Goal: Transaction & Acquisition: Purchase product/service

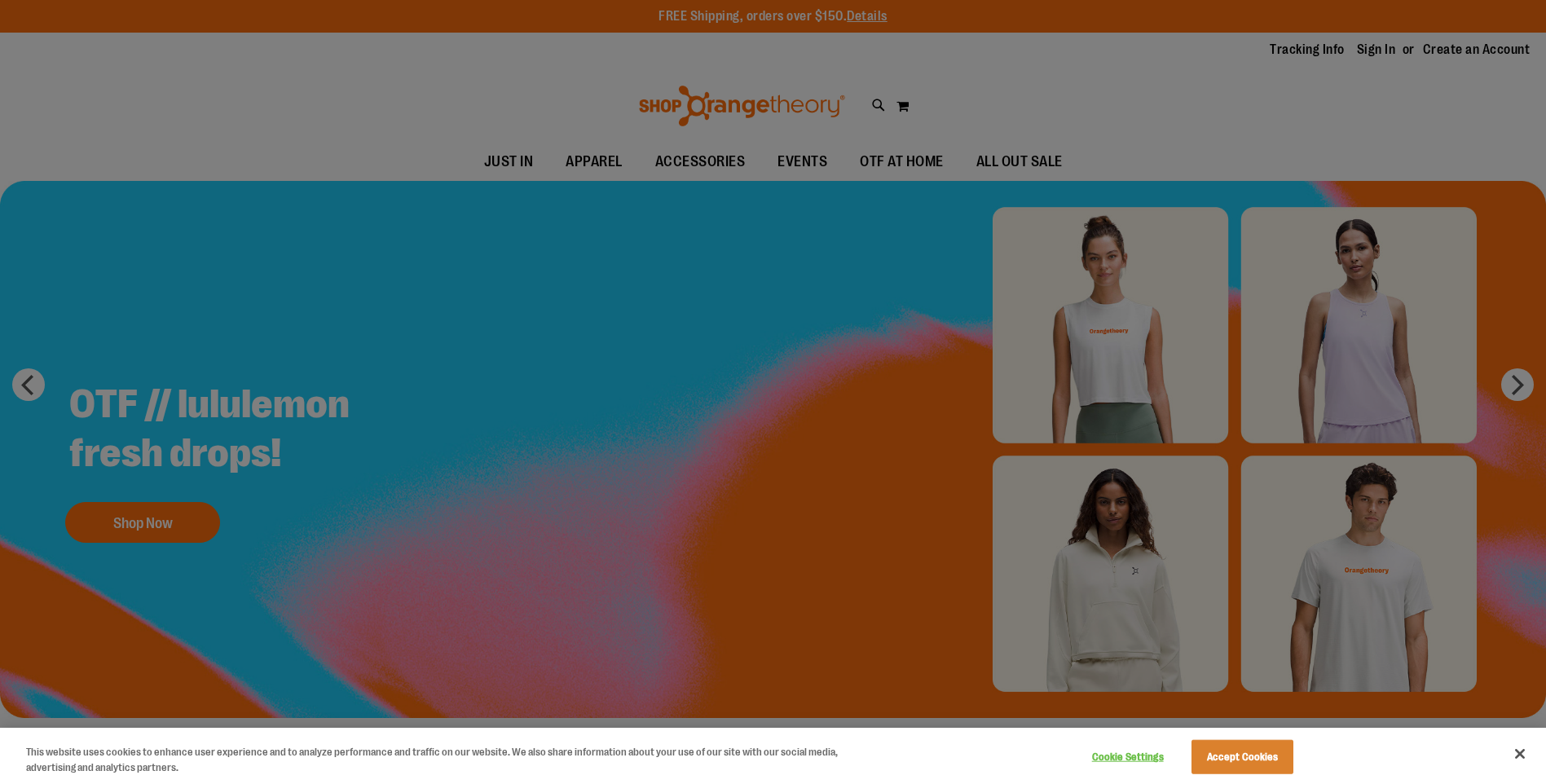
type input "**********"
click at [1523, 760] on button "Close" at bounding box center [1520, 754] width 36 height 36
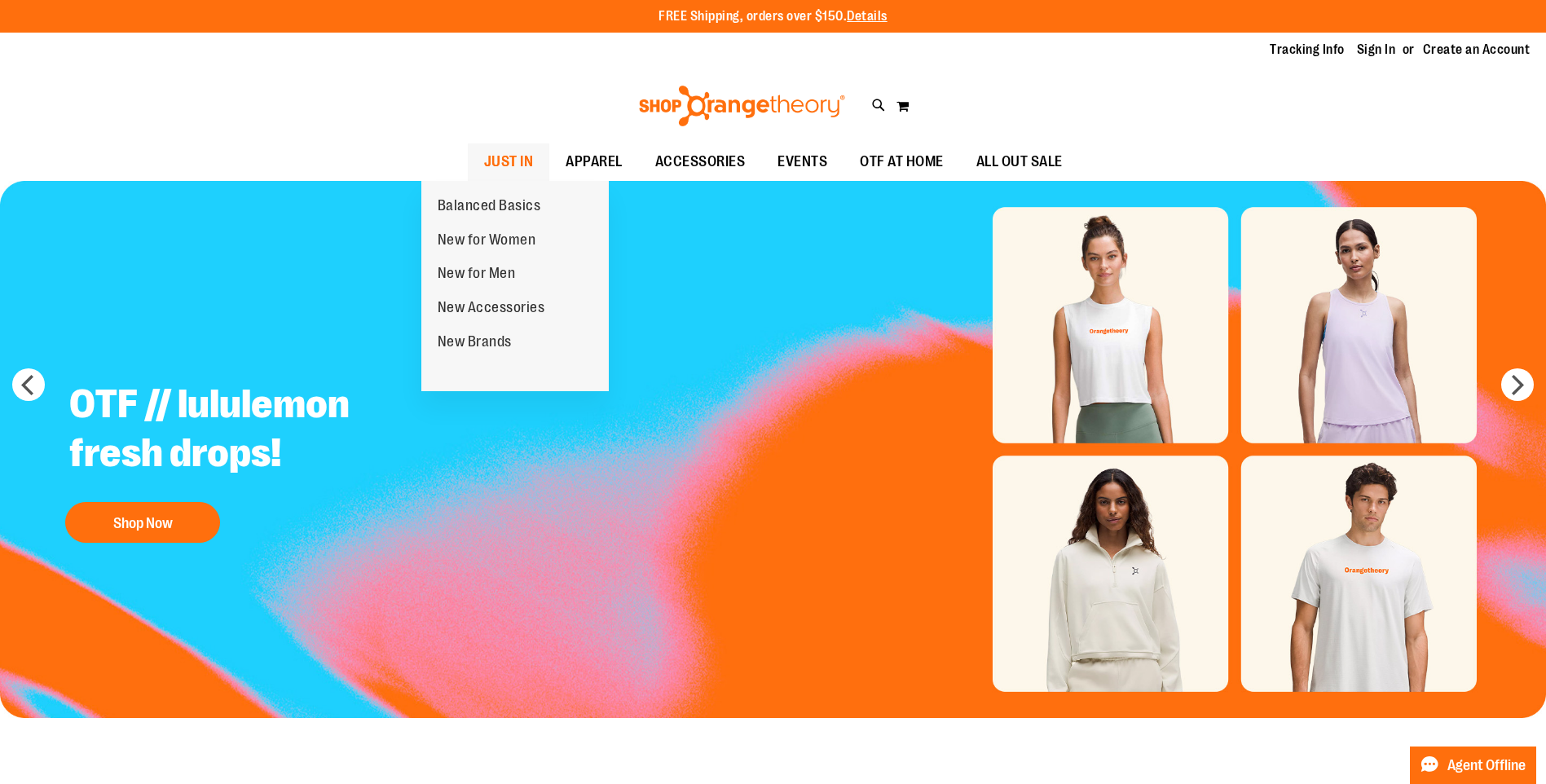
click at [484, 153] on span "JUST IN" at bounding box center [509, 162] width 50 height 37
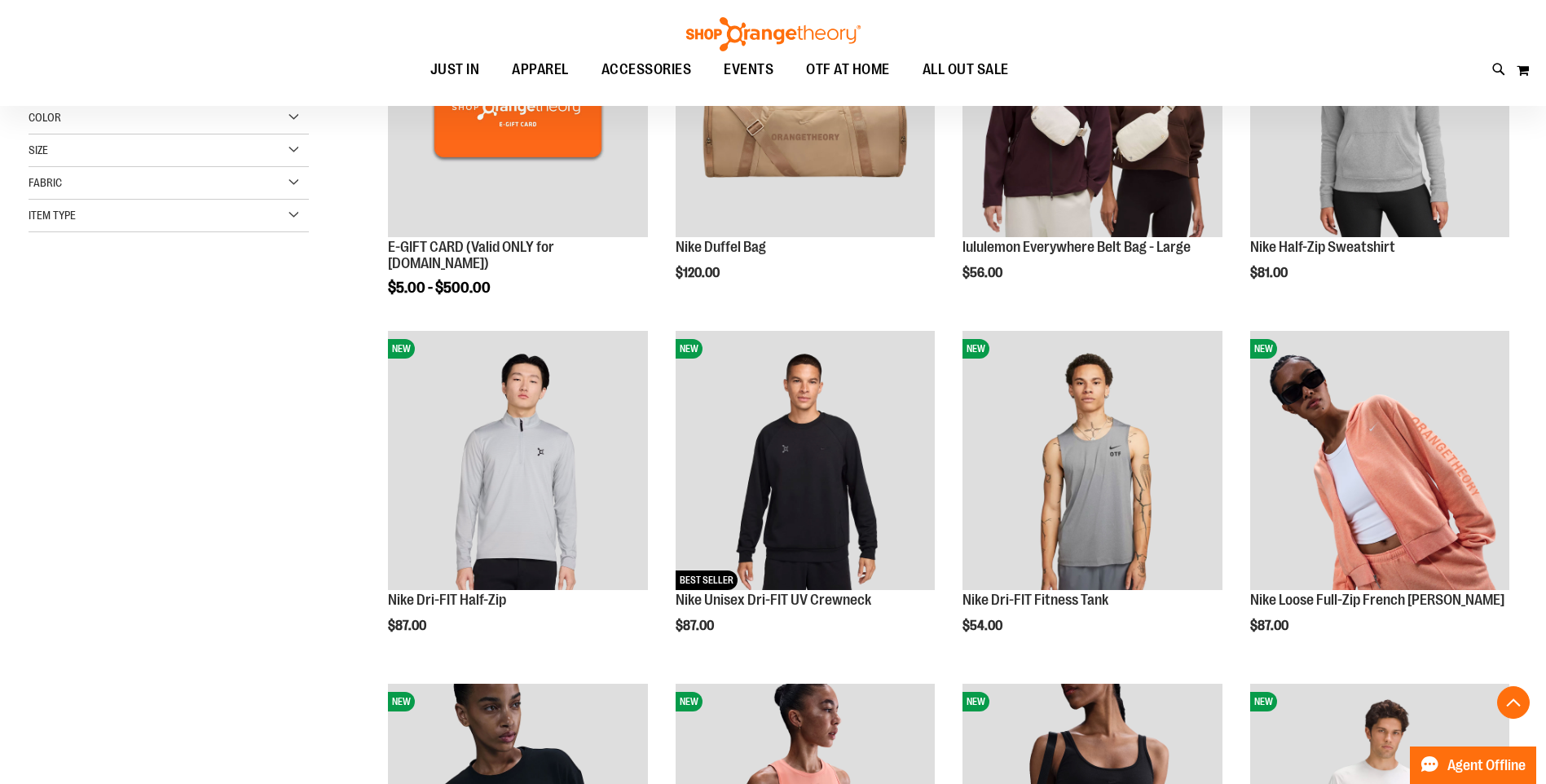
scroll to position [407, 0]
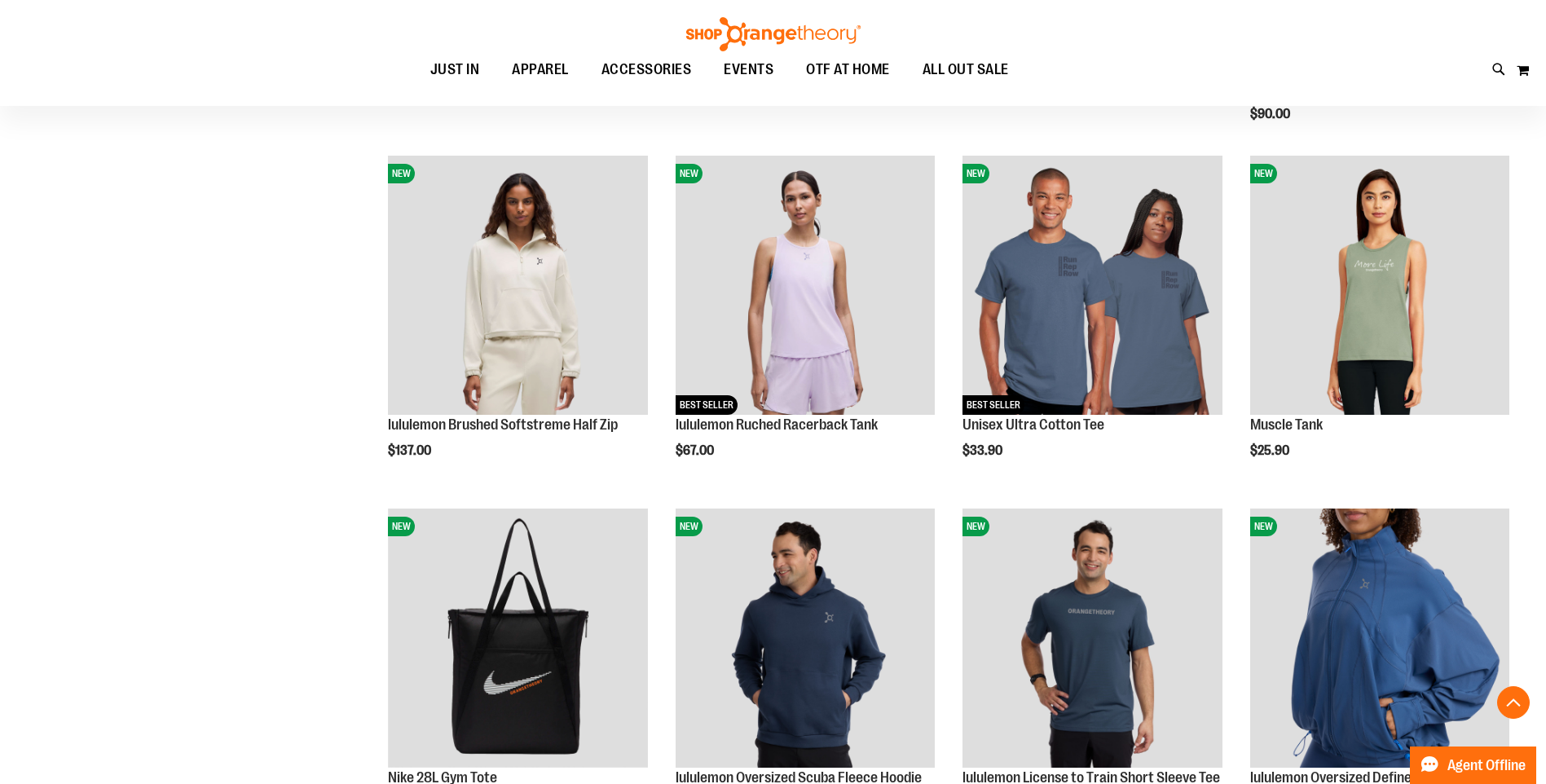
scroll to position [1303, 0]
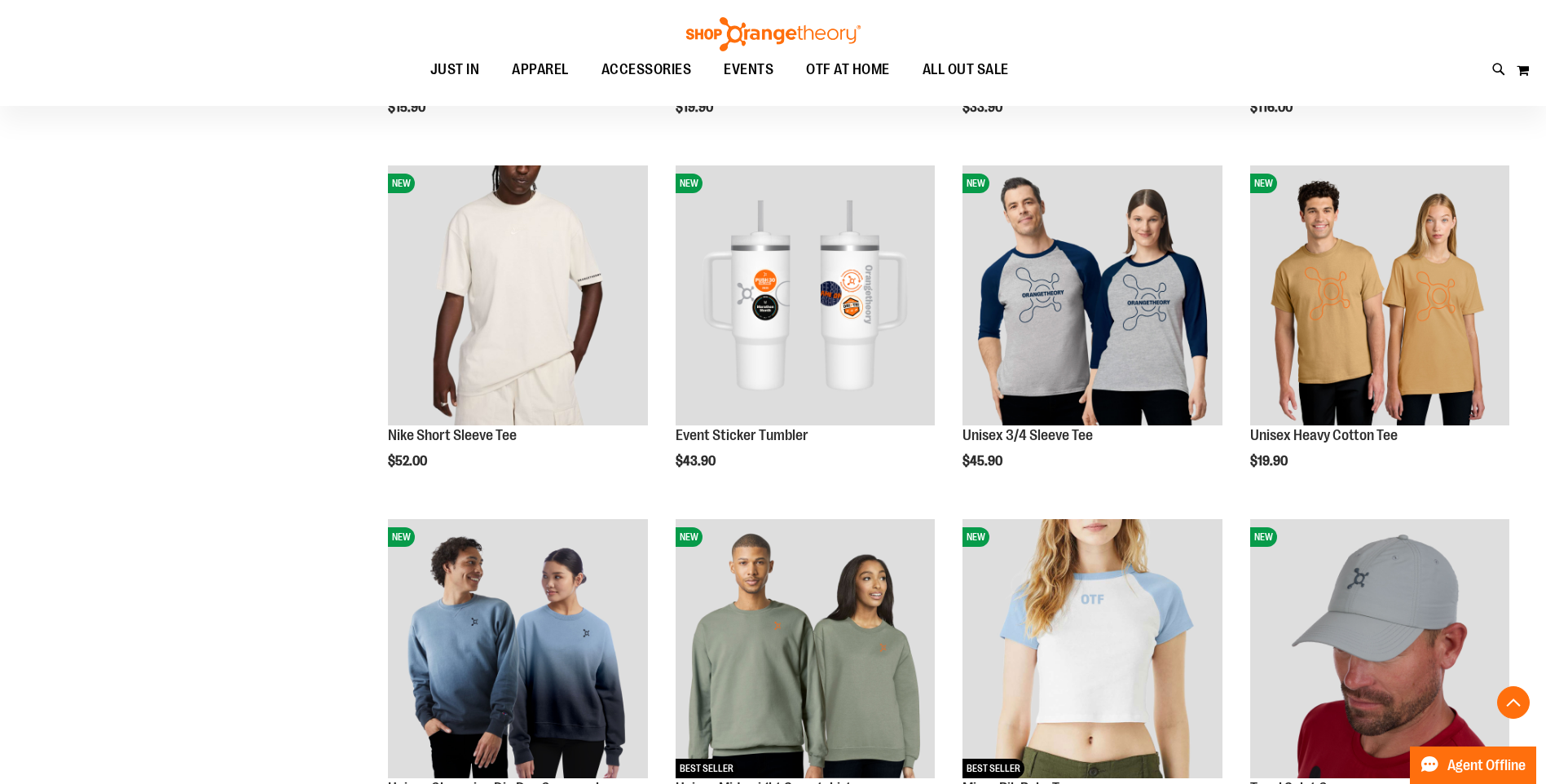
scroll to position [2689, 0]
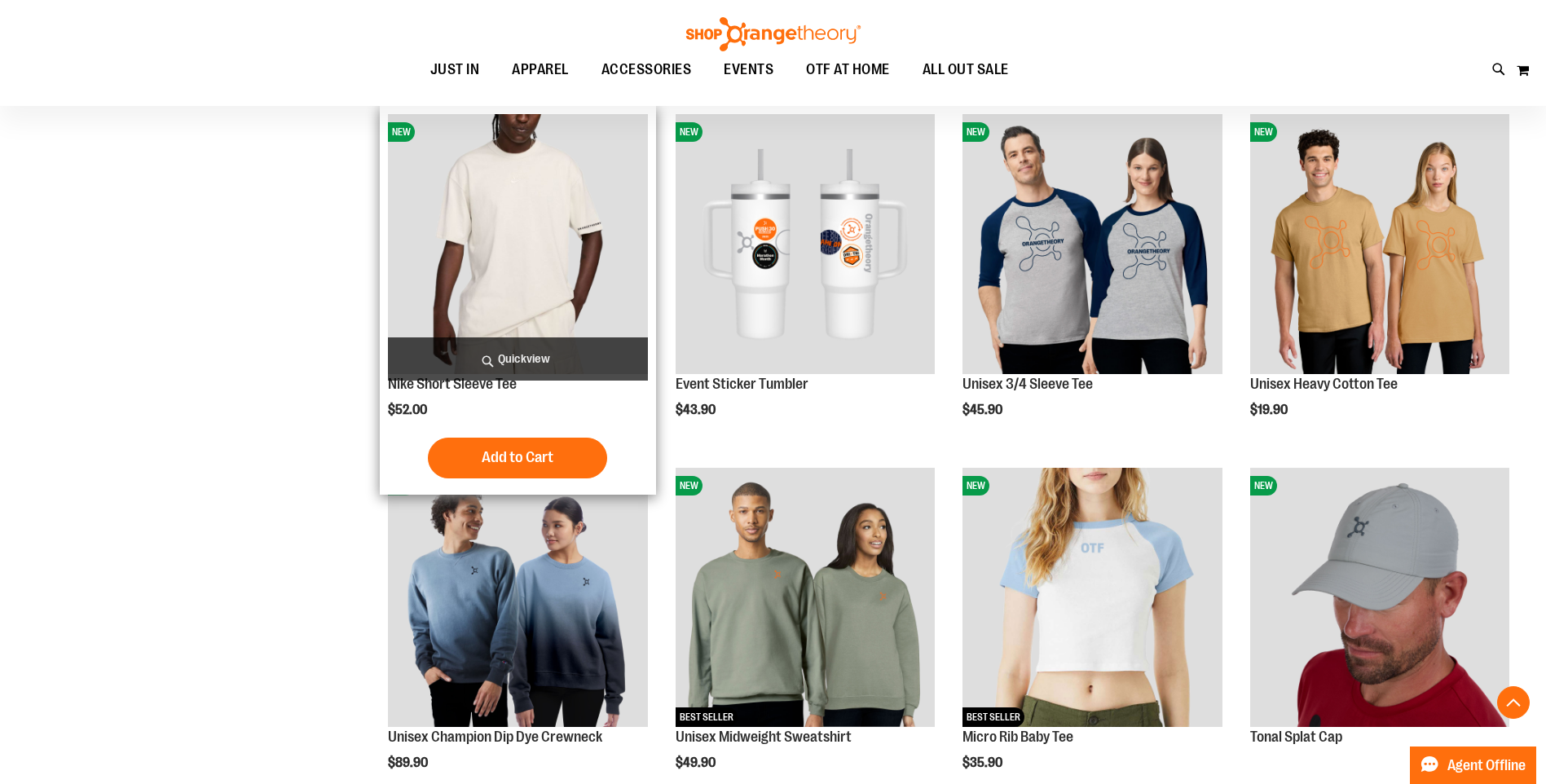
type input "**********"
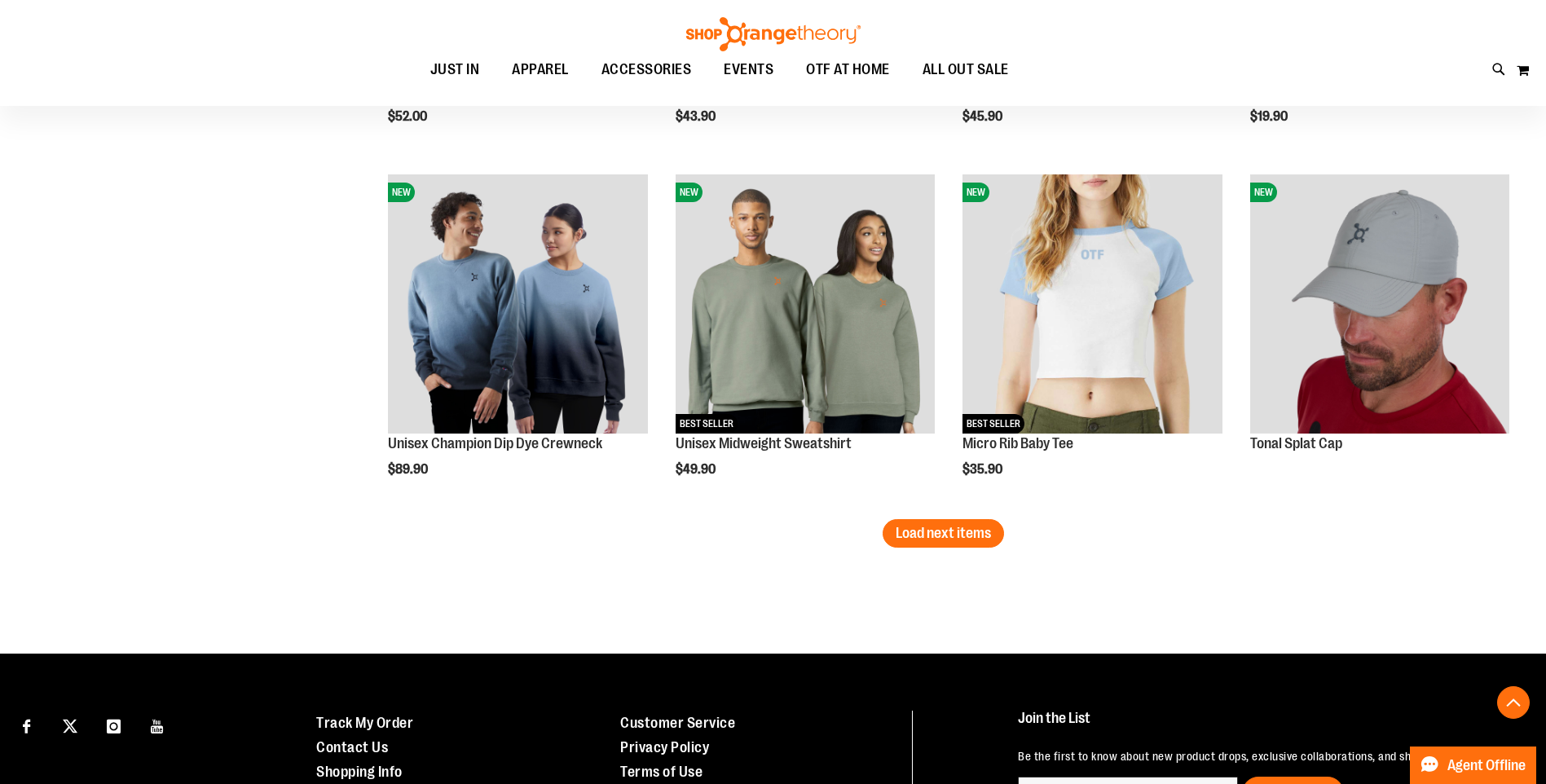
scroll to position [2928, 0]
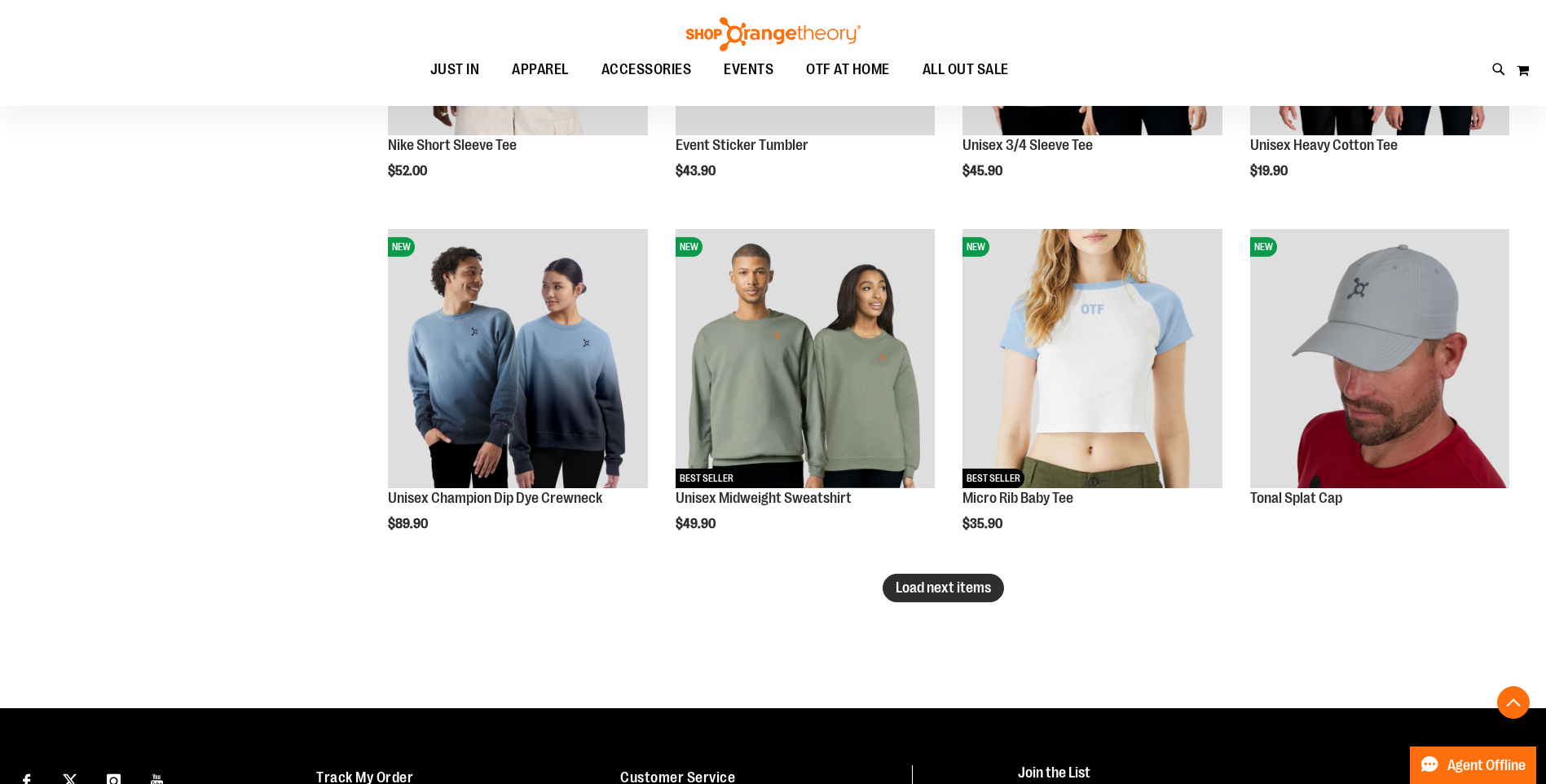
click at [969, 589] on span "Load next items" at bounding box center [944, 587] width 95 height 17
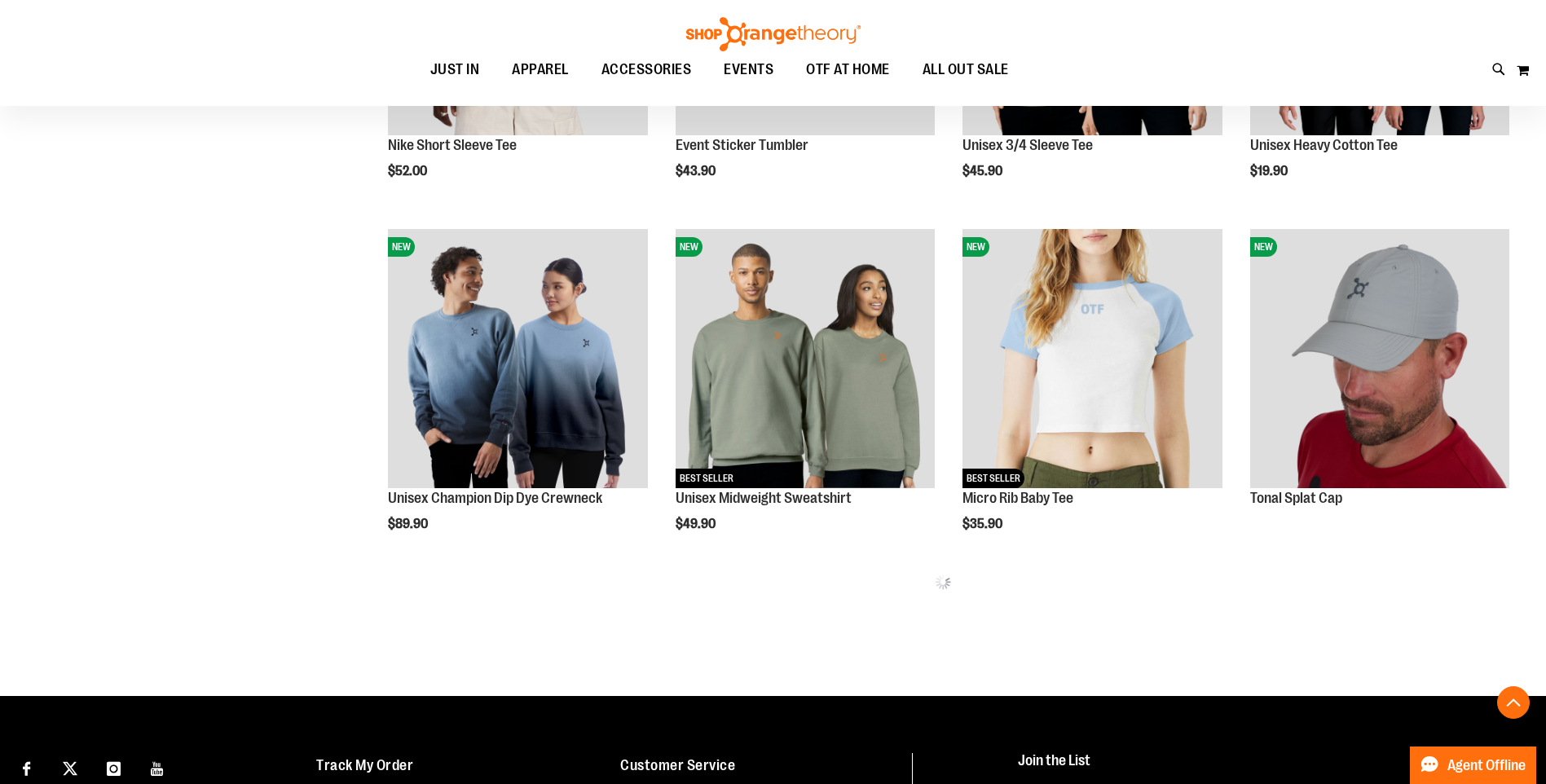
scroll to position [3159, 0]
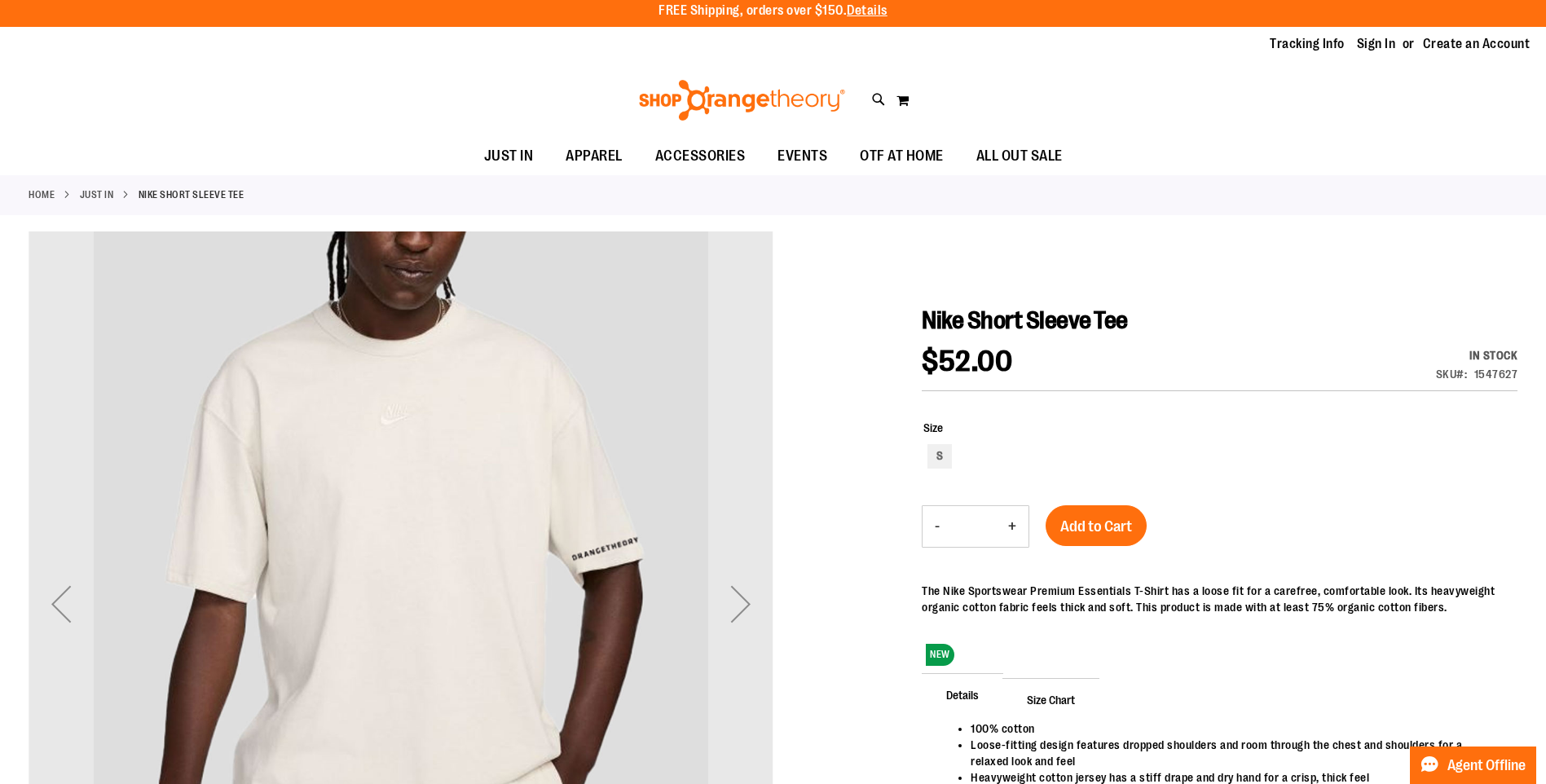
scroll to position [163, 0]
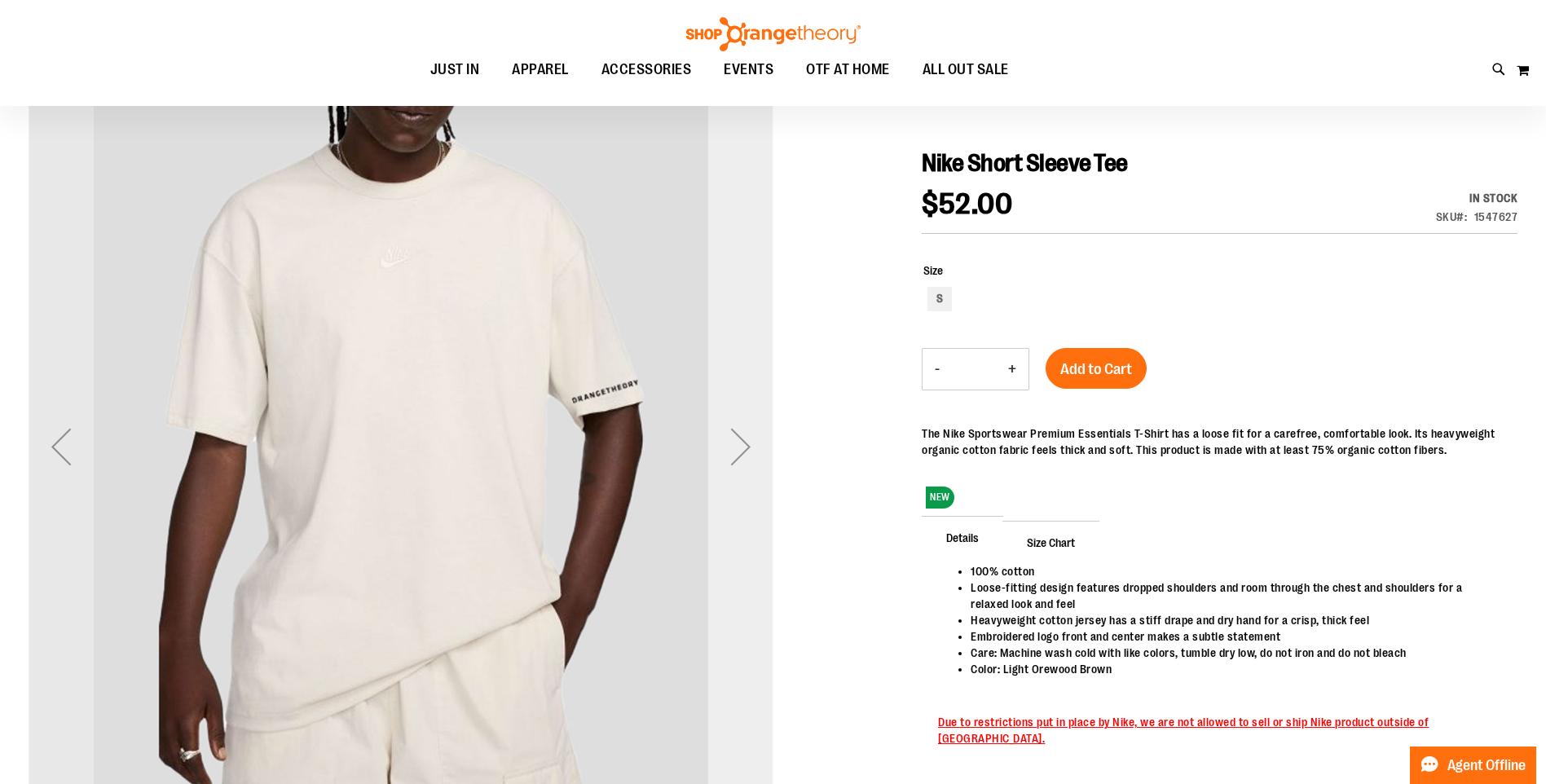
type input "**********"
click at [753, 437] on div "Next" at bounding box center [740, 446] width 65 height 65
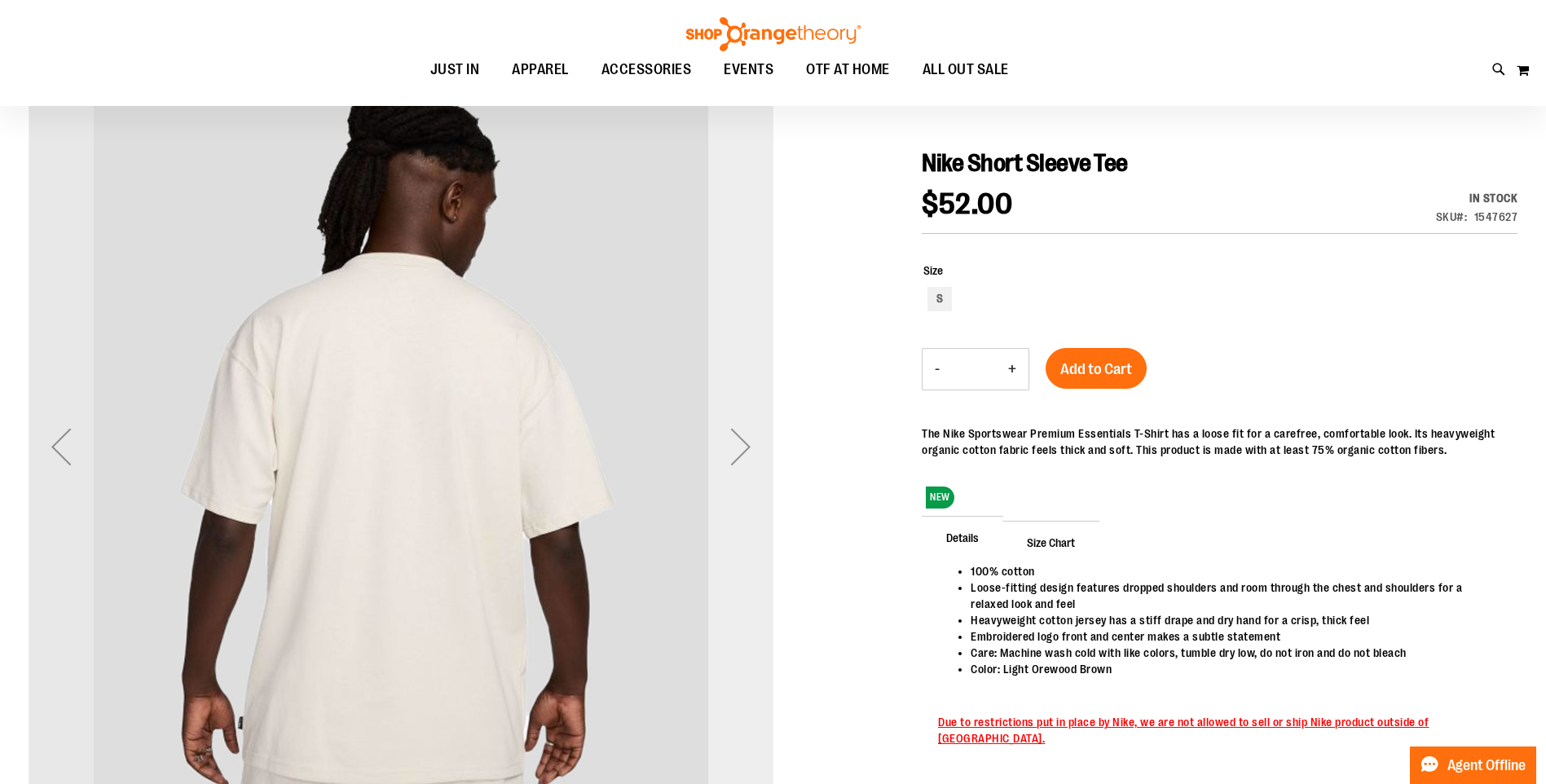
click at [753, 437] on div "Next" at bounding box center [740, 446] width 65 height 65
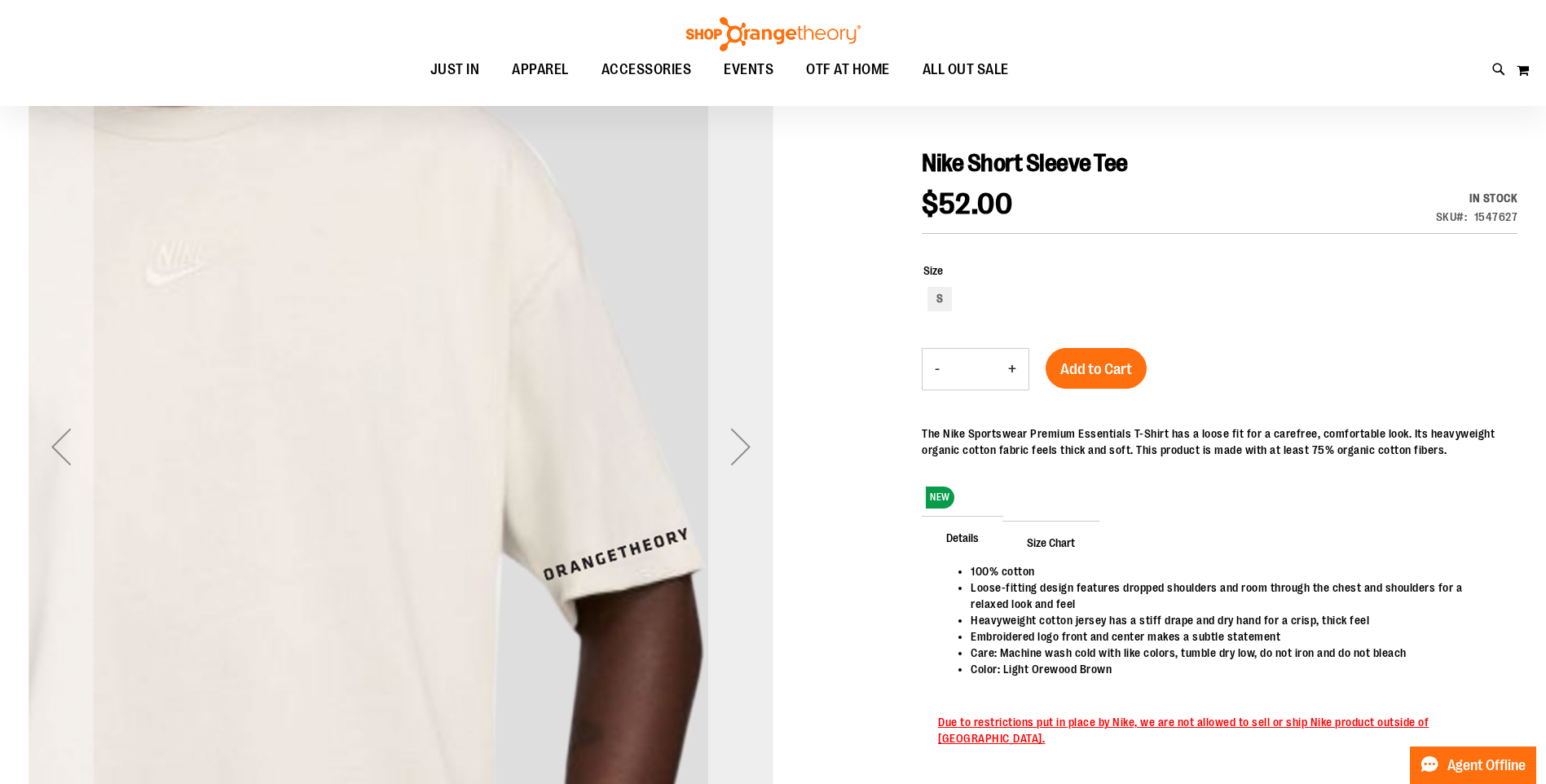
click at [753, 437] on div "Next" at bounding box center [740, 446] width 65 height 65
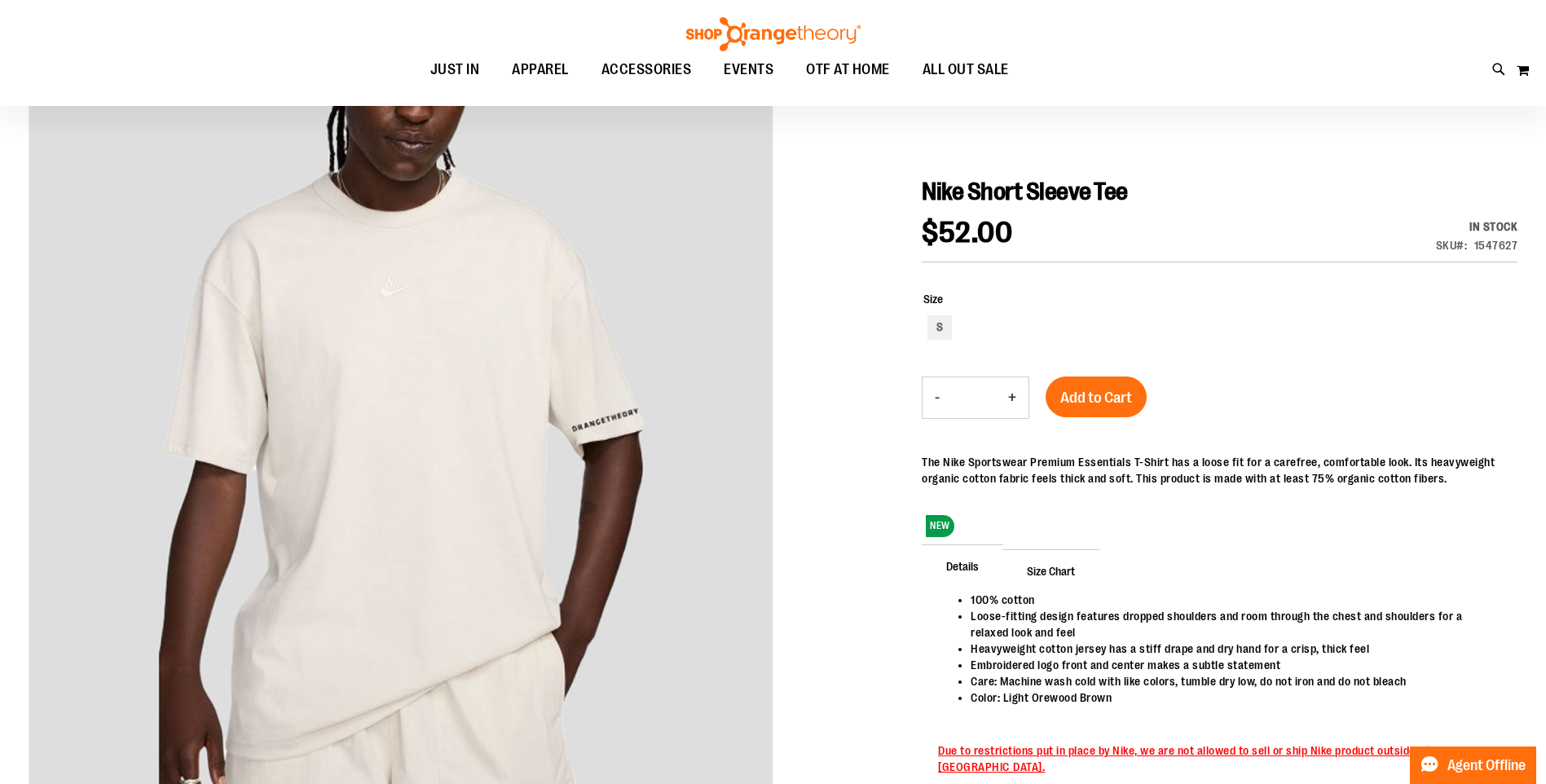
scroll to position [81, 0]
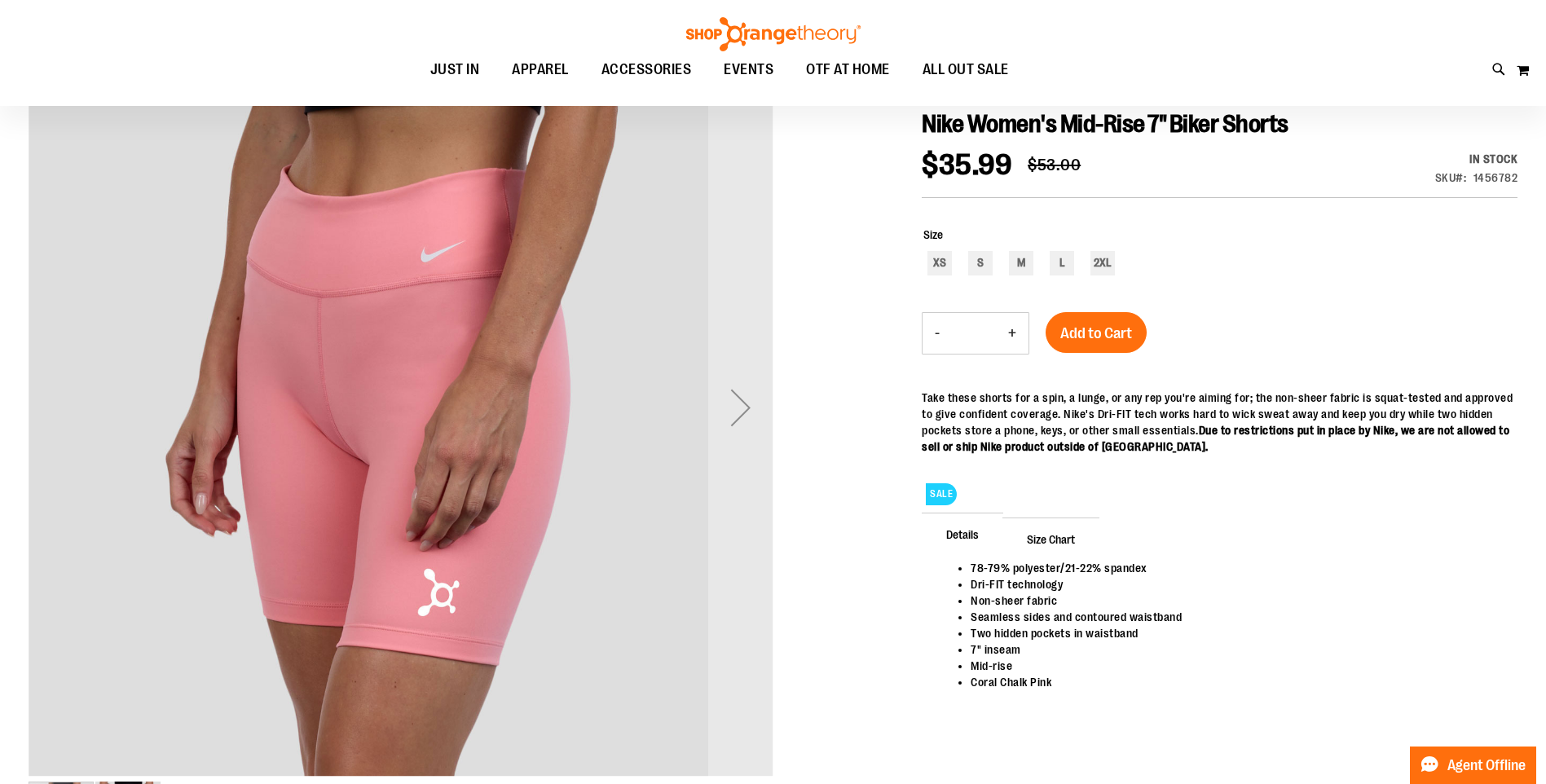
scroll to position [243, 0]
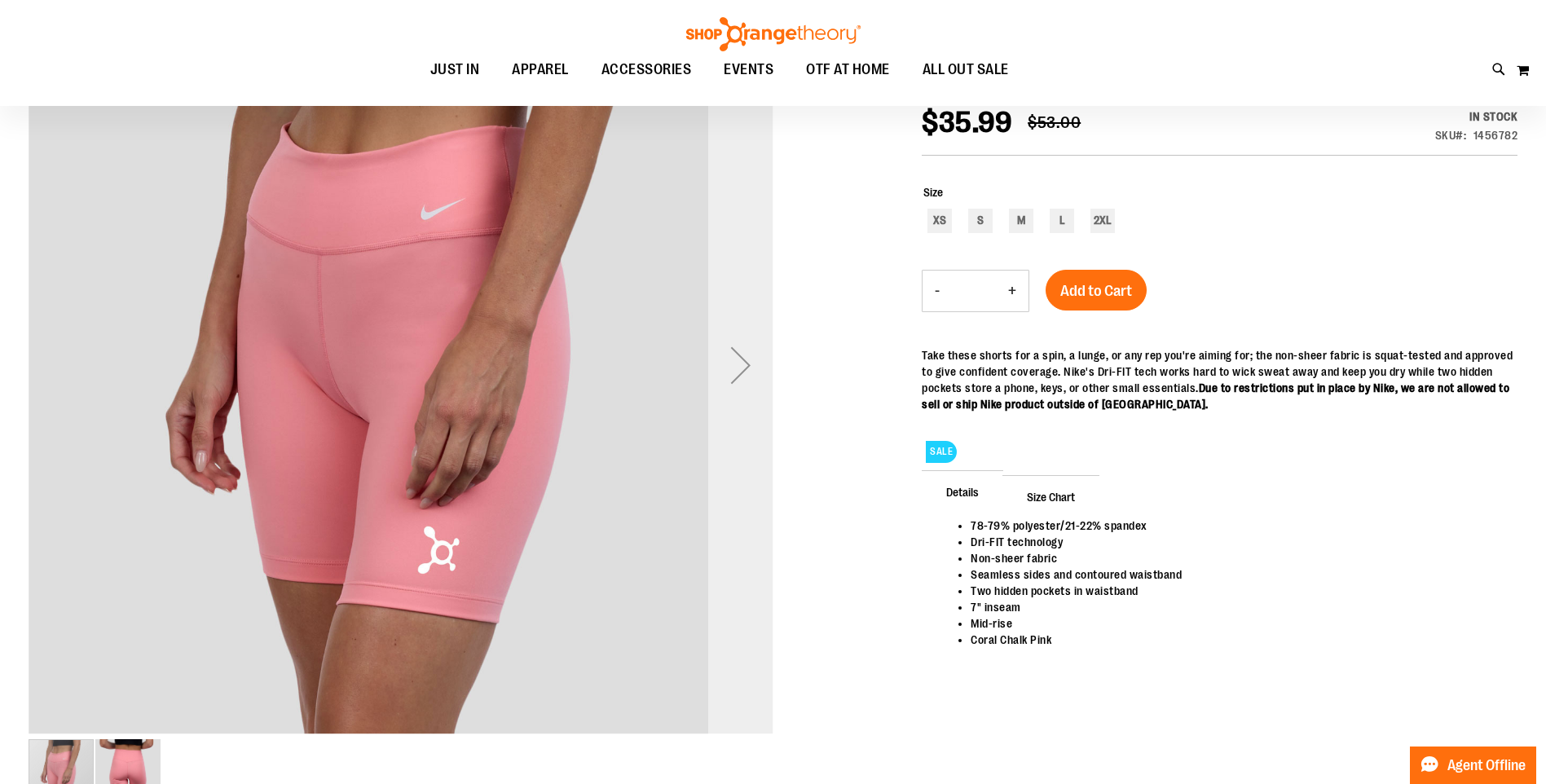
type input "**********"
click at [732, 385] on div "Next" at bounding box center [740, 364] width 65 height 65
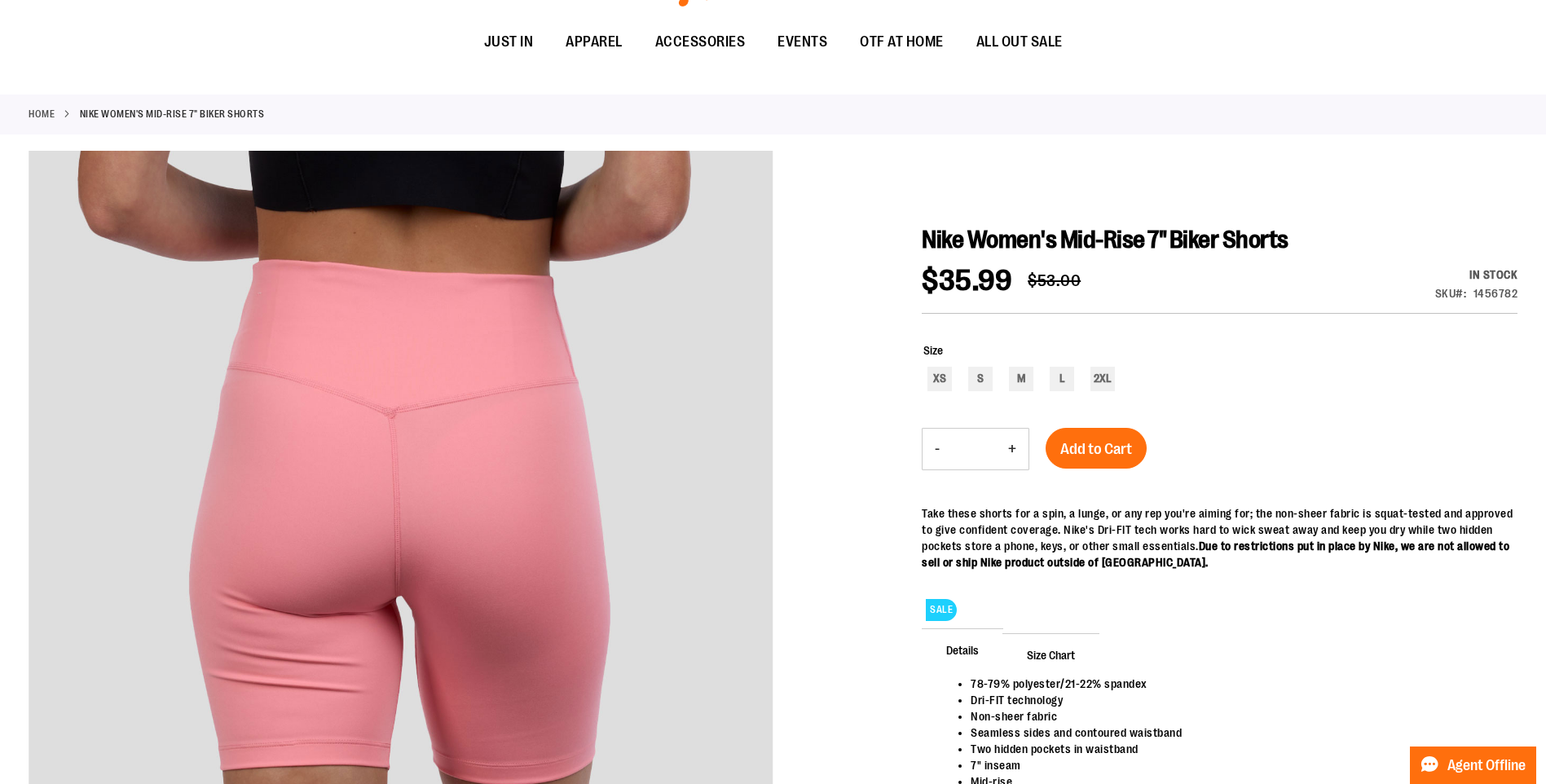
scroll to position [0, 0]
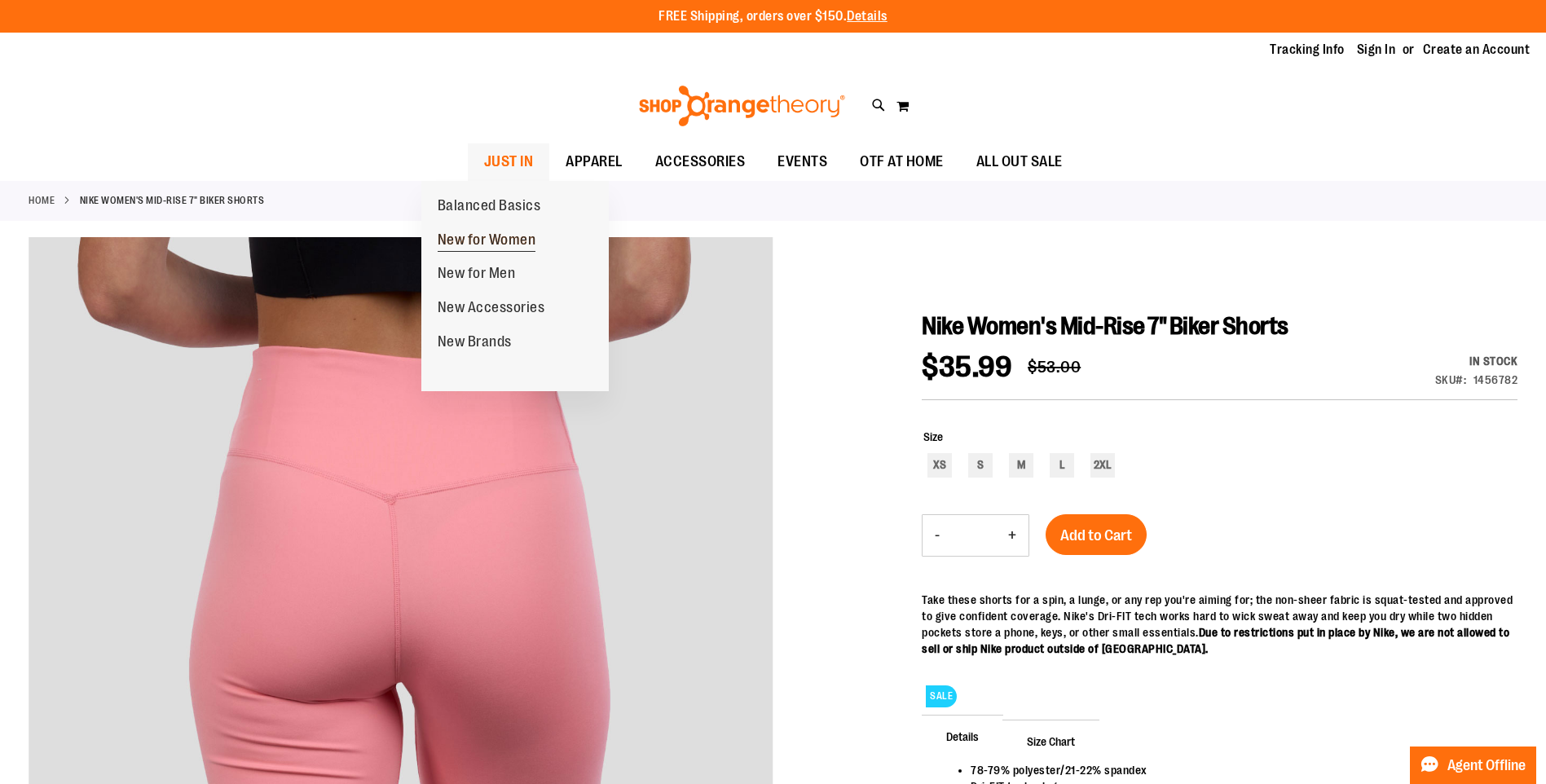
click at [492, 238] on span "New for Women" at bounding box center [486, 242] width 98 height 20
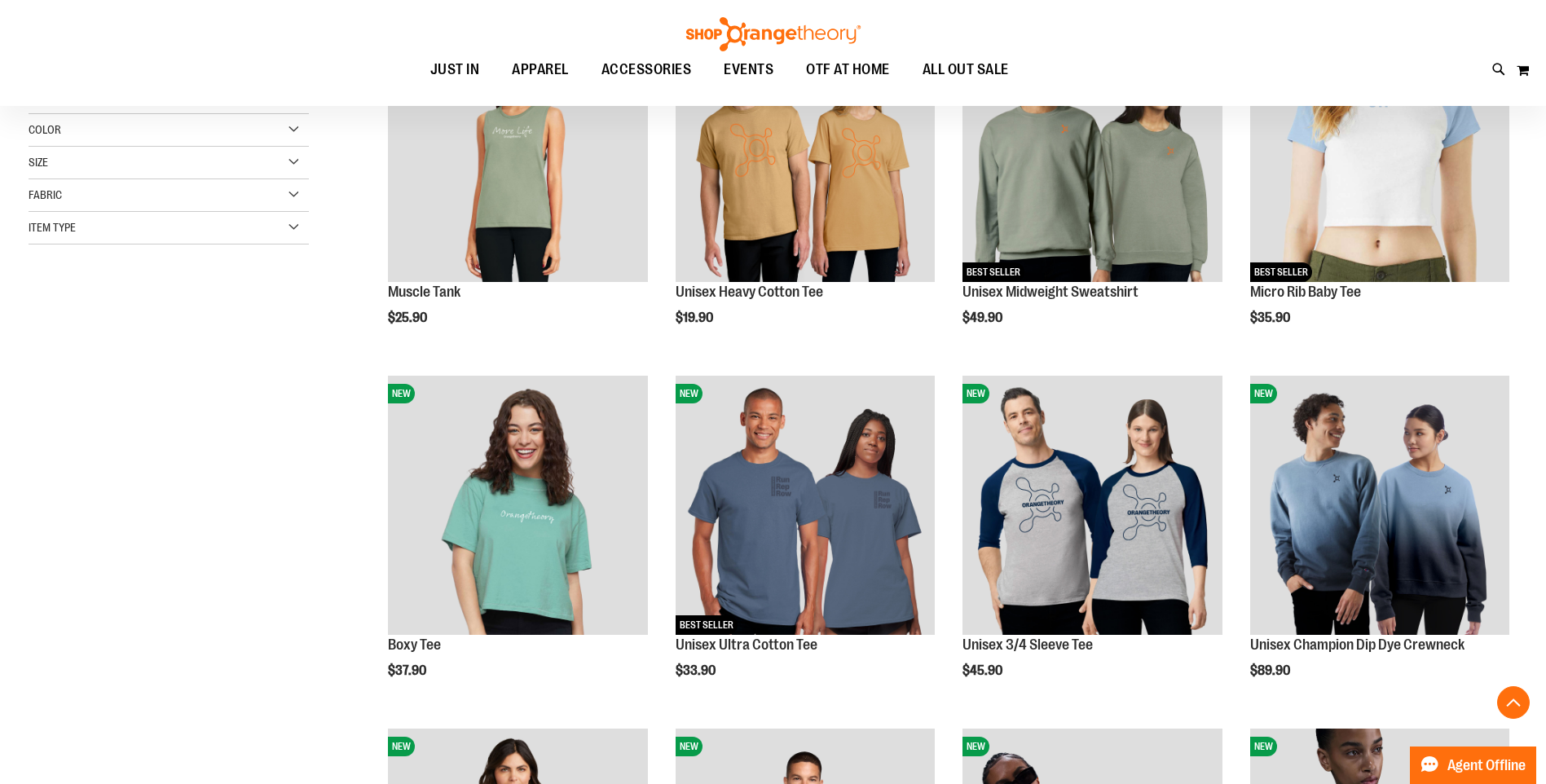
scroll to position [308, 0]
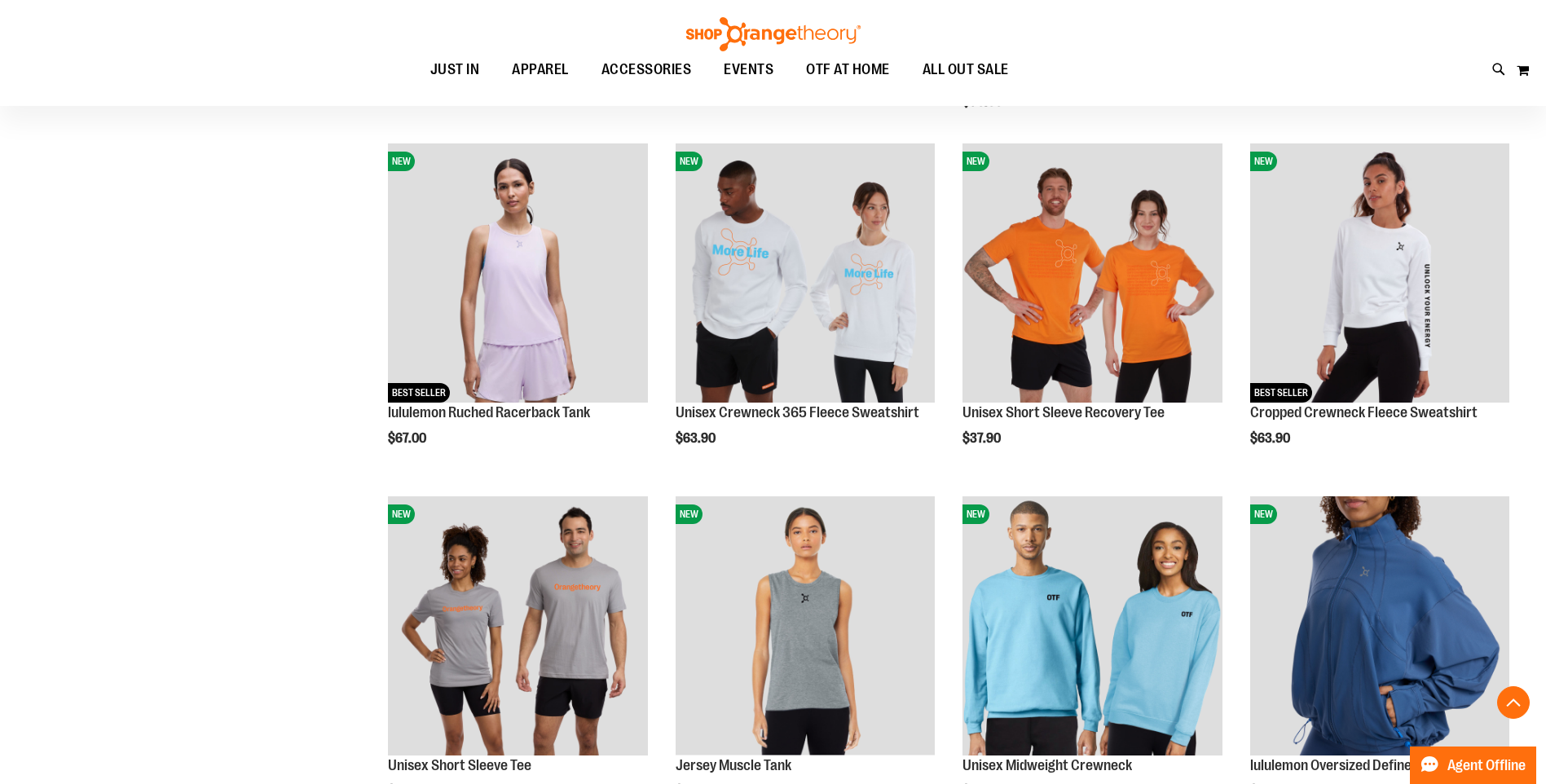
scroll to position [1595, 0]
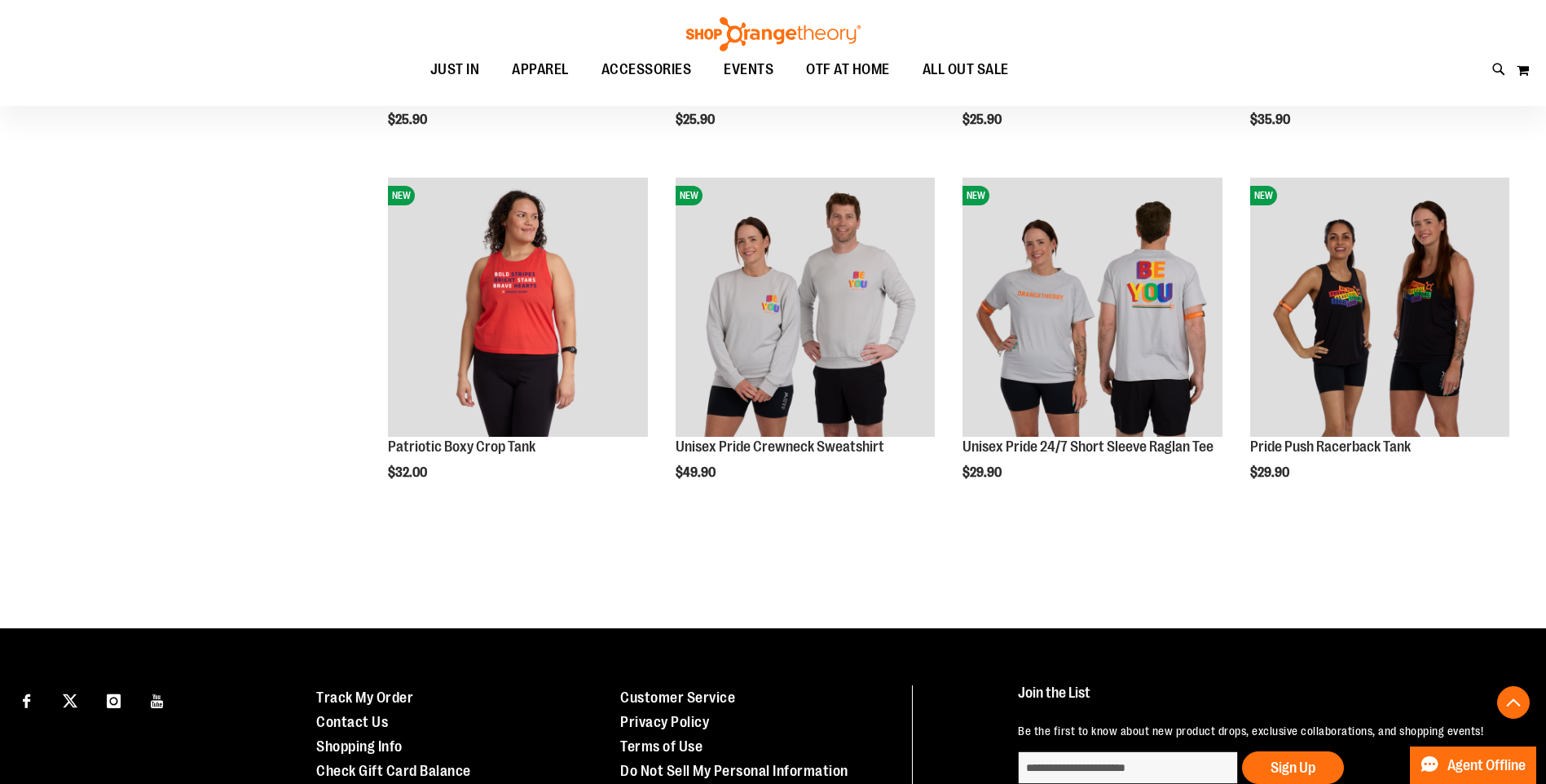
scroll to position [2980, 0]
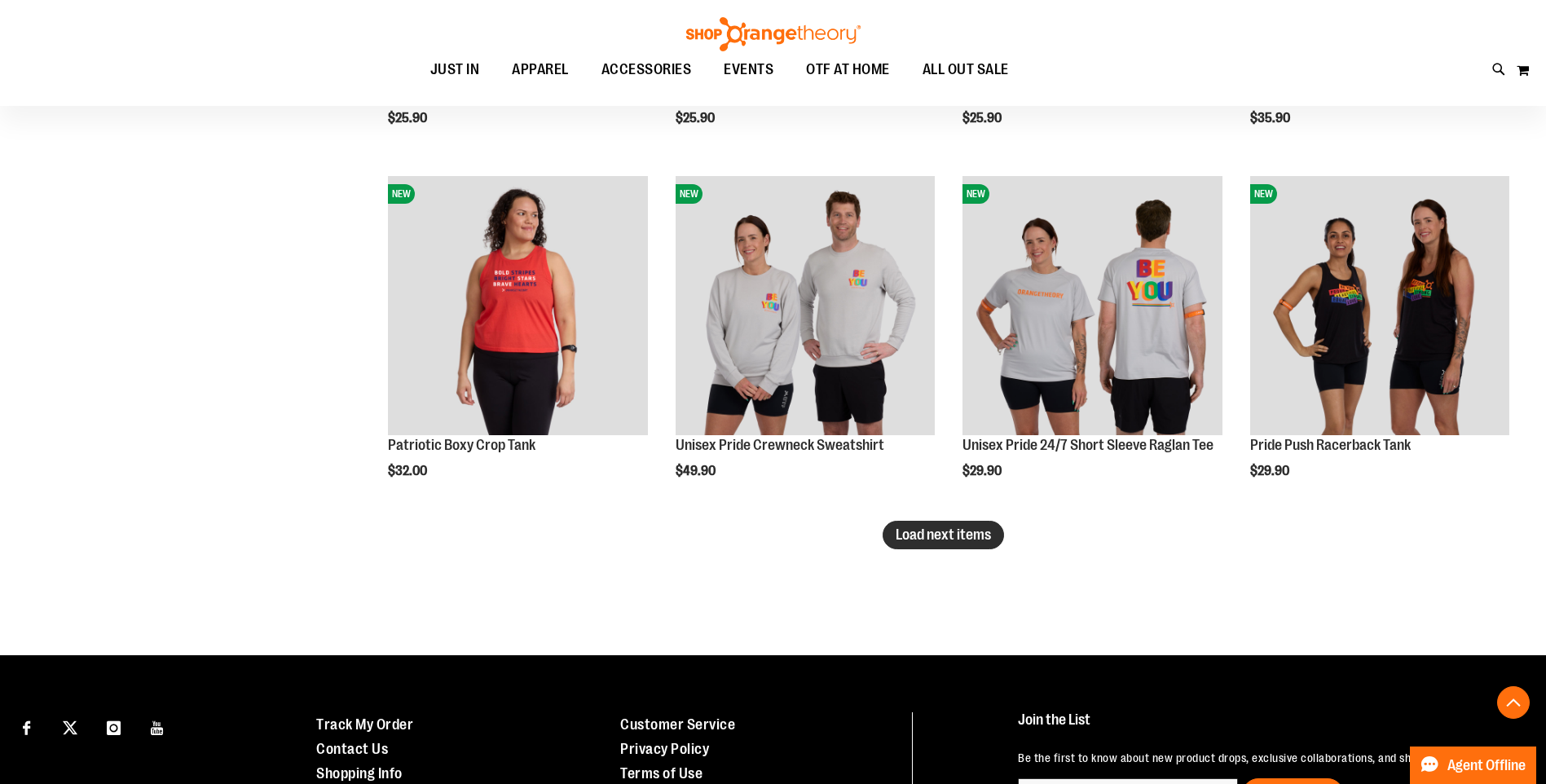
type input "**********"
click at [969, 540] on span "Load next items" at bounding box center [944, 535] width 95 height 17
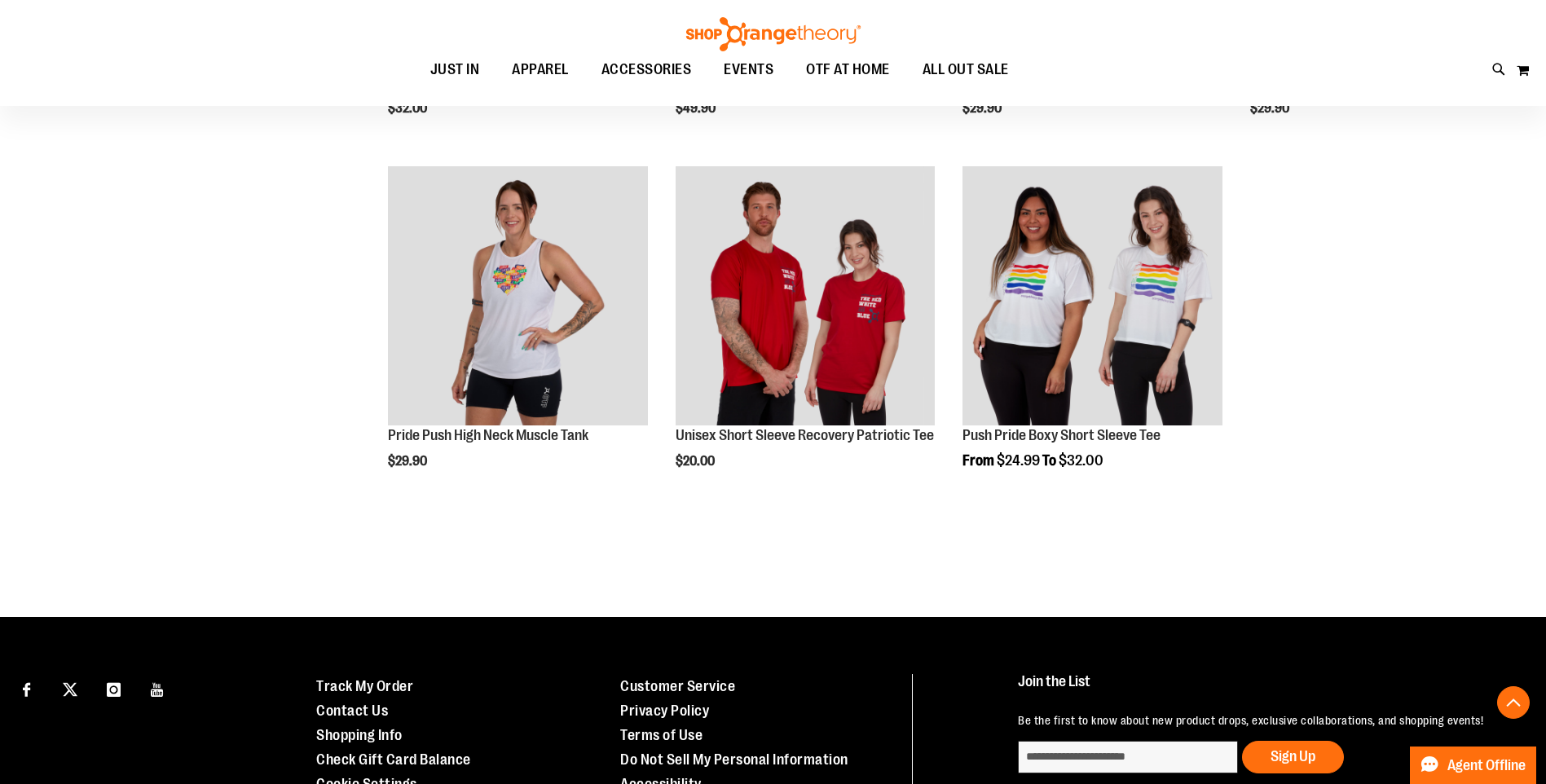
scroll to position [3387, 0]
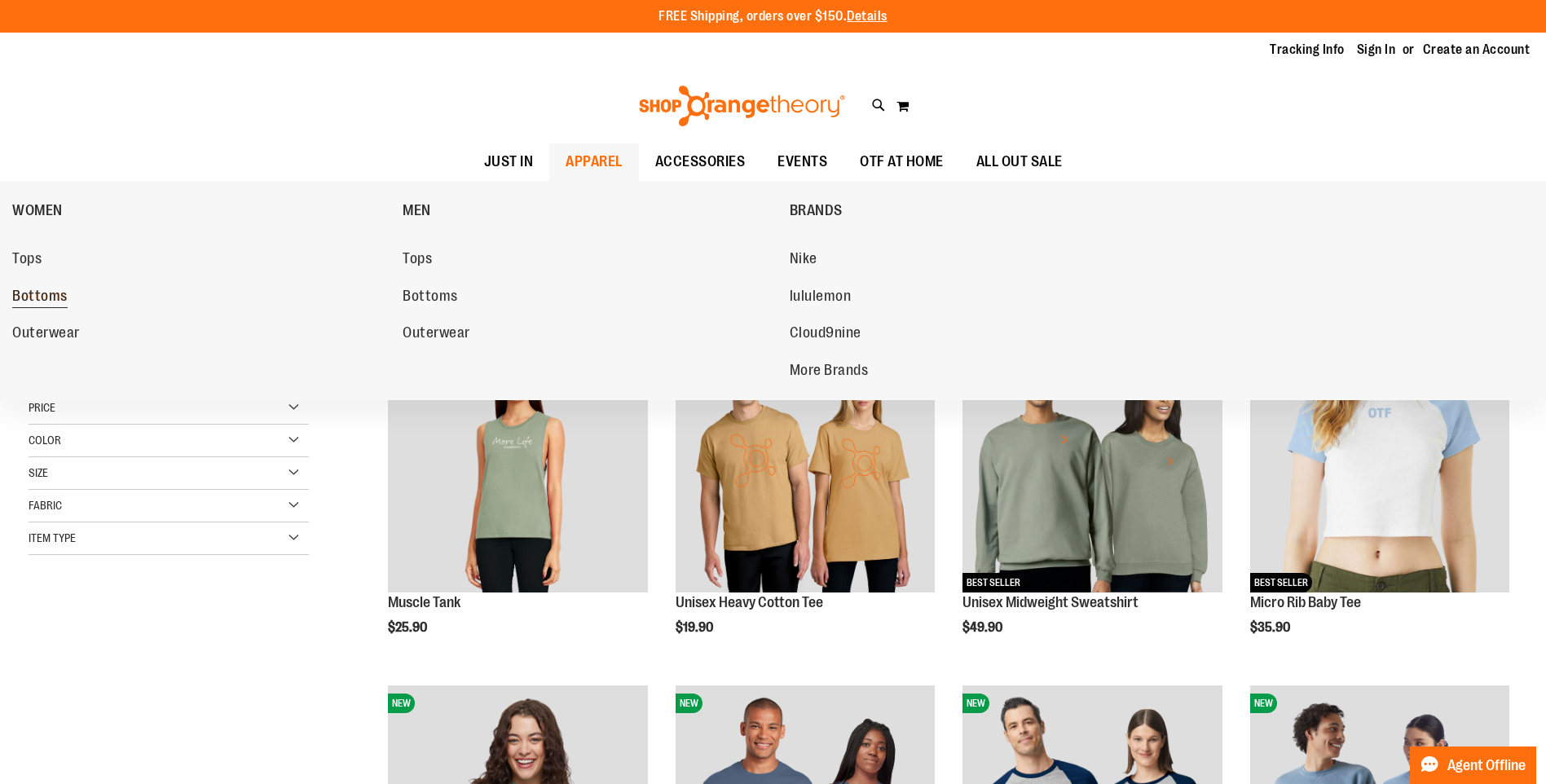
click at [38, 297] on span "Bottoms" at bounding box center [40, 297] width 56 height 20
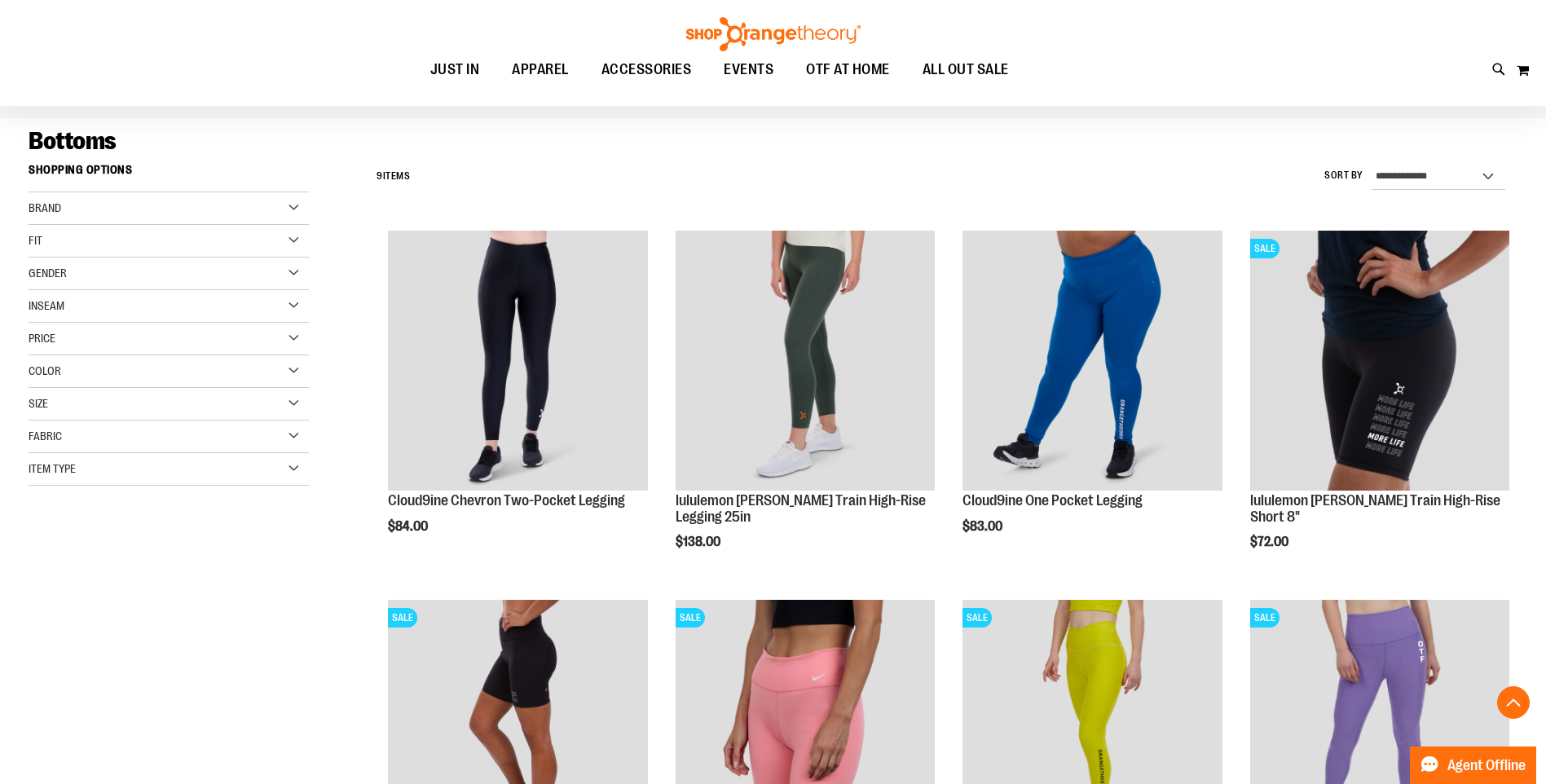
scroll to position [81, 0]
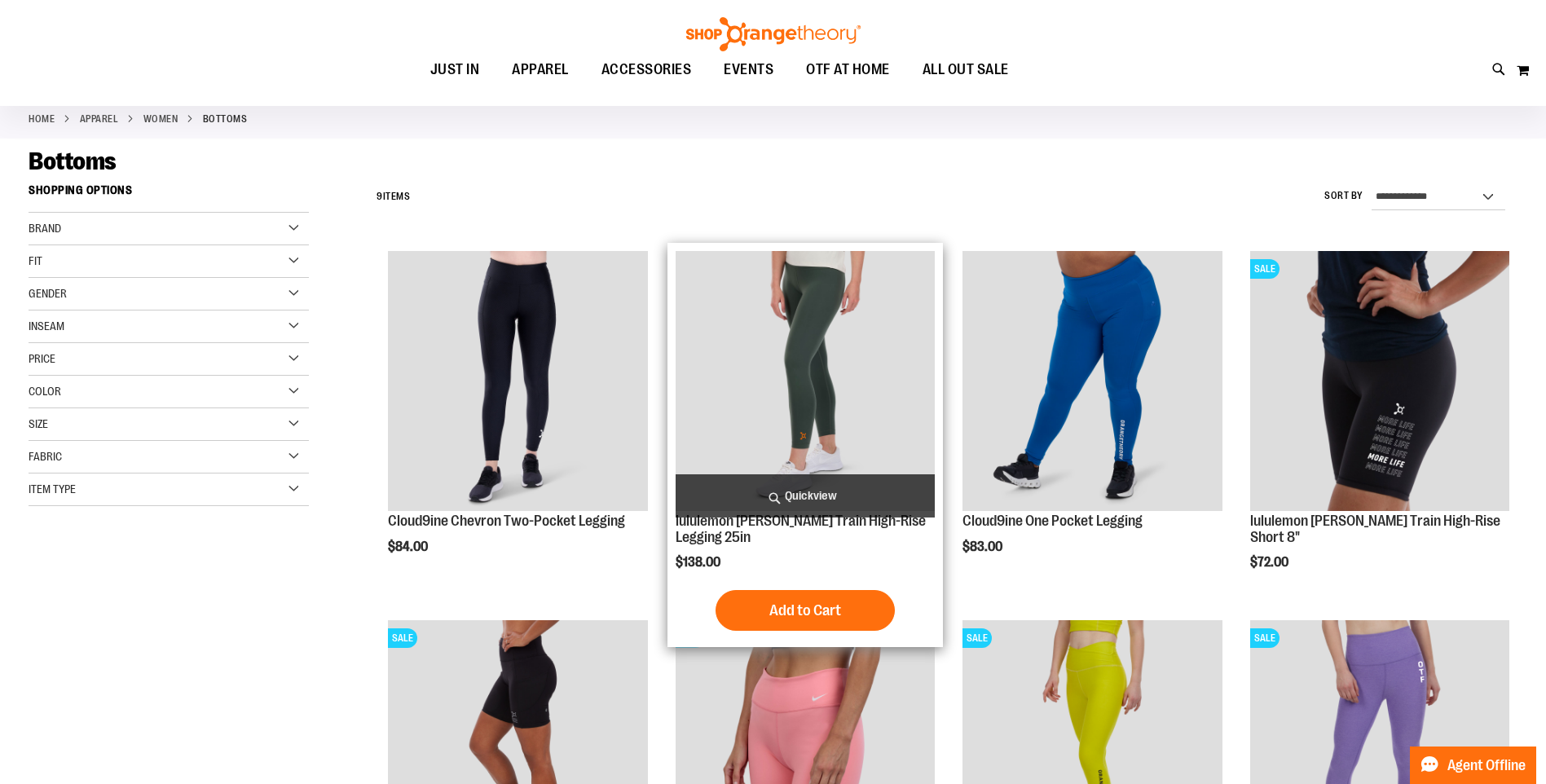
type input "**********"
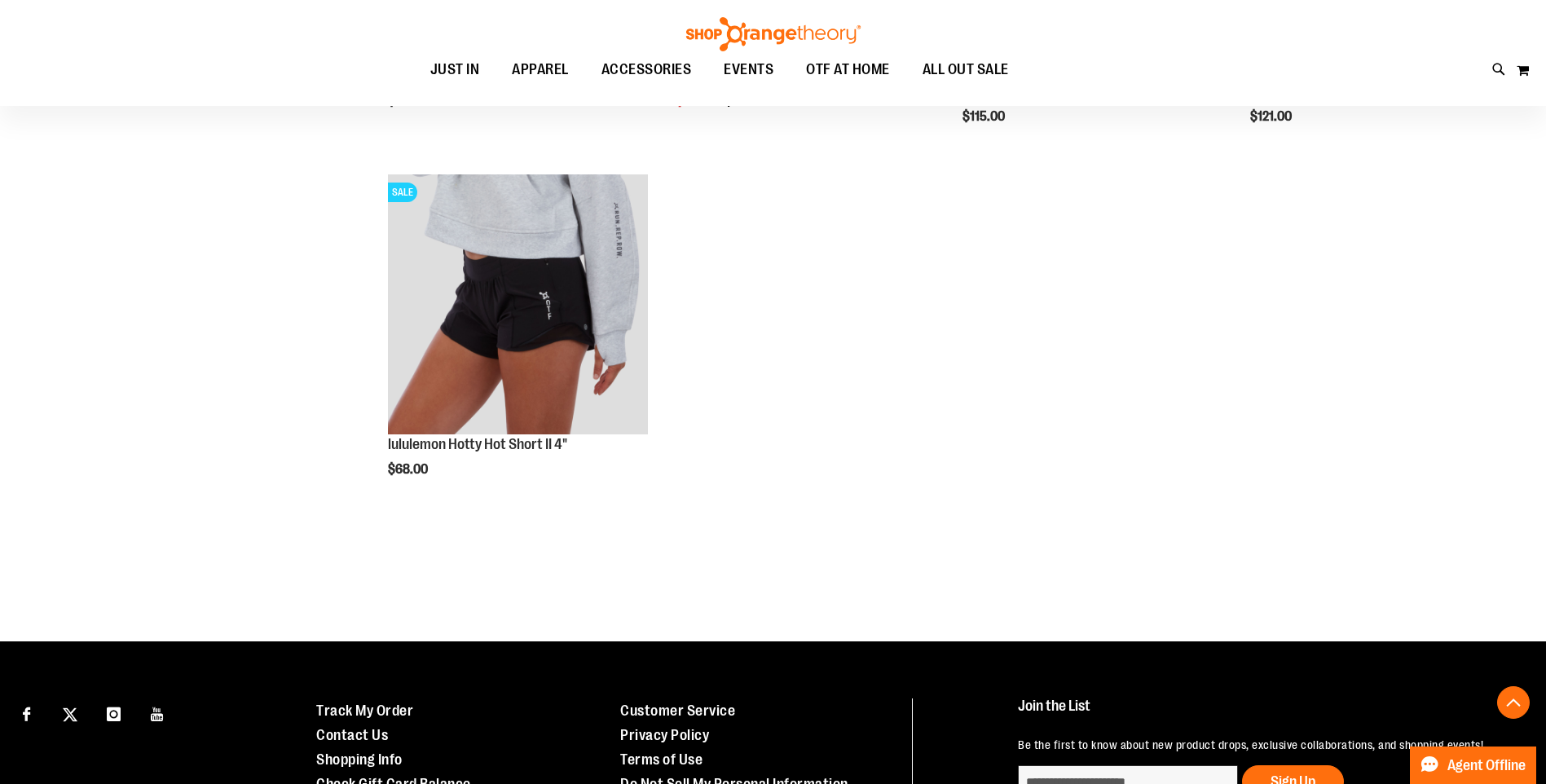
scroll to position [0, 0]
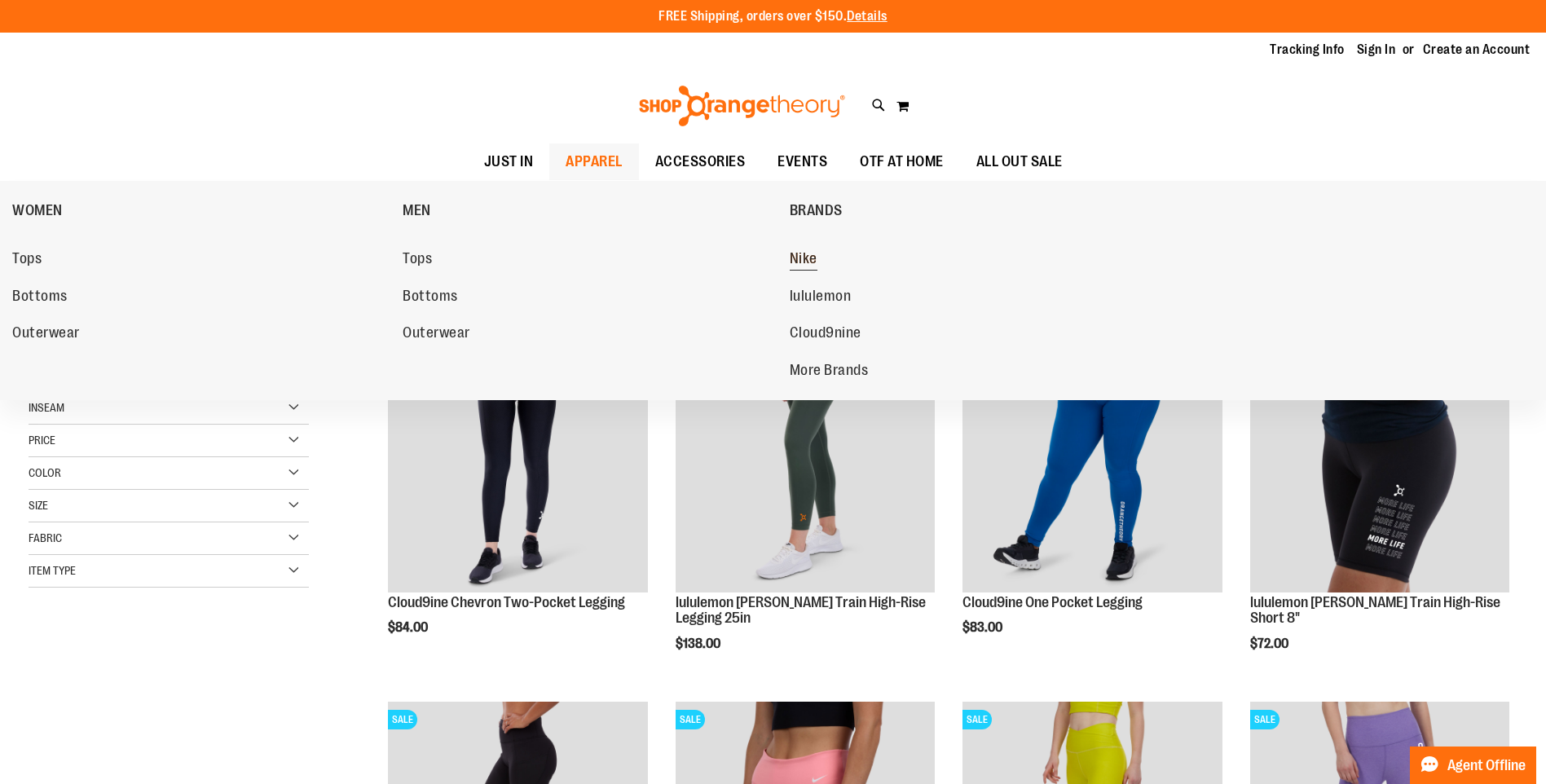
click at [796, 260] on span "Nike" at bounding box center [804, 260] width 27 height 20
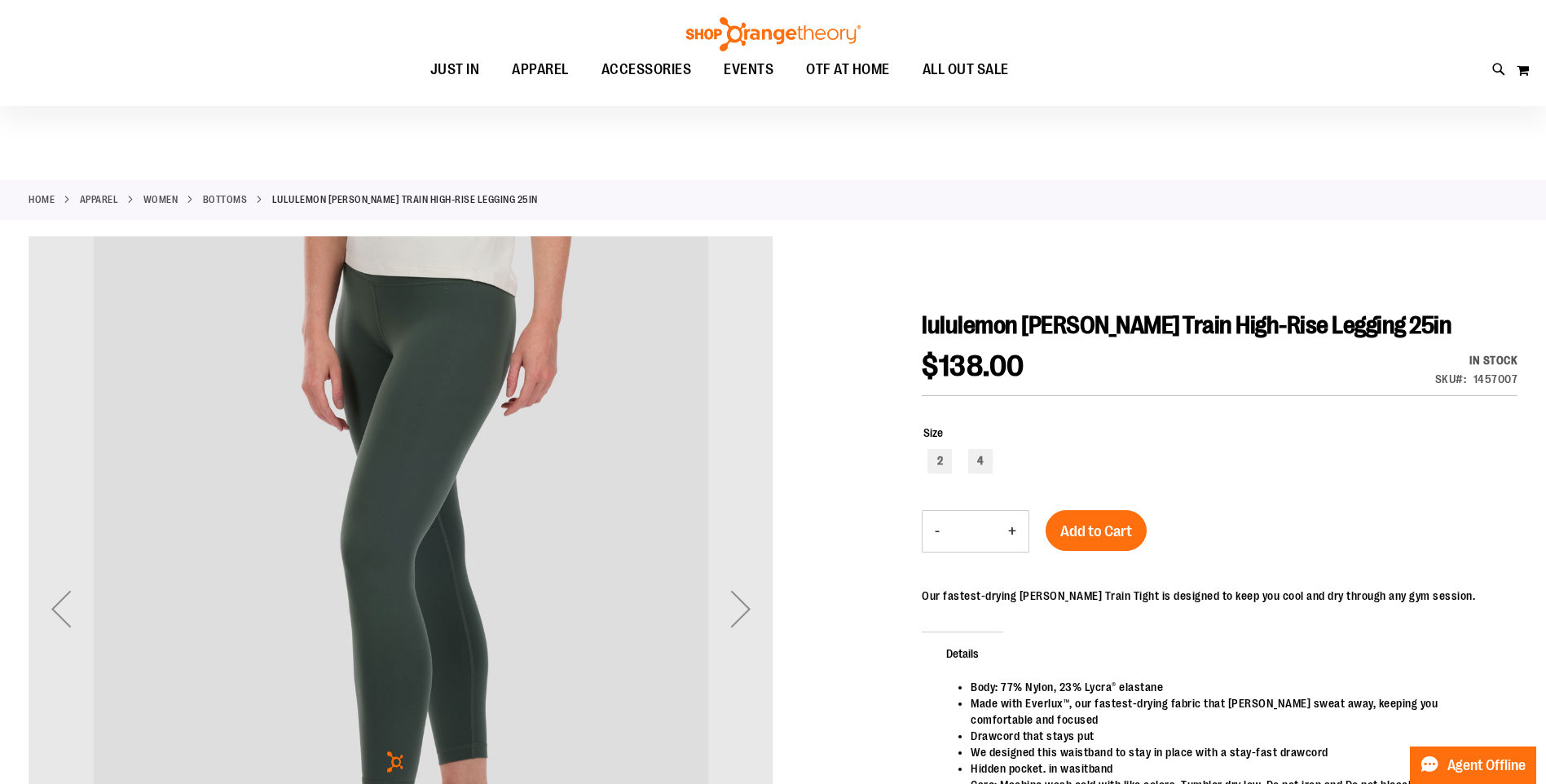
scroll to position [163, 0]
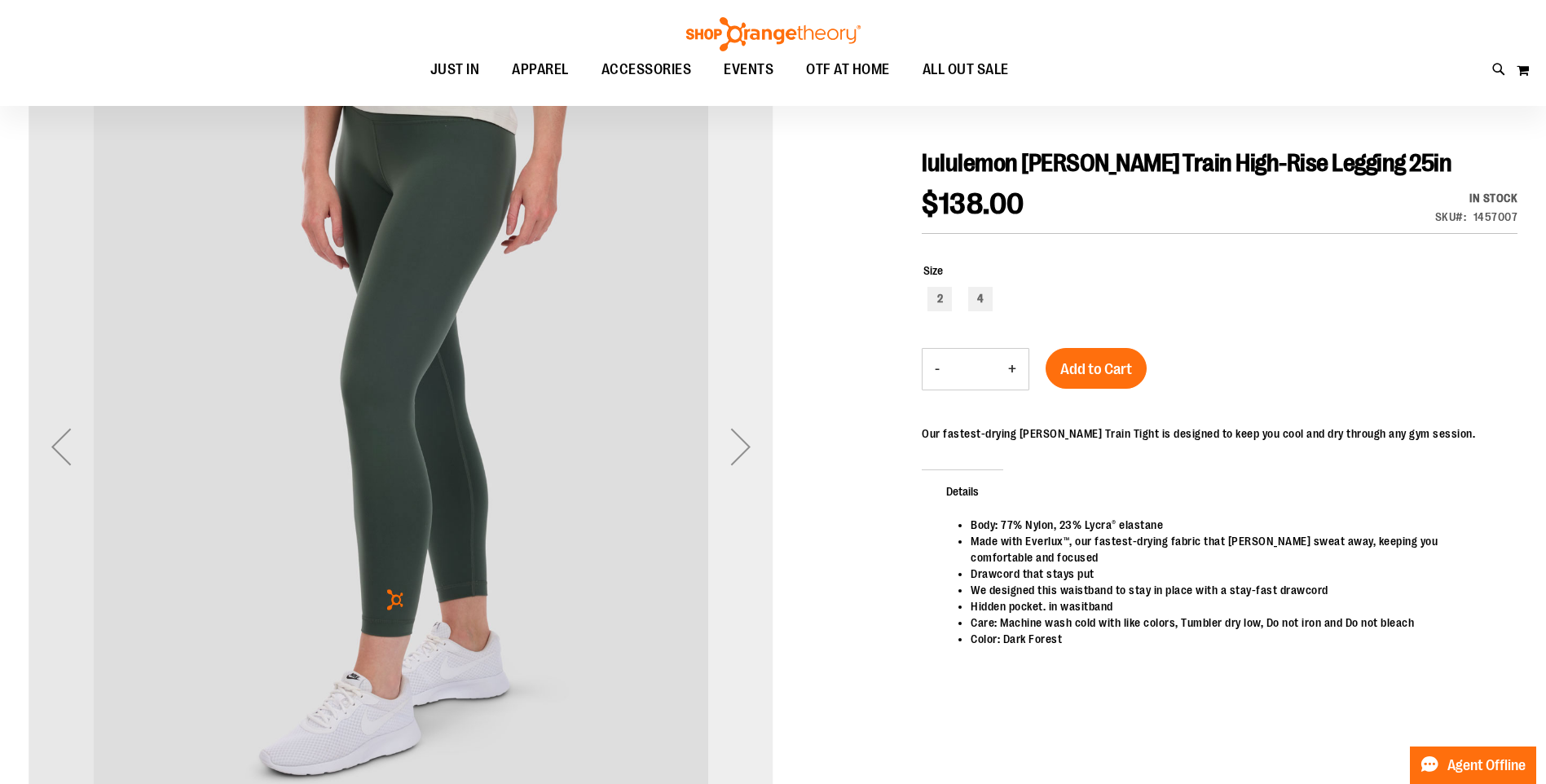
type input "**********"
click at [750, 438] on div "Next" at bounding box center [740, 446] width 65 height 65
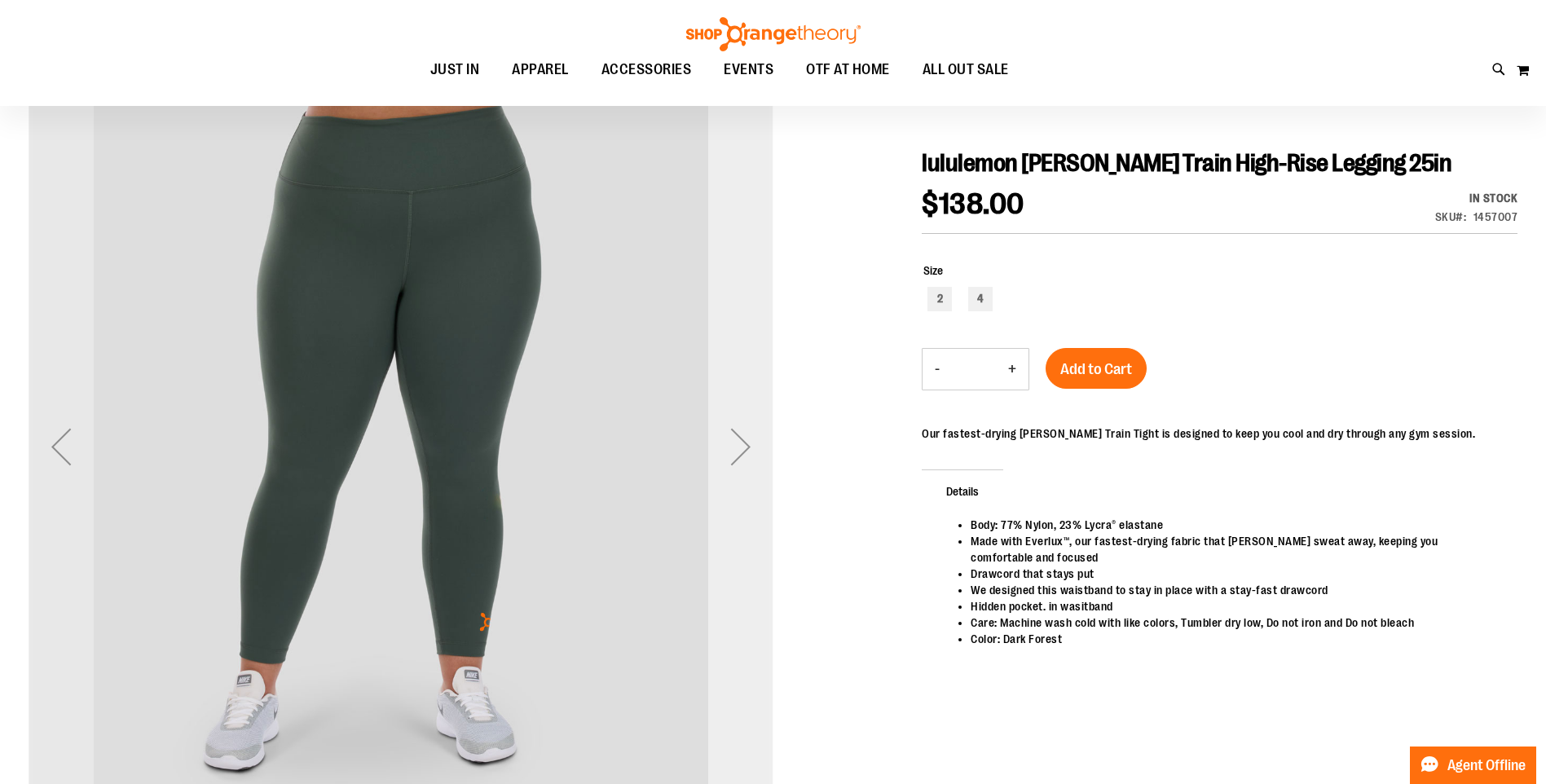
click at [750, 438] on div "Next" at bounding box center [740, 446] width 65 height 65
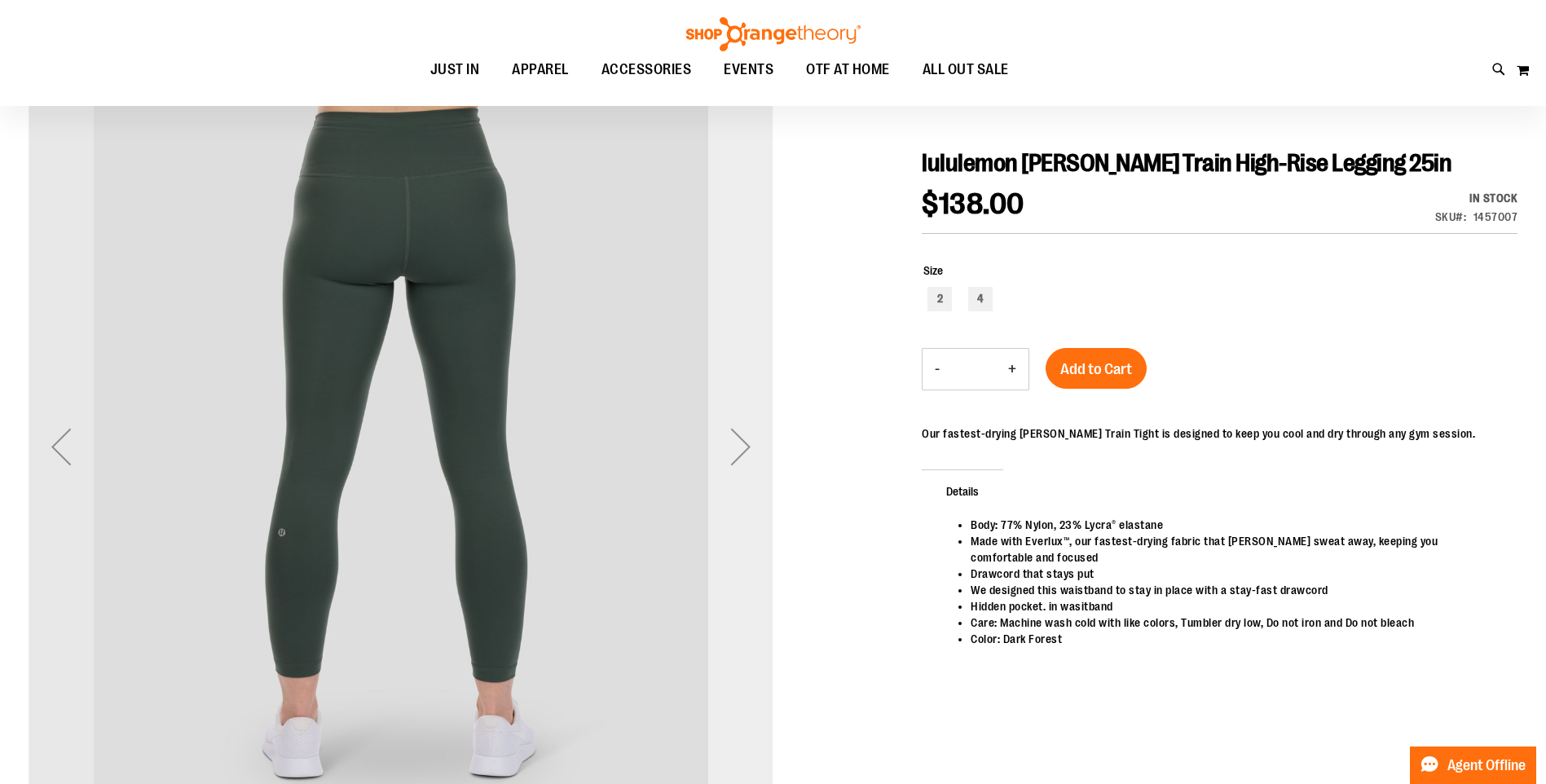
click at [750, 438] on div "Next" at bounding box center [740, 446] width 65 height 65
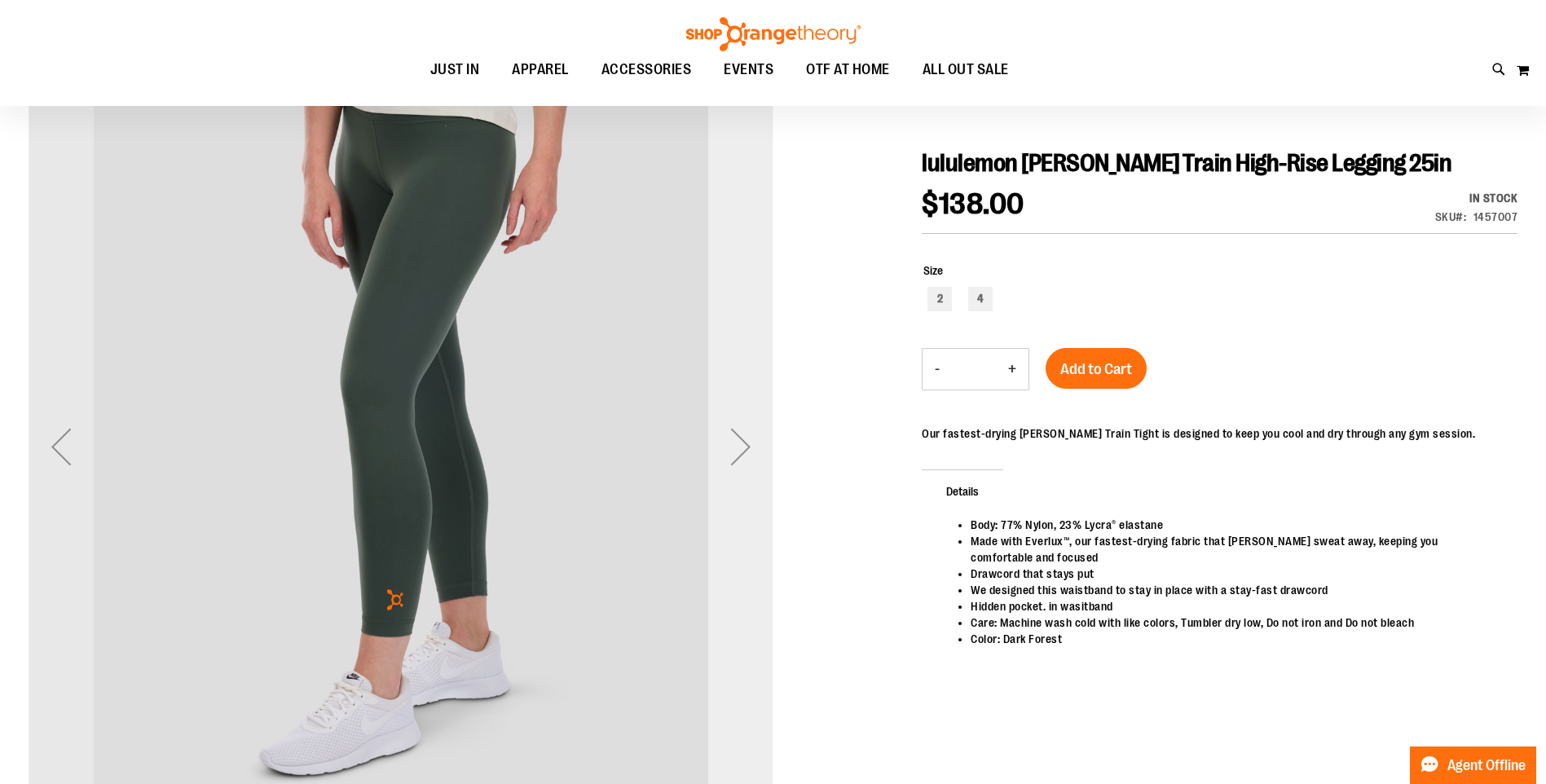
click at [750, 438] on div "Next" at bounding box center [740, 446] width 65 height 65
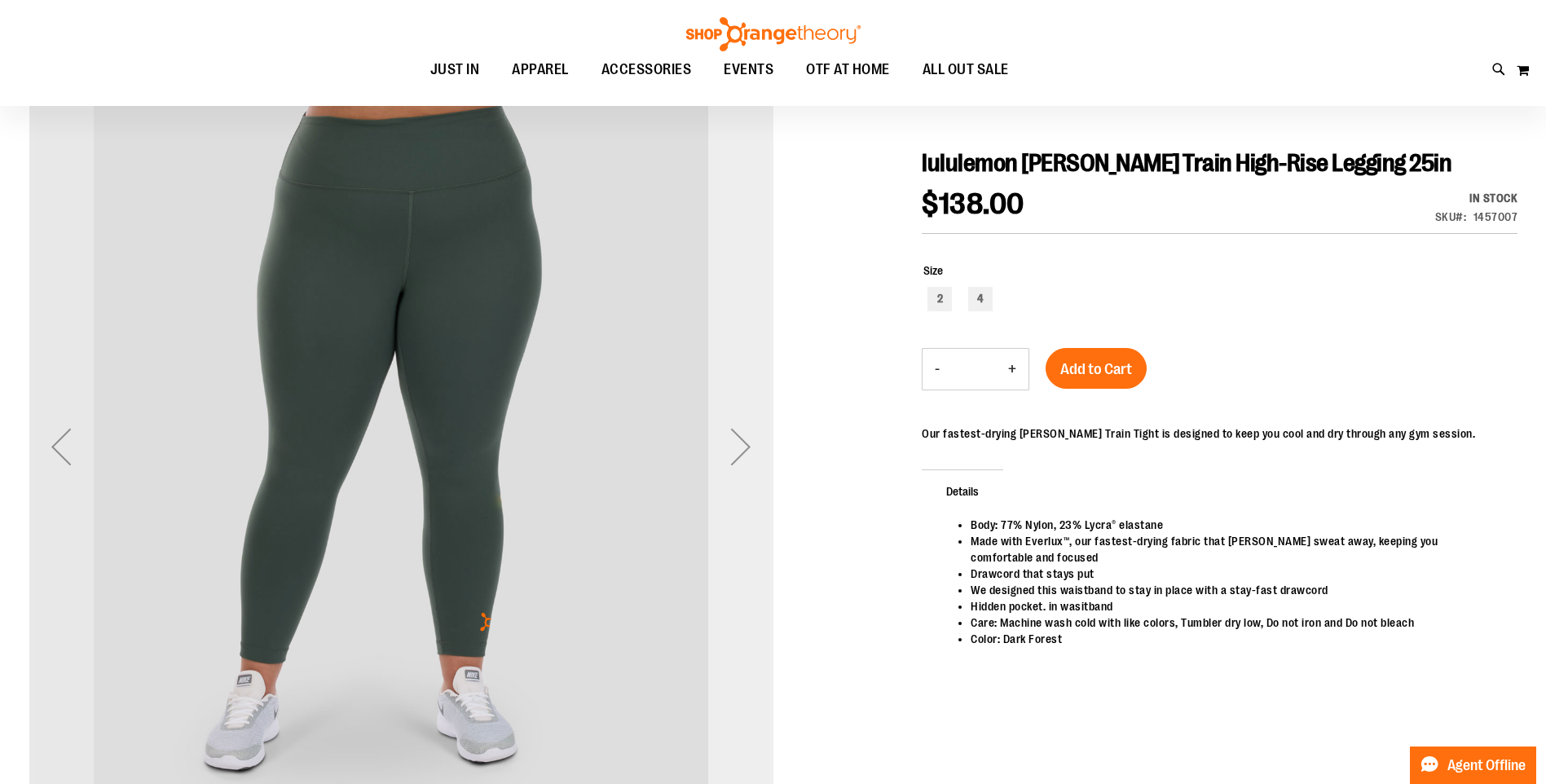
click at [750, 438] on div "Next" at bounding box center [740, 446] width 65 height 65
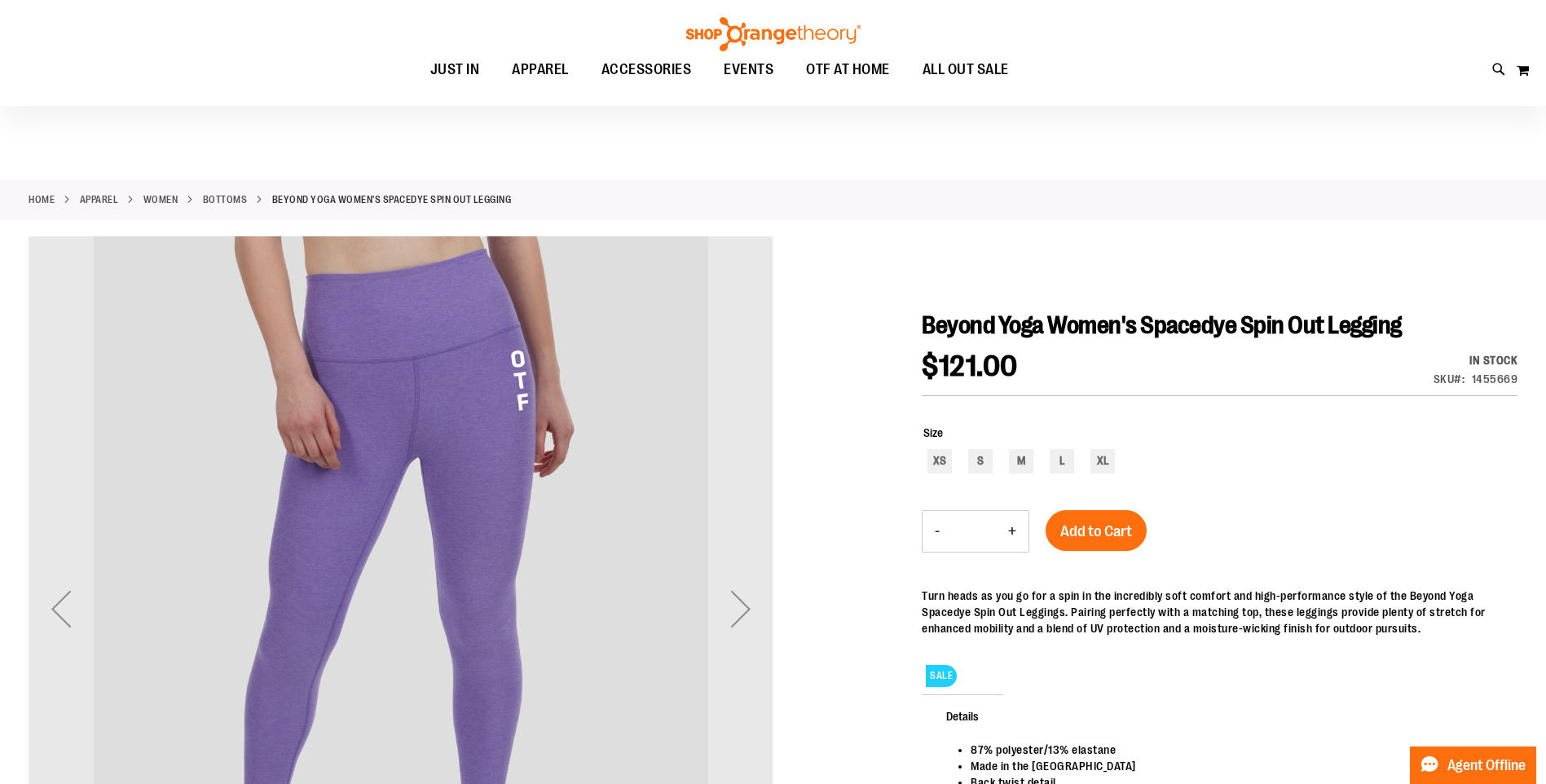
scroll to position [81, 0]
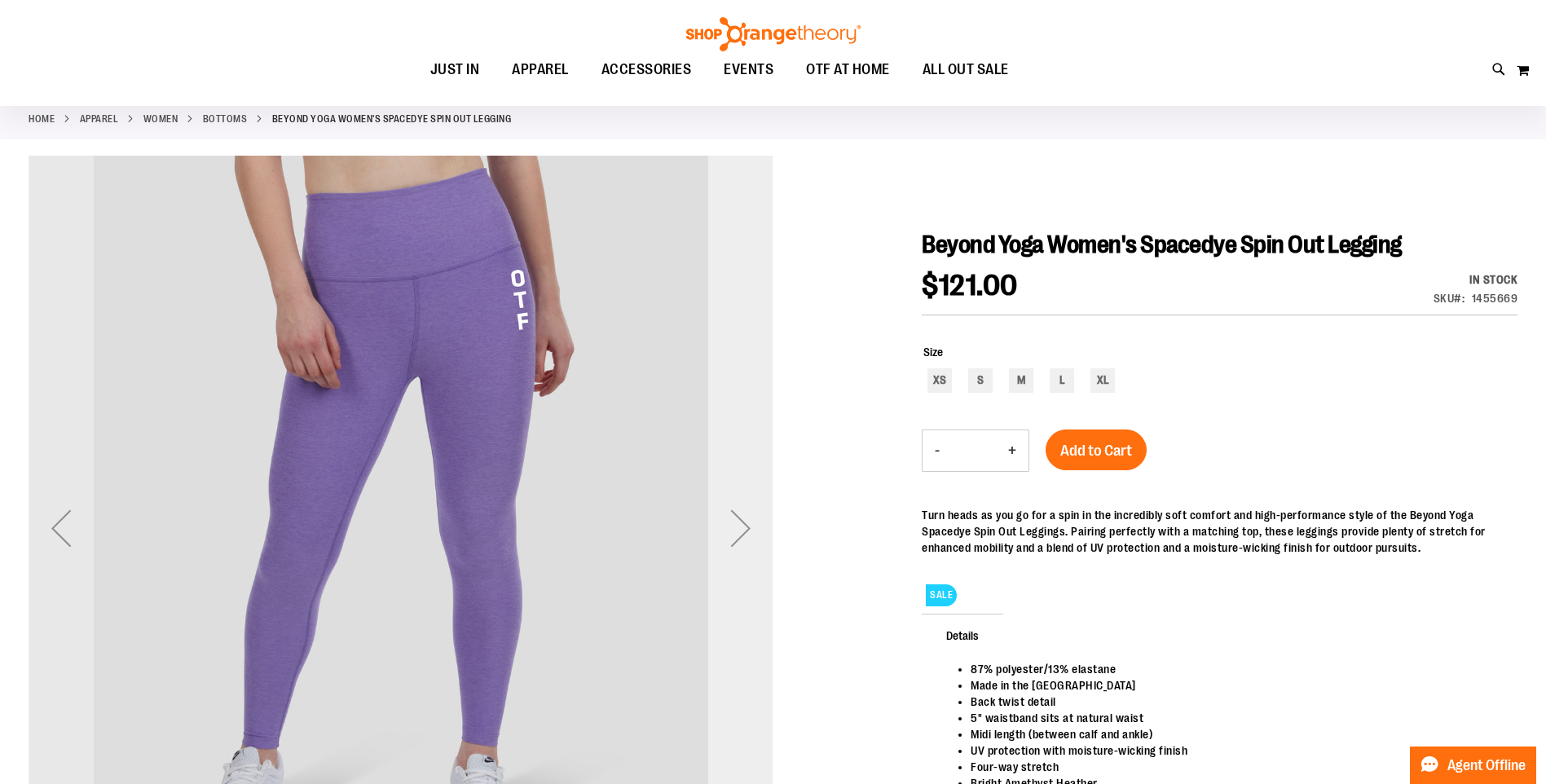
type input "**********"
click at [762, 511] on div "Next" at bounding box center [740, 528] width 65 height 65
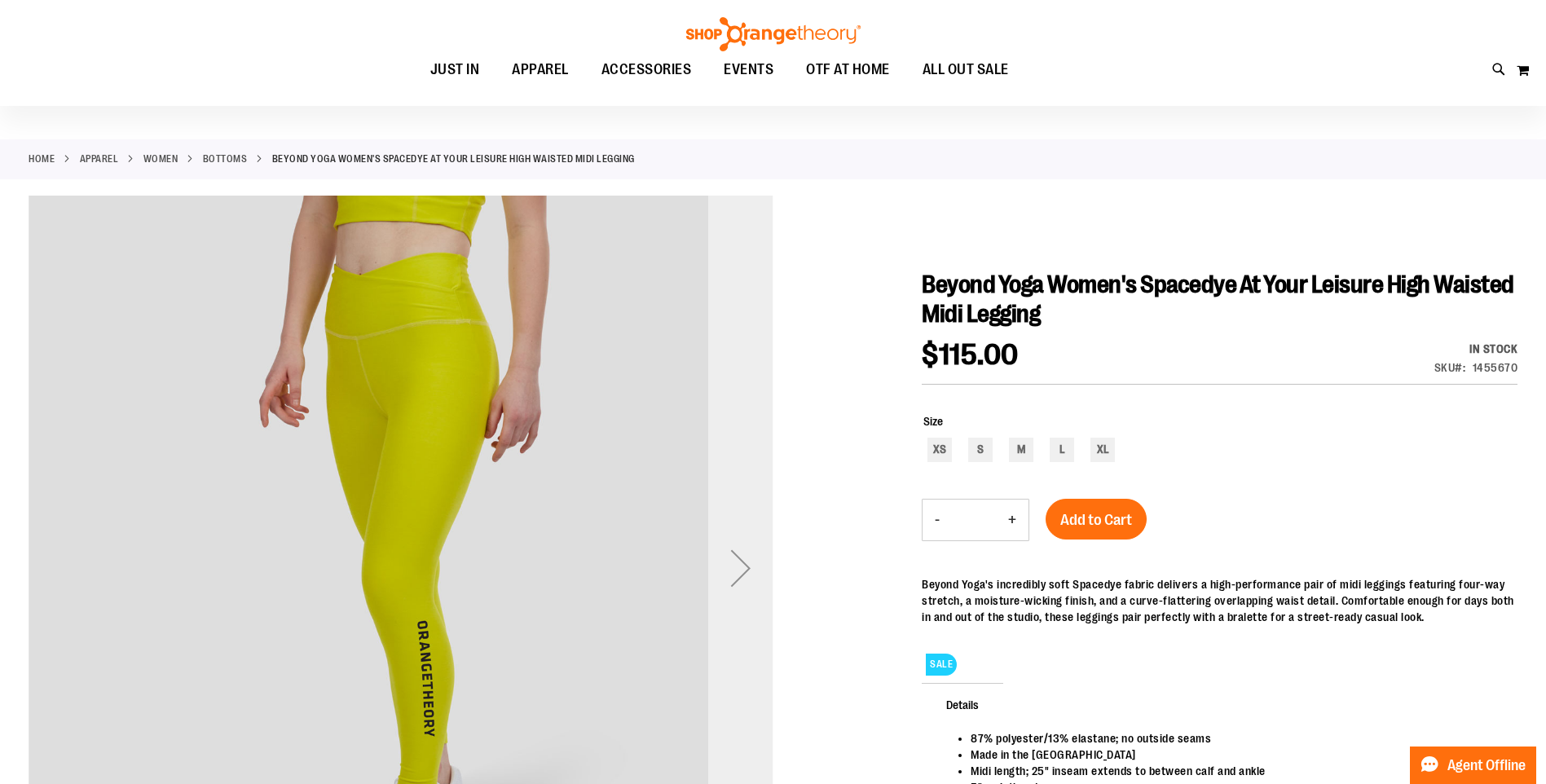
scroll to position [163, 0]
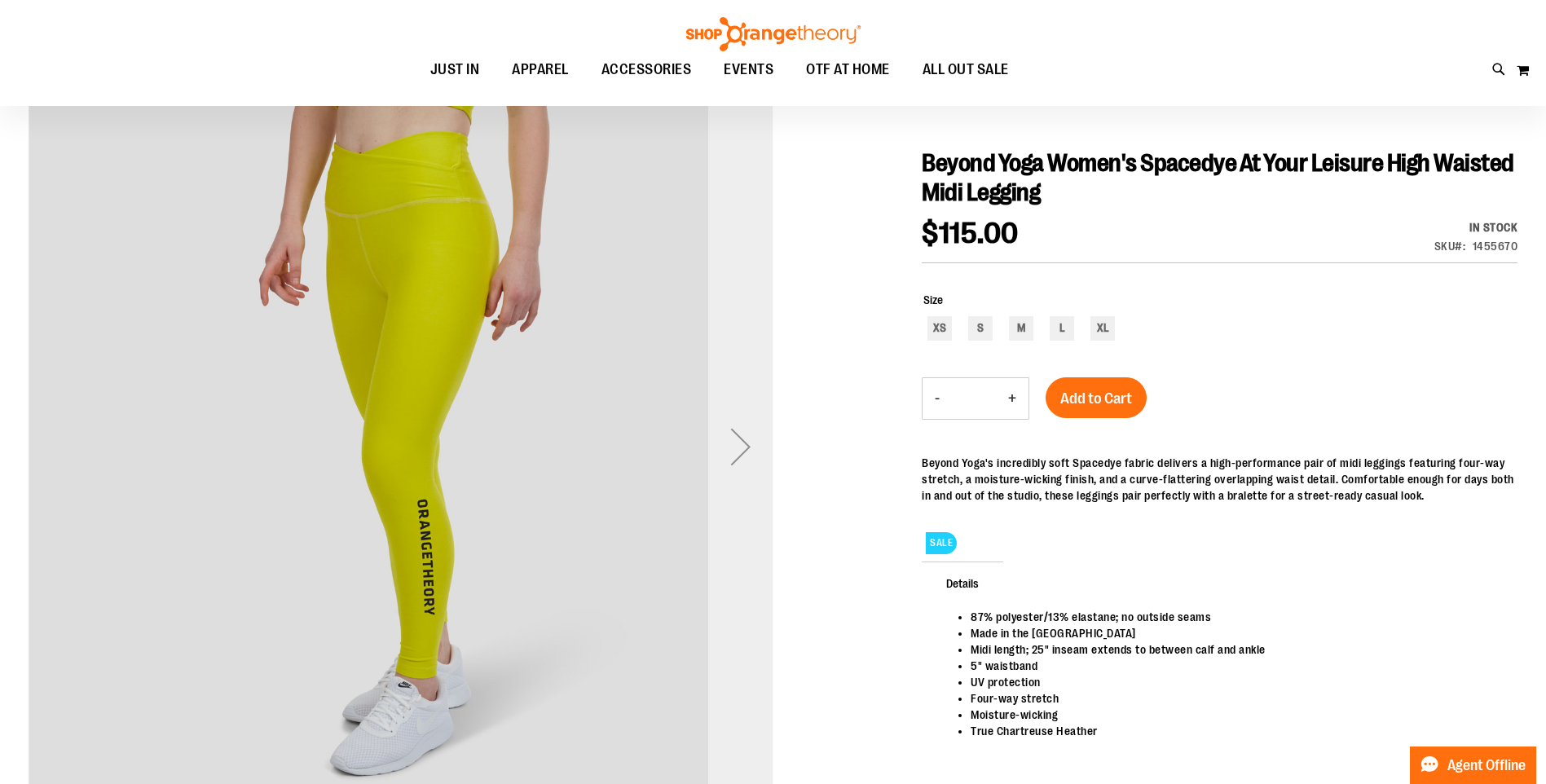
type input "**********"
click at [739, 480] on div "Next" at bounding box center [740, 446] width 65 height 745
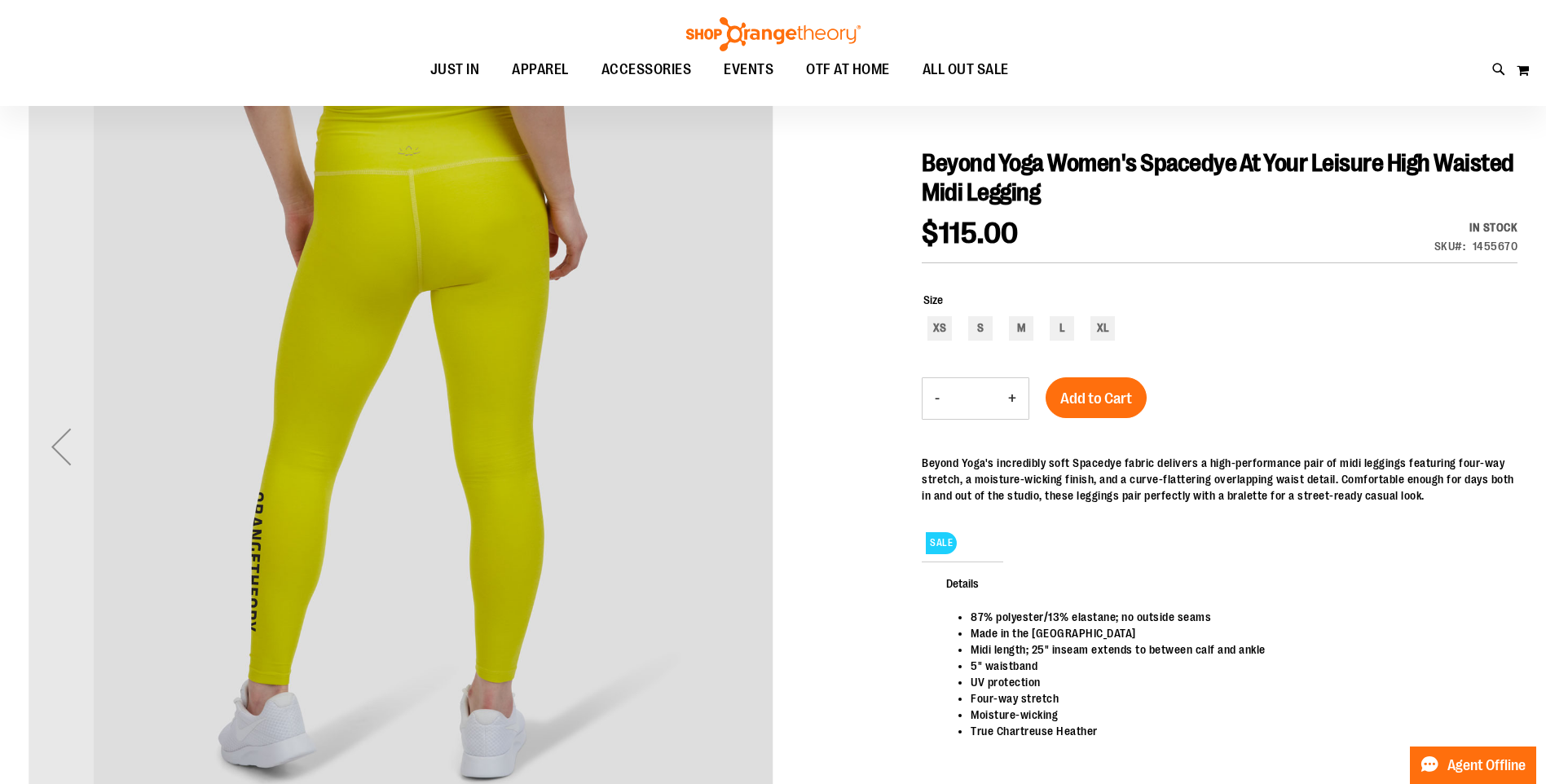
scroll to position [81, 0]
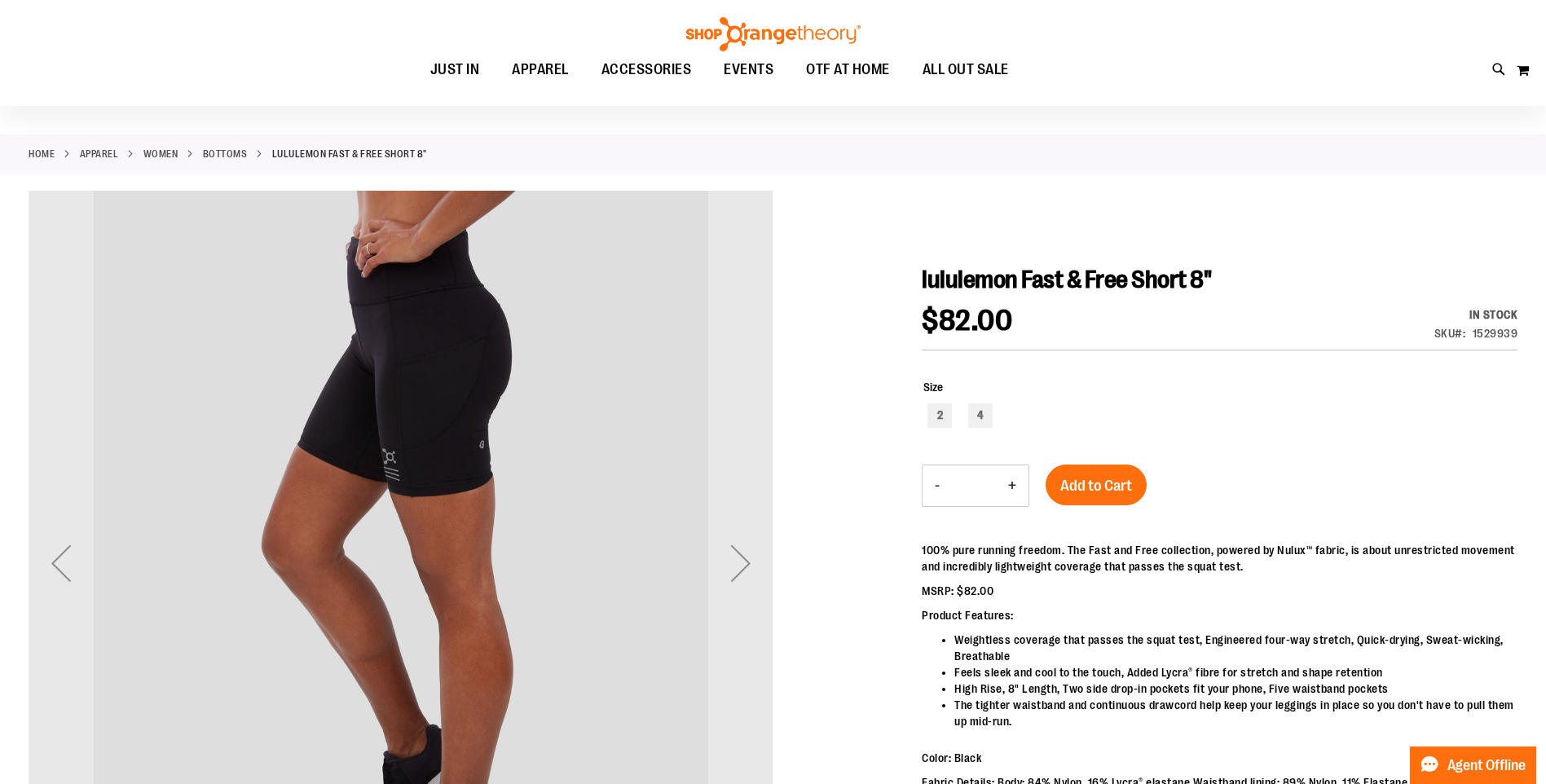
scroll to position [81, 0]
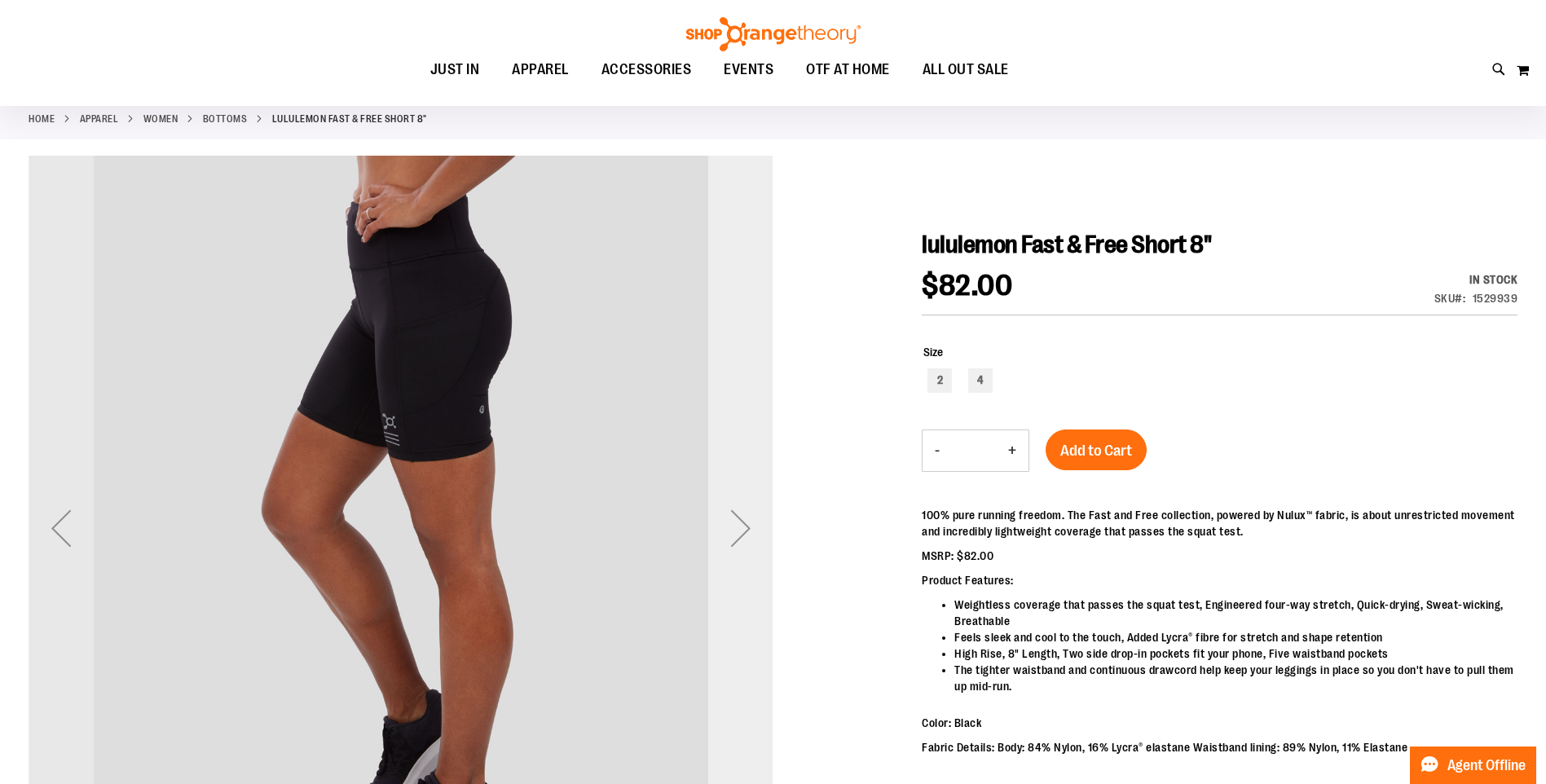
type input "**********"
click at [746, 492] on div "Next" at bounding box center [740, 528] width 65 height 745
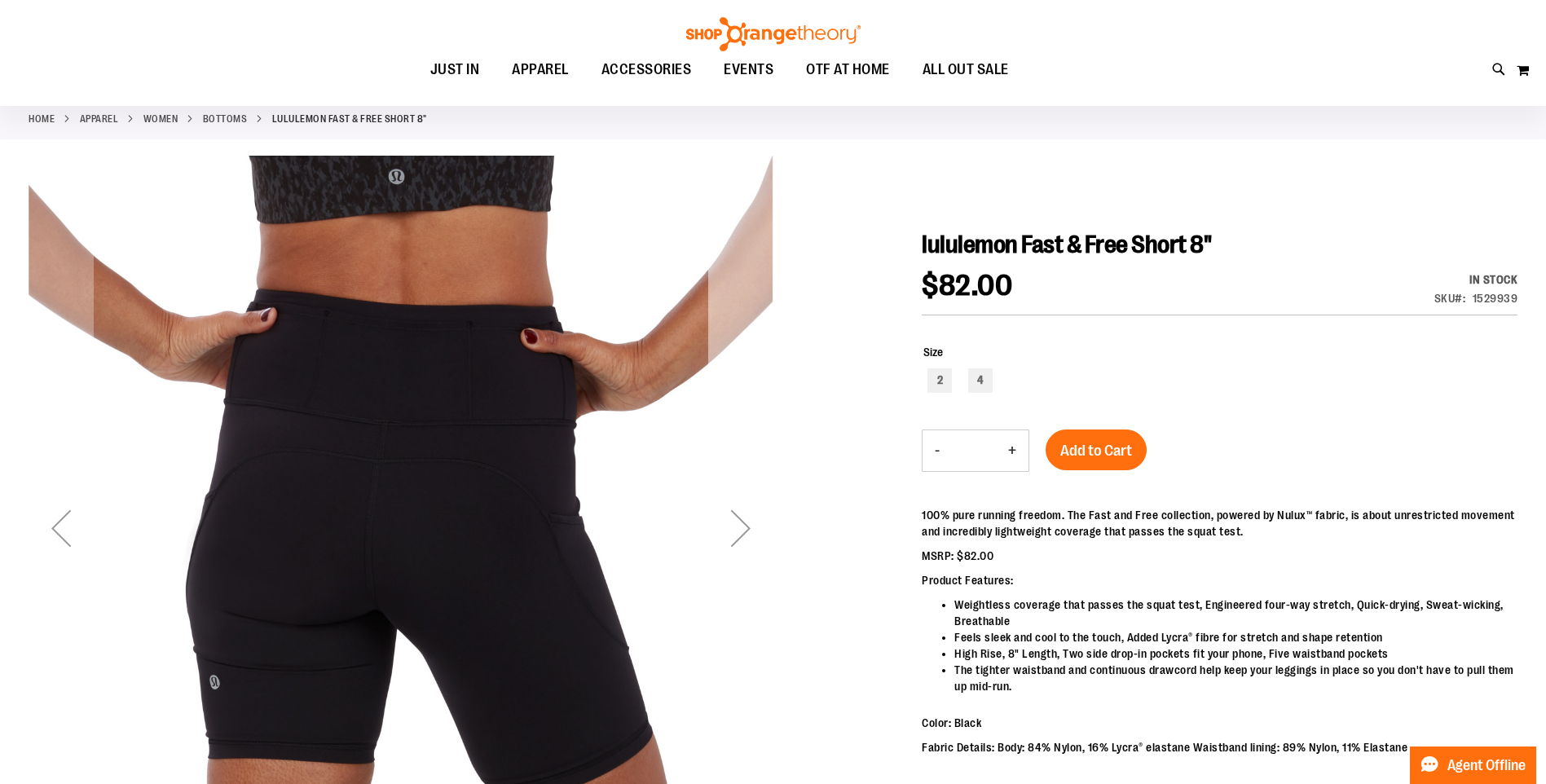
click at [746, 492] on div "Next" at bounding box center [740, 528] width 65 height 745
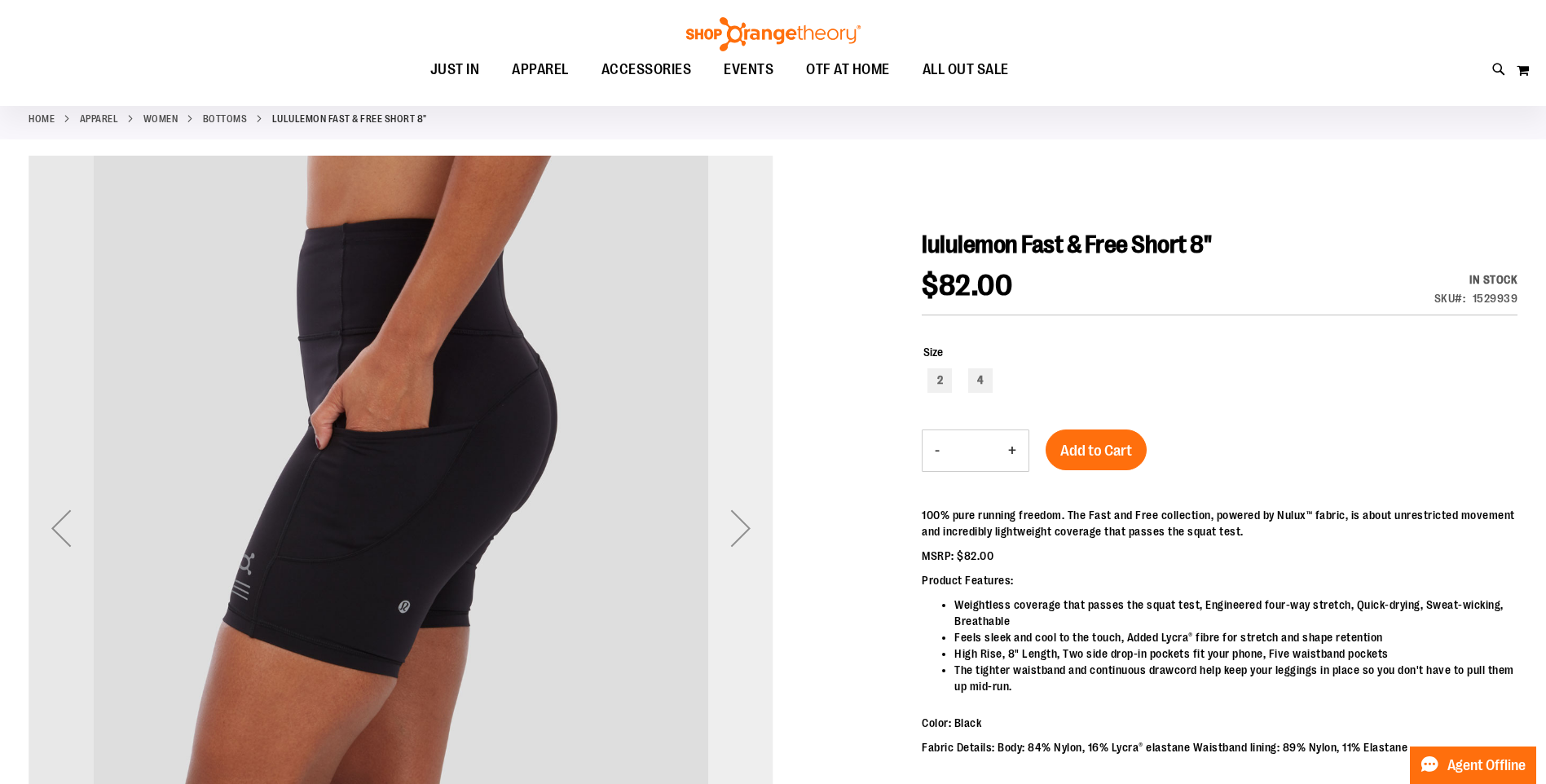
click at [746, 492] on div "Next" at bounding box center [740, 528] width 65 height 745
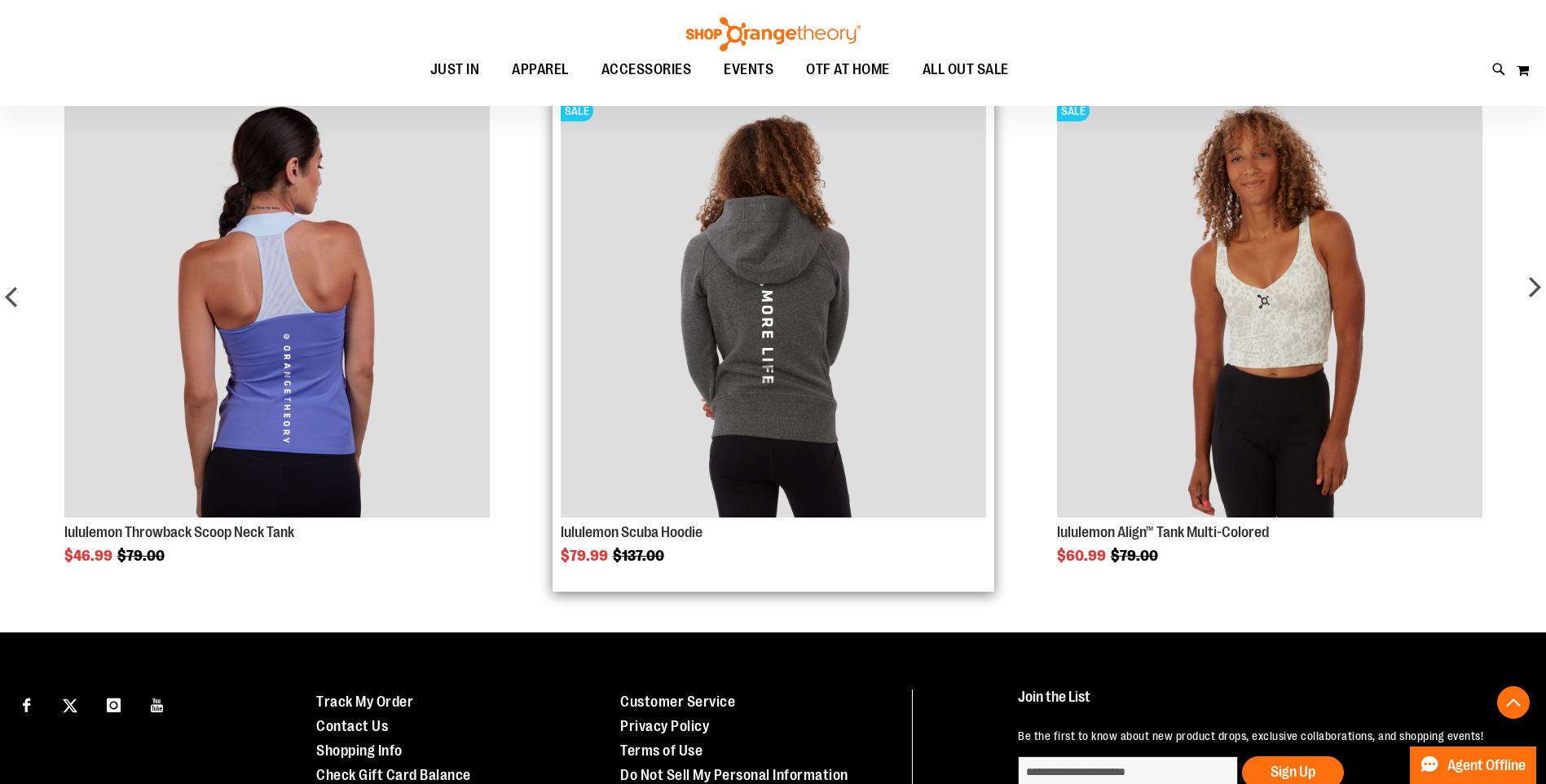
scroll to position [1059, 0]
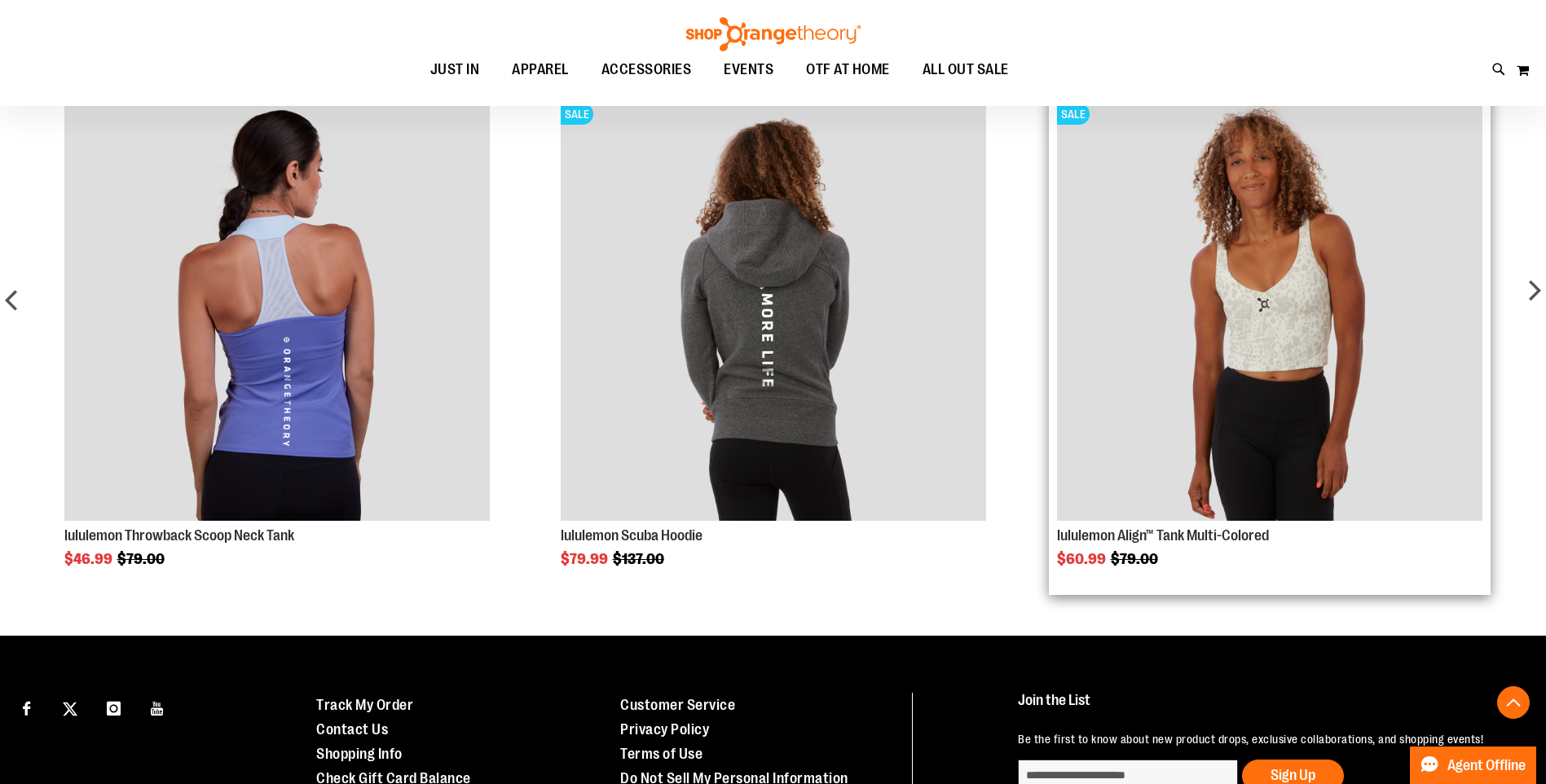
click at [1220, 307] on img "Product Page Link" at bounding box center [1269, 308] width 426 height 426
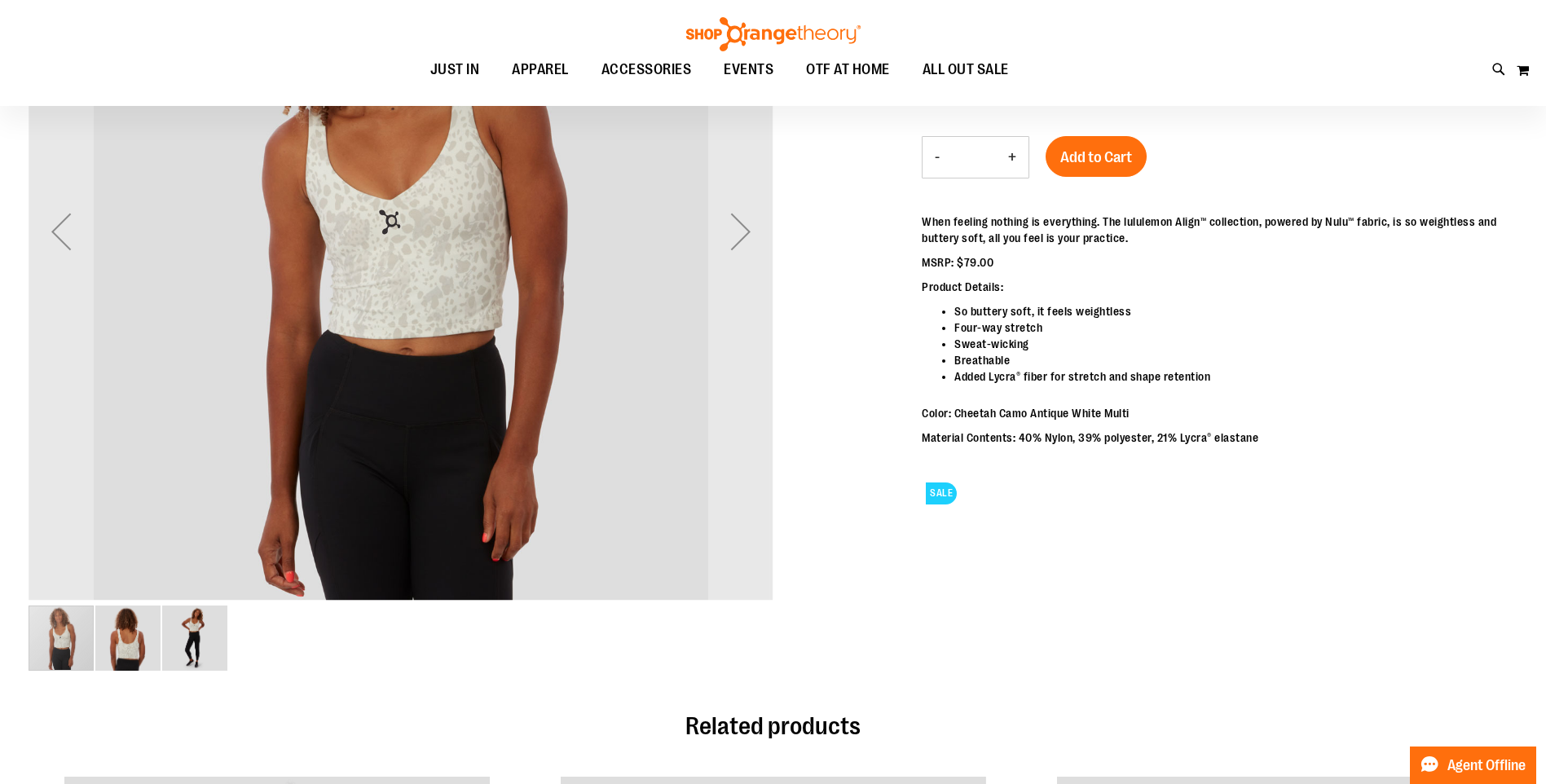
scroll to position [63, 0]
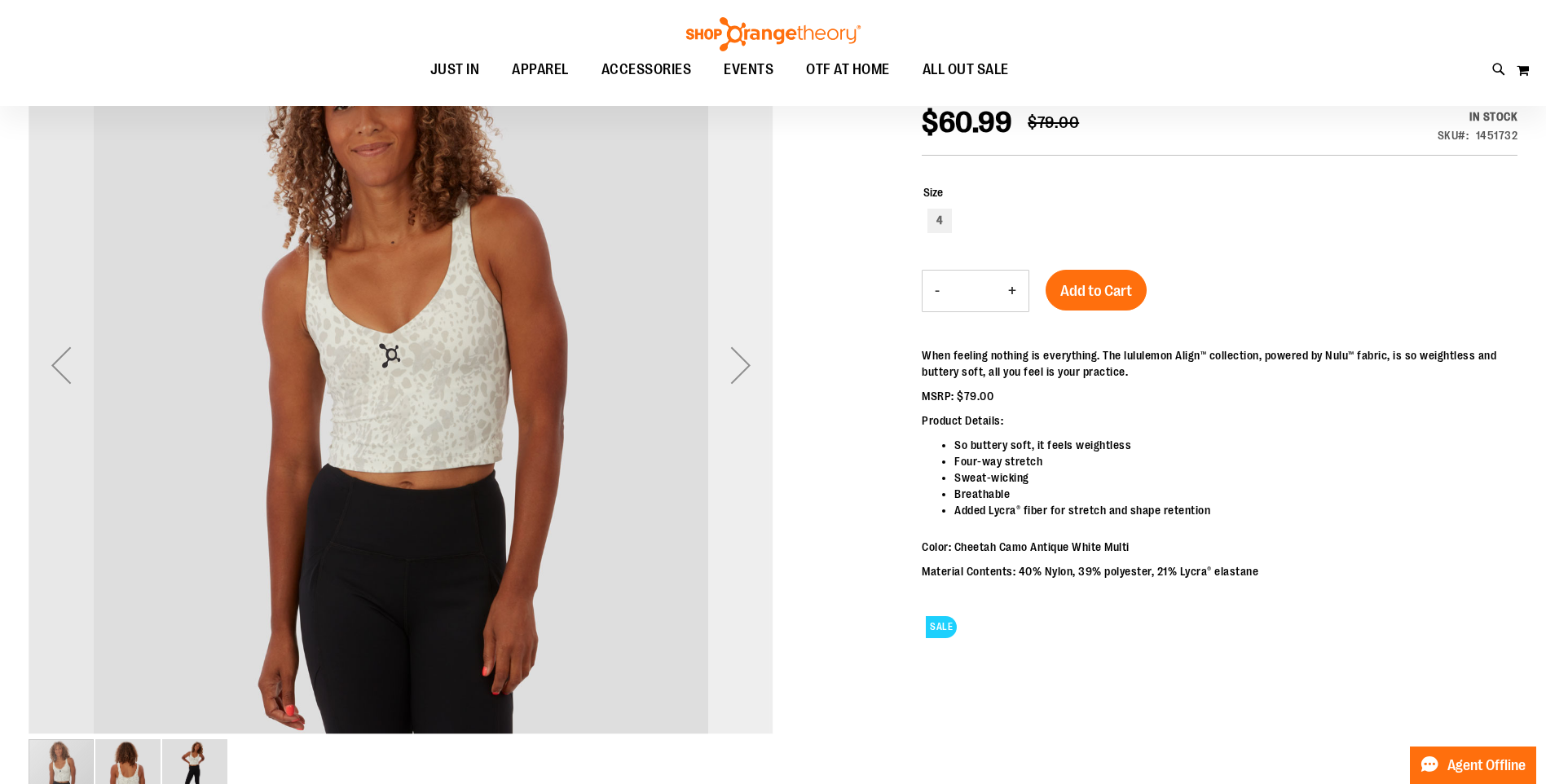
type input "**********"
click at [738, 377] on div "Next" at bounding box center [740, 364] width 65 height 65
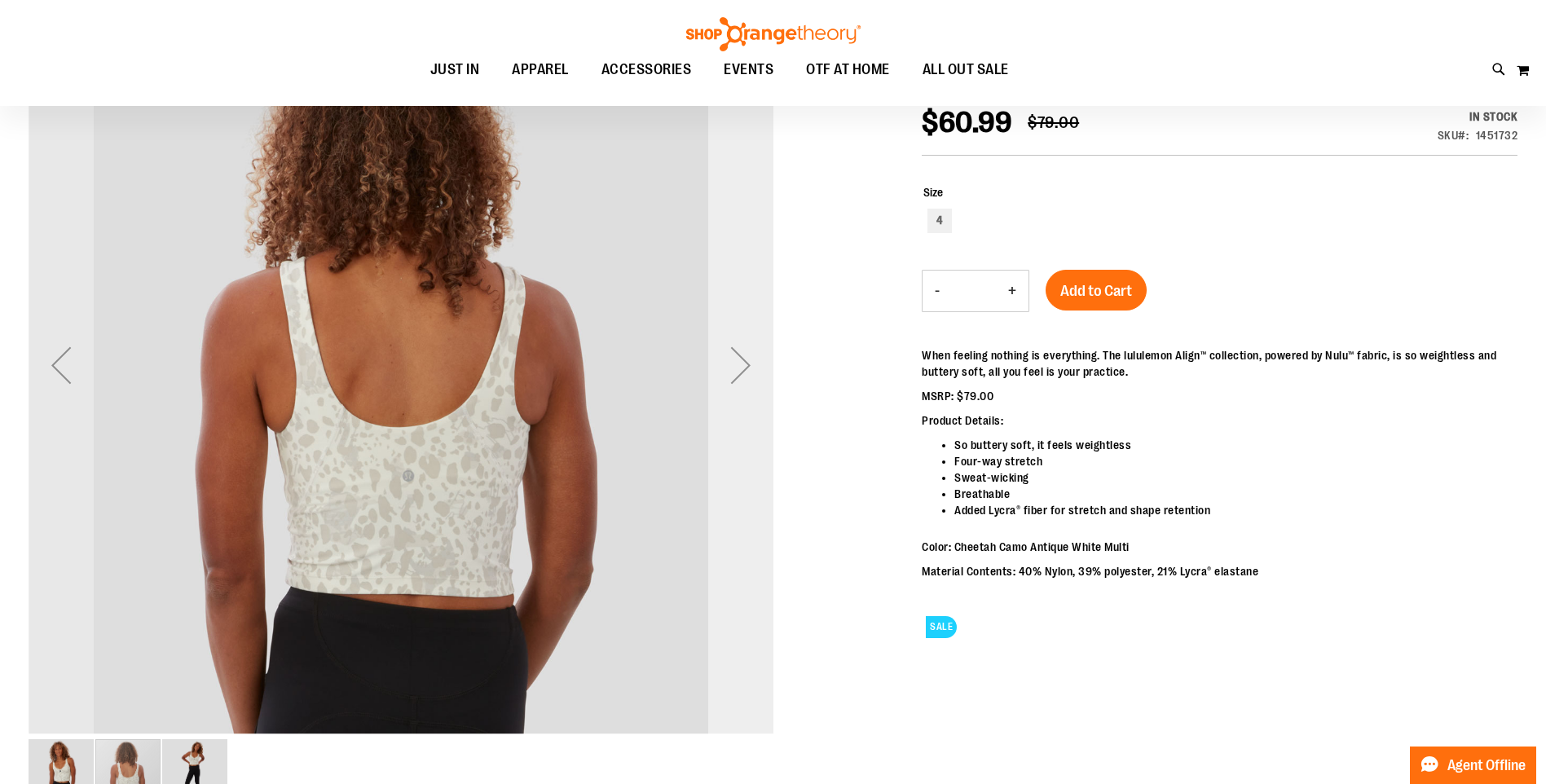
click at [738, 377] on div "Next" at bounding box center [740, 364] width 65 height 65
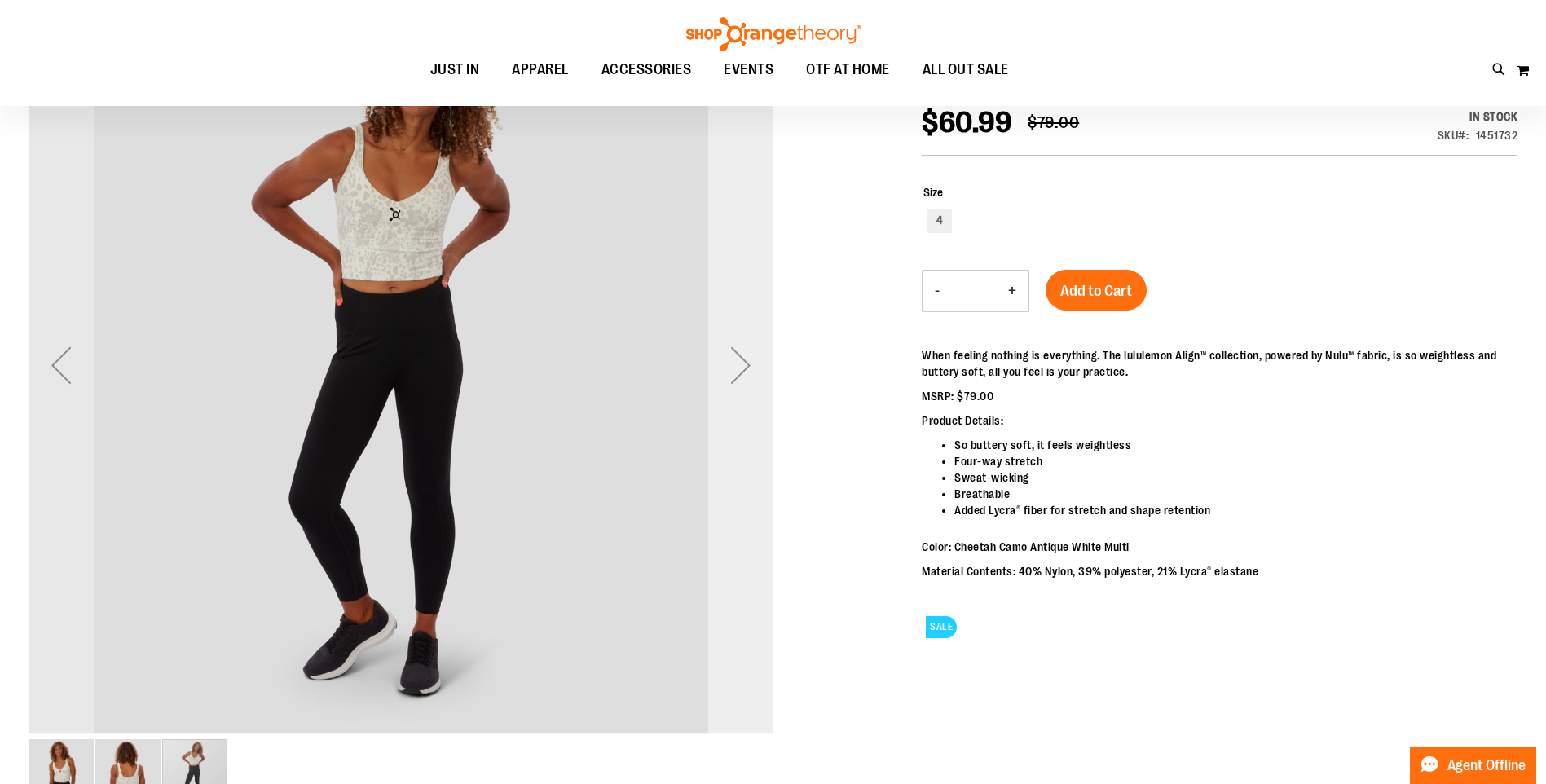
click at [738, 377] on div "Next" at bounding box center [740, 364] width 65 height 65
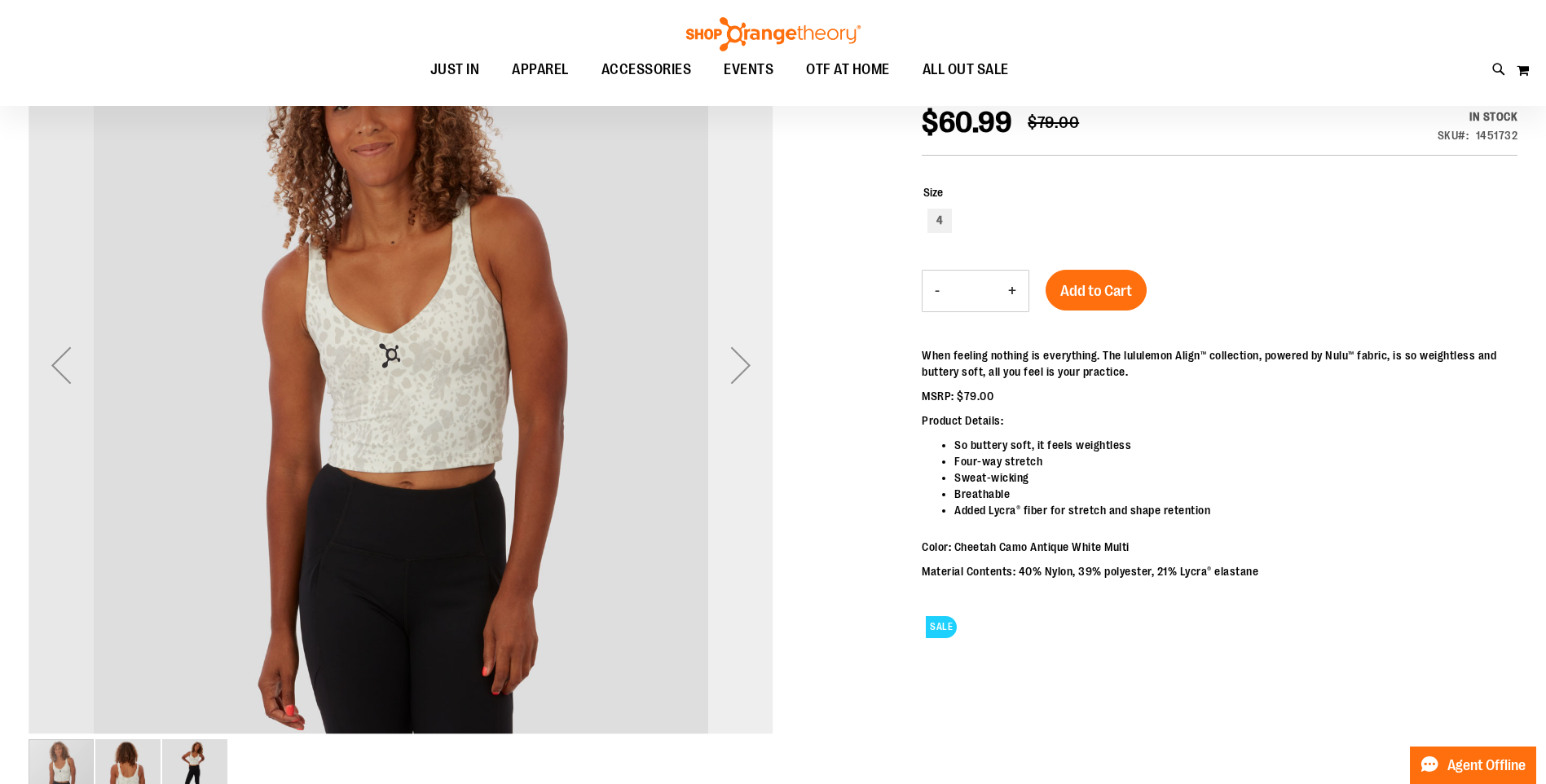
click at [738, 377] on div "Next" at bounding box center [740, 364] width 65 height 65
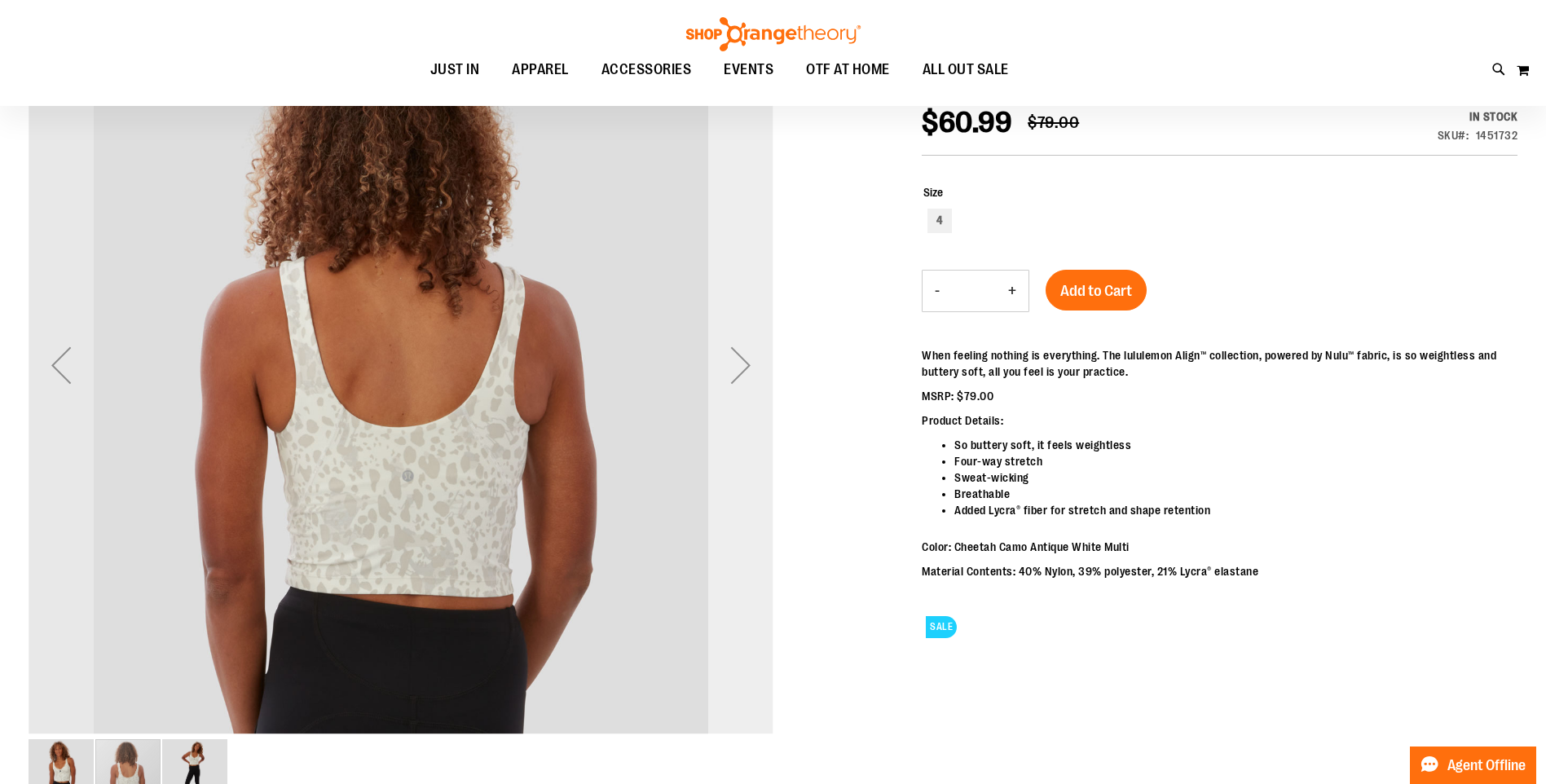
click at [738, 377] on div "Next" at bounding box center [740, 364] width 65 height 65
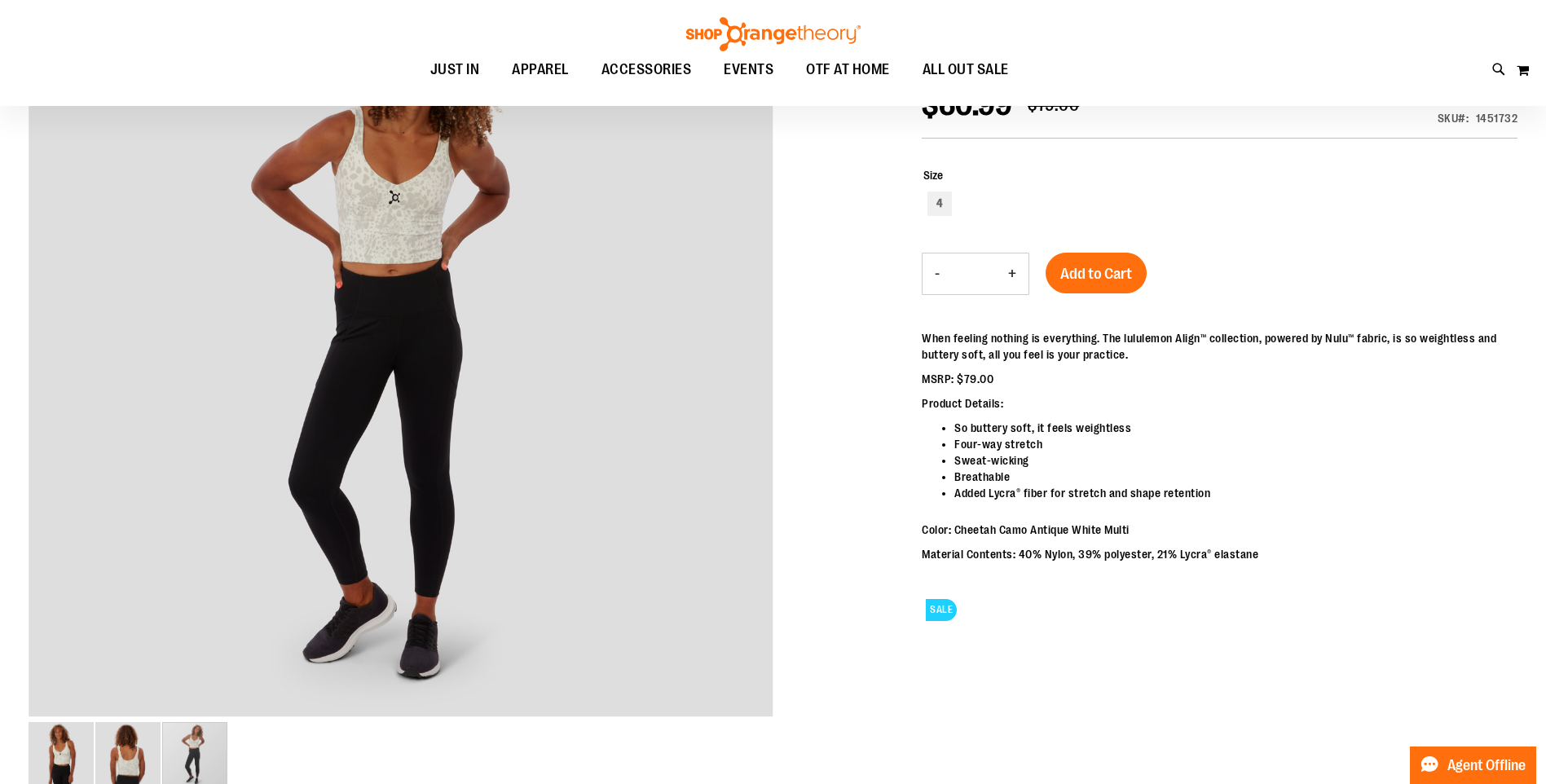
scroll to position [0, 0]
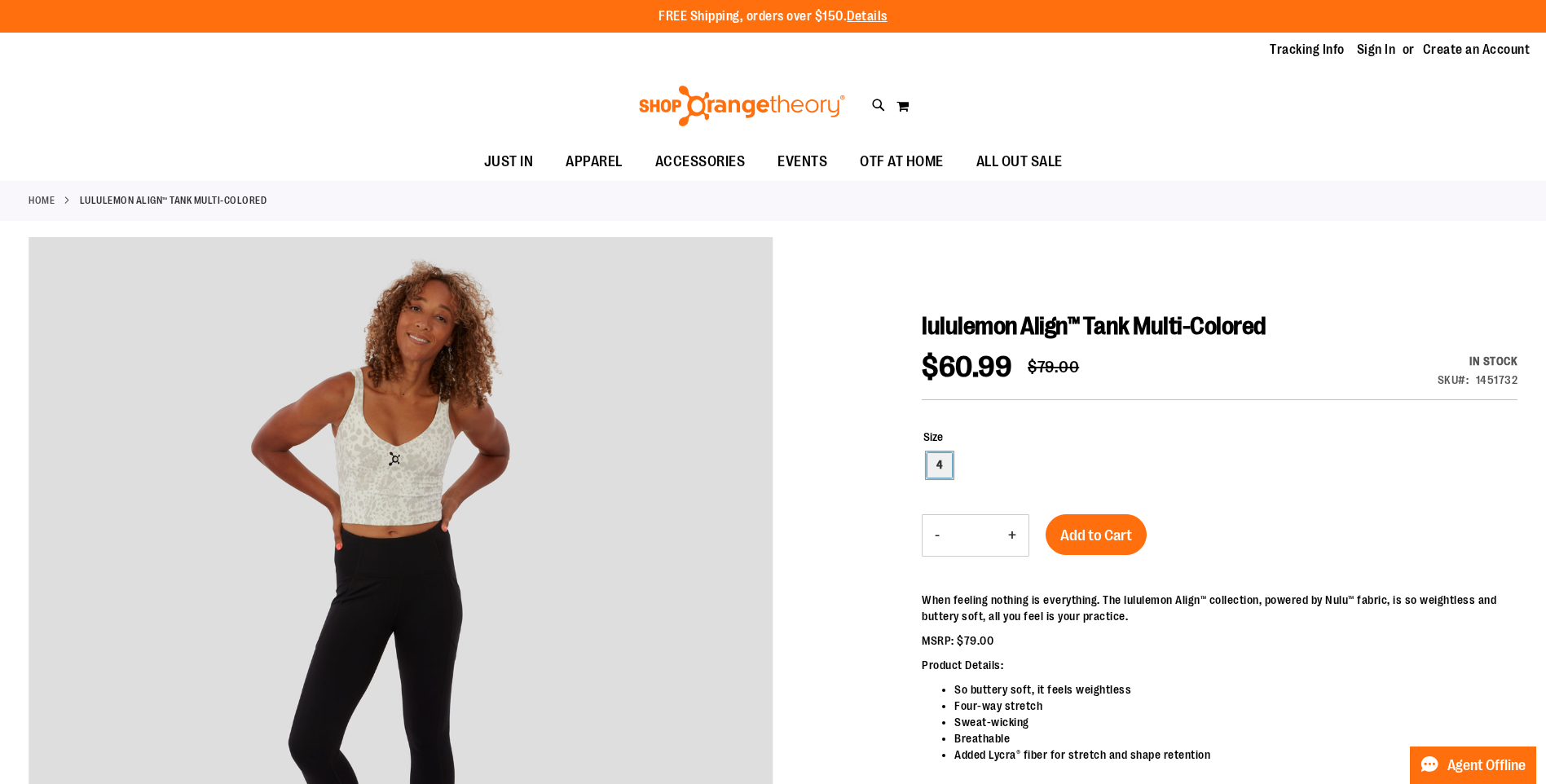
click at [937, 467] on div "4" at bounding box center [939, 465] width 24 height 24
type input "***"
click at [999, 454] on div "4" at bounding box center [1221, 467] width 594 height 28
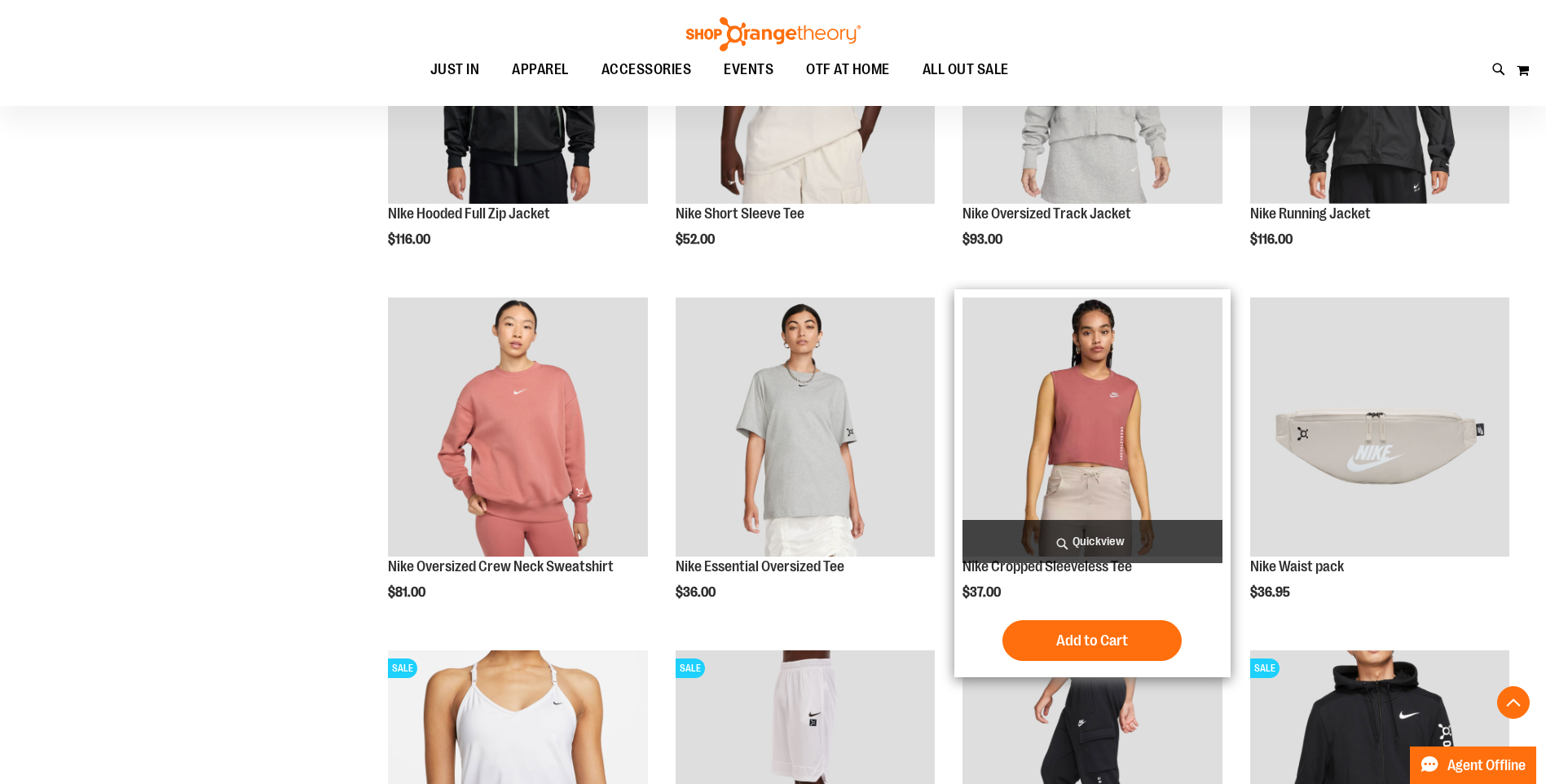
scroll to position [1548, 0]
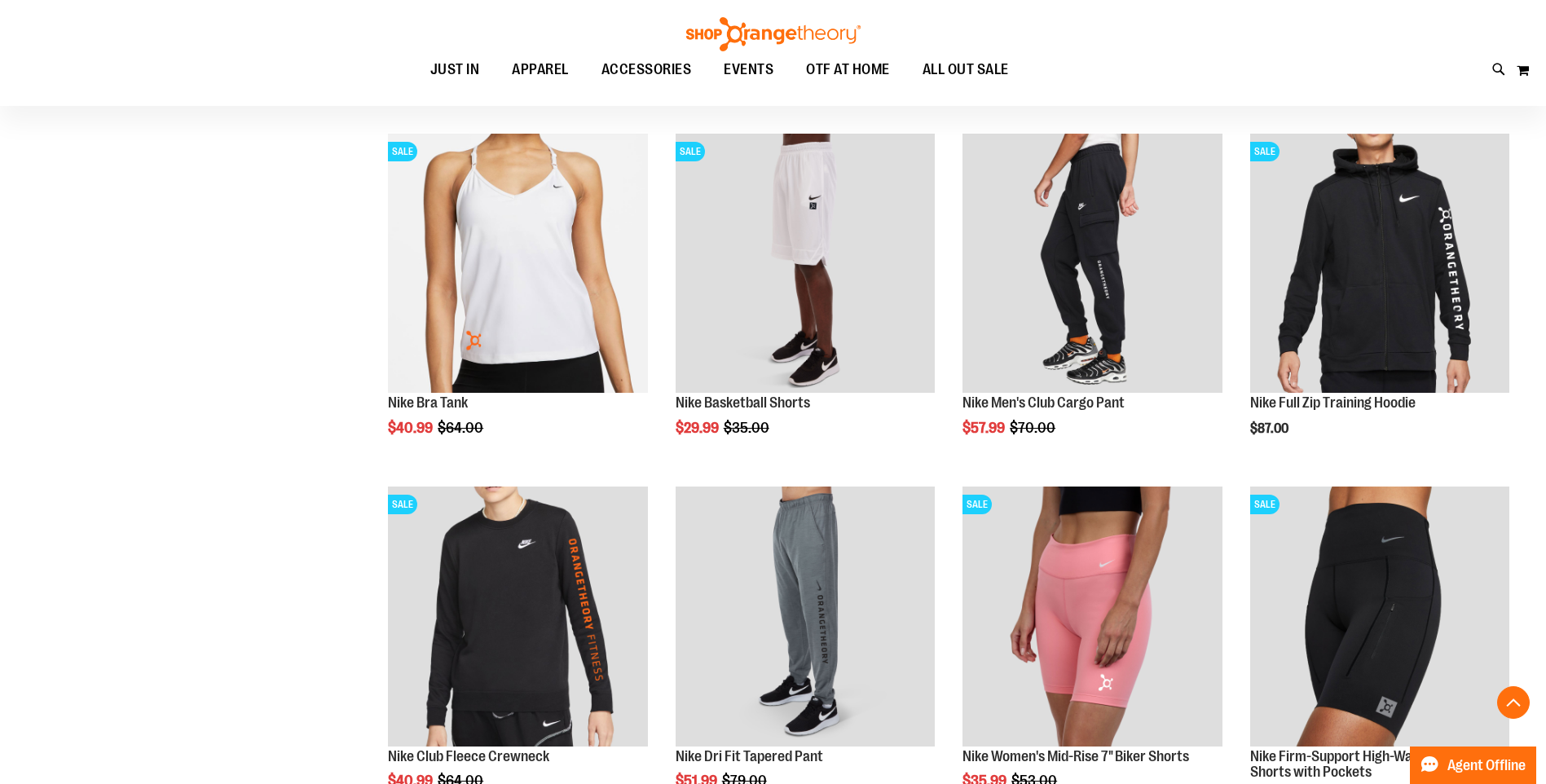
scroll to position [2199, 0]
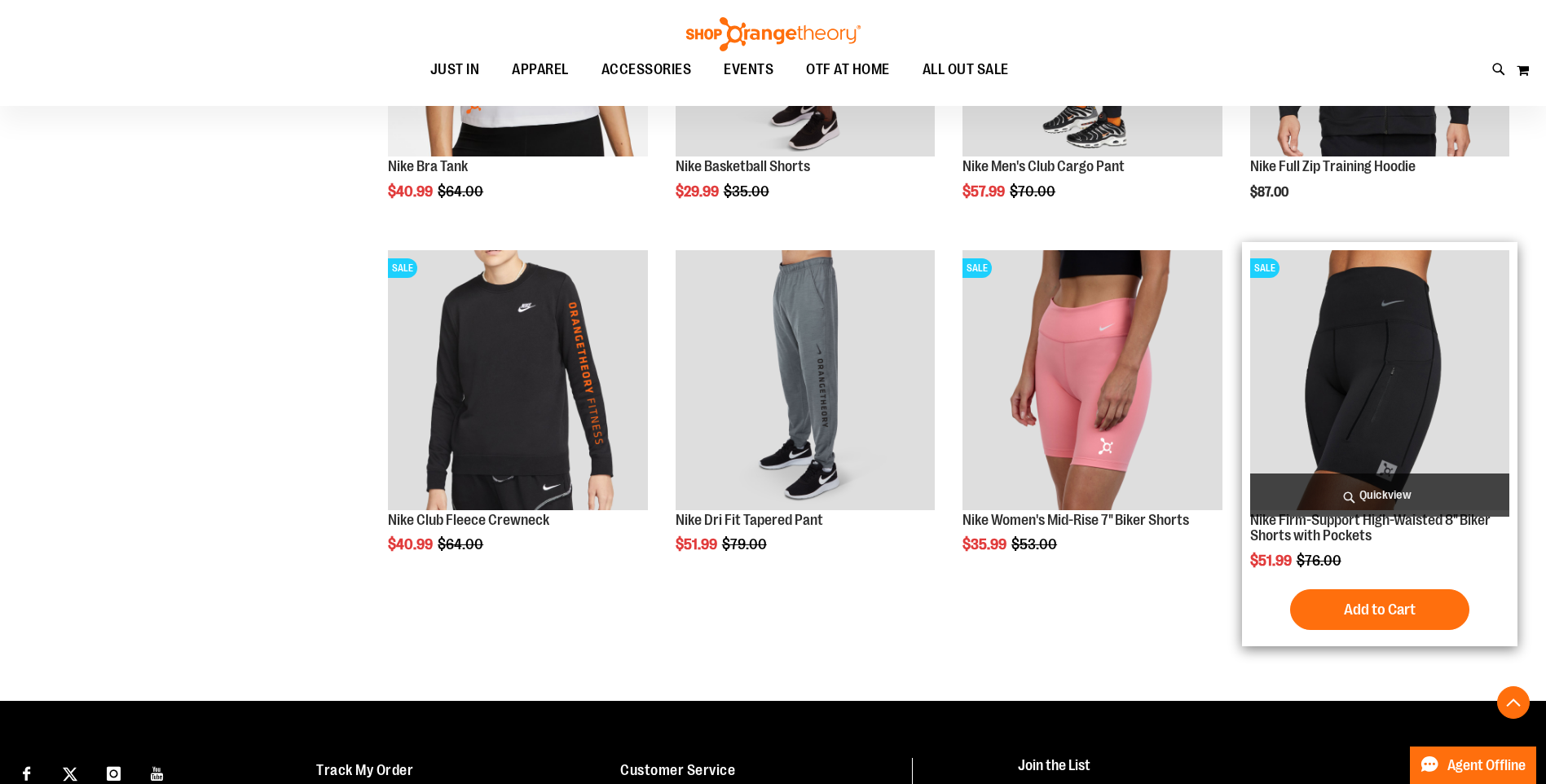
type input "**********"
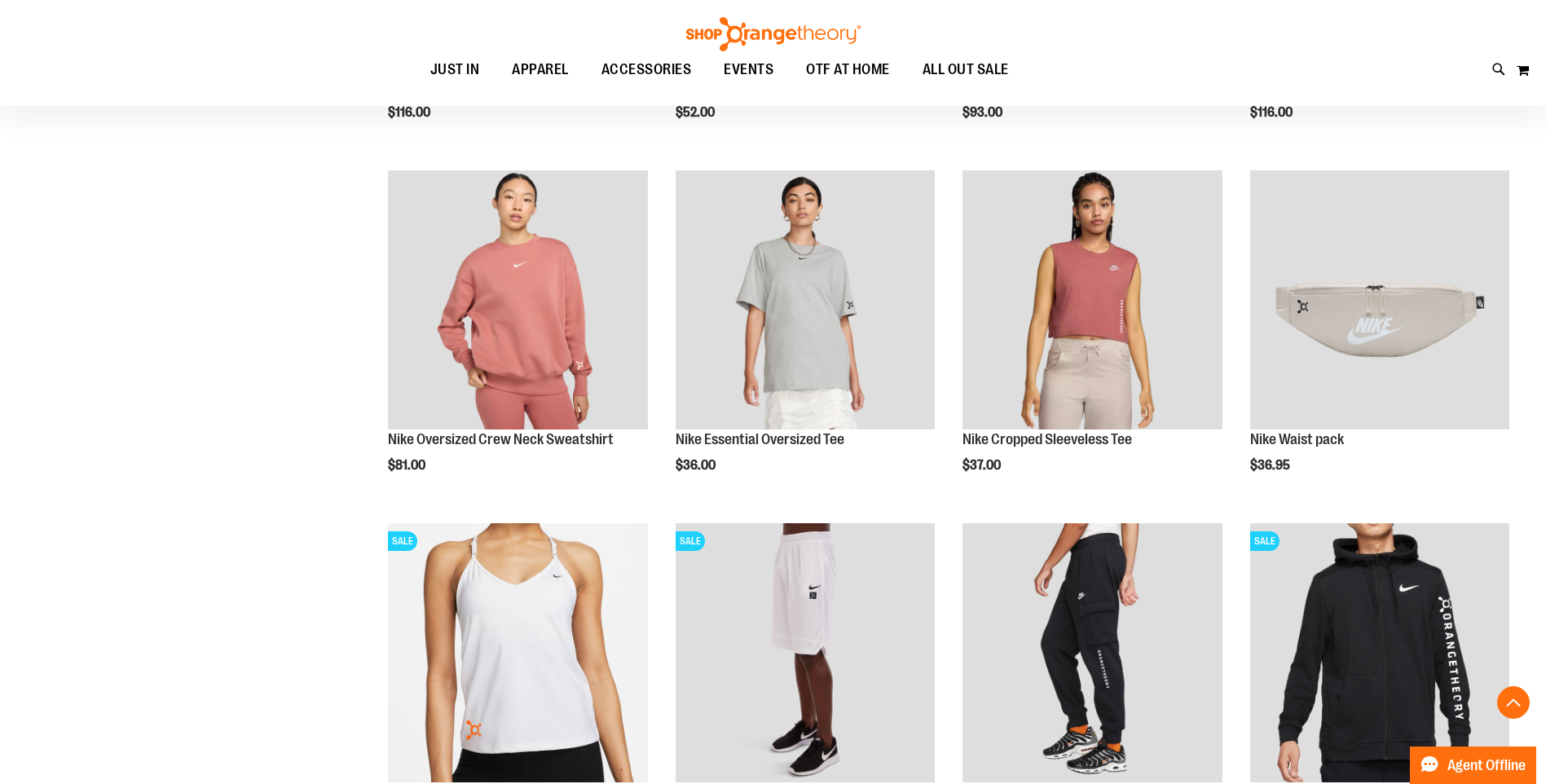
scroll to position [1548, 0]
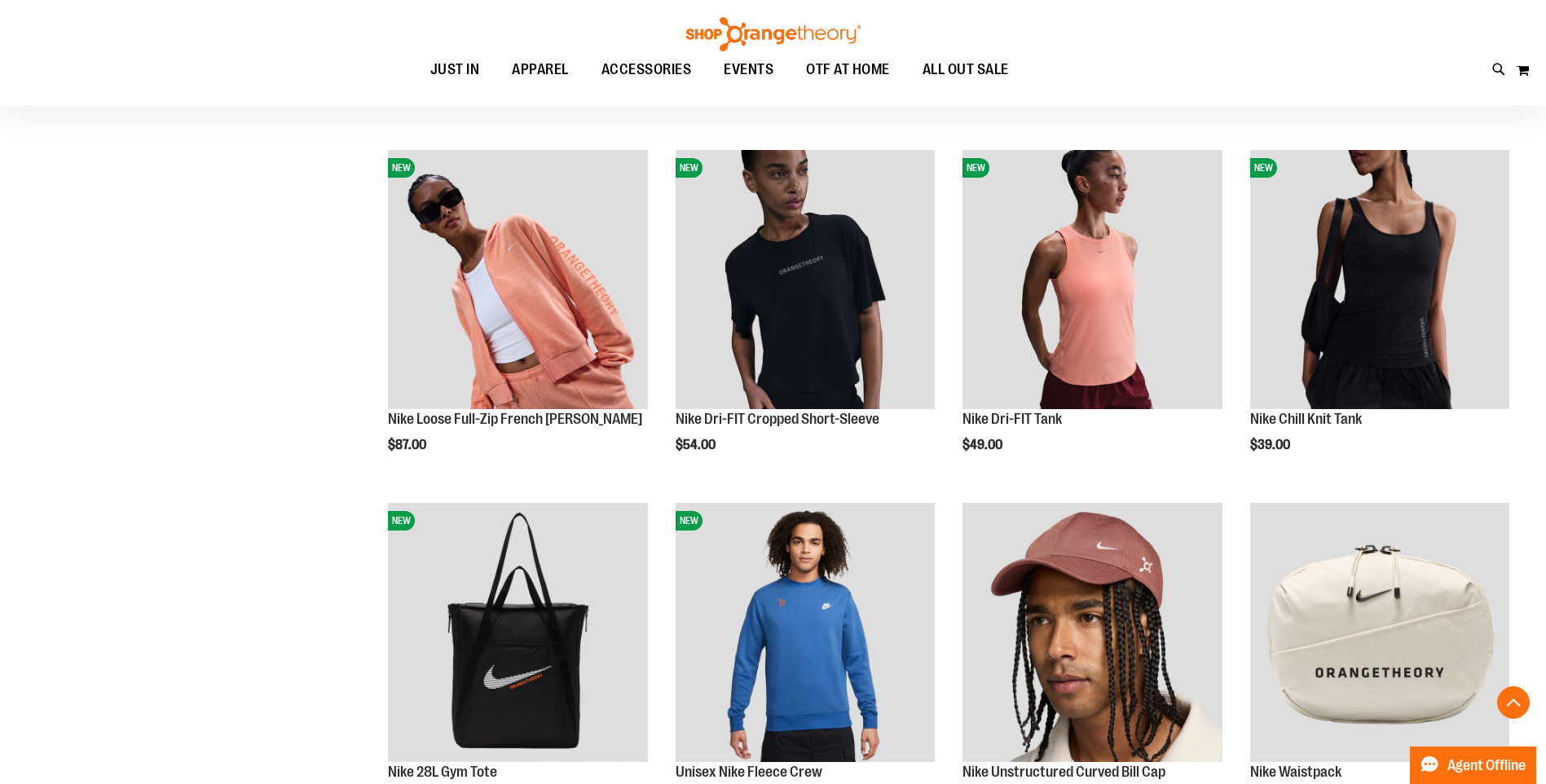
scroll to position [325, 0]
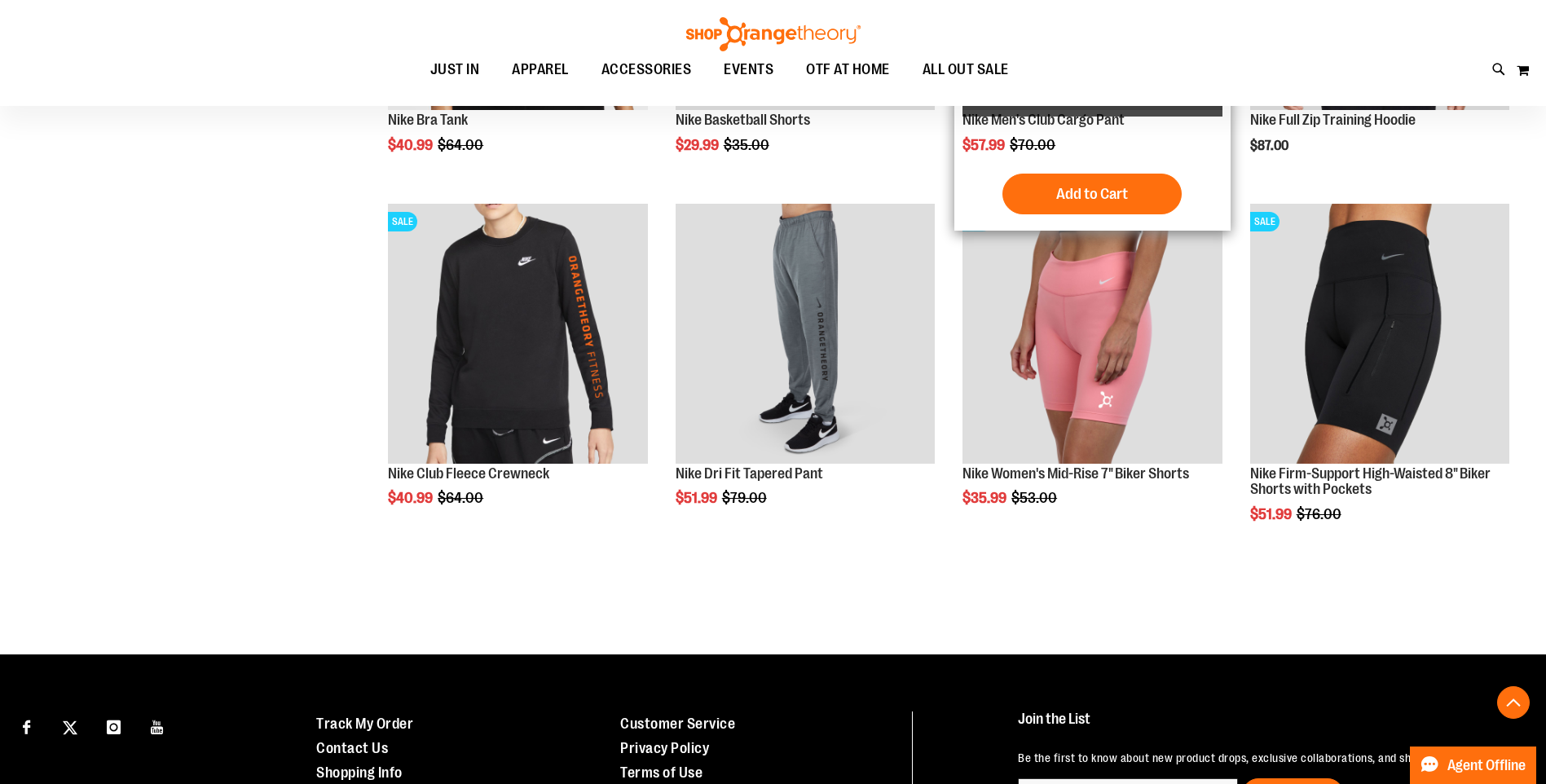
scroll to position [2110, 0]
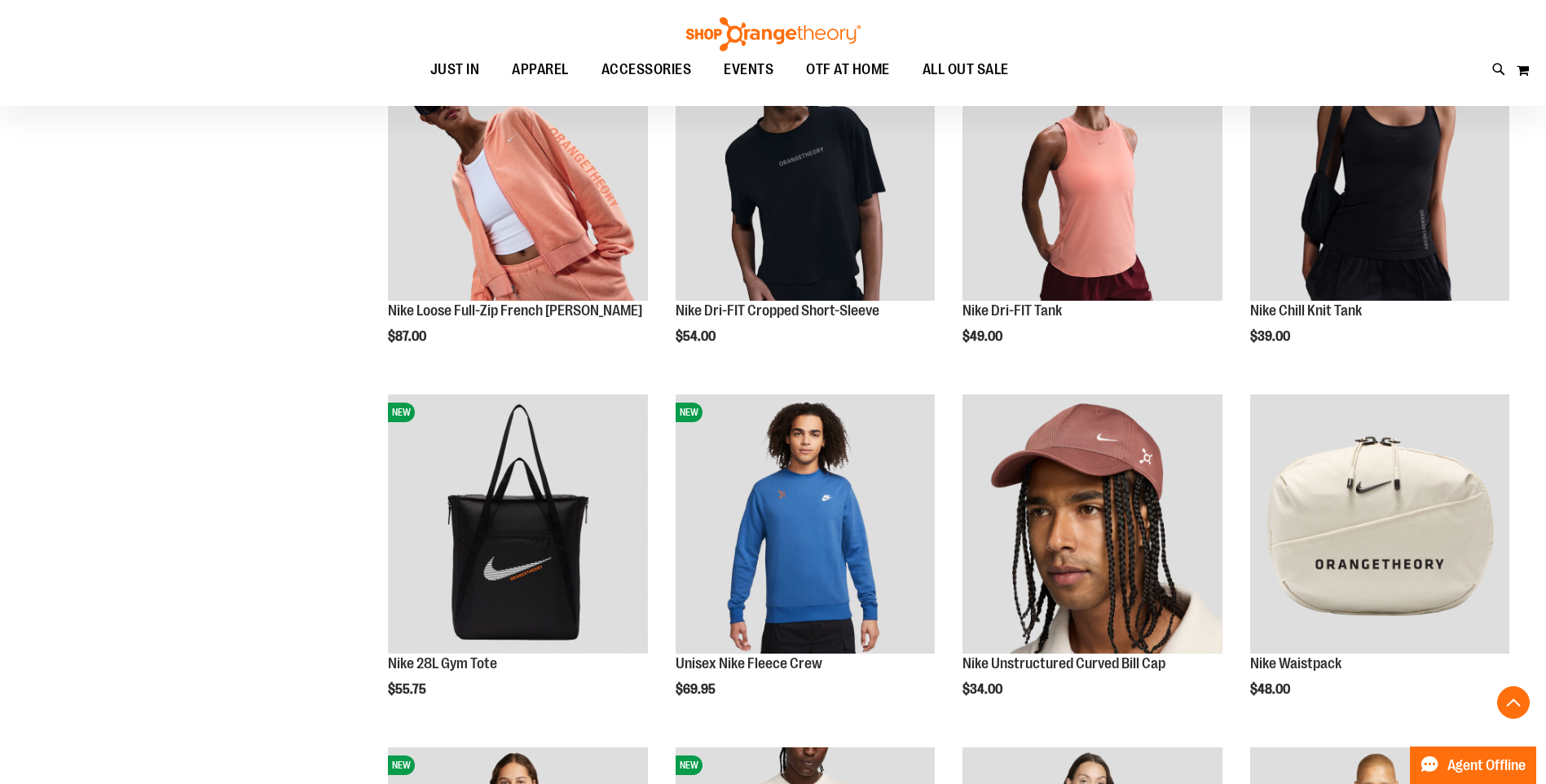
scroll to position [12, 0]
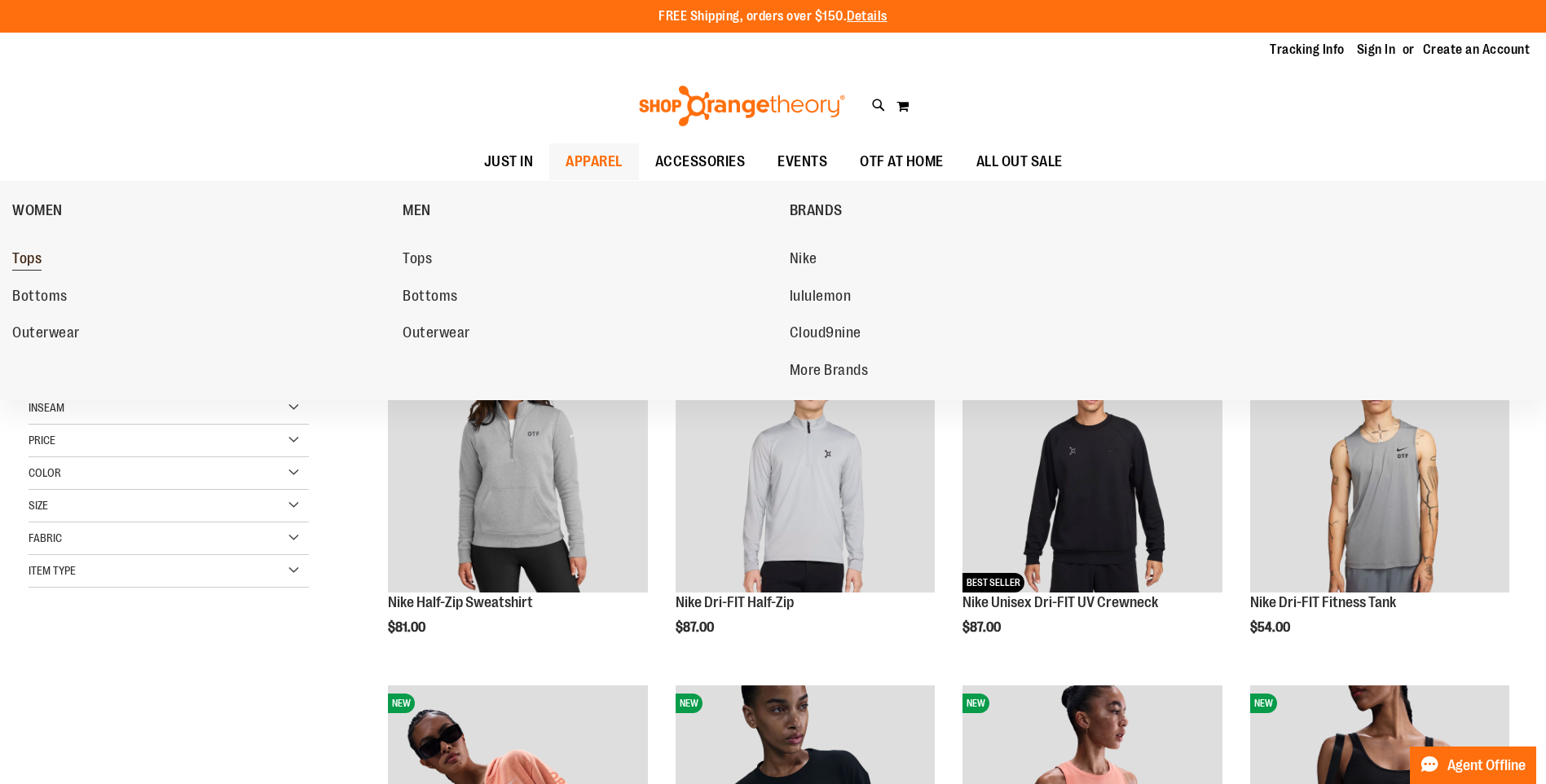
click at [19, 257] on span "Tops" at bounding box center [27, 260] width 29 height 20
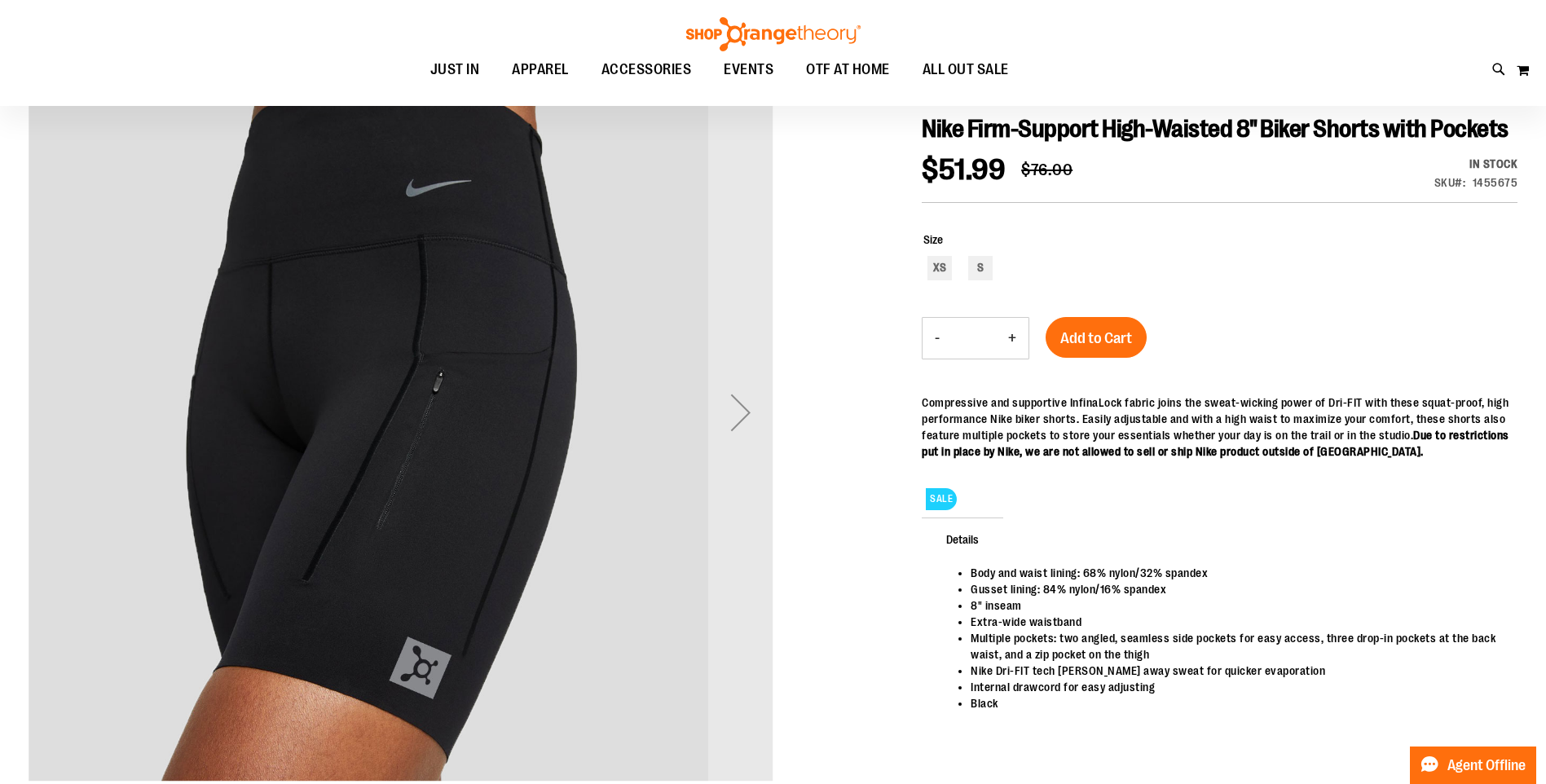
scroll to position [163, 0]
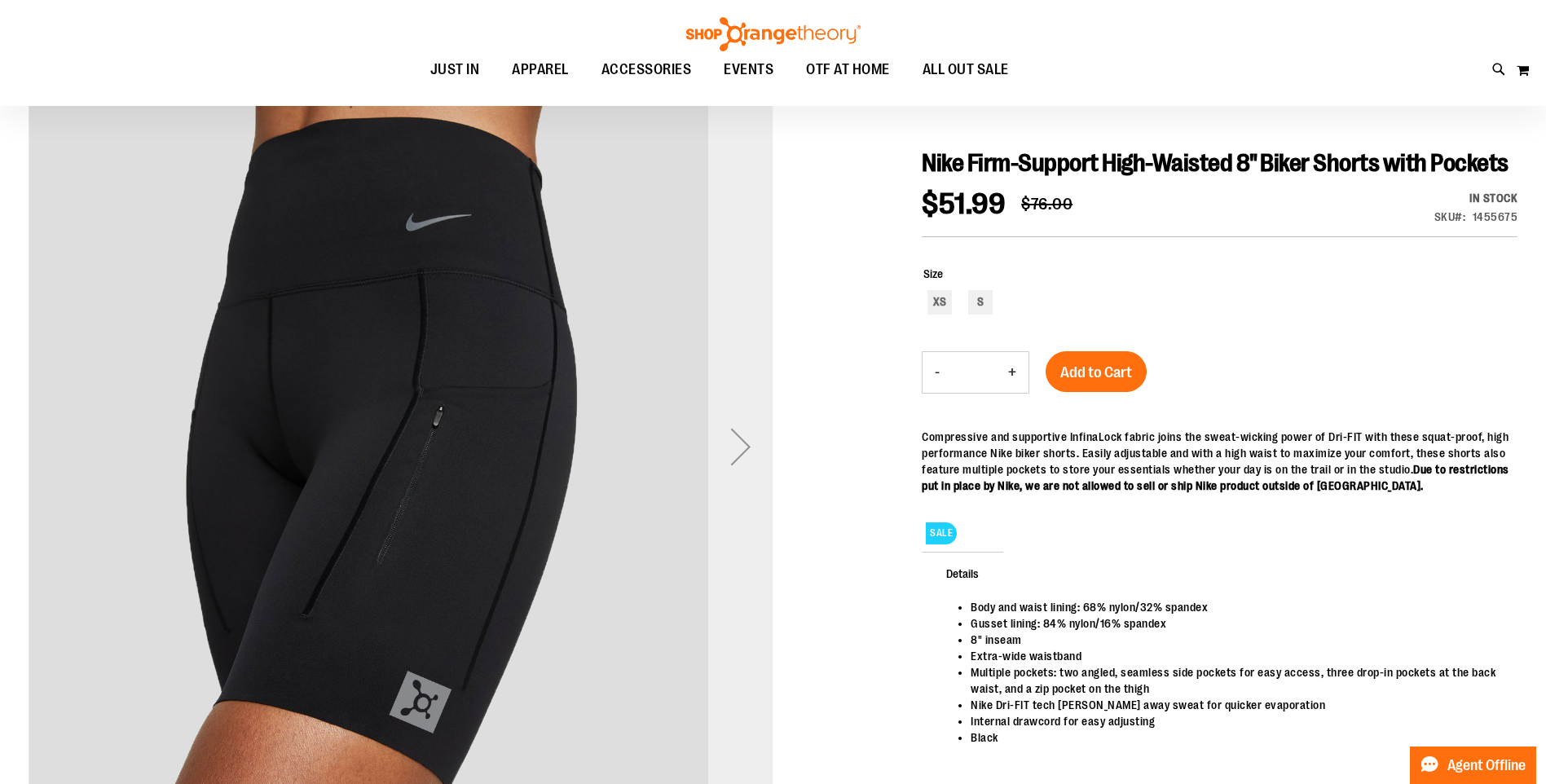
type input "**********"
click at [749, 442] on div "Next" at bounding box center [740, 446] width 65 height 65
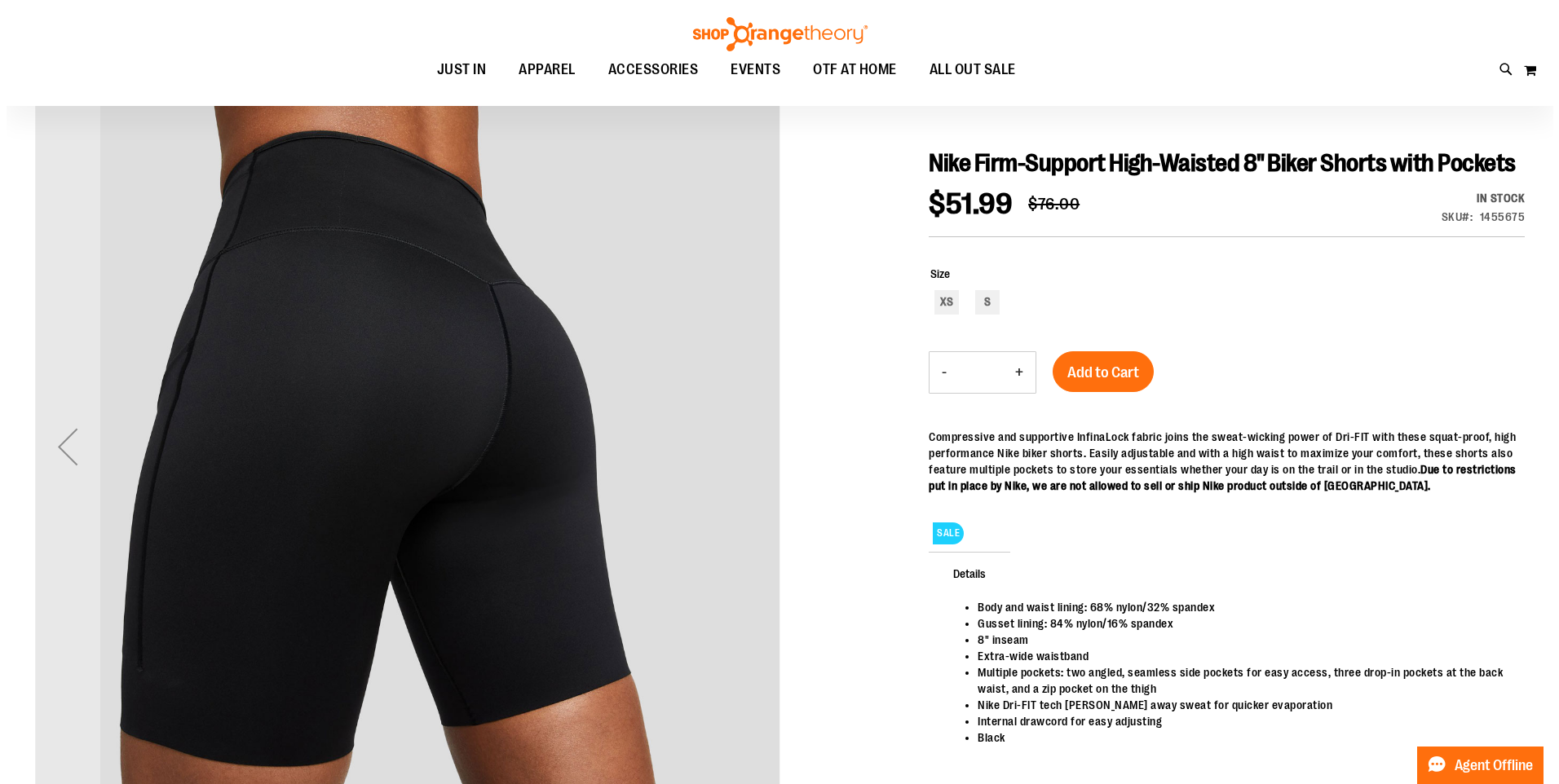
scroll to position [0, 0]
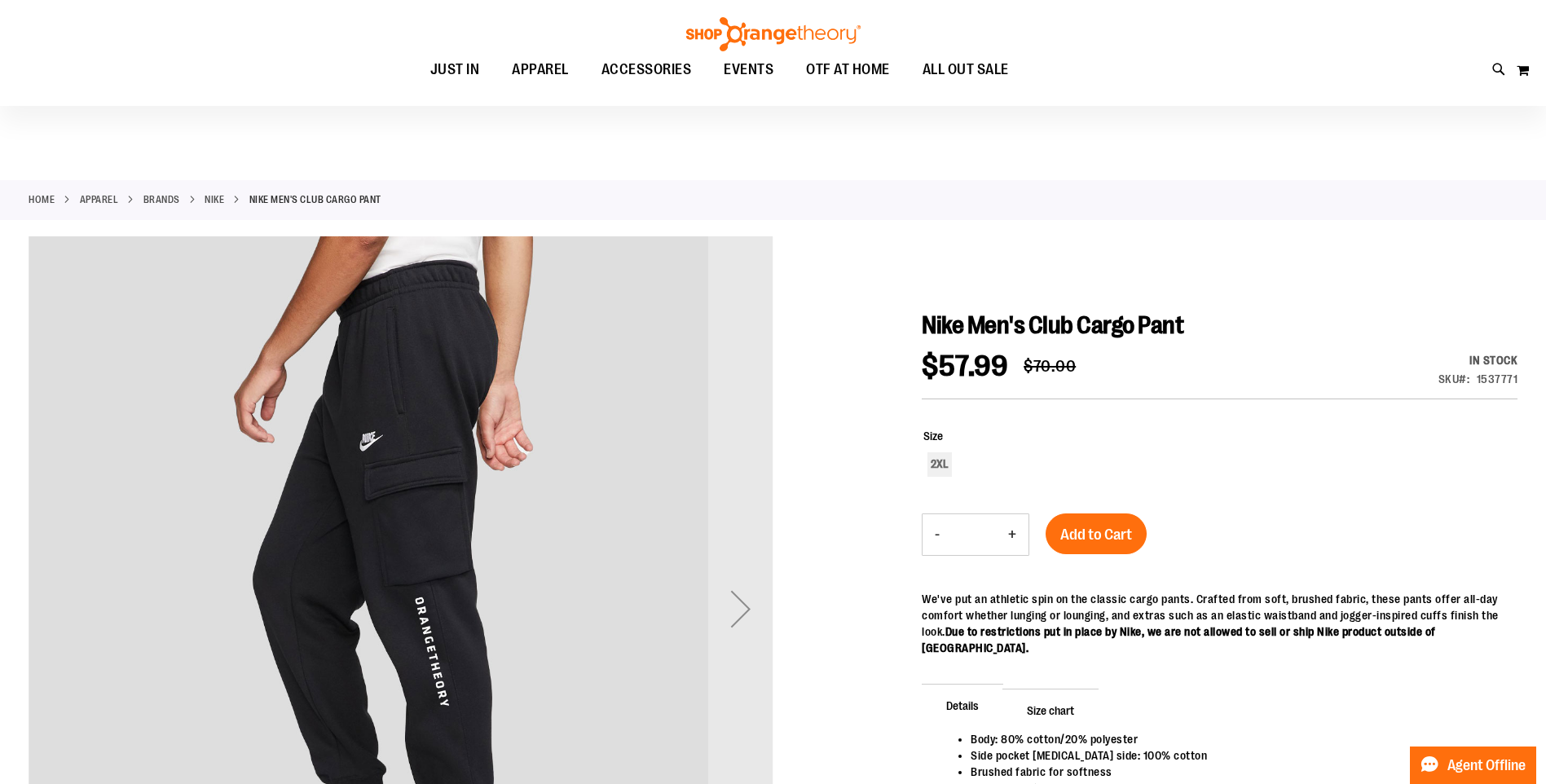
scroll to position [163, 0]
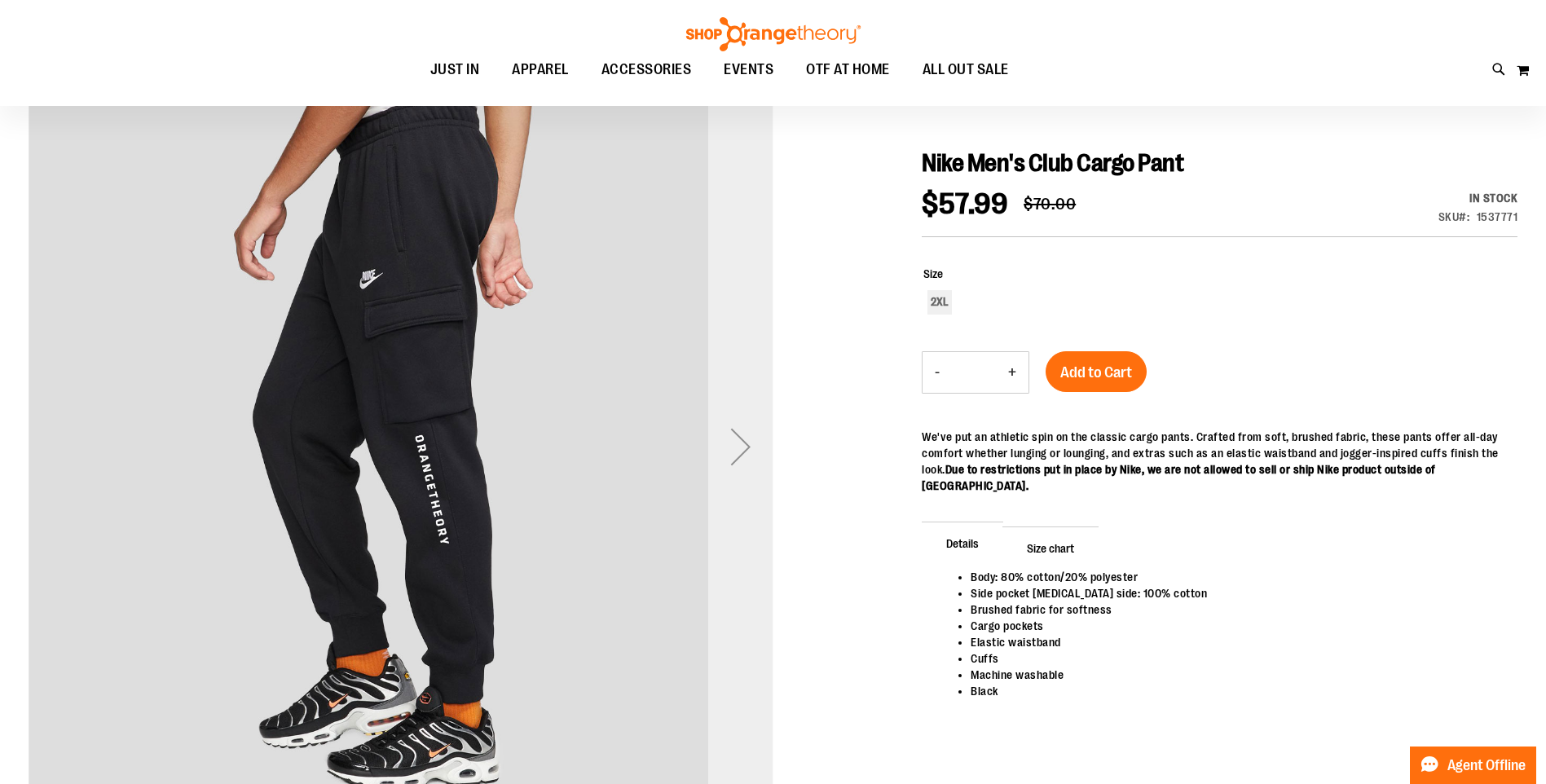
type input "**********"
click at [747, 438] on div "Next" at bounding box center [740, 446] width 65 height 65
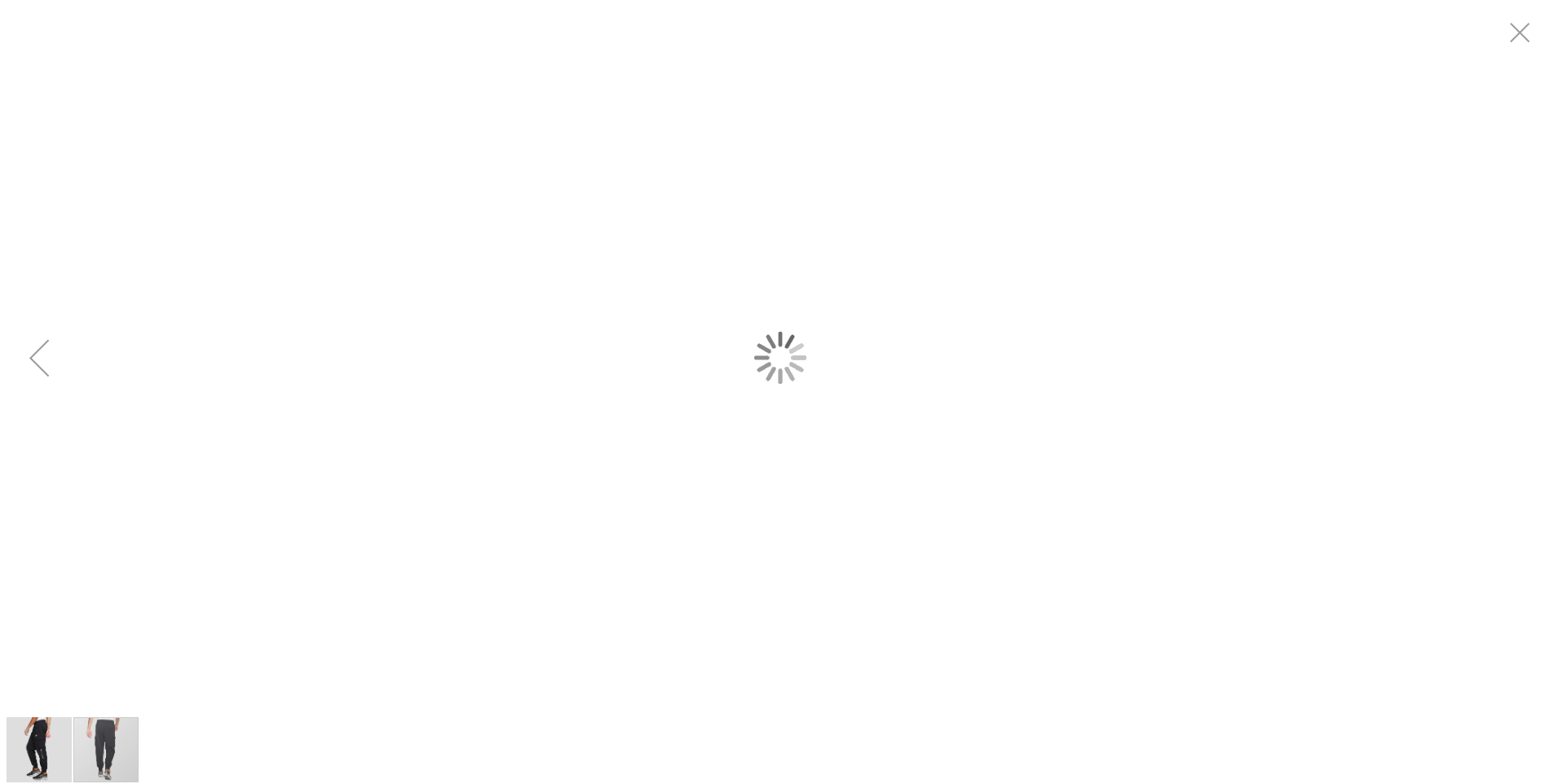
scroll to position [0, 0]
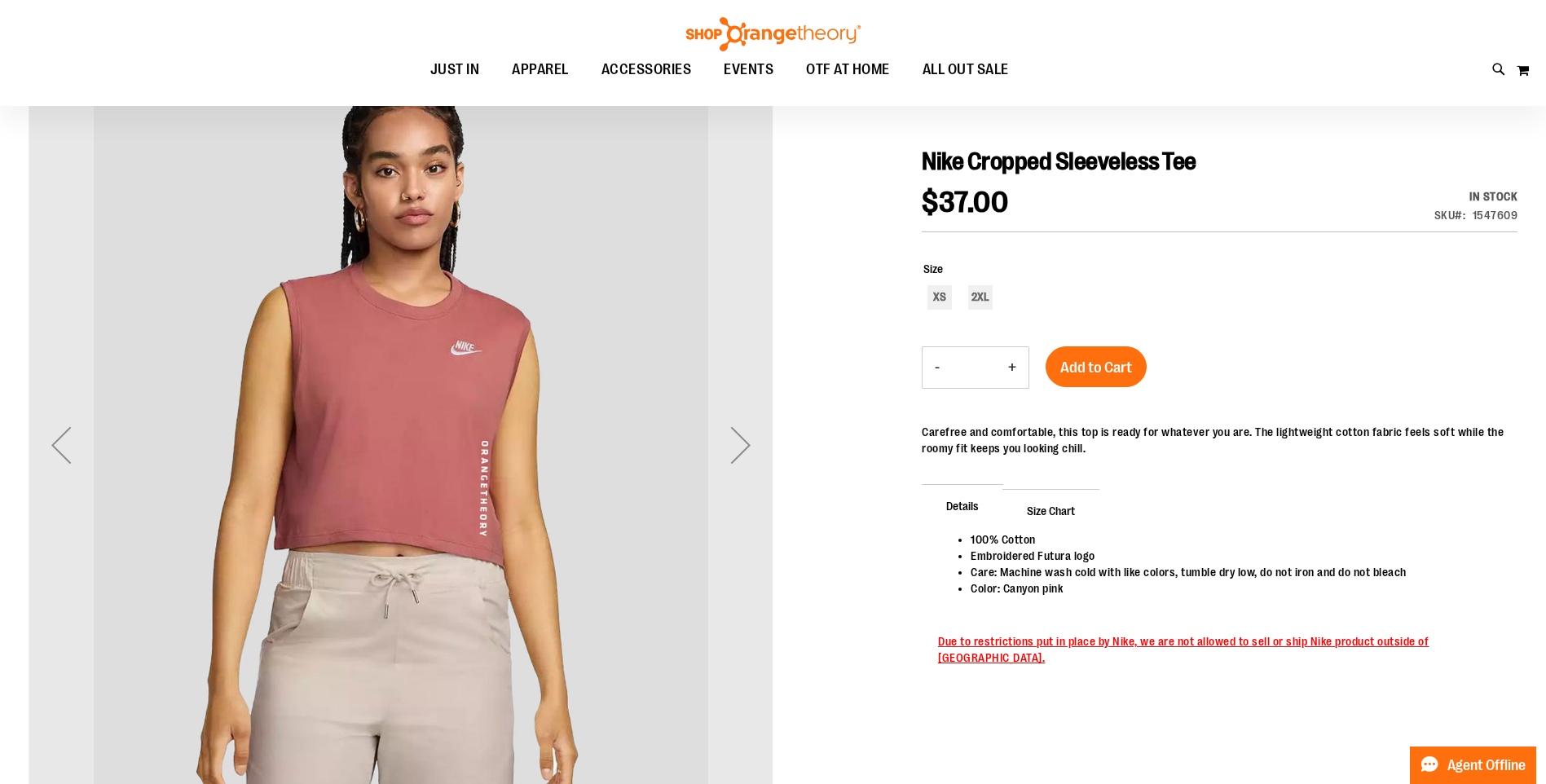
scroll to position [163, 0]
type input "**********"
click at [747, 444] on div "Next" at bounding box center [740, 446] width 65 height 65
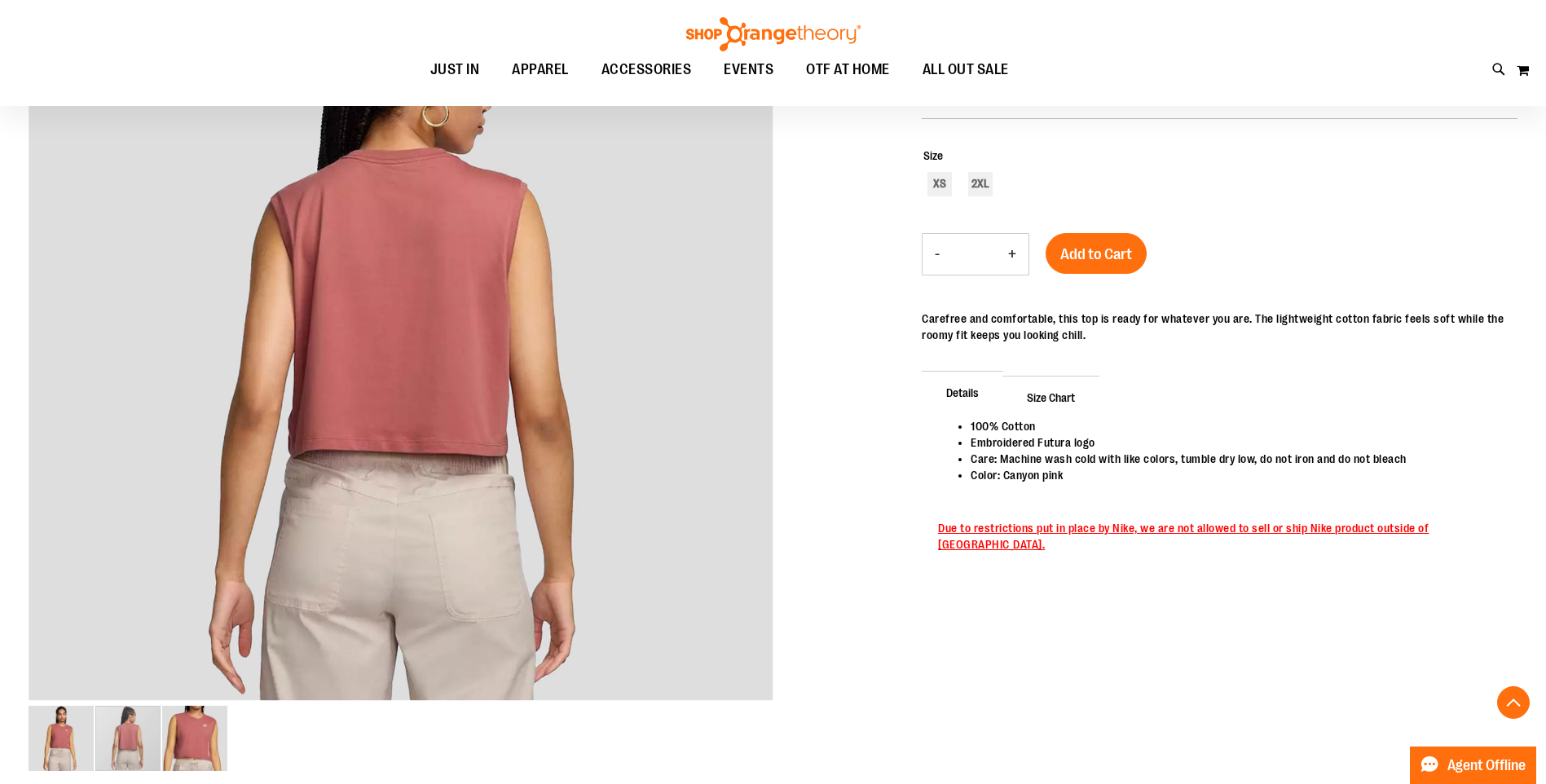
scroll to position [172, 0]
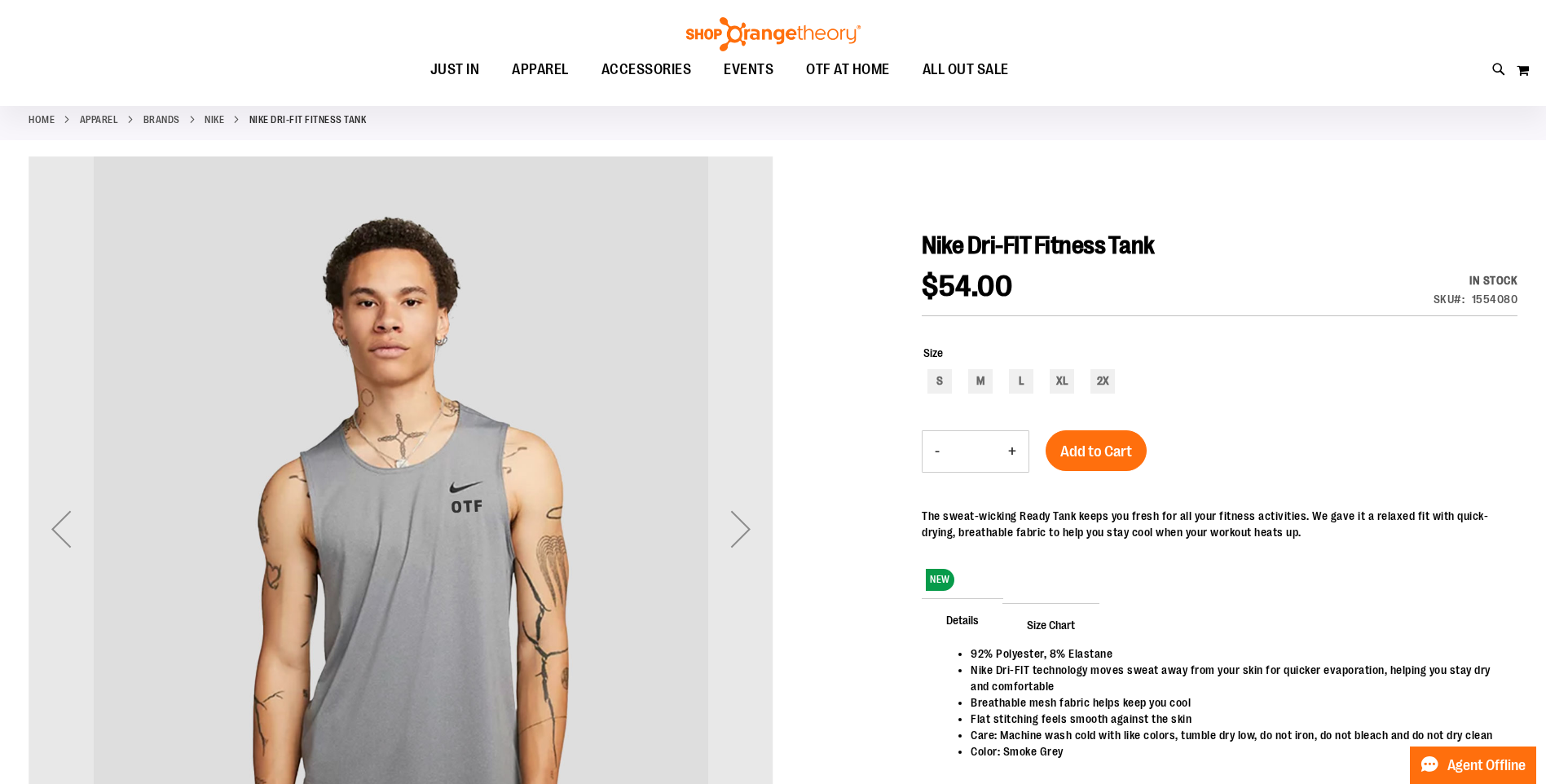
scroll to position [243, 0]
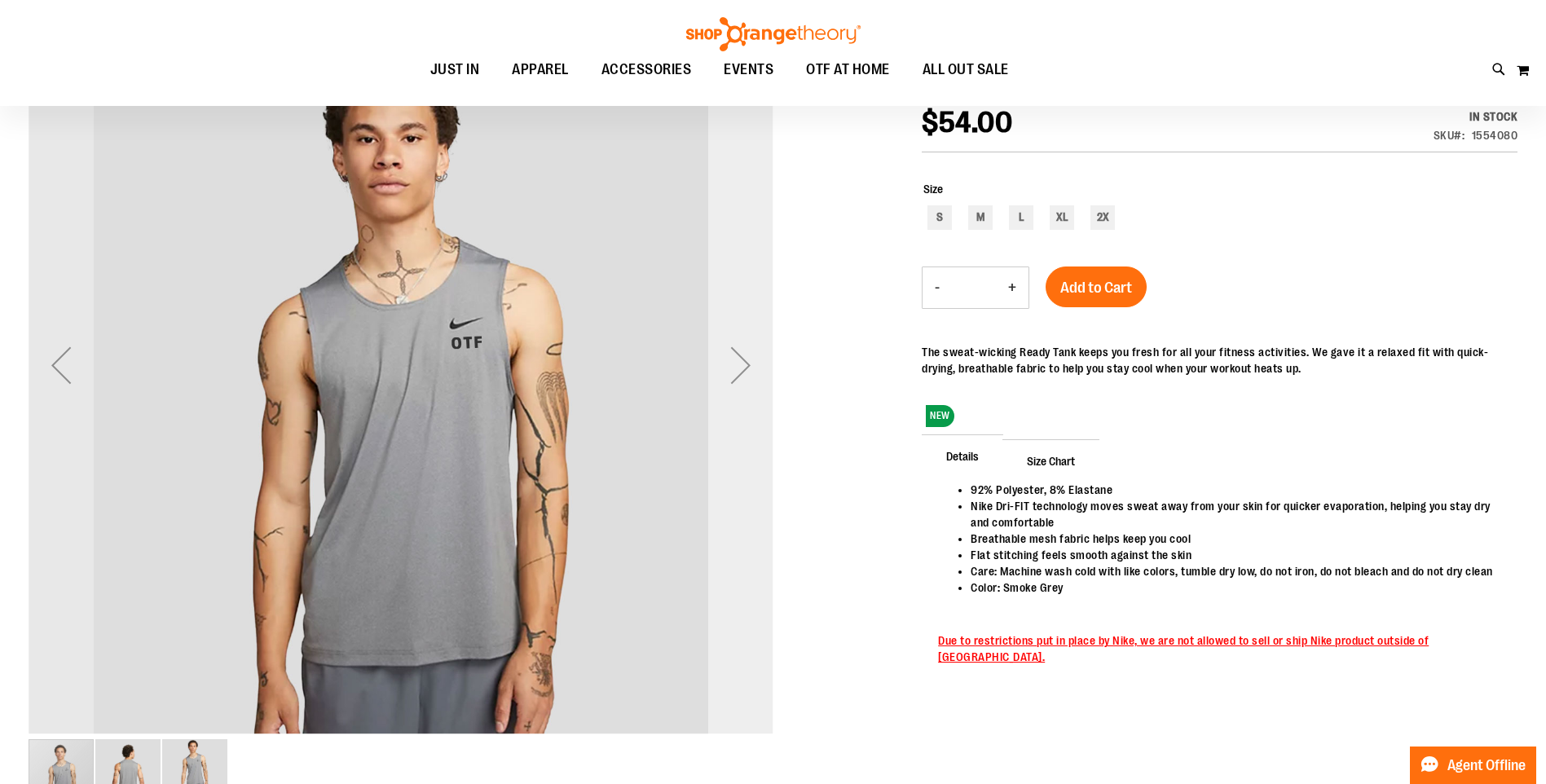
type input "**********"
click at [734, 385] on div "Next" at bounding box center [740, 364] width 65 height 65
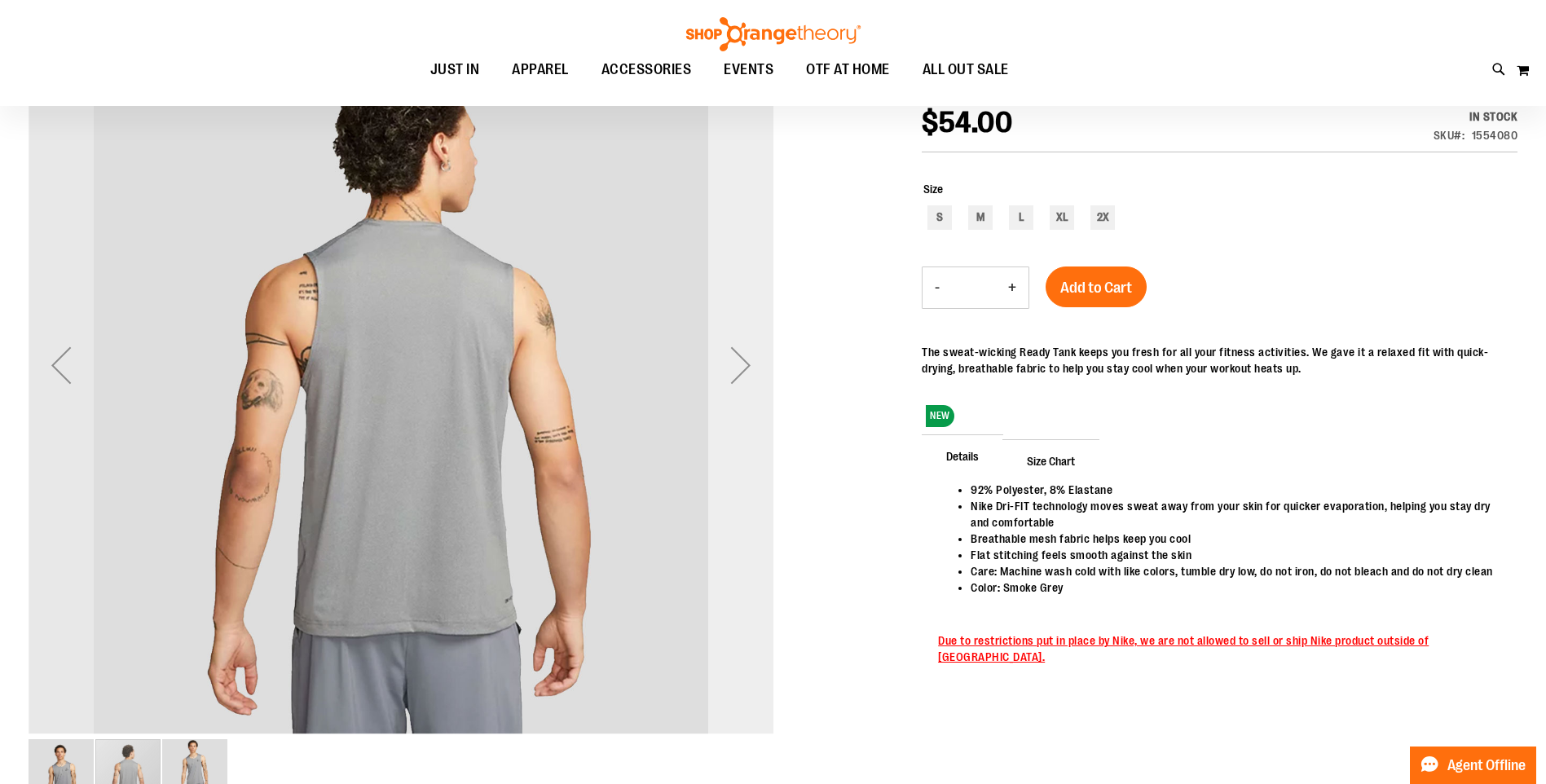
click at [736, 377] on div "Next" at bounding box center [740, 364] width 65 height 65
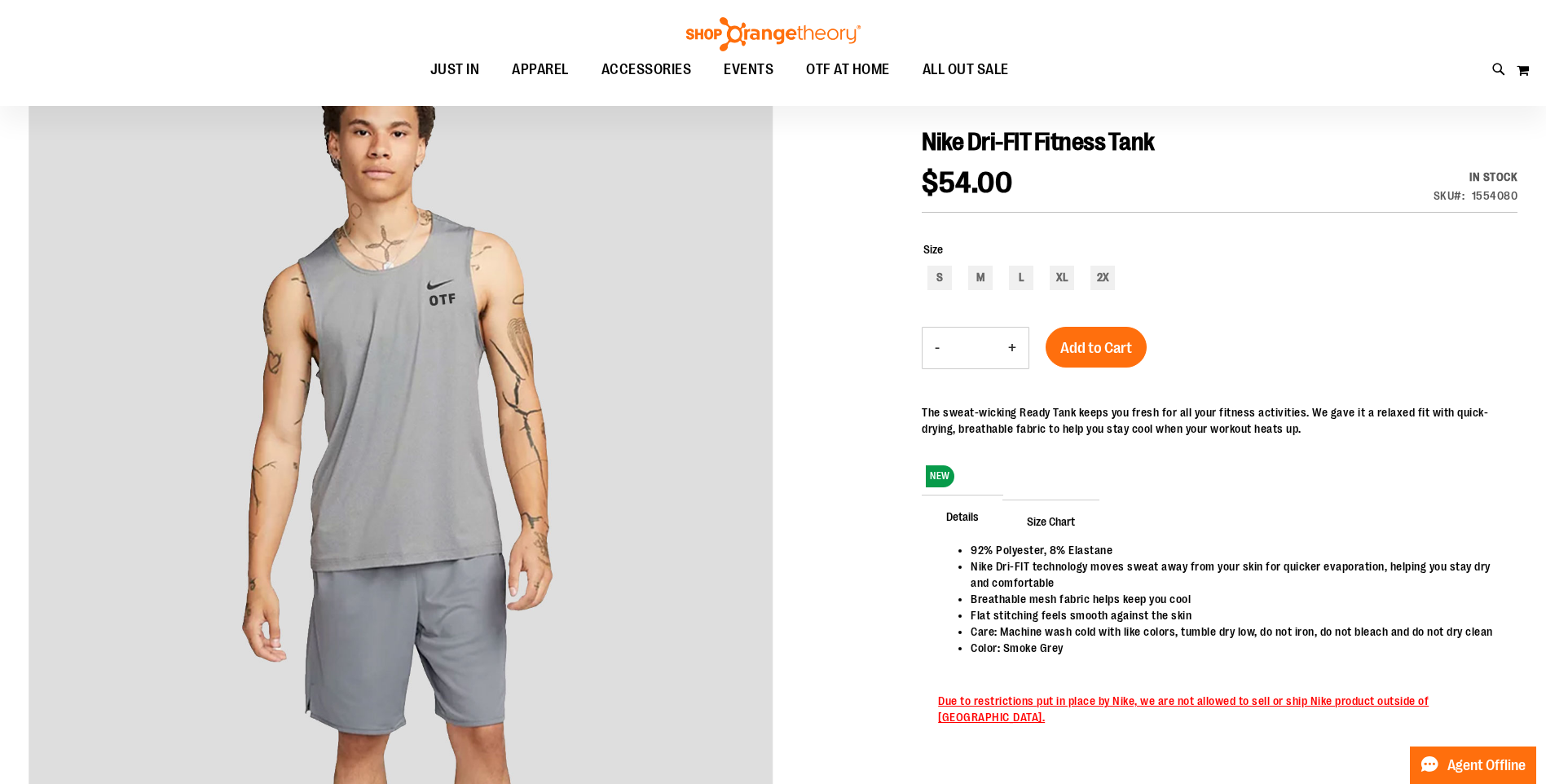
scroll to position [0, 0]
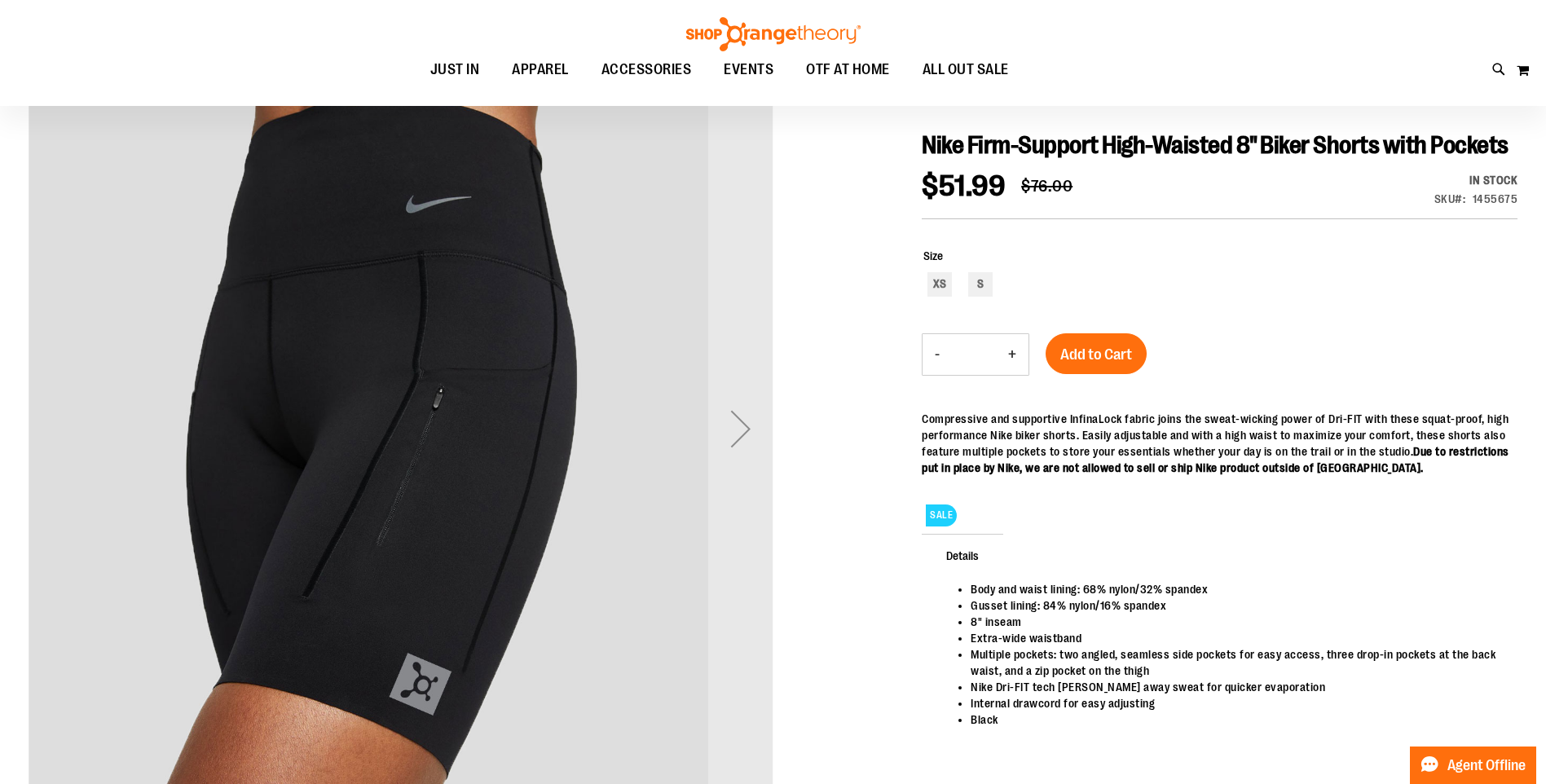
scroll to position [81, 0]
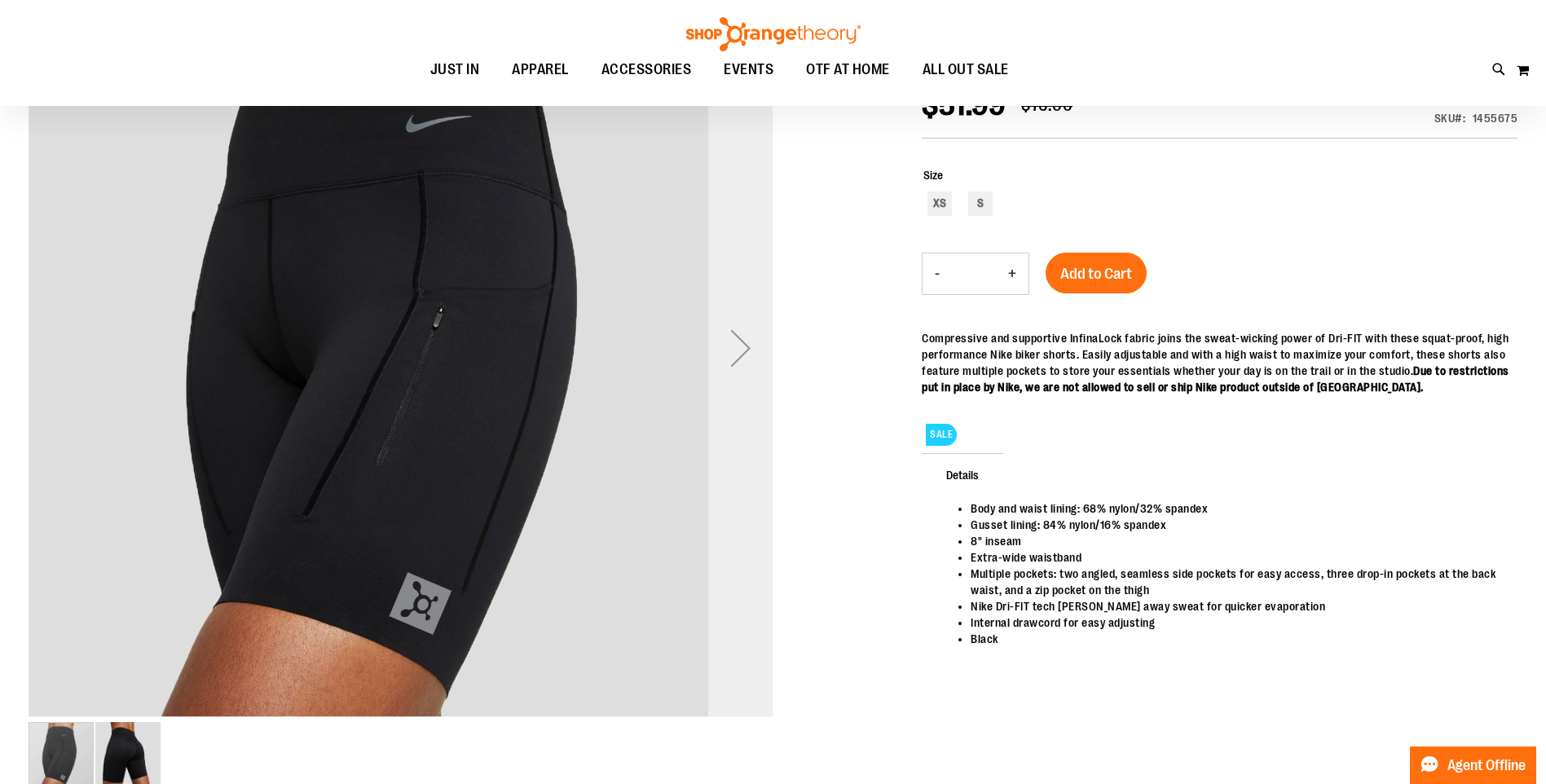
type input "**********"
click at [741, 372] on div "Next" at bounding box center [740, 348] width 65 height 65
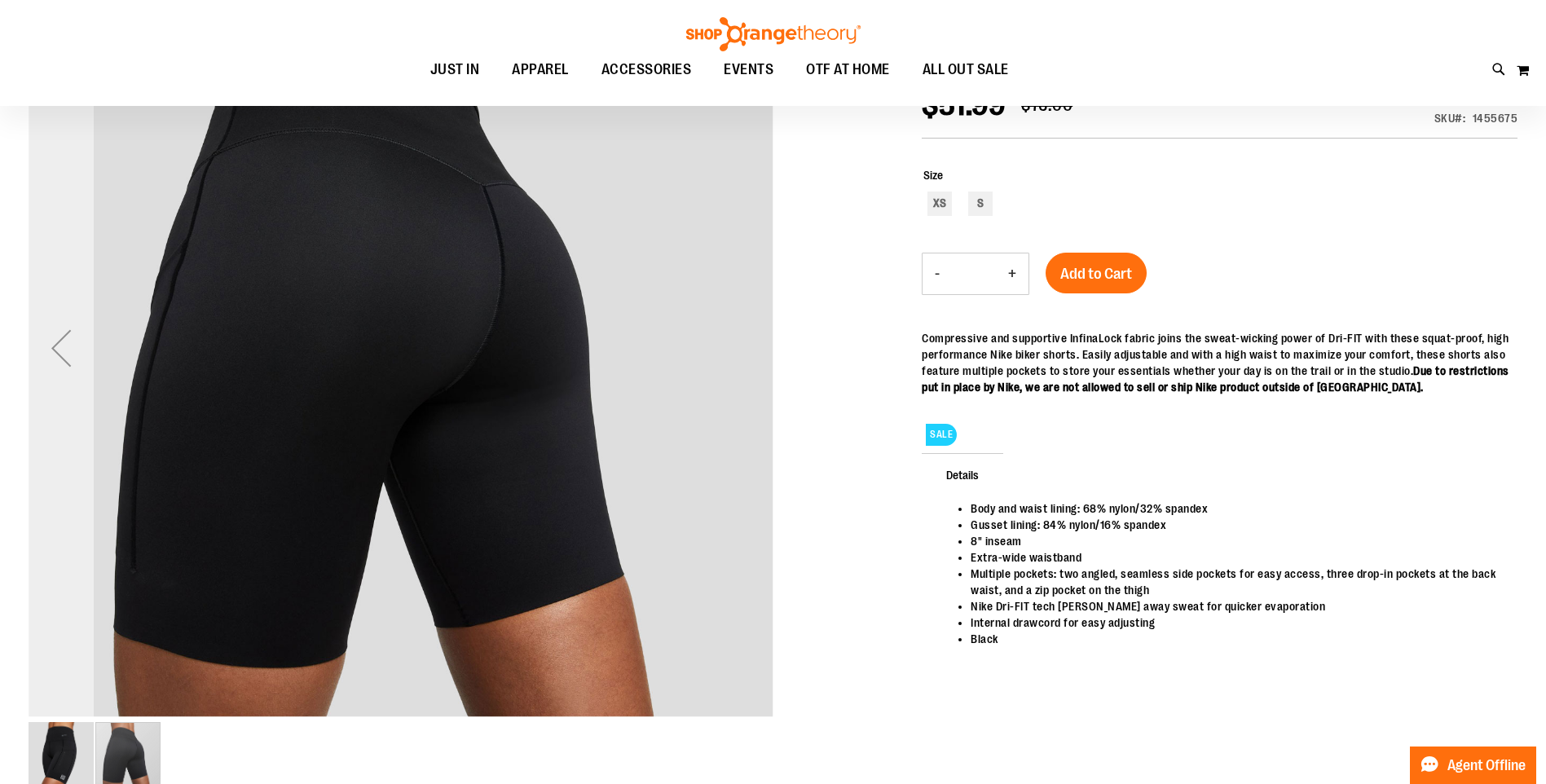
click at [61, 360] on div "Previous" at bounding box center [60, 348] width 65 height 65
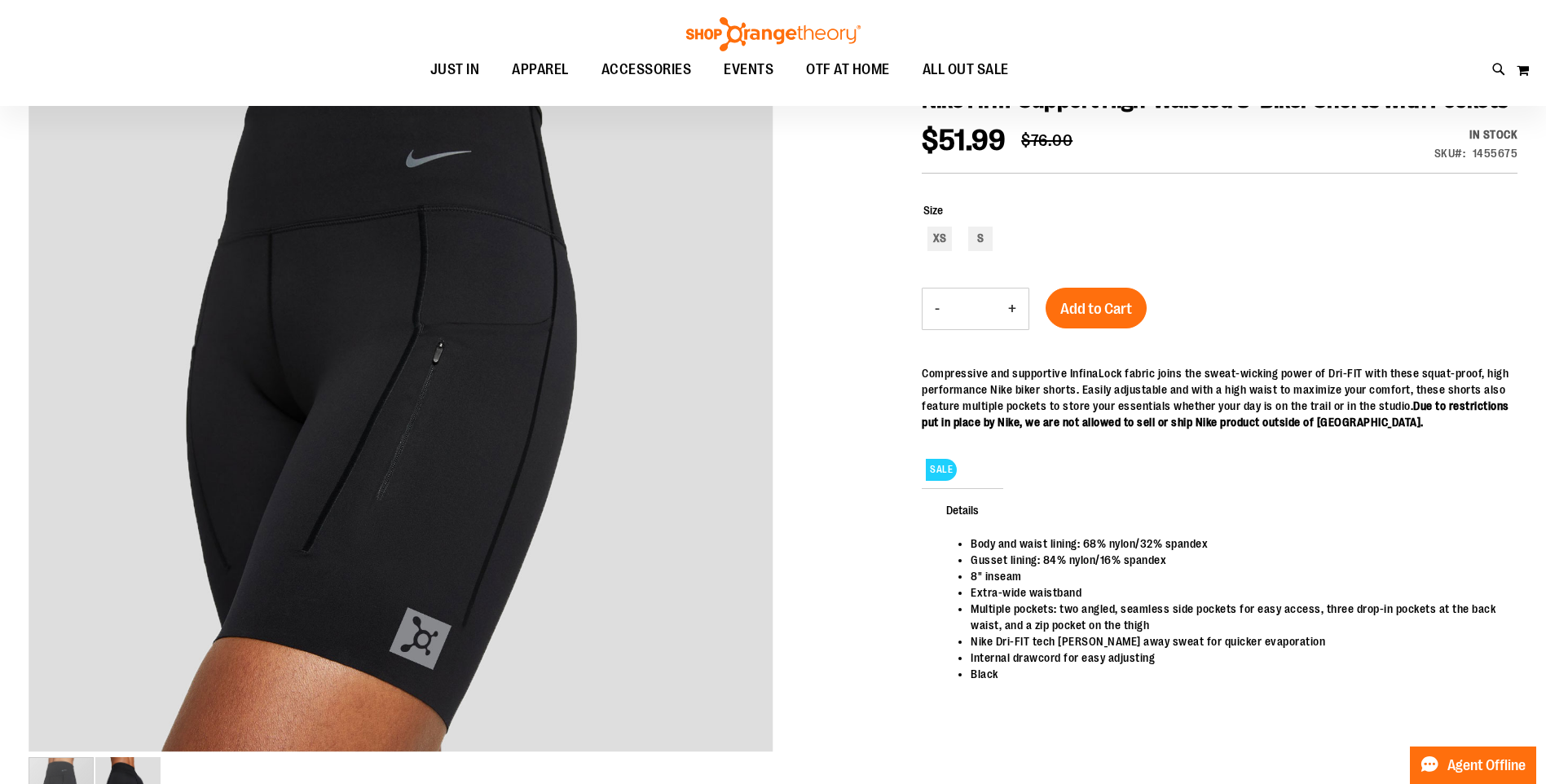
scroll to position [0, 0]
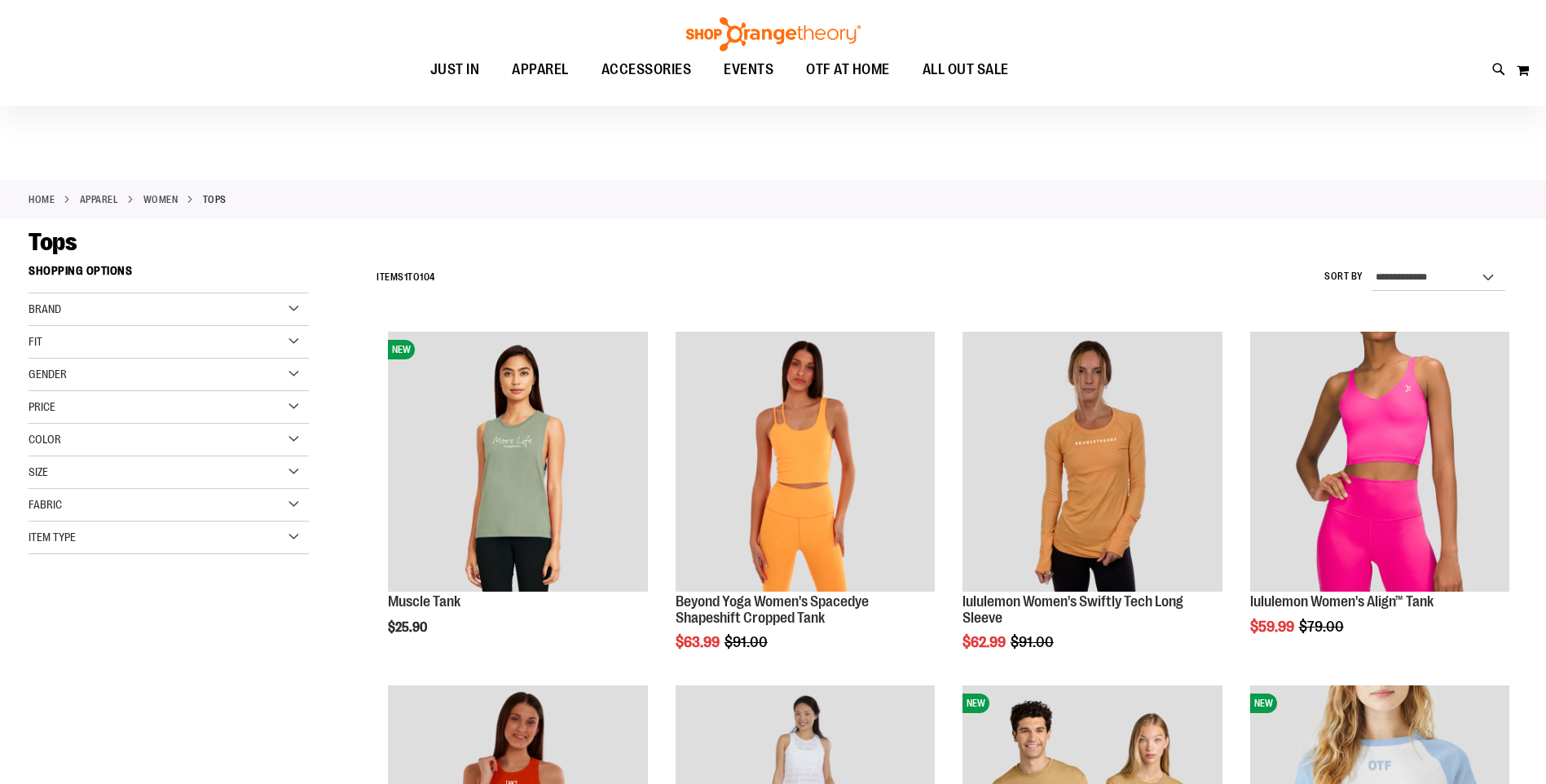
scroll to position [81, 0]
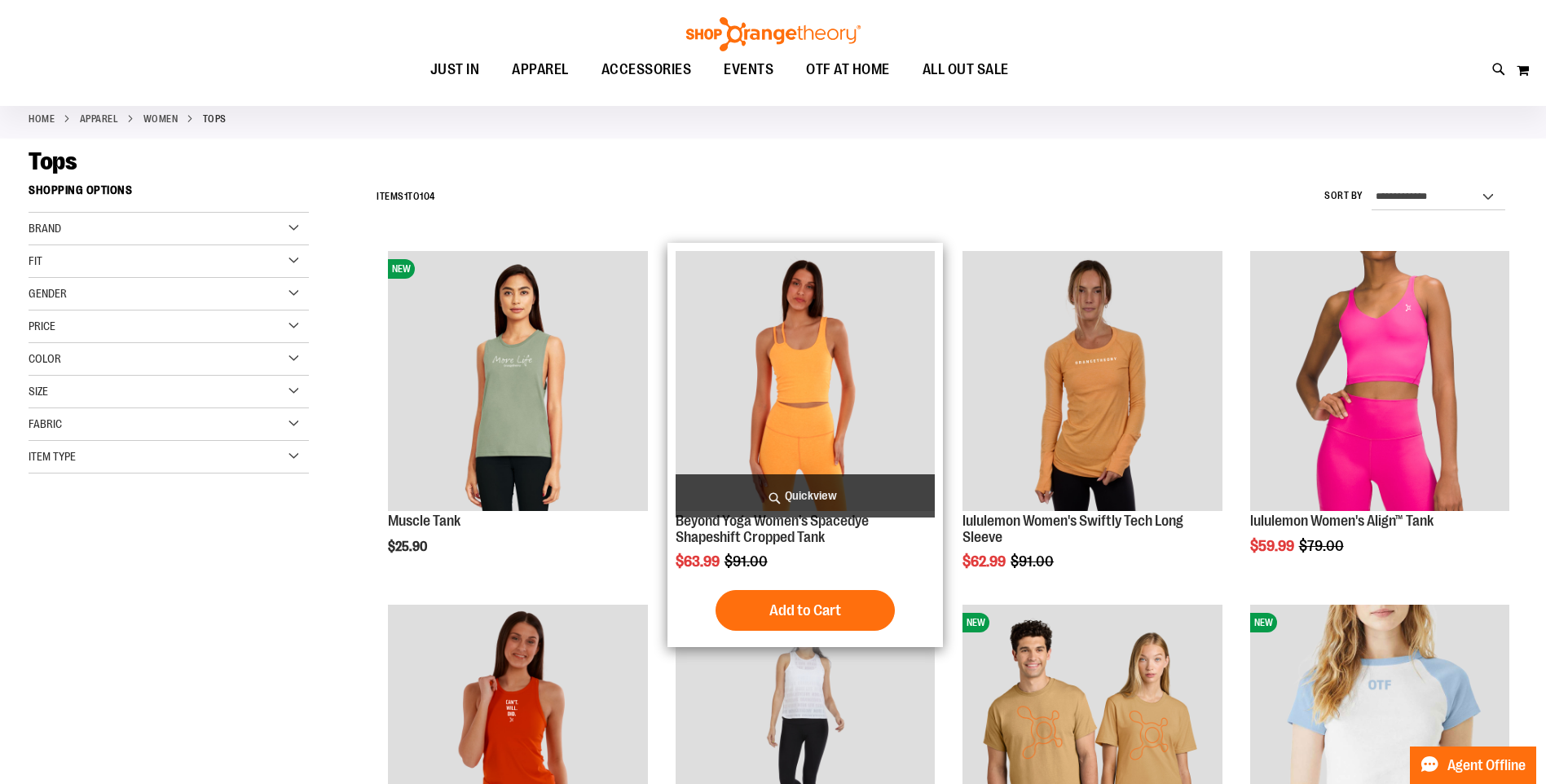
type input "**********"
click at [853, 389] on img "product" at bounding box center [806, 381] width 259 height 259
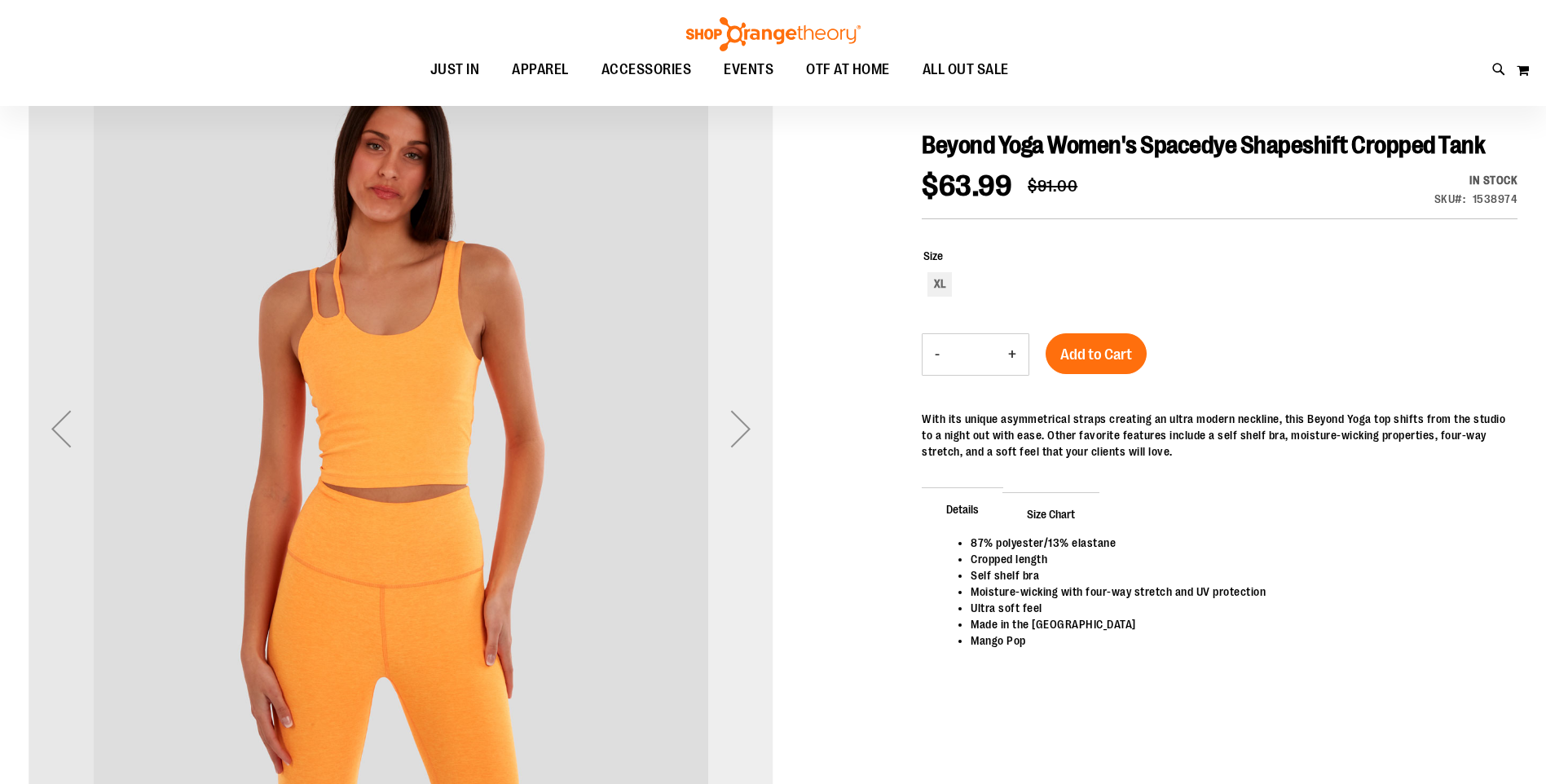
scroll to position [163, 0]
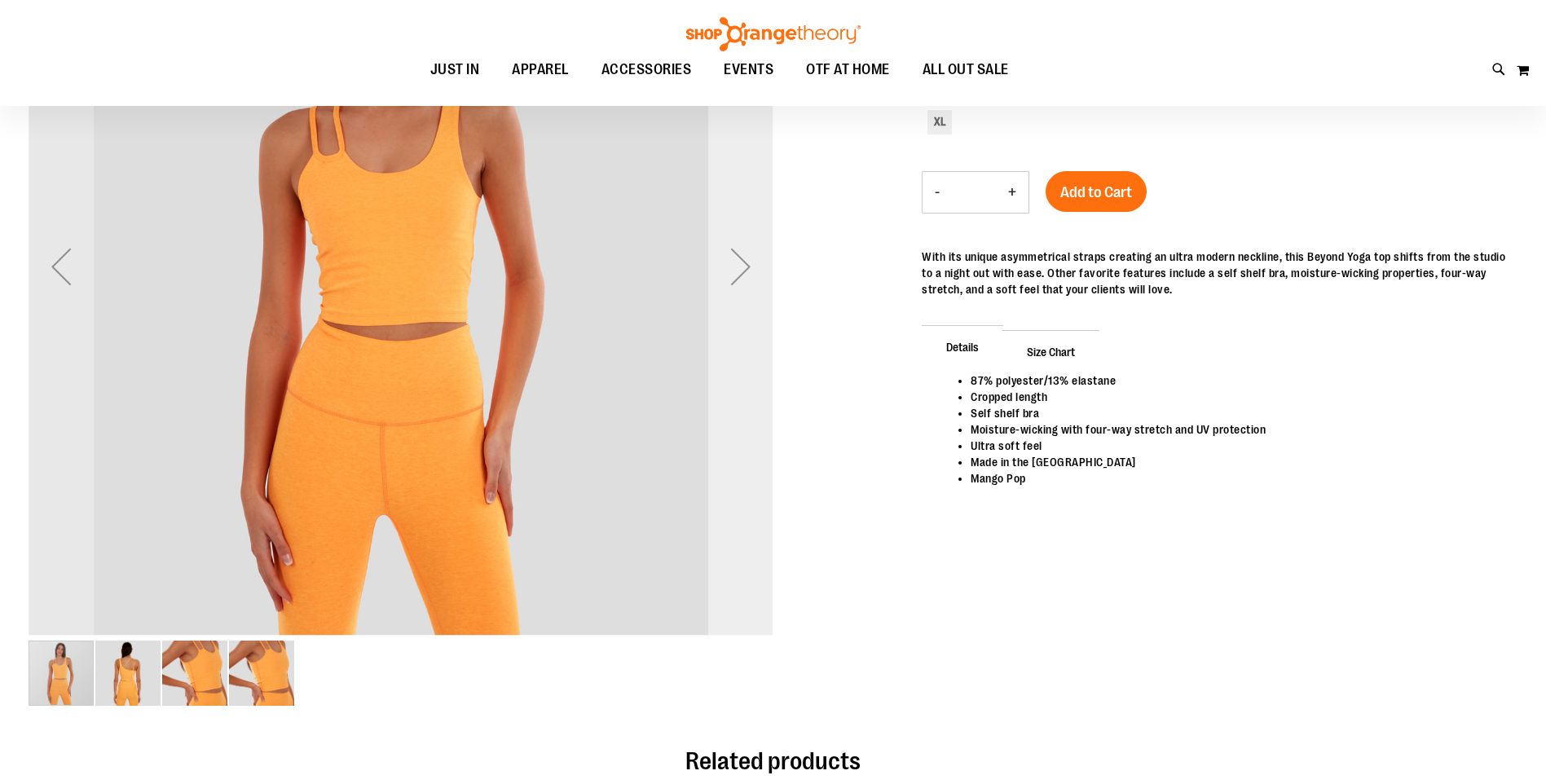
type input "**********"
click at [733, 322] on div "Next" at bounding box center [740, 266] width 65 height 745
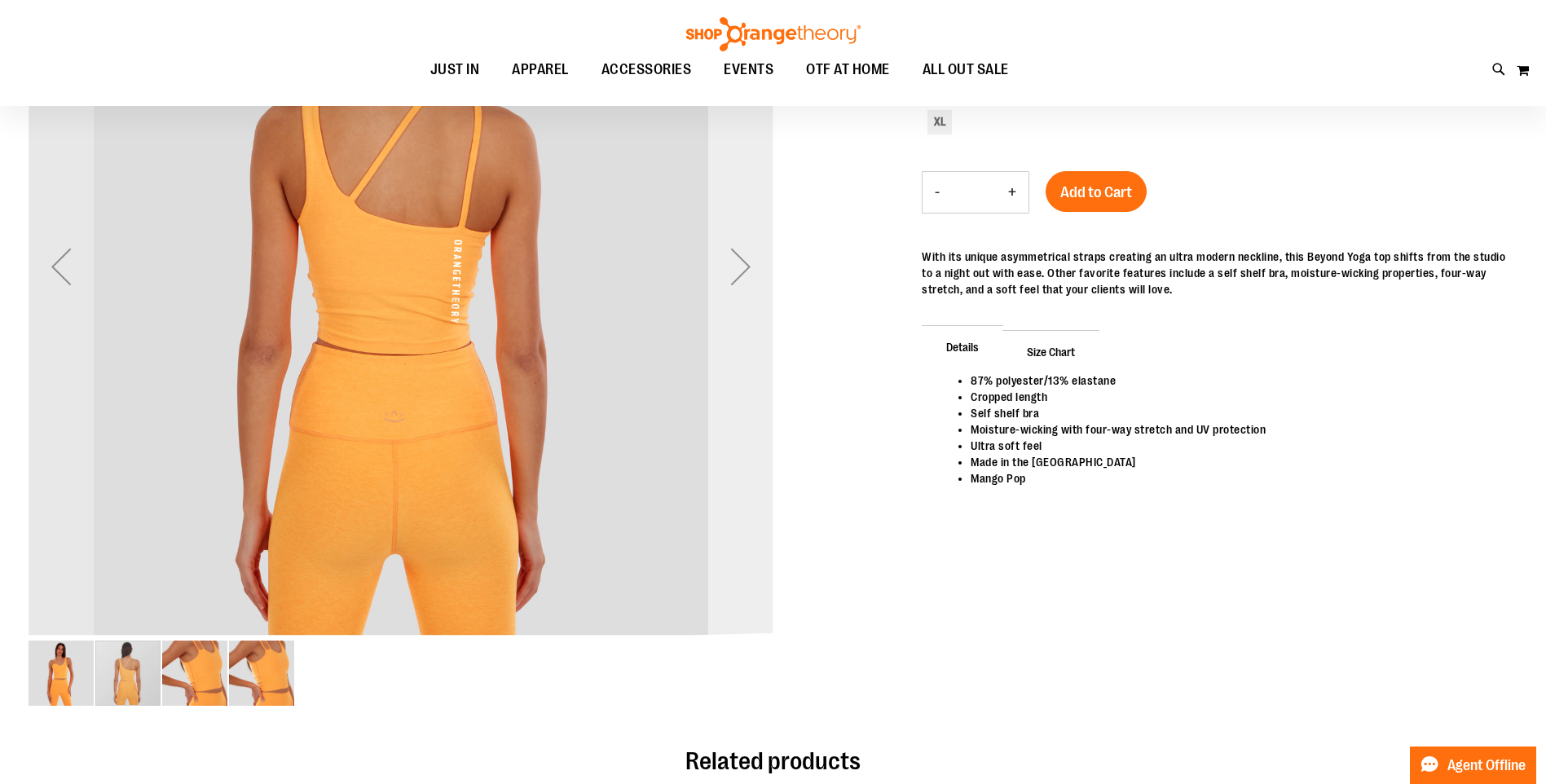
click at [738, 307] on div "Next" at bounding box center [740, 266] width 65 height 745
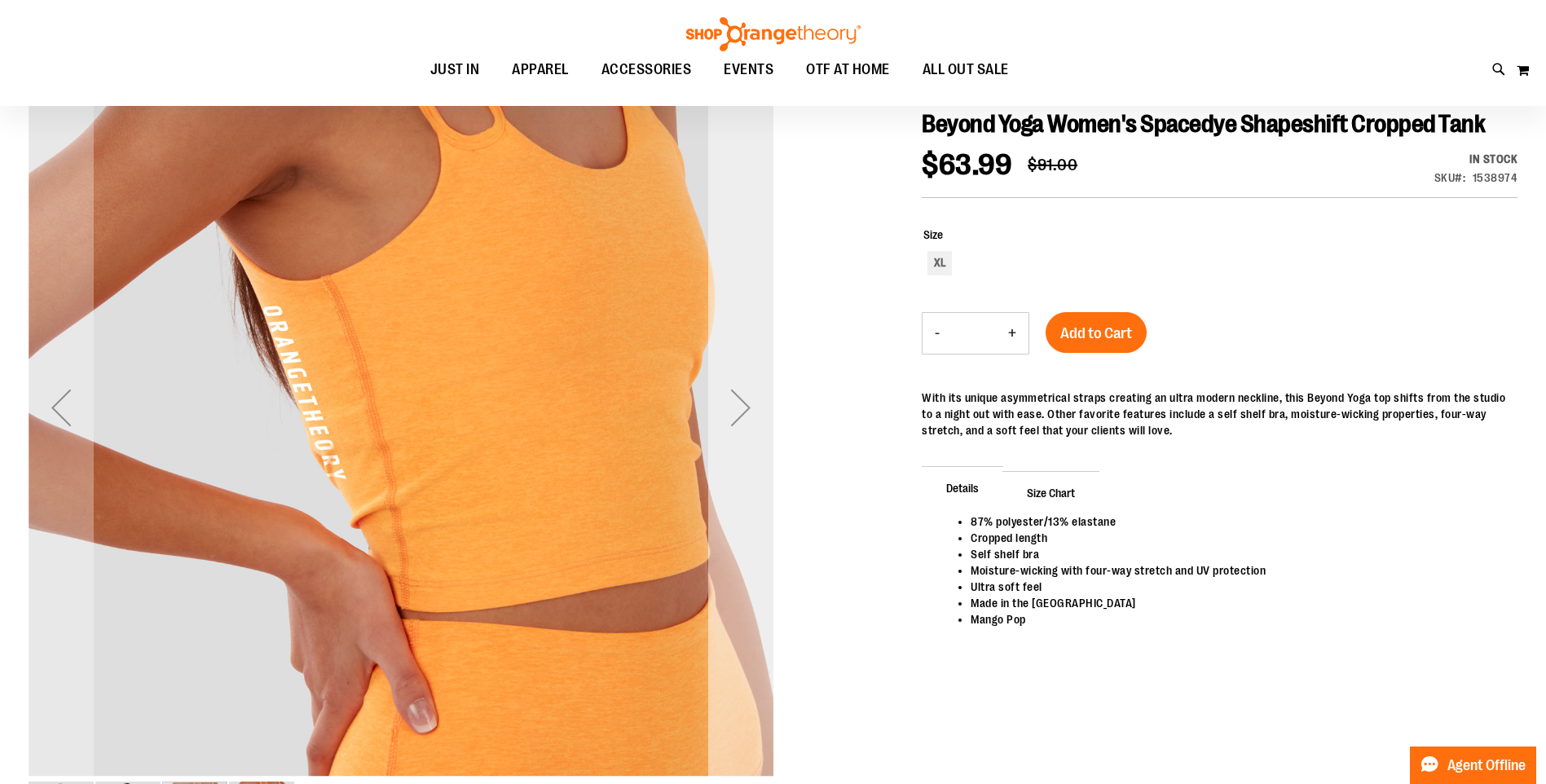
scroll to position [0, 0]
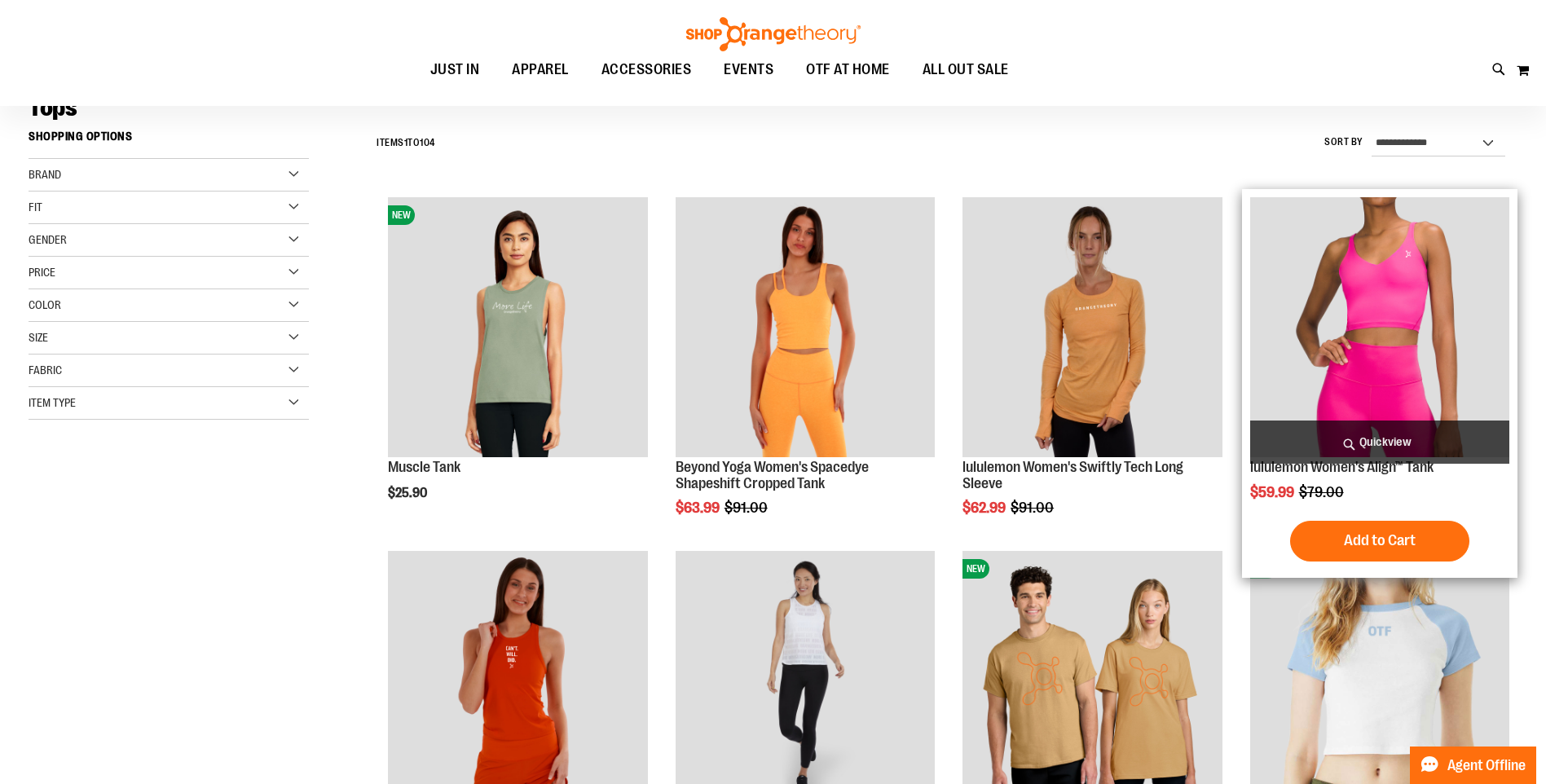
scroll to position [162, 0]
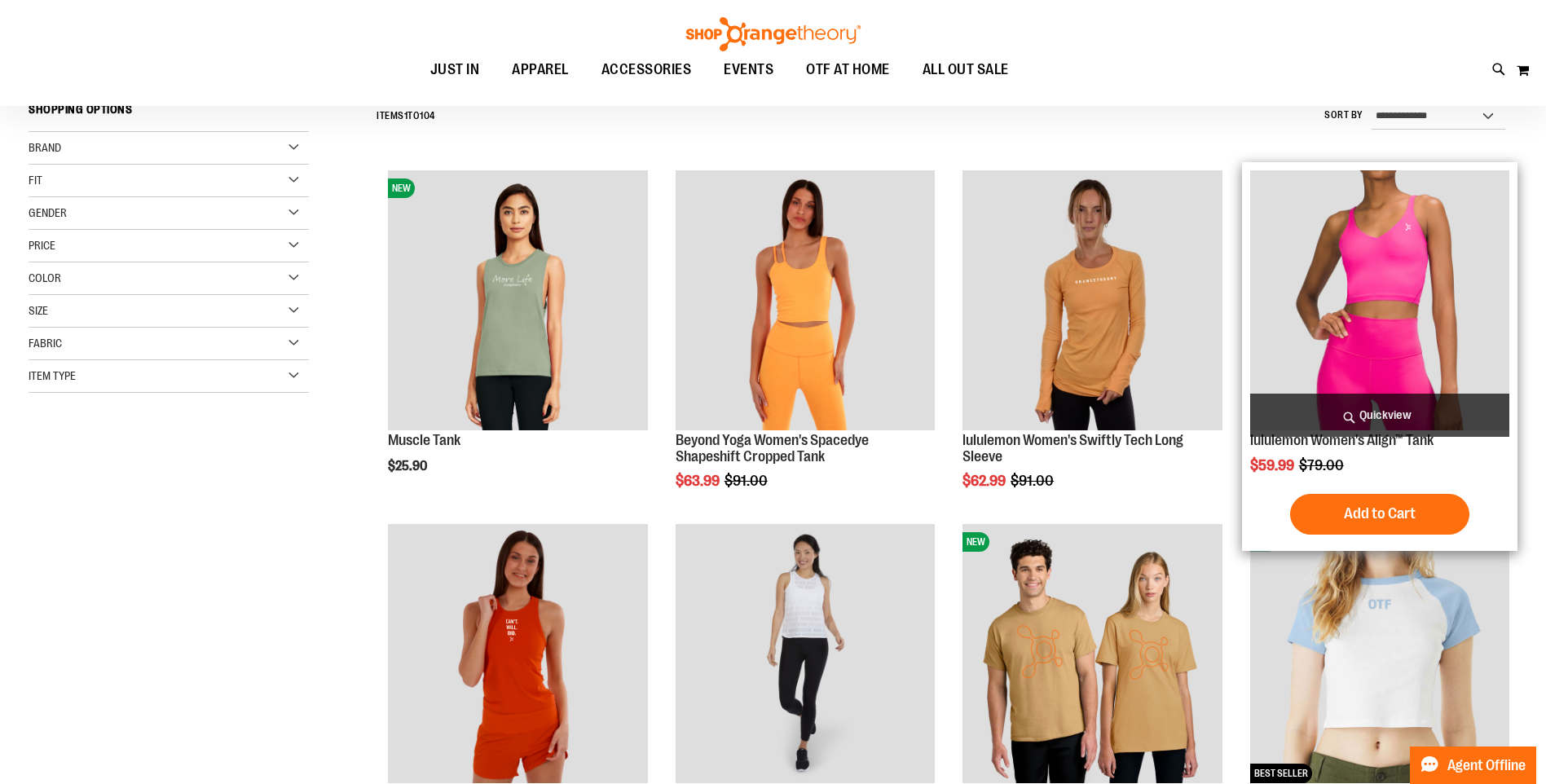
type input "**********"
click at [1484, 328] on img "product" at bounding box center [1380, 300] width 259 height 259
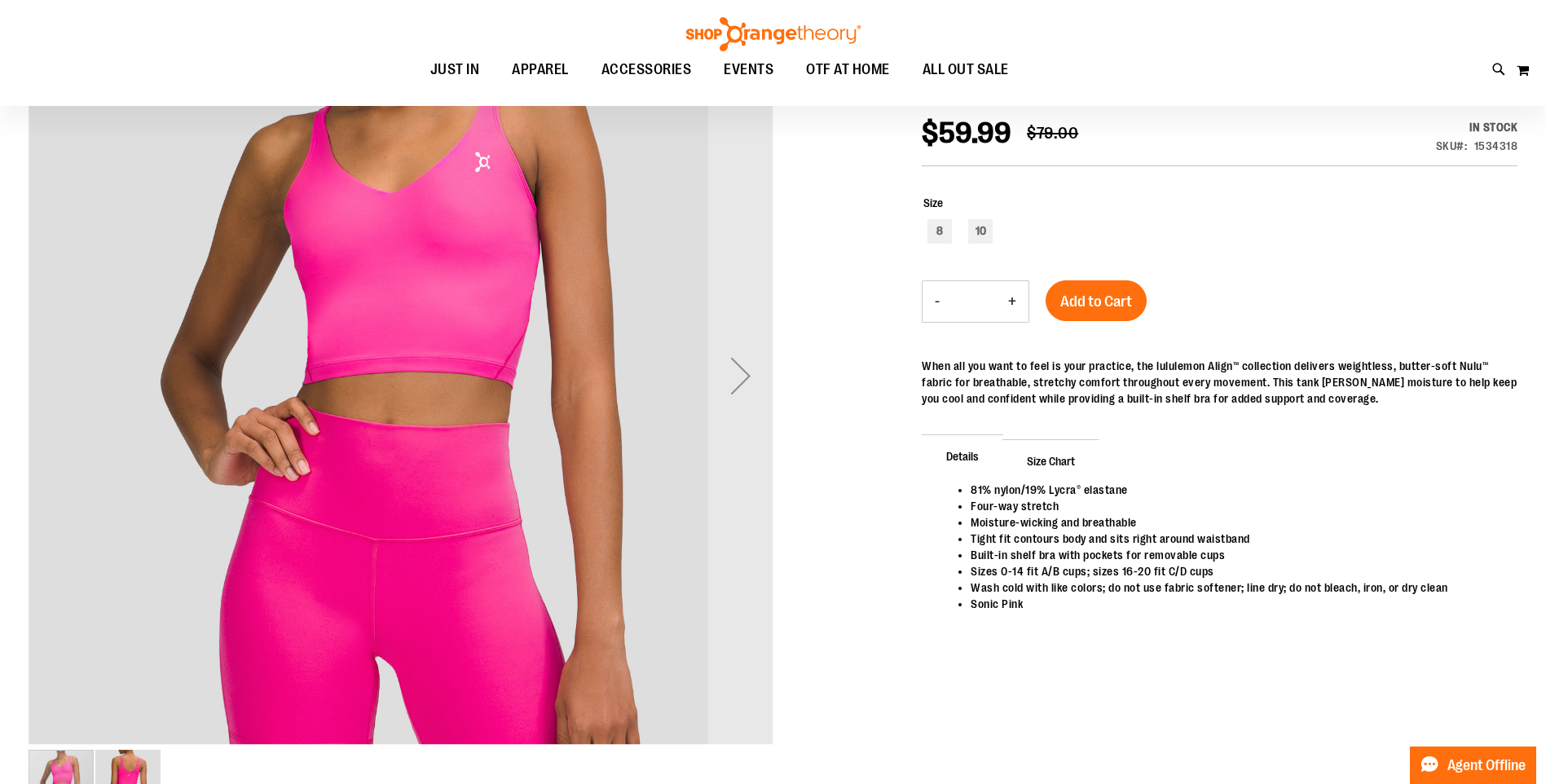
scroll to position [243, 0]
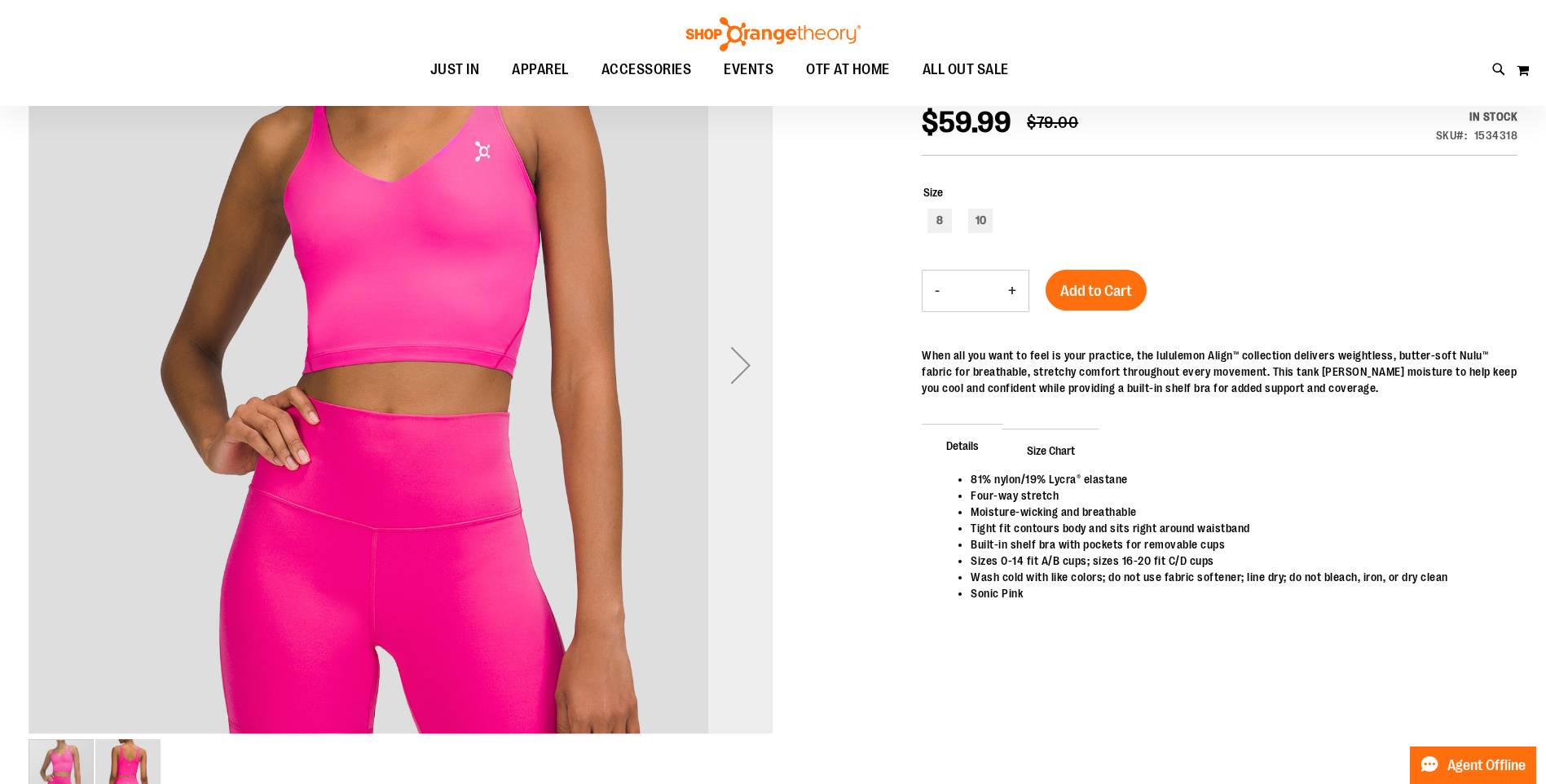
type input "**********"
click at [735, 365] on div "Next" at bounding box center [740, 364] width 65 height 65
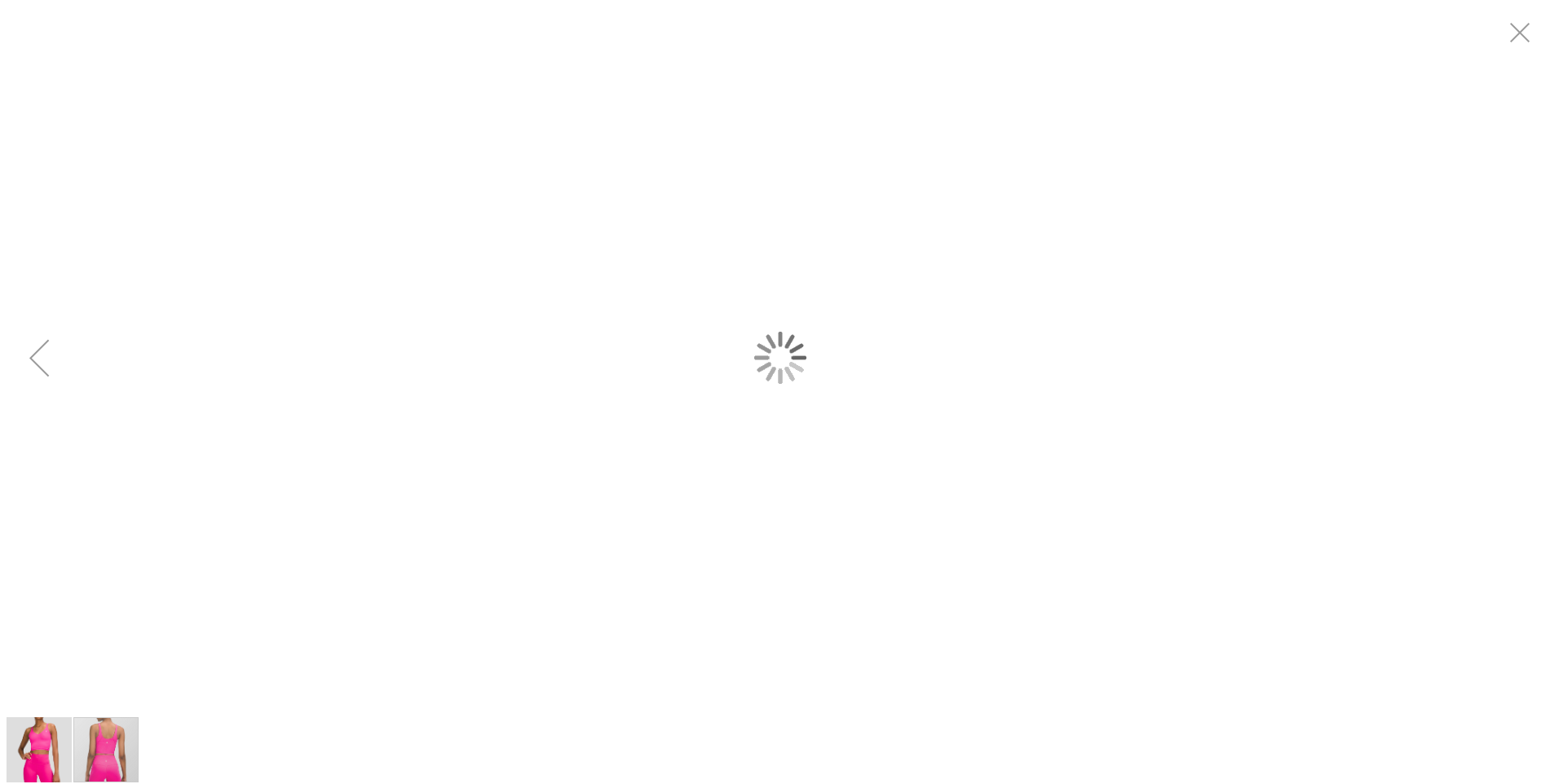
scroll to position [0, 0]
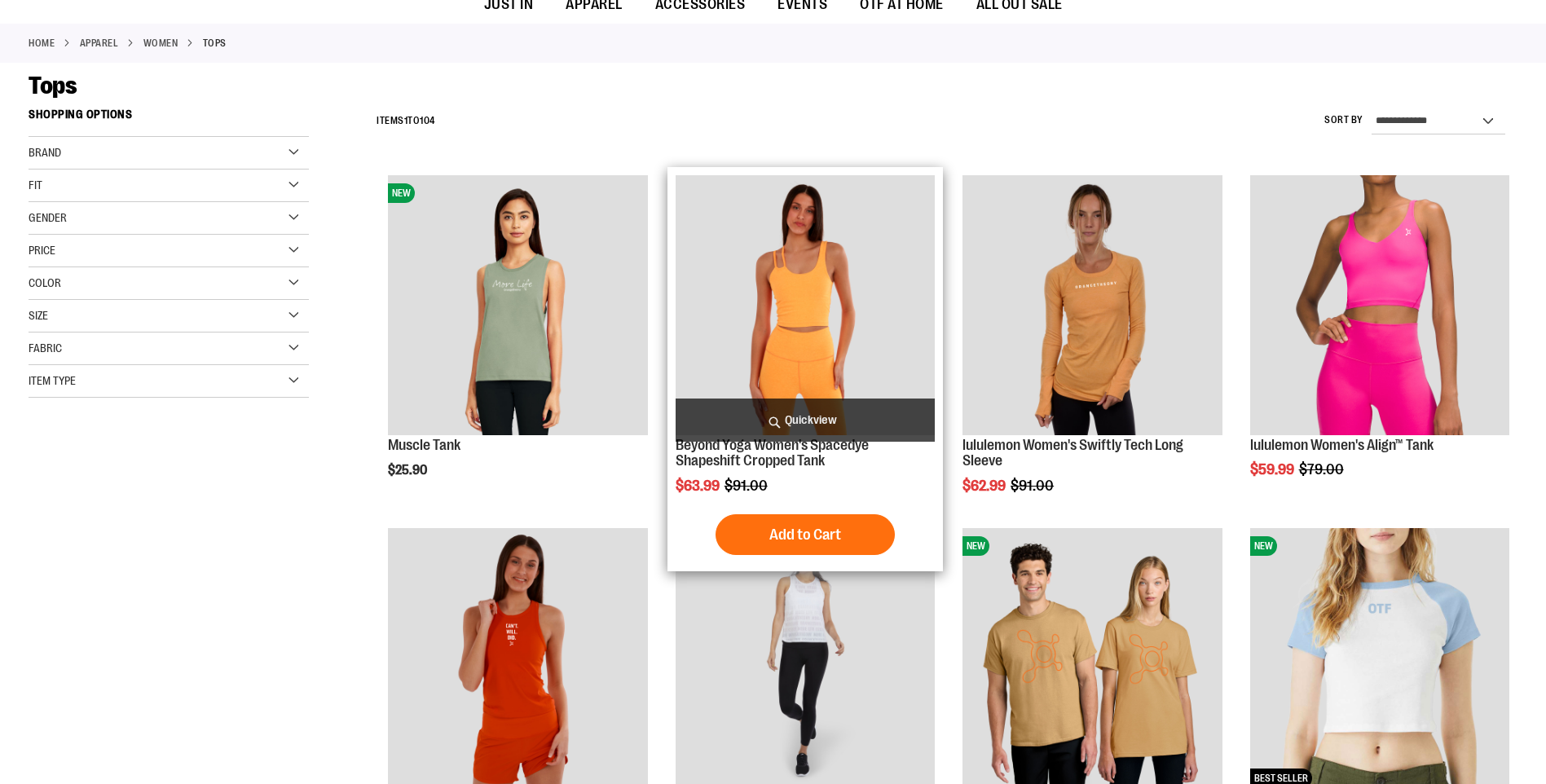
type input "**********"
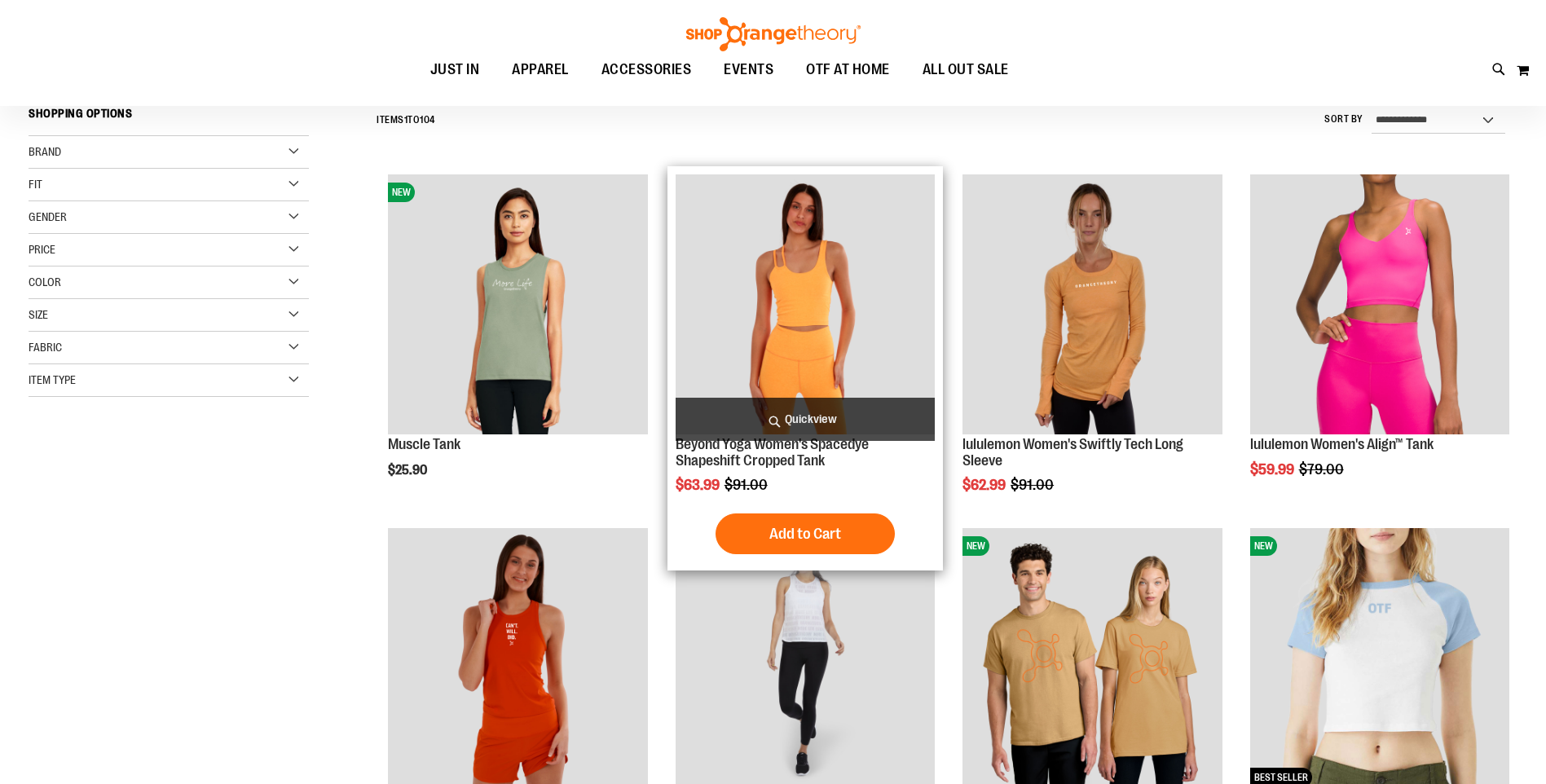
click at [851, 302] on img "product" at bounding box center [806, 304] width 259 height 259
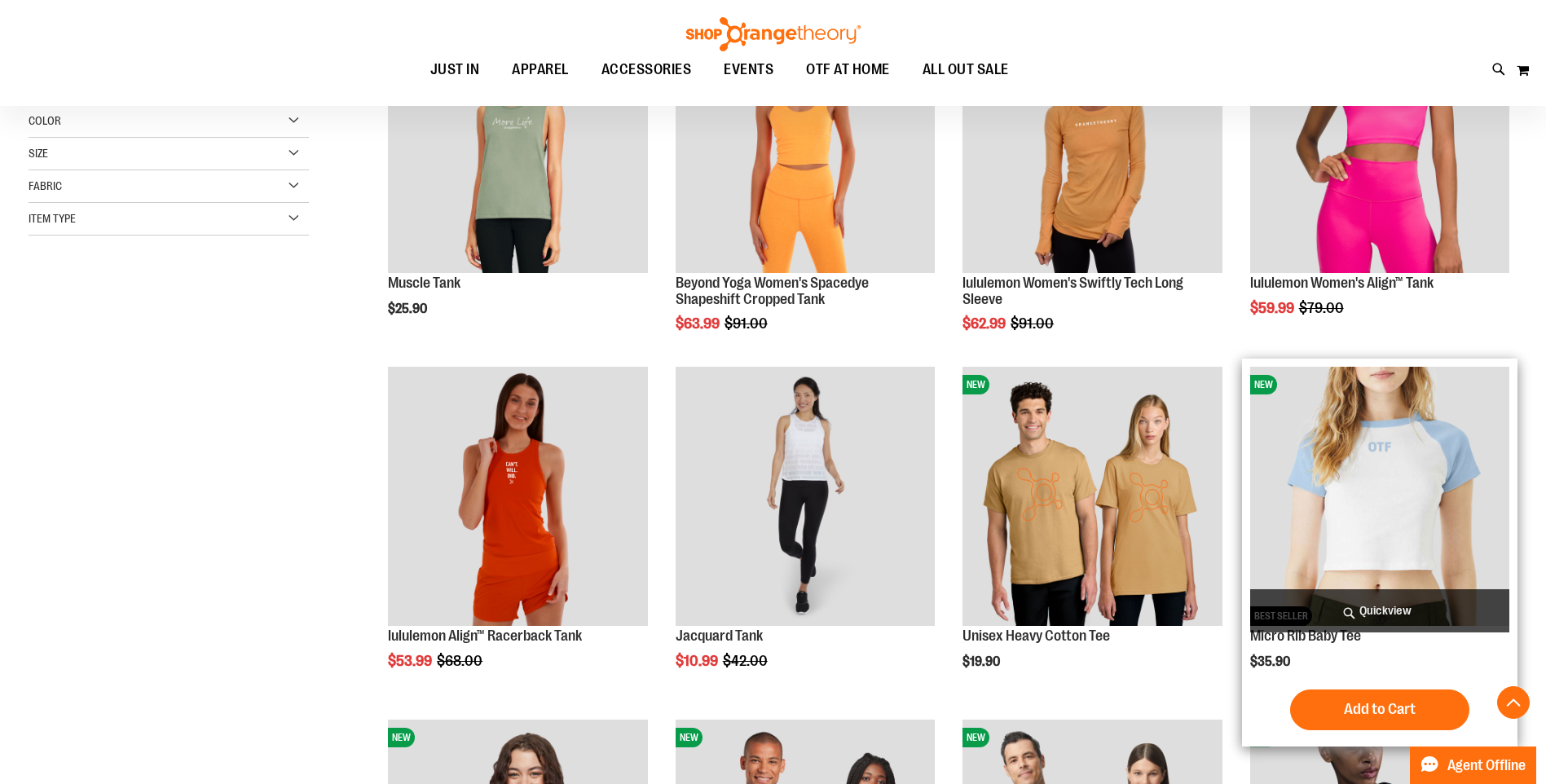
scroll to position [482, 0]
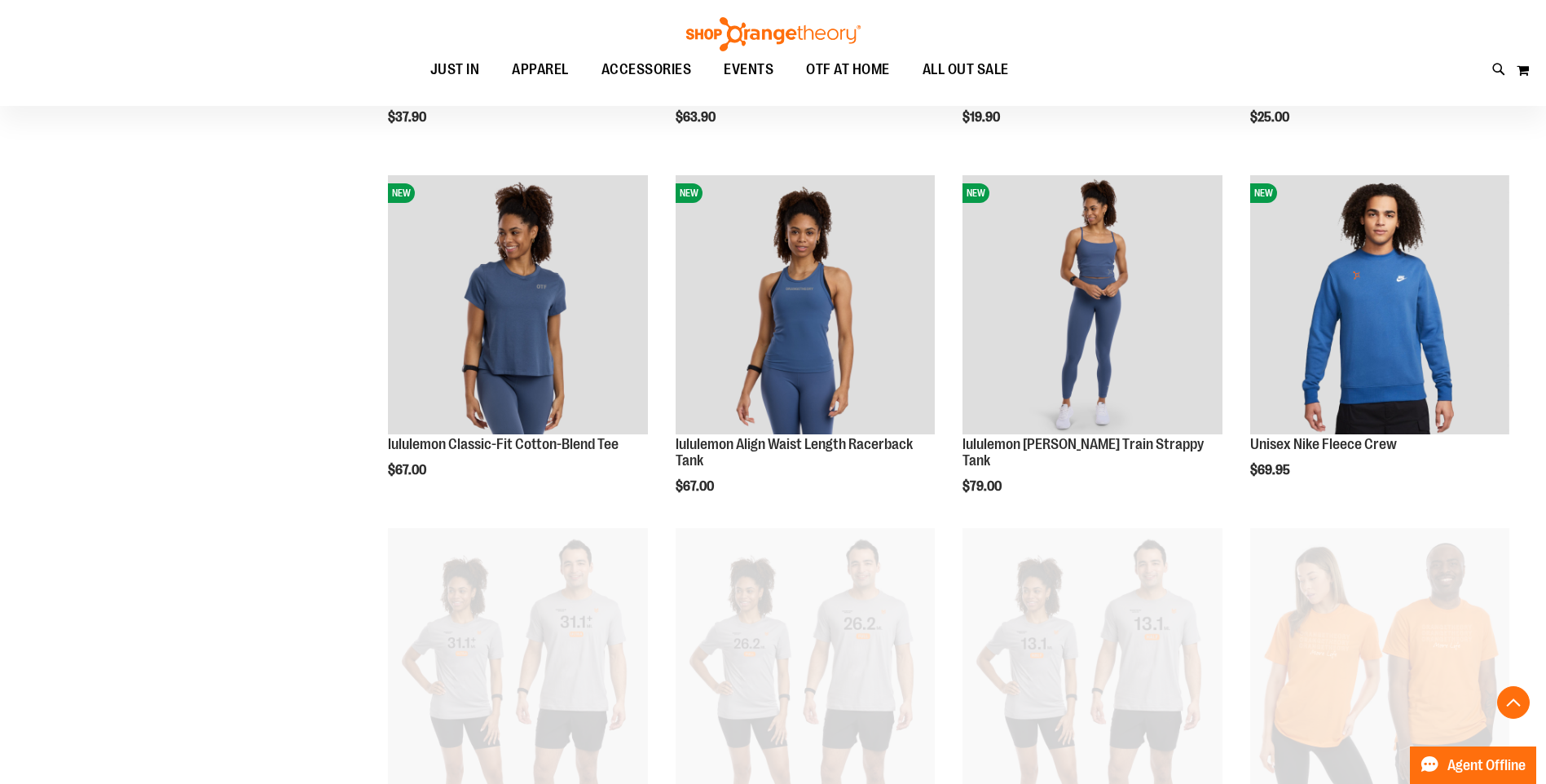
scroll to position [1949, 0]
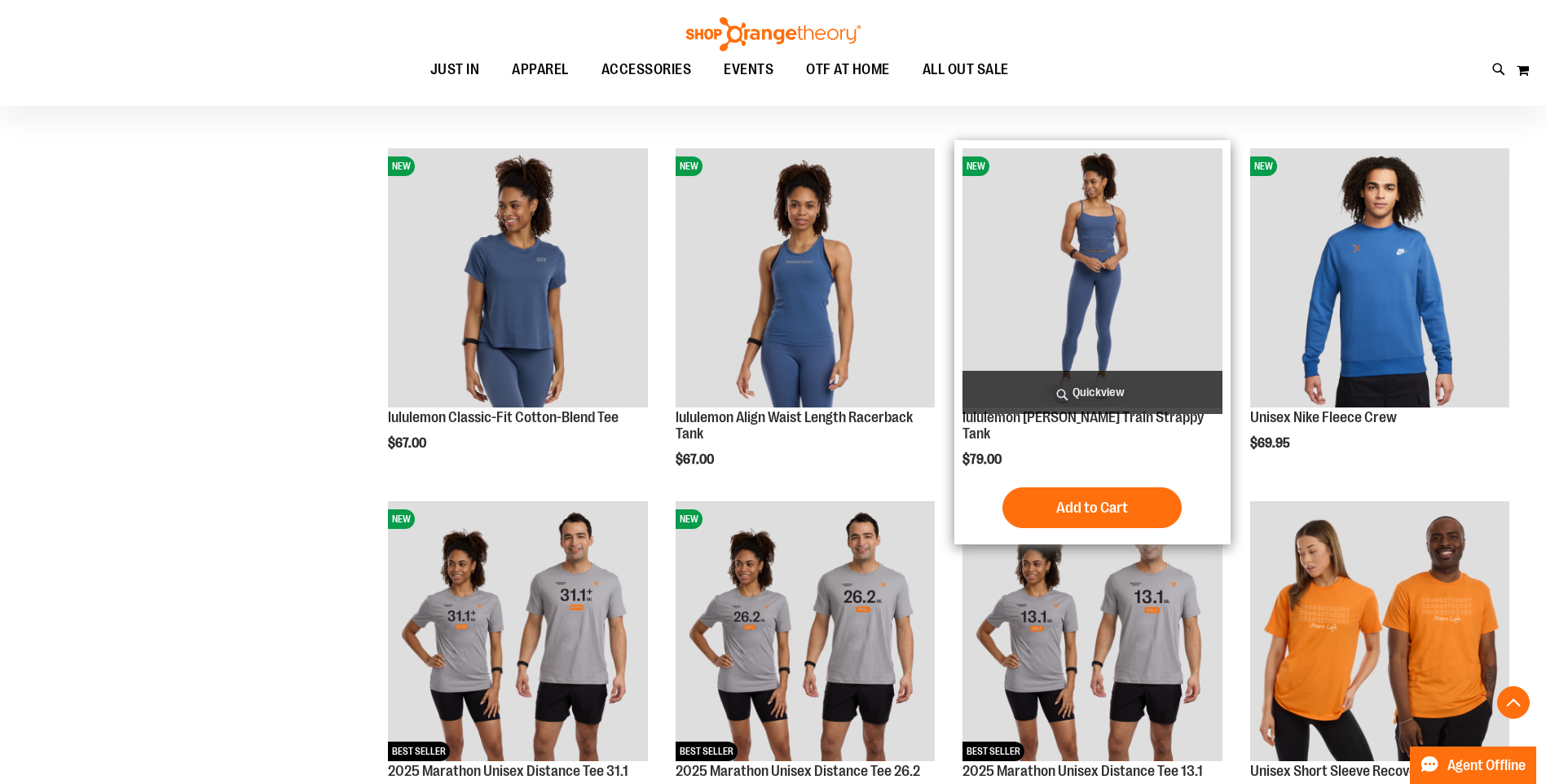
type input "**********"
click at [1119, 289] on img "product" at bounding box center [1092, 278] width 259 height 259
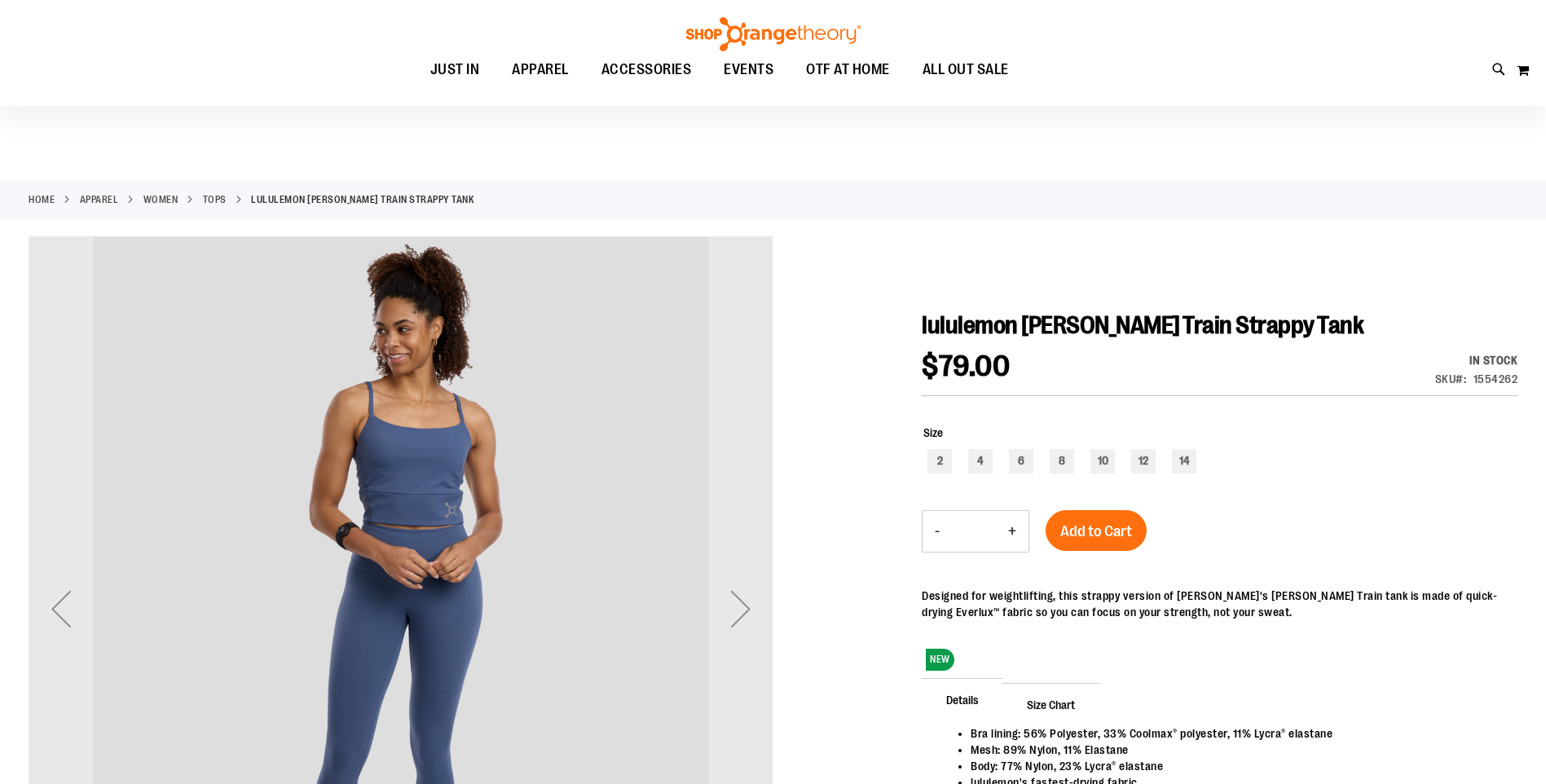
scroll to position [163, 0]
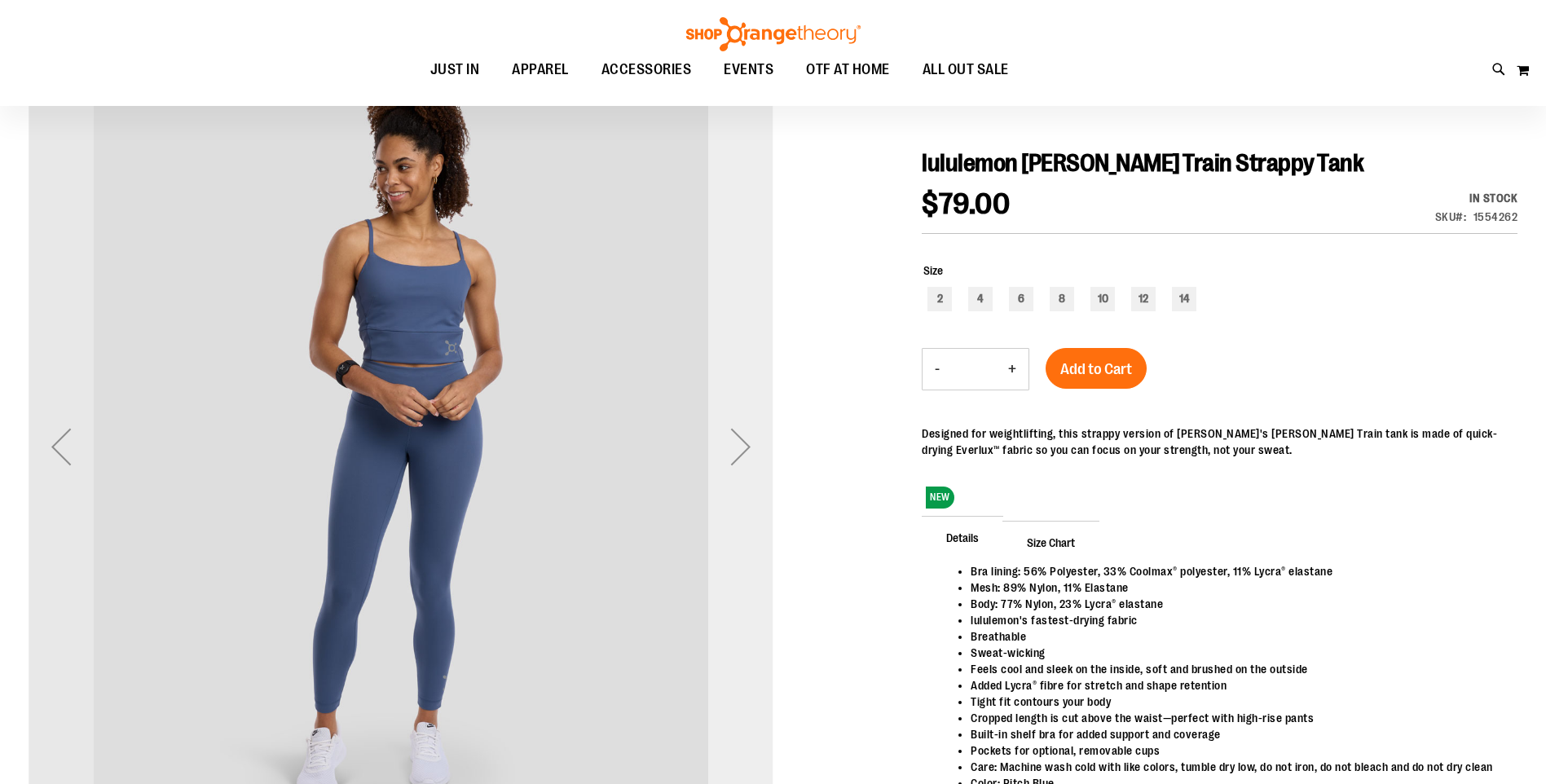
type input "**********"
click at [769, 446] on div "Next" at bounding box center [740, 446] width 65 height 65
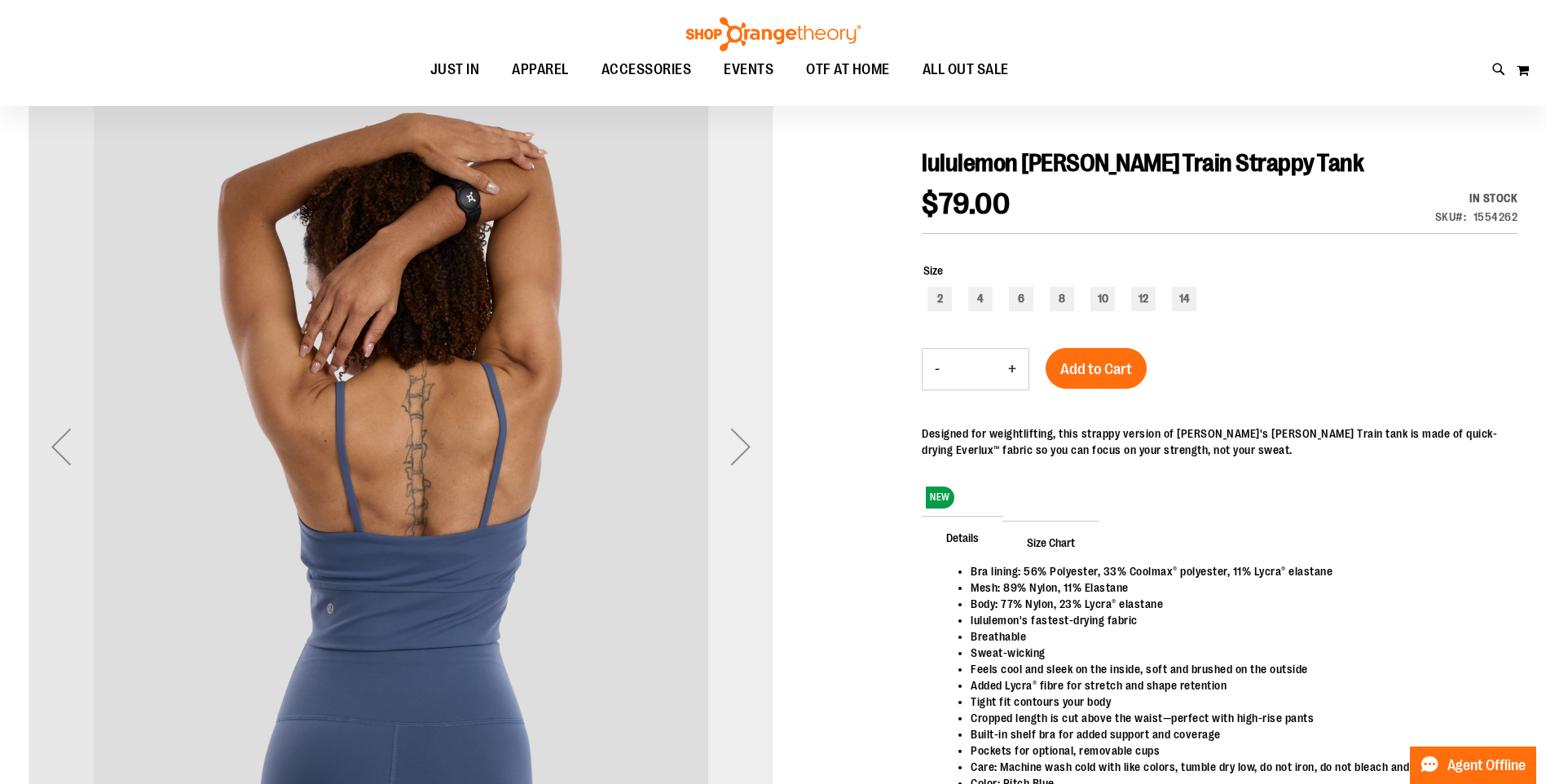
click at [742, 442] on div "Next" at bounding box center [740, 446] width 65 height 65
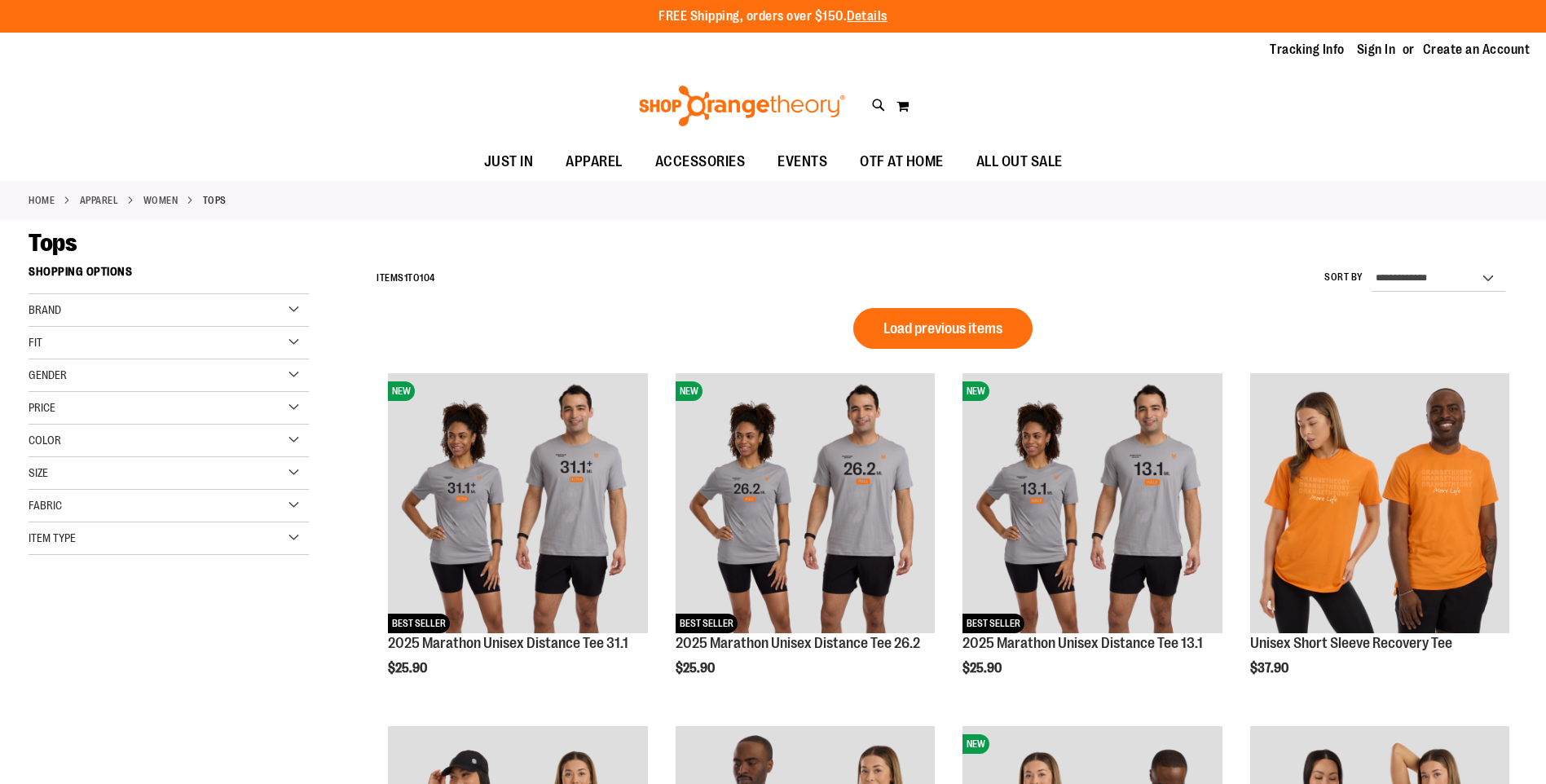
scroll to position [814, 0]
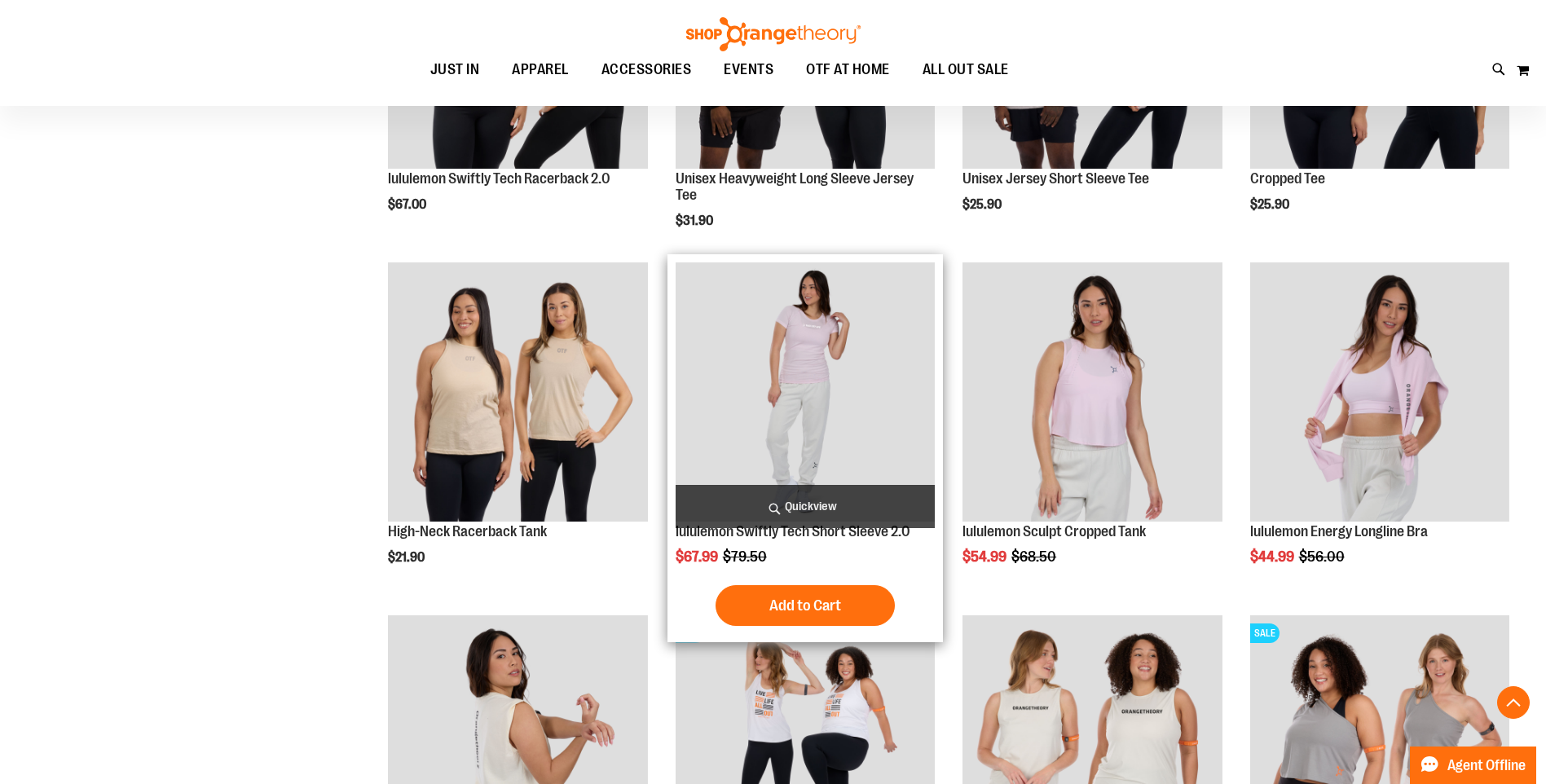
scroll to position [1710, 0]
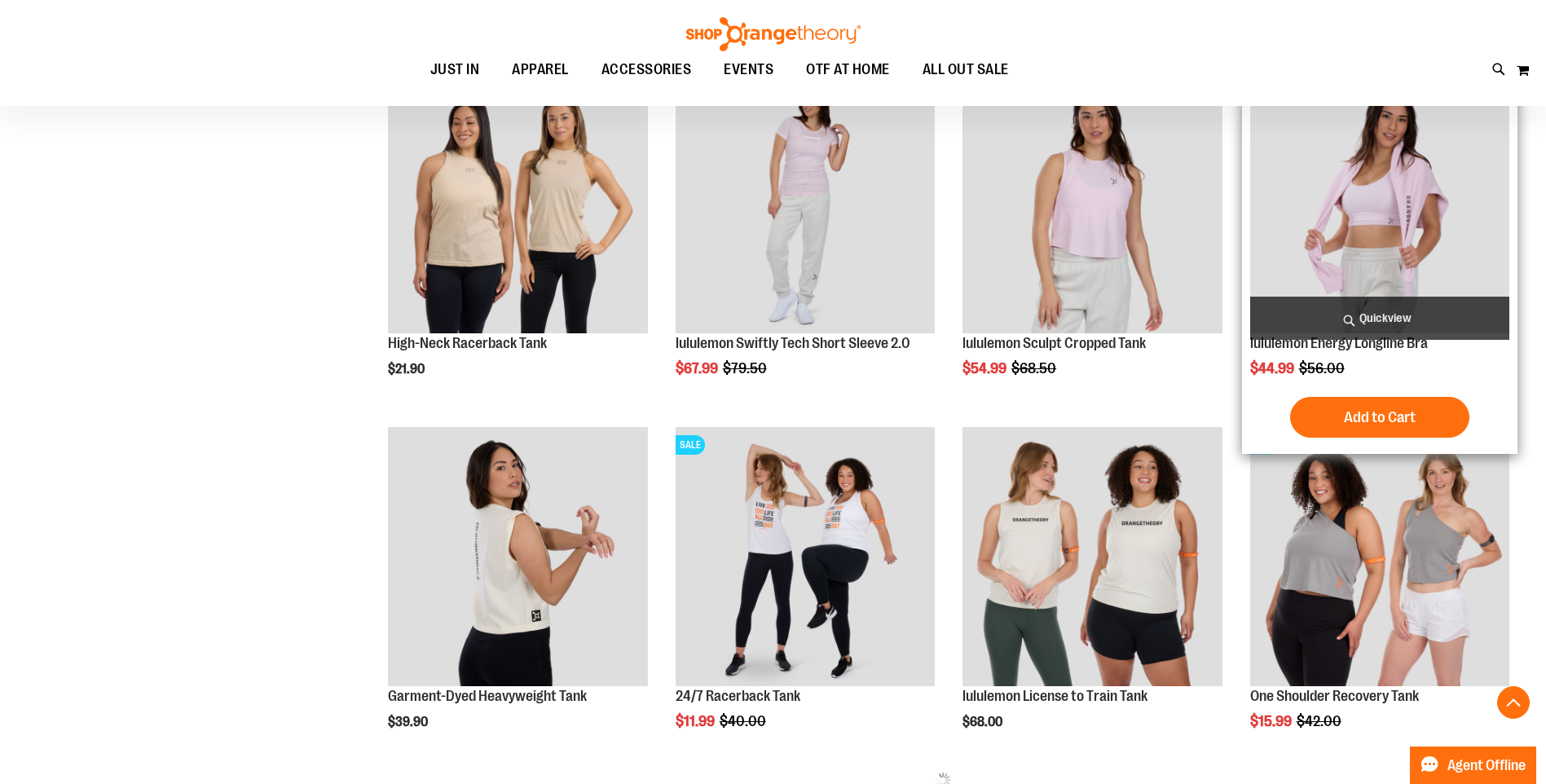
type input "**********"
click at [1396, 231] on img "product" at bounding box center [1380, 204] width 259 height 259
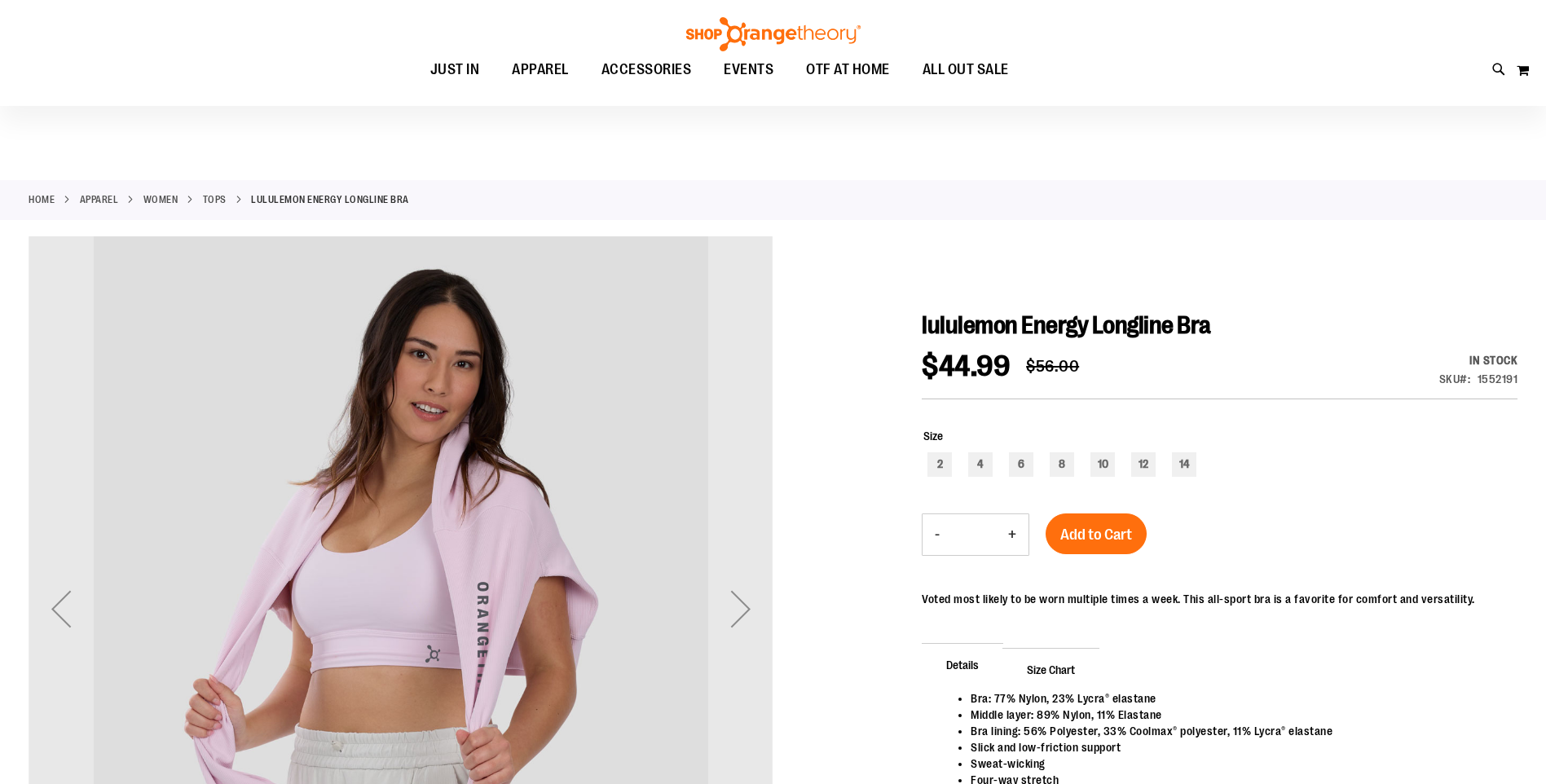
scroll to position [163, 0]
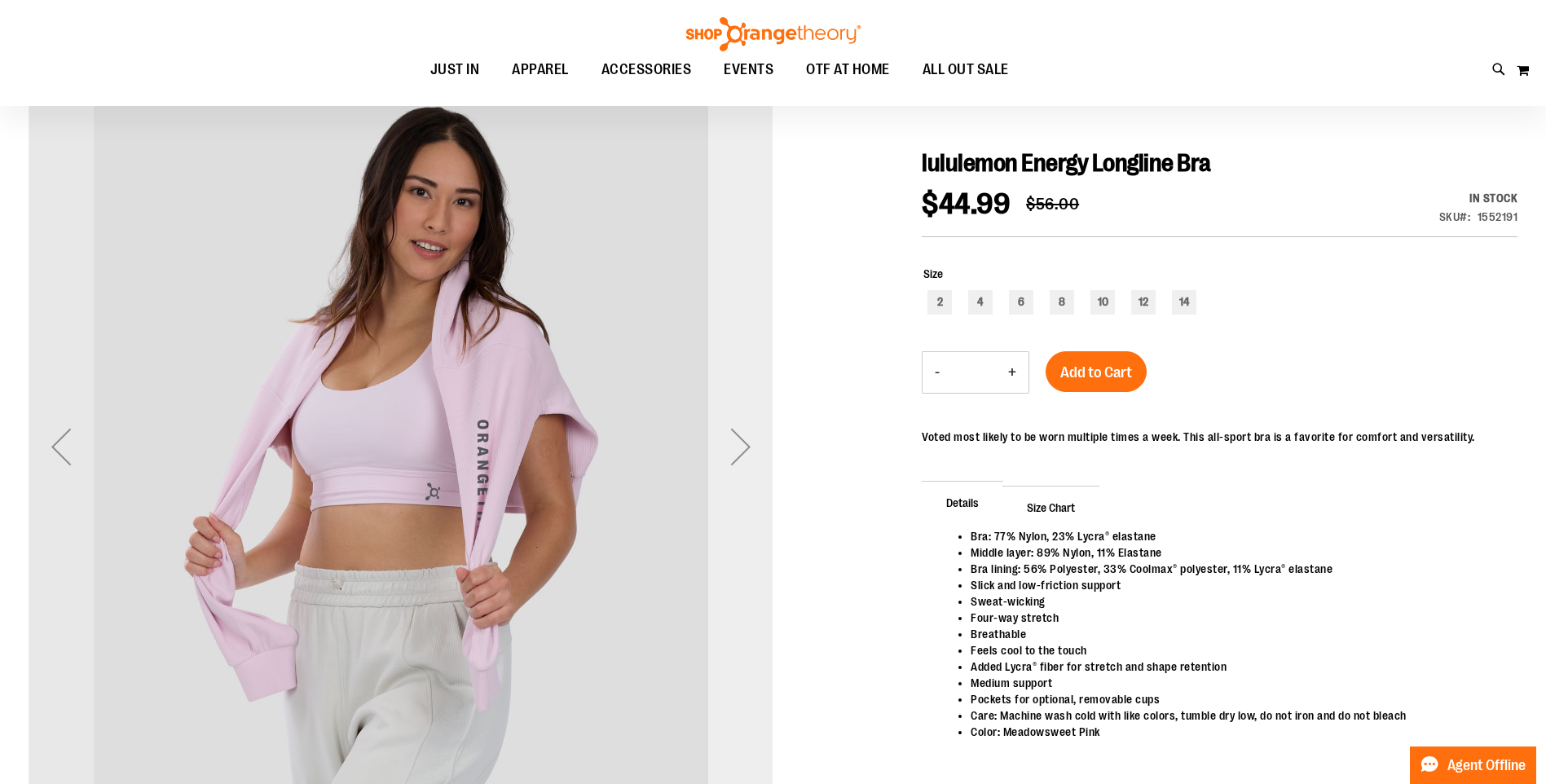
type input "**********"
click at [726, 462] on div "Next" at bounding box center [740, 446] width 65 height 65
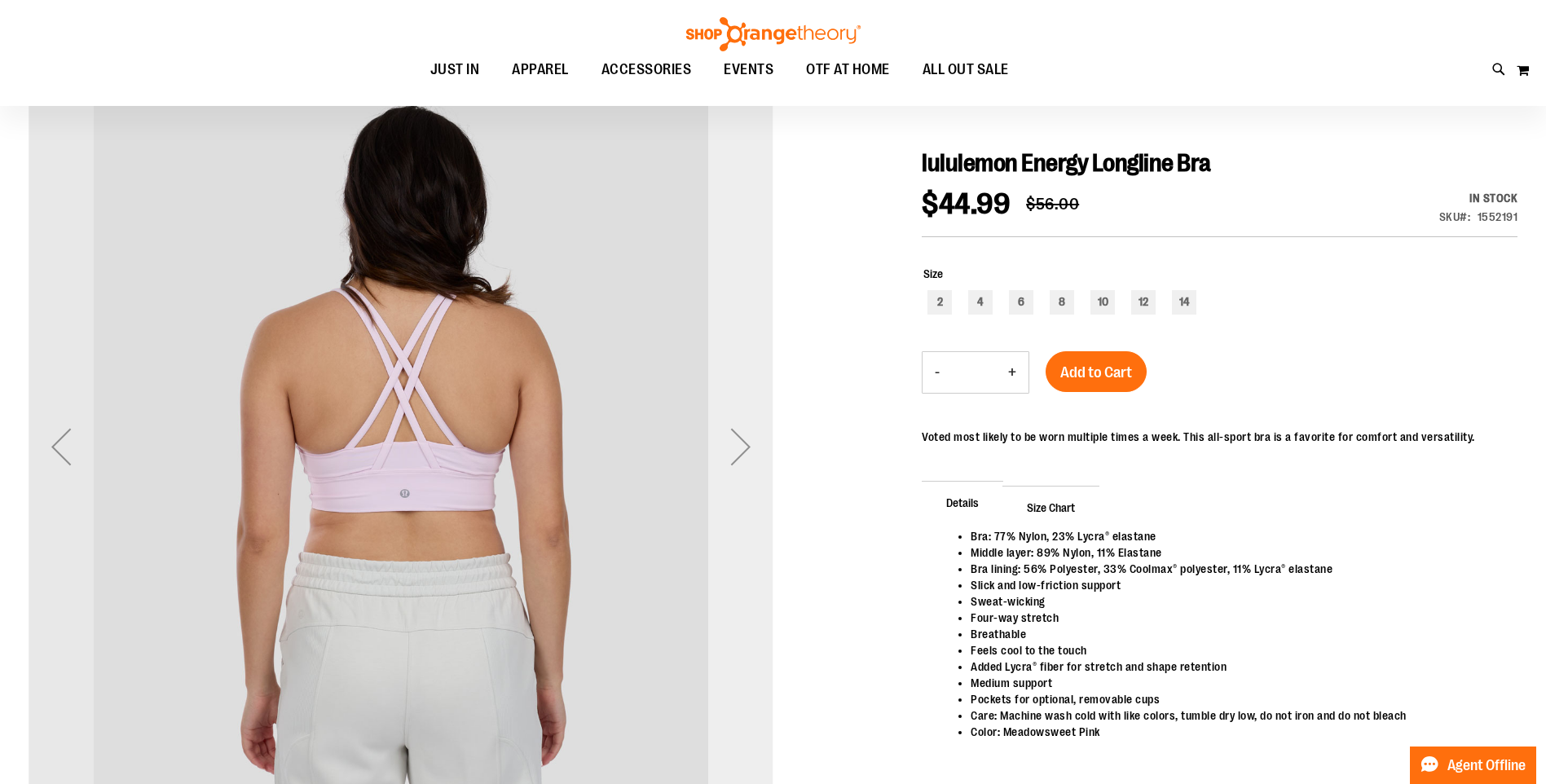
click at [725, 448] on div "Next" at bounding box center [740, 446] width 65 height 65
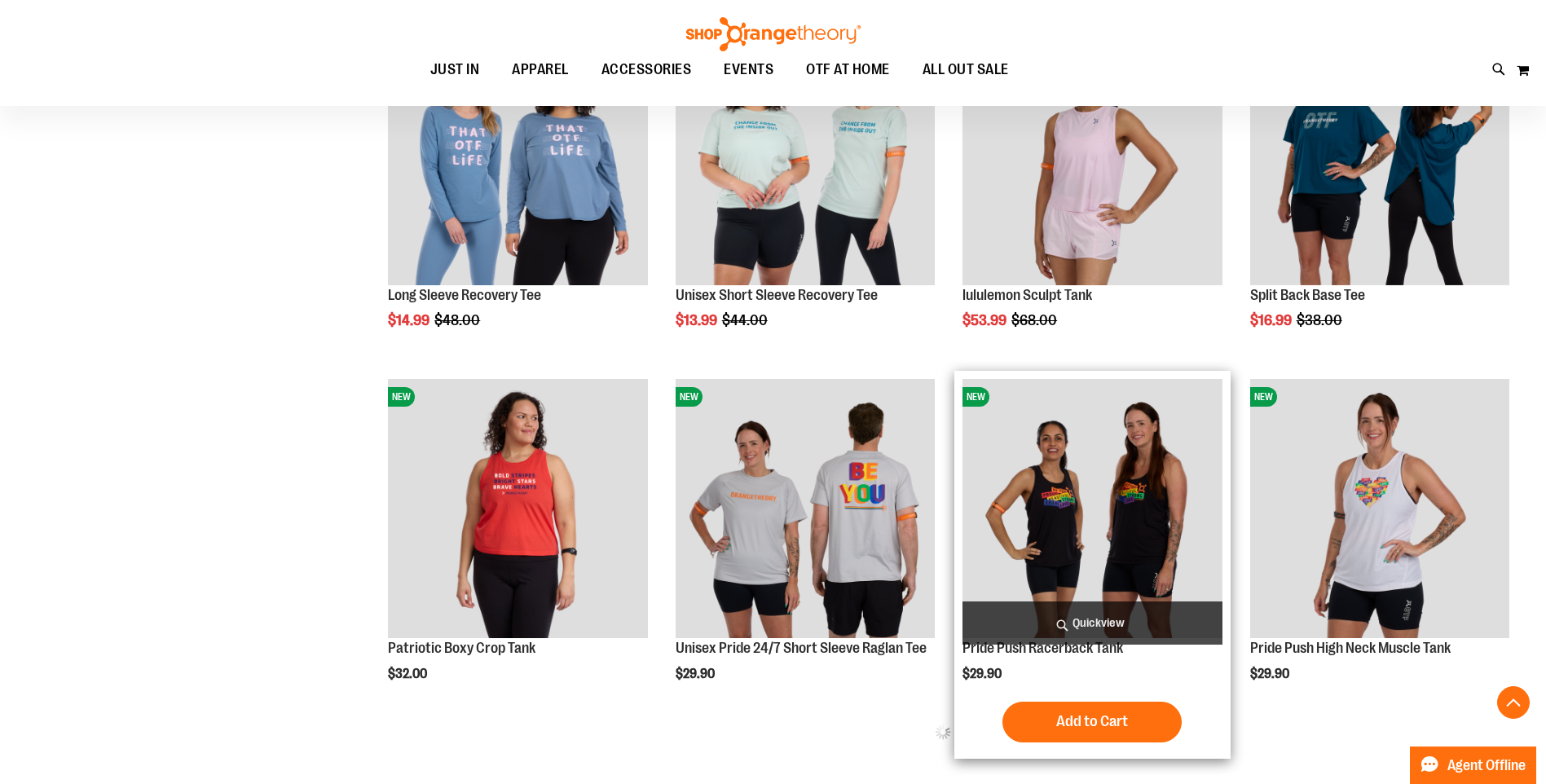
scroll to position [497, 0]
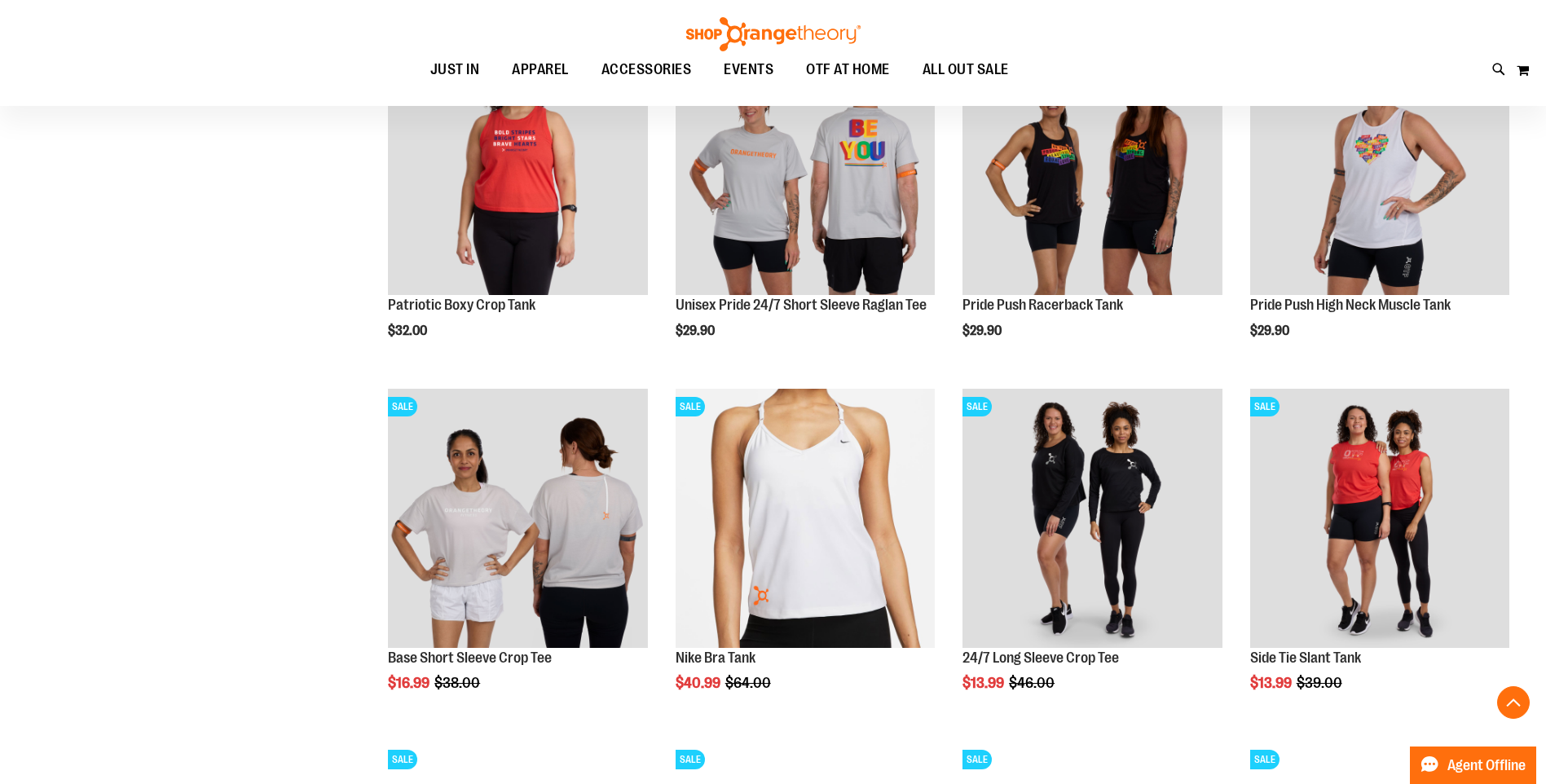
scroll to position [1066, 0]
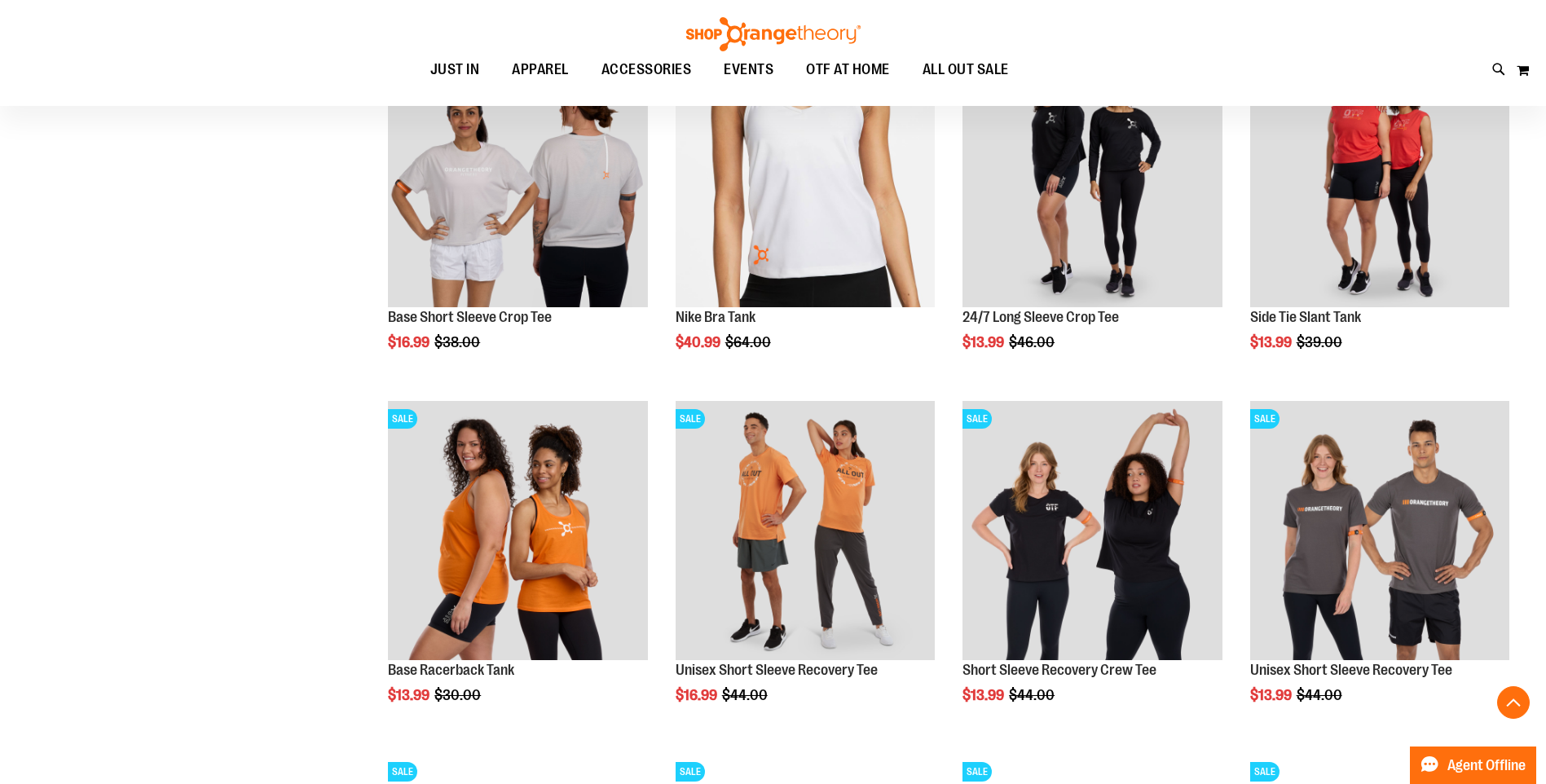
scroll to position [1393, 0]
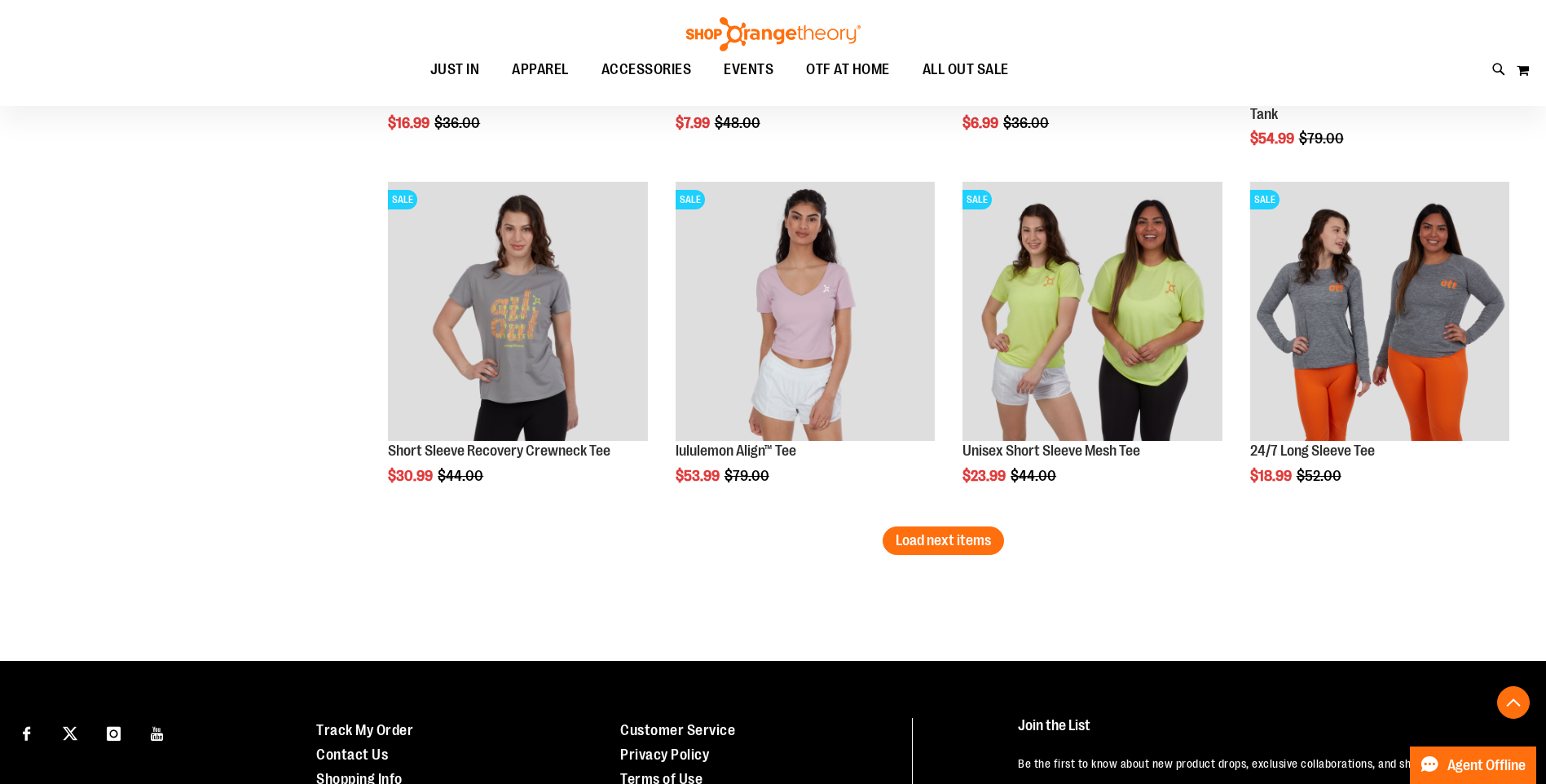
scroll to position [3038, 0]
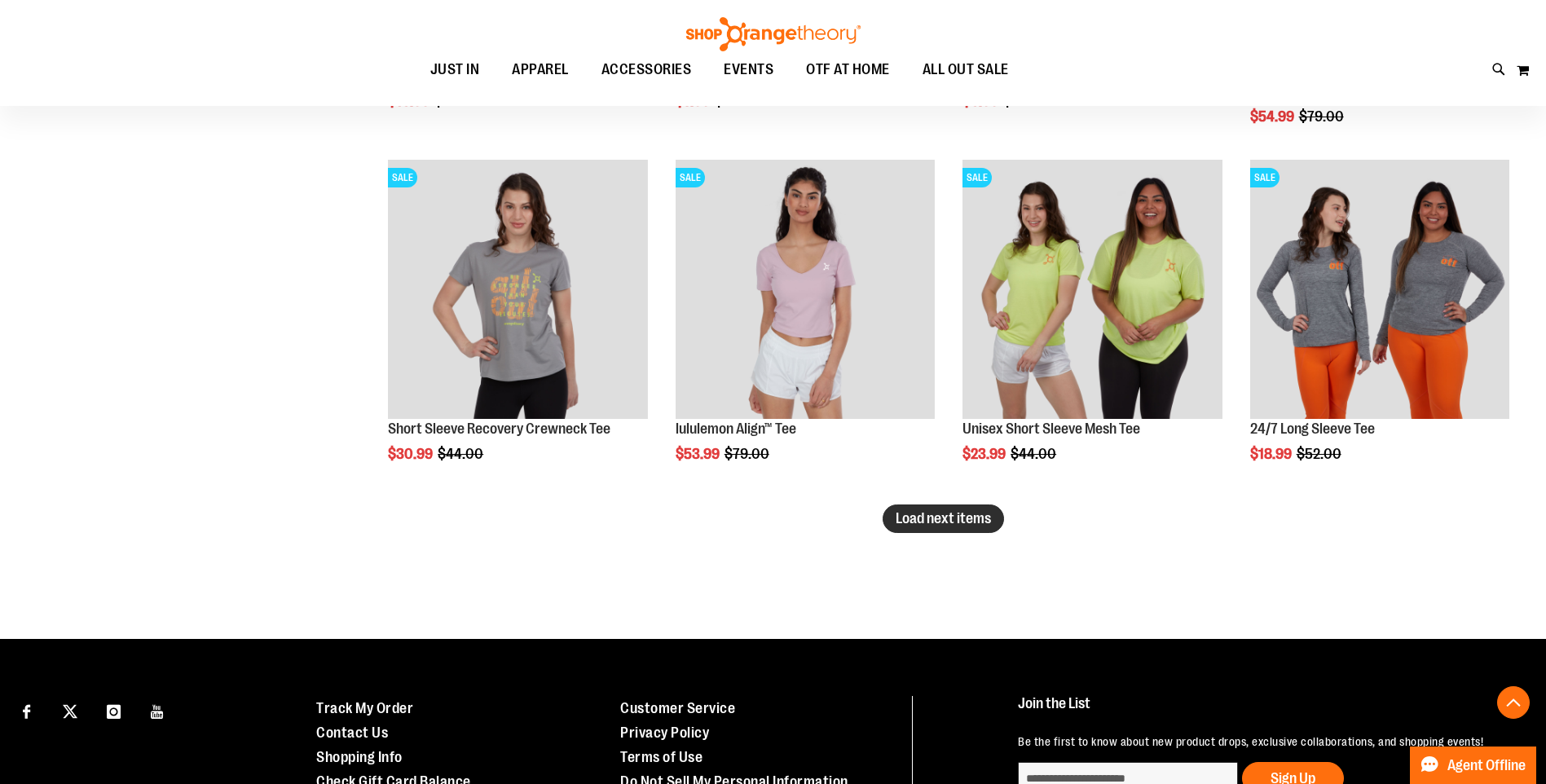
type input "**********"
click at [924, 524] on span "Load next items" at bounding box center [944, 518] width 95 height 17
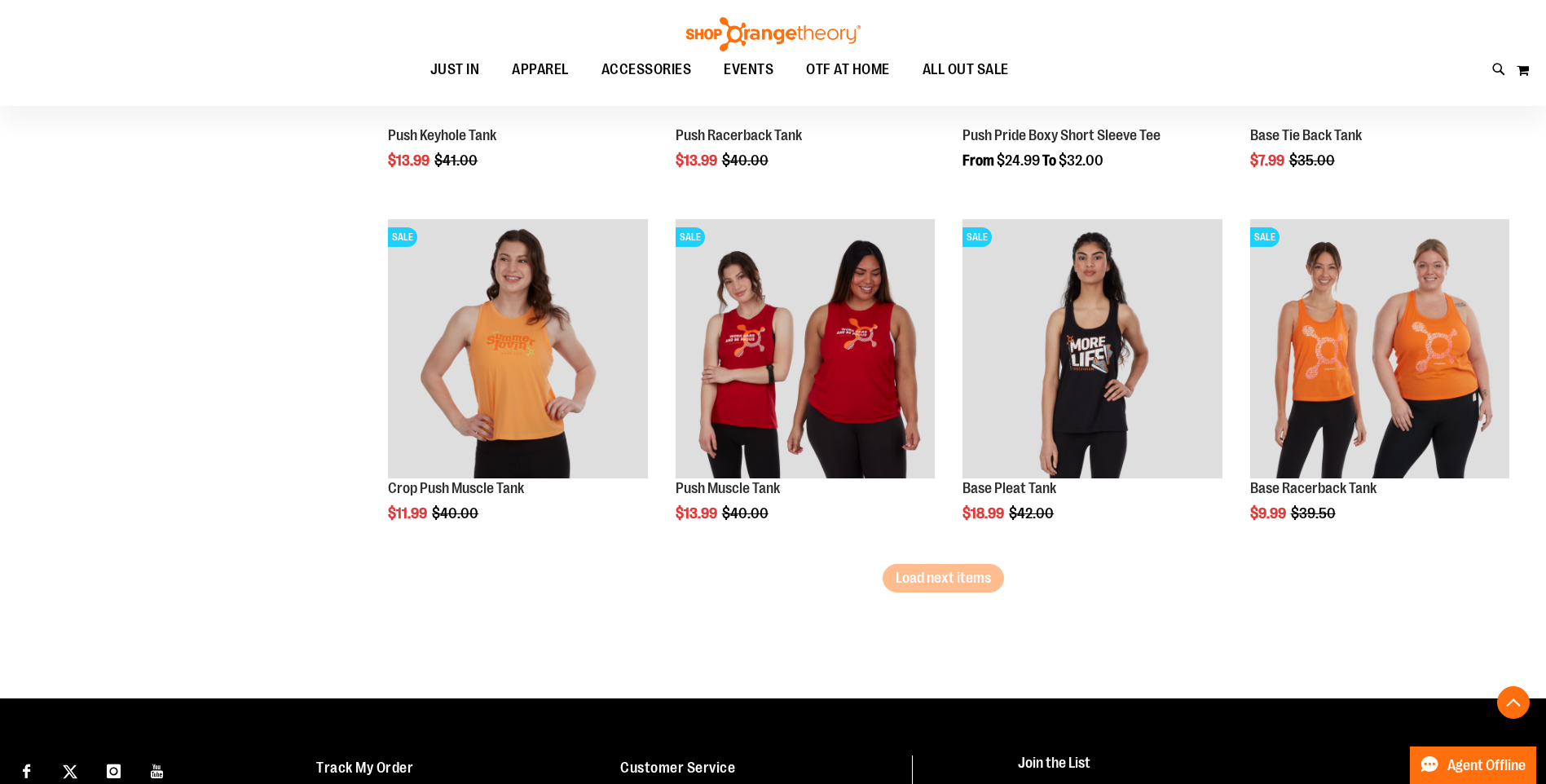
scroll to position [4096, 0]
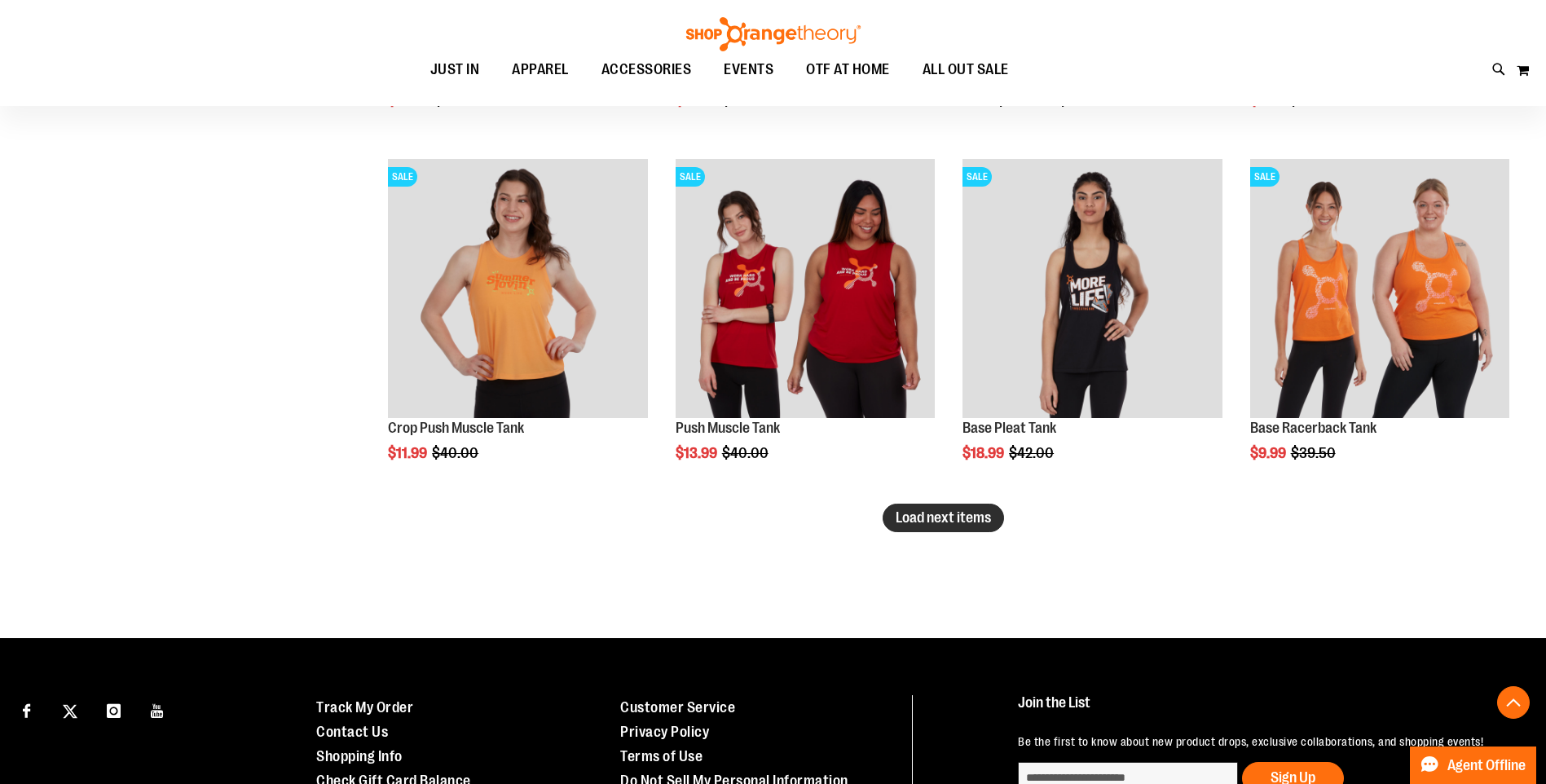
click at [920, 527] on button "Load next items" at bounding box center [943, 517] width 122 height 28
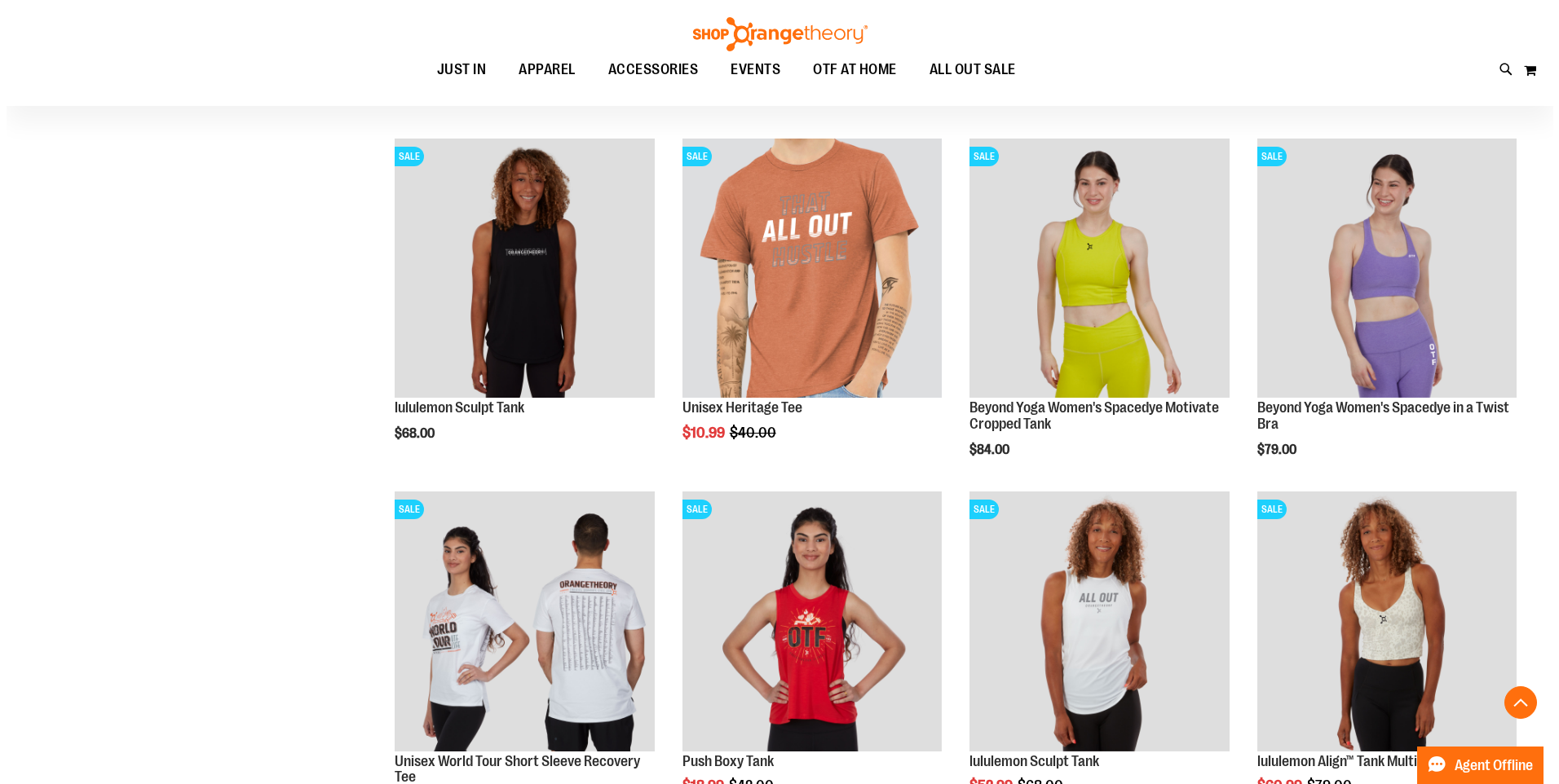
scroll to position [4504, 0]
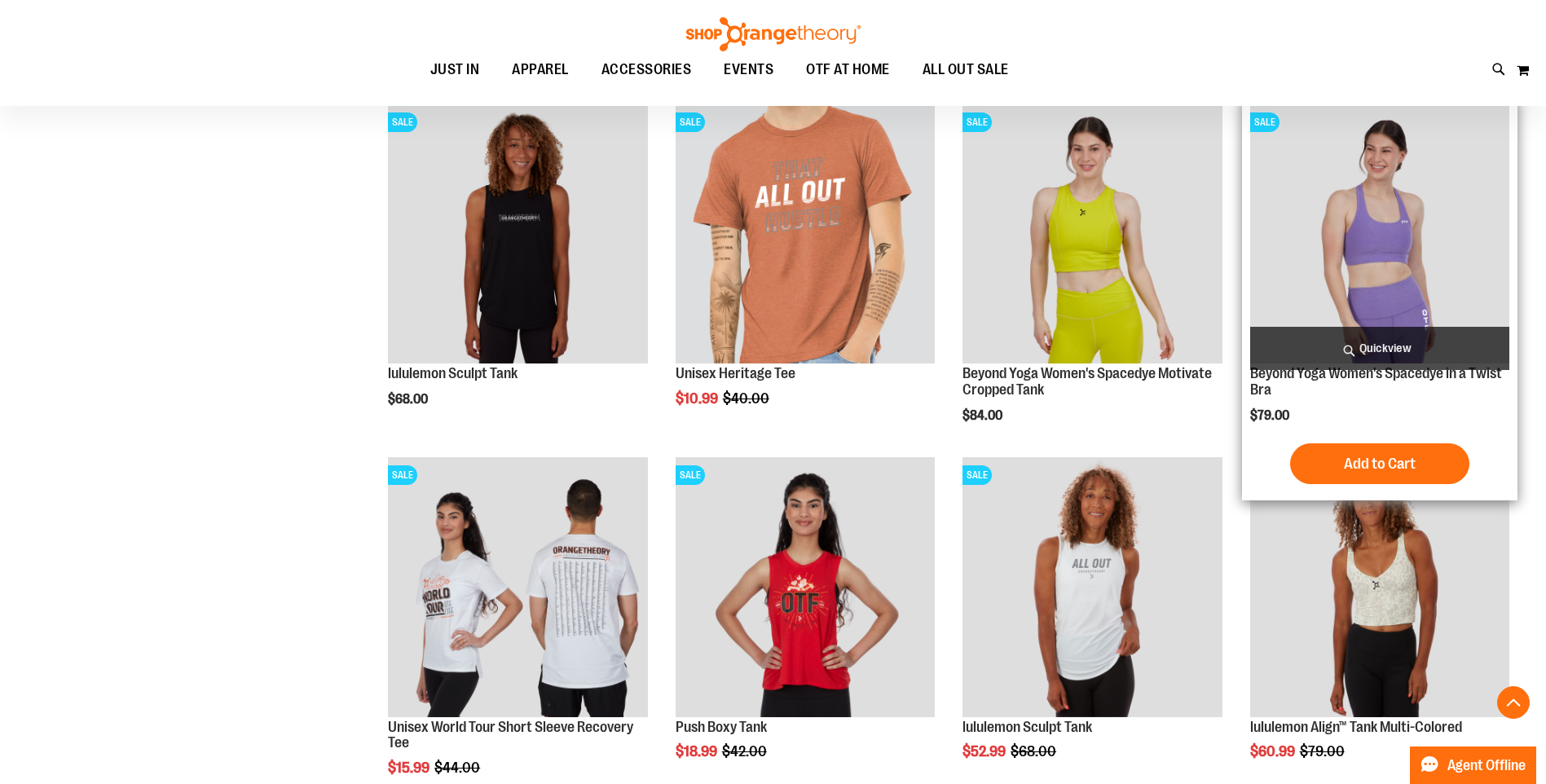
click at [1395, 343] on span "Quickview" at bounding box center [1380, 349] width 259 height 43
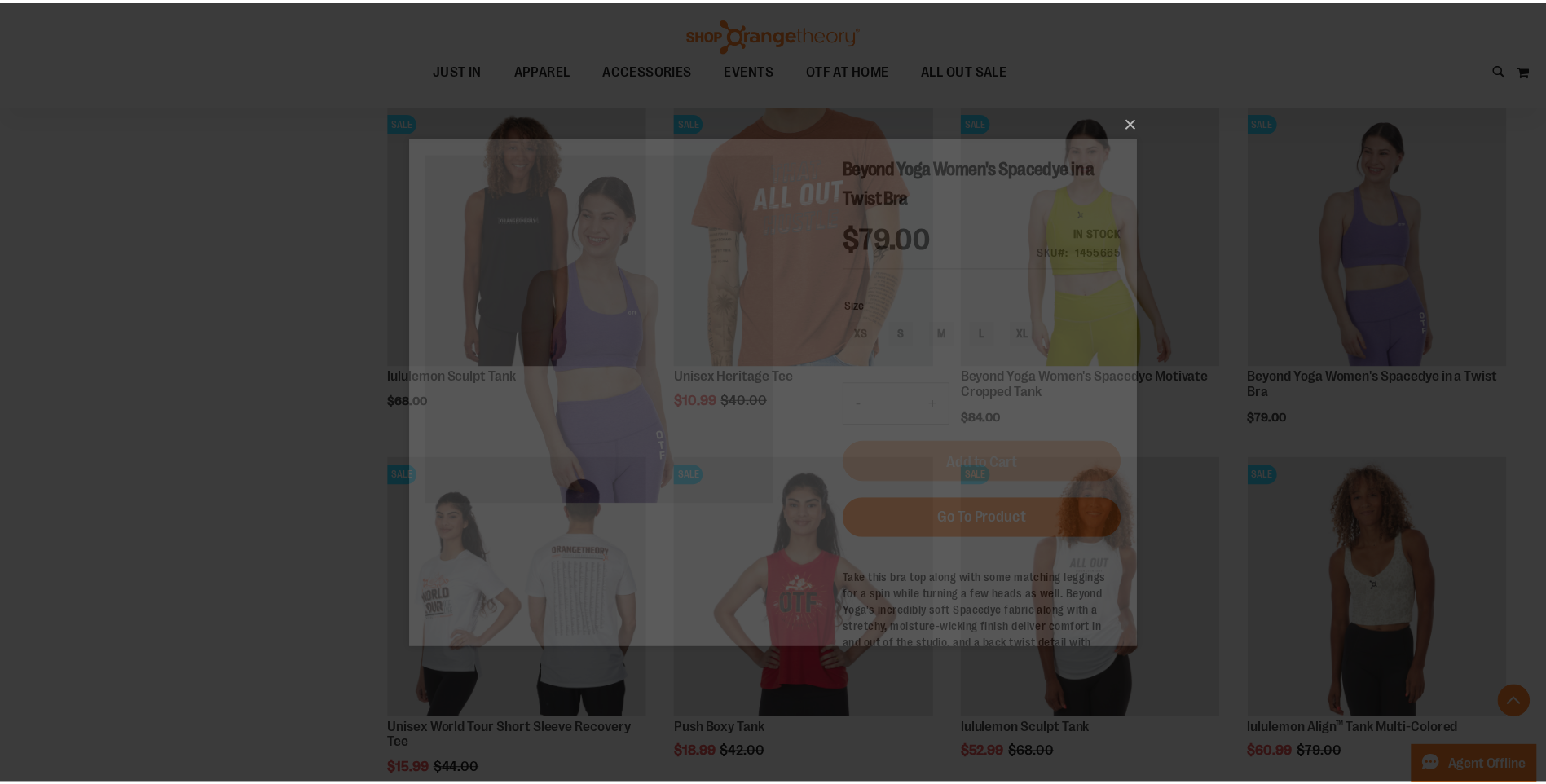
scroll to position [0, 0]
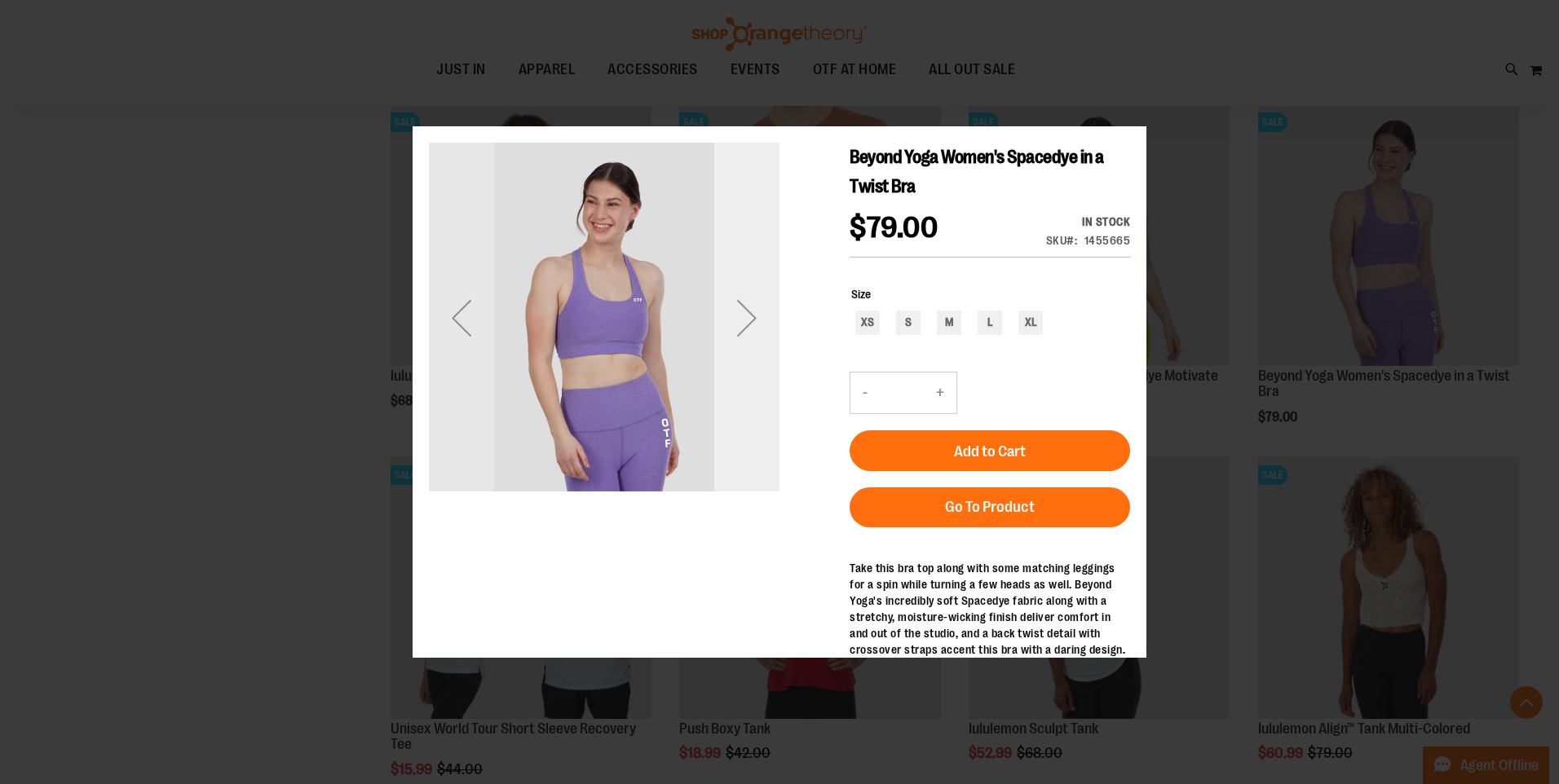
click at [738, 383] on div "Next" at bounding box center [746, 317] width 65 height 351
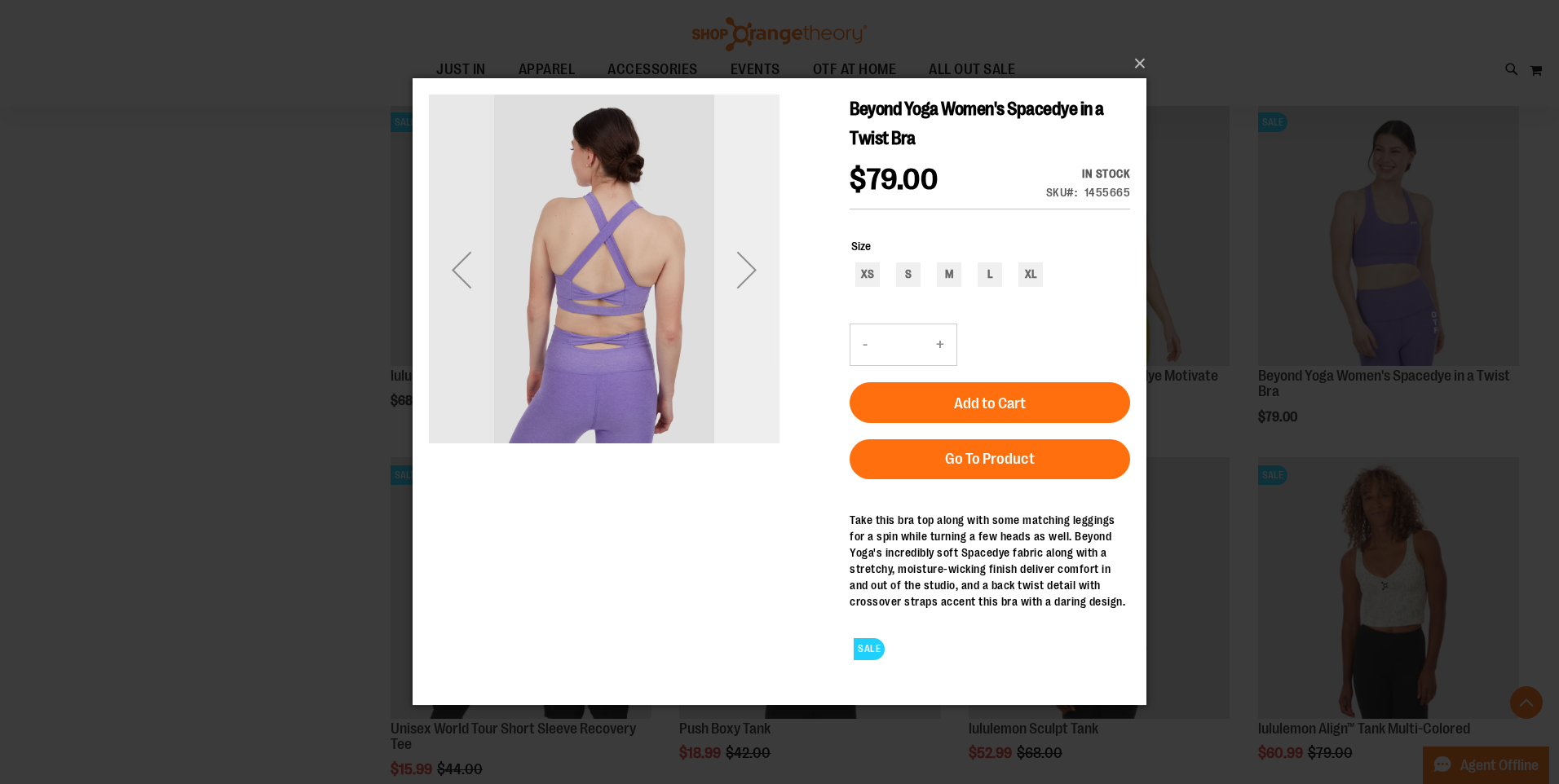
click at [753, 310] on div "Next" at bounding box center [746, 270] width 65 height 351
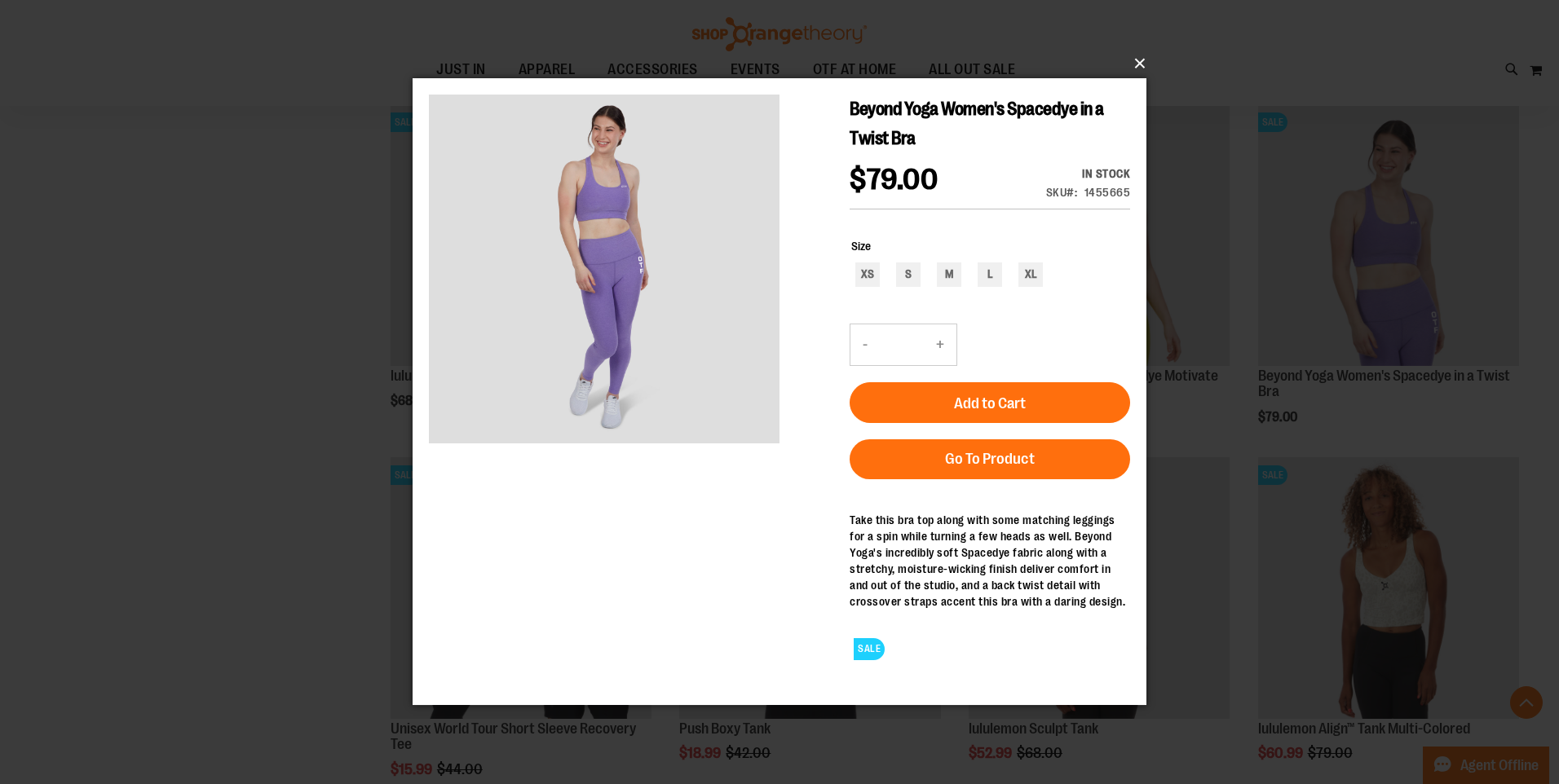
click at [1132, 62] on button "×" at bounding box center [783, 63] width 734 height 36
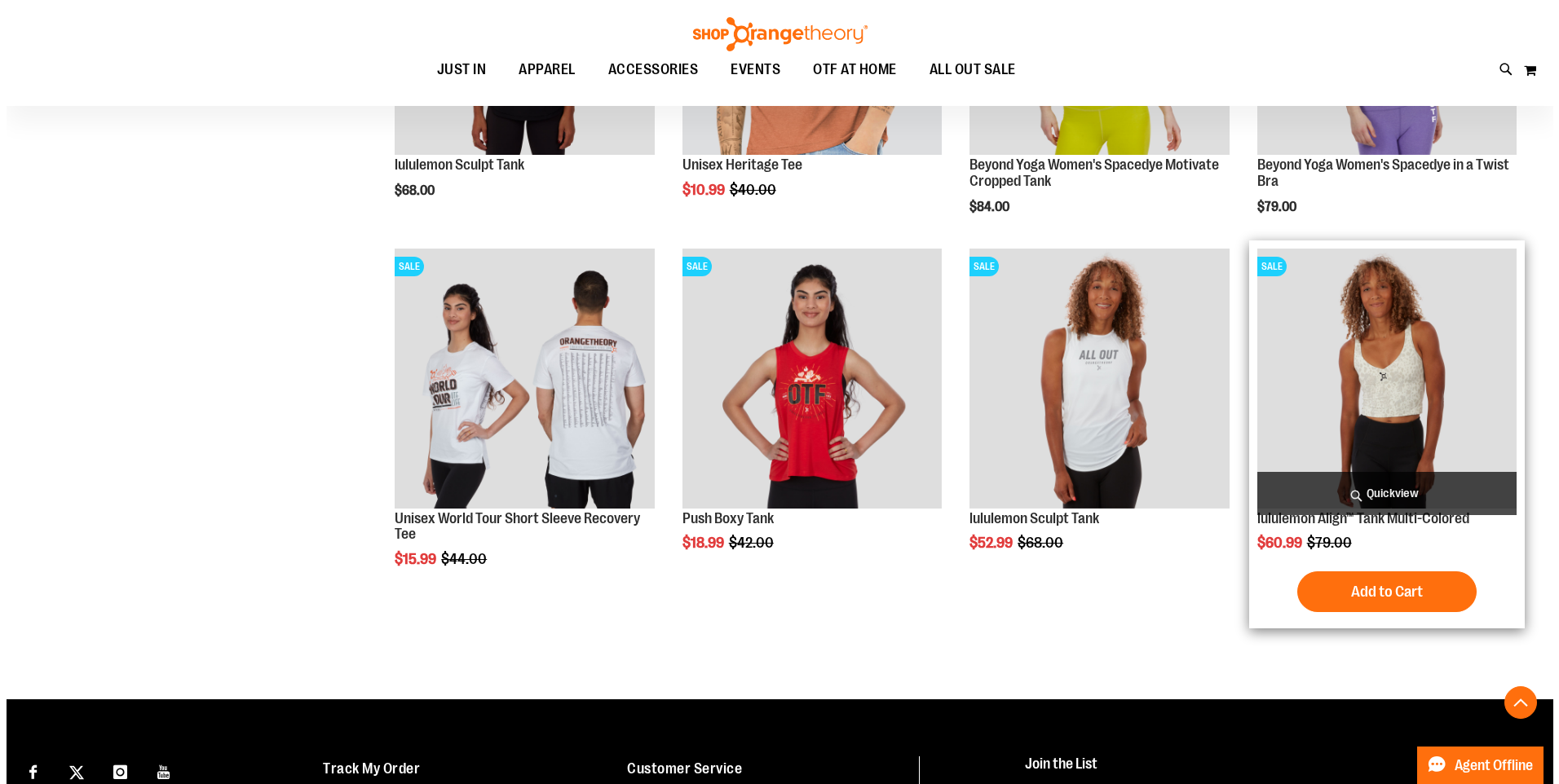
scroll to position [4749, 0]
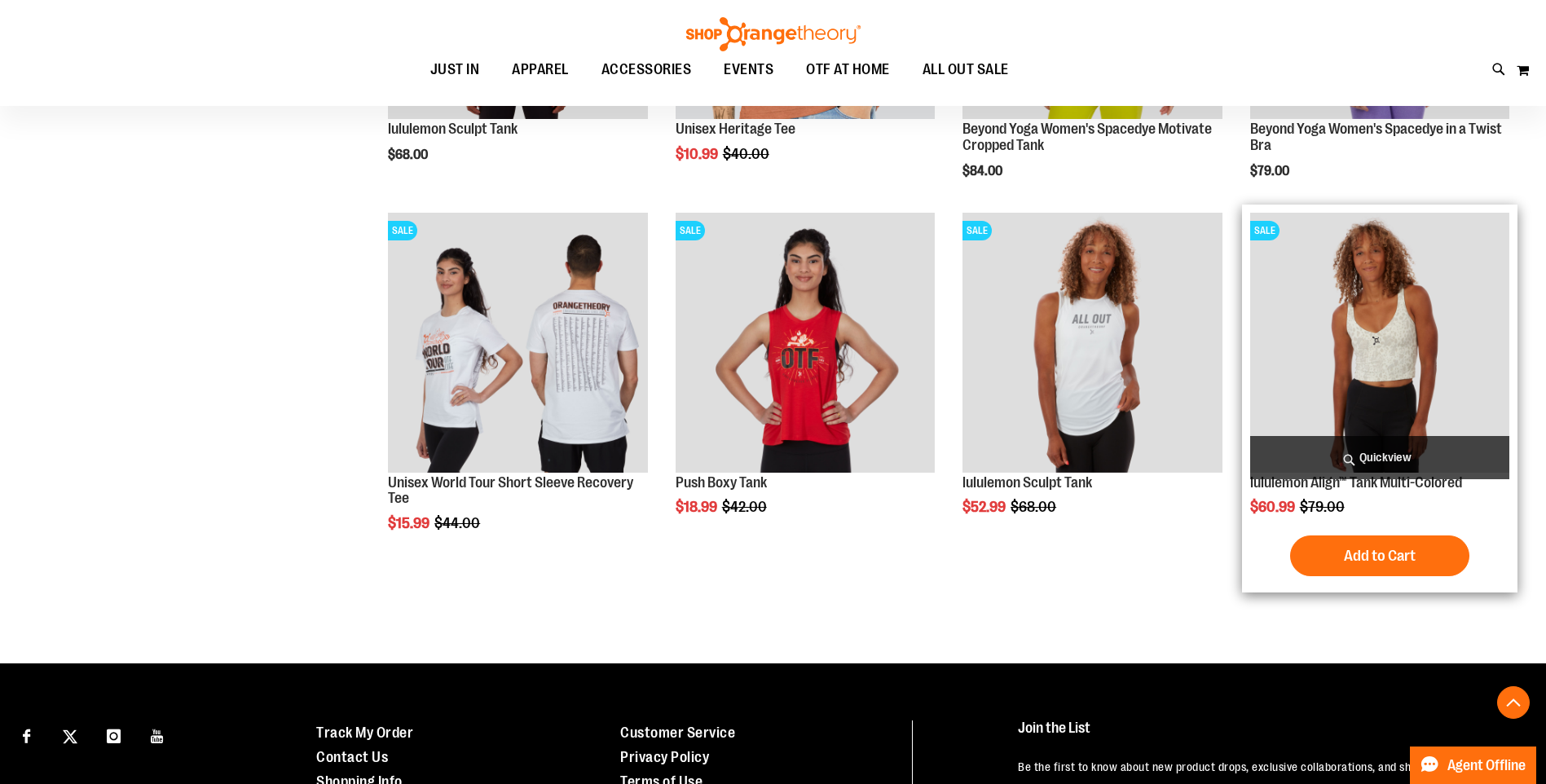
click at [1412, 464] on span "Quickview" at bounding box center [1380, 458] width 259 height 43
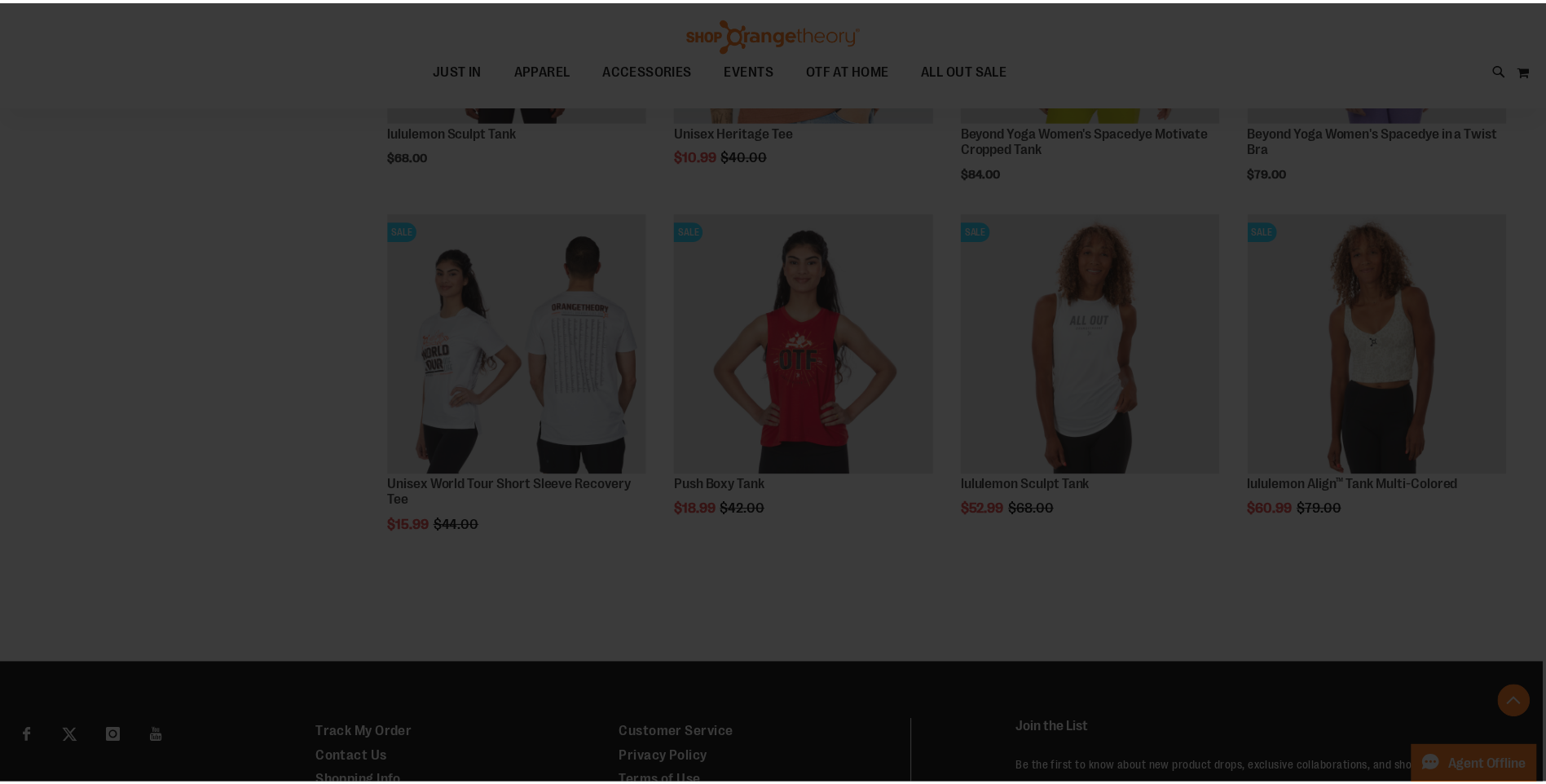
scroll to position [0, 0]
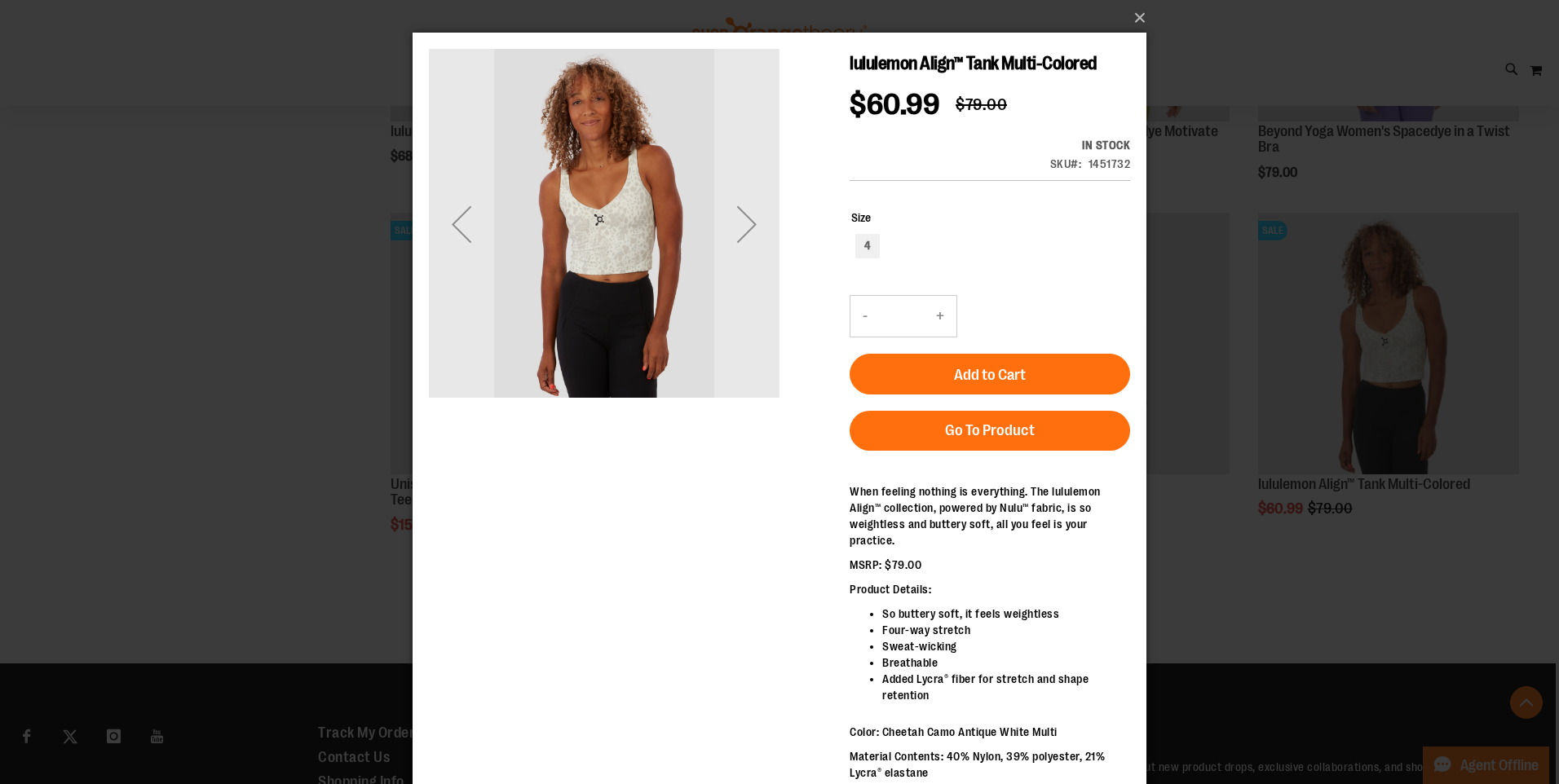
click at [760, 226] on div "Next" at bounding box center [746, 224] width 65 height 65
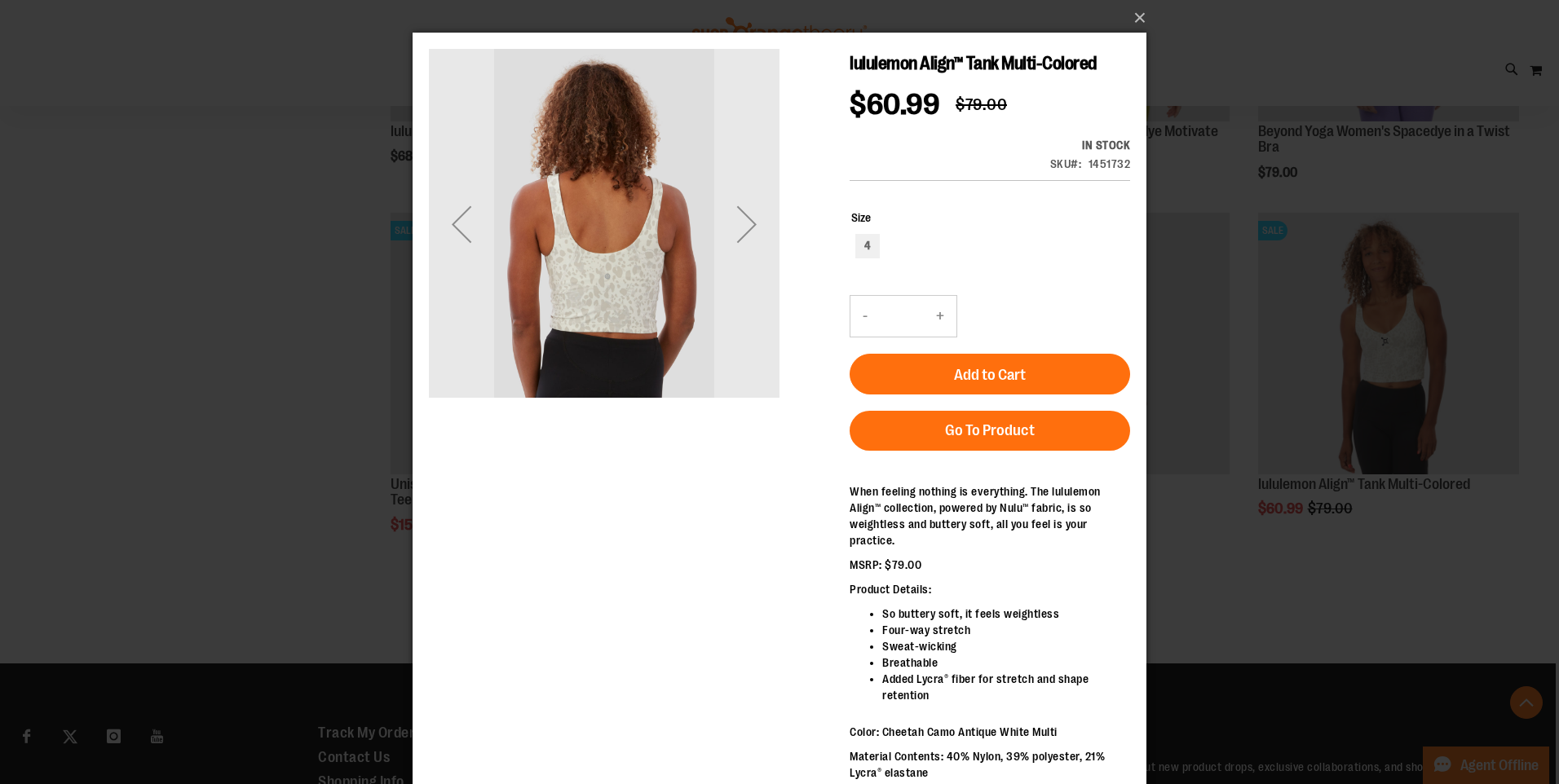
click at [760, 226] on div "Next" at bounding box center [746, 224] width 65 height 65
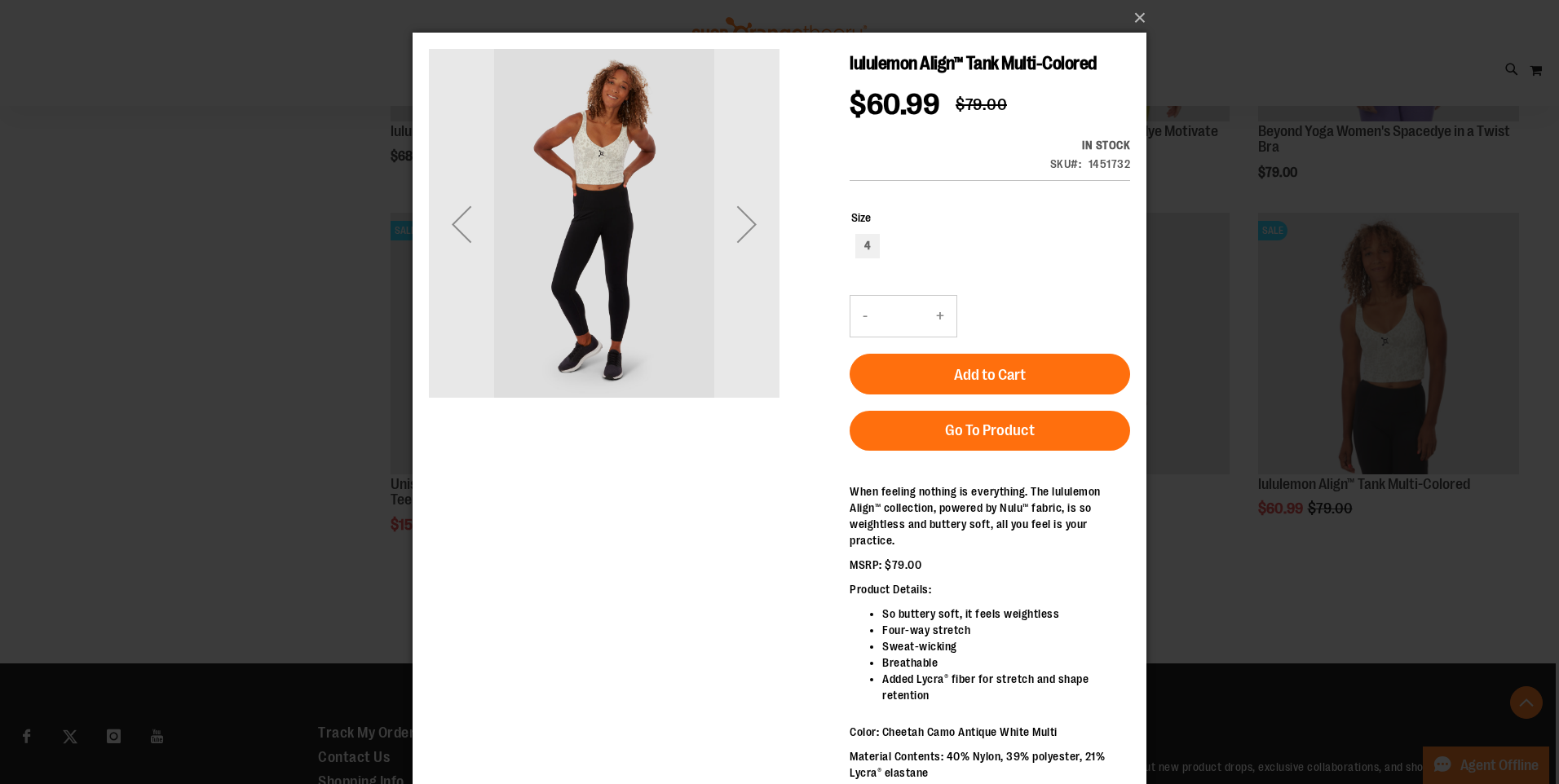
click at [760, 226] on div "Next" at bounding box center [746, 224] width 65 height 65
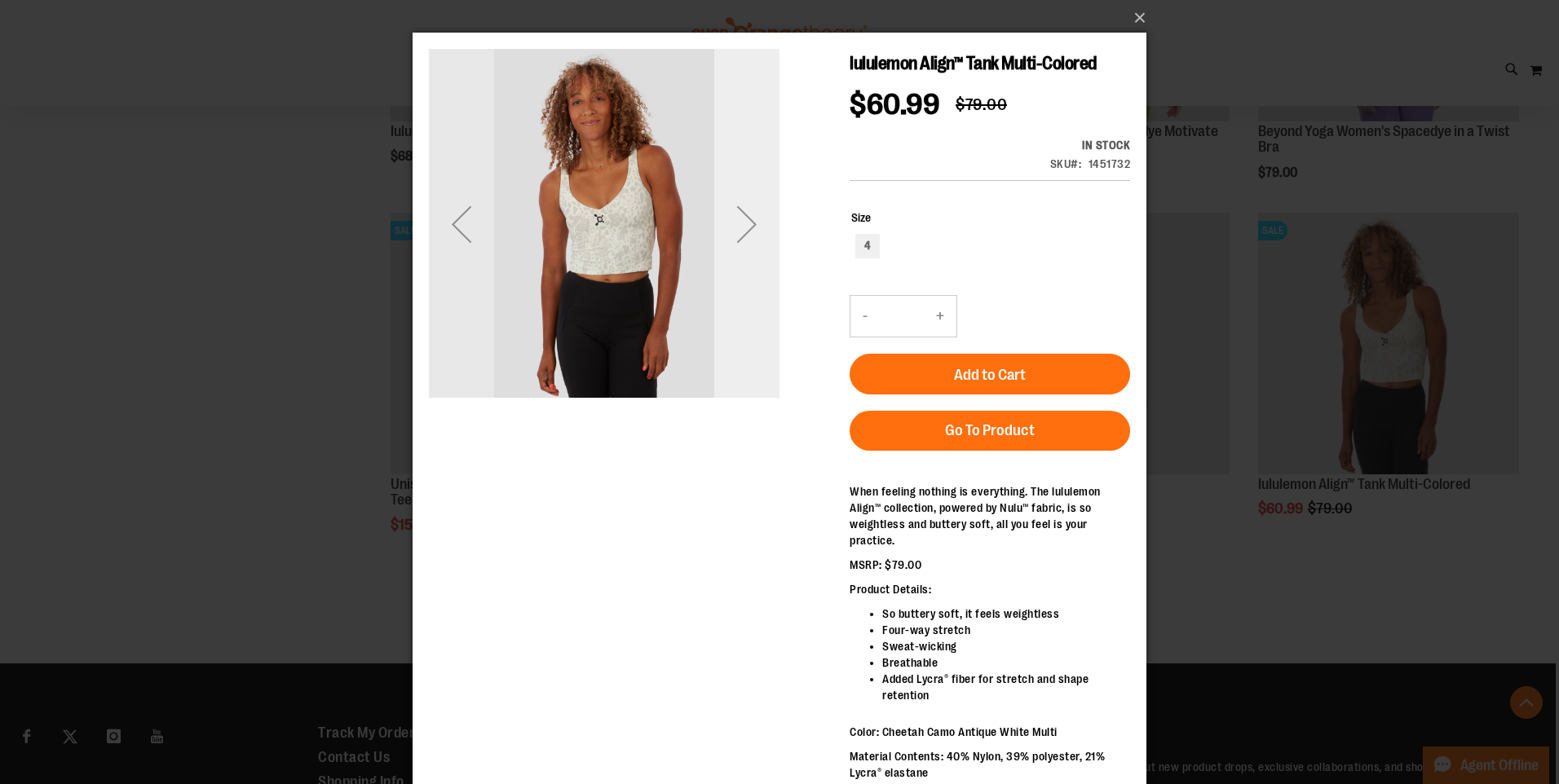
click at [748, 230] on div "Next" at bounding box center [746, 224] width 65 height 65
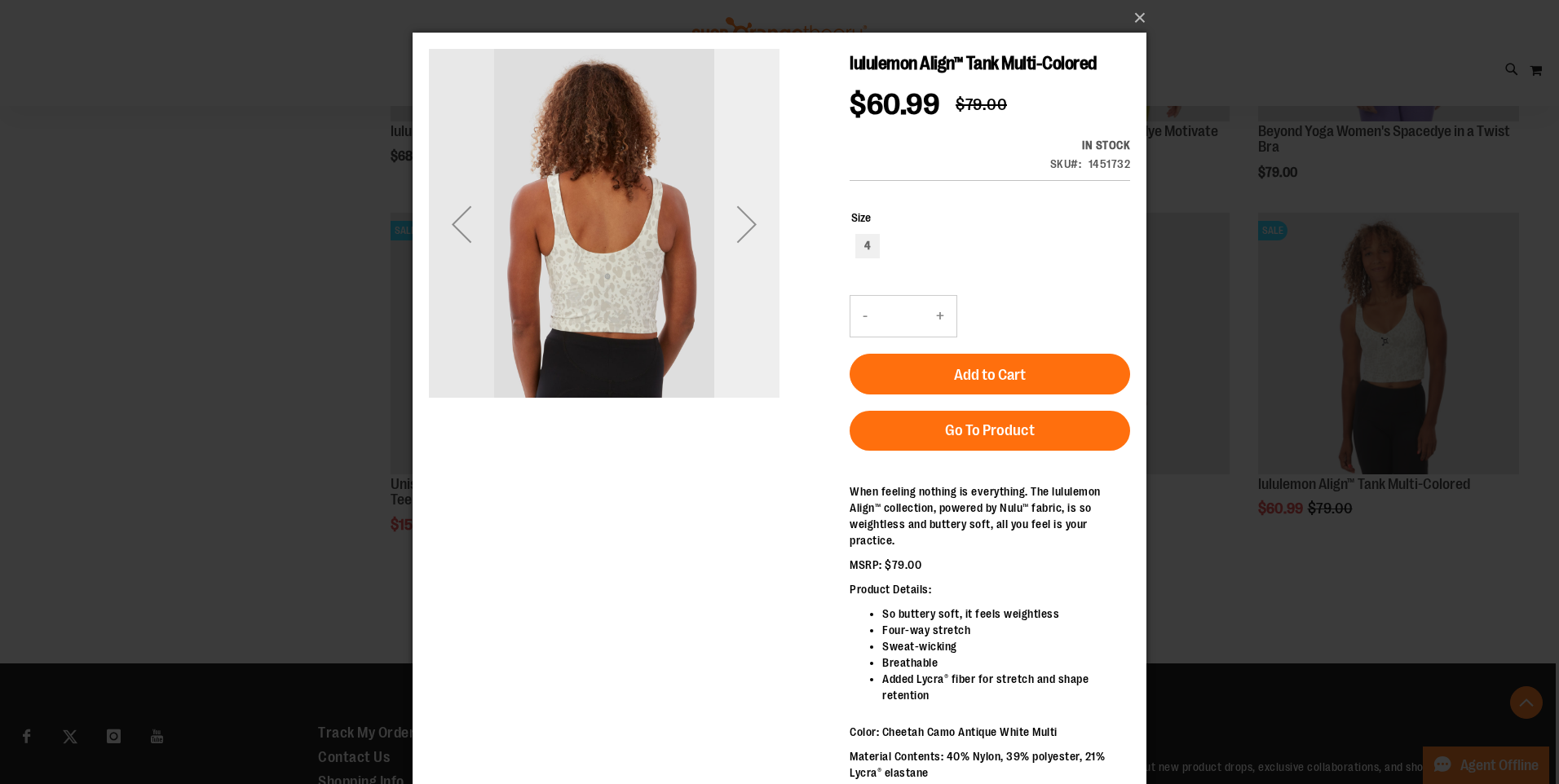
click at [745, 230] on div "Next" at bounding box center [746, 224] width 65 height 65
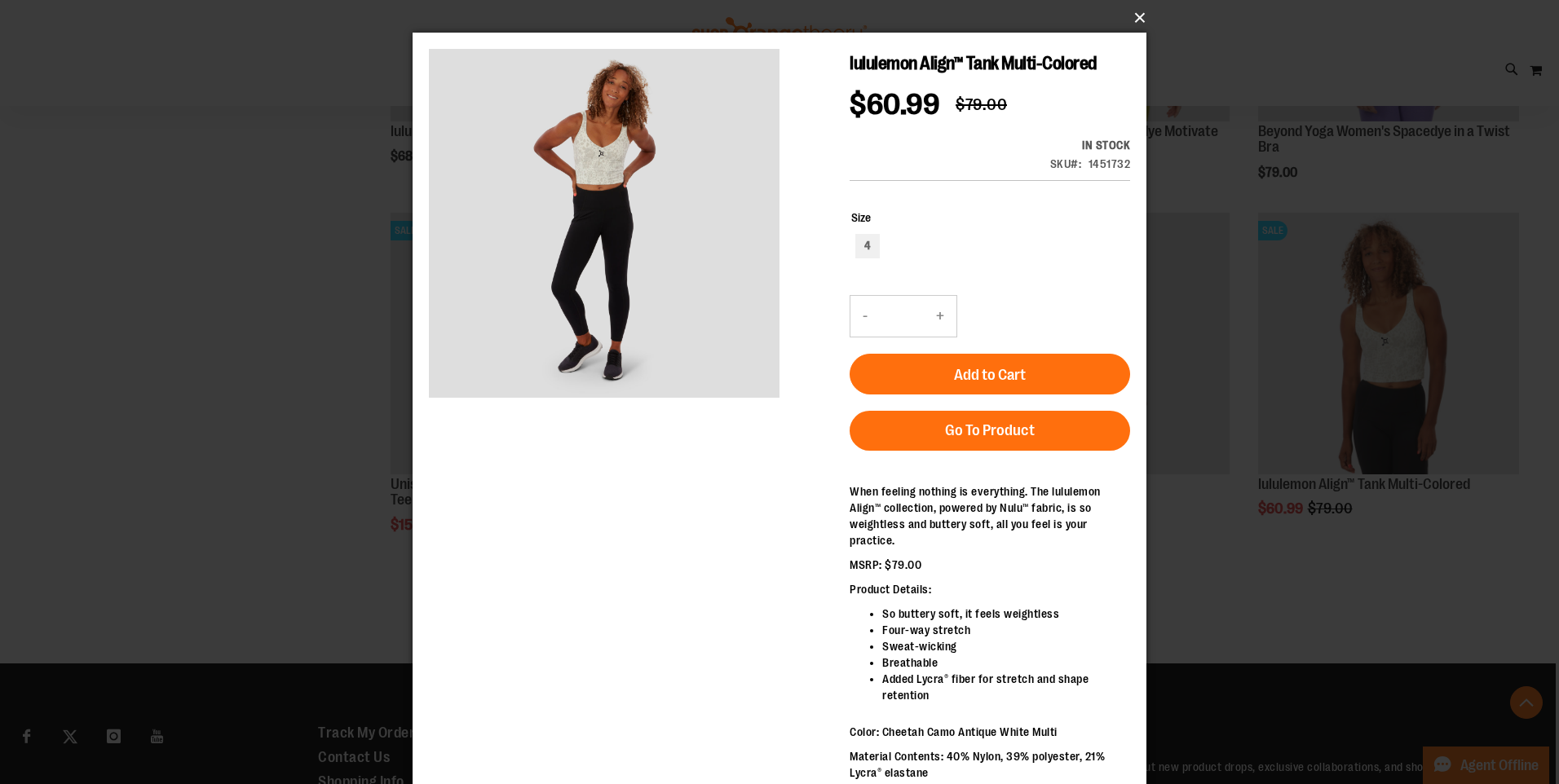
click at [1137, 19] on button "×" at bounding box center [783, 18] width 734 height 36
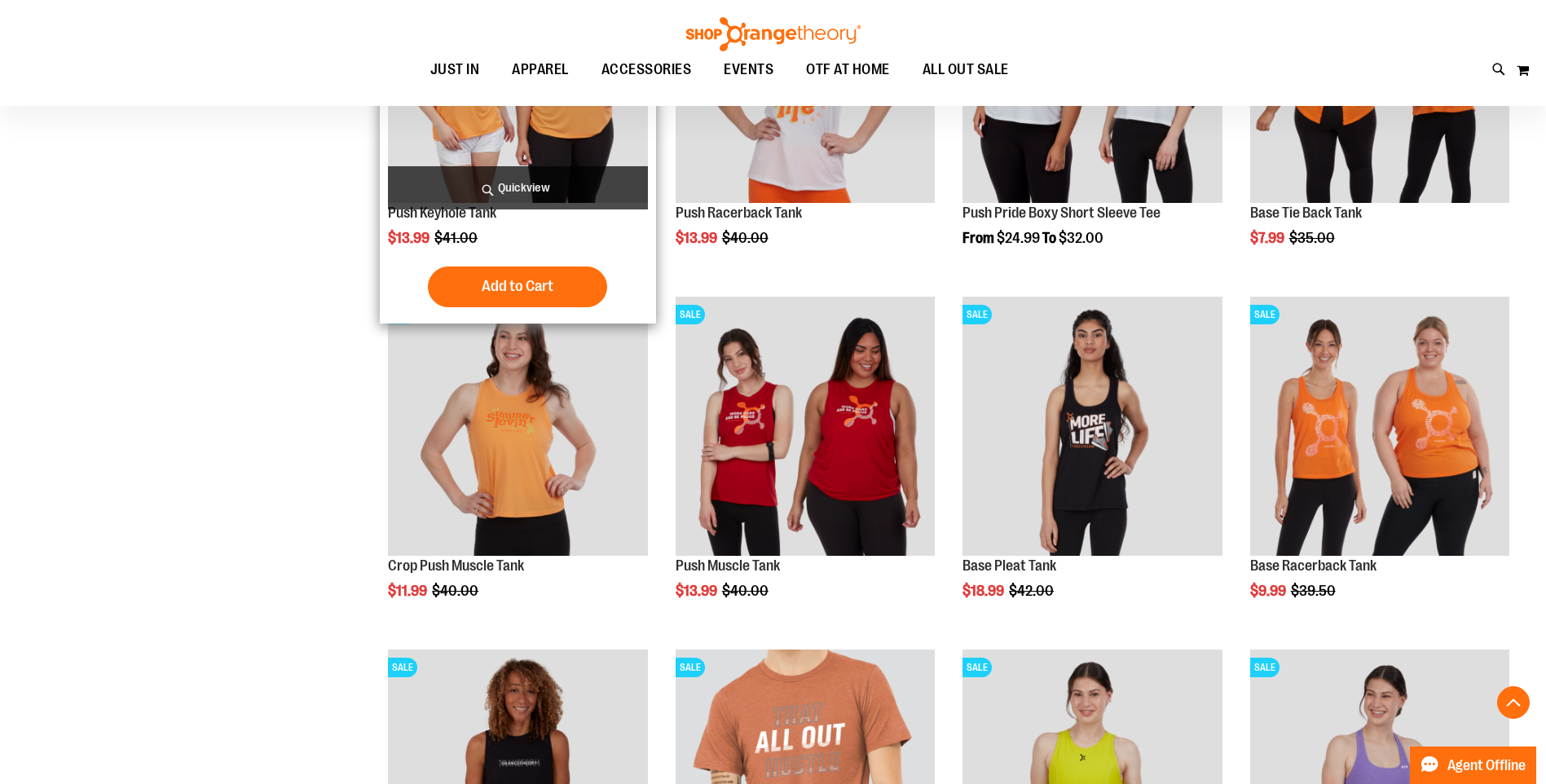
scroll to position [3400, 0]
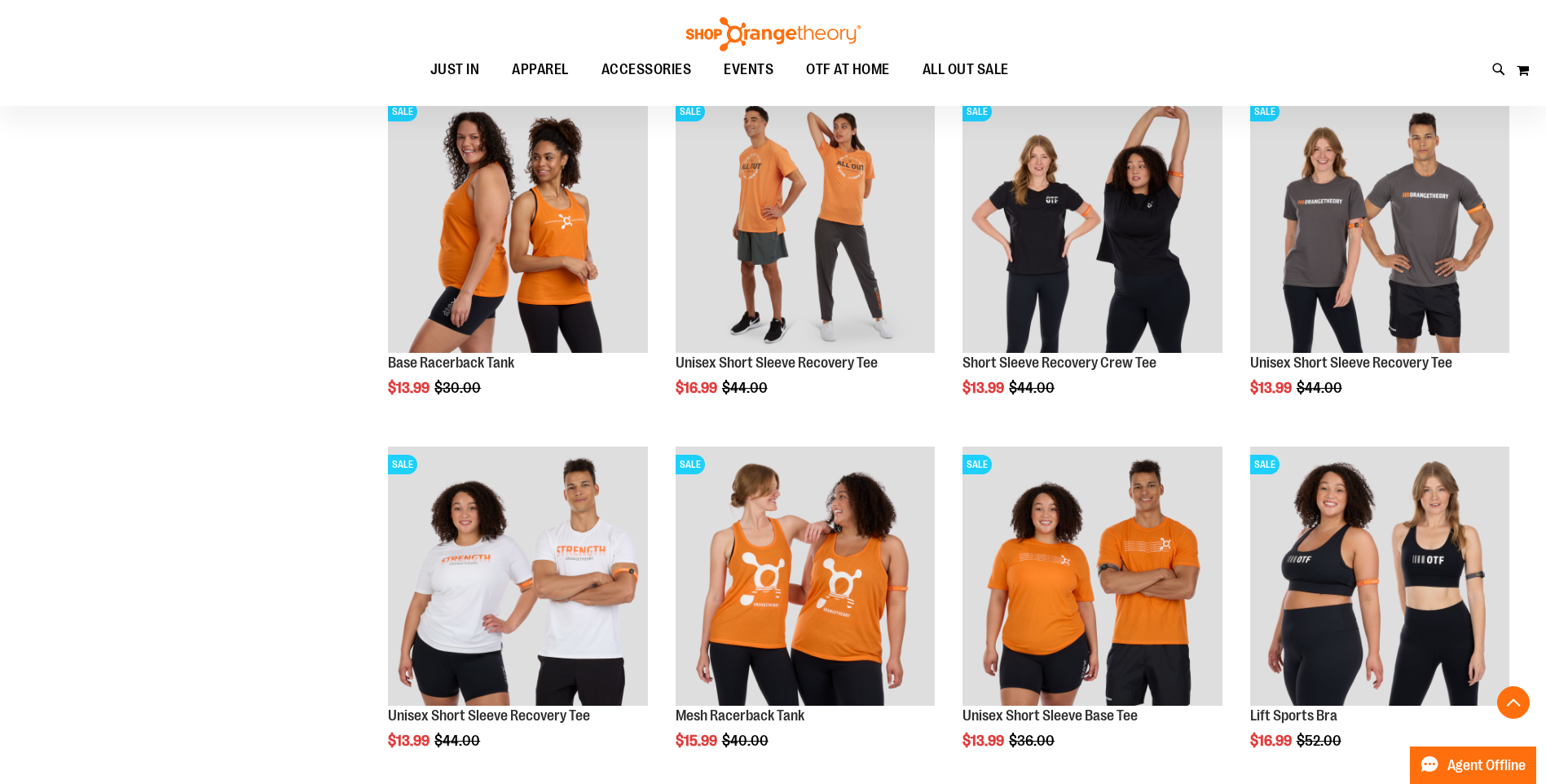
scroll to position [1689, 0]
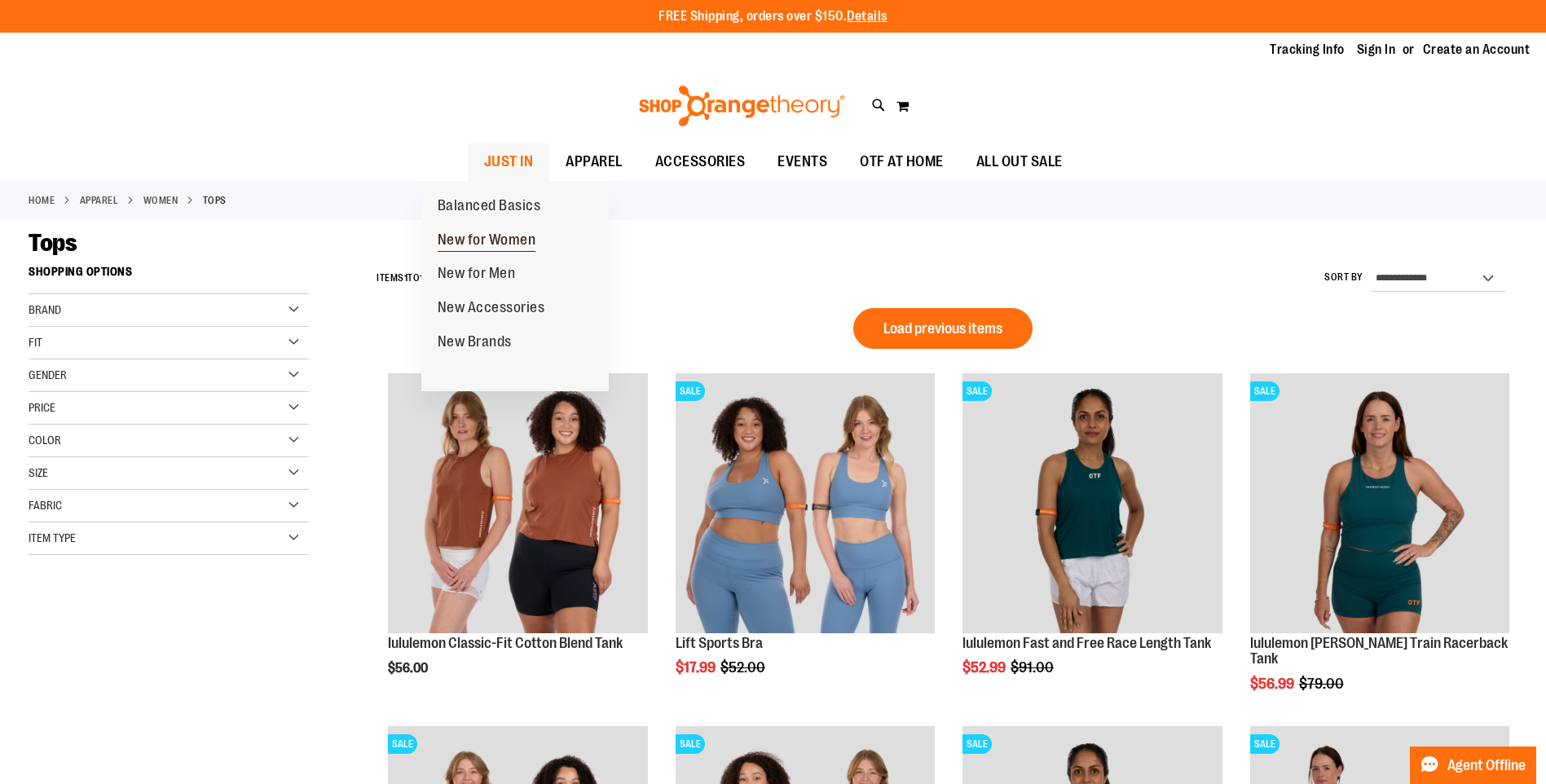
click at [509, 237] on span "New for Women" at bounding box center [486, 242] width 98 height 20
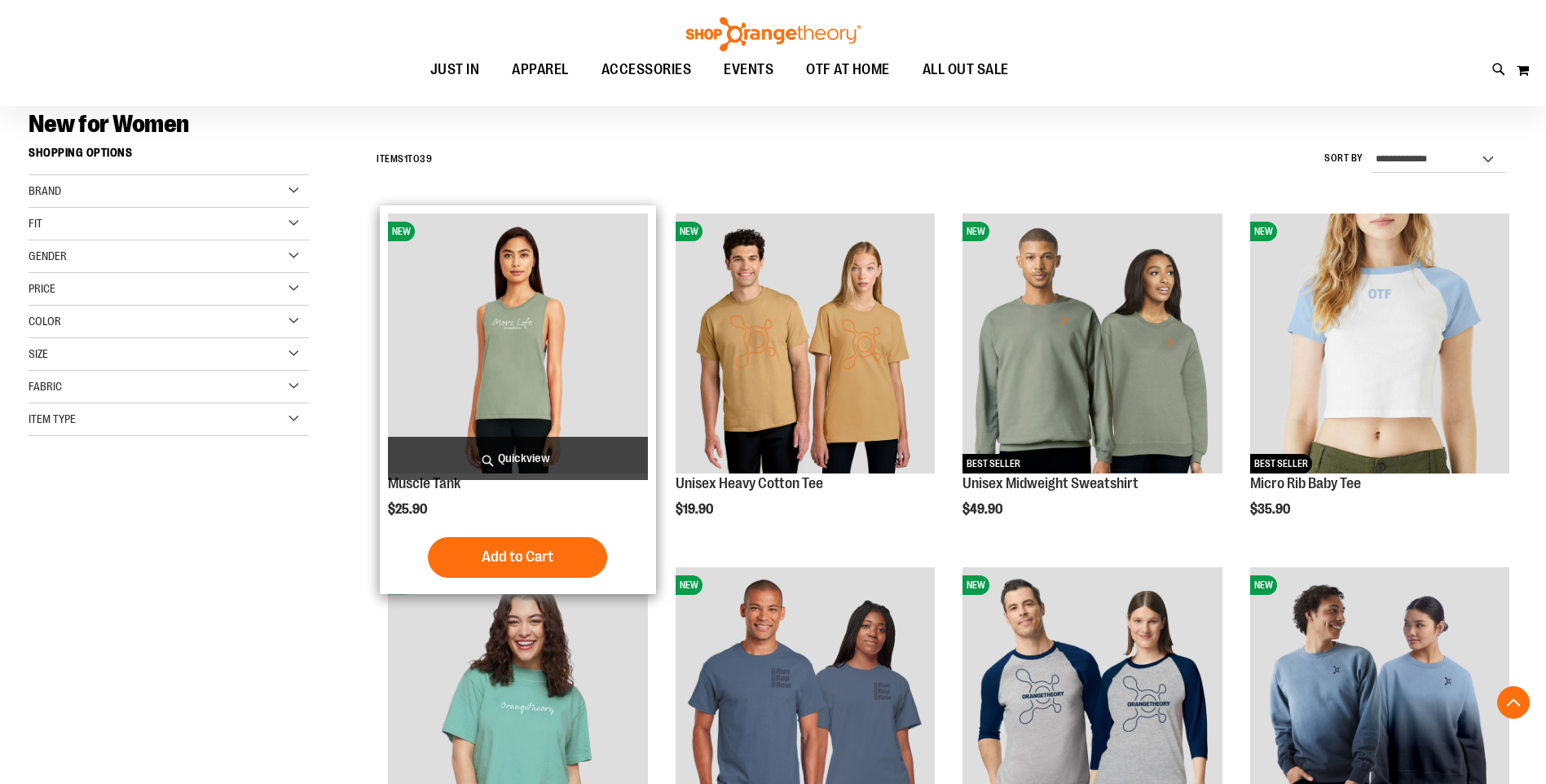
scroll to position [407, 0]
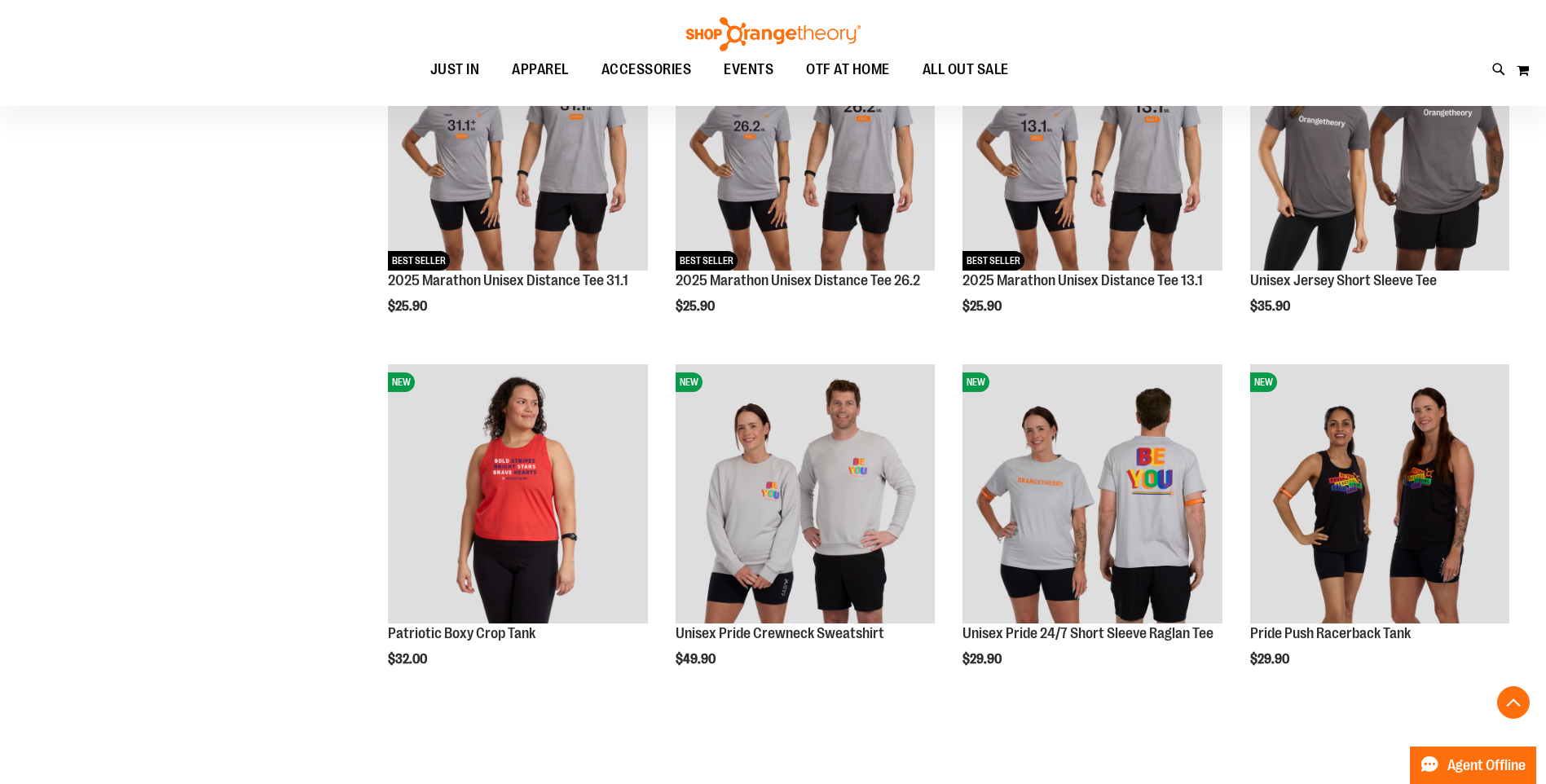
scroll to position [2997, 0]
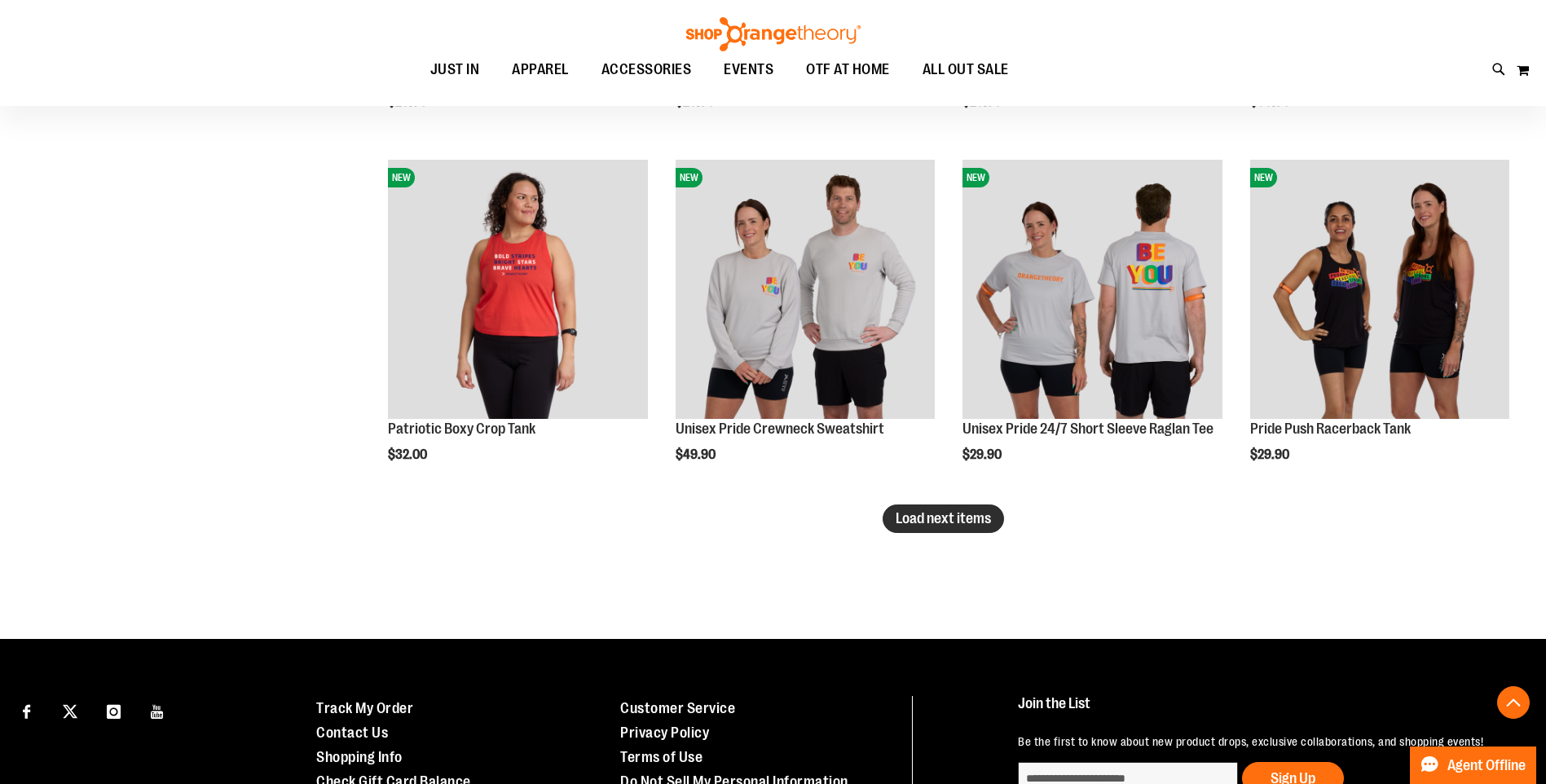
type input "**********"
click at [948, 527] on button "Load next items" at bounding box center [943, 518] width 122 height 28
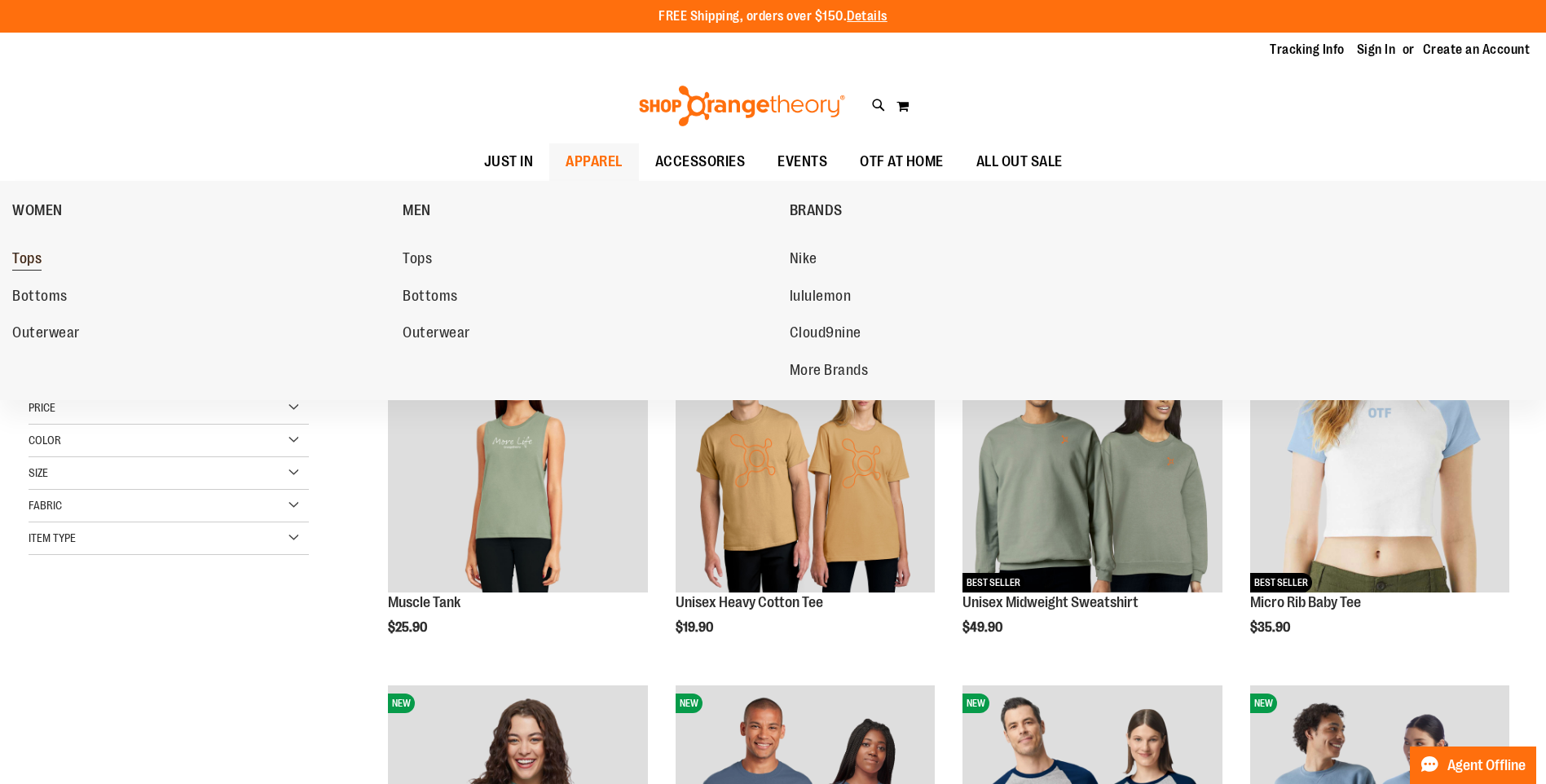
click at [51, 262] on link "Tops" at bounding box center [200, 259] width 374 height 29
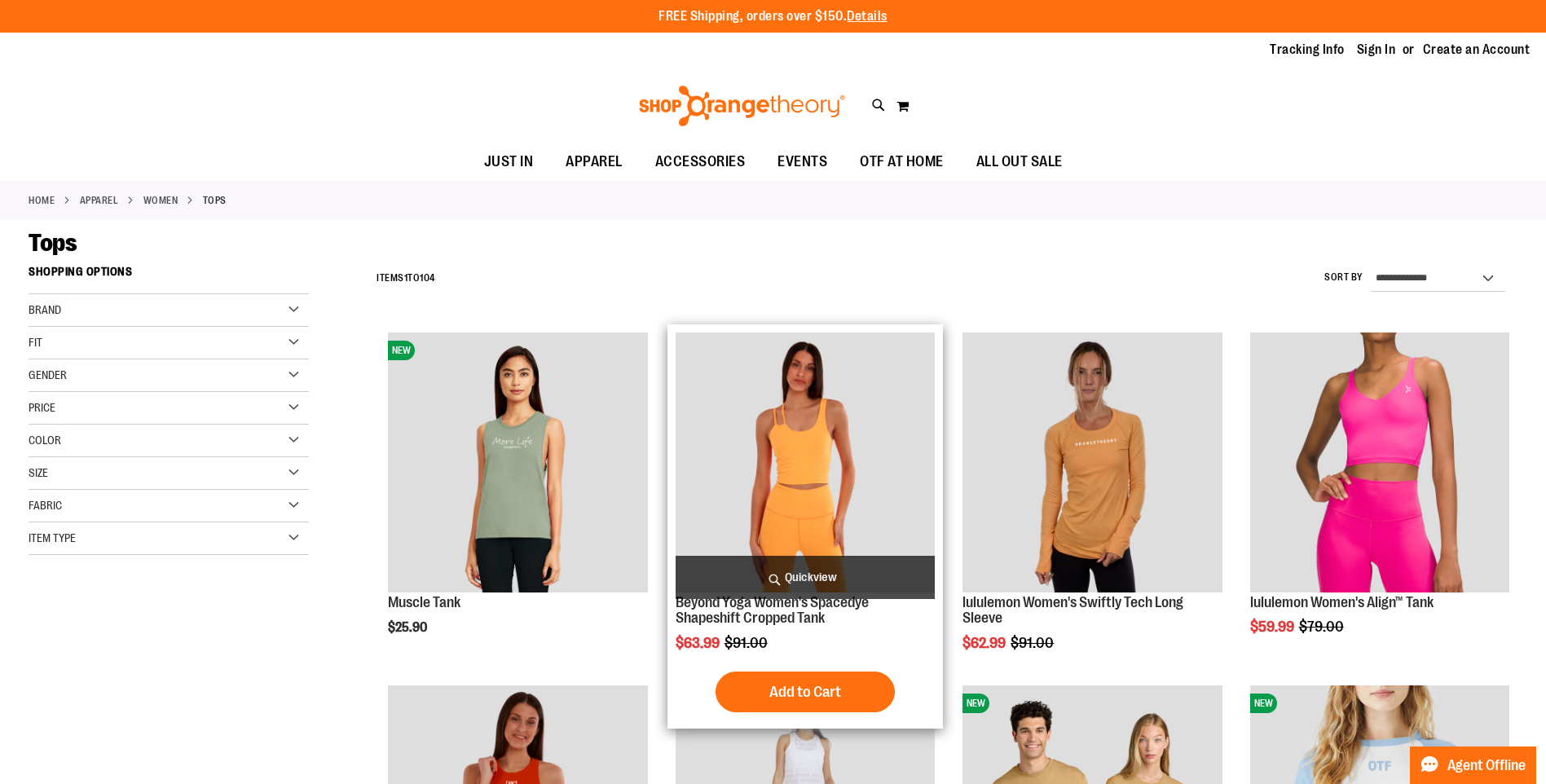
type input "**********"
click at [842, 579] on span "Quickview" at bounding box center [806, 578] width 259 height 43
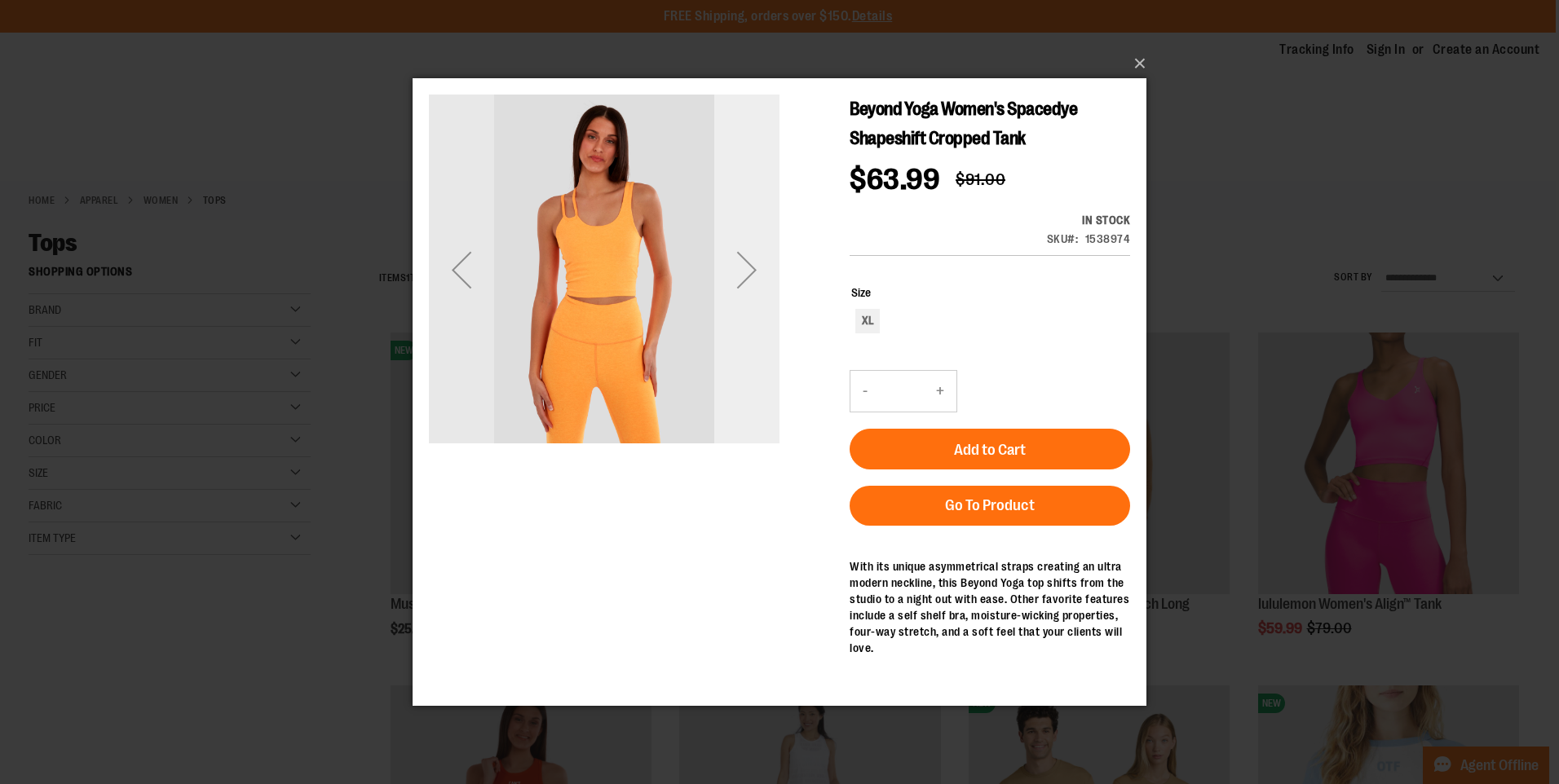
click at [739, 291] on div "Next" at bounding box center [746, 270] width 65 height 65
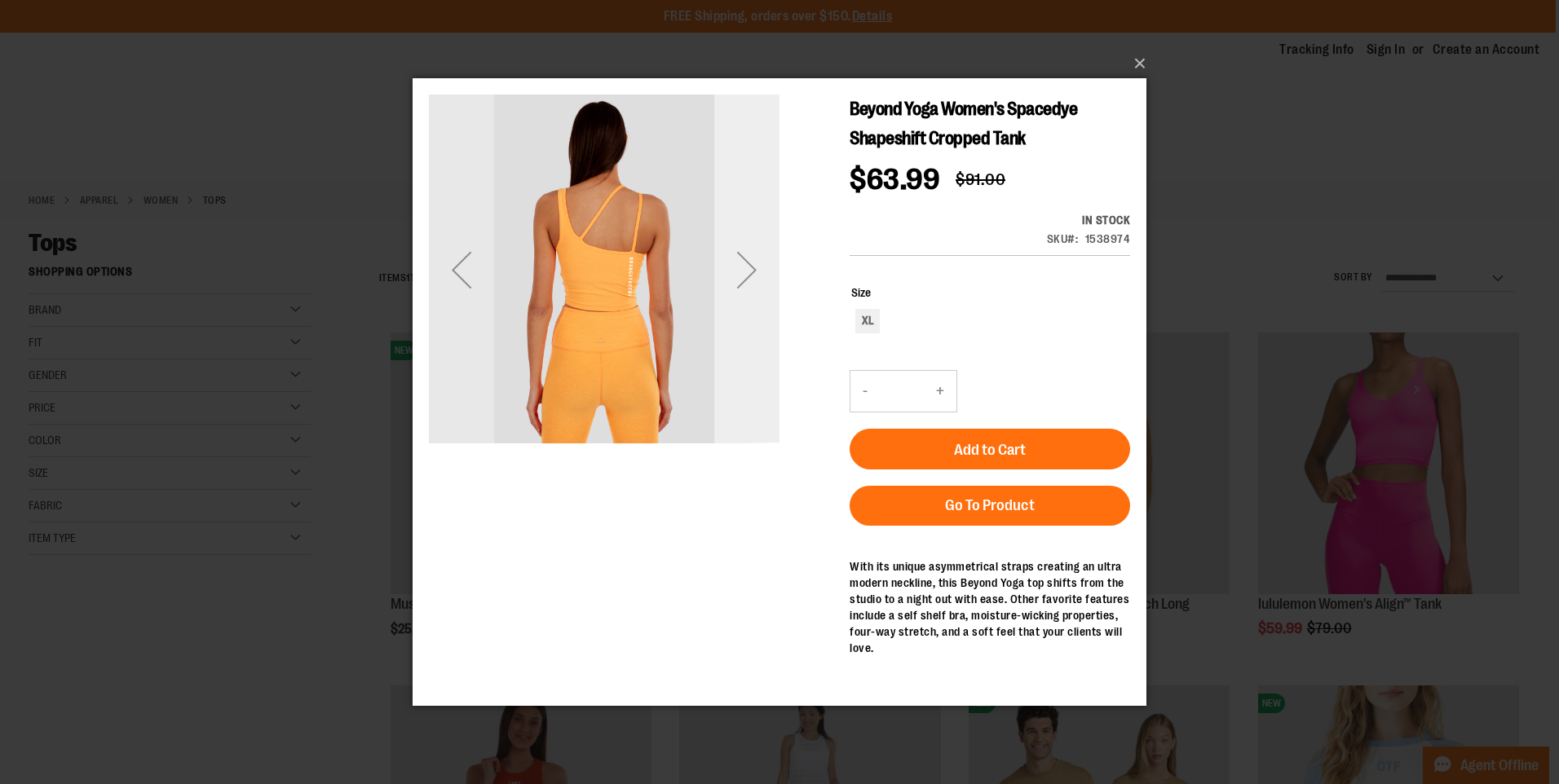
click at [753, 272] on div "Next" at bounding box center [746, 270] width 65 height 65
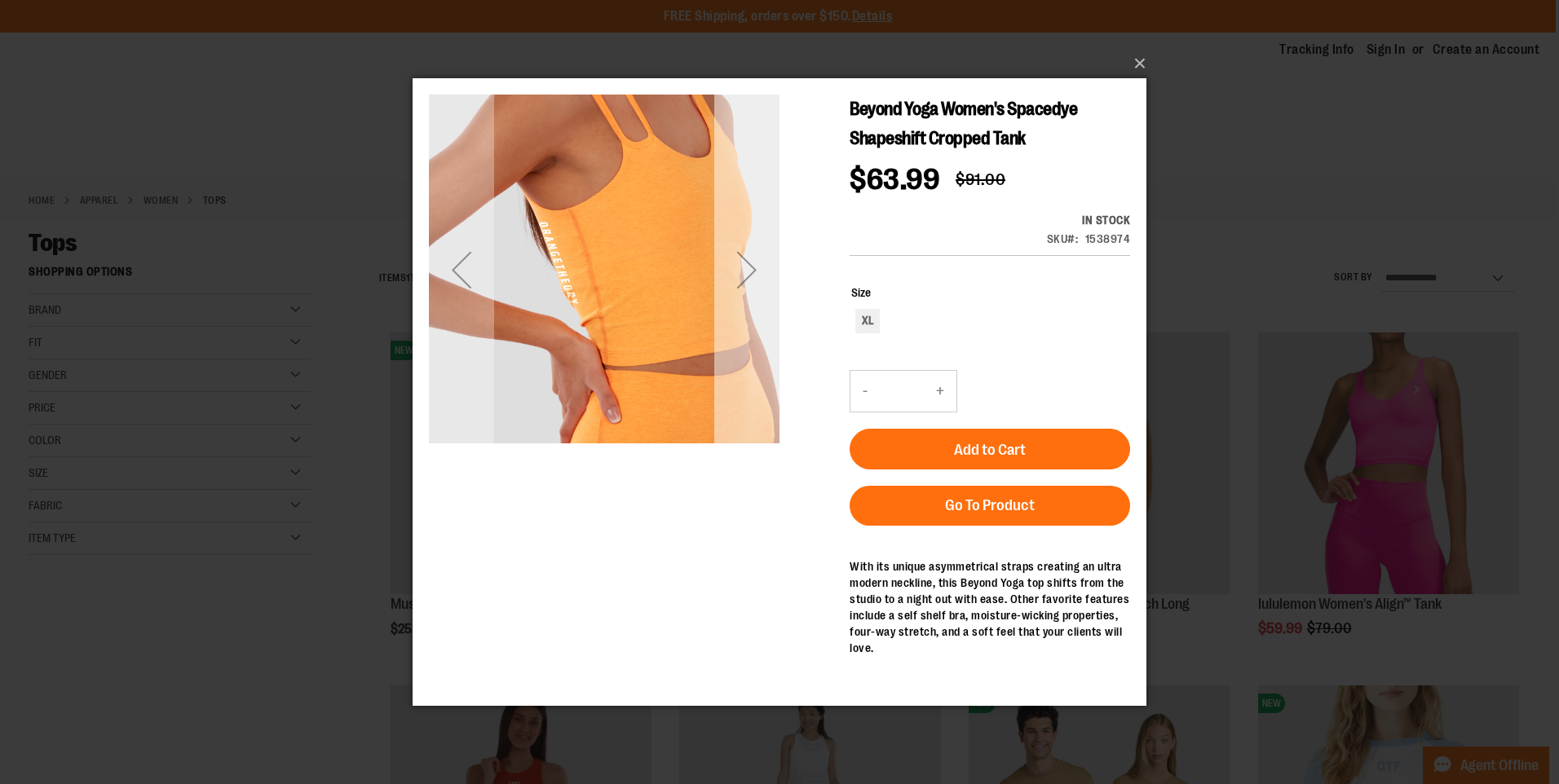
click at [753, 272] on div "Next" at bounding box center [746, 270] width 65 height 65
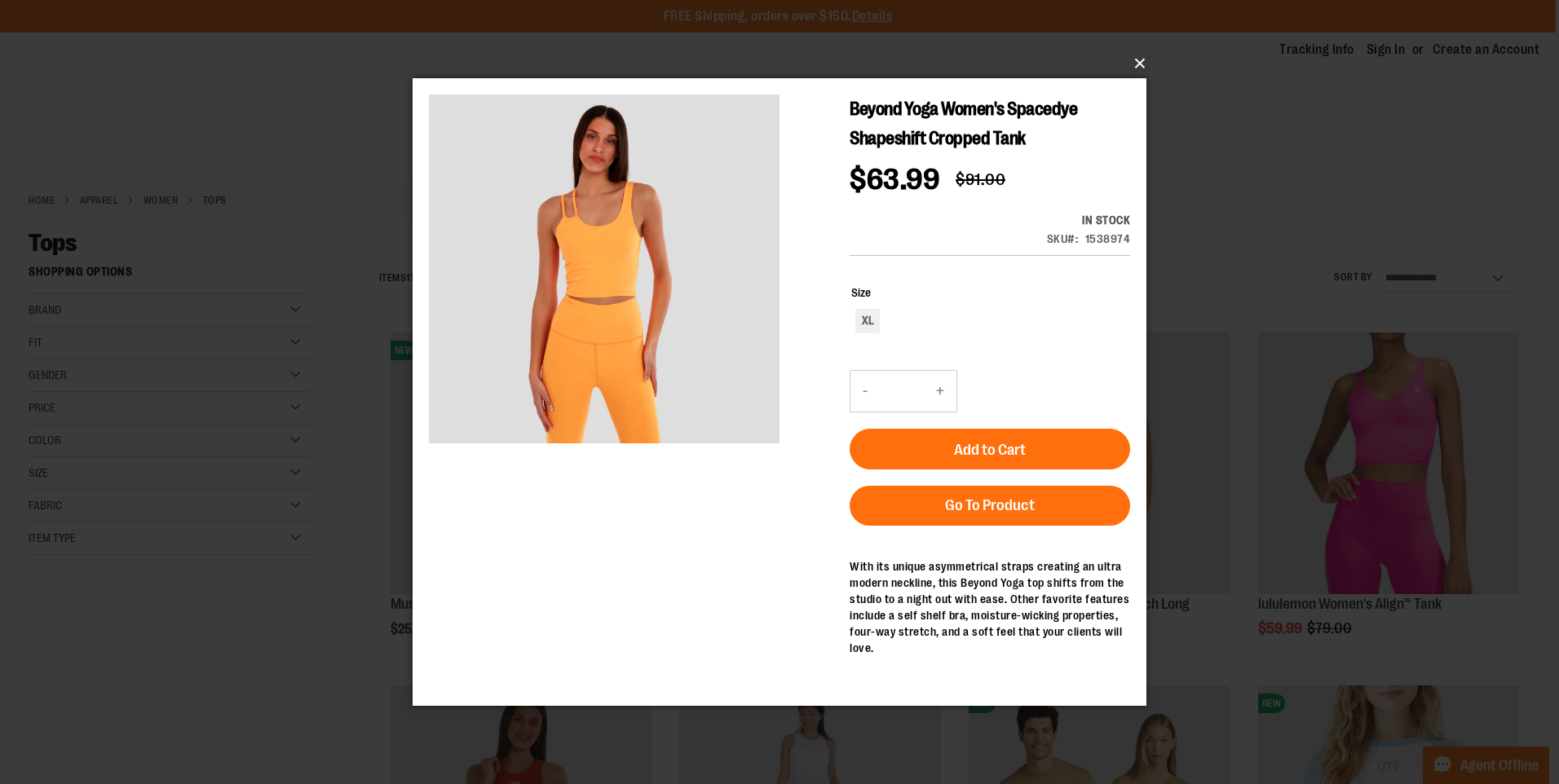
click at [1142, 70] on button "×" at bounding box center [783, 63] width 734 height 36
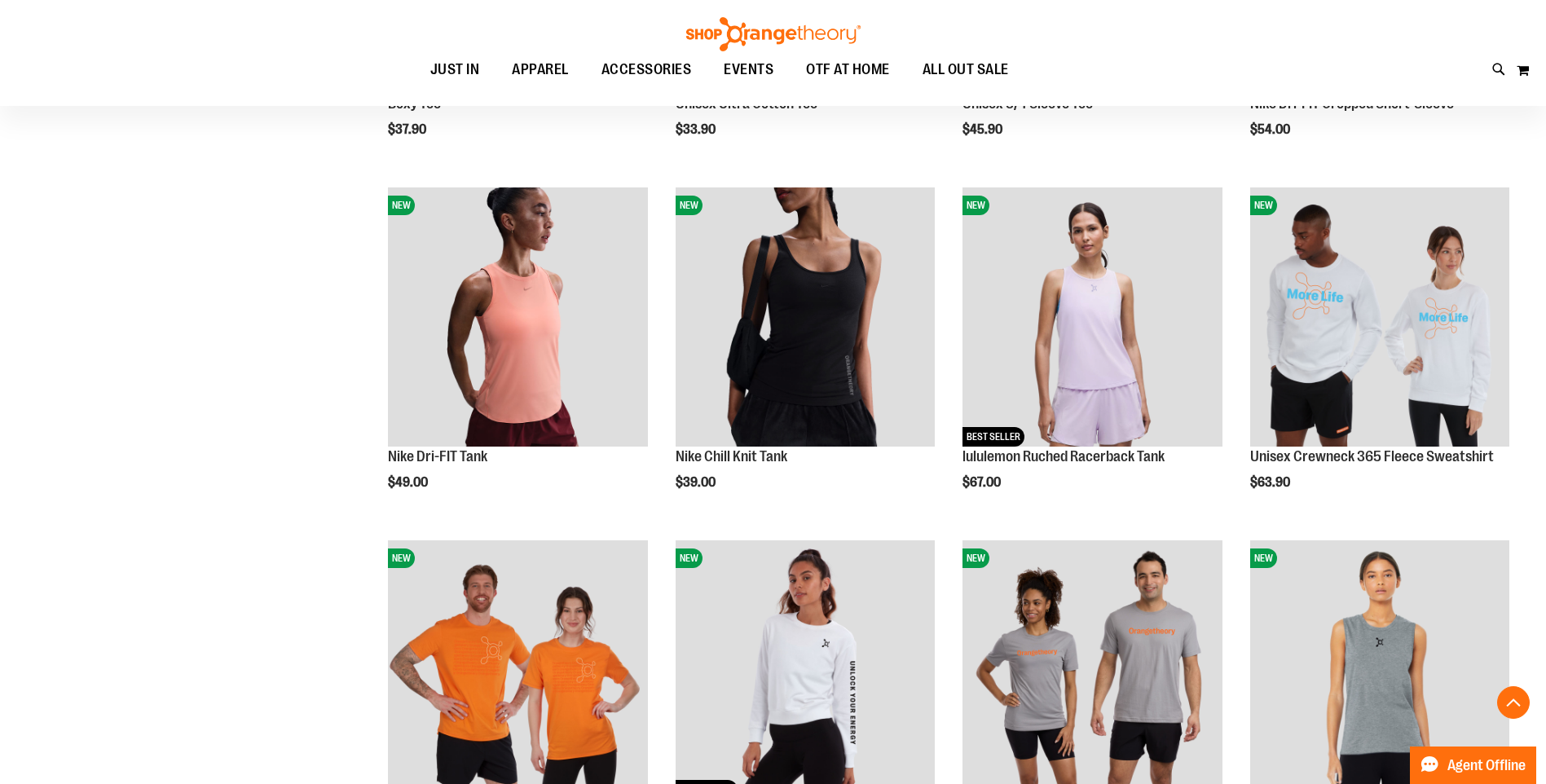
scroll to position [1303, 0]
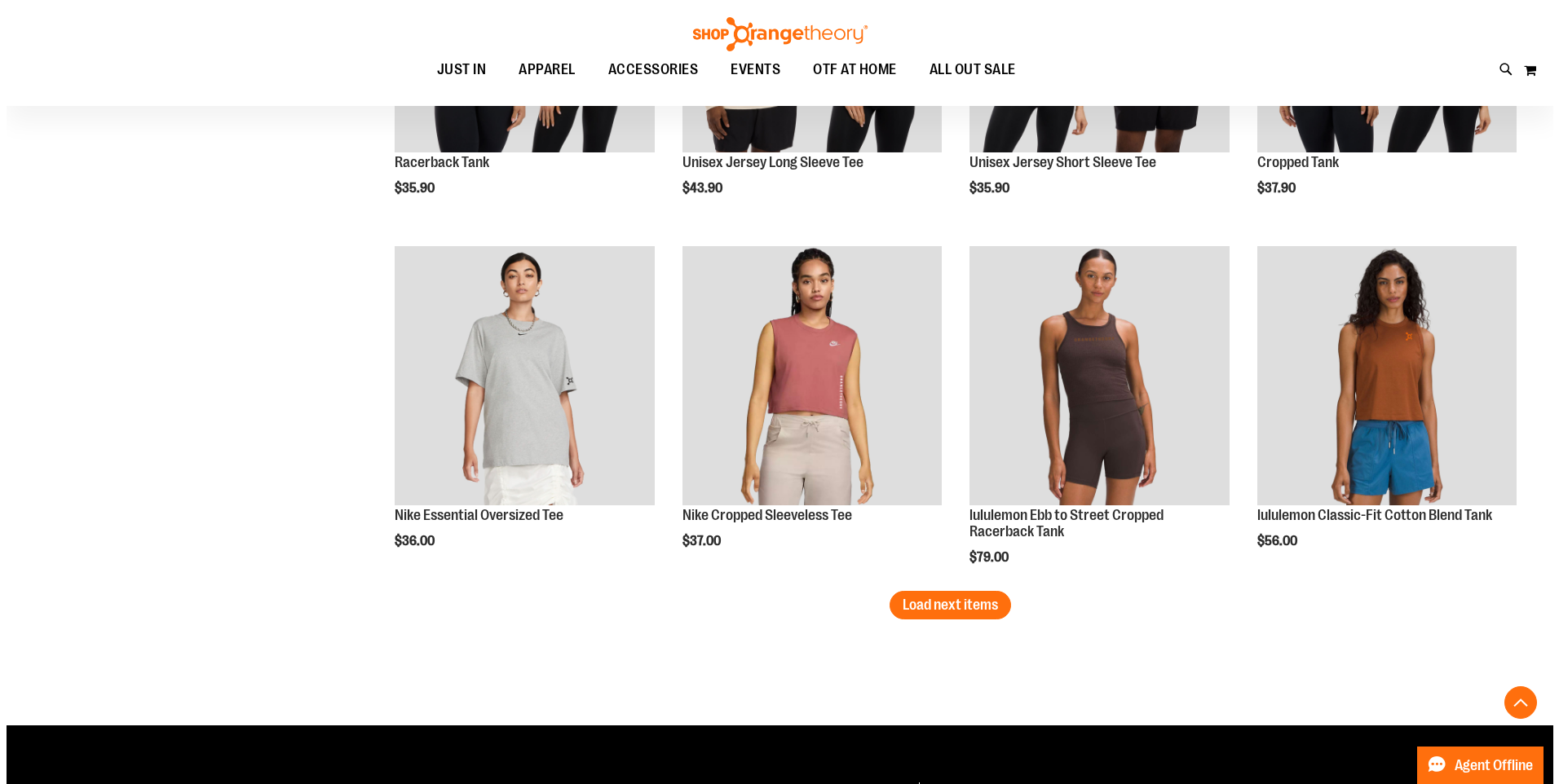
scroll to position [2915, 0]
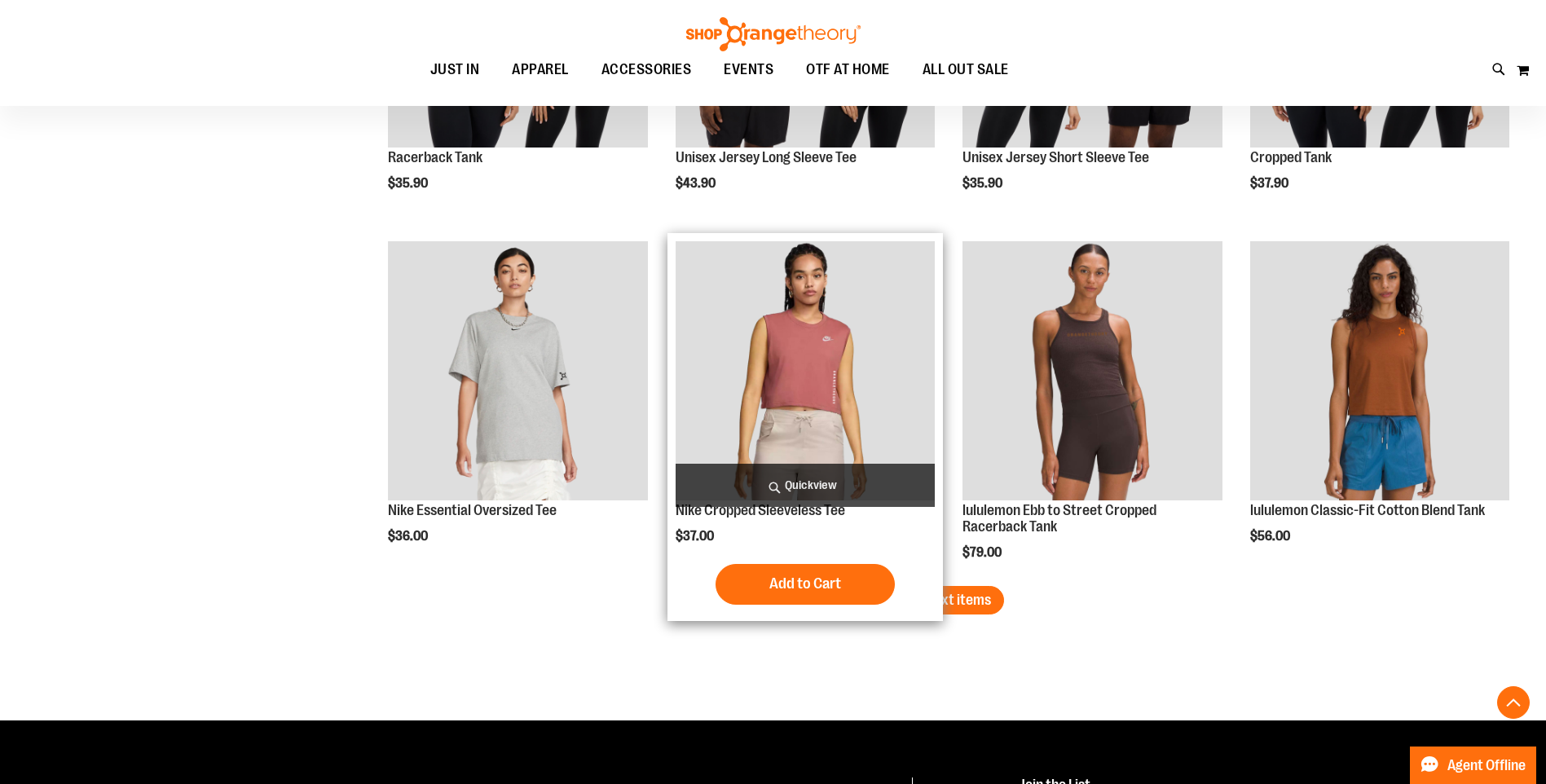
click at [835, 480] on span "Quickview" at bounding box center [806, 485] width 259 height 43
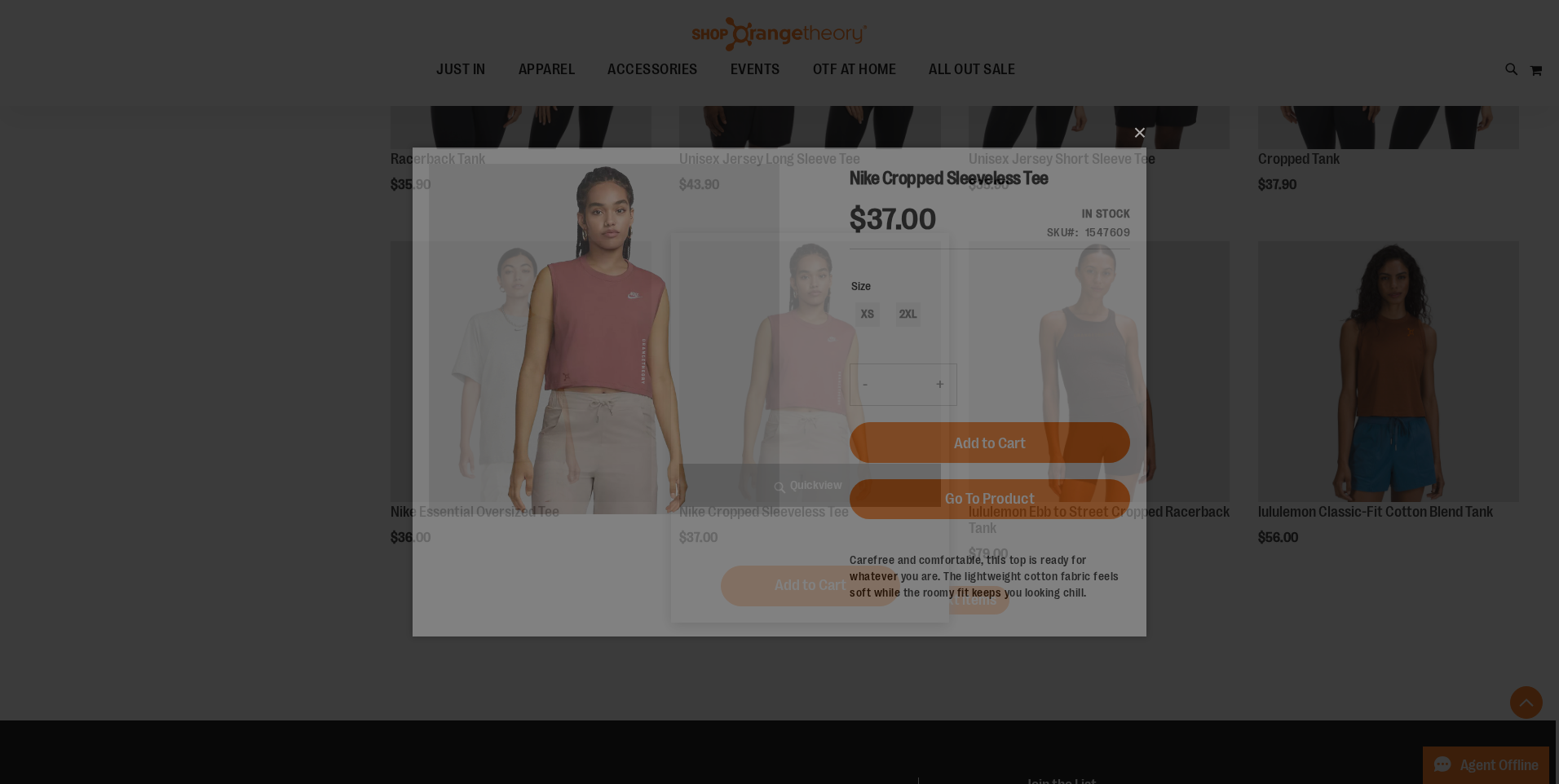
scroll to position [0, 0]
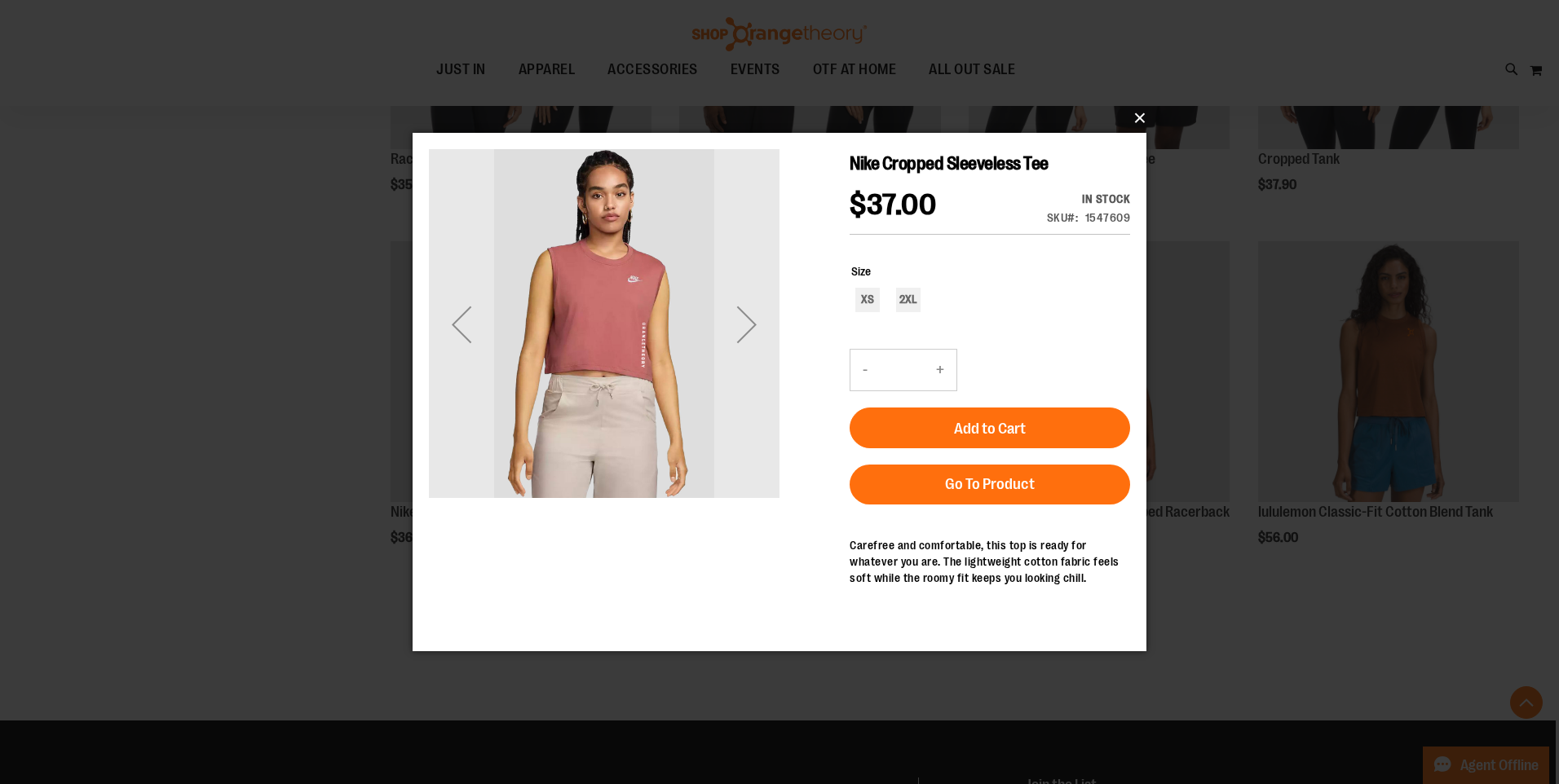
click at [1139, 113] on button "×" at bounding box center [783, 118] width 734 height 36
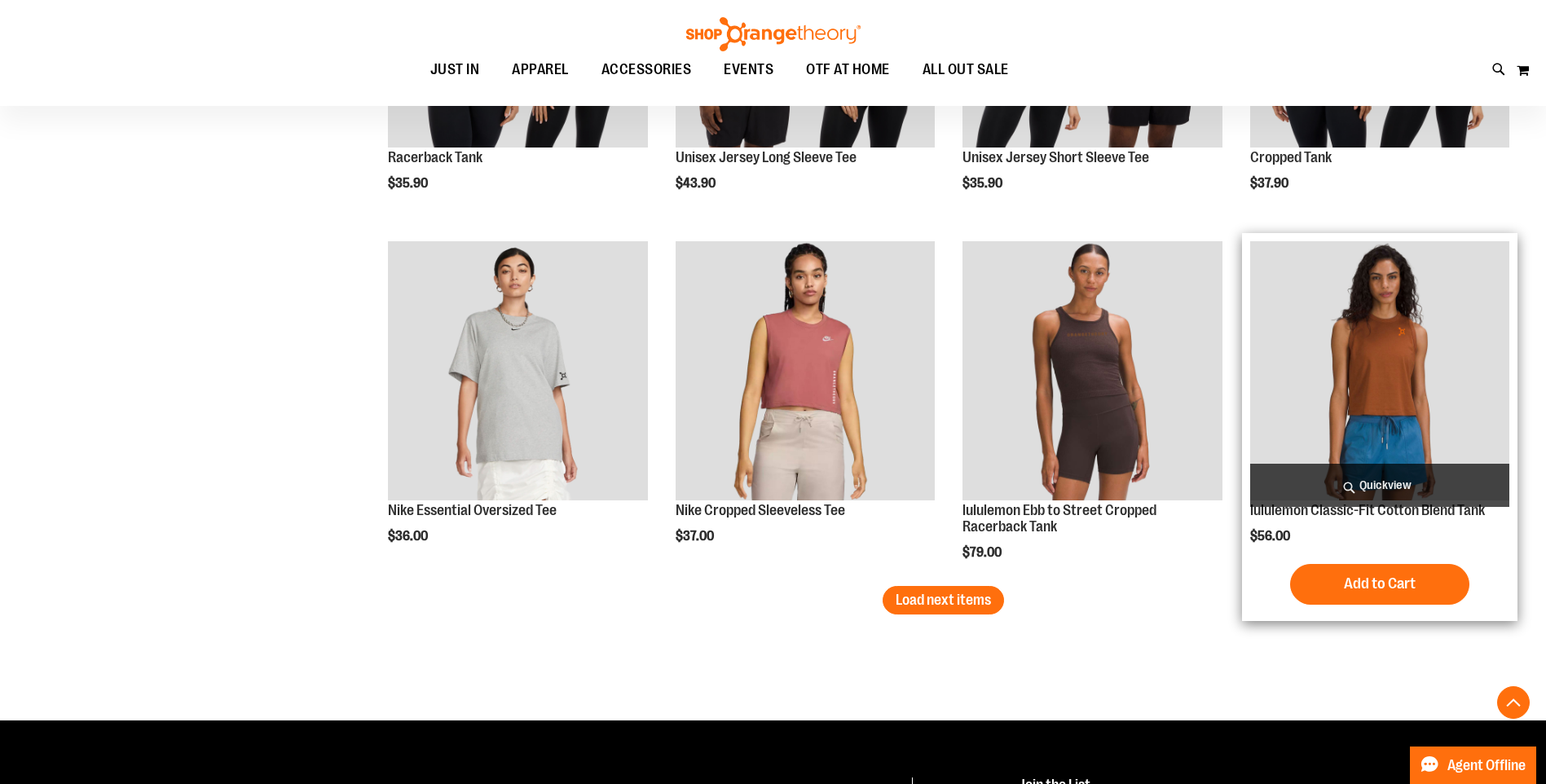
click at [1404, 483] on span "Quickview" at bounding box center [1380, 485] width 259 height 43
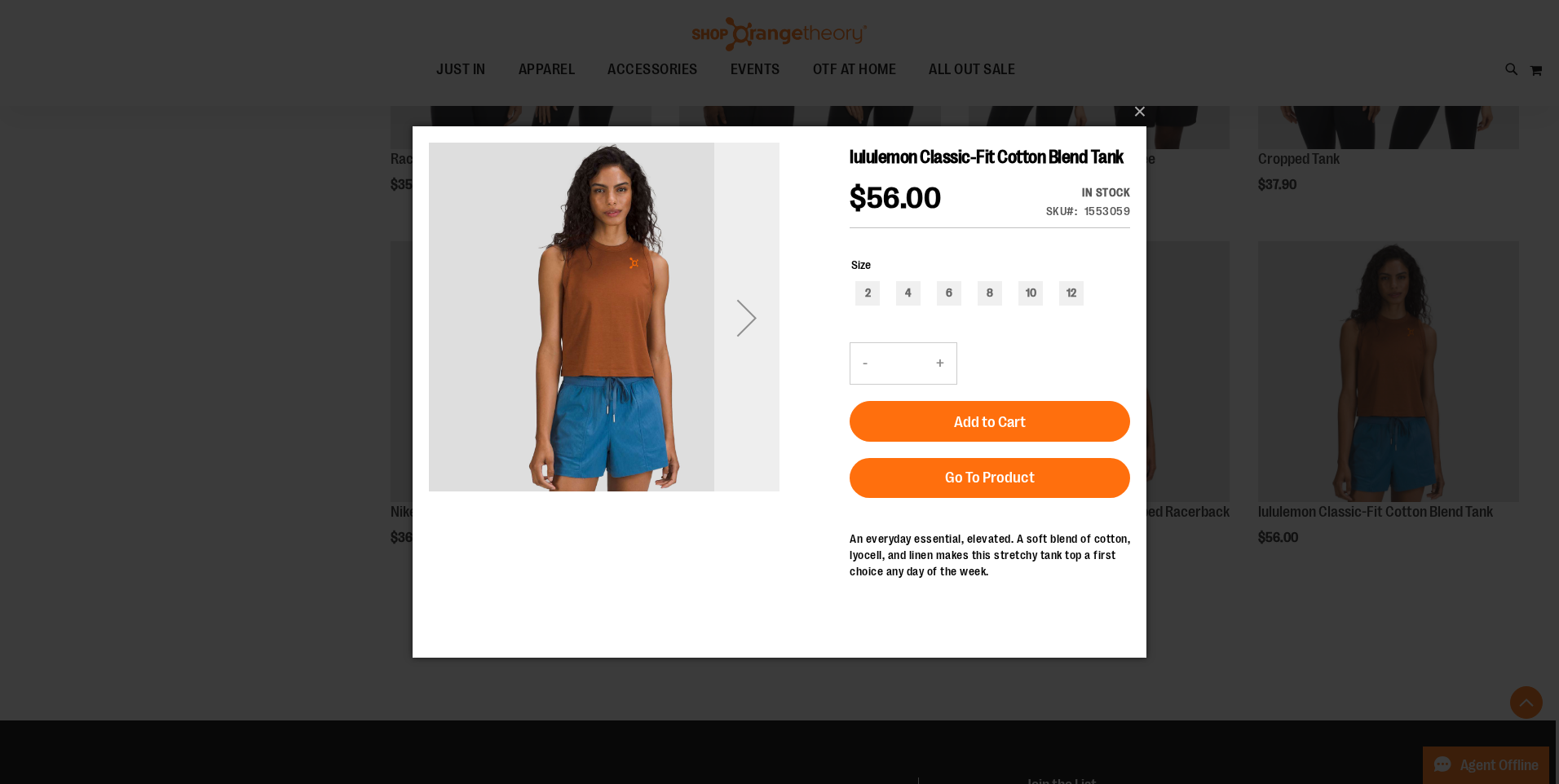
click at [732, 309] on div "Next" at bounding box center [746, 317] width 65 height 65
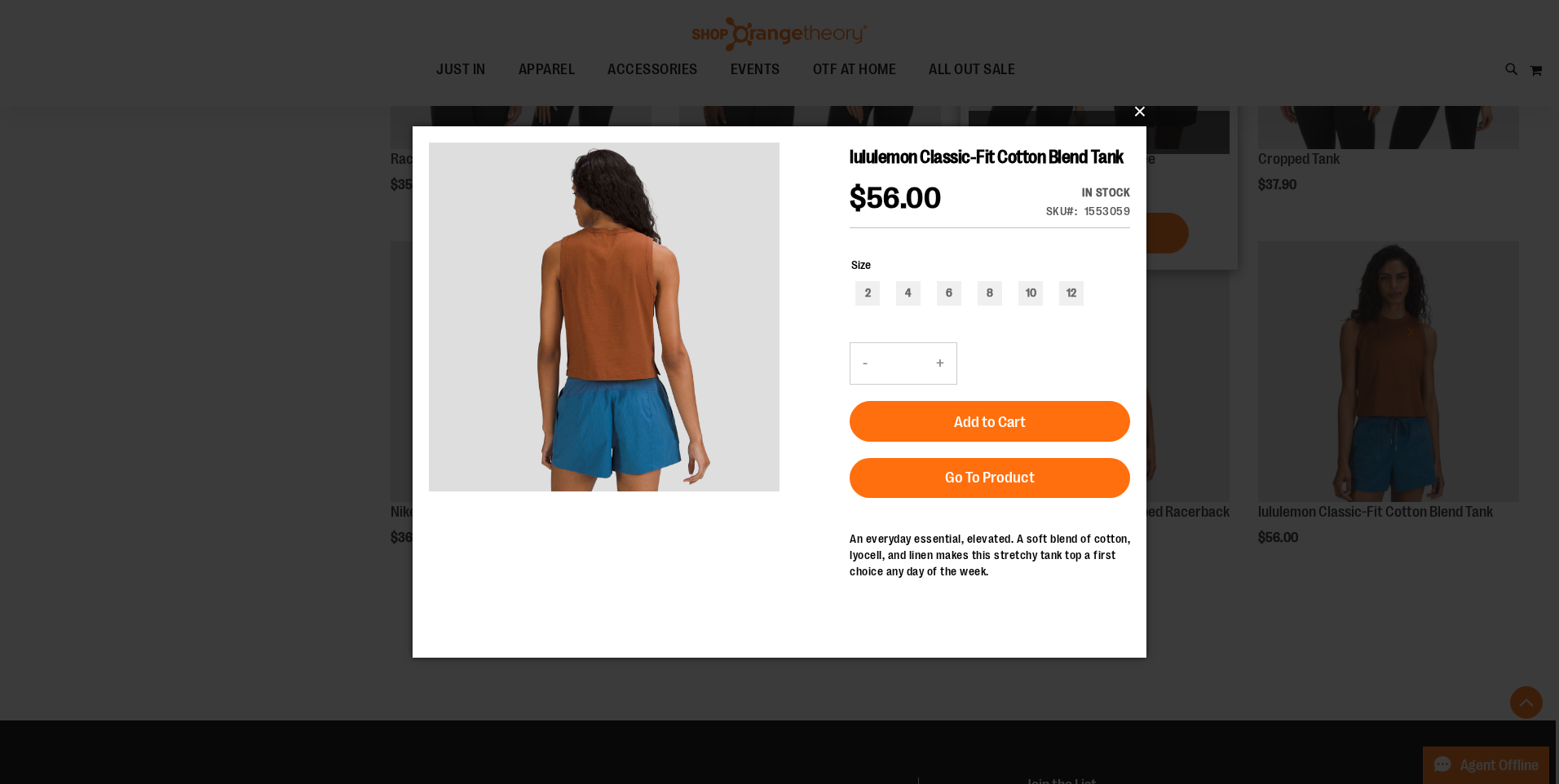
click at [1133, 112] on button "×" at bounding box center [783, 111] width 734 height 36
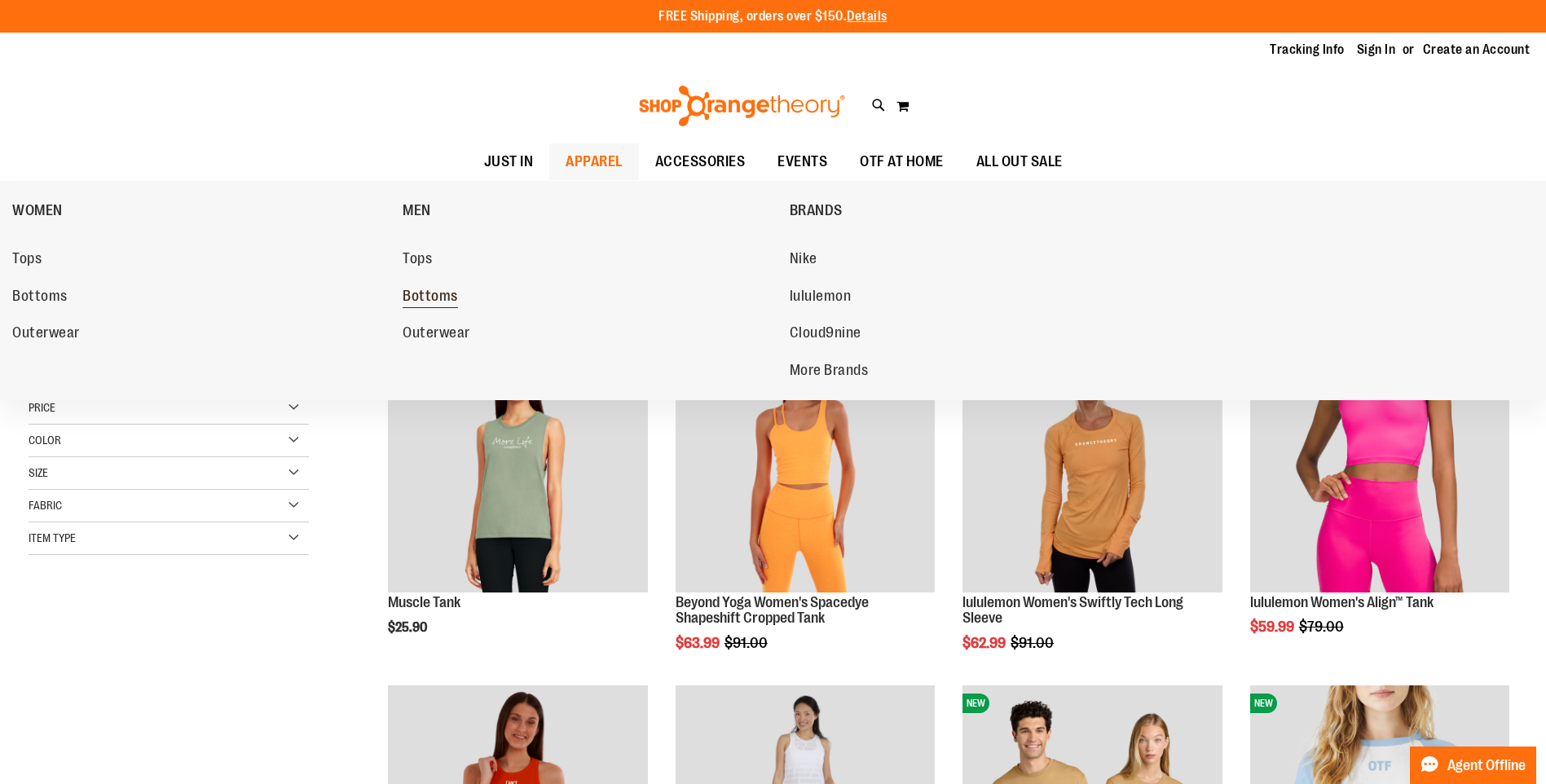
click at [442, 298] on span "Bottoms" at bounding box center [430, 297] width 56 height 20
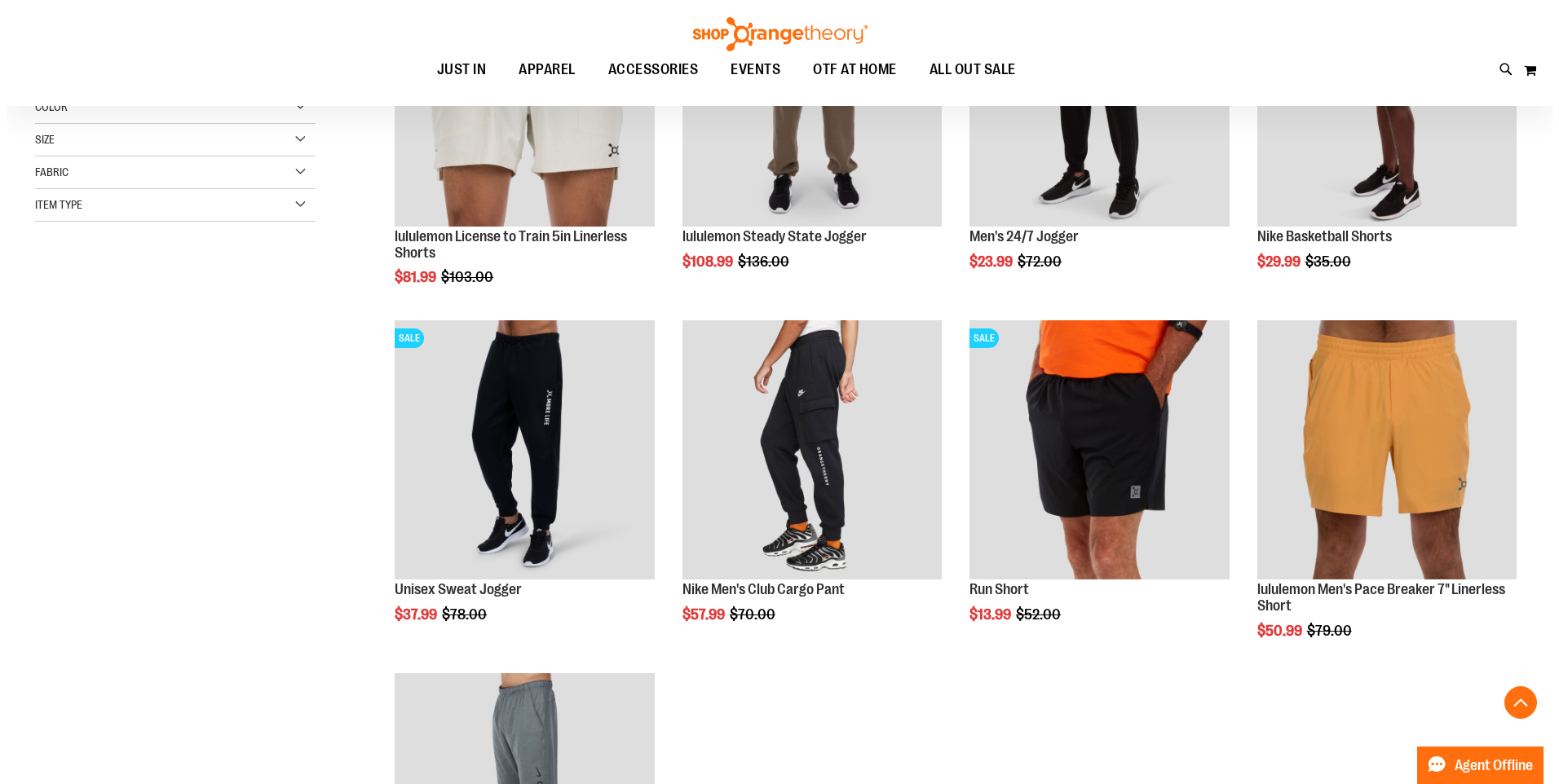
scroll to position [325, 0]
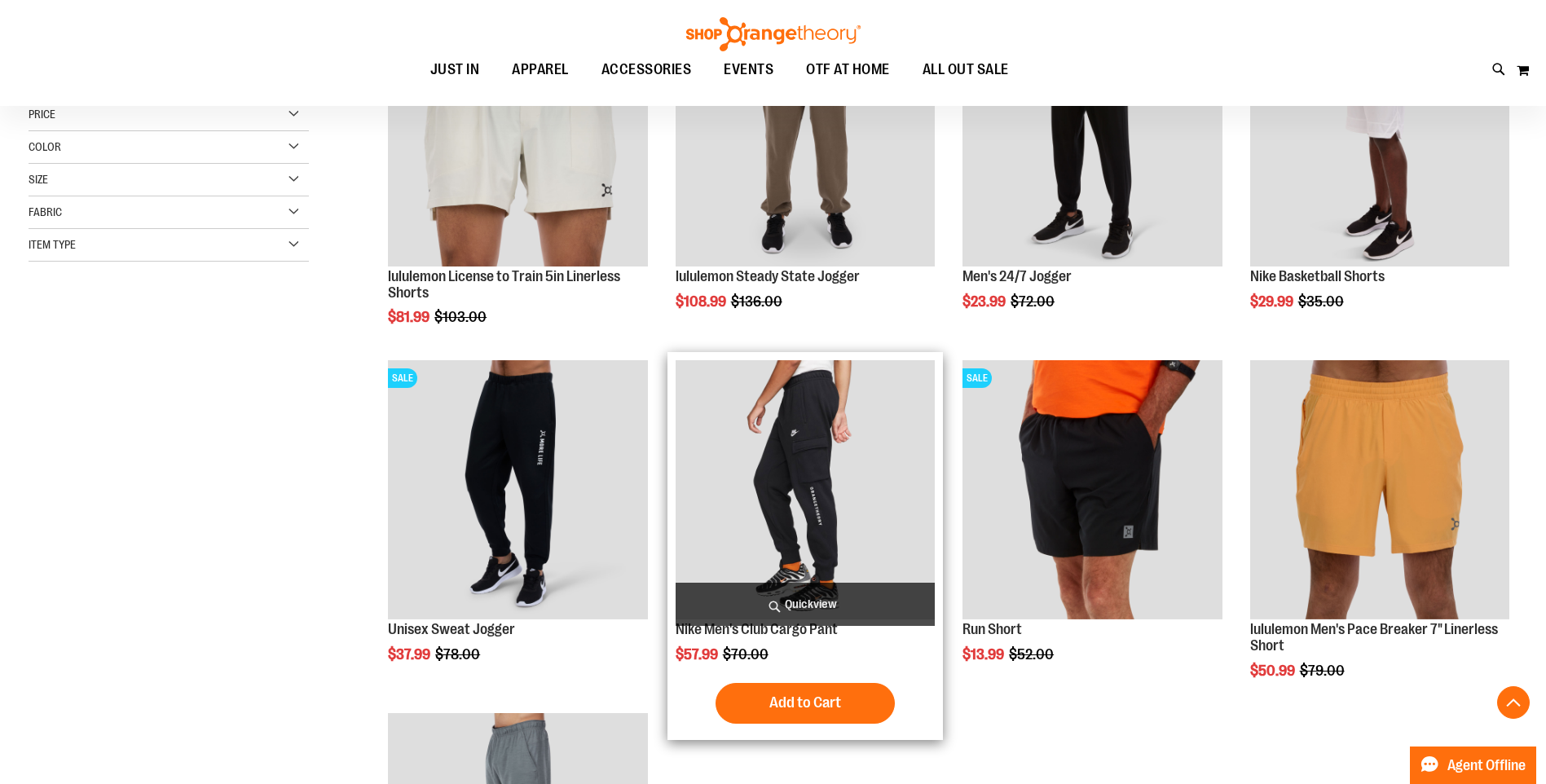
type input "**********"
click at [834, 601] on span "Quickview" at bounding box center [806, 604] width 259 height 43
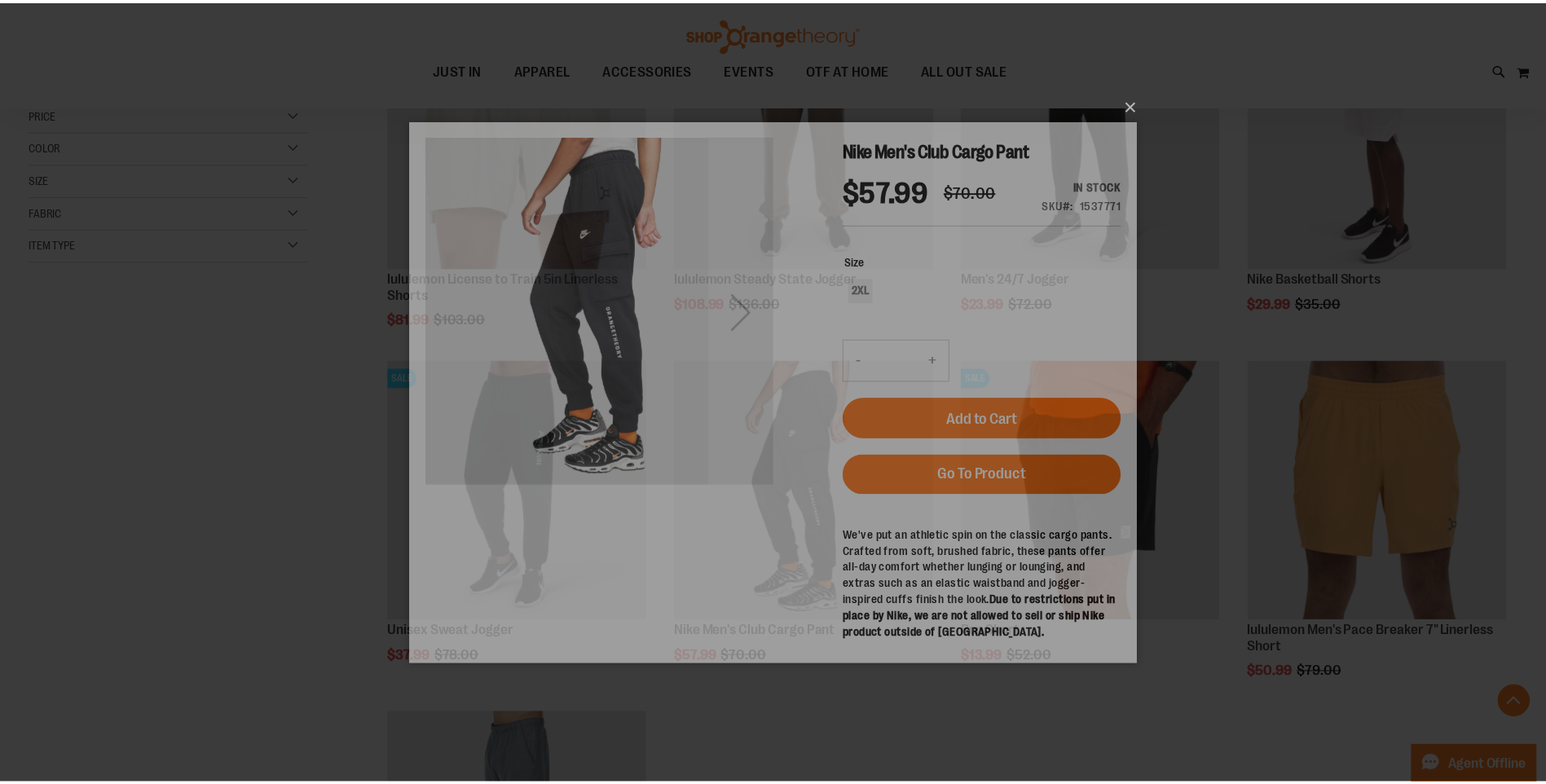
scroll to position [0, 0]
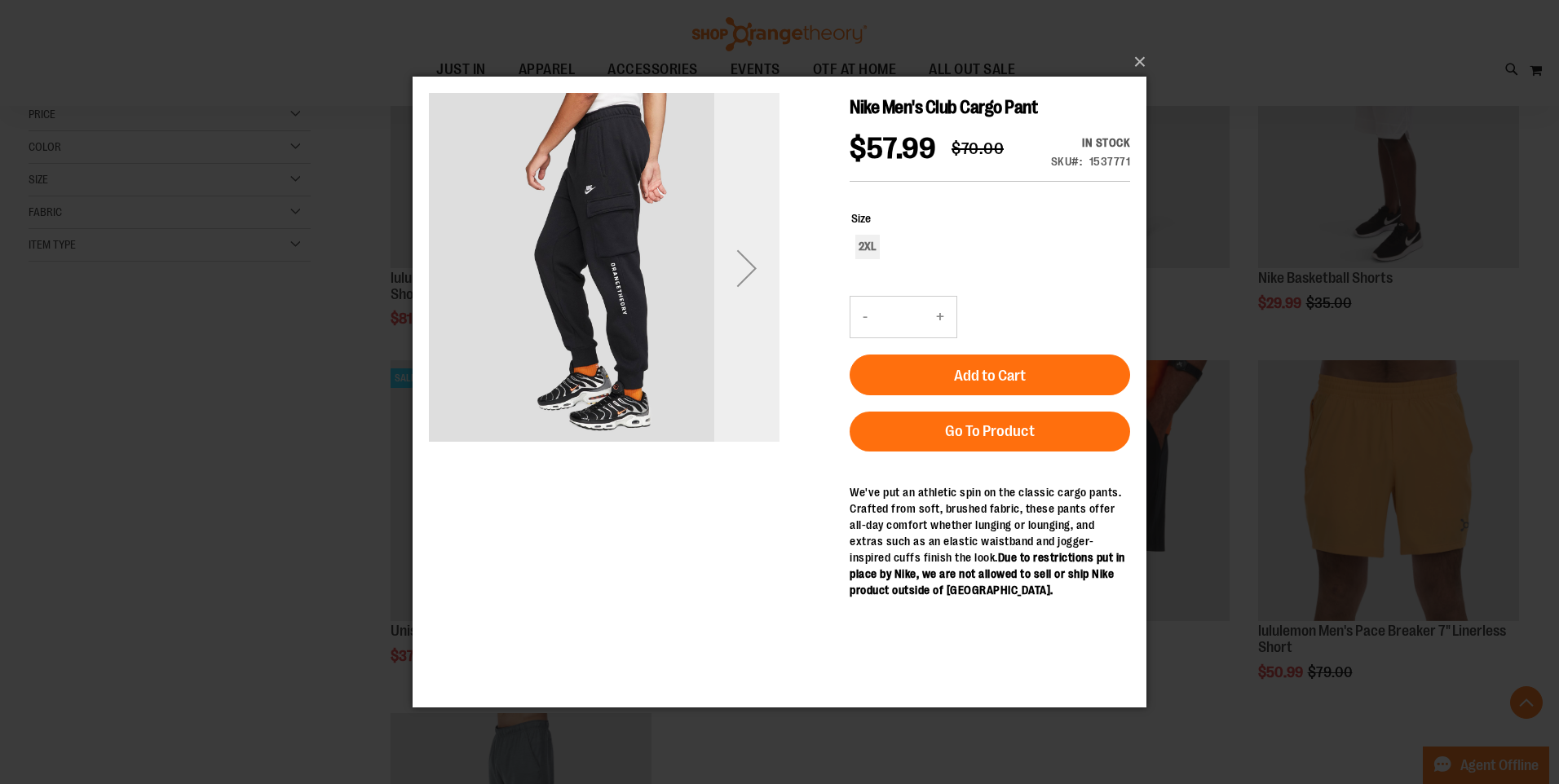
click at [745, 272] on div "Next" at bounding box center [746, 268] width 65 height 65
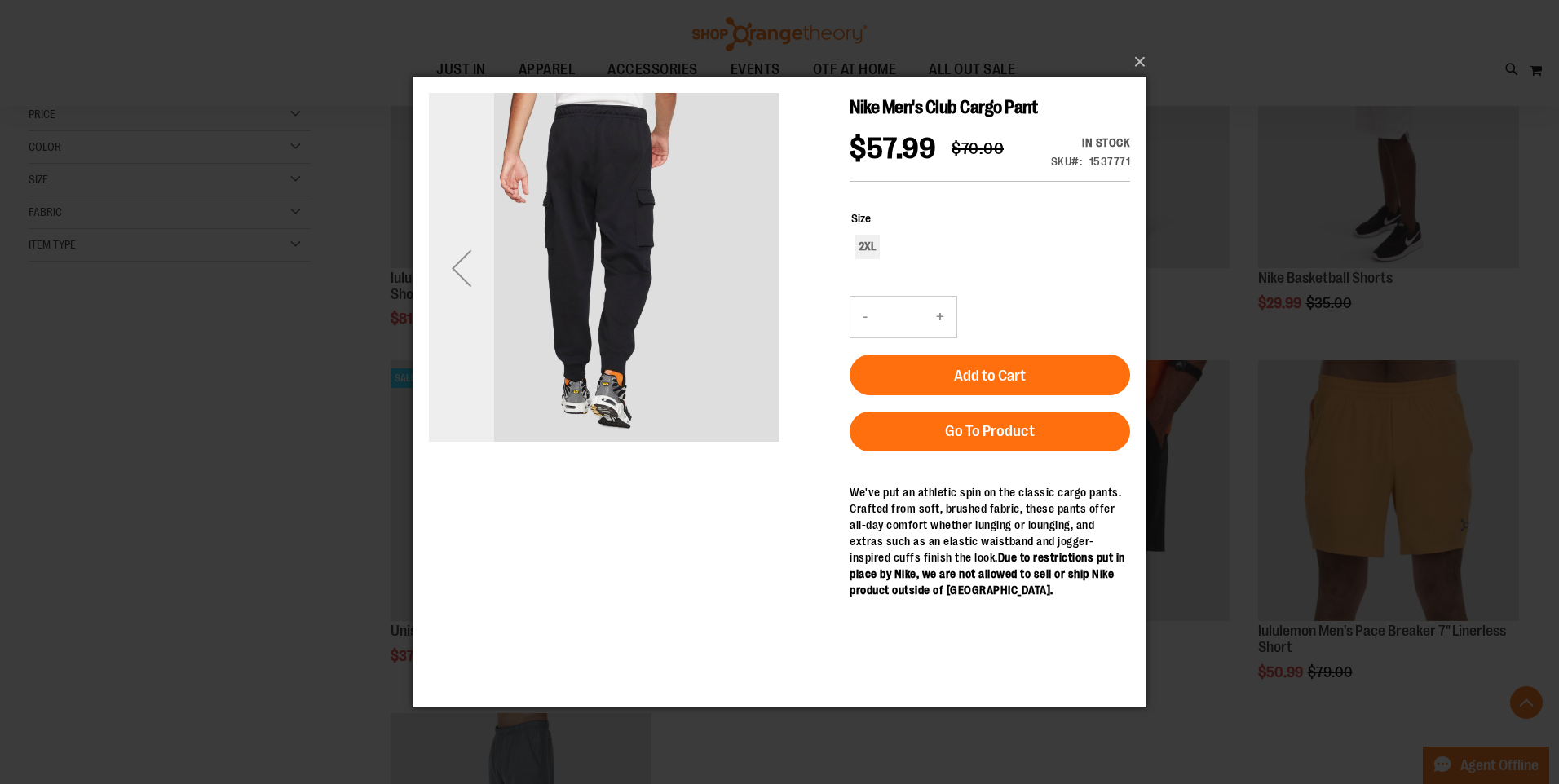
click at [458, 269] on div "Previous" at bounding box center [461, 268] width 65 height 65
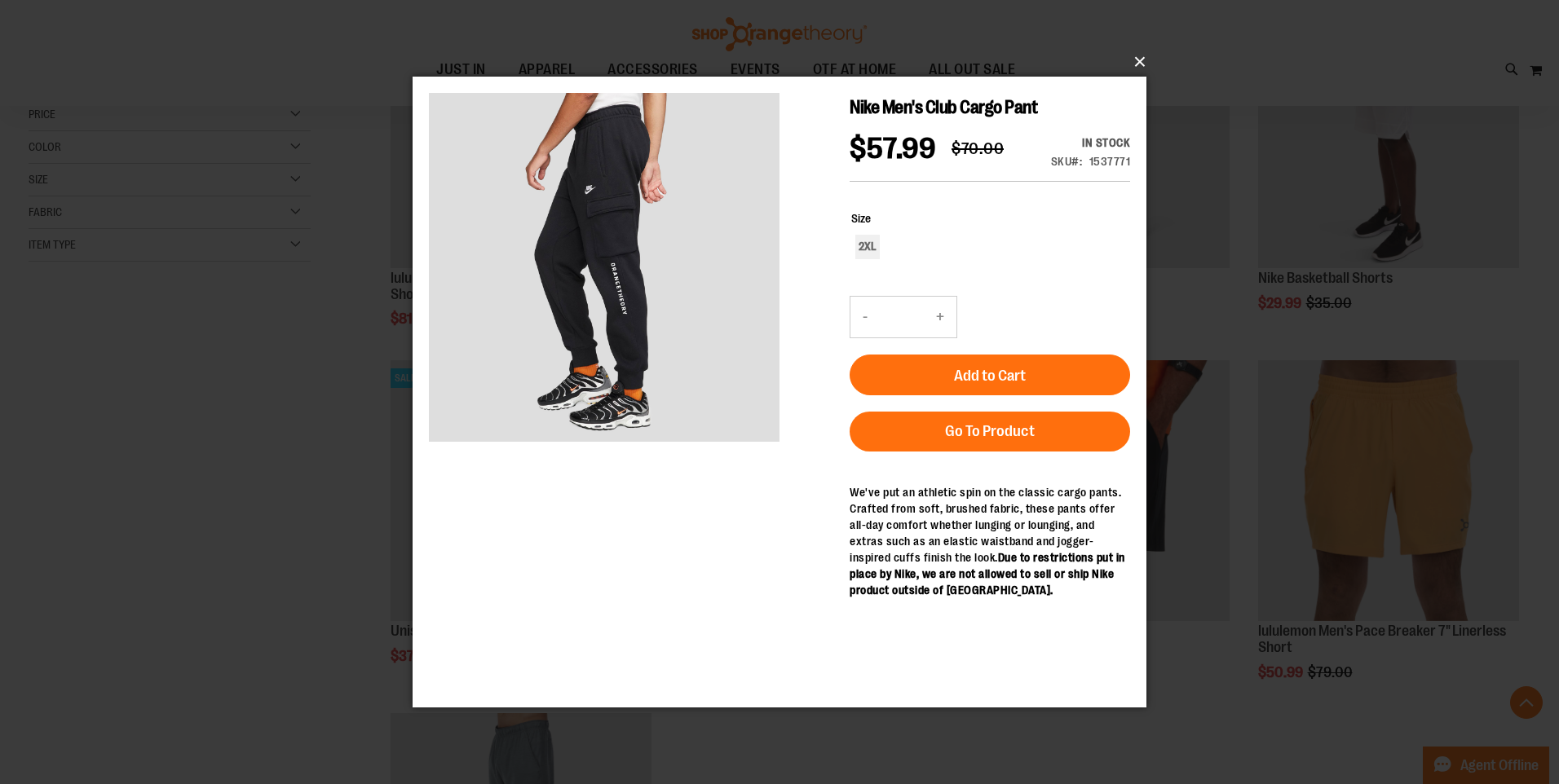
click at [1140, 62] on button "×" at bounding box center [783, 61] width 734 height 36
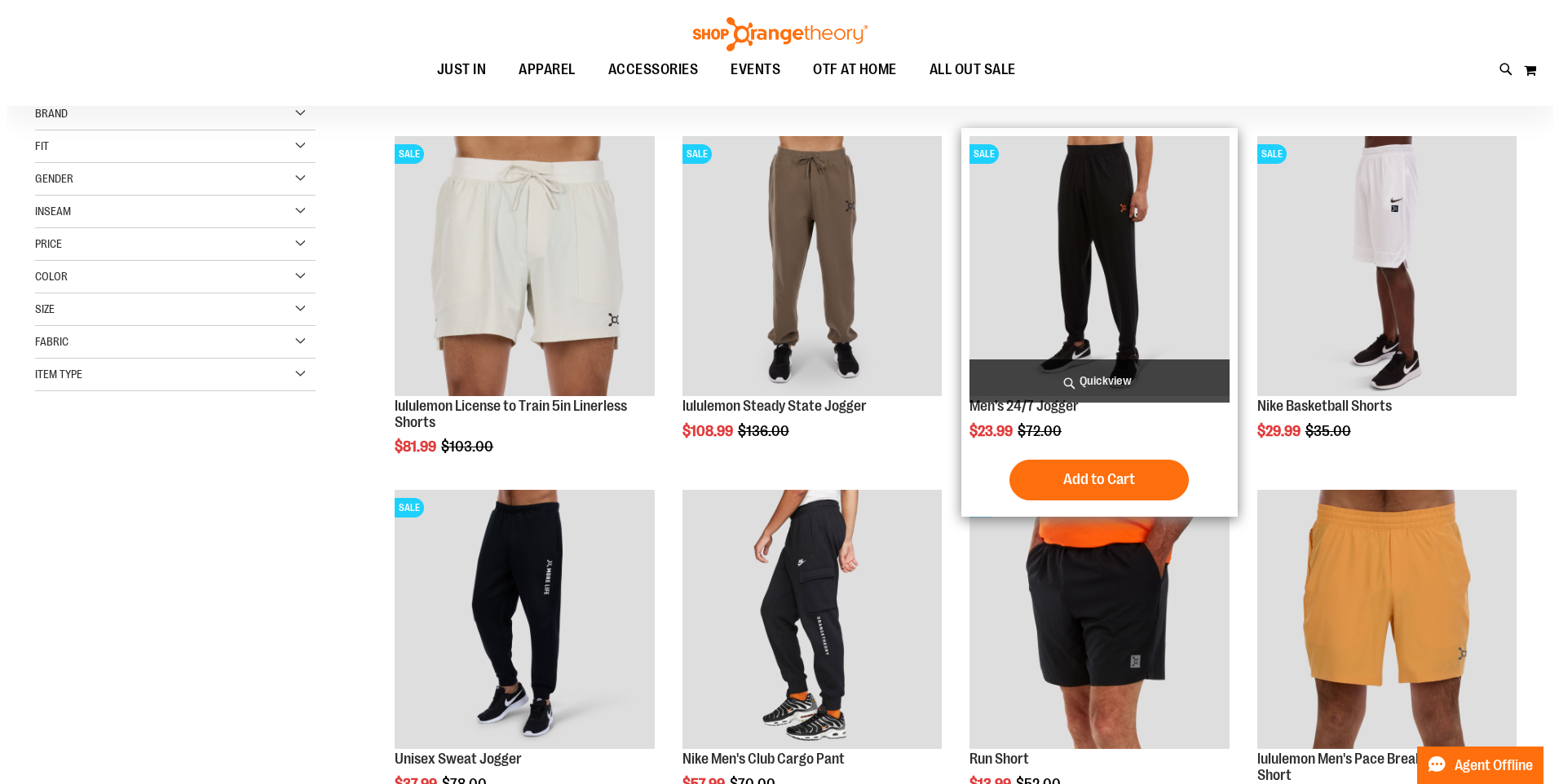
scroll to position [163, 0]
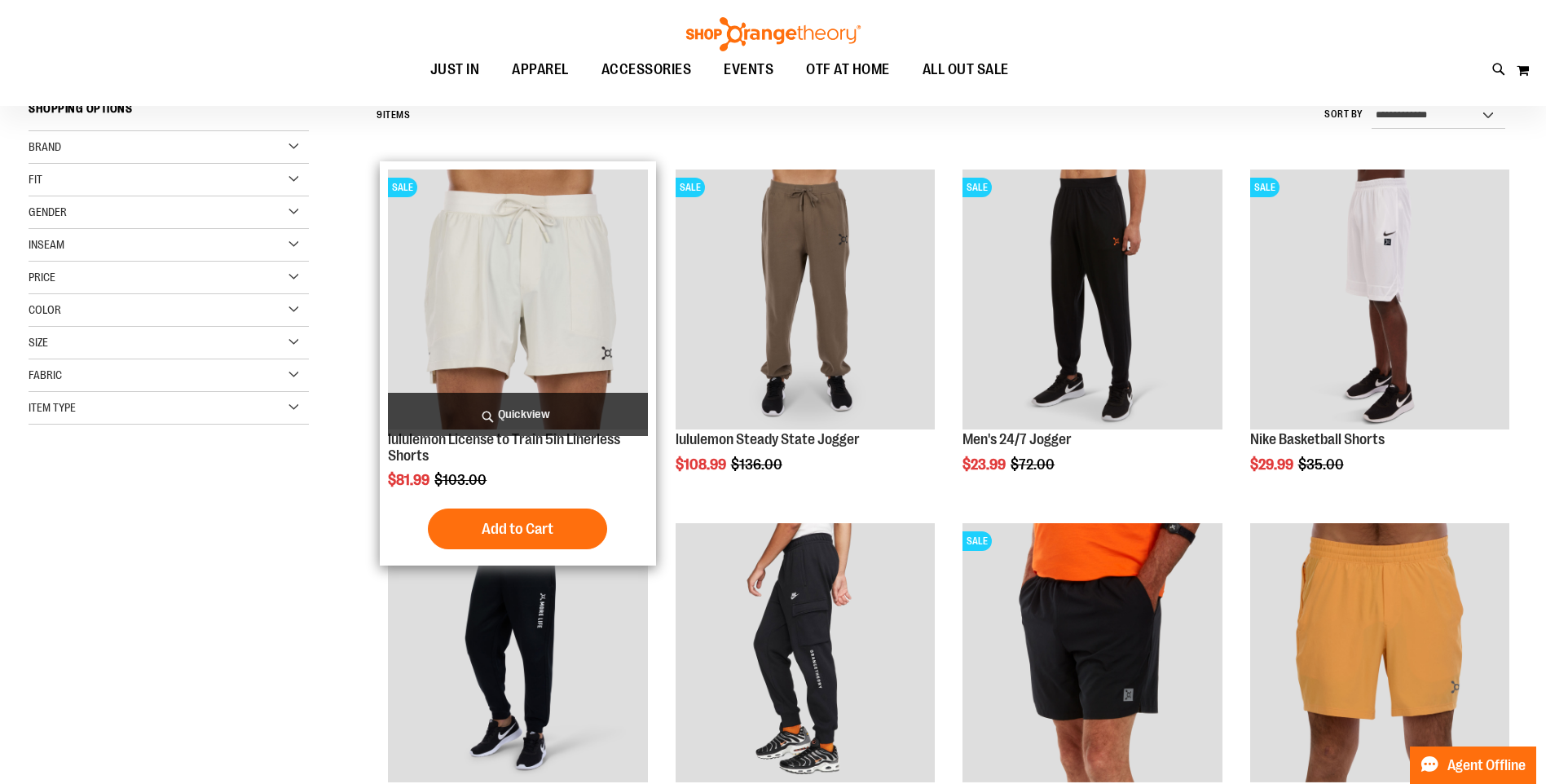
click at [582, 418] on span "Quickview" at bounding box center [517, 414] width 259 height 43
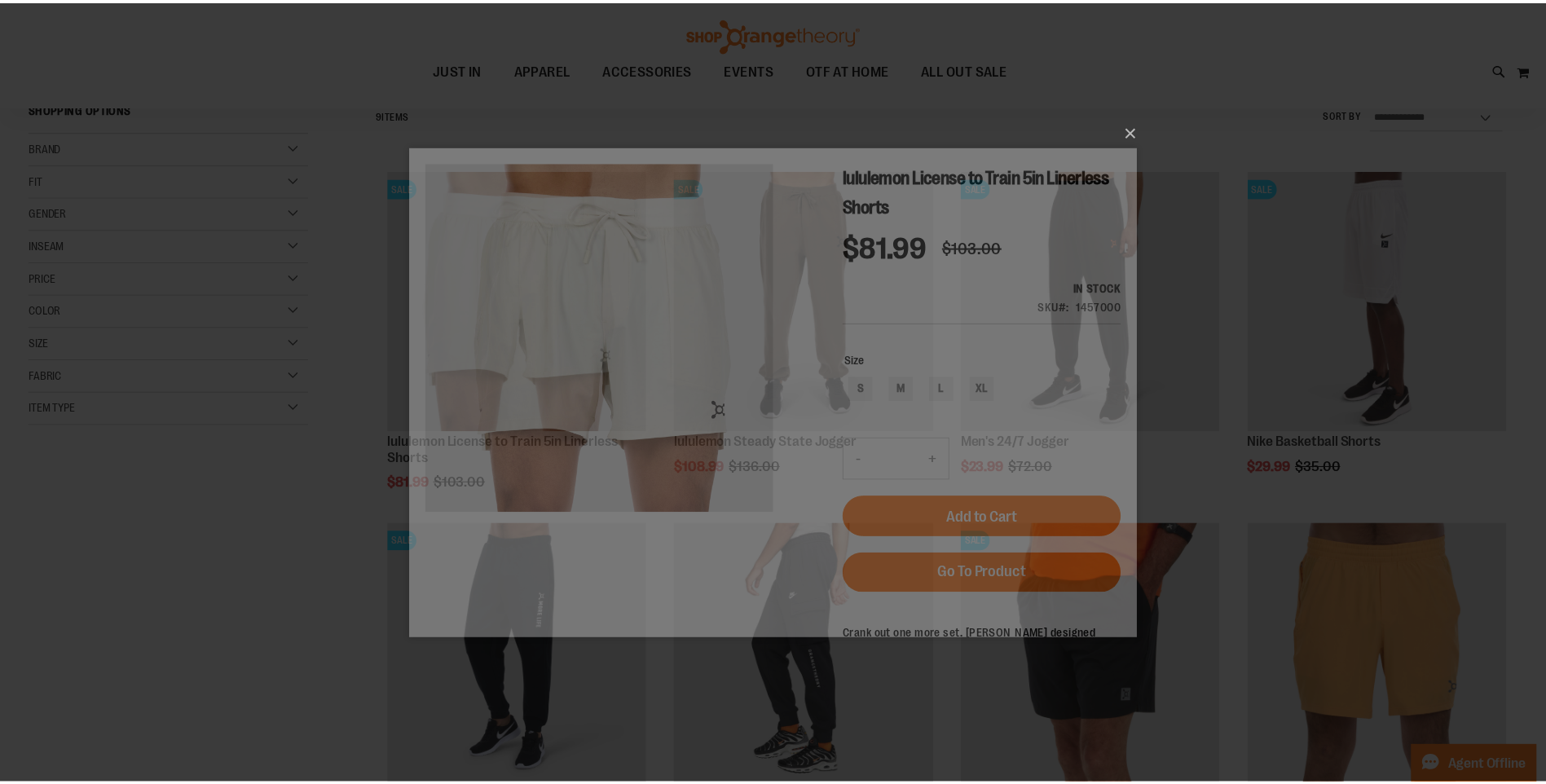
scroll to position [0, 0]
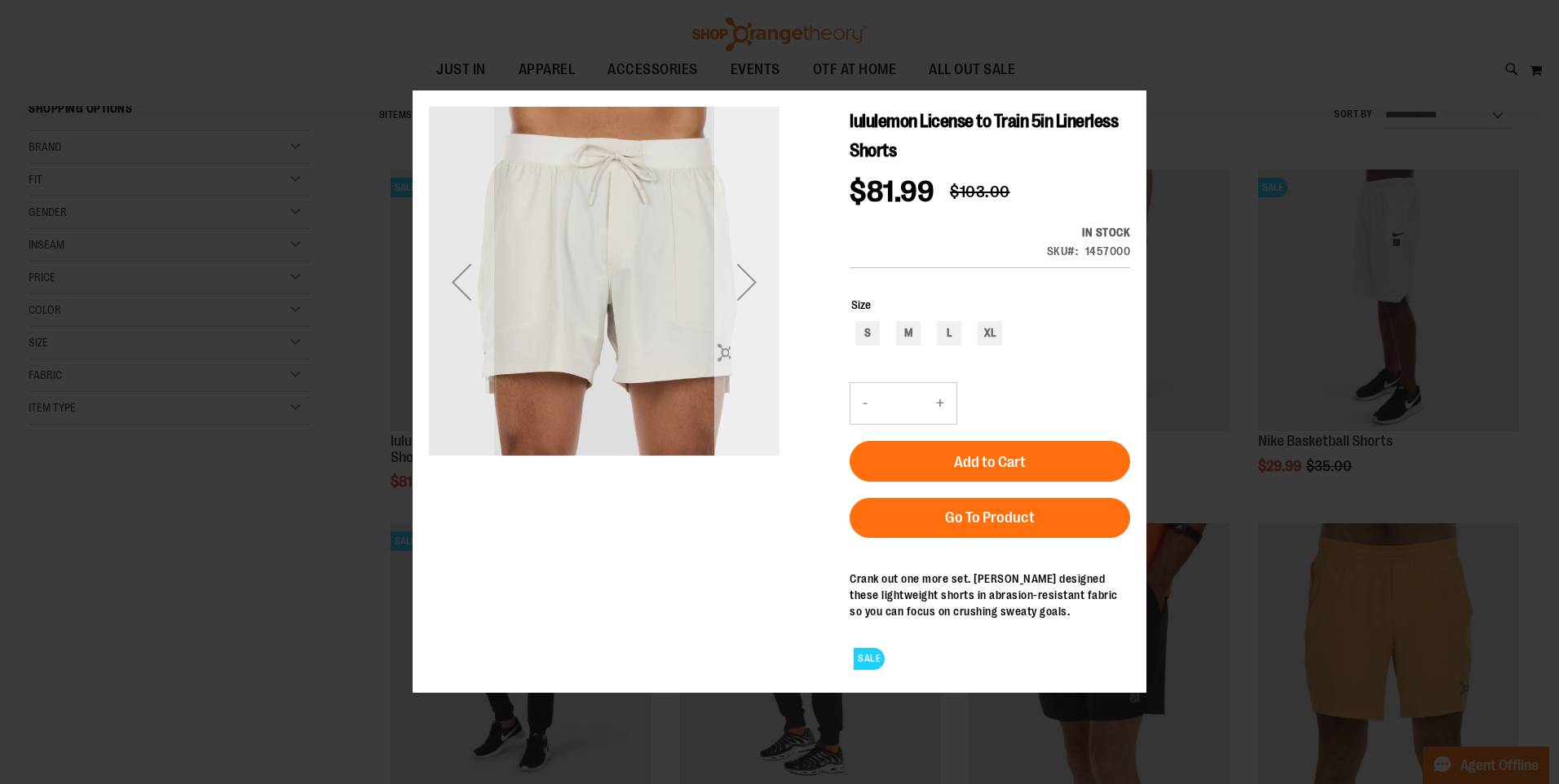
click at [761, 302] on div "Next" at bounding box center [746, 281] width 65 height 65
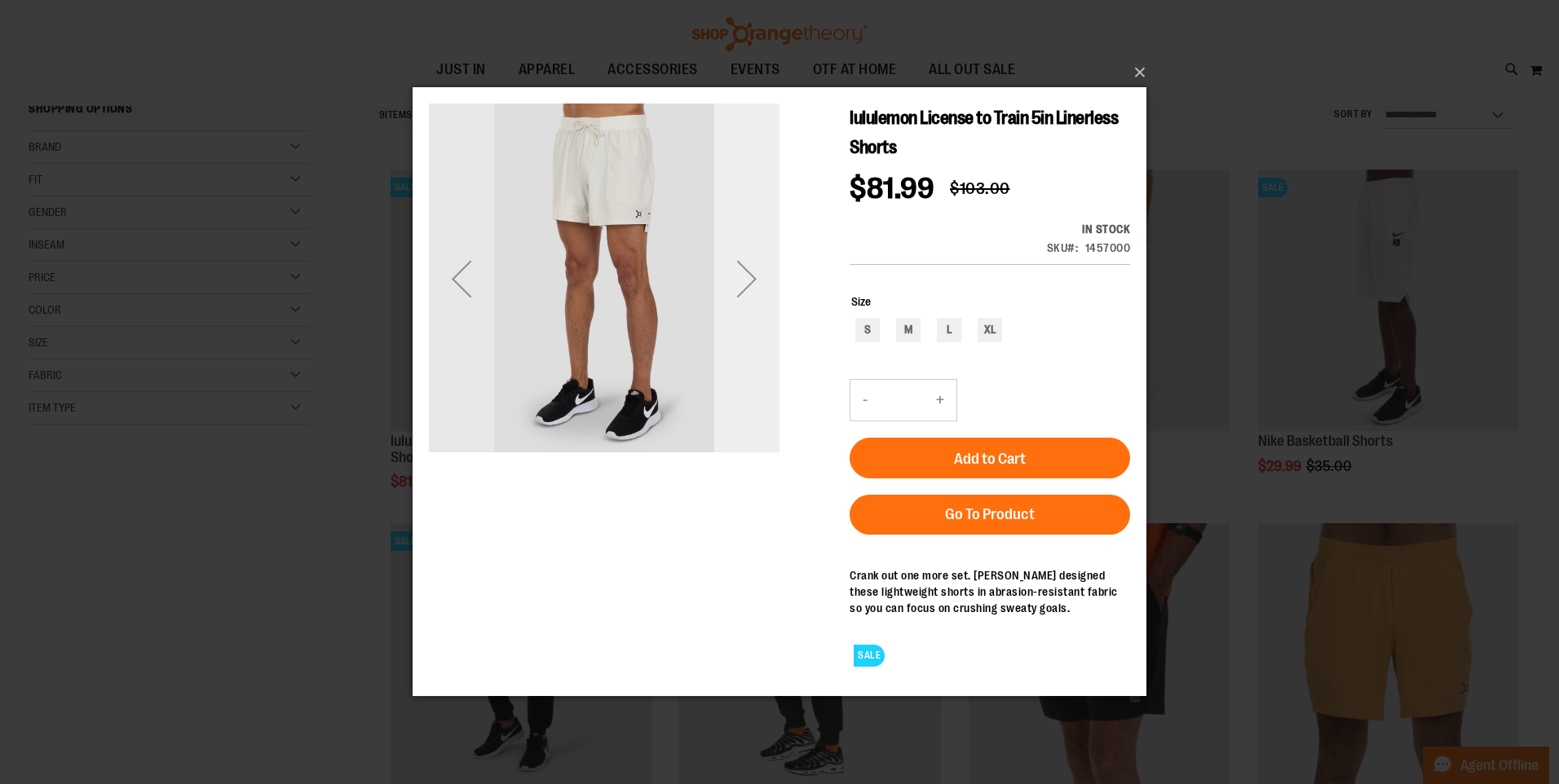
click at [761, 298] on div "Next" at bounding box center [746, 279] width 65 height 65
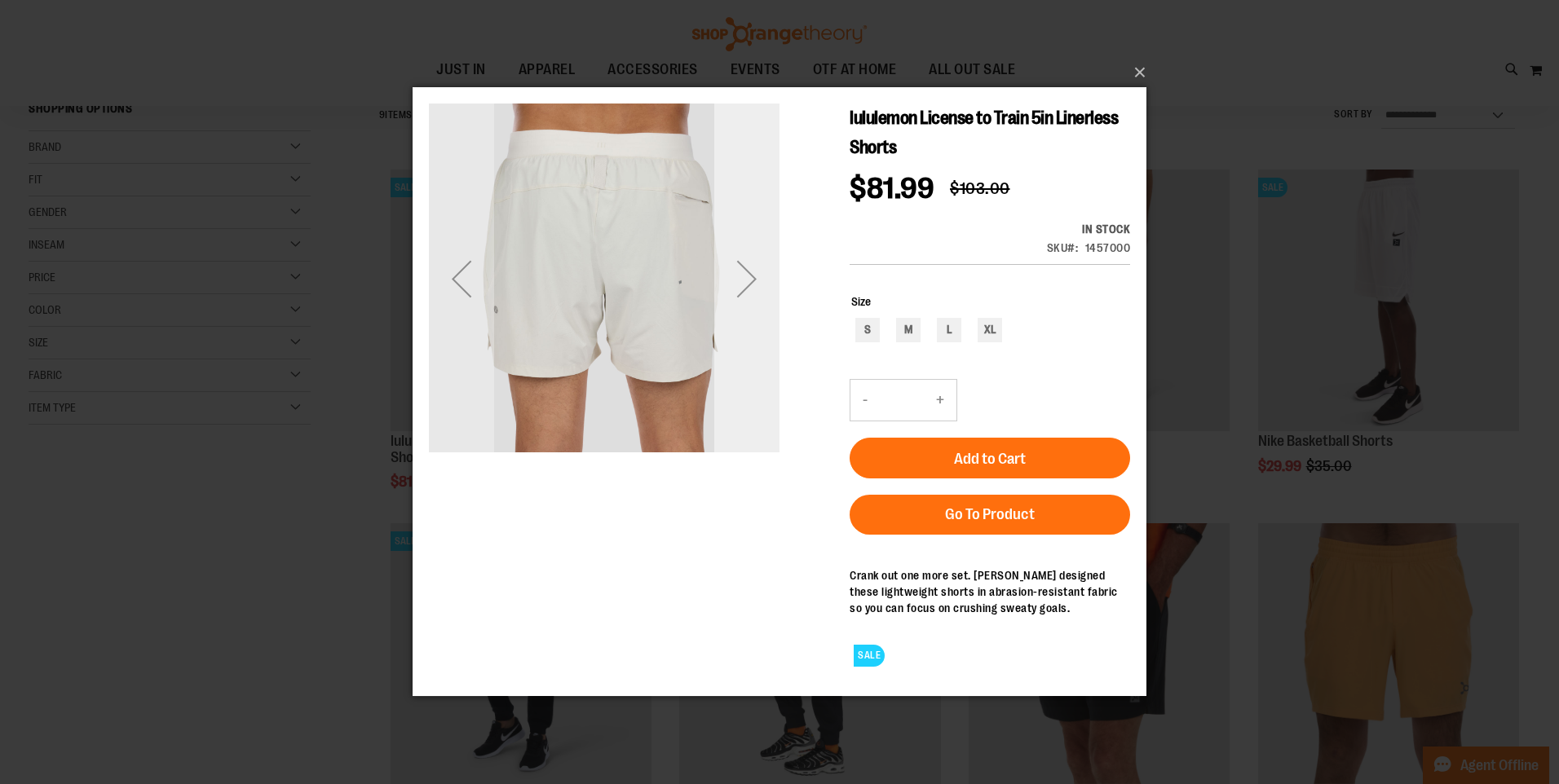
click at [761, 298] on div "Next" at bounding box center [746, 279] width 65 height 65
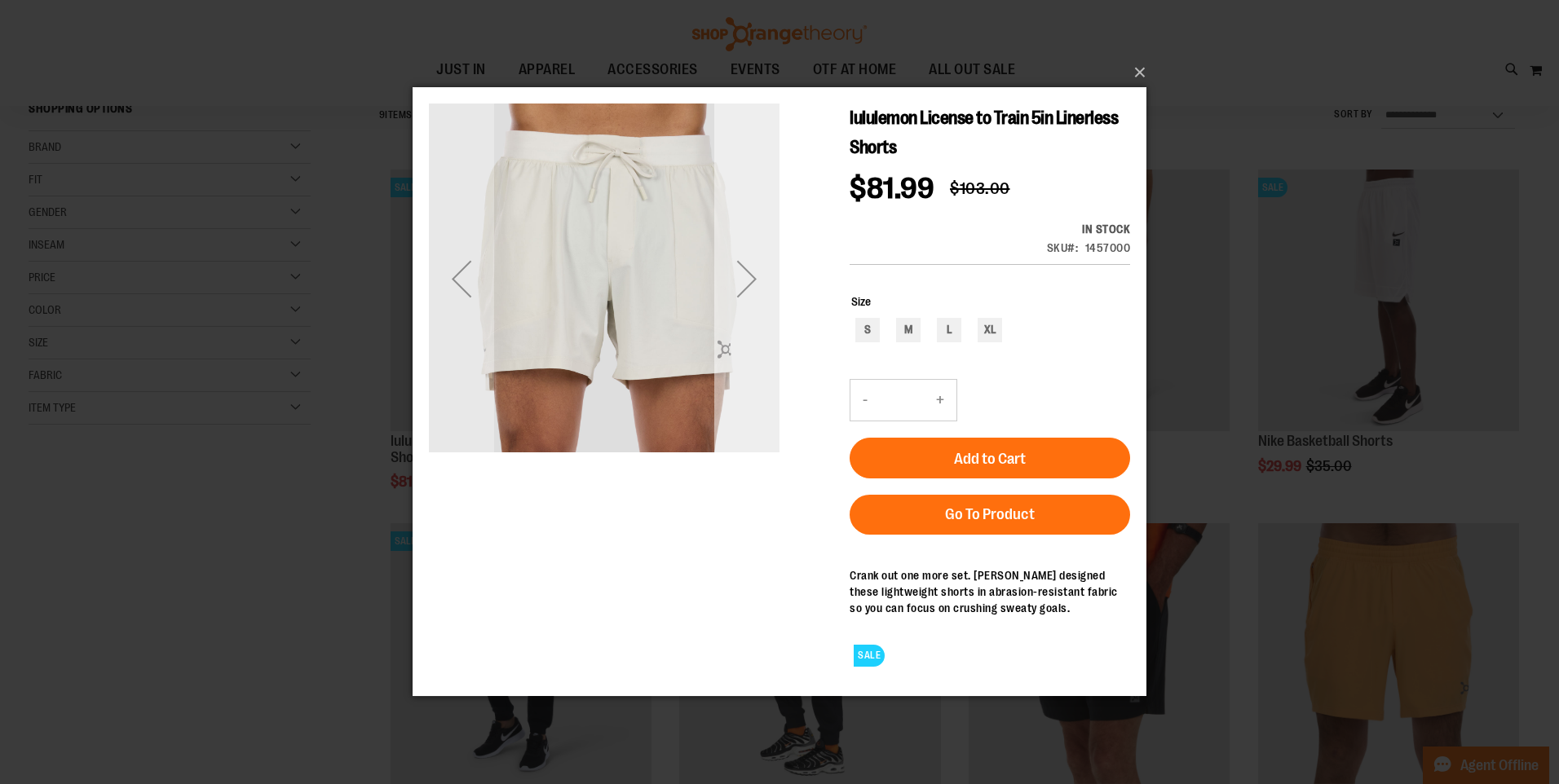
click at [772, 304] on div "Next" at bounding box center [746, 279] width 65 height 65
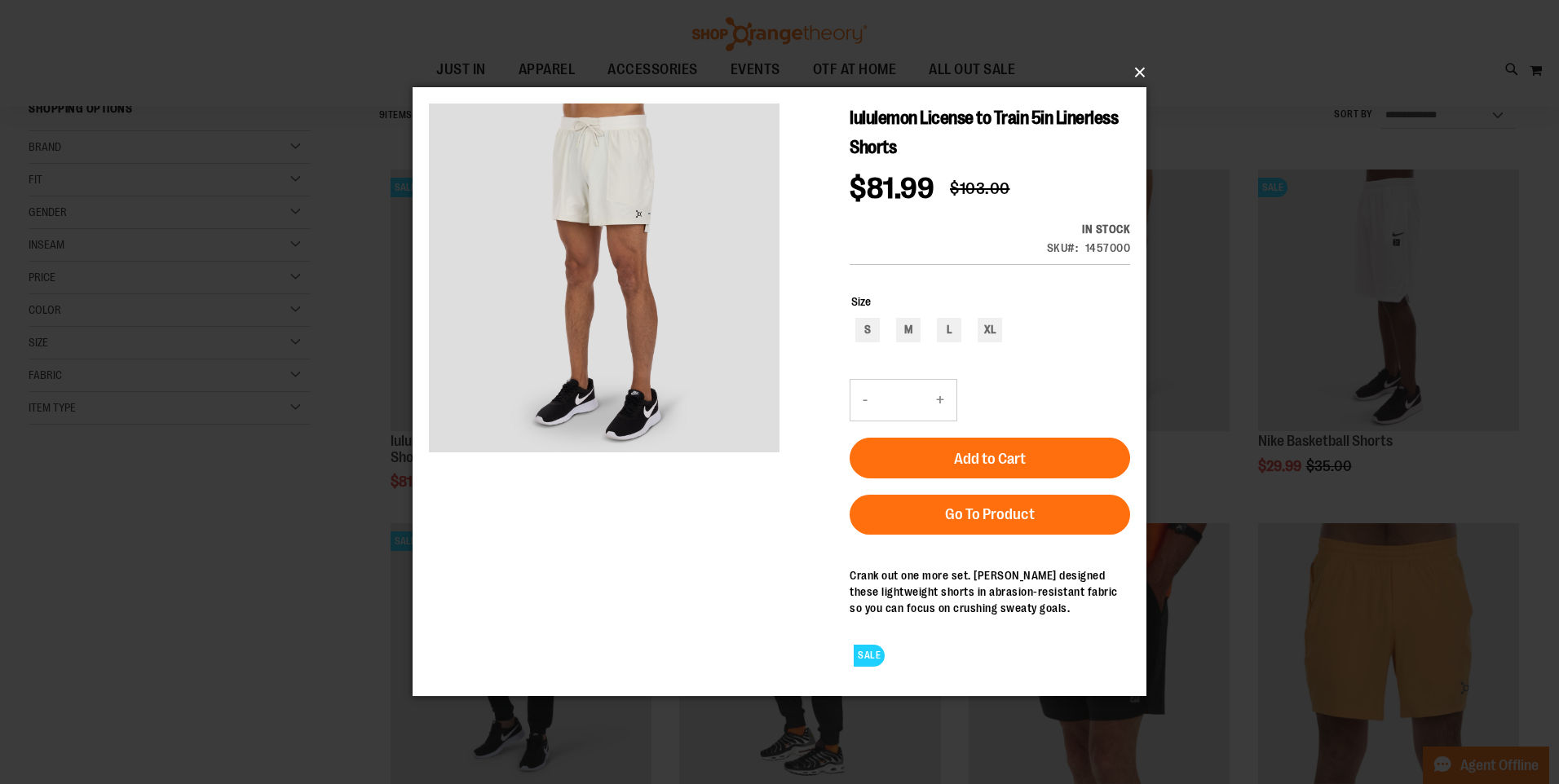
click at [1141, 72] on button "×" at bounding box center [783, 72] width 734 height 36
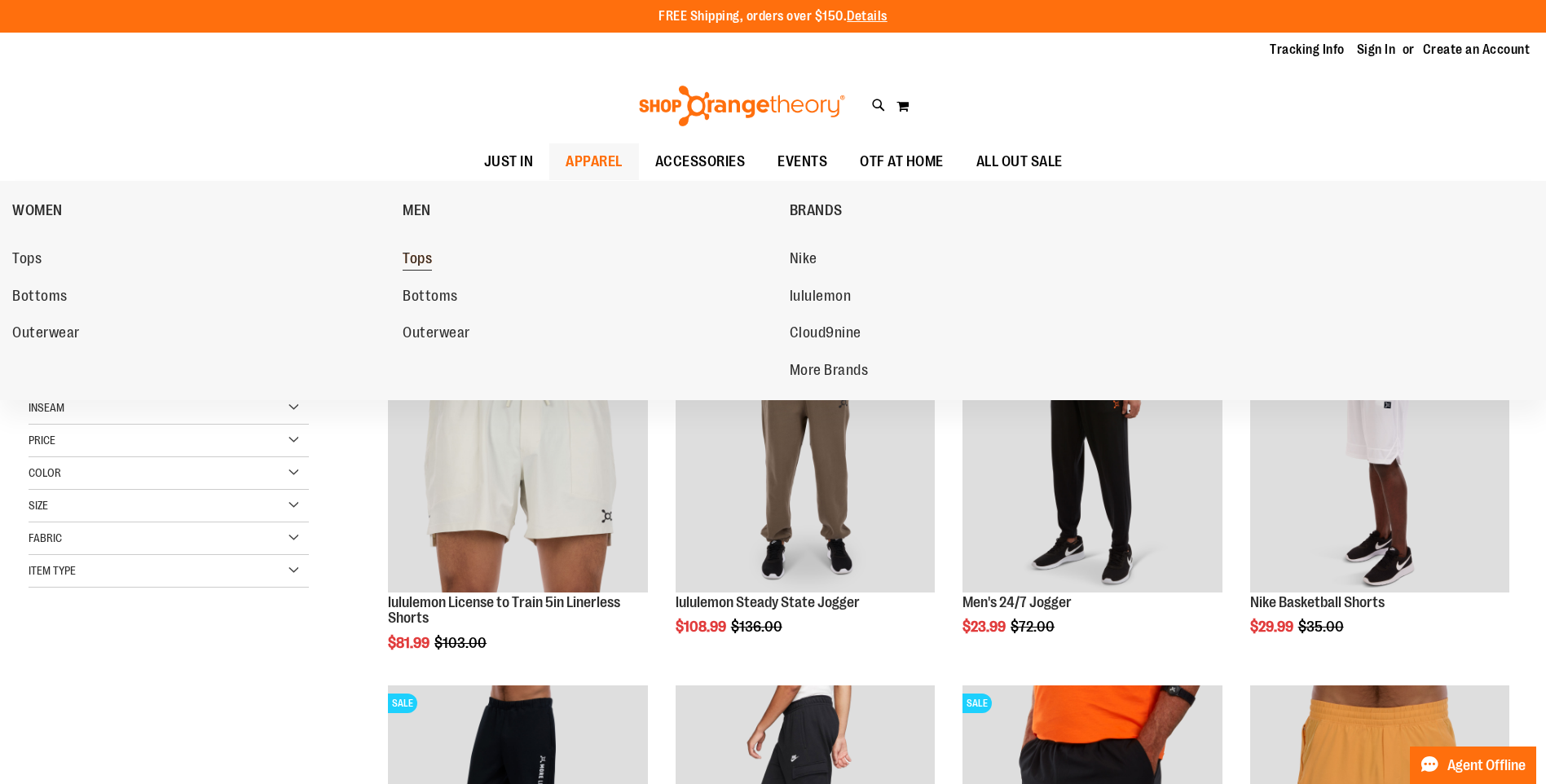
click at [430, 258] on span "Tops" at bounding box center [417, 260] width 29 height 20
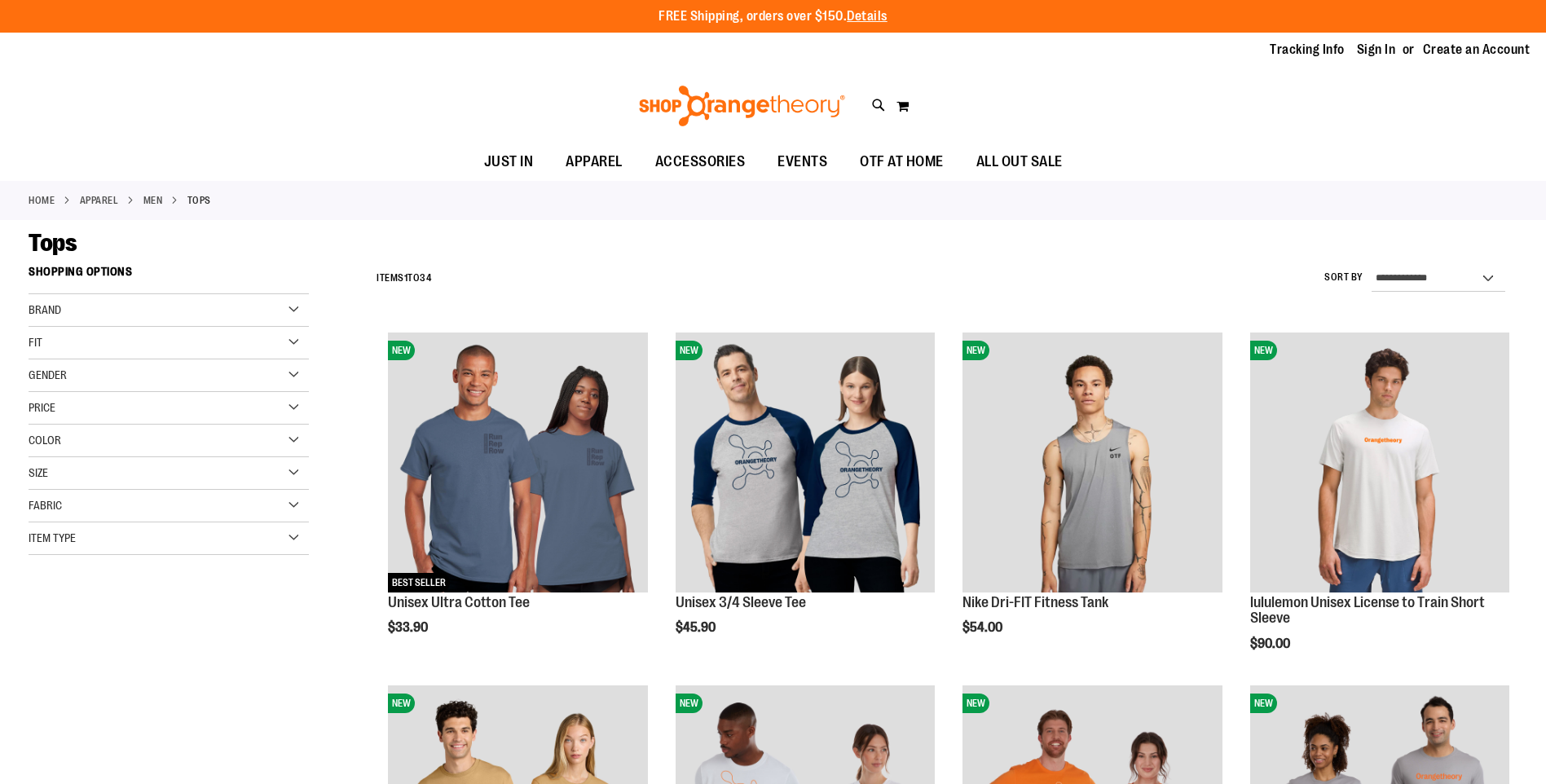
scroll to position [488, 0]
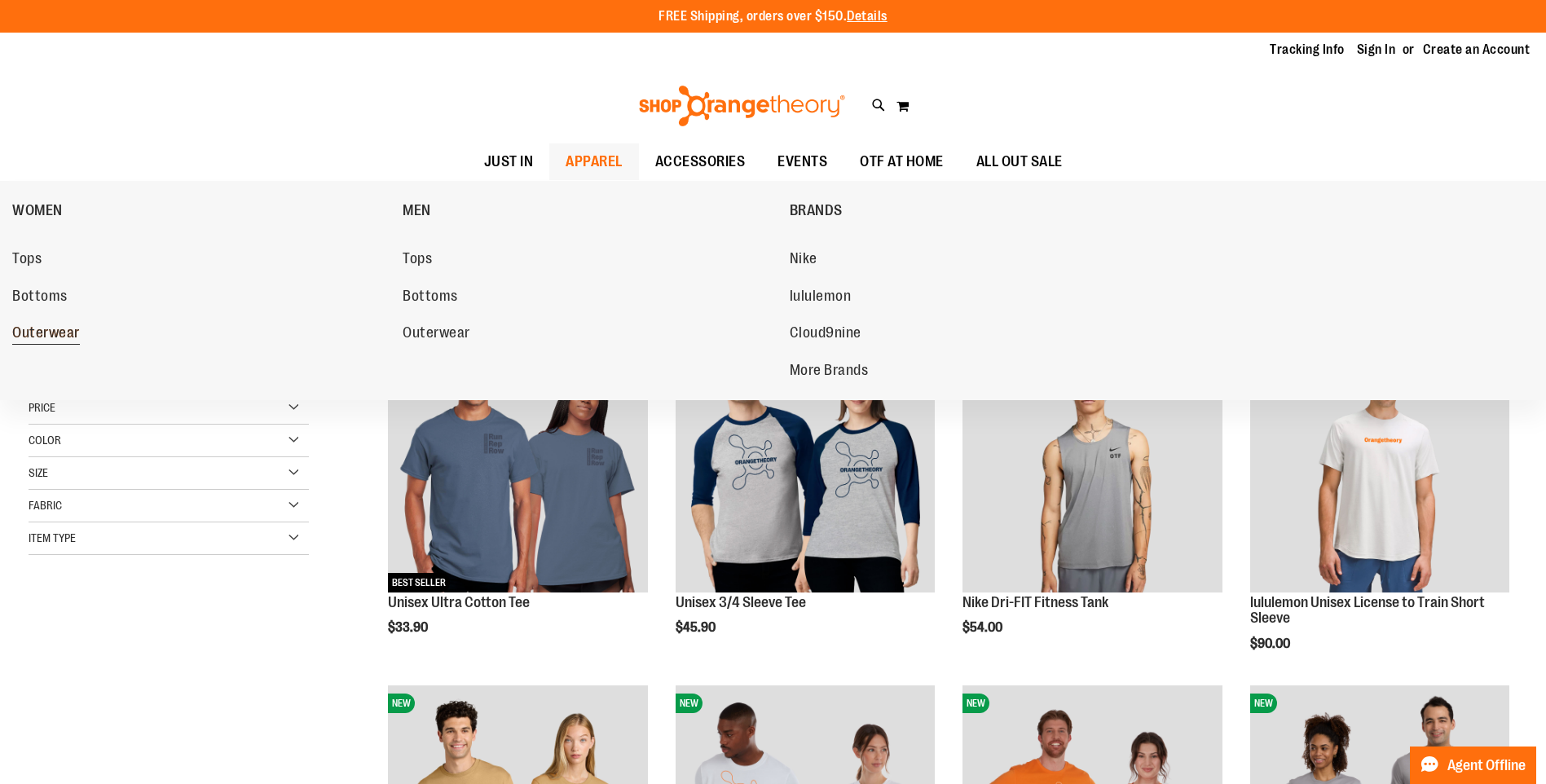
type input "**********"
click at [67, 332] on span "Outerwear" at bounding box center [46, 334] width 67 height 20
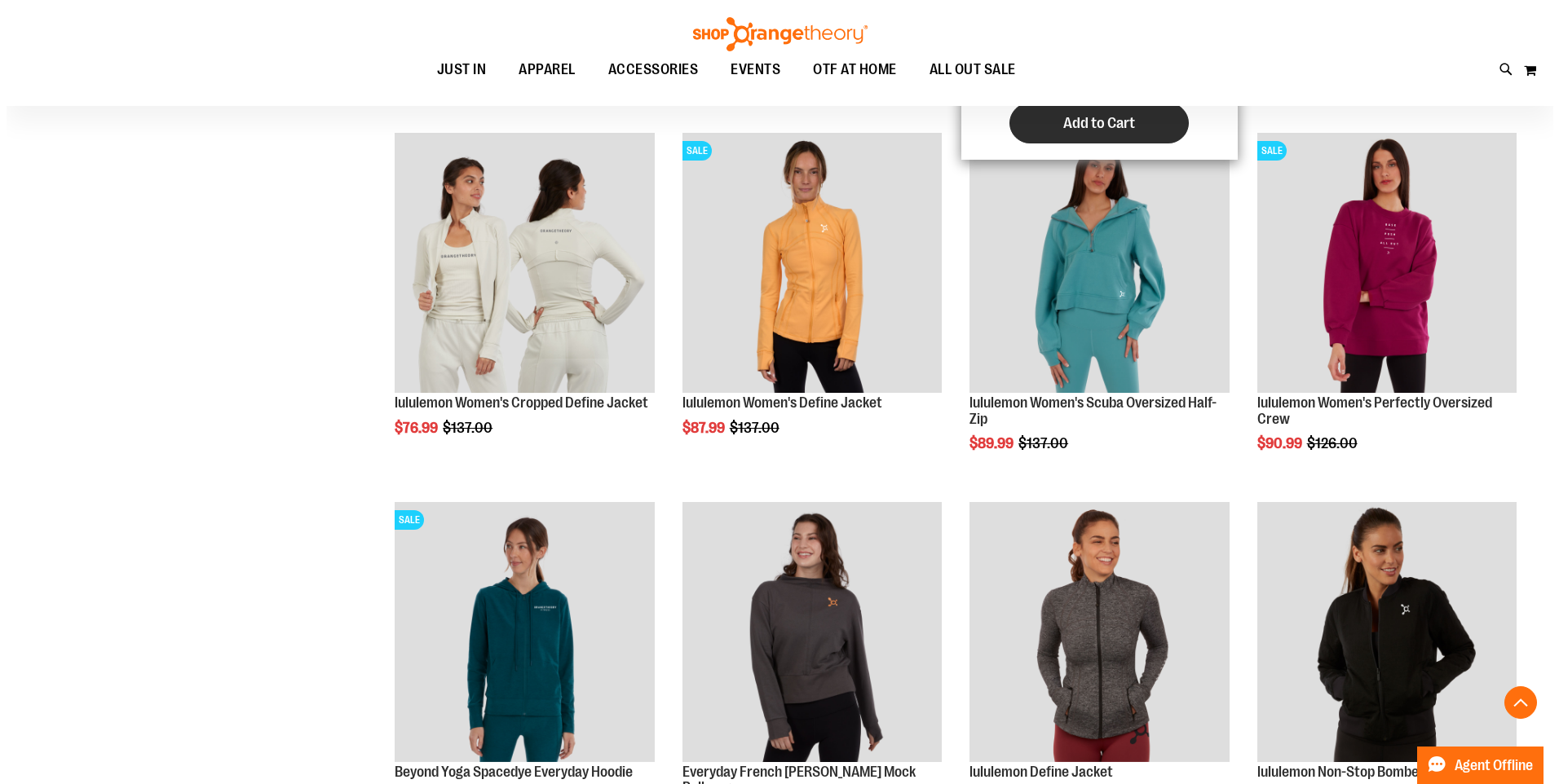
scroll to position [570, 0]
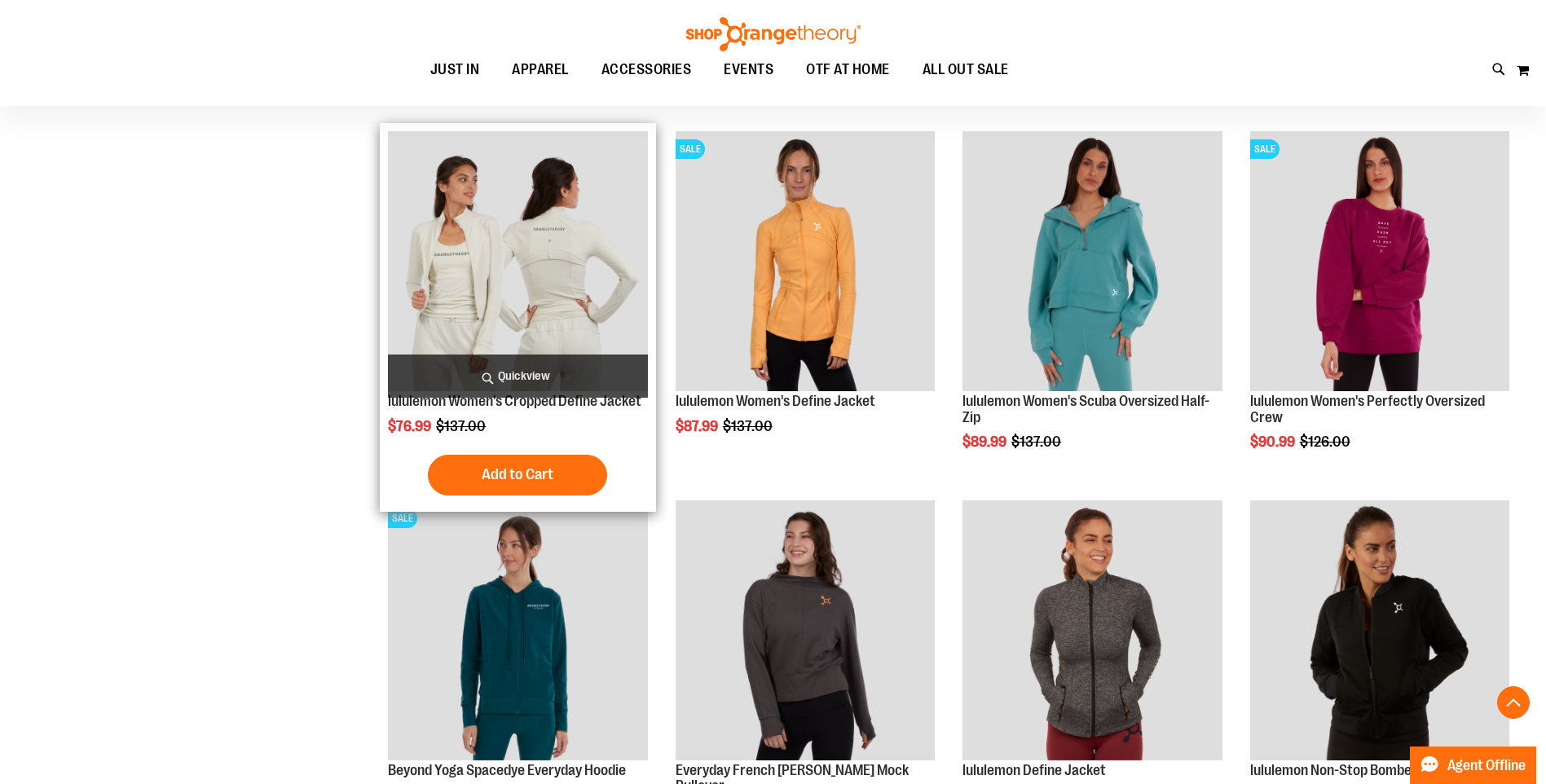
type input "**********"
click at [538, 377] on span "Quickview" at bounding box center [517, 376] width 259 height 43
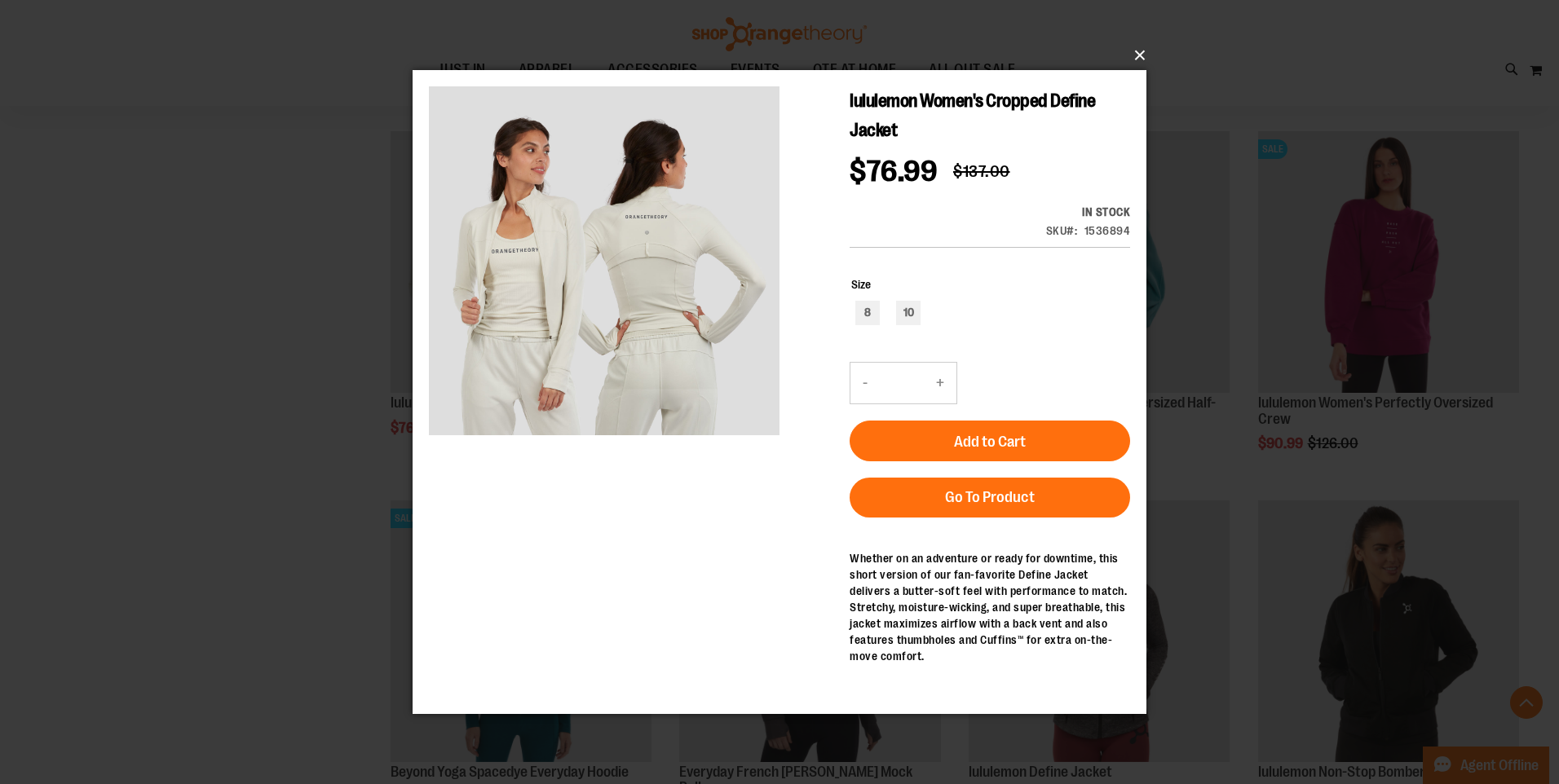
click at [1138, 57] on button "×" at bounding box center [783, 55] width 734 height 36
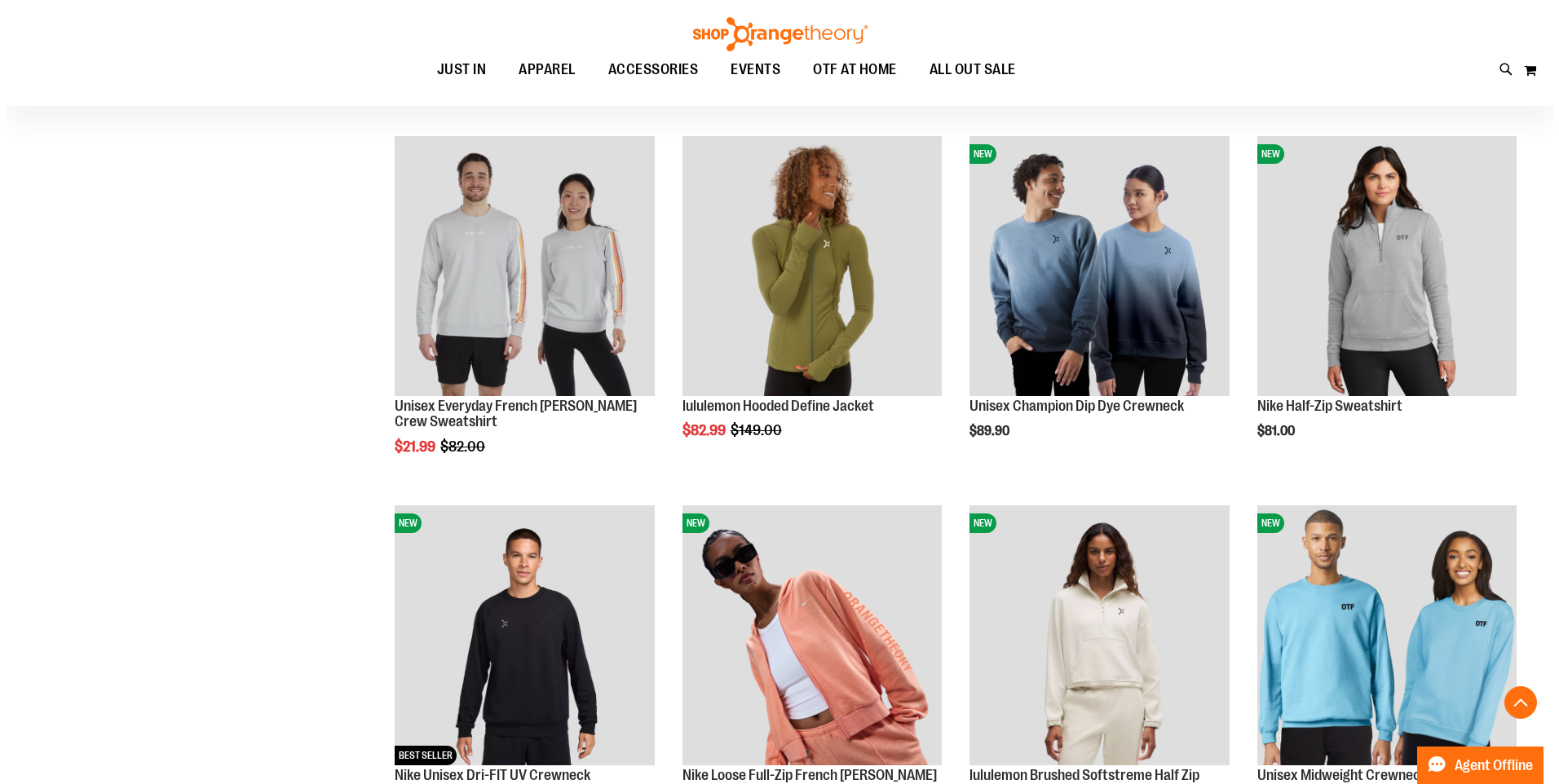
scroll to position [1955, 0]
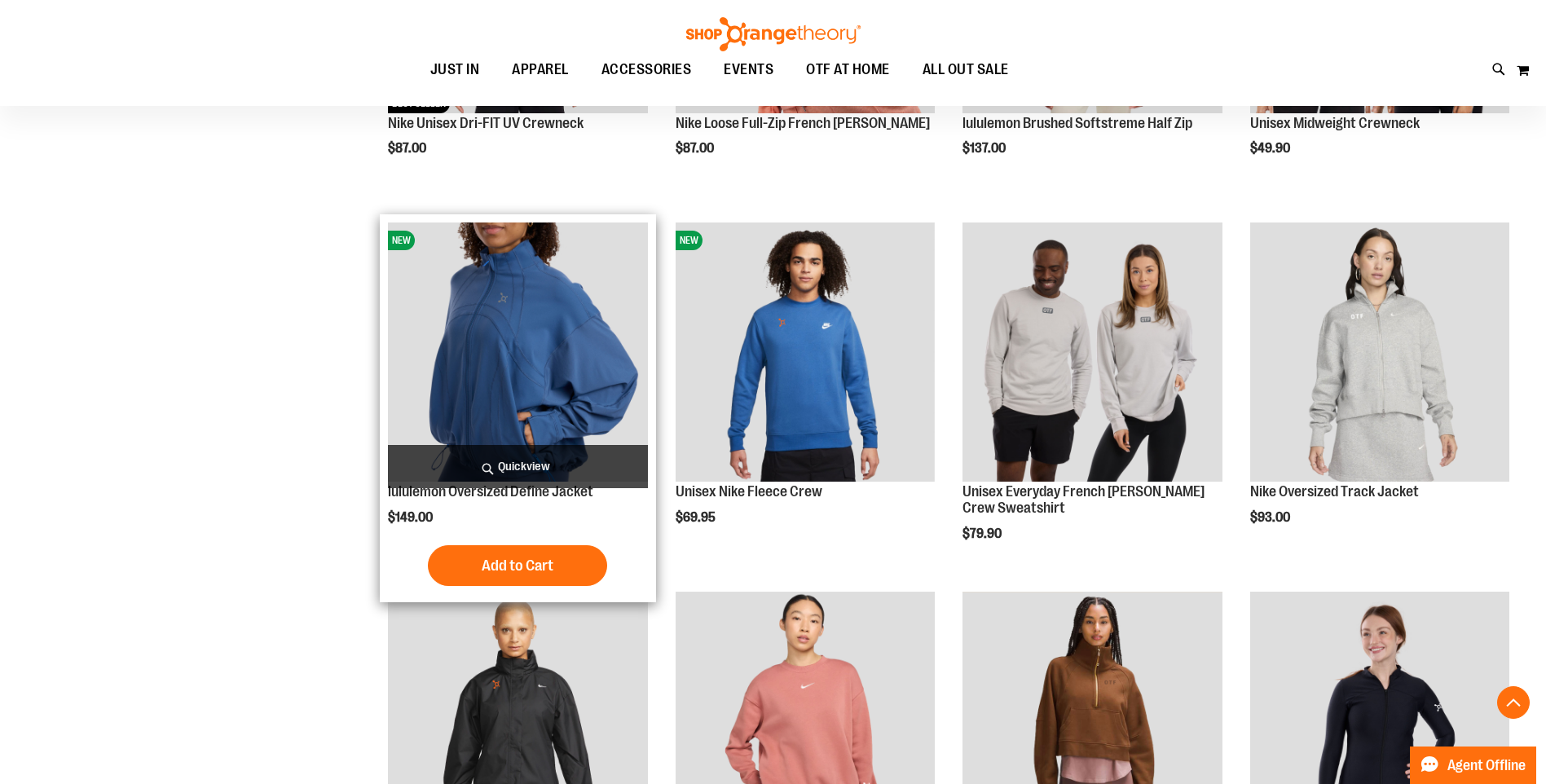
click at [553, 469] on span "Quickview" at bounding box center [517, 467] width 259 height 43
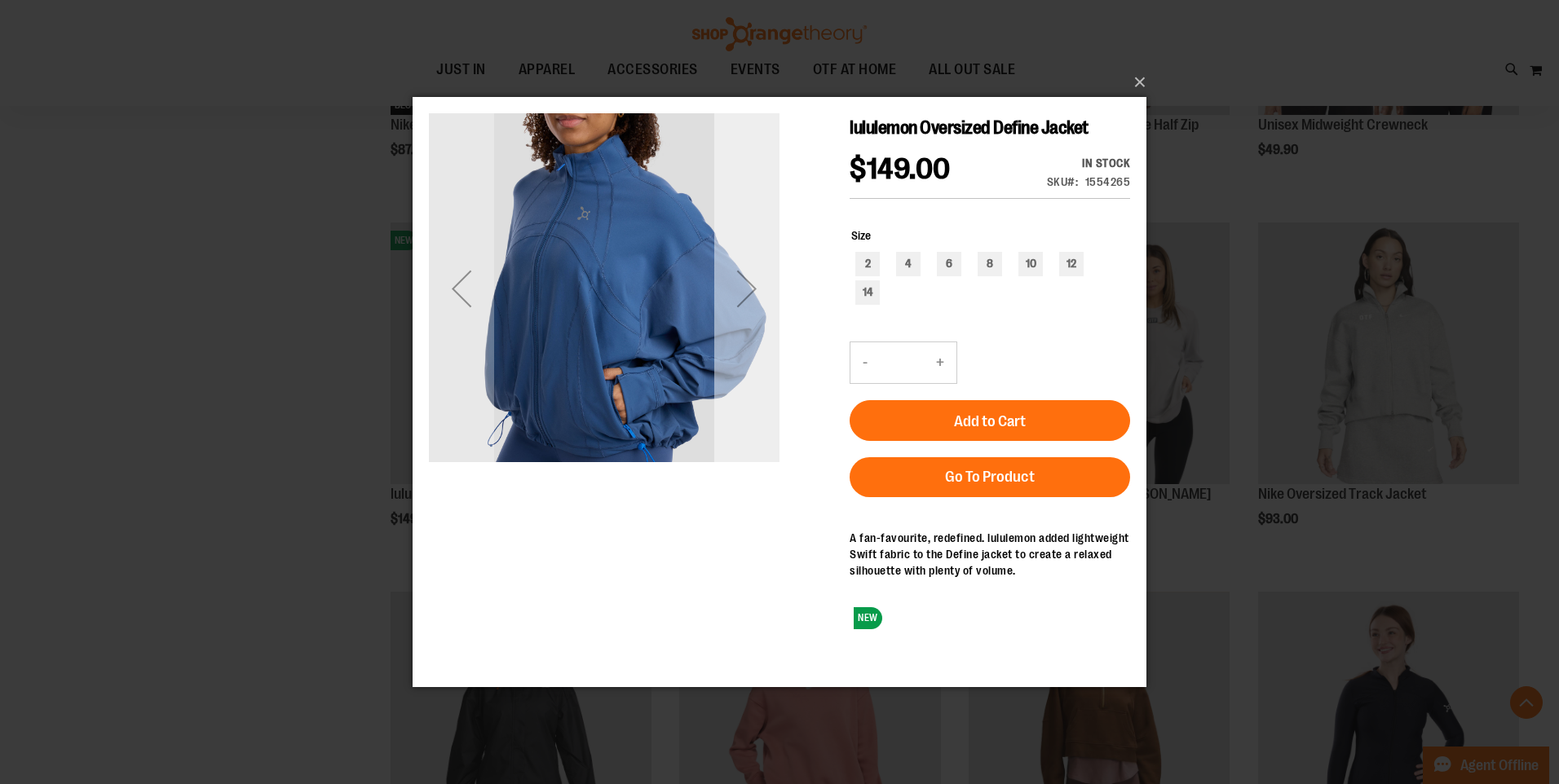
click at [741, 290] on div "Next" at bounding box center [746, 287] width 65 height 65
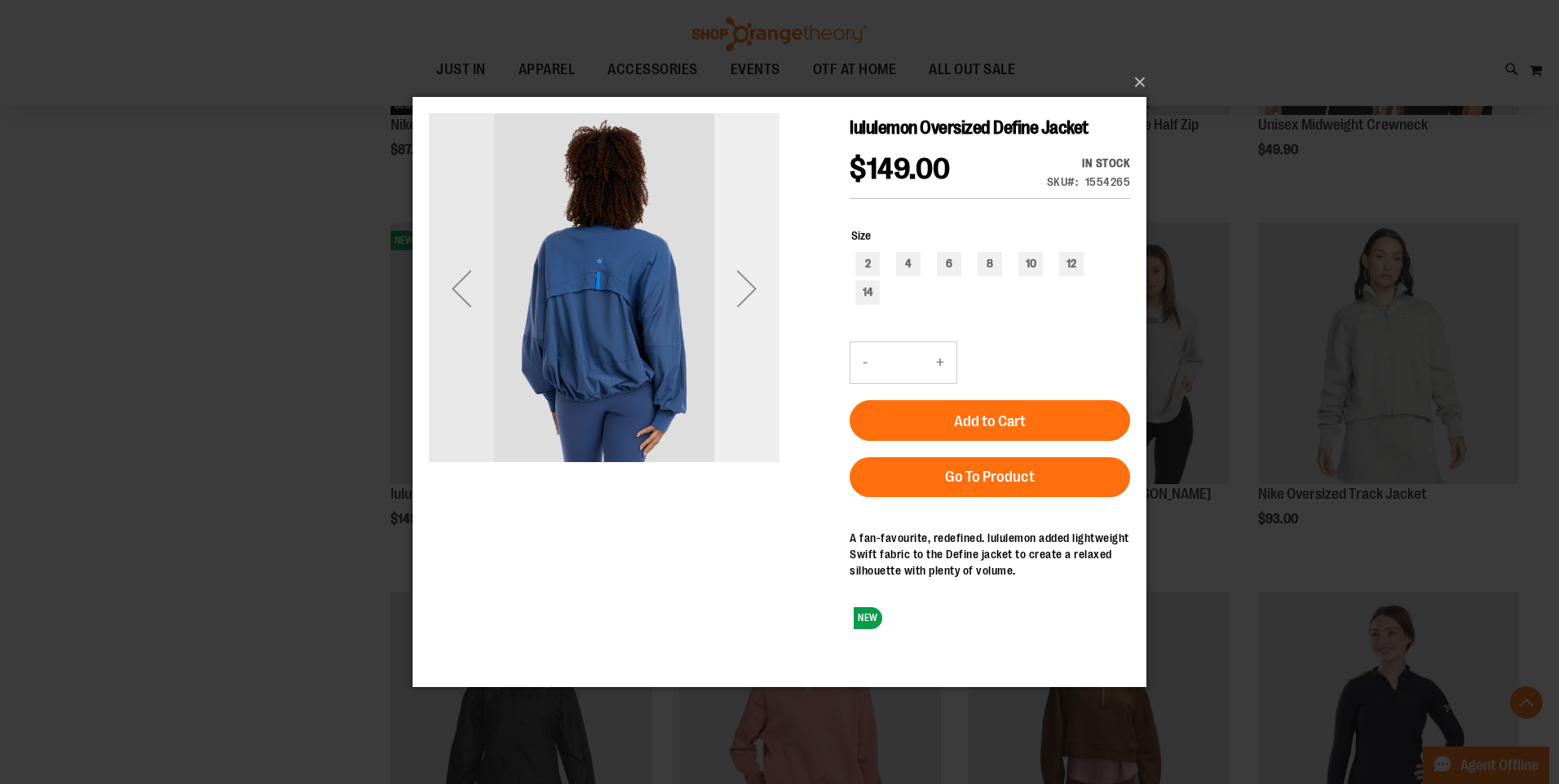
click at [747, 280] on div "Next" at bounding box center [746, 287] width 65 height 65
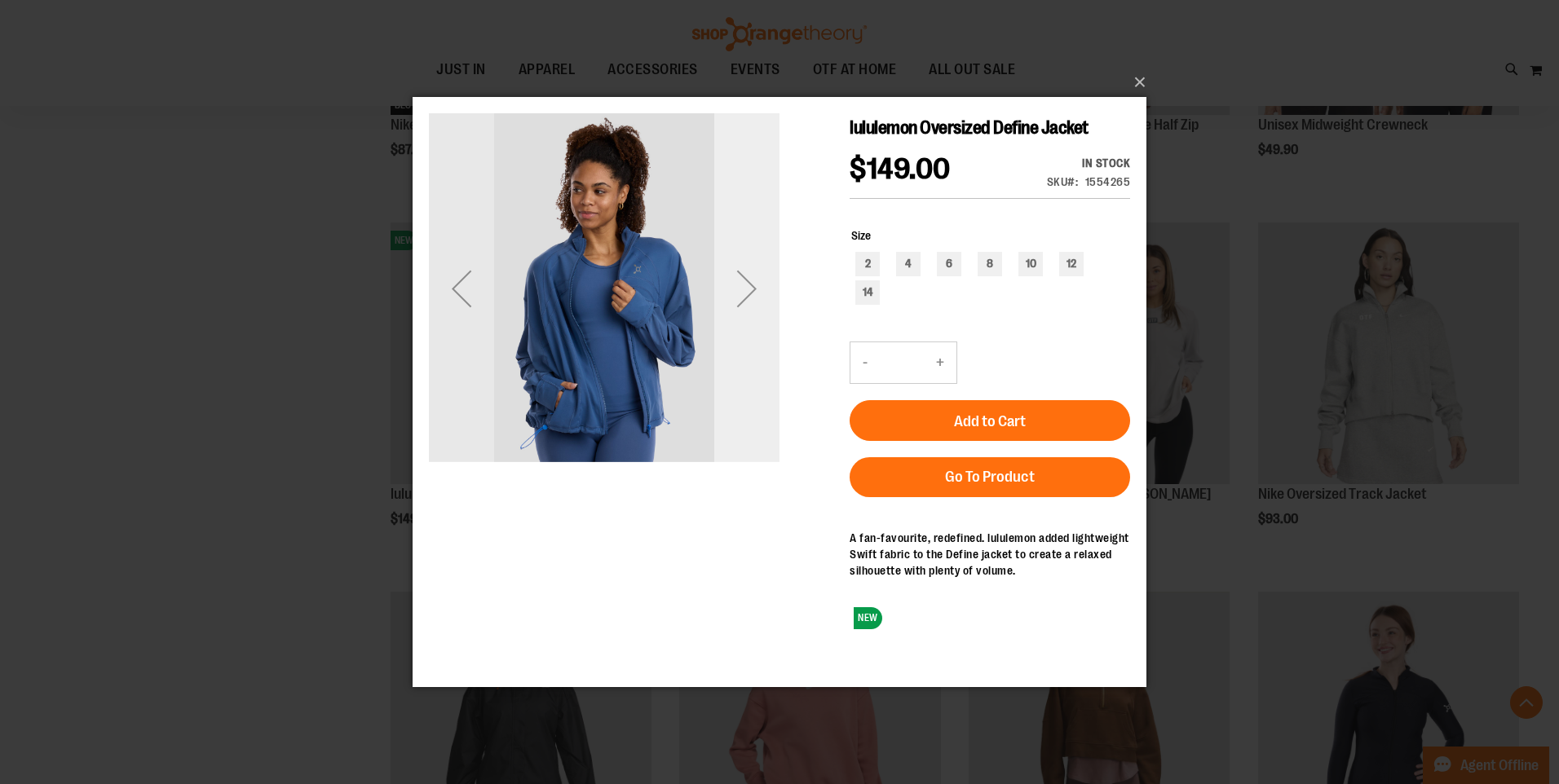
click at [758, 293] on div "Next" at bounding box center [746, 287] width 65 height 65
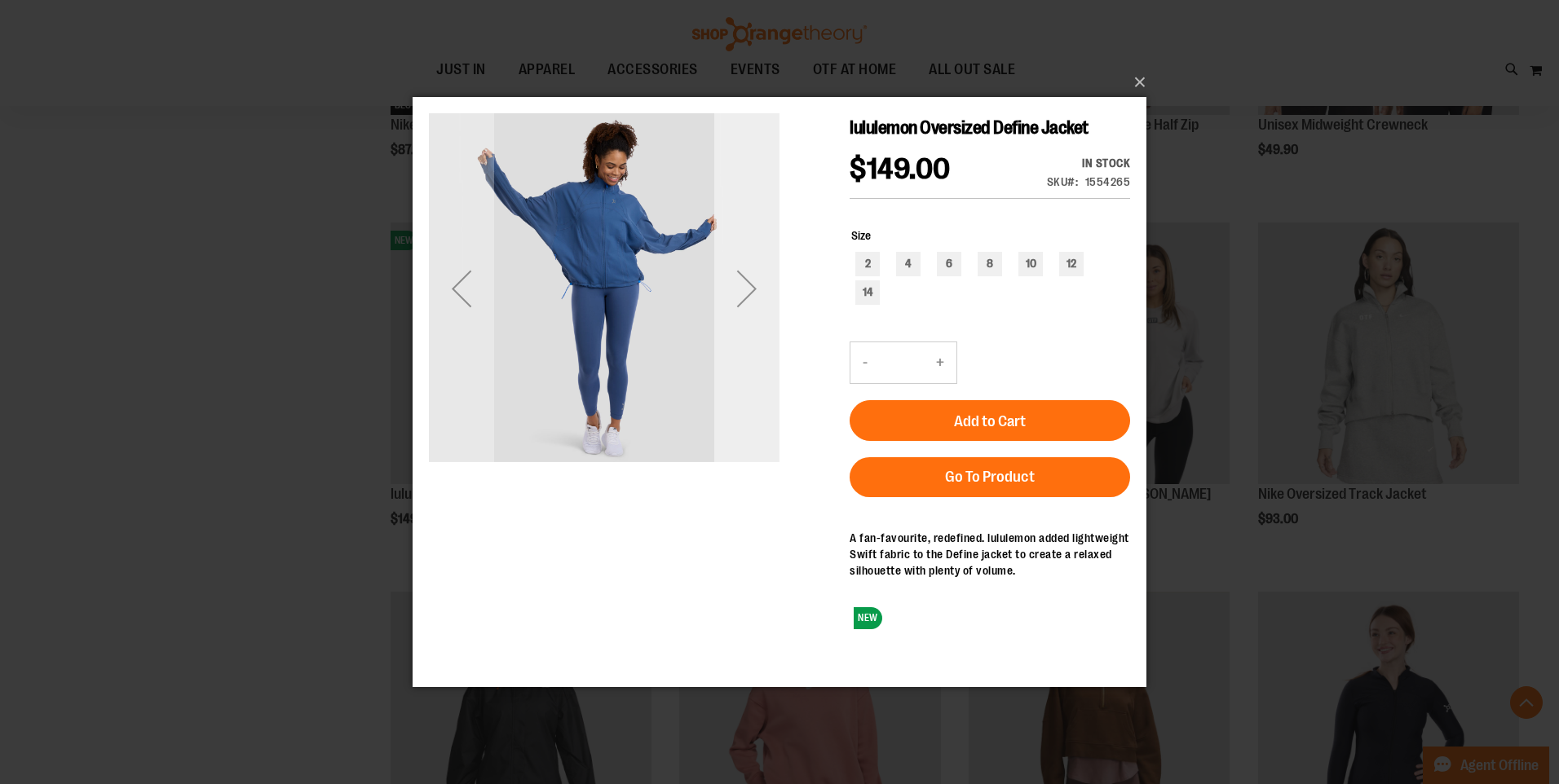
click at [758, 293] on div "Next" at bounding box center [746, 287] width 65 height 65
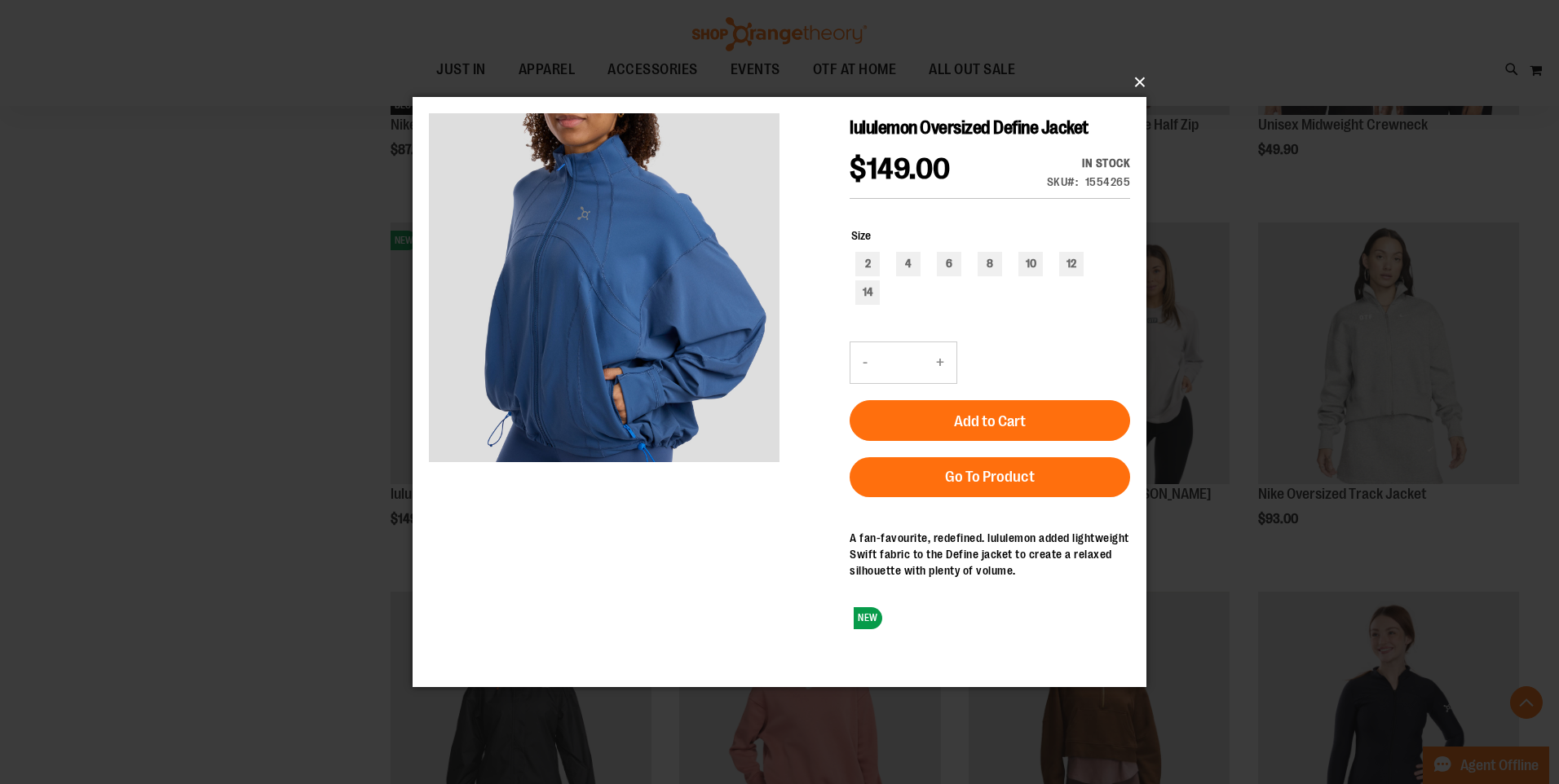
click at [1142, 78] on button "×" at bounding box center [783, 82] width 734 height 36
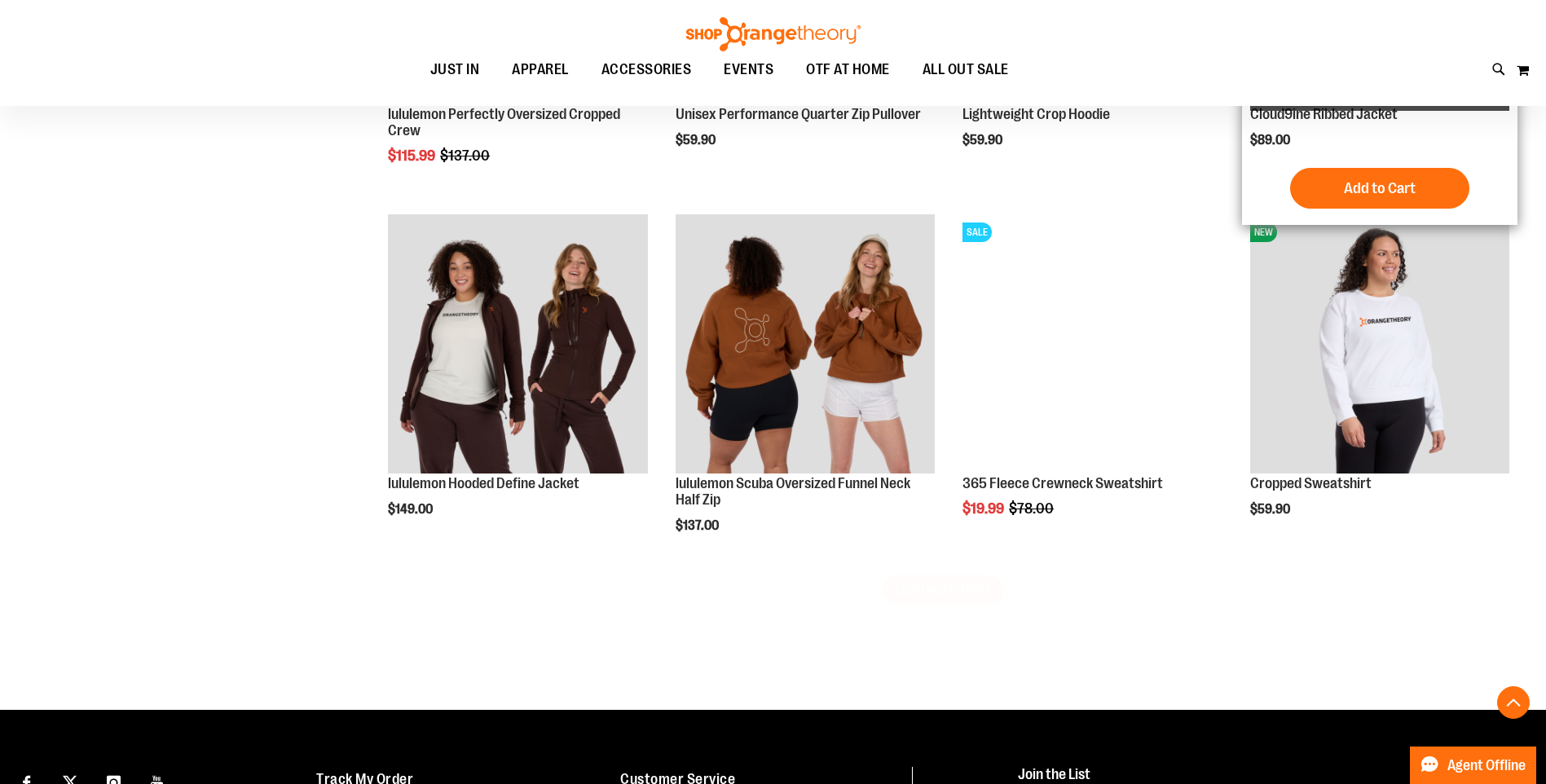
scroll to position [3096, 0]
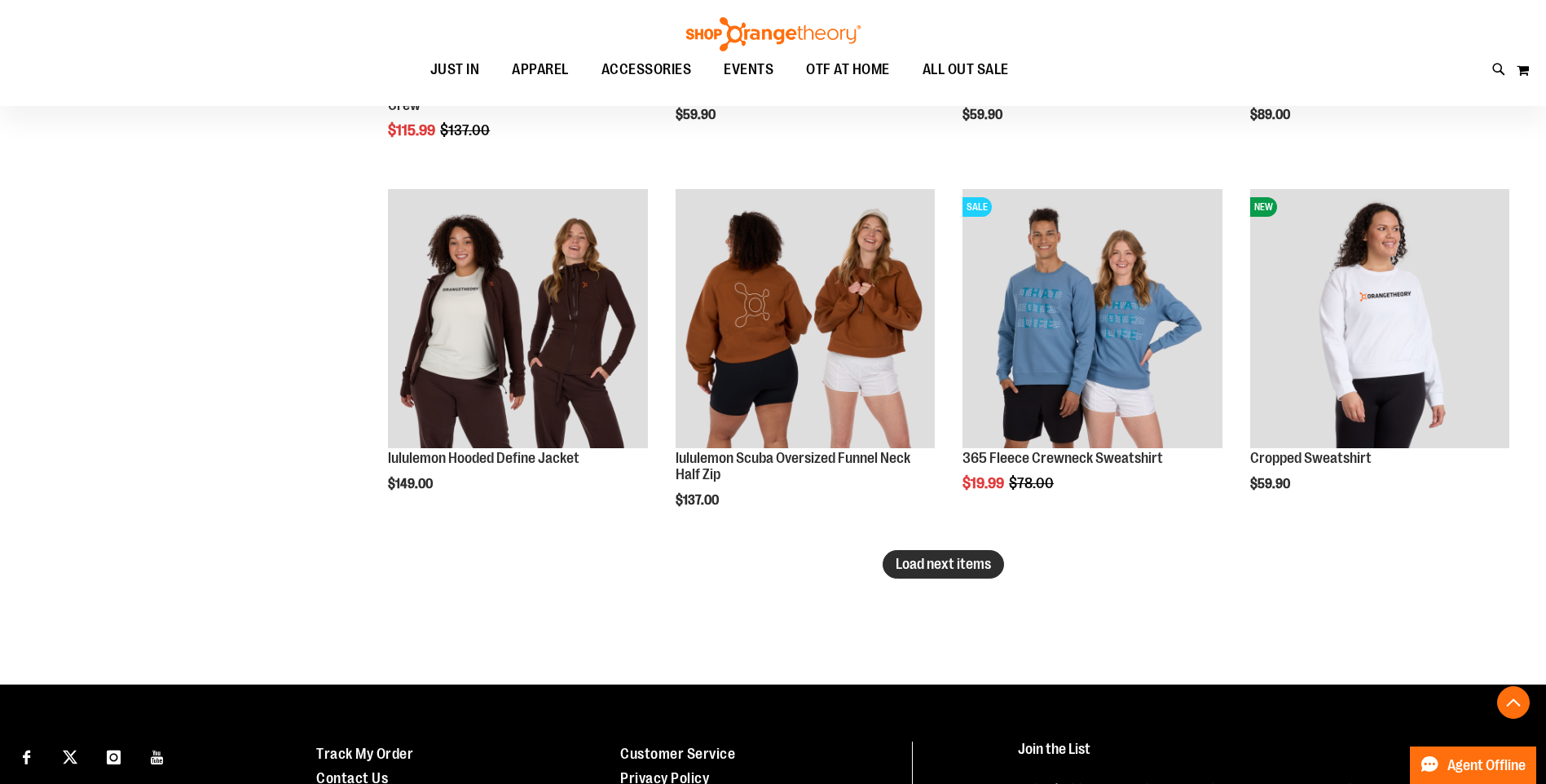
click at [912, 564] on span "Load next items" at bounding box center [944, 564] width 95 height 17
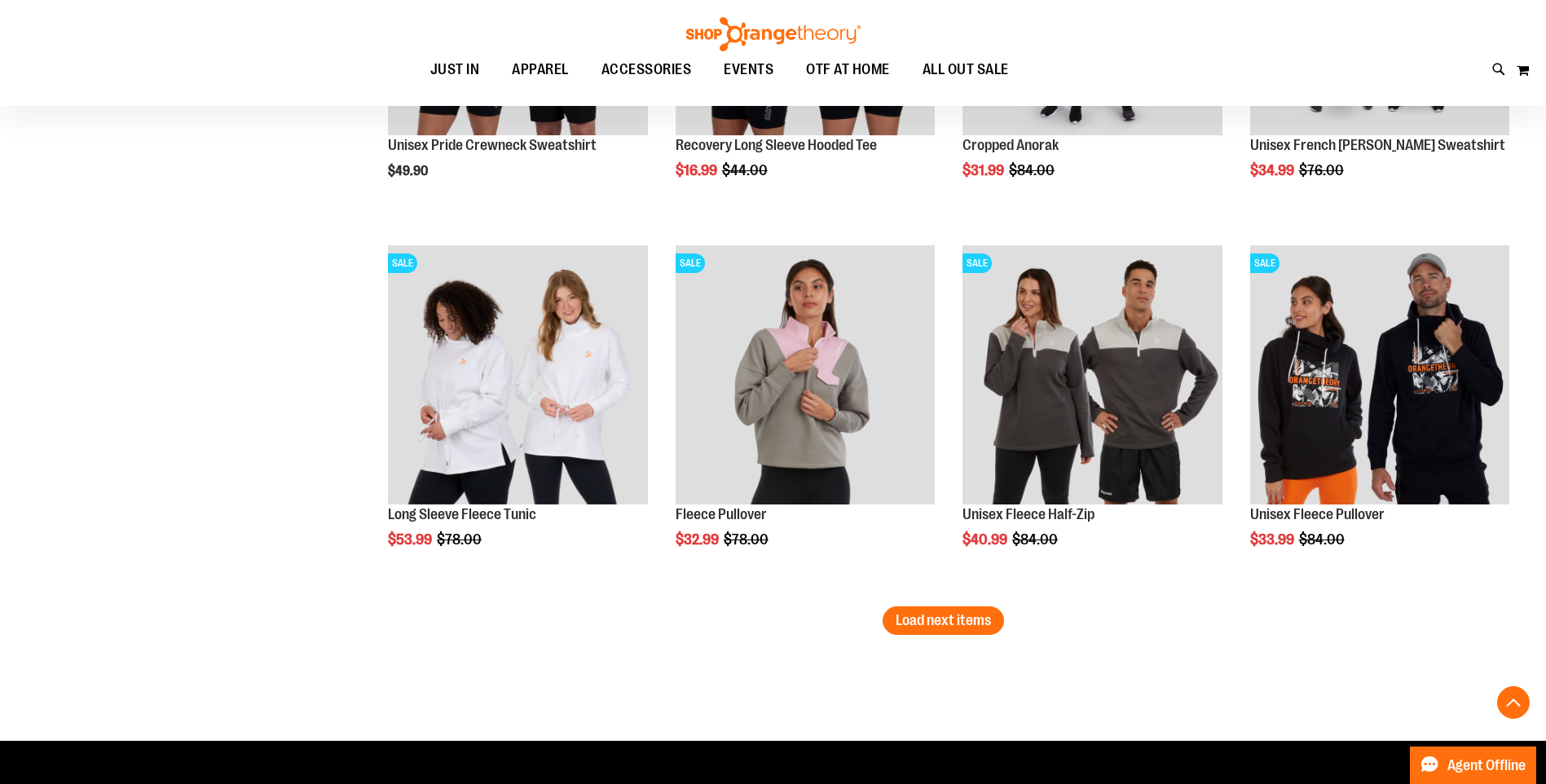
scroll to position [4156, 0]
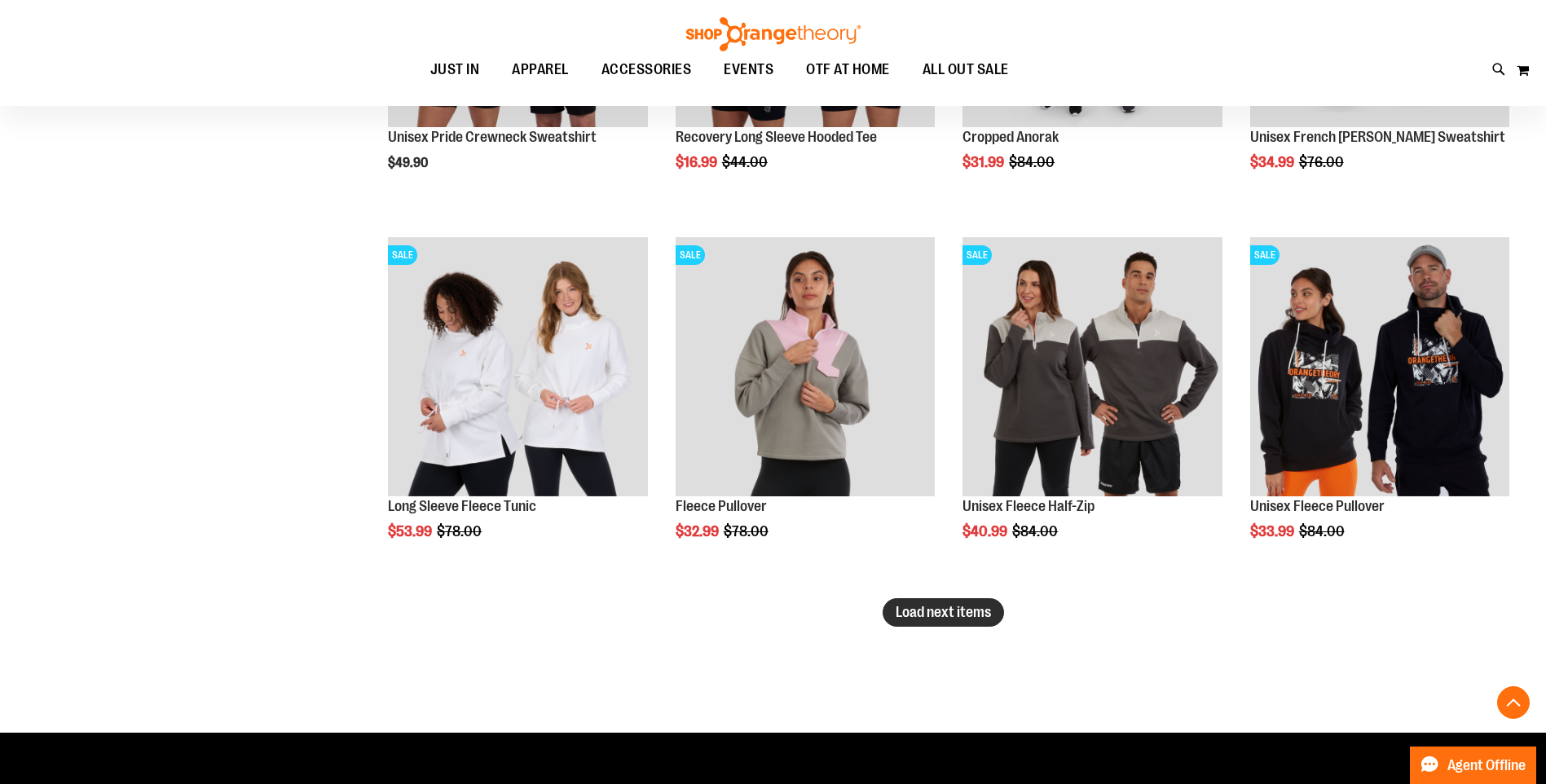
click at [937, 614] on span "Load next items" at bounding box center [944, 612] width 95 height 17
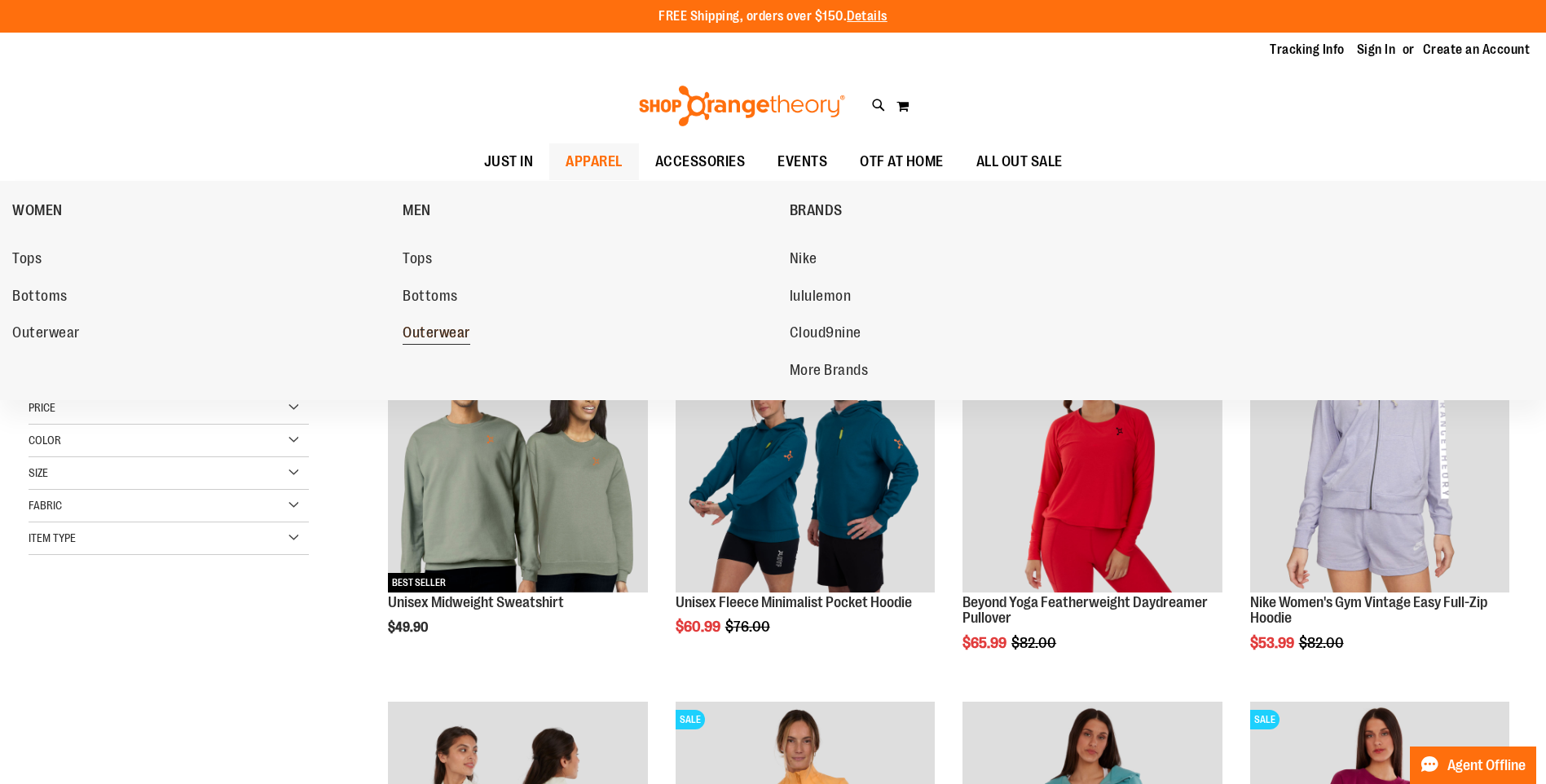
click at [432, 332] on span "Outerwear" at bounding box center [435, 334] width 67 height 20
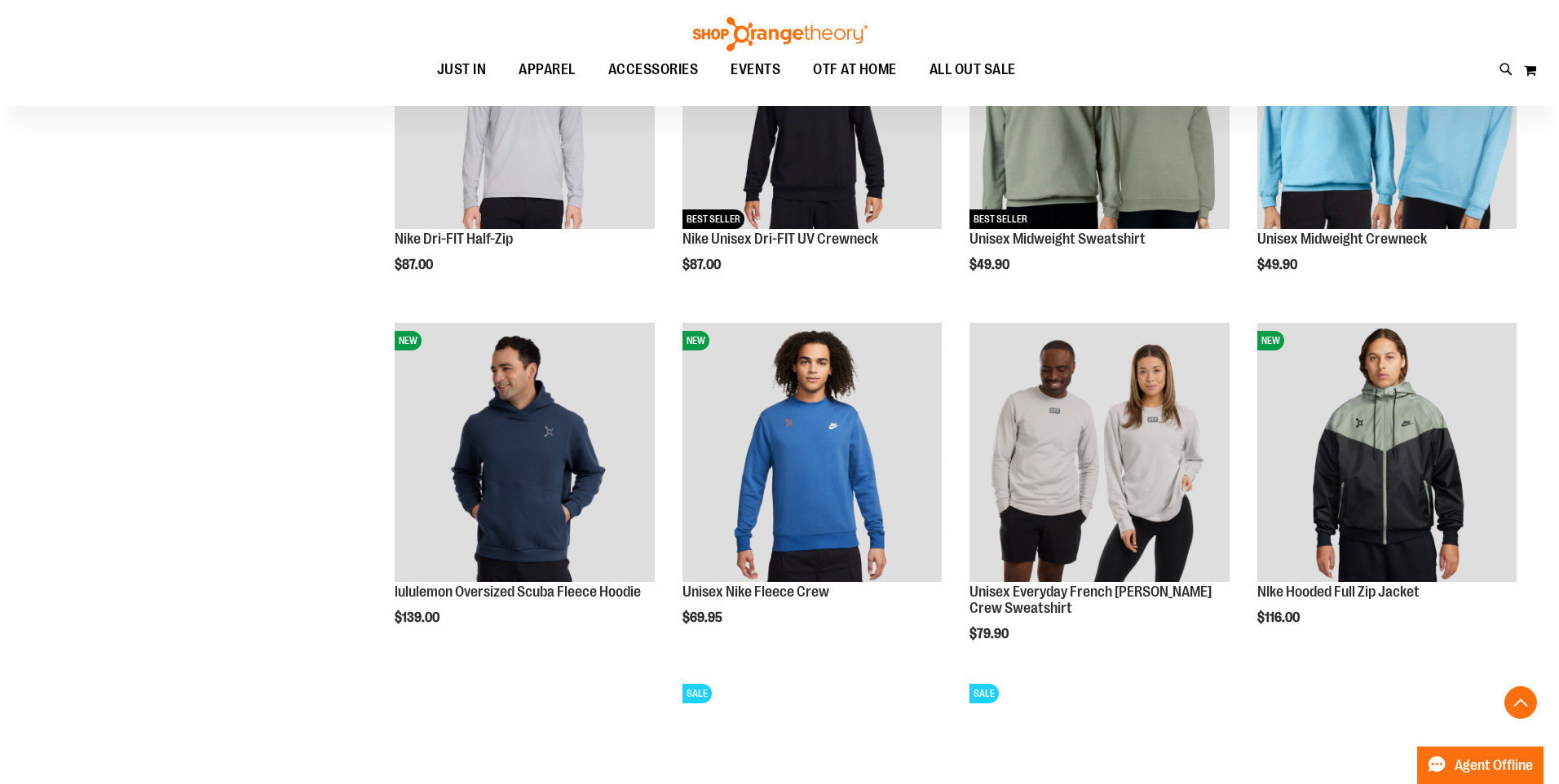
scroll to position [732, 0]
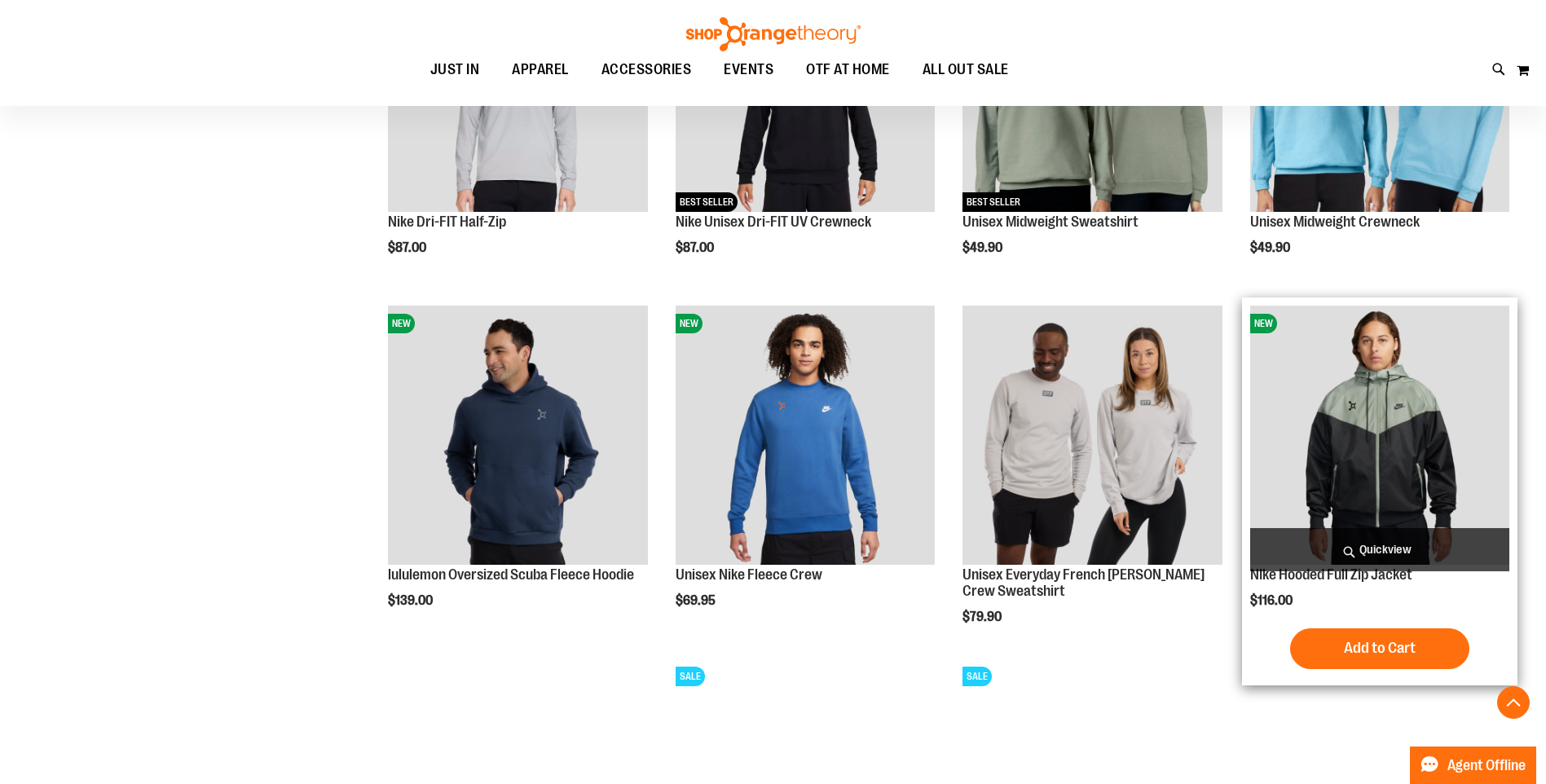
type input "**********"
click at [1440, 552] on span "Quickview" at bounding box center [1380, 549] width 259 height 43
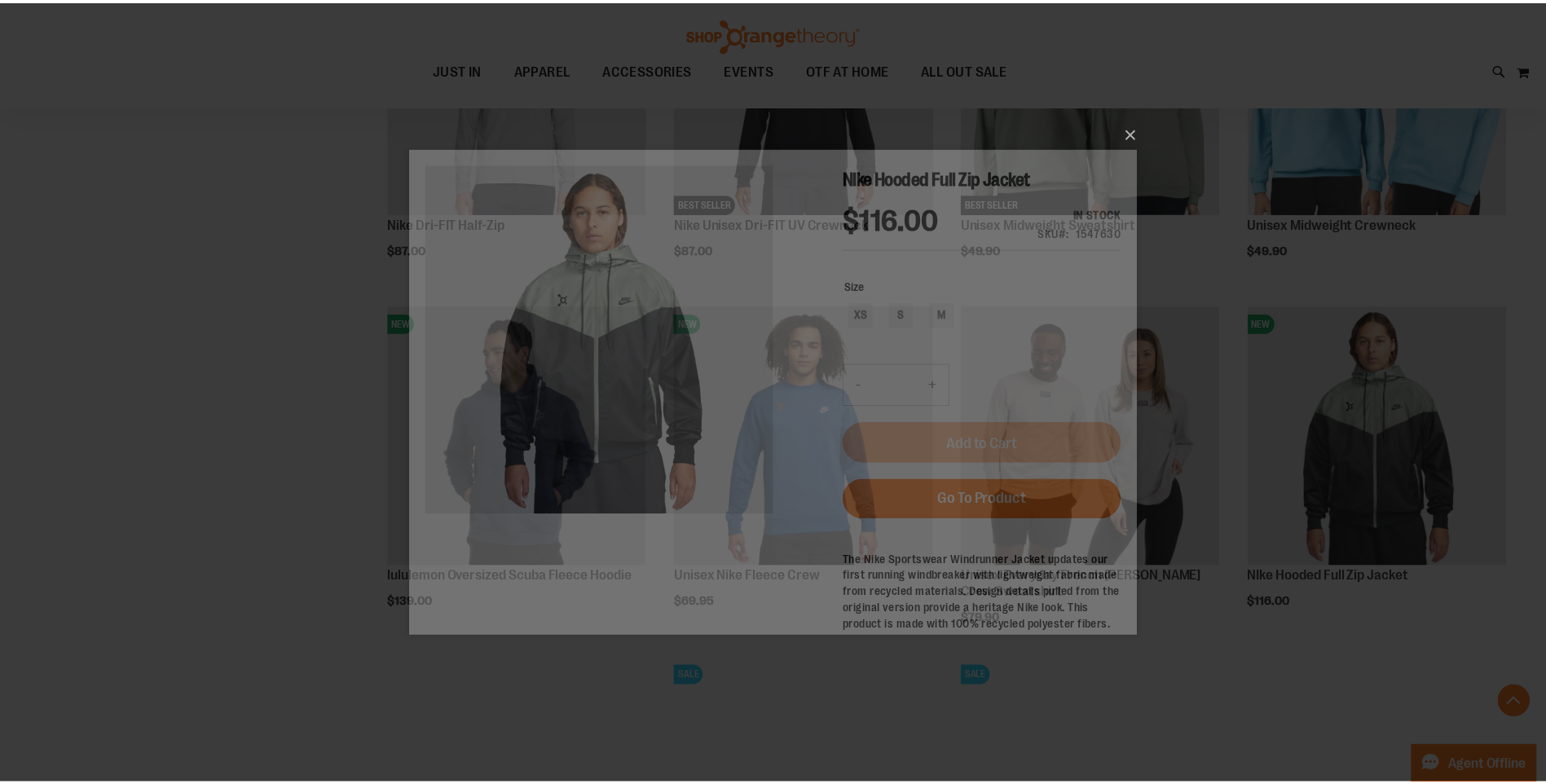
scroll to position [0, 0]
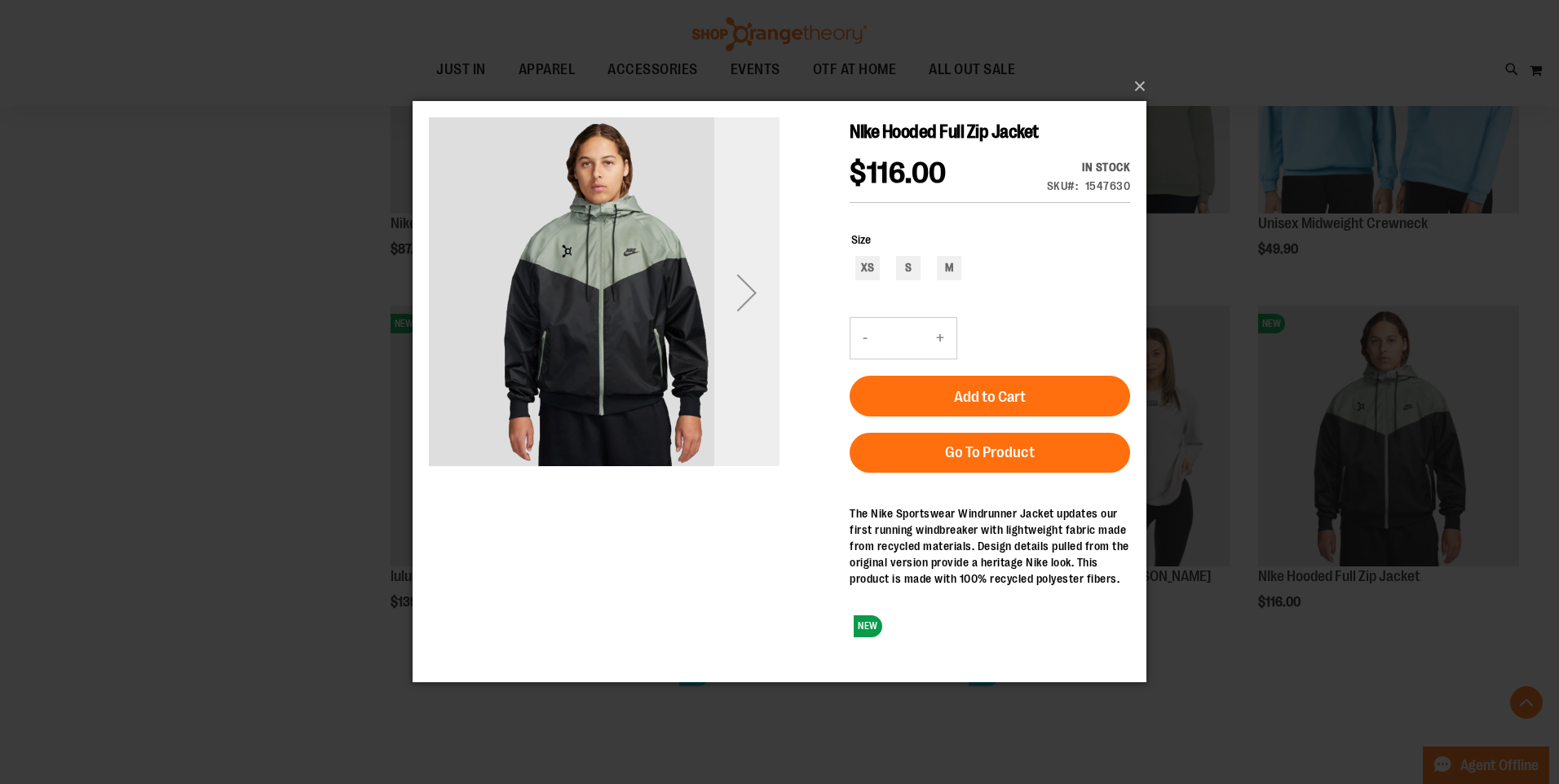
click at [767, 302] on div "Next" at bounding box center [746, 292] width 65 height 65
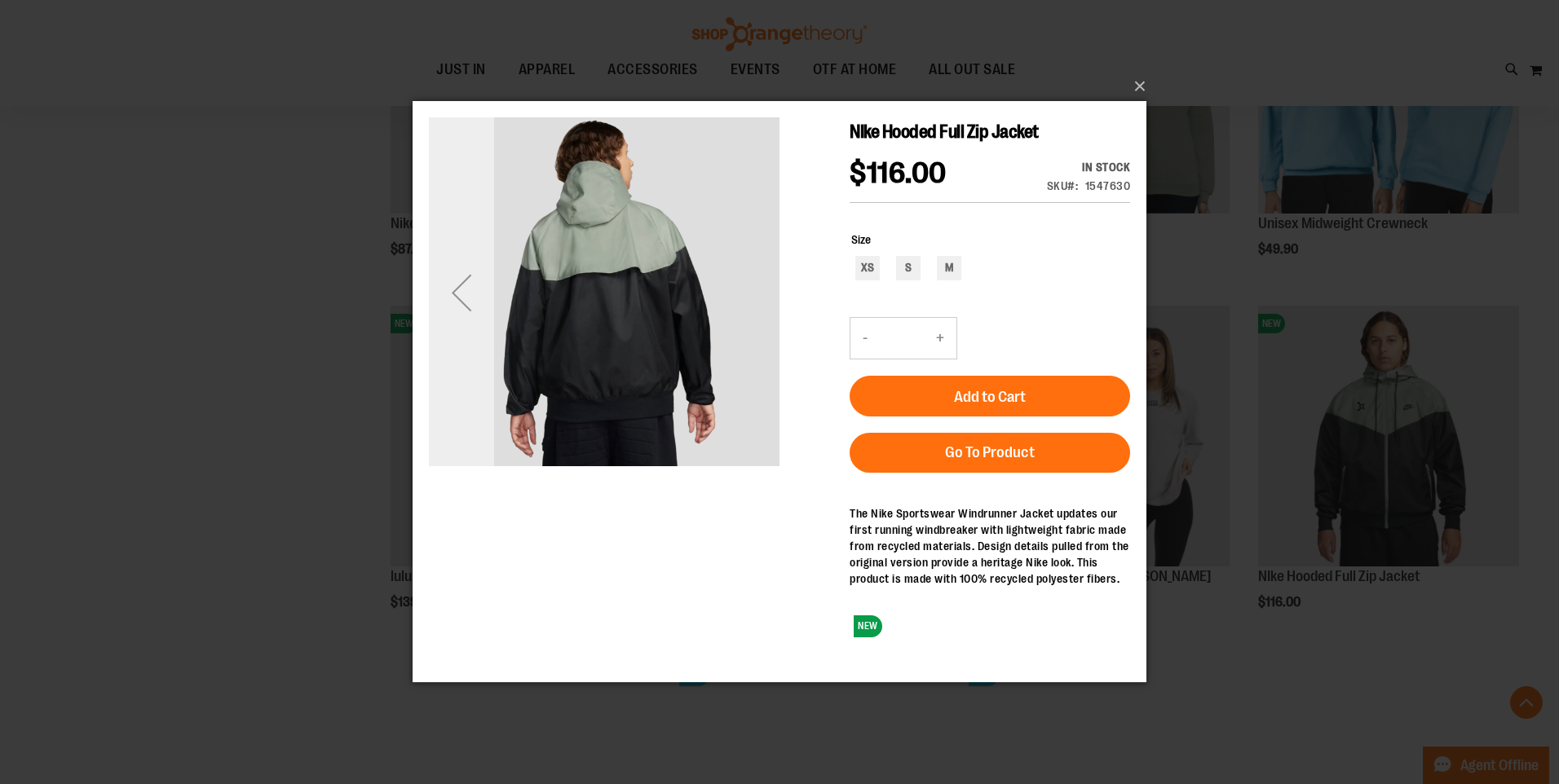
click at [459, 307] on div "Previous" at bounding box center [461, 292] width 65 height 65
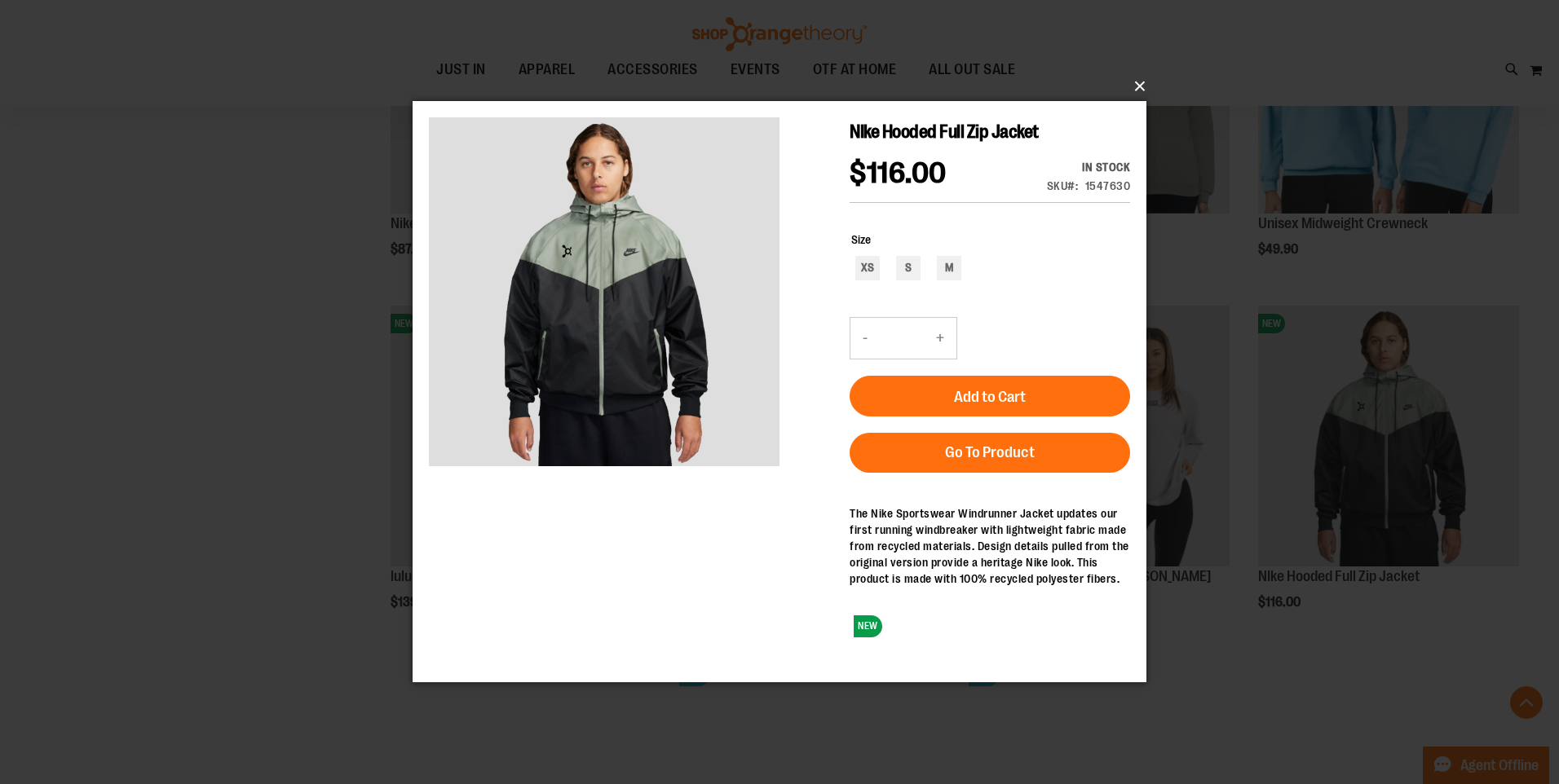
click at [1136, 91] on button "×" at bounding box center [783, 86] width 734 height 36
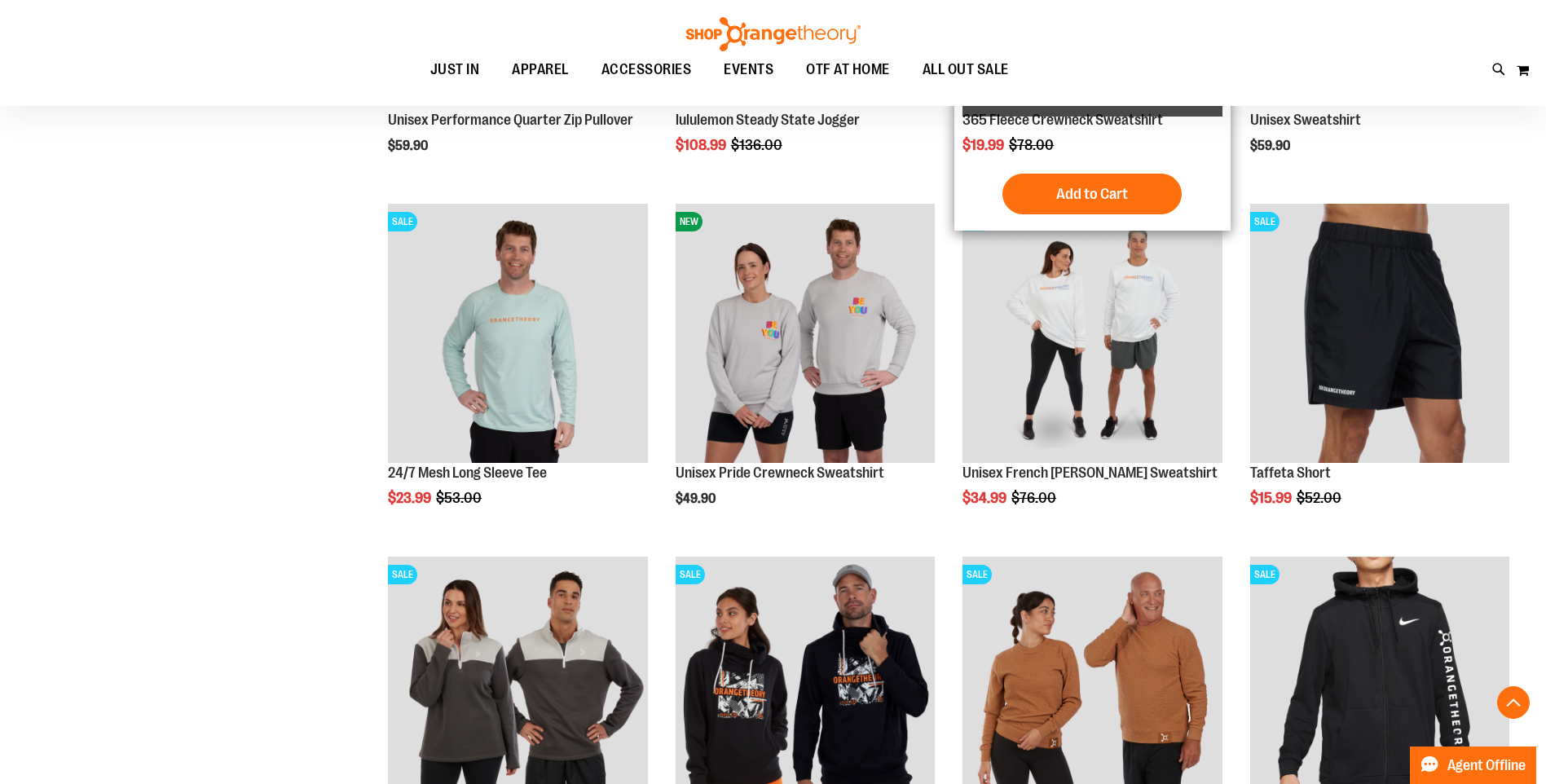
scroll to position [1548, 0]
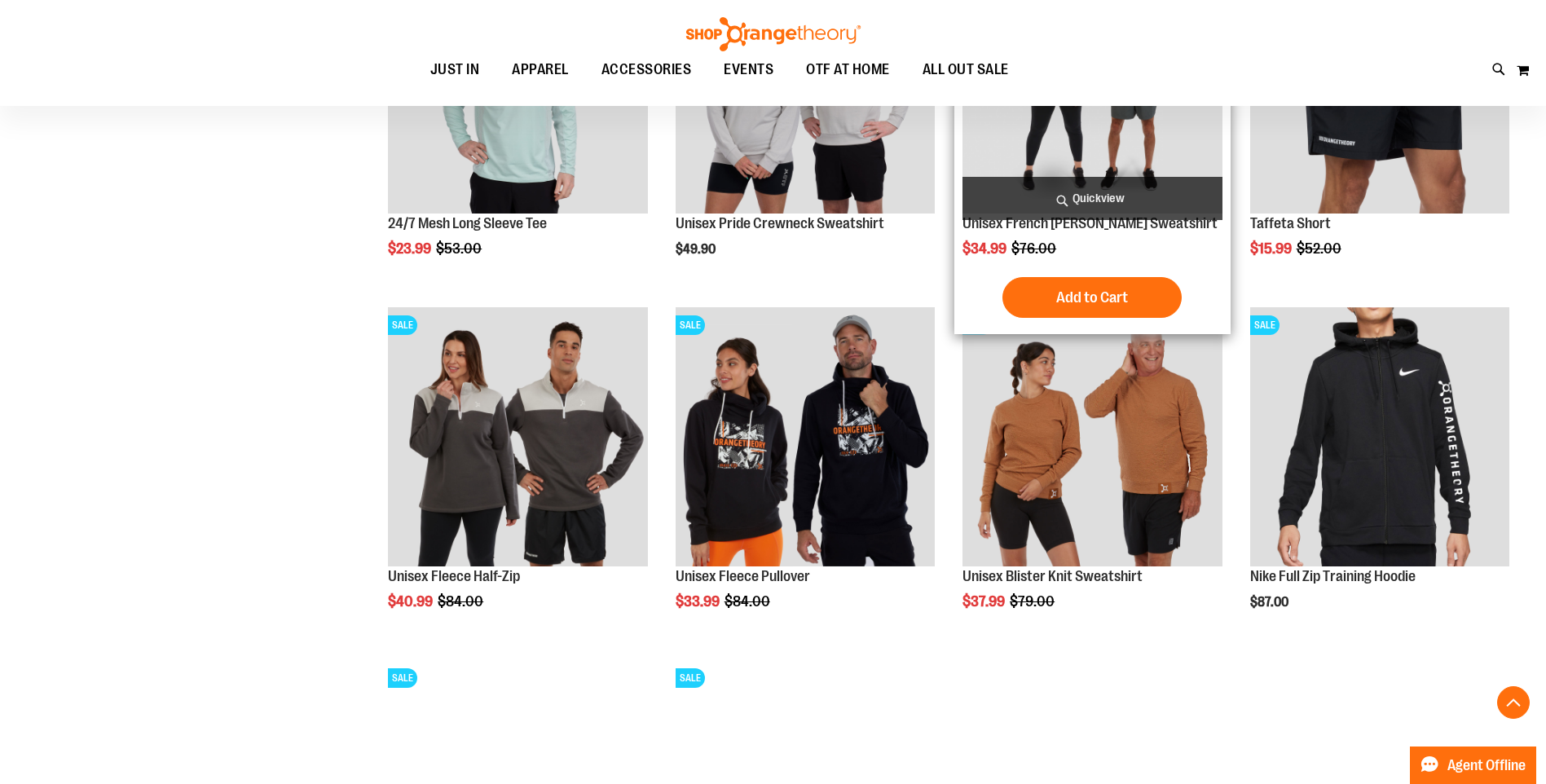
scroll to position [1792, 0]
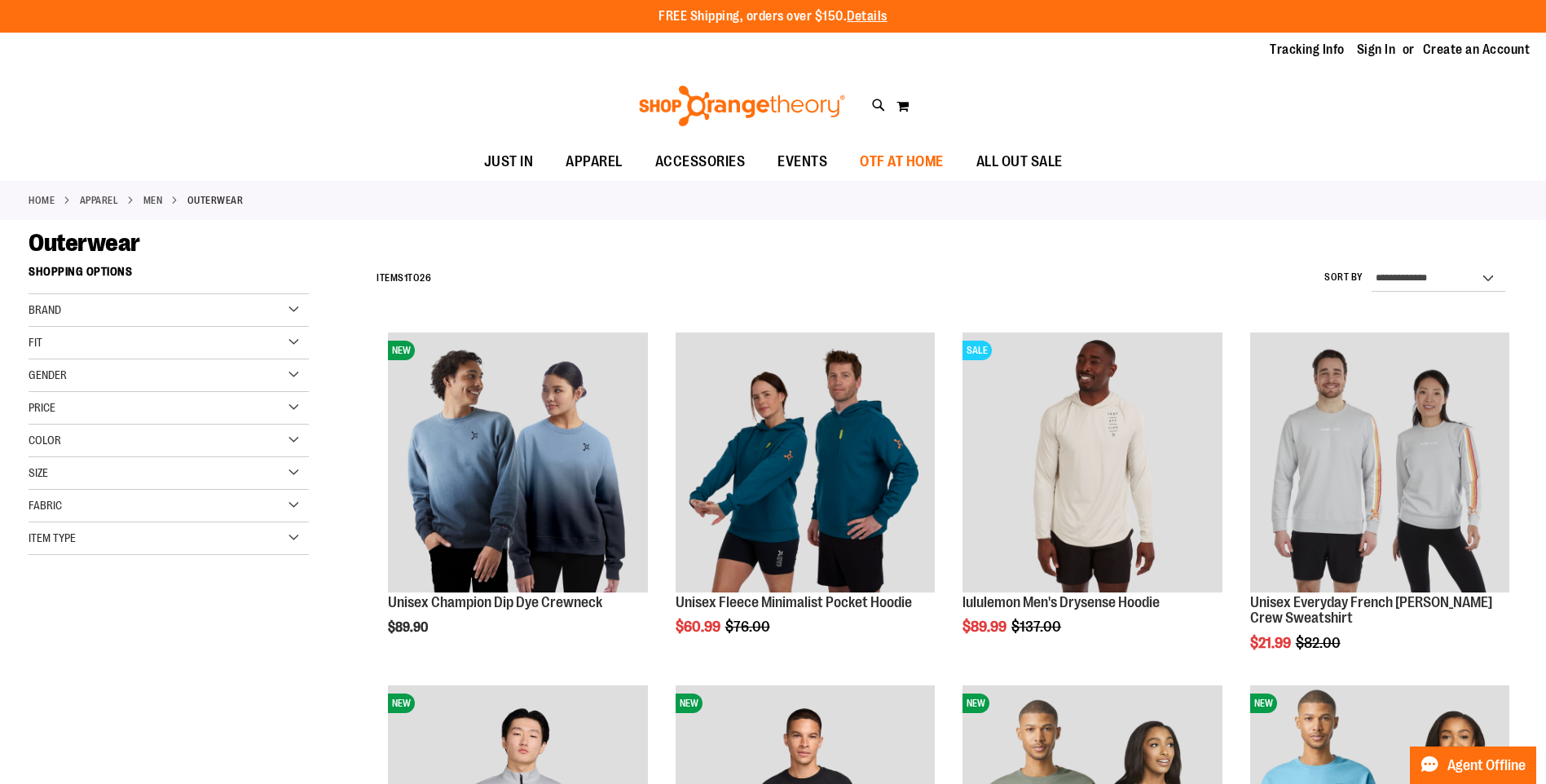
click at [893, 170] on span "OTF AT HOME" at bounding box center [902, 162] width 84 height 37
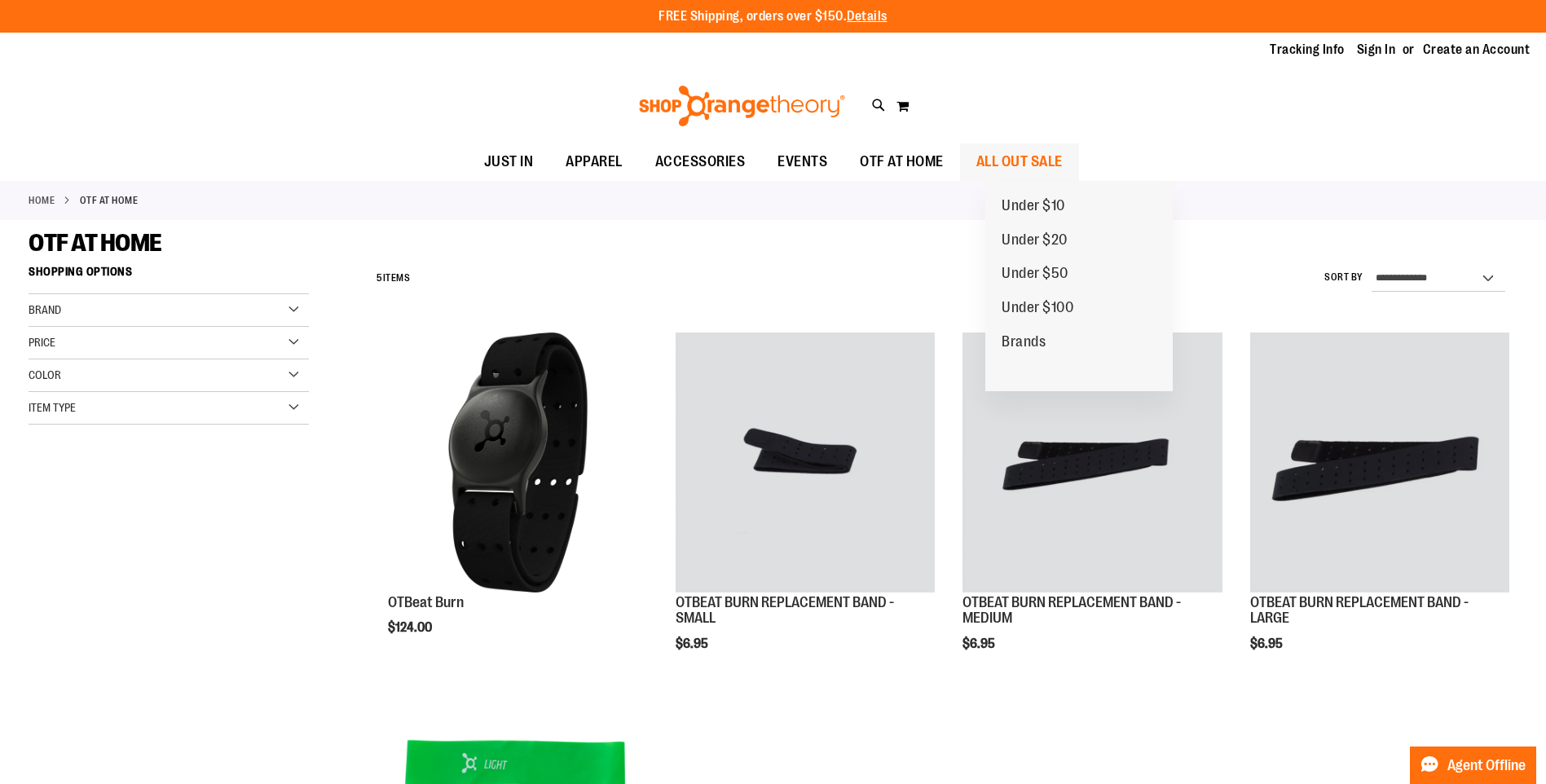
type input "**********"
click at [1046, 153] on span "ALL OUT SALE" at bounding box center [1019, 162] width 87 height 37
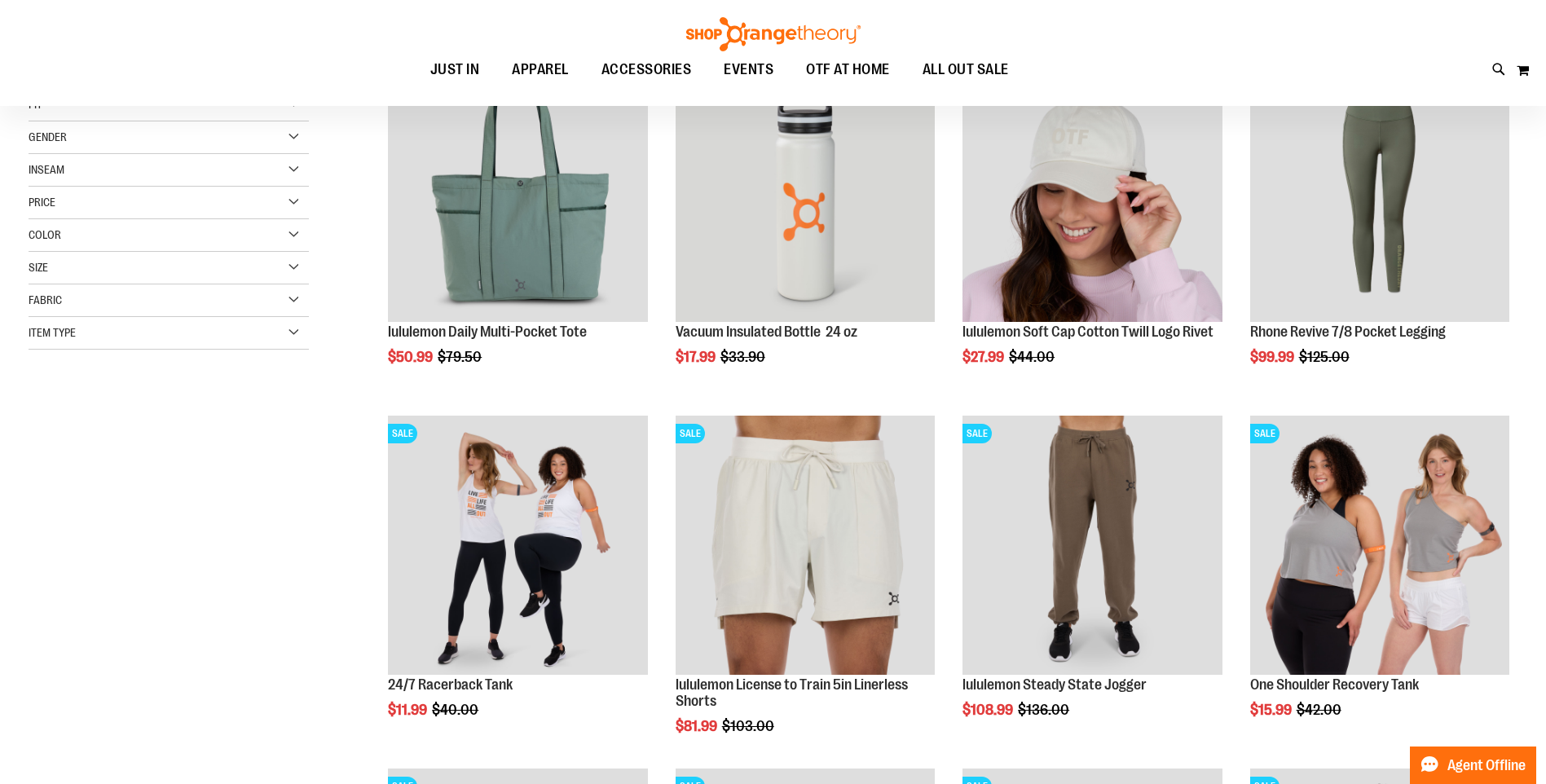
scroll to position [325, 0]
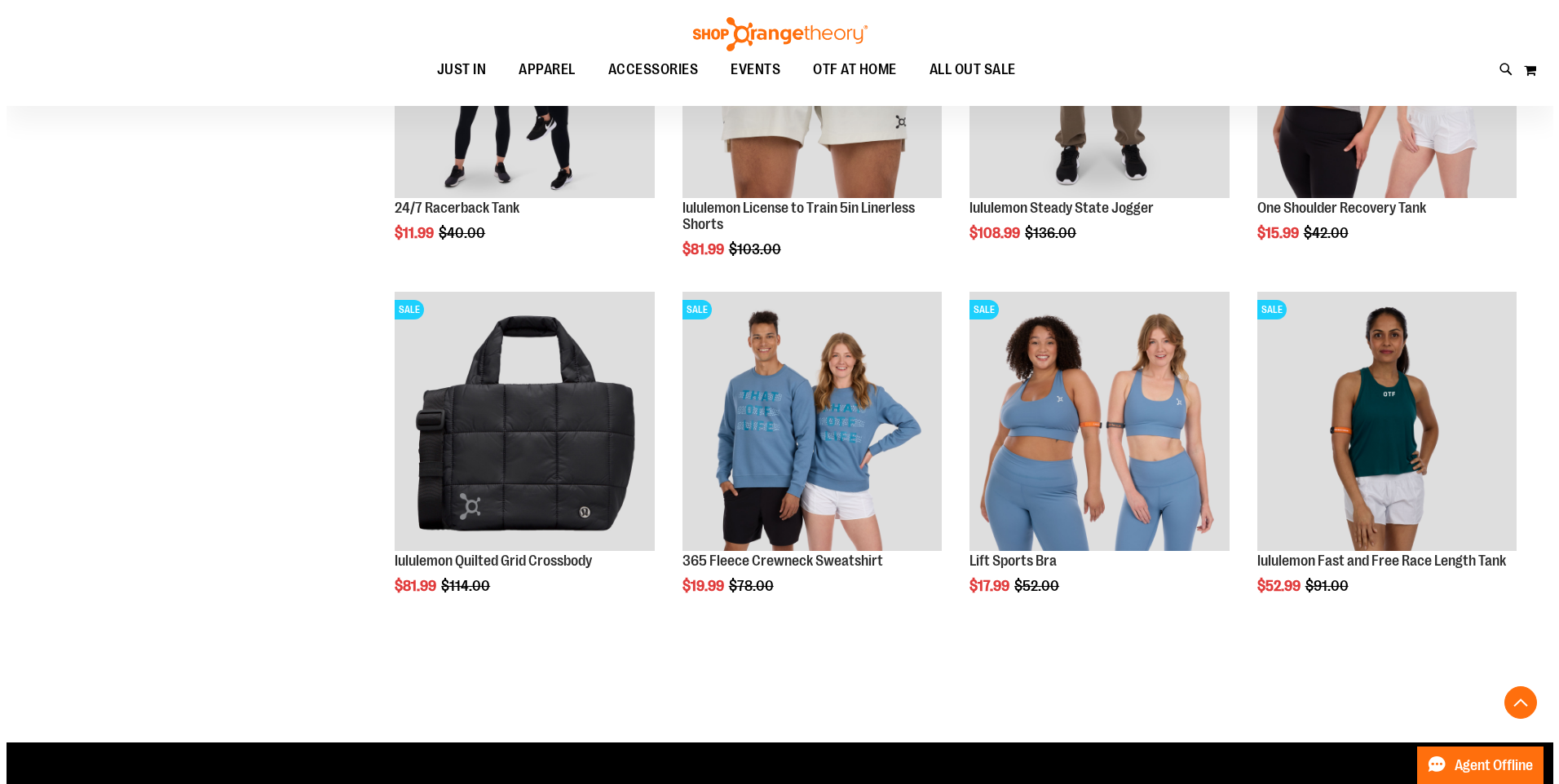
scroll to position [814, 0]
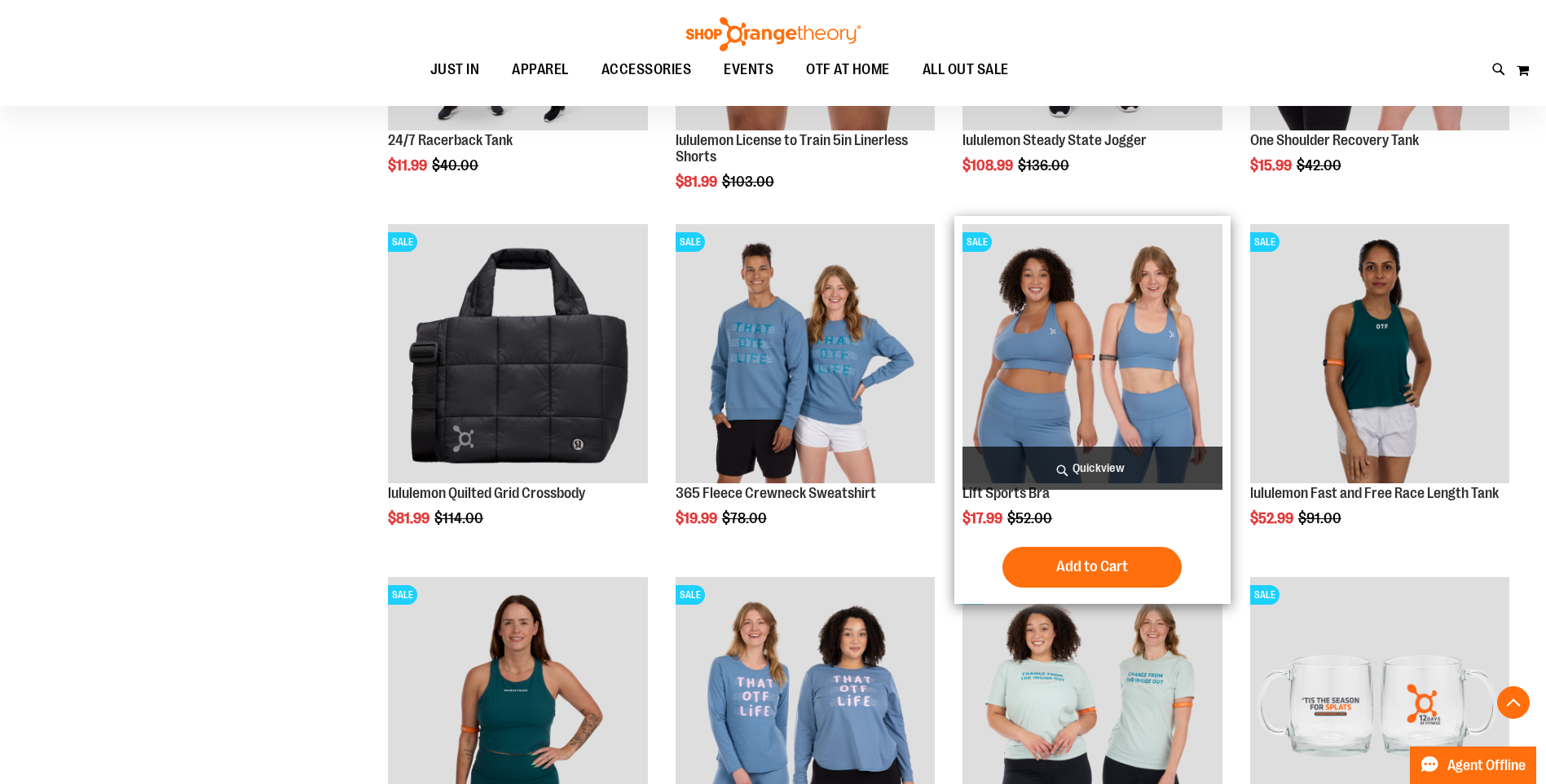
type input "**********"
click at [1131, 467] on span "Quickview" at bounding box center [1092, 468] width 259 height 43
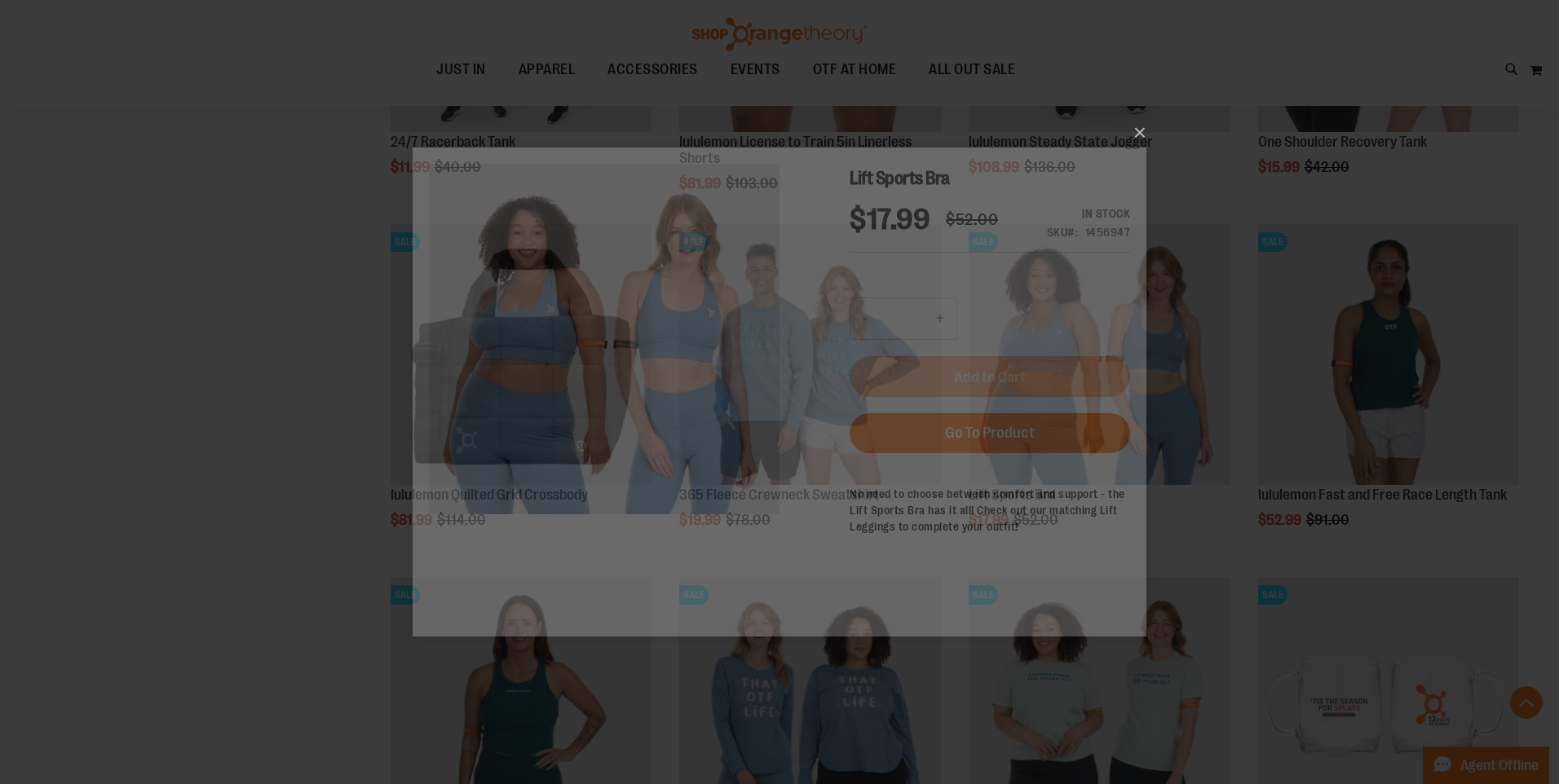
scroll to position [0, 0]
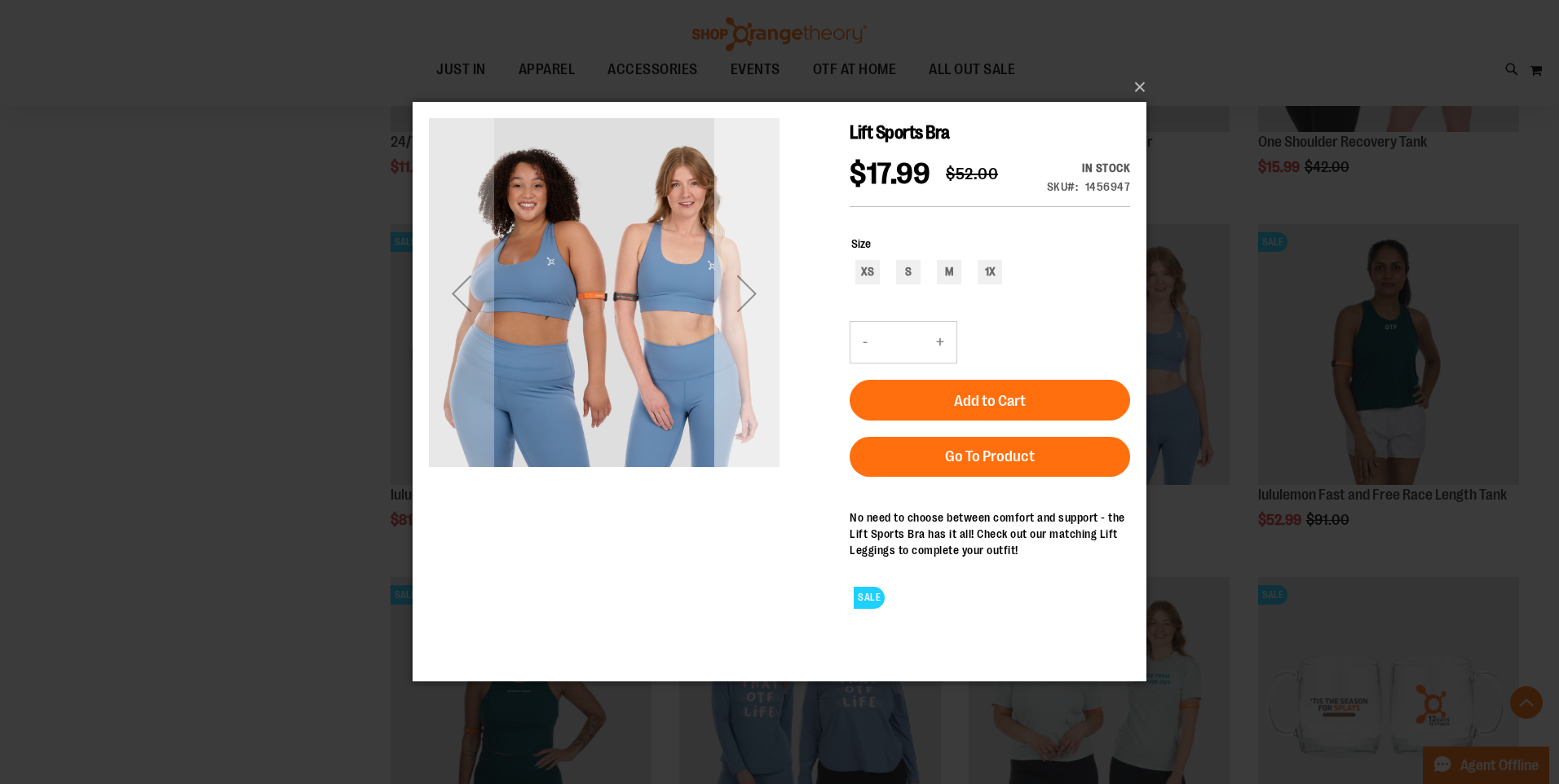
click at [754, 322] on div "Next" at bounding box center [746, 293] width 65 height 65
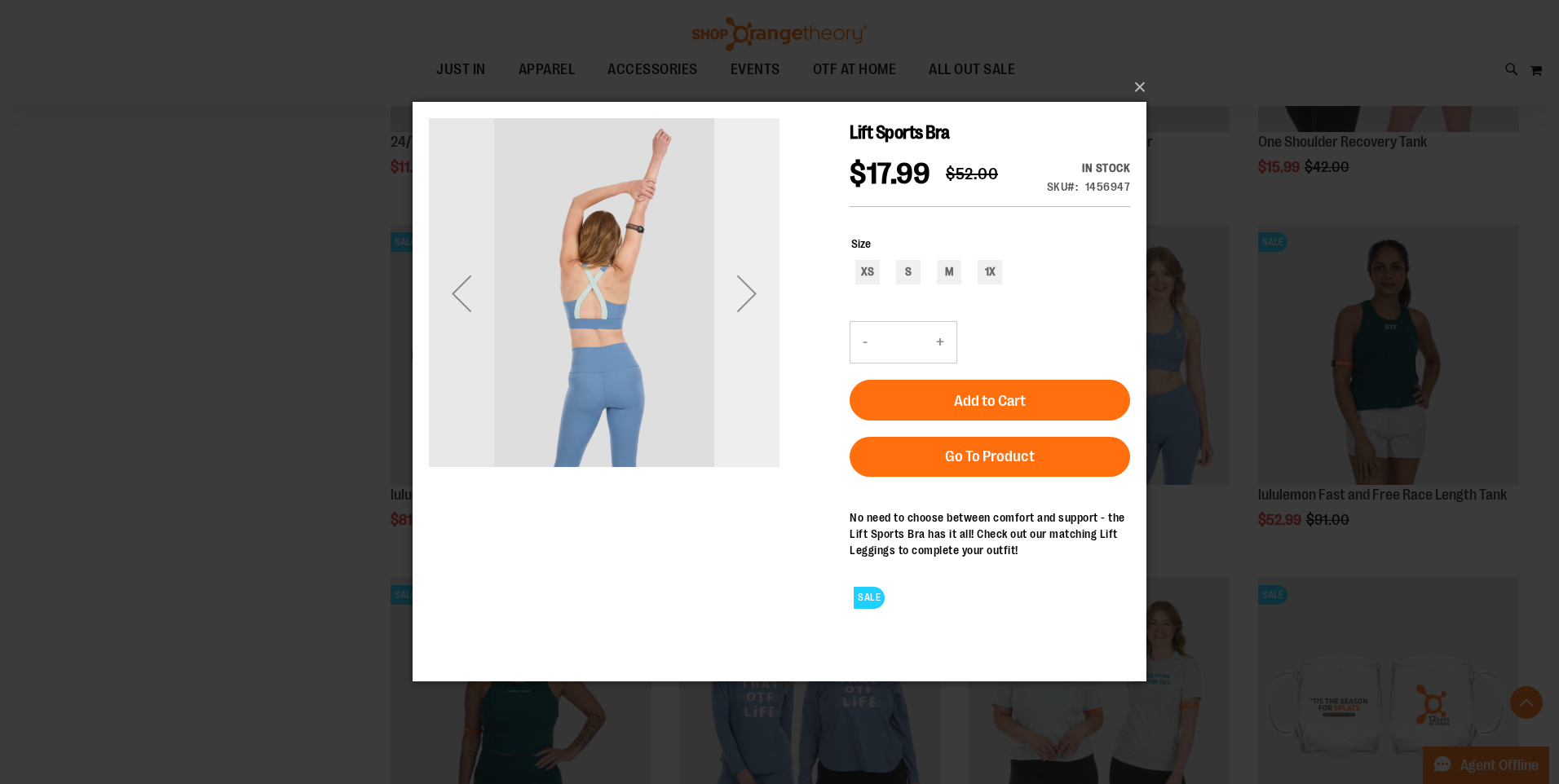
click at [754, 322] on div "Next" at bounding box center [746, 293] width 65 height 65
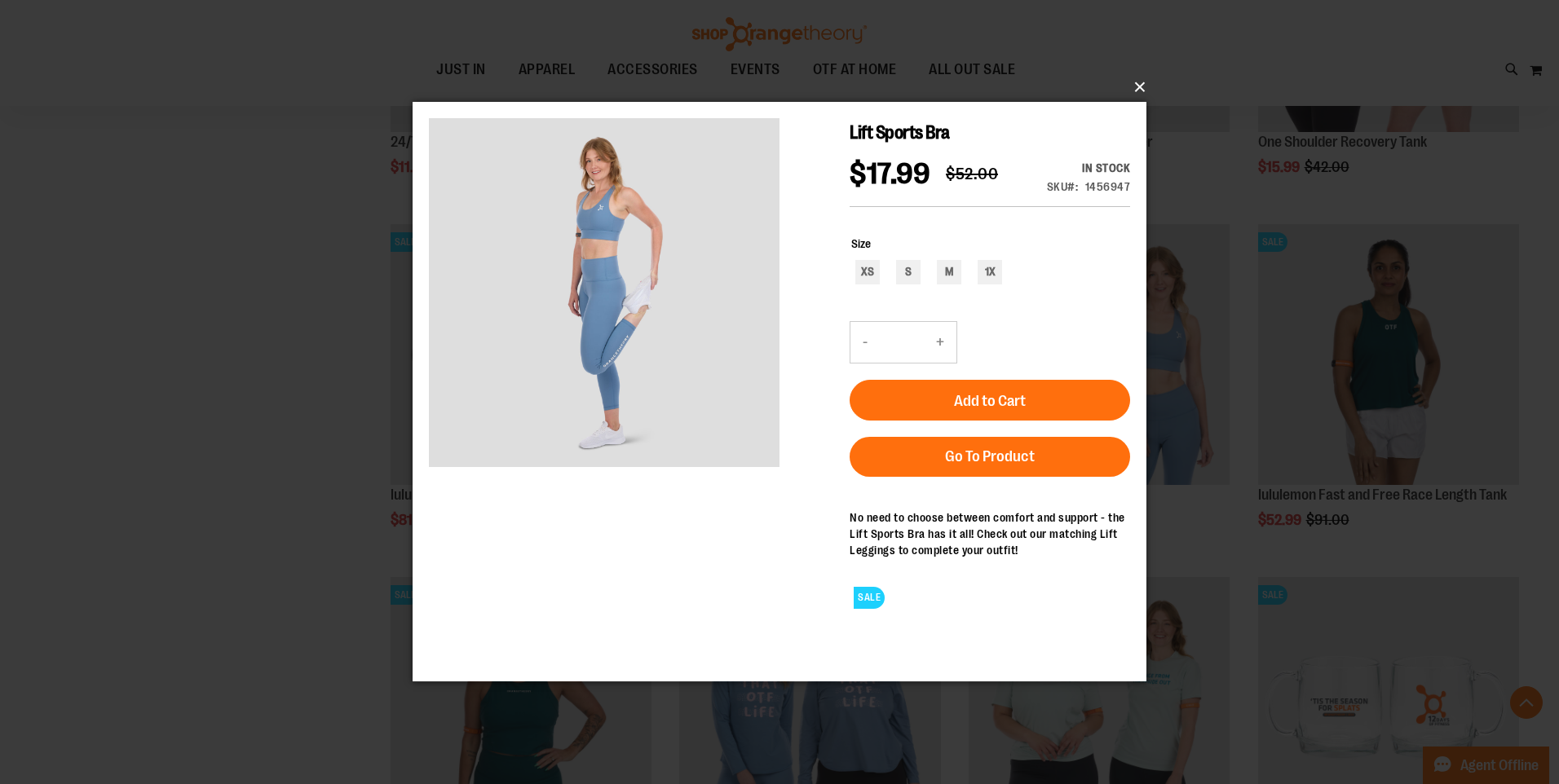
click at [1135, 88] on button "×" at bounding box center [783, 87] width 734 height 36
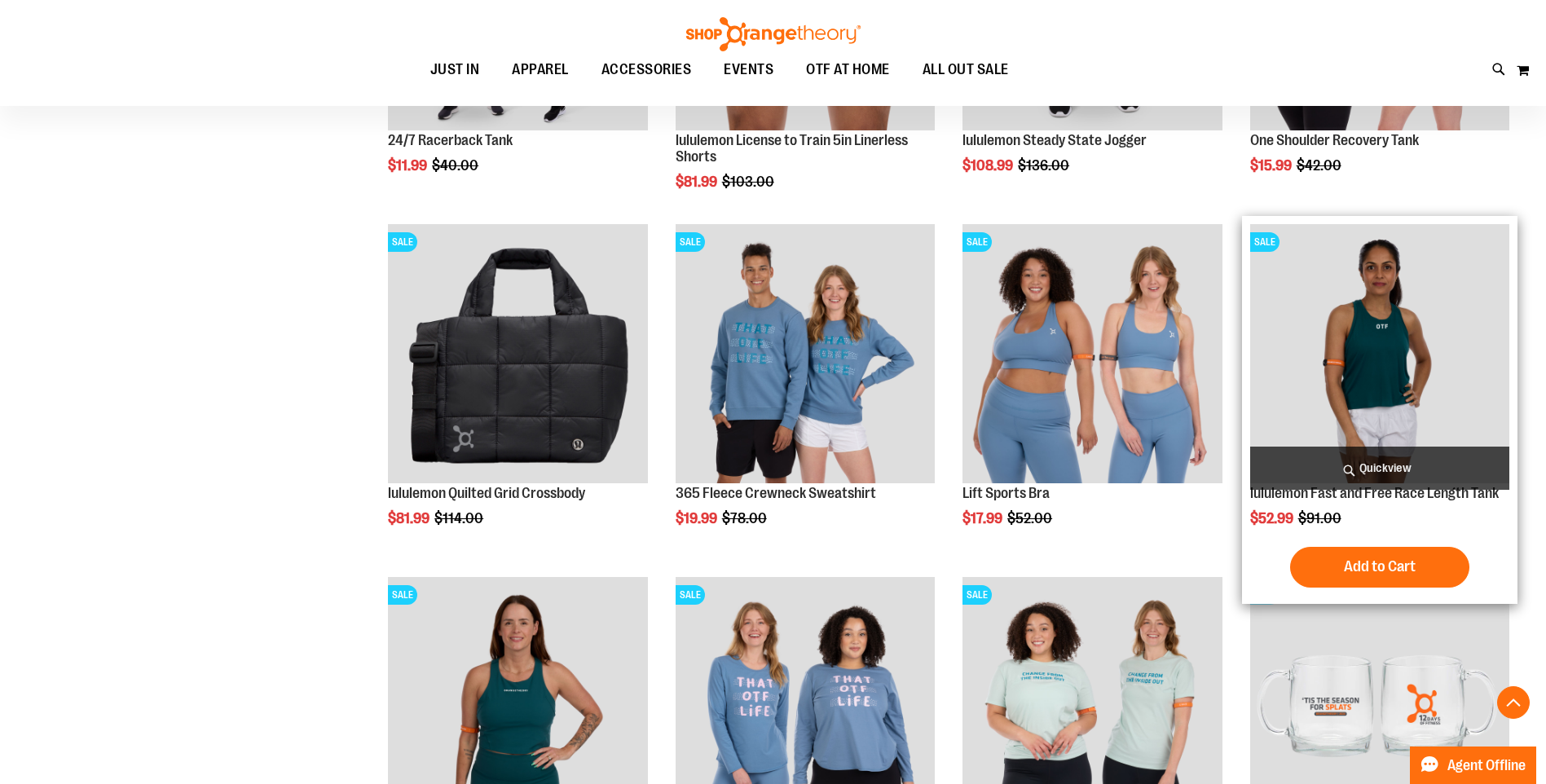
click at [1356, 471] on span "Quickview" at bounding box center [1380, 468] width 259 height 43
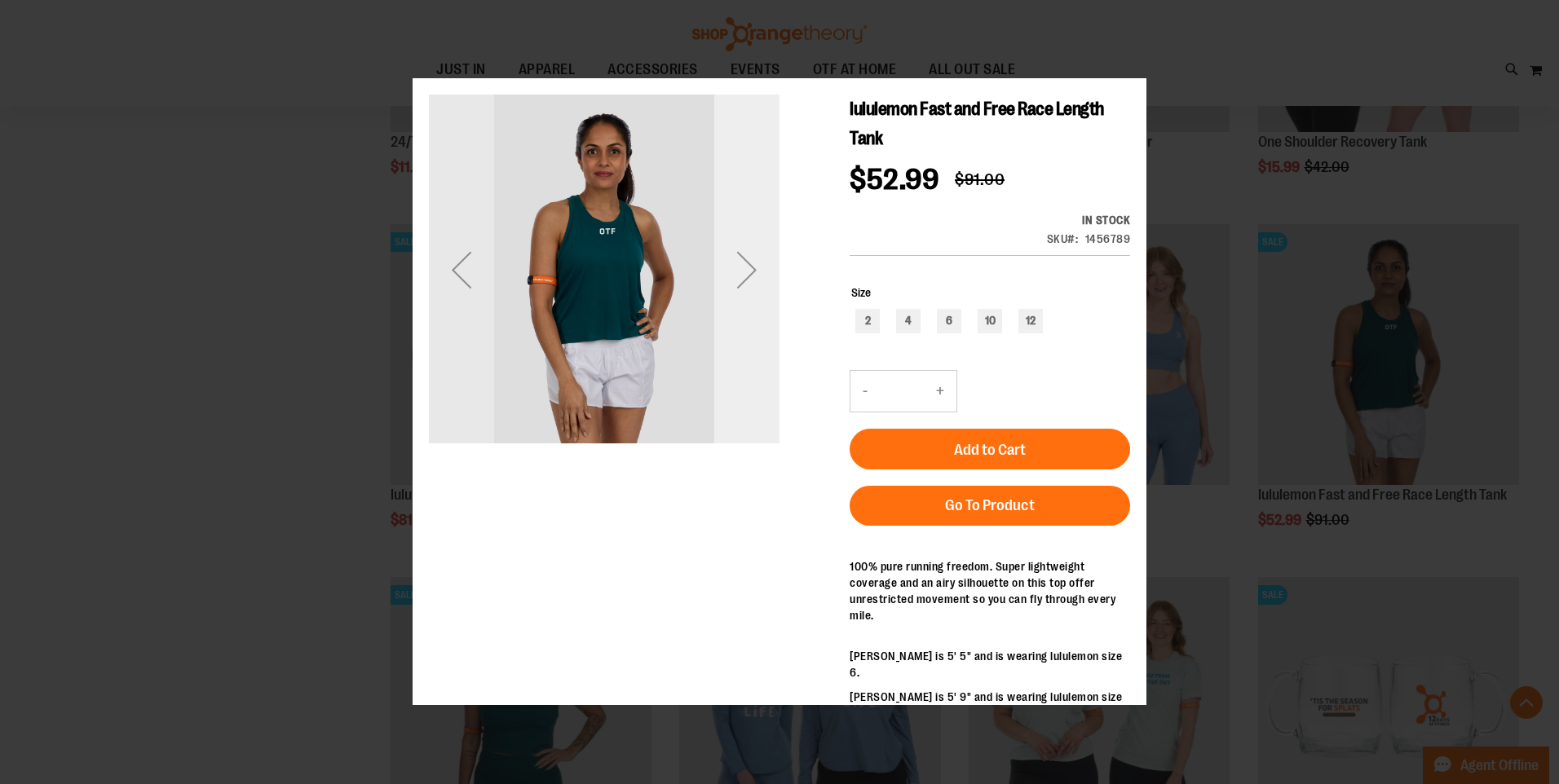
click at [769, 282] on div "Next" at bounding box center [746, 270] width 65 height 65
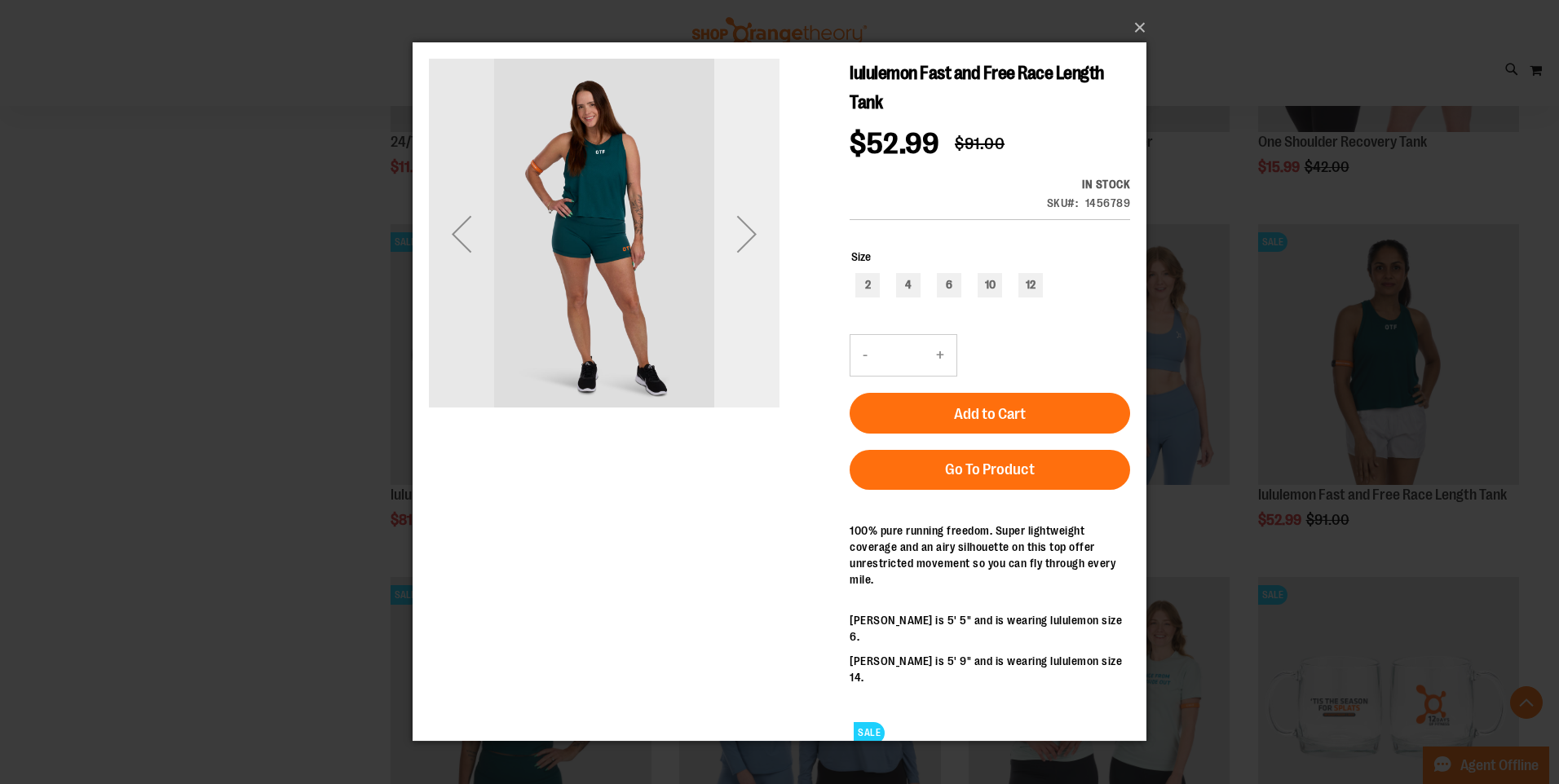
click at [767, 258] on div "Next" at bounding box center [746, 234] width 65 height 65
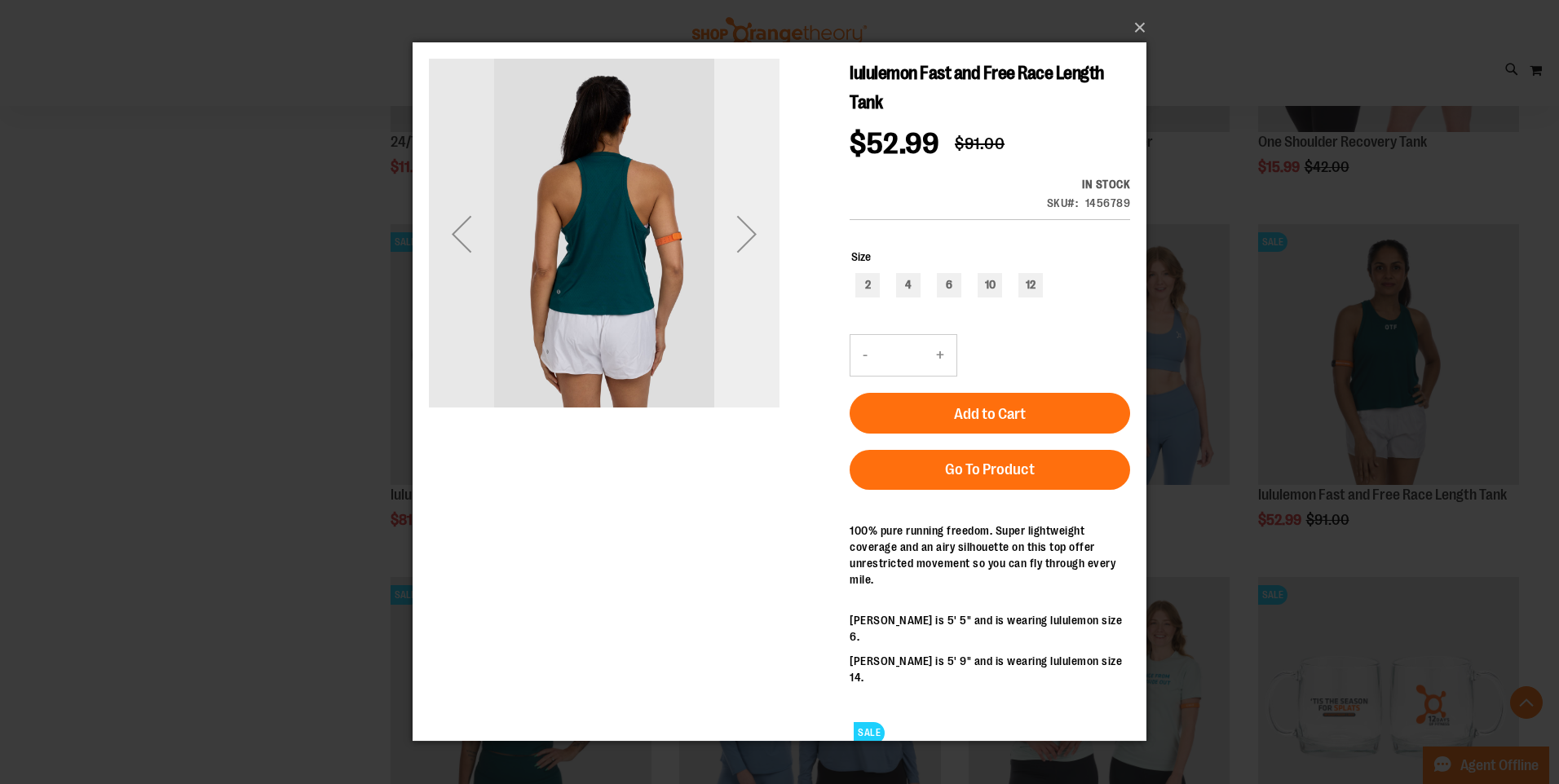
click at [767, 258] on div "Next" at bounding box center [746, 234] width 65 height 65
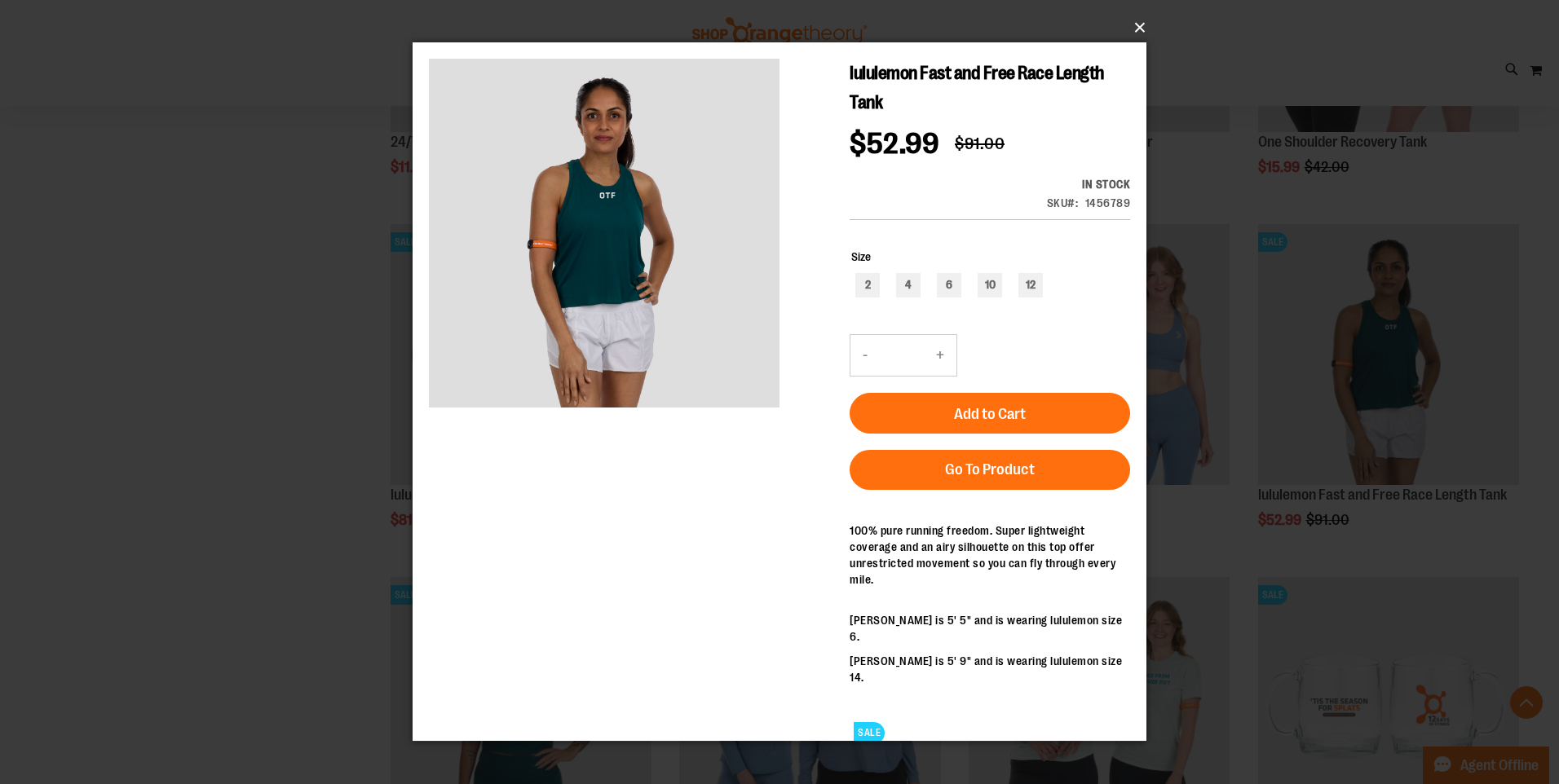
click at [1134, 22] on button "×" at bounding box center [783, 27] width 734 height 36
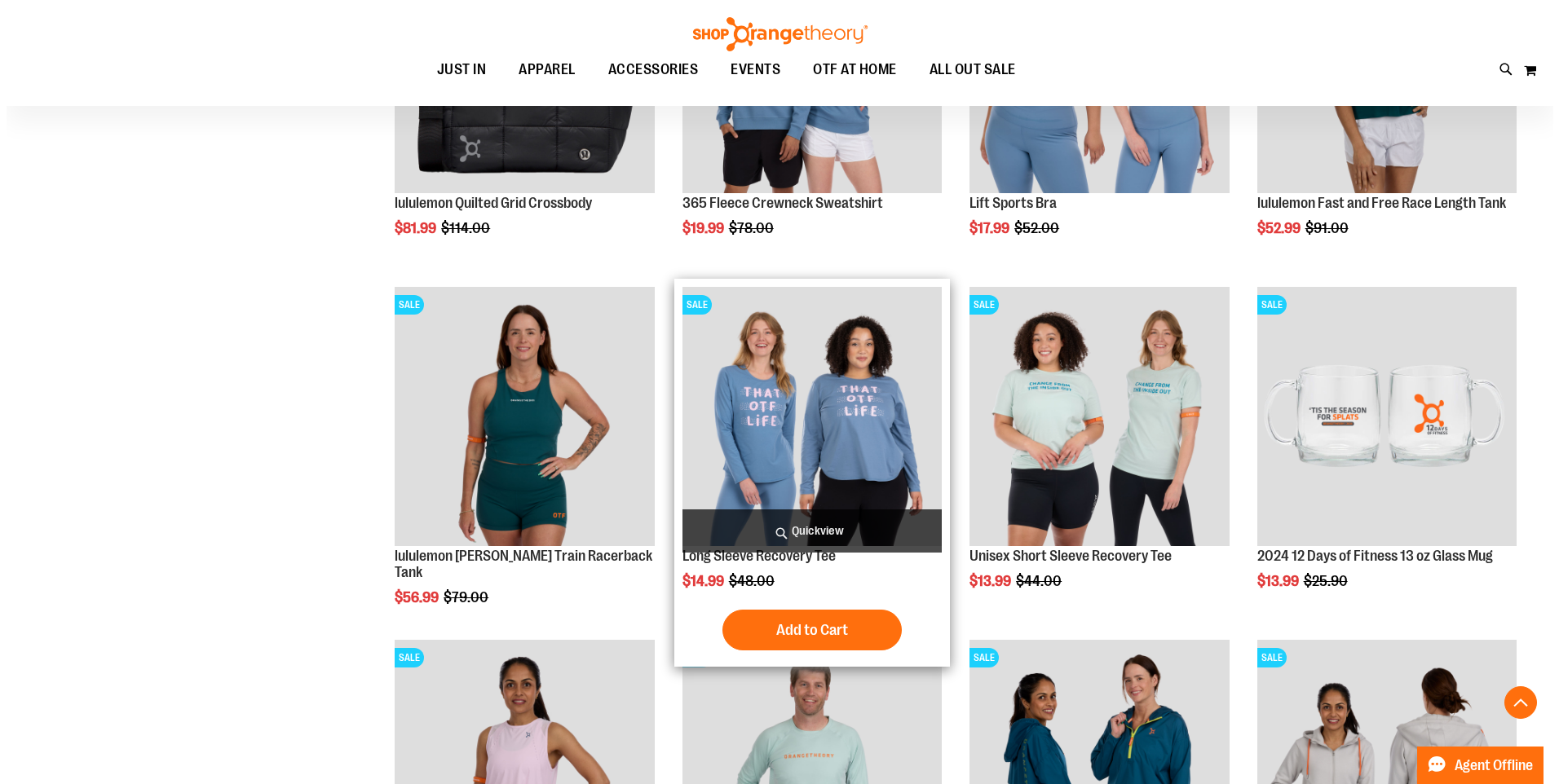
scroll to position [1140, 0]
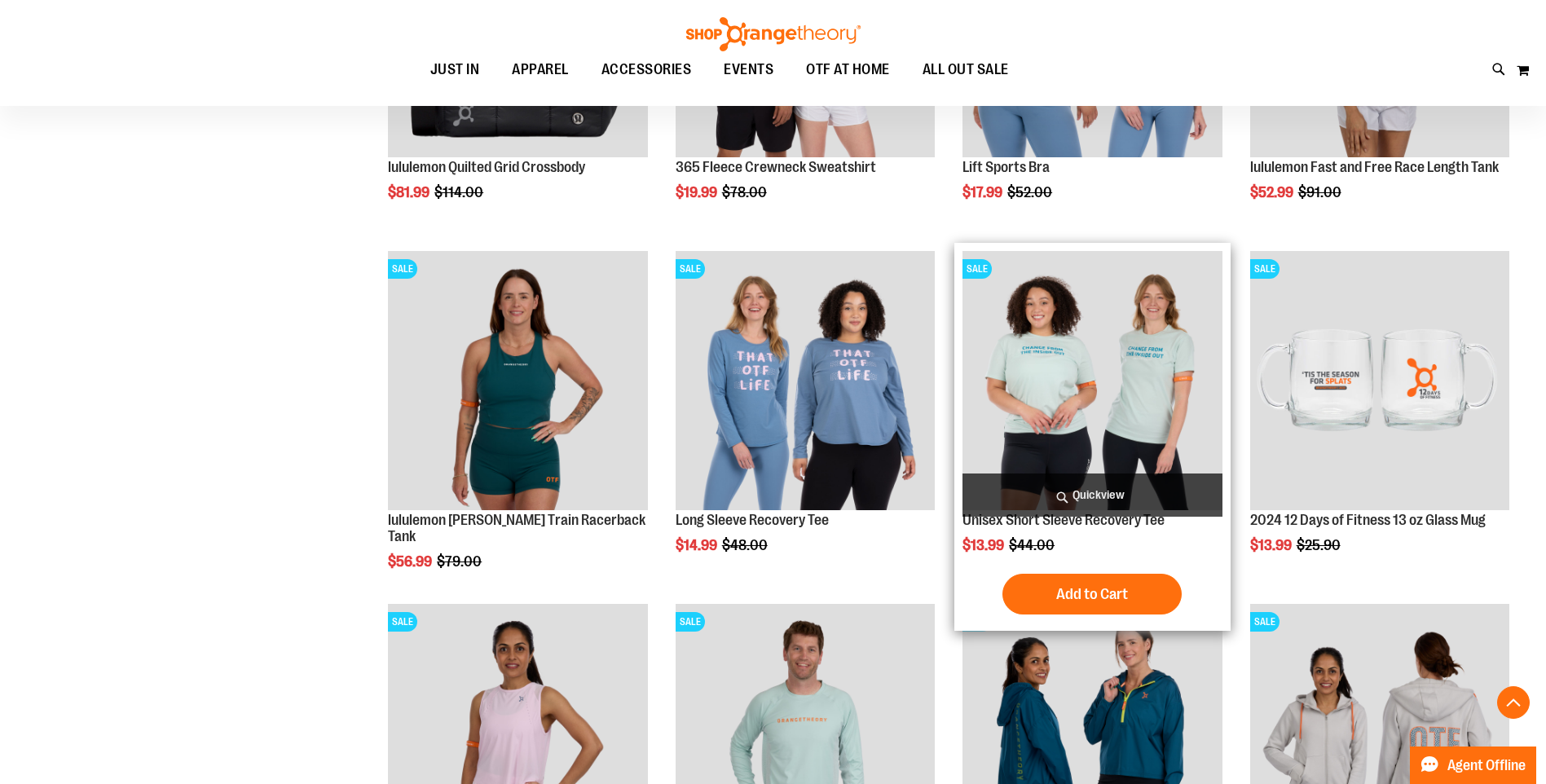
click at [1159, 498] on span "Quickview" at bounding box center [1092, 495] width 259 height 43
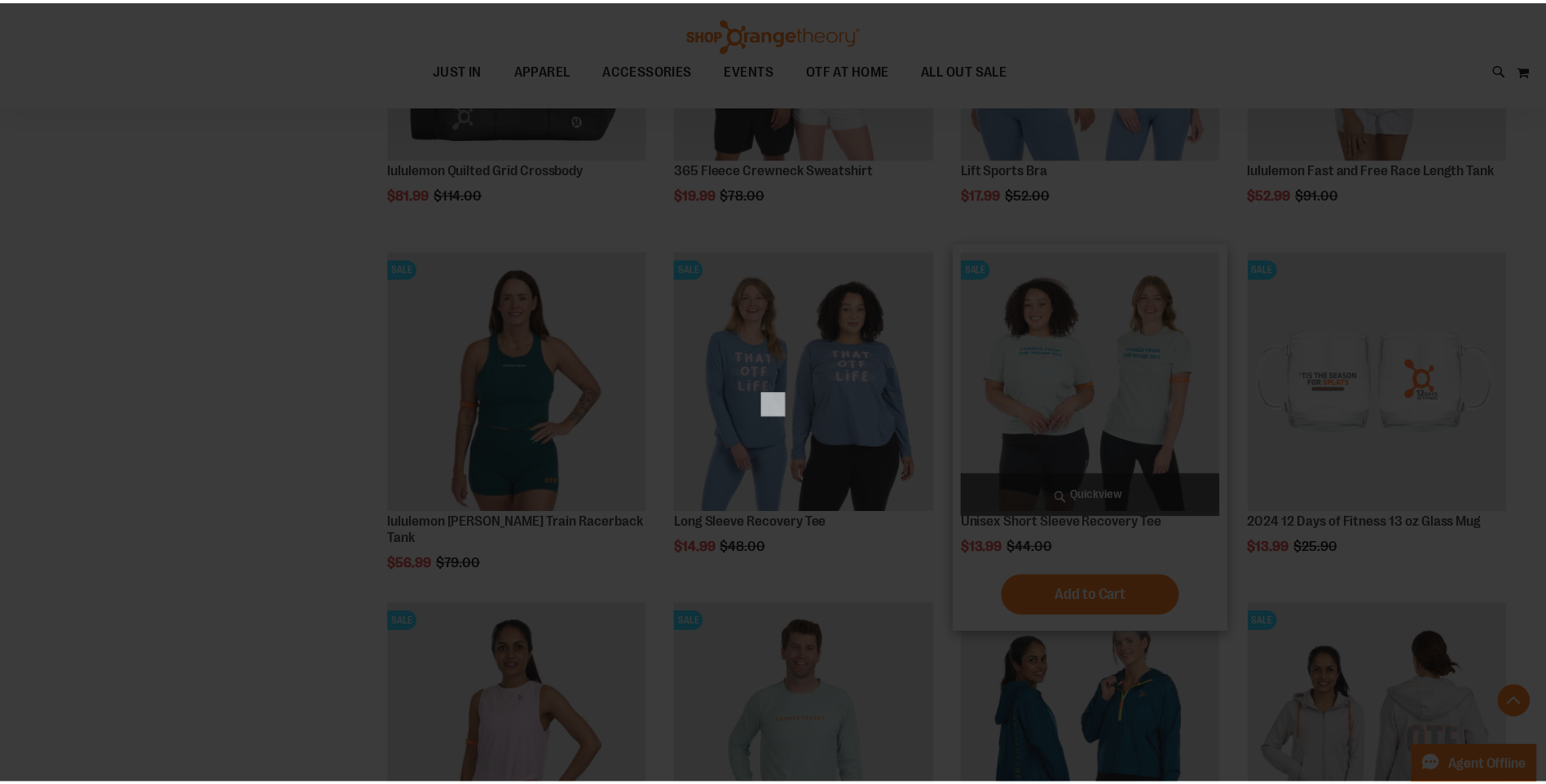
scroll to position [0, 0]
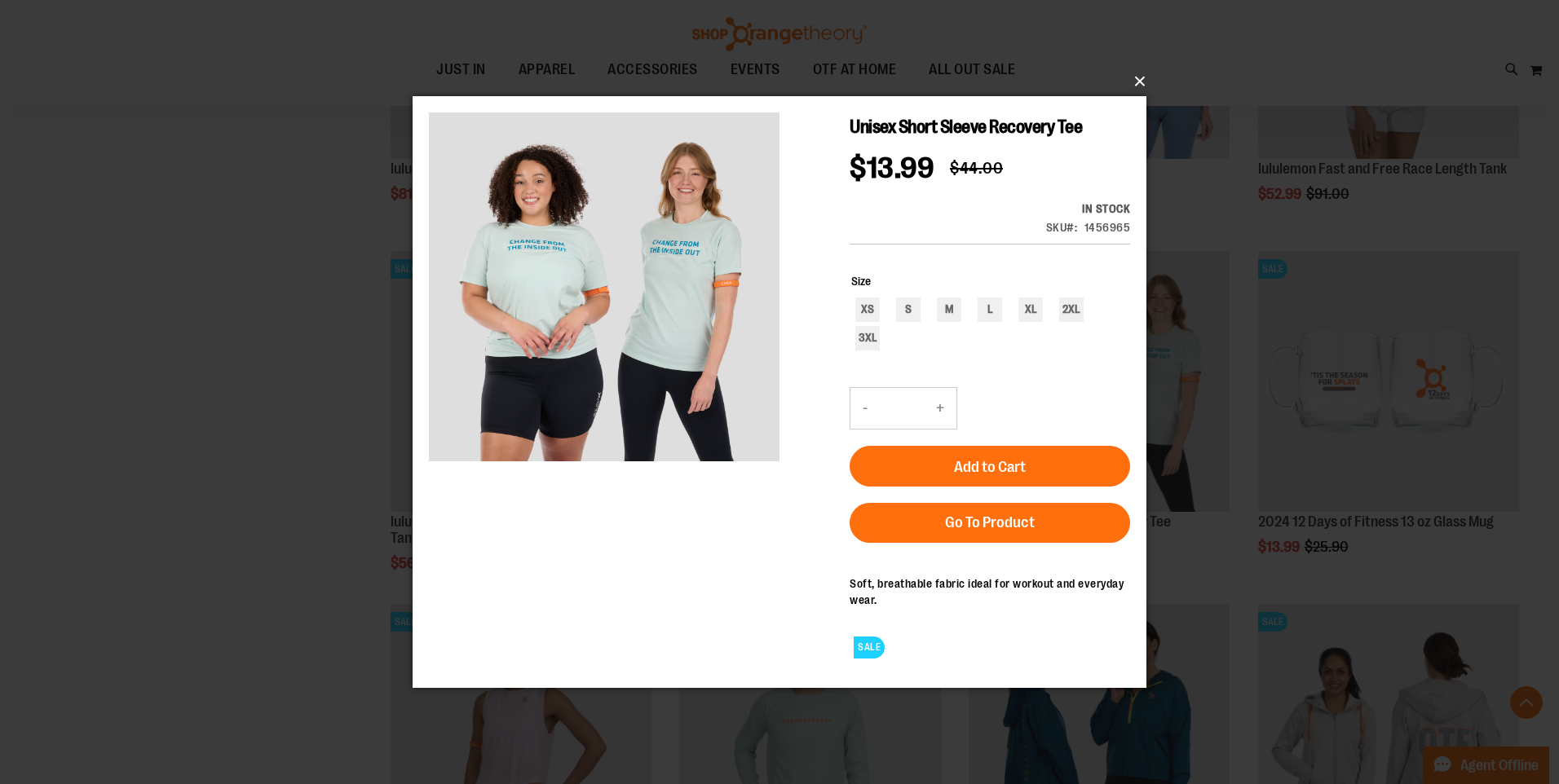
click at [1144, 80] on button "×" at bounding box center [783, 81] width 734 height 36
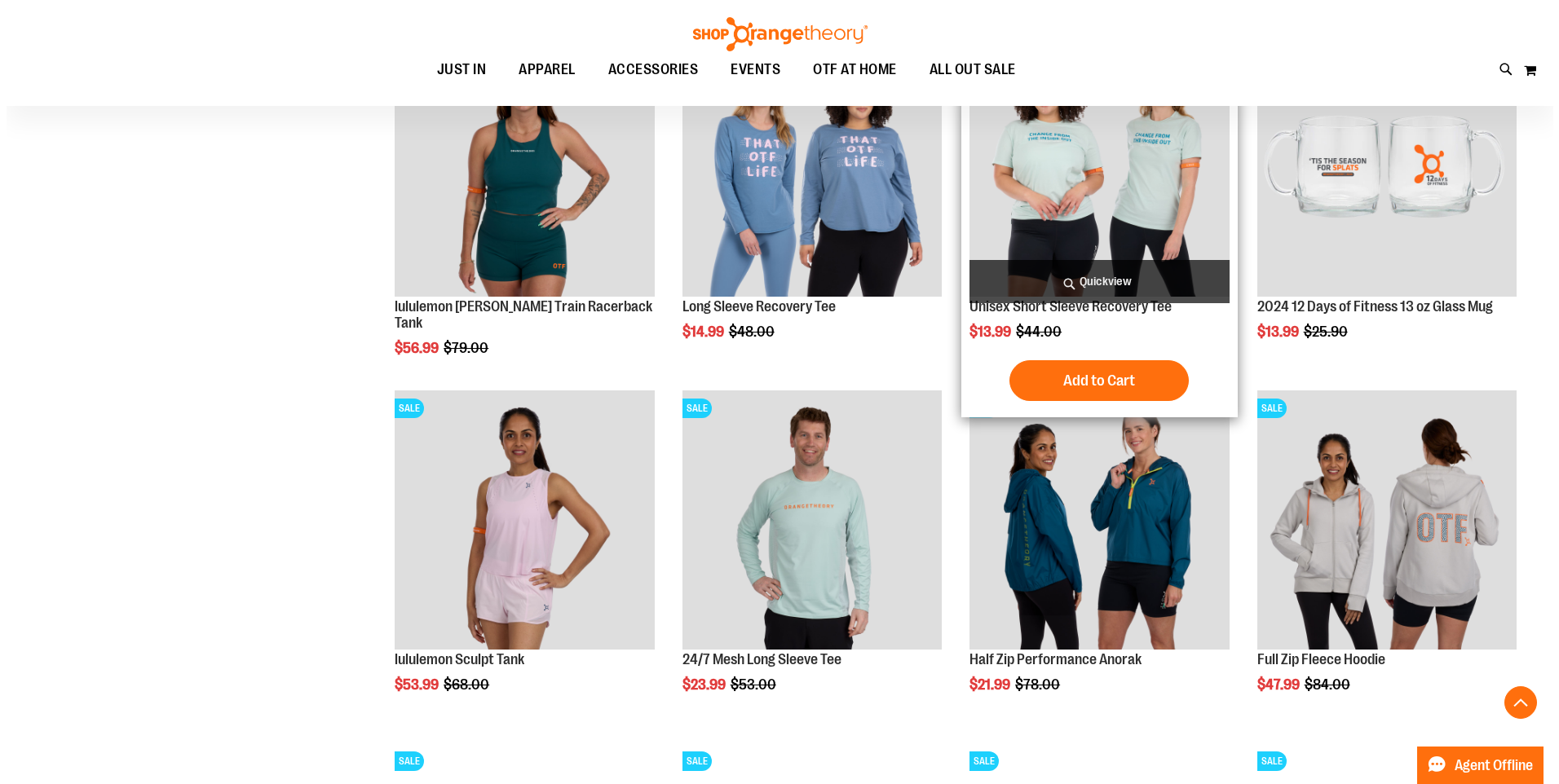
scroll to position [1385, 0]
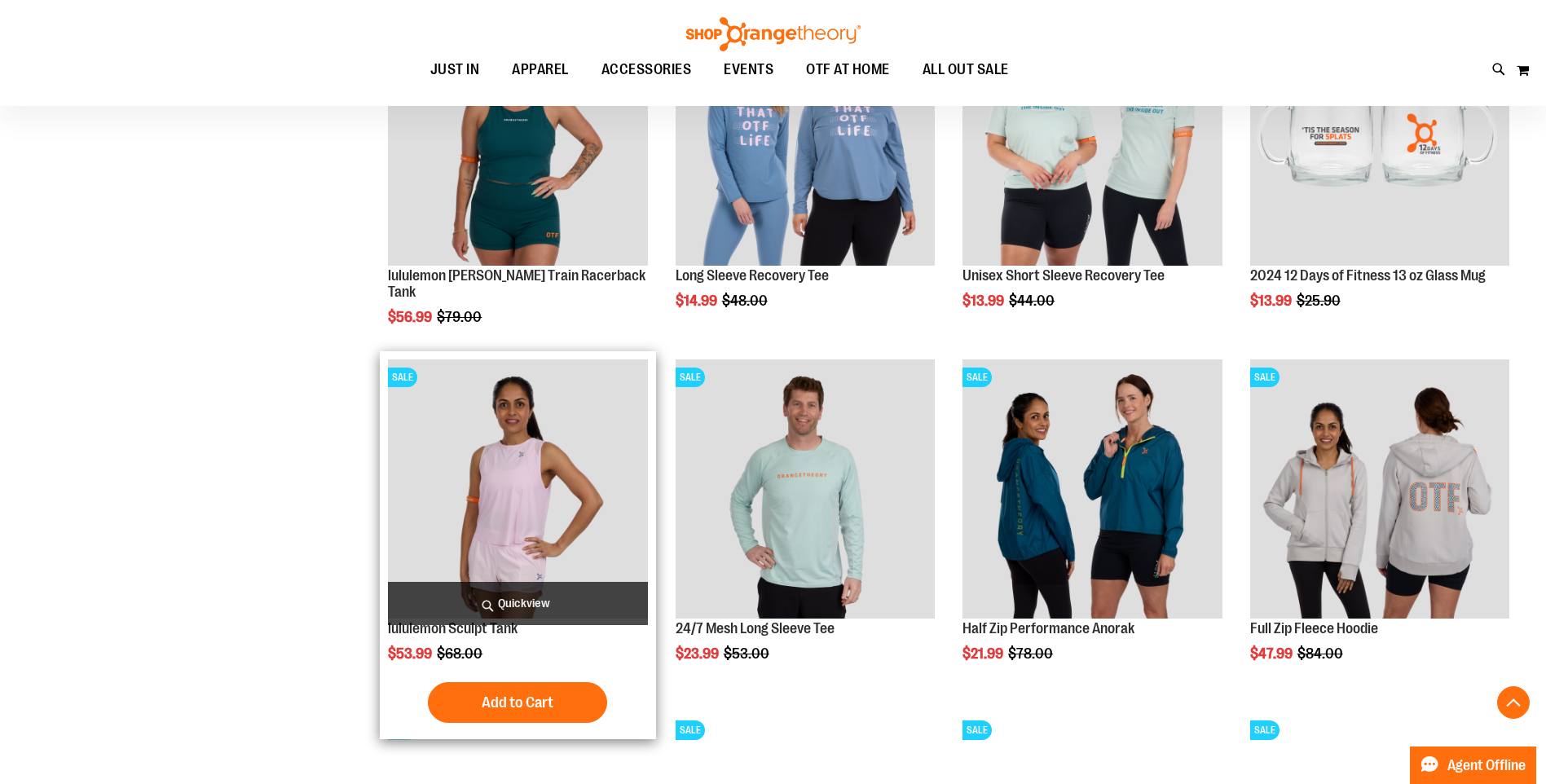
click at [569, 601] on span "Quickview" at bounding box center [517, 603] width 259 height 43
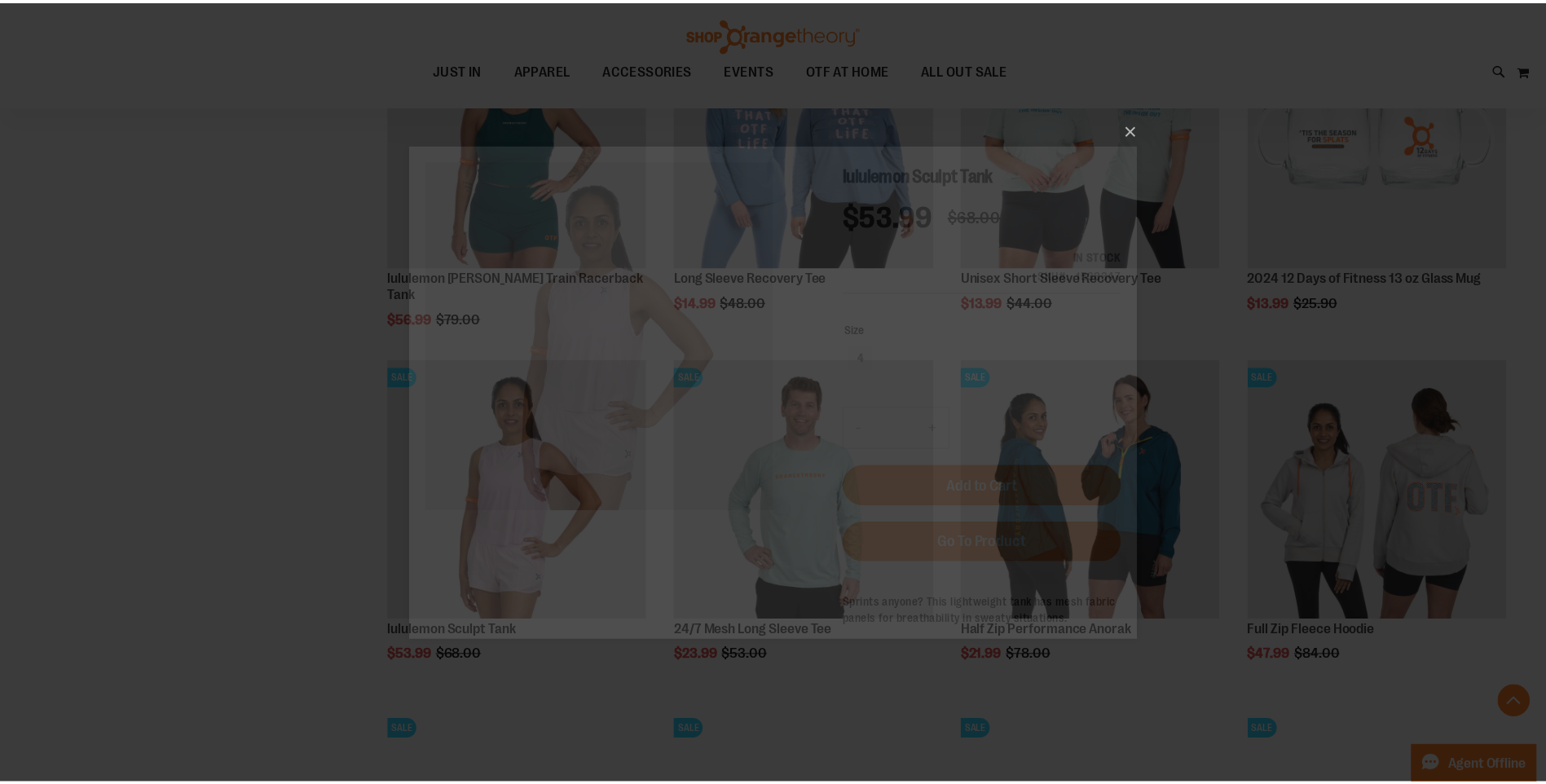
scroll to position [0, 0]
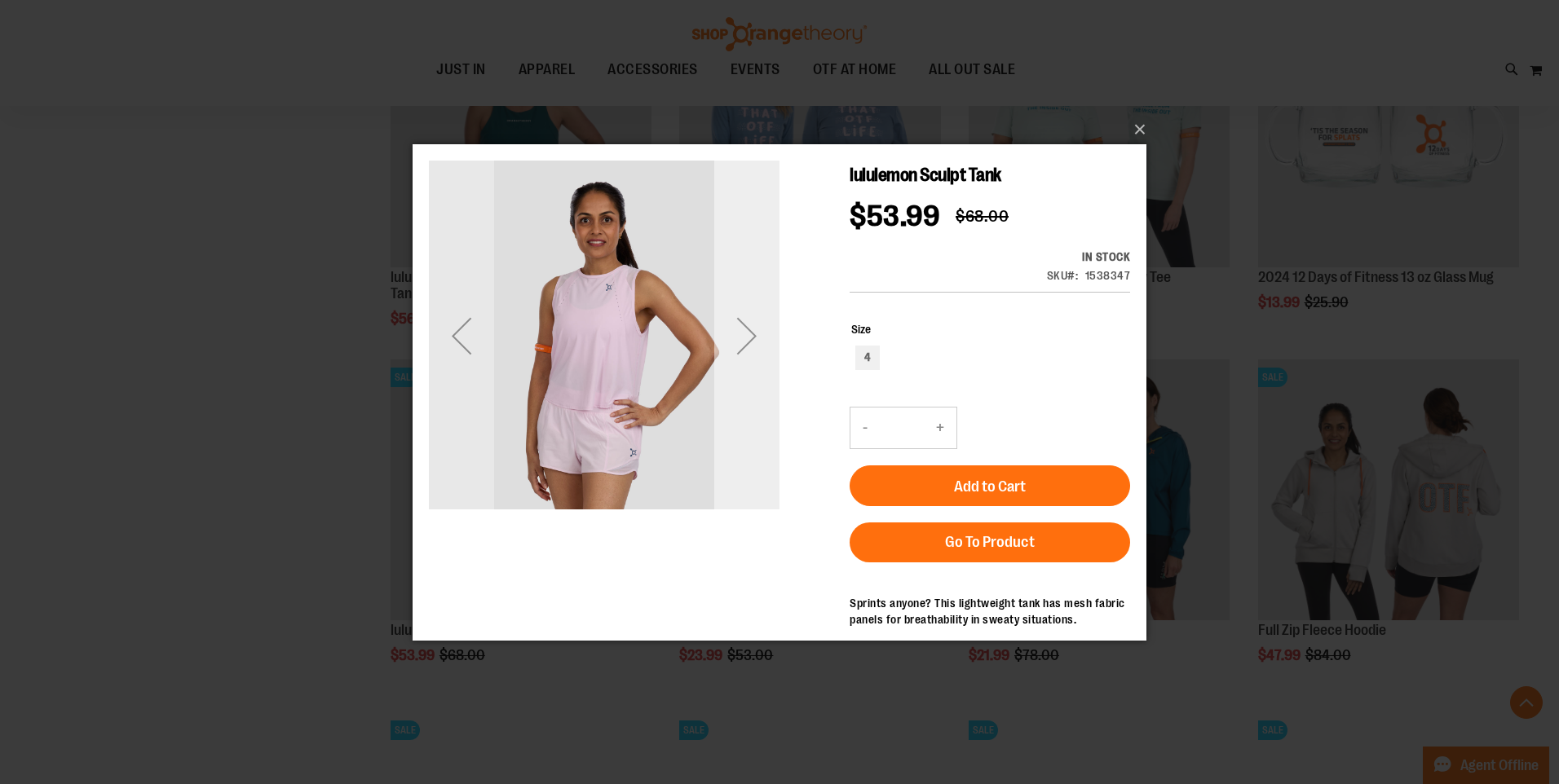
click at [761, 390] on div "Next" at bounding box center [746, 335] width 65 height 351
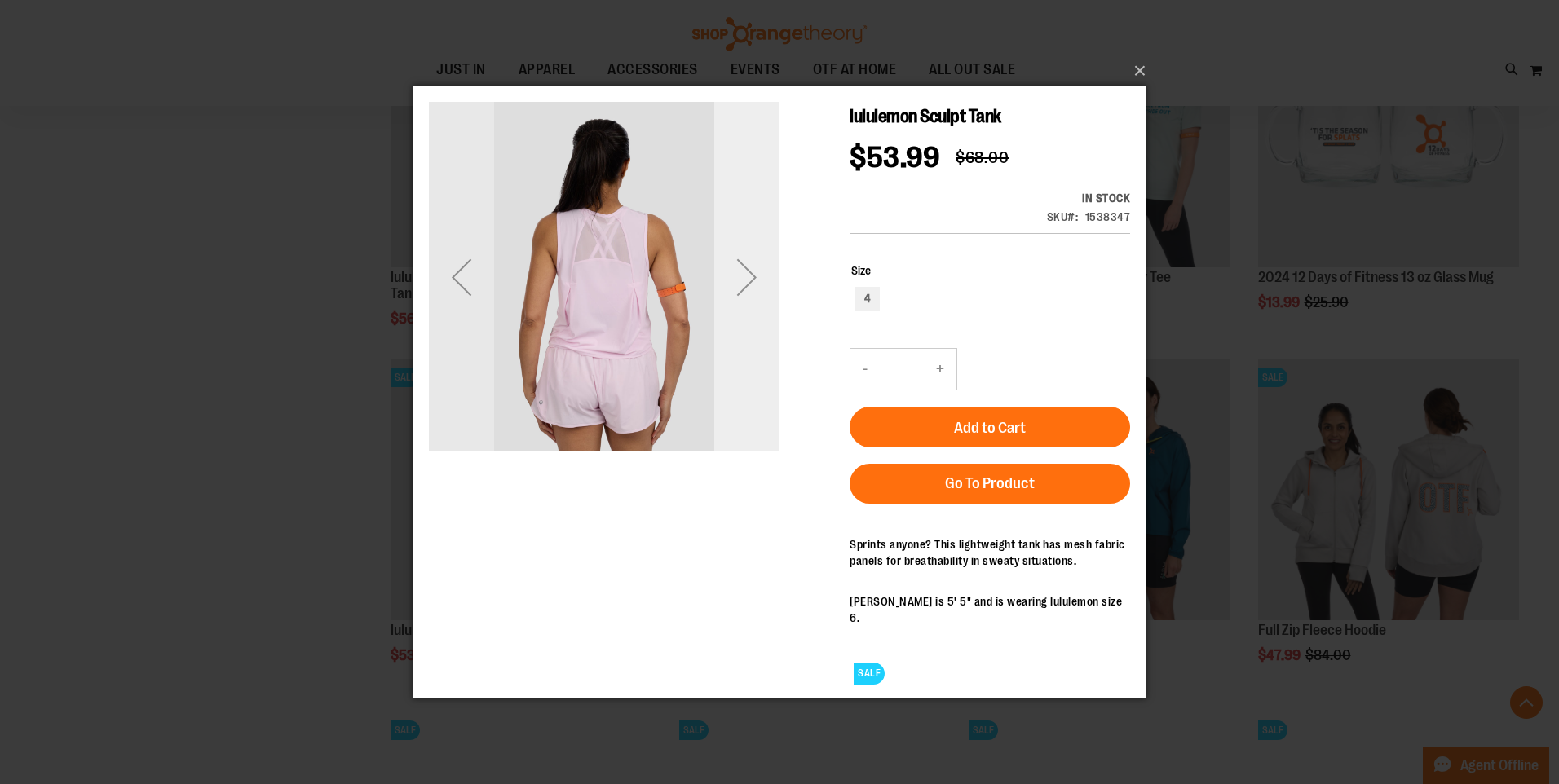
click at [766, 292] on div "Next" at bounding box center [746, 277] width 65 height 65
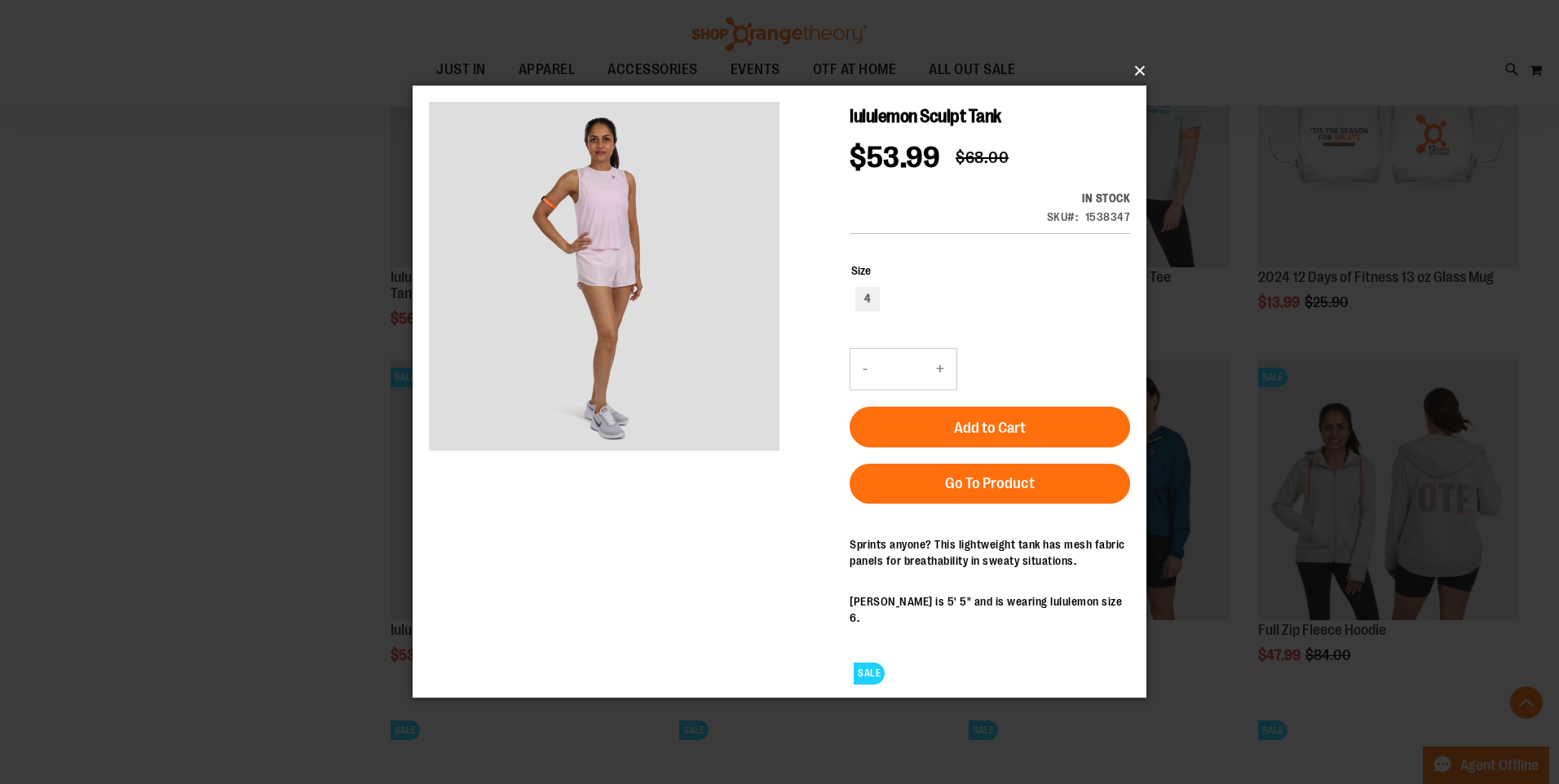
click at [1136, 72] on button "×" at bounding box center [783, 70] width 734 height 36
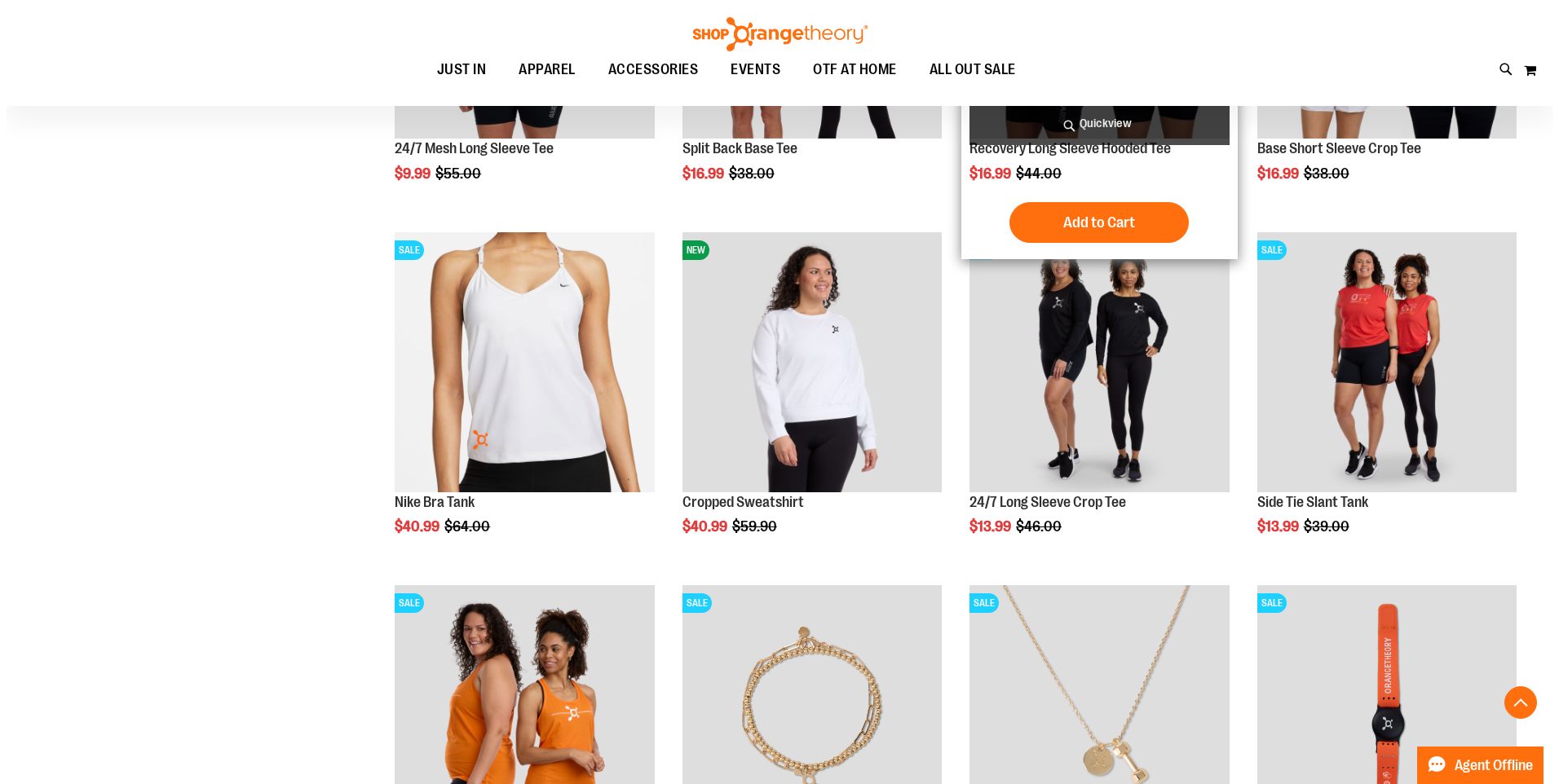
scroll to position [2525, 0]
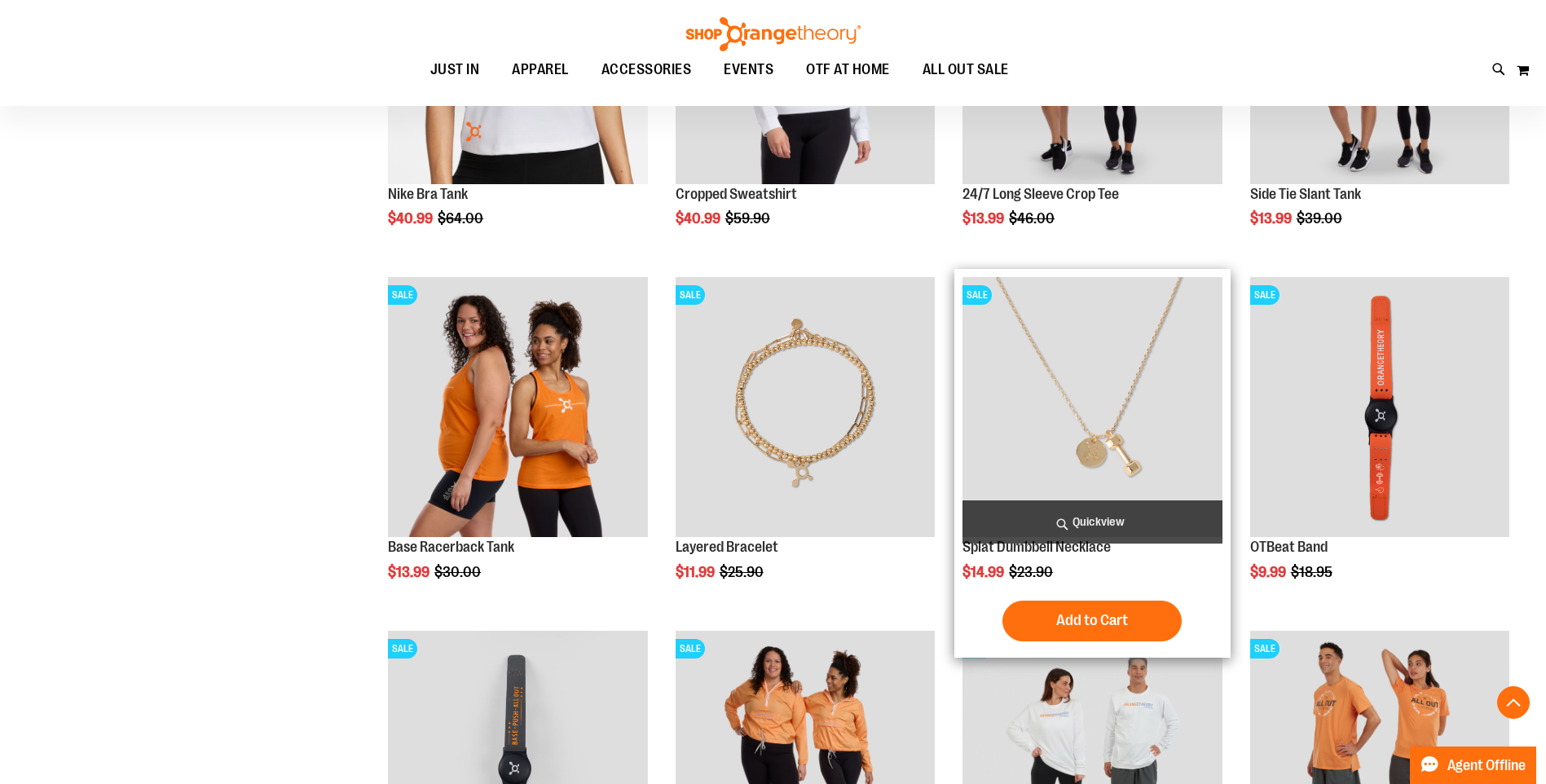
click at [1149, 527] on span "Quickview" at bounding box center [1092, 522] width 259 height 43
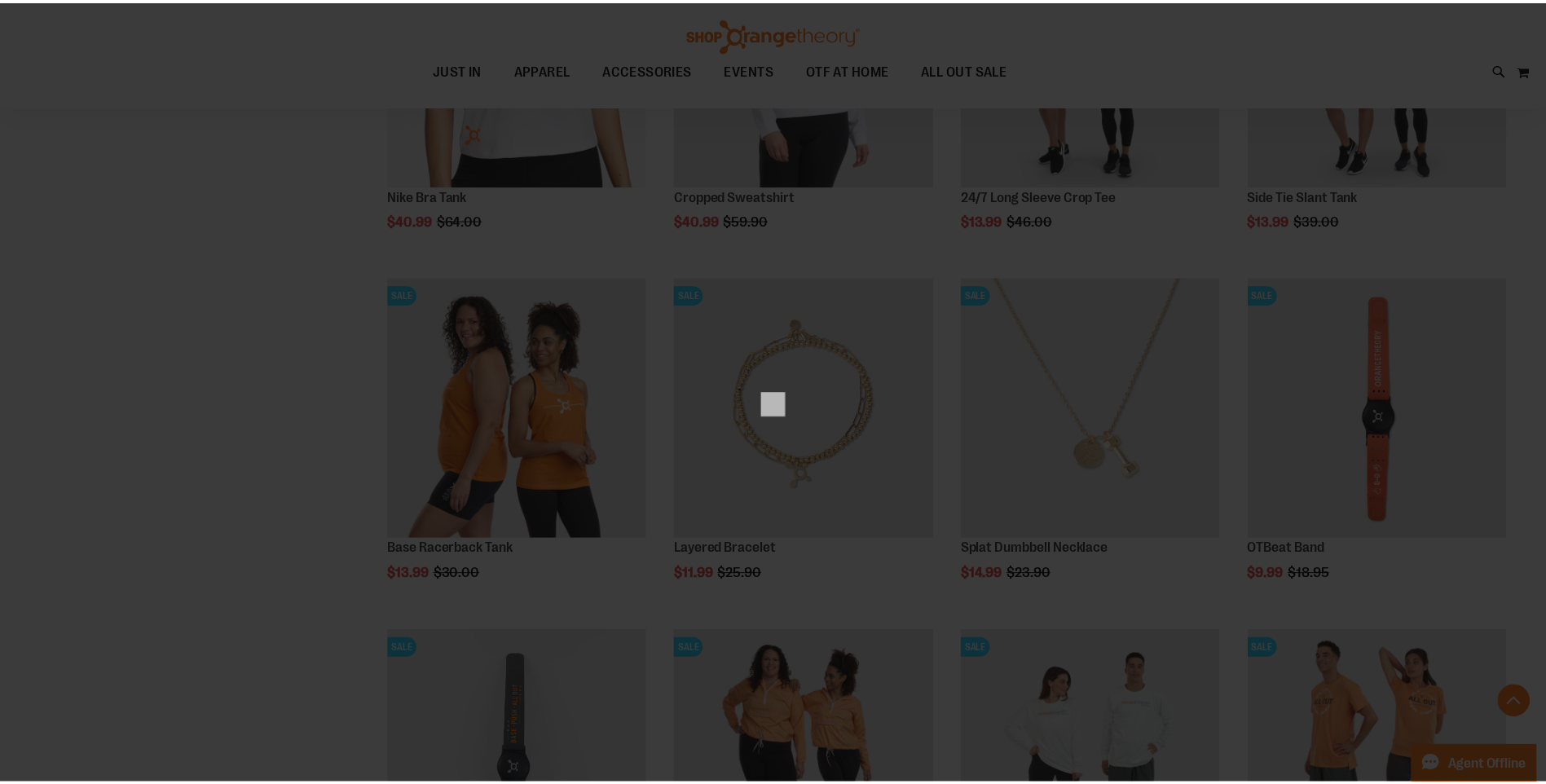
scroll to position [0, 0]
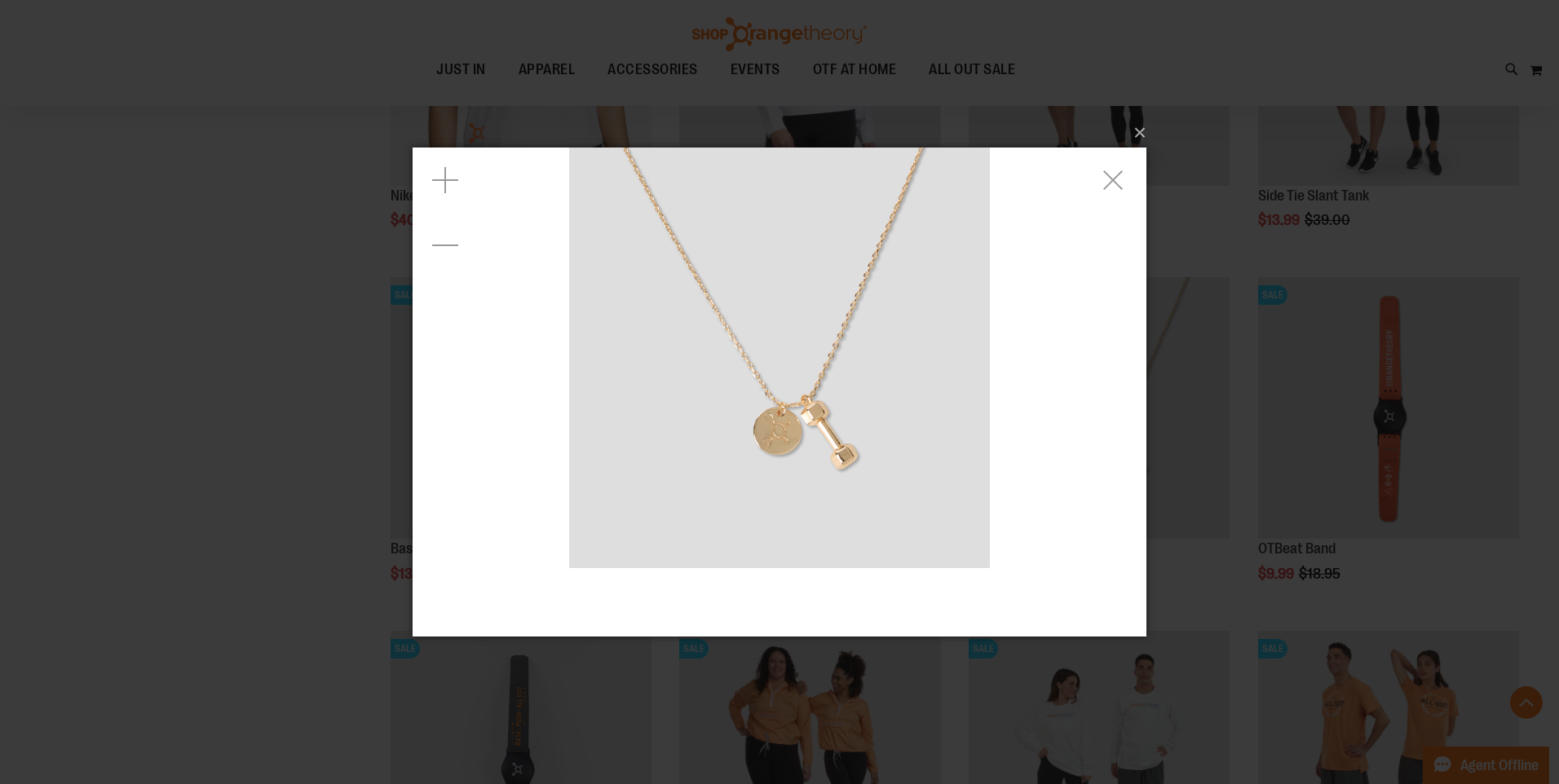
click at [986, 352] on img "carousel" at bounding box center [780, 357] width 421 height 421
click at [967, 355] on img "carousel" at bounding box center [780, 357] width 421 height 421
click at [829, 383] on img "carousel" at bounding box center [780, 357] width 421 height 421
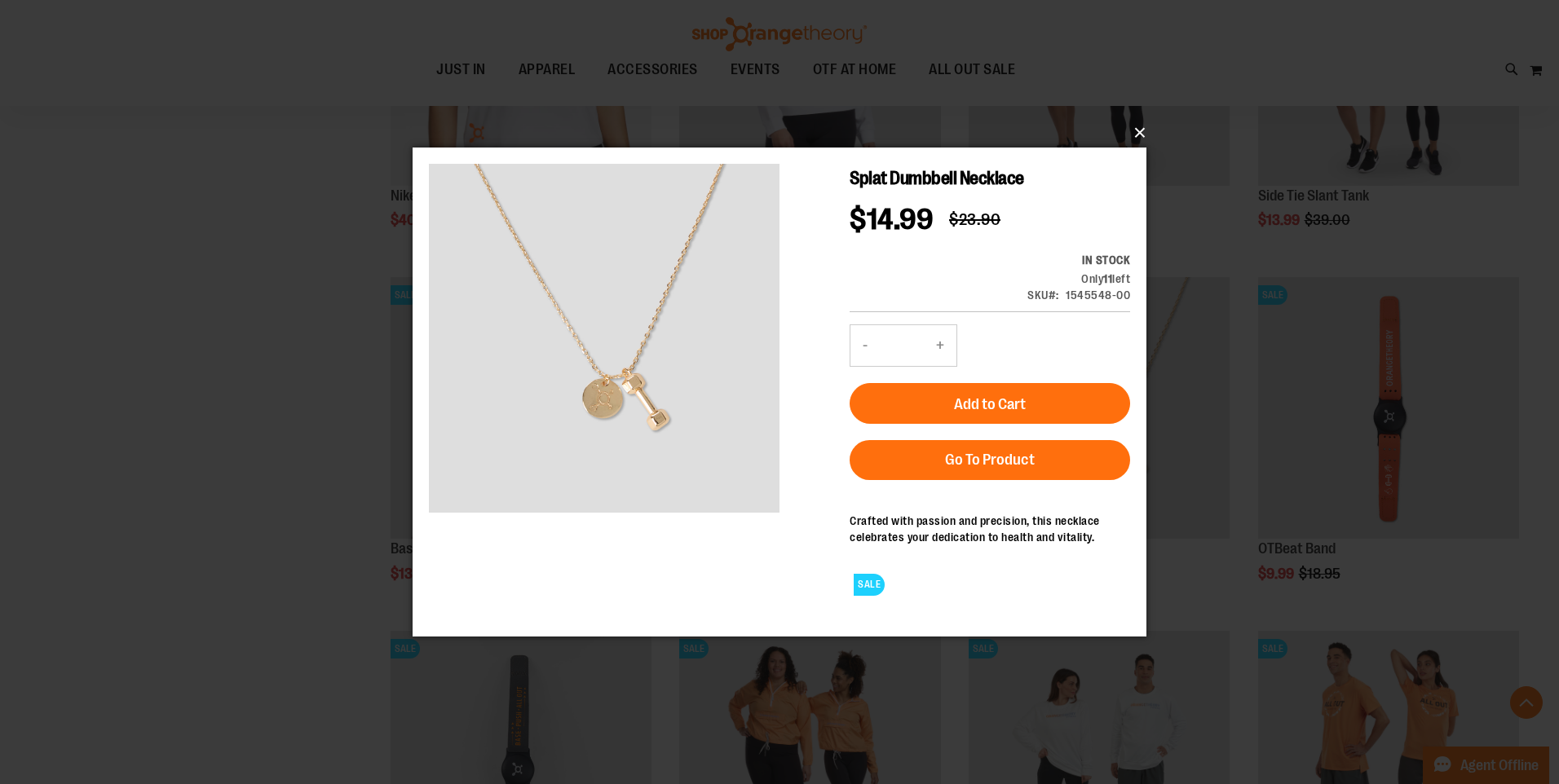
click at [1141, 133] on button "×" at bounding box center [783, 132] width 734 height 36
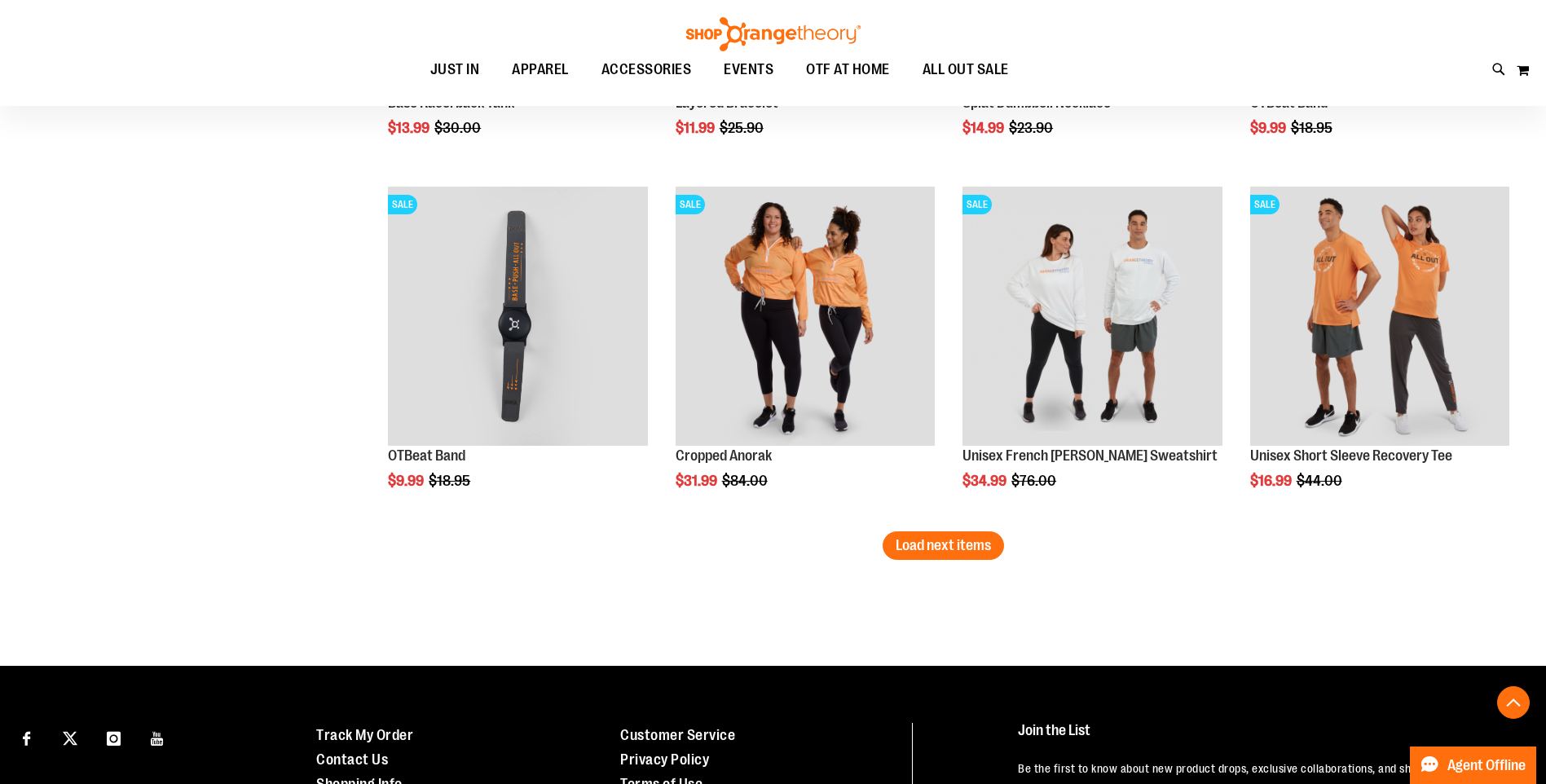
scroll to position [3014, 0]
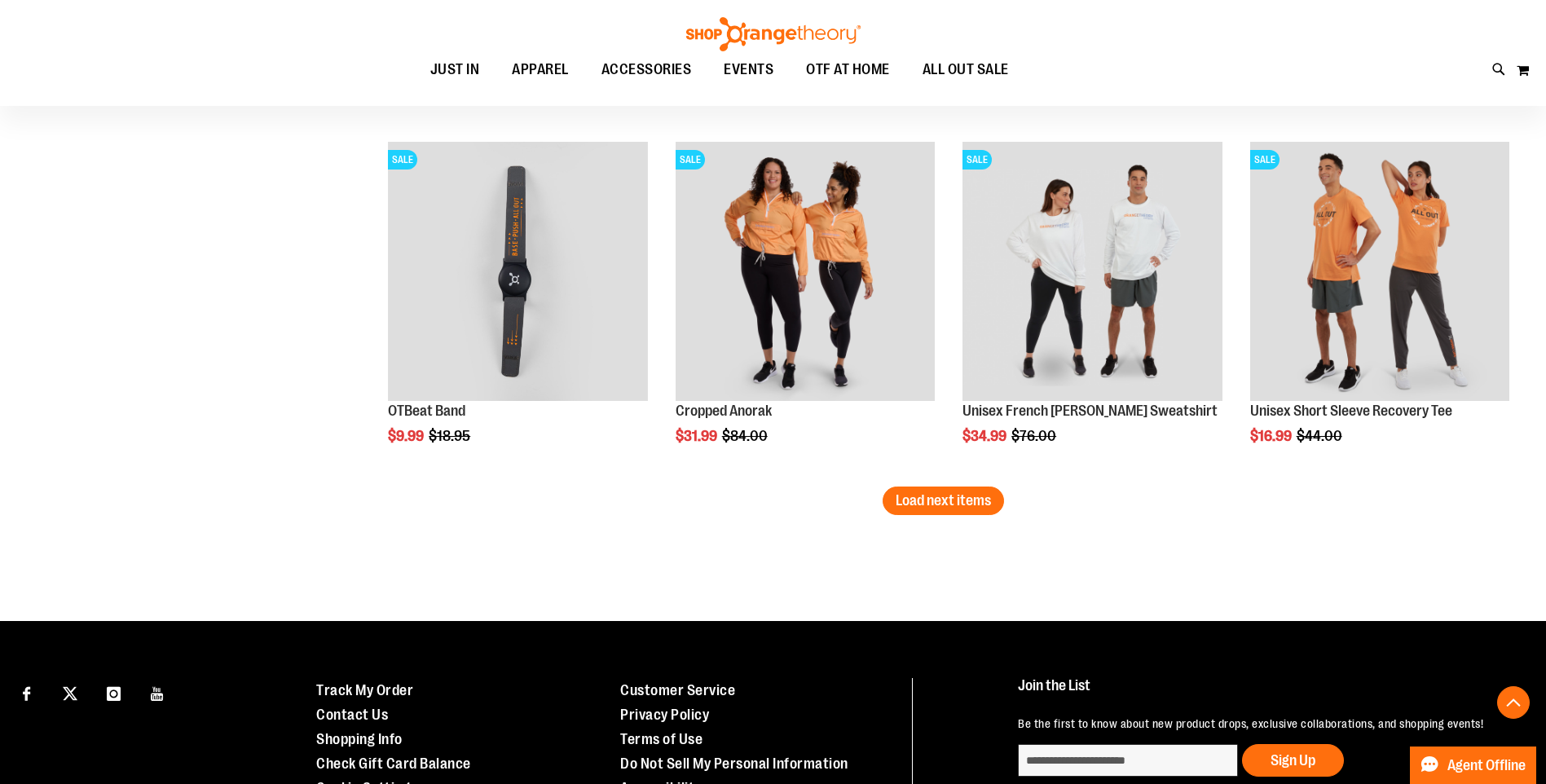
click at [952, 502] on span "Load next items" at bounding box center [944, 500] width 95 height 17
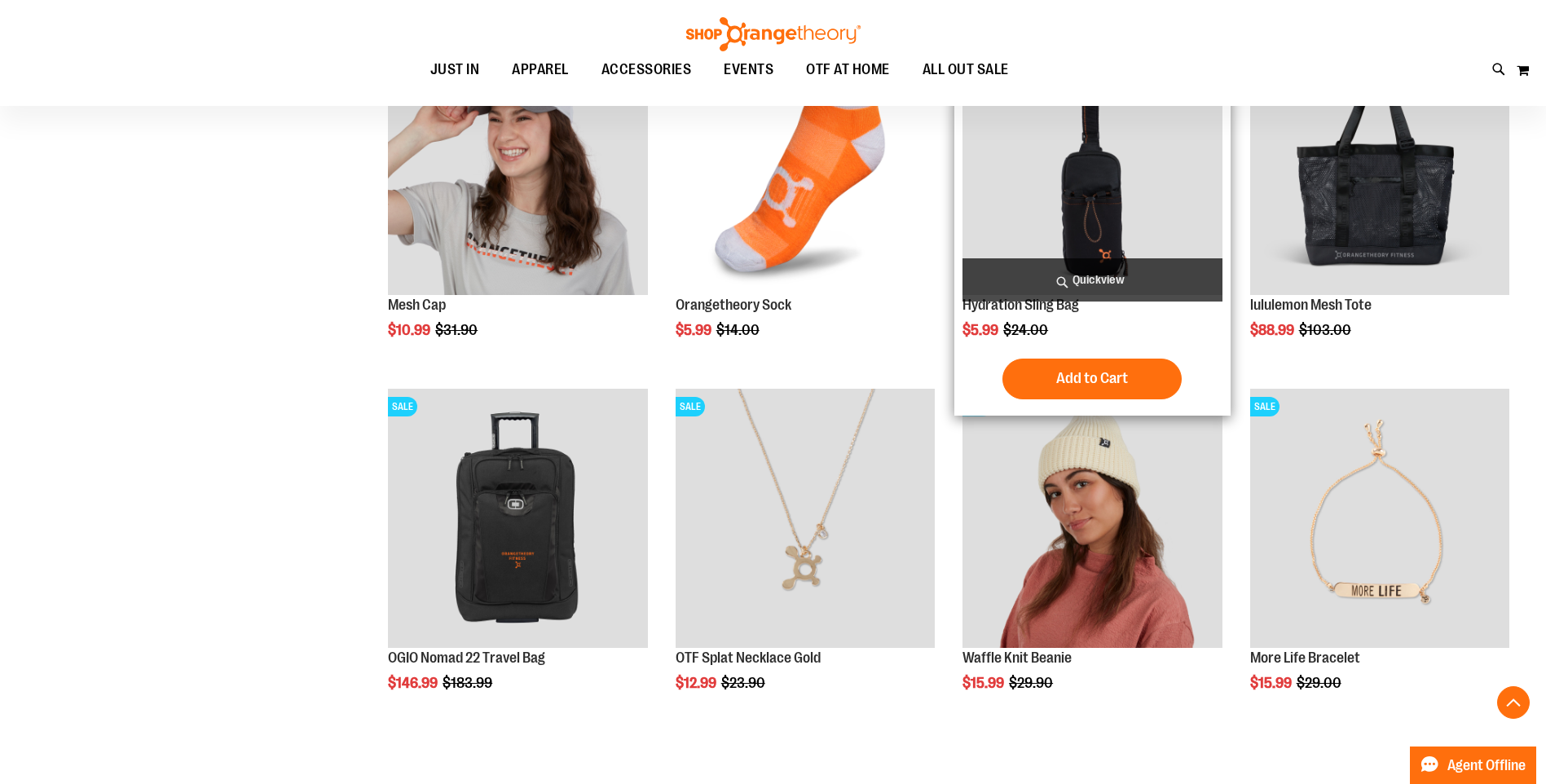
scroll to position [3829, 0]
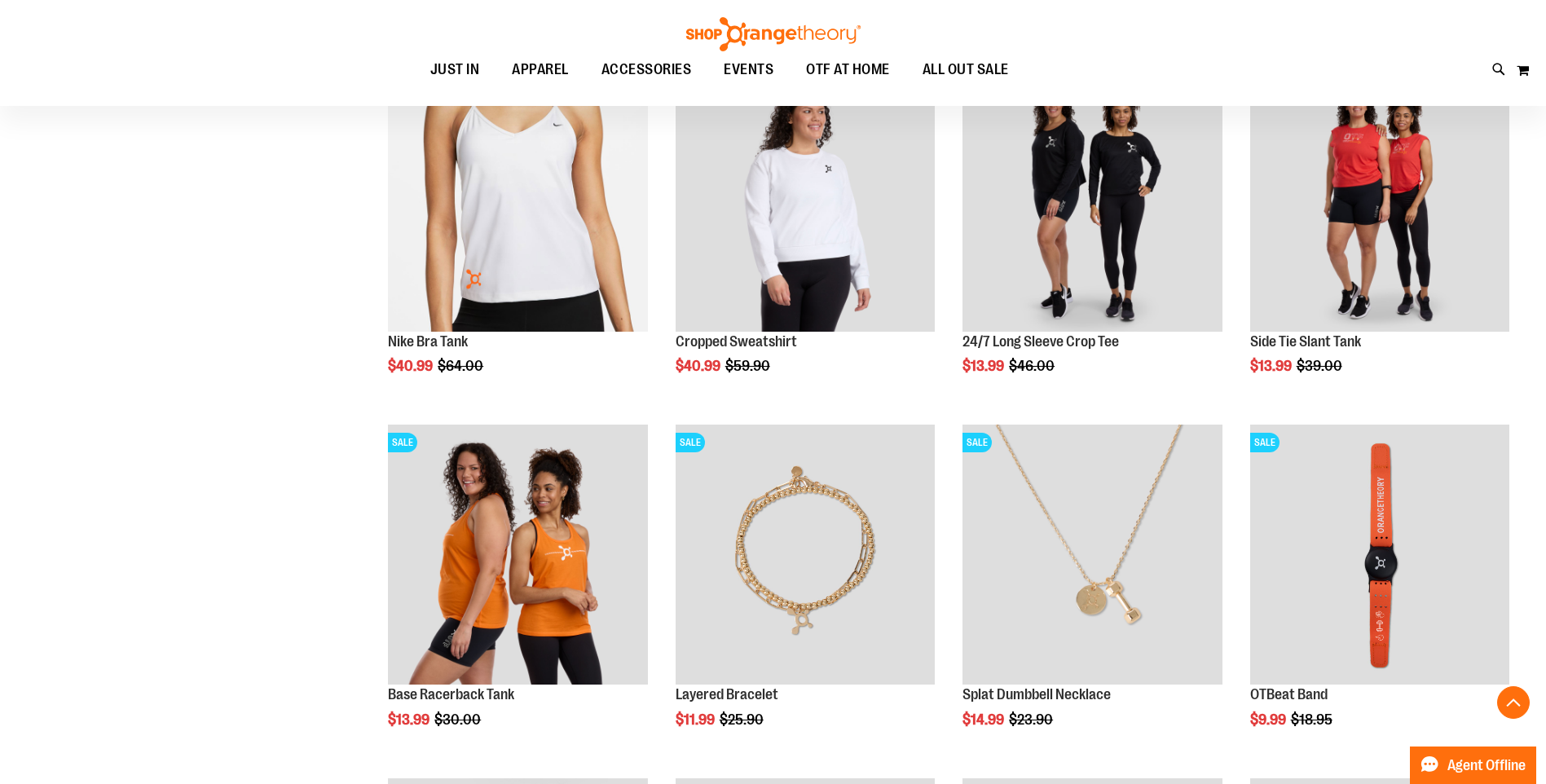
scroll to position [2363, 0]
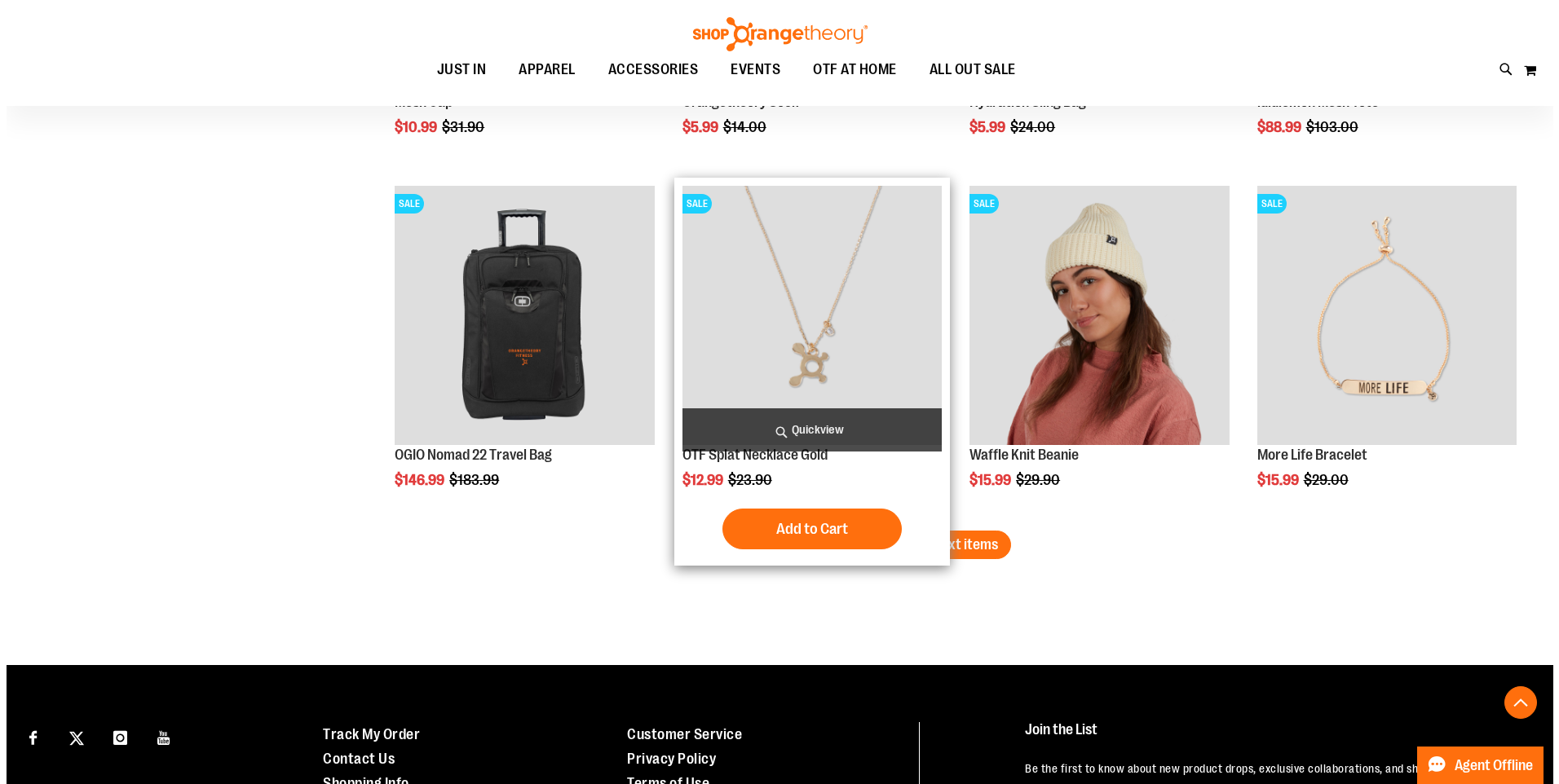
scroll to position [3992, 0]
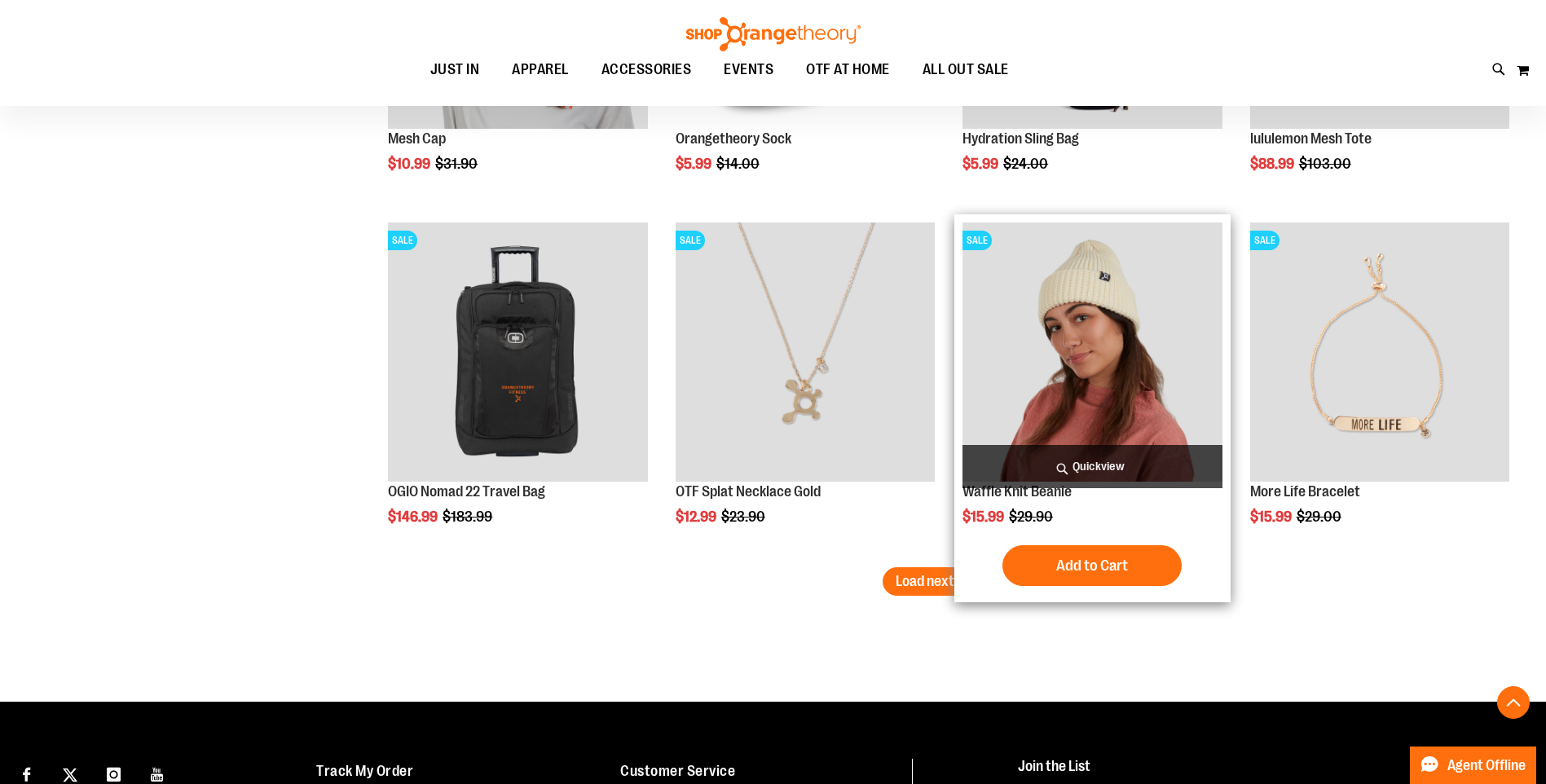
click at [1124, 467] on span "Quickview" at bounding box center [1092, 467] width 259 height 43
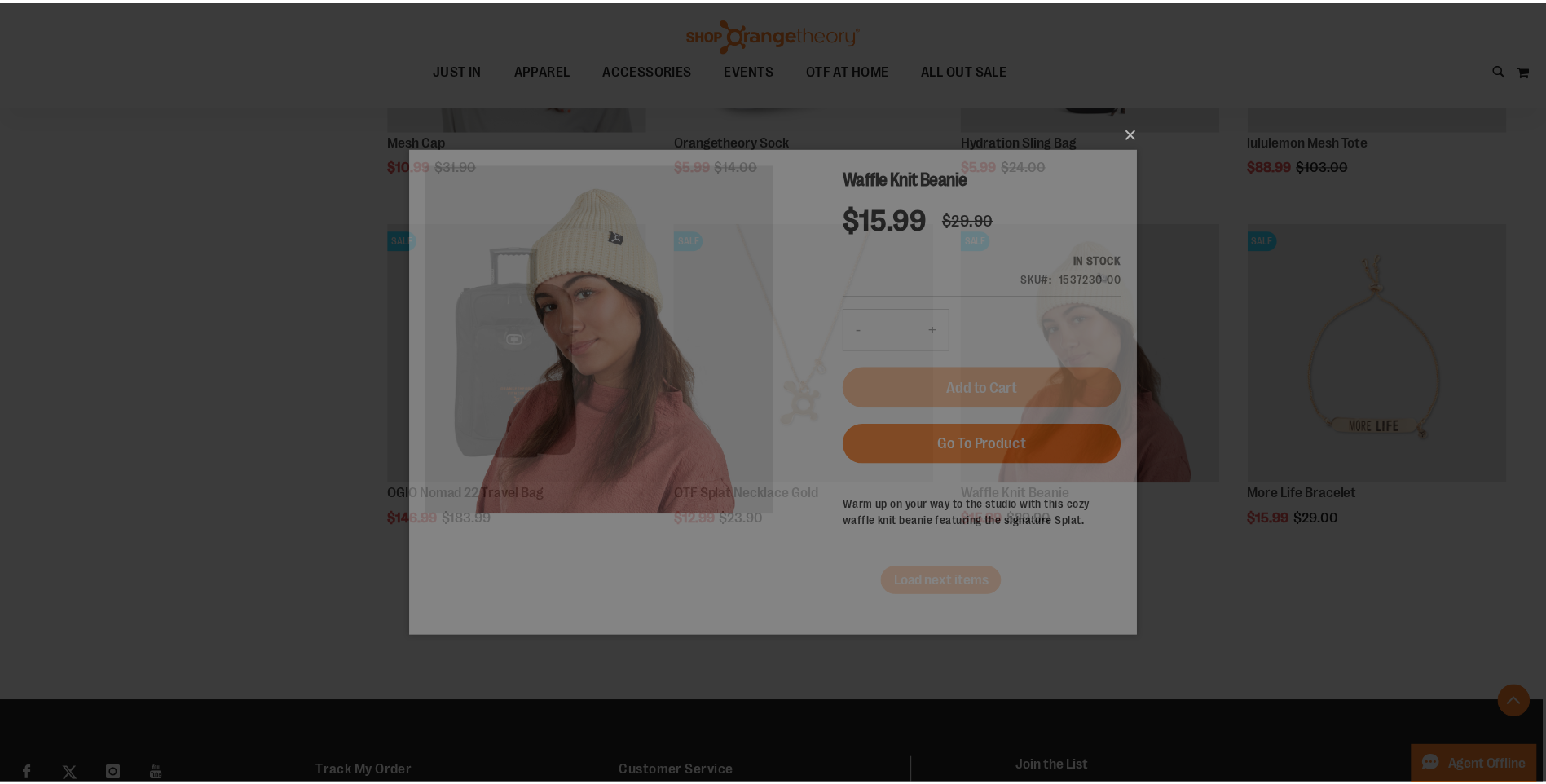
scroll to position [0, 0]
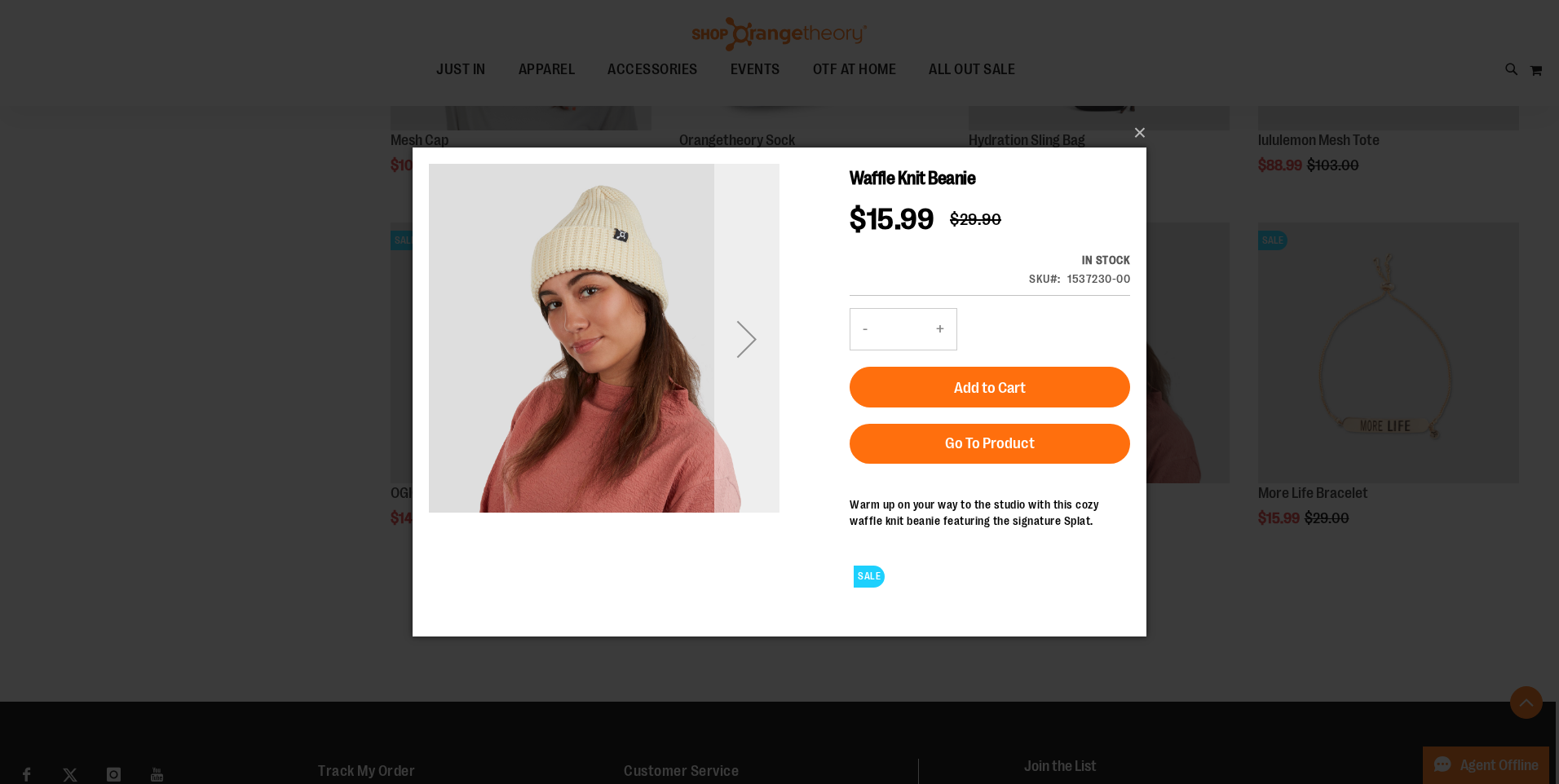
click at [763, 339] on div "Next" at bounding box center [746, 339] width 65 height 65
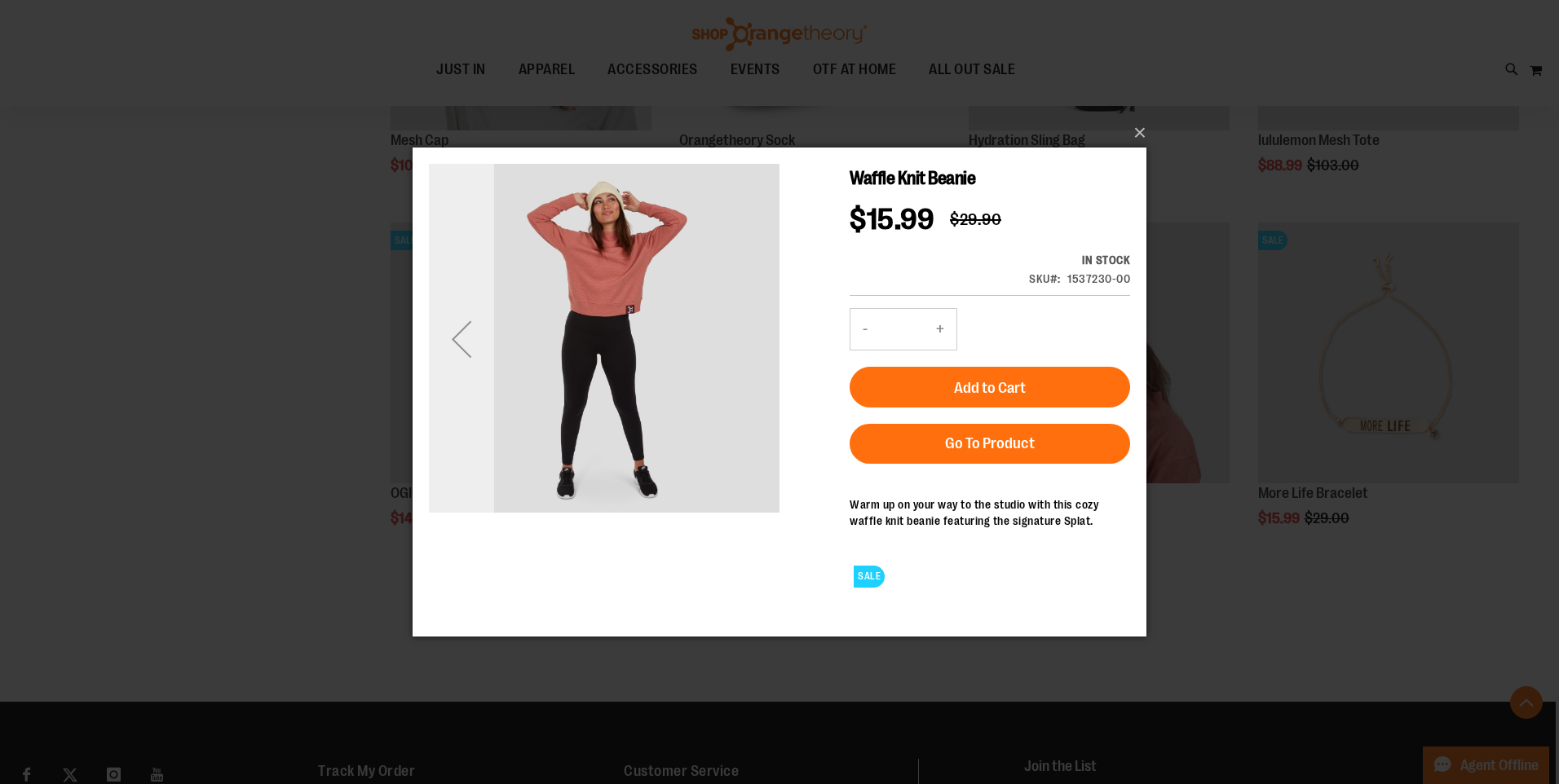
click at [474, 326] on div "Previous" at bounding box center [461, 339] width 65 height 65
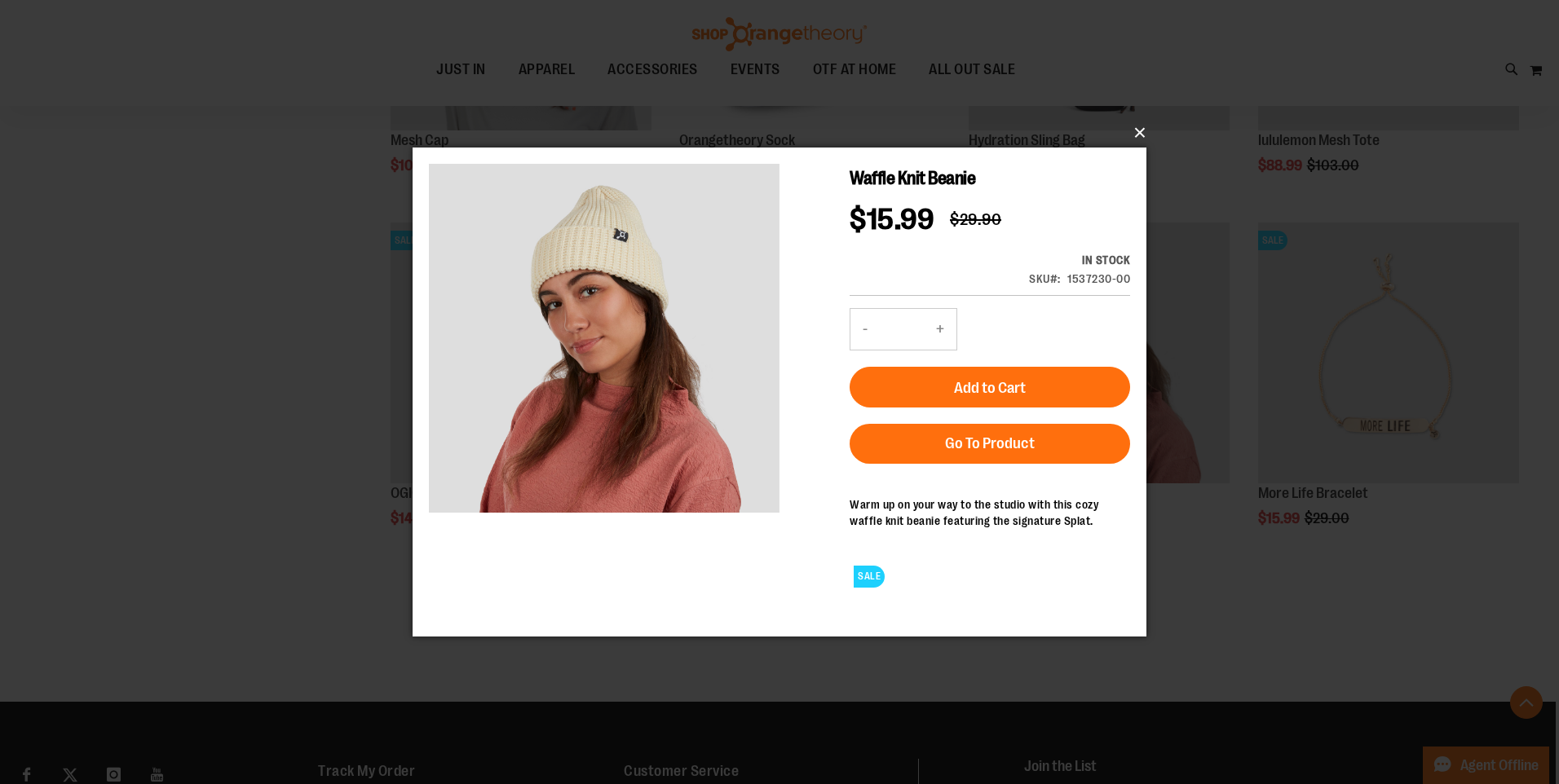
click at [1133, 131] on button "×" at bounding box center [783, 132] width 734 height 36
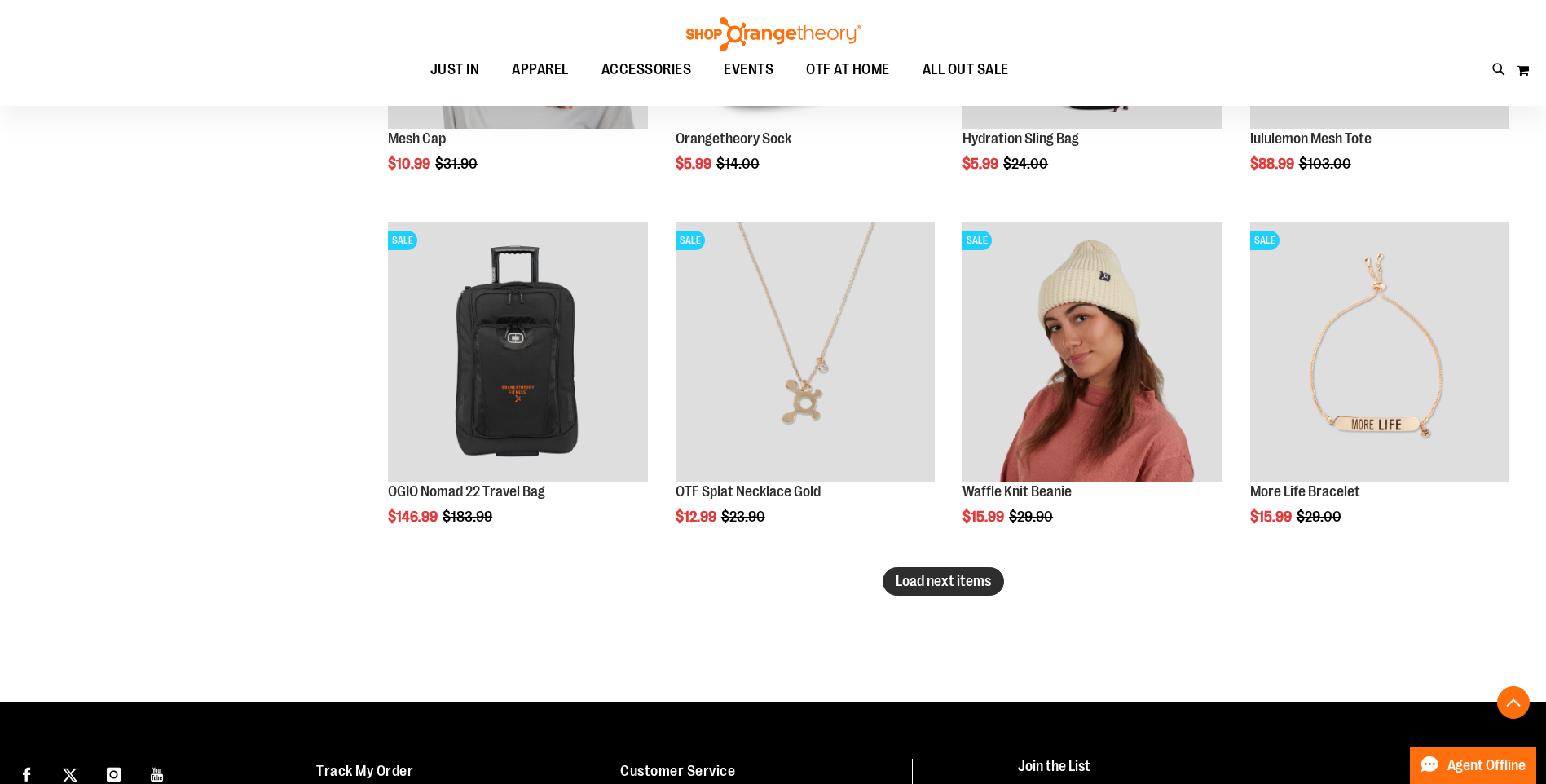
click at [926, 596] on button "Load next items" at bounding box center [943, 580] width 122 height 28
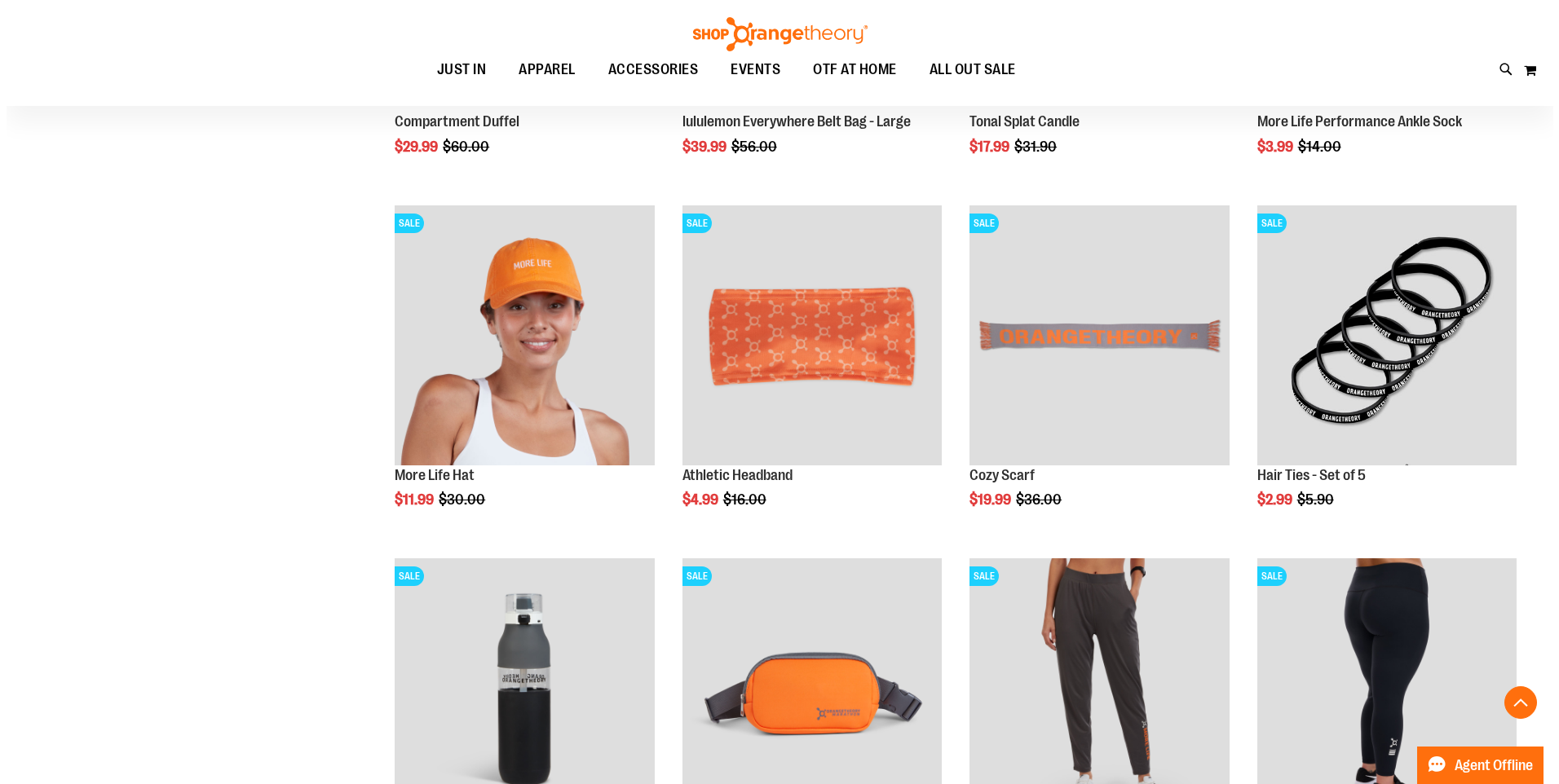
scroll to position [4970, 0]
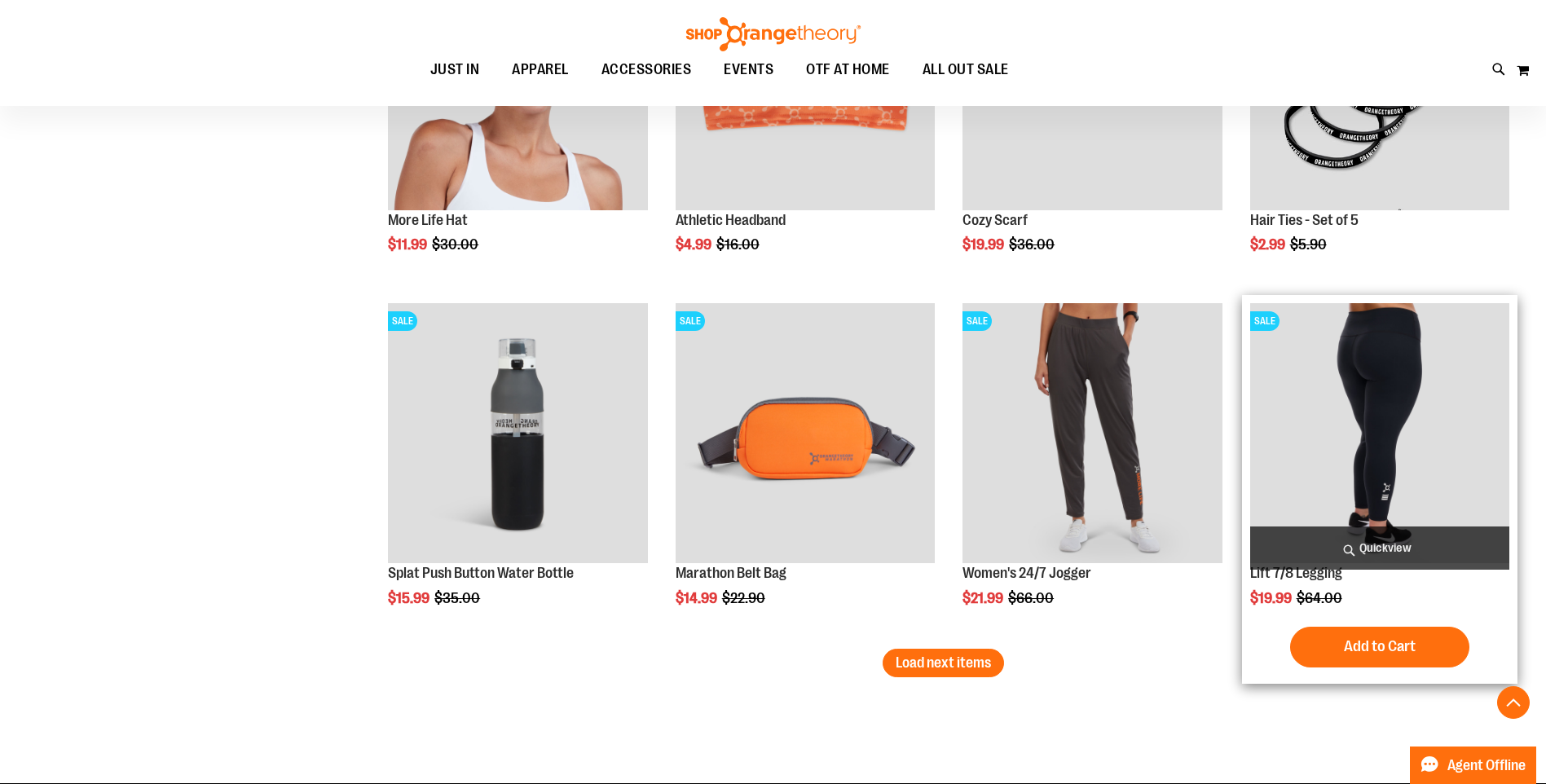
click at [1422, 544] on span "Quickview" at bounding box center [1380, 548] width 259 height 43
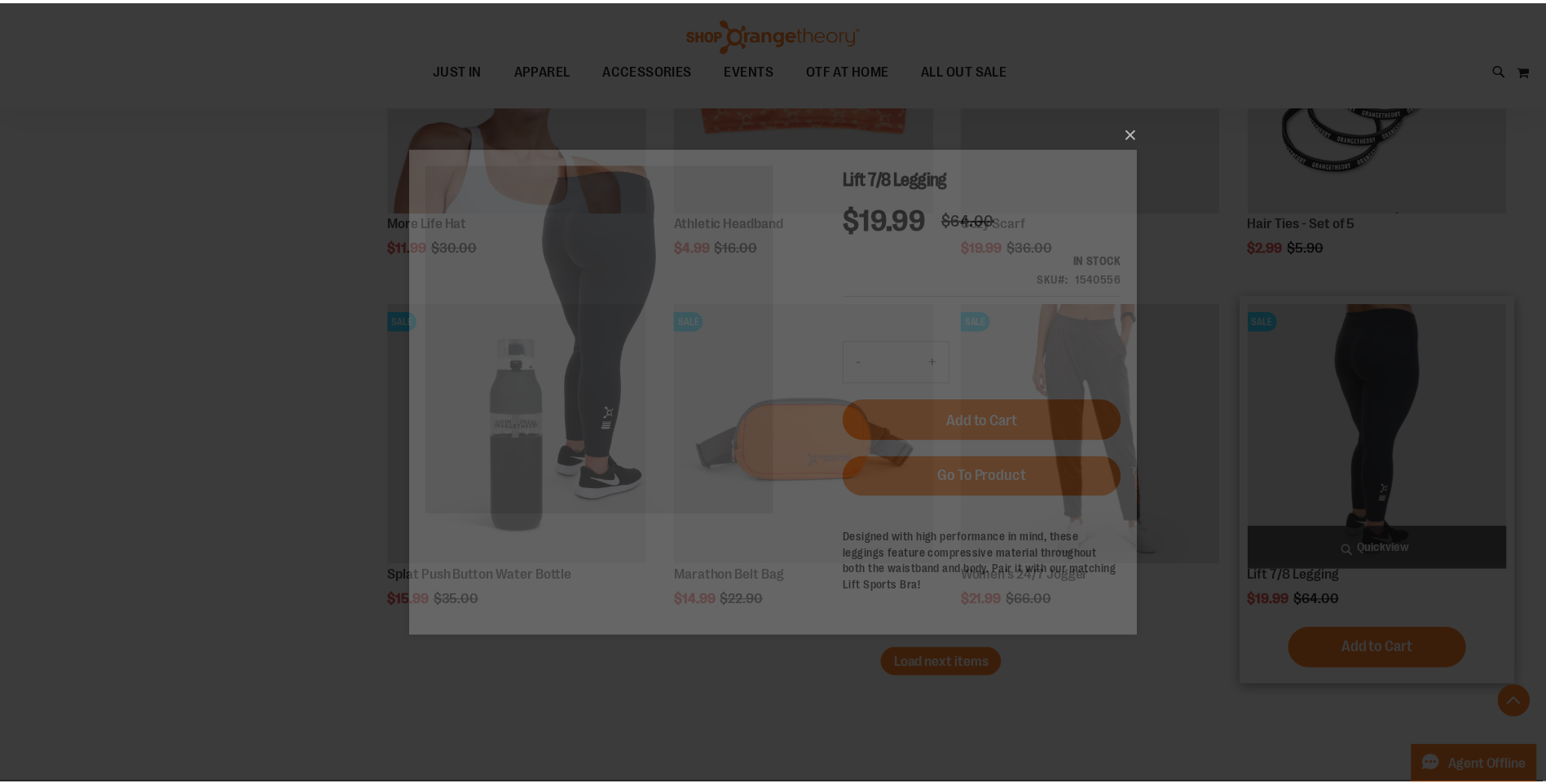
scroll to position [0, 0]
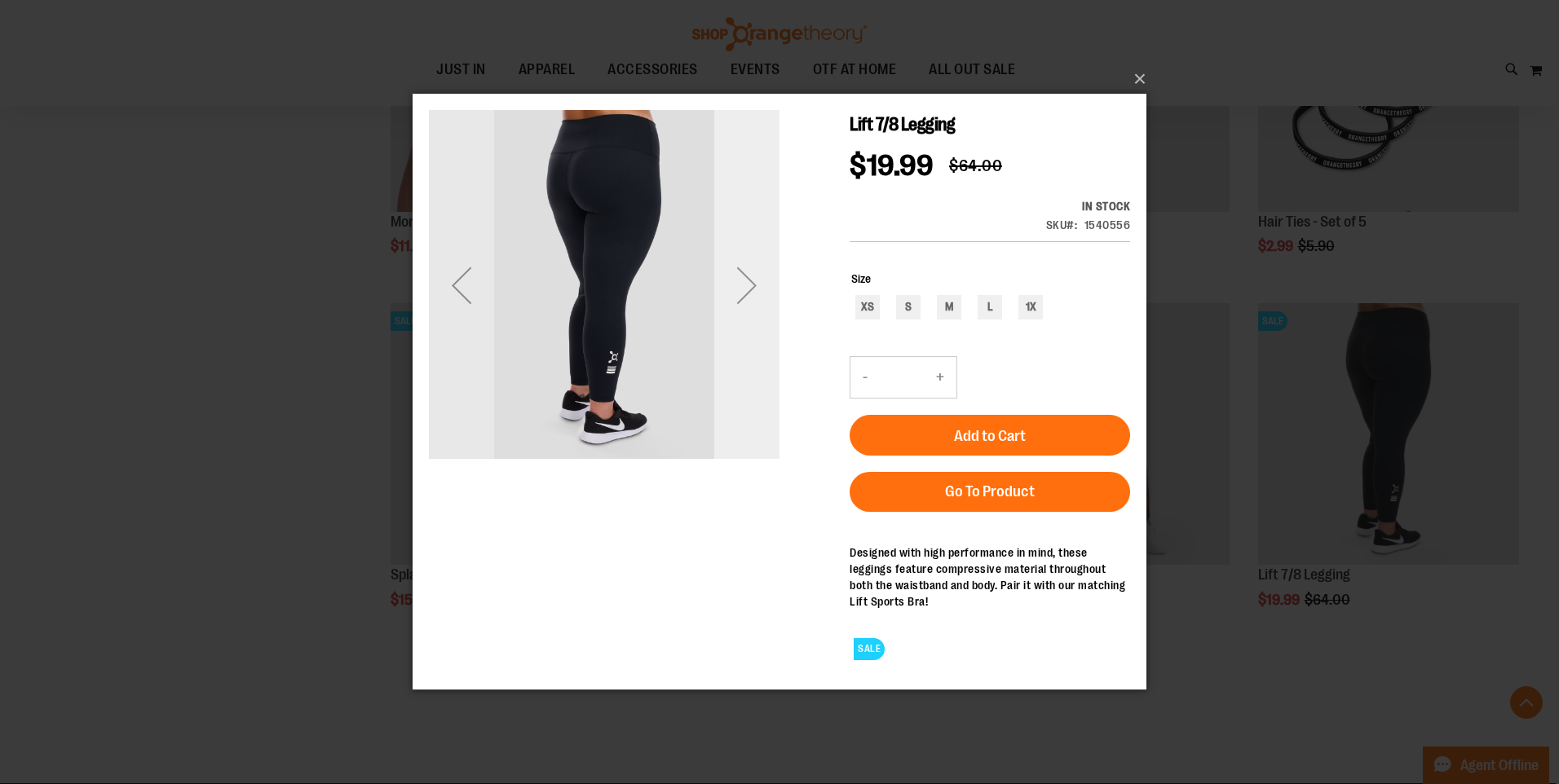
click at [772, 282] on div "Next" at bounding box center [746, 284] width 65 height 65
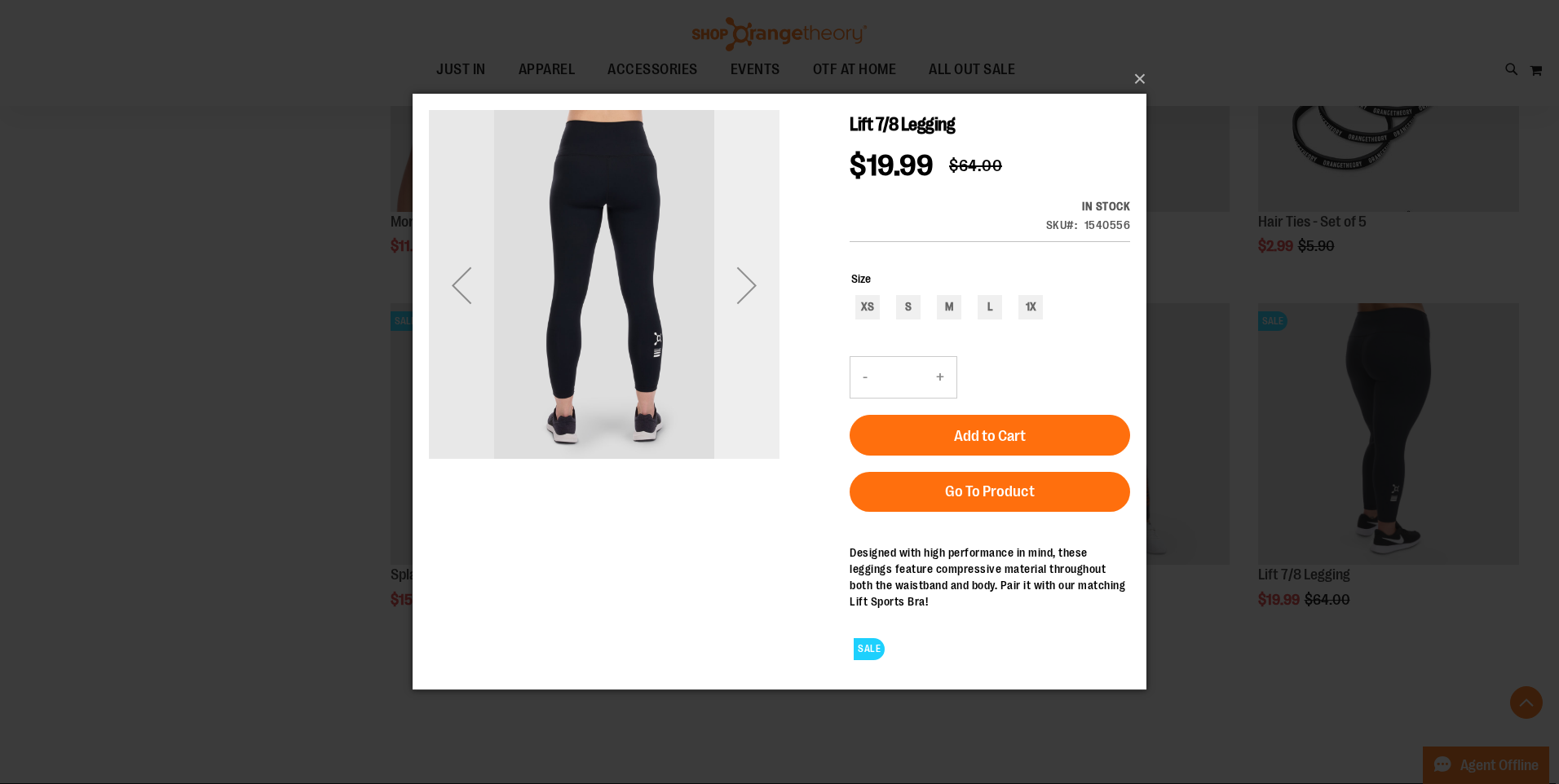
click at [765, 284] on div "Next" at bounding box center [746, 284] width 65 height 65
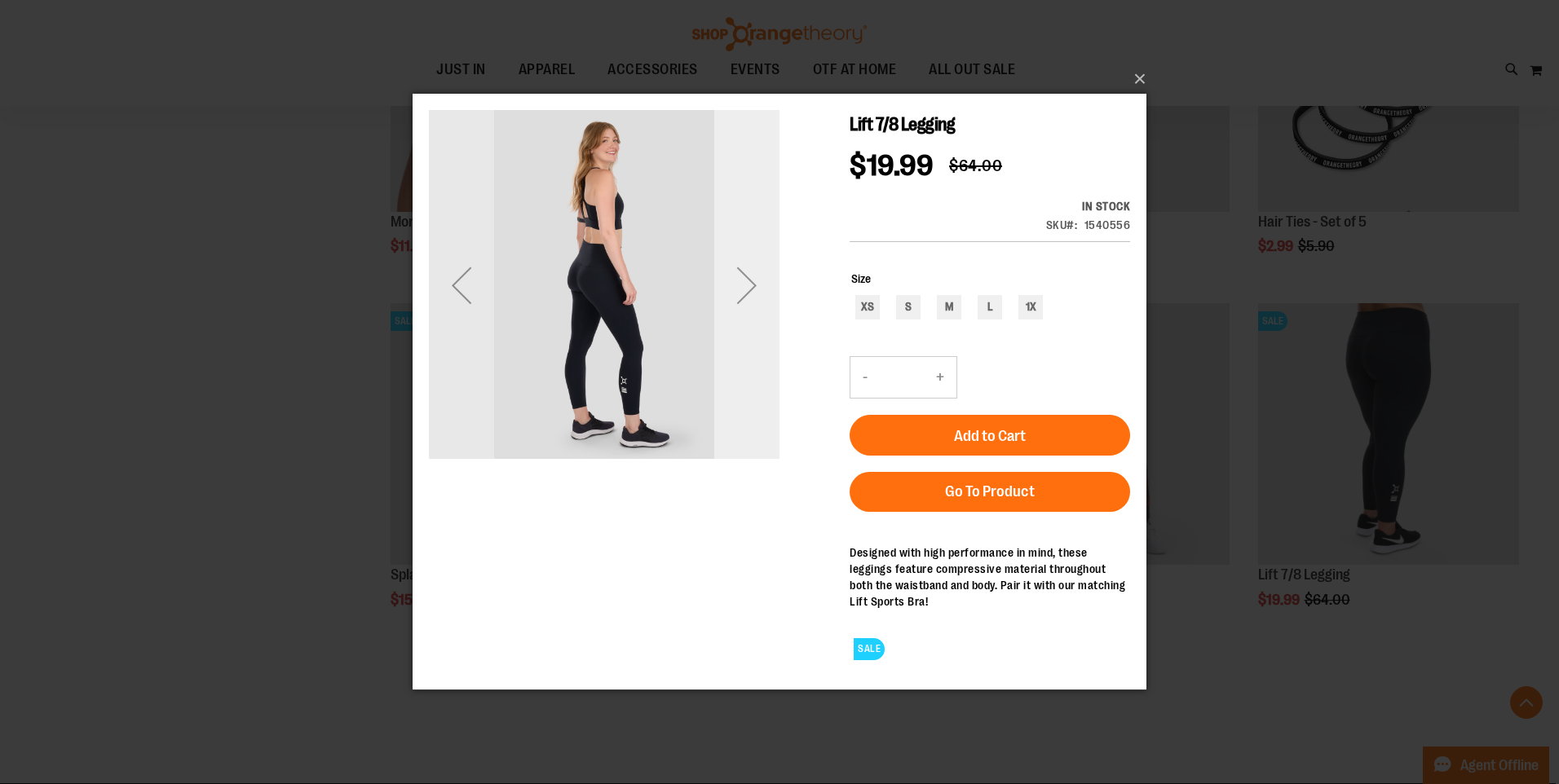
click at [765, 284] on div "Next" at bounding box center [746, 284] width 65 height 65
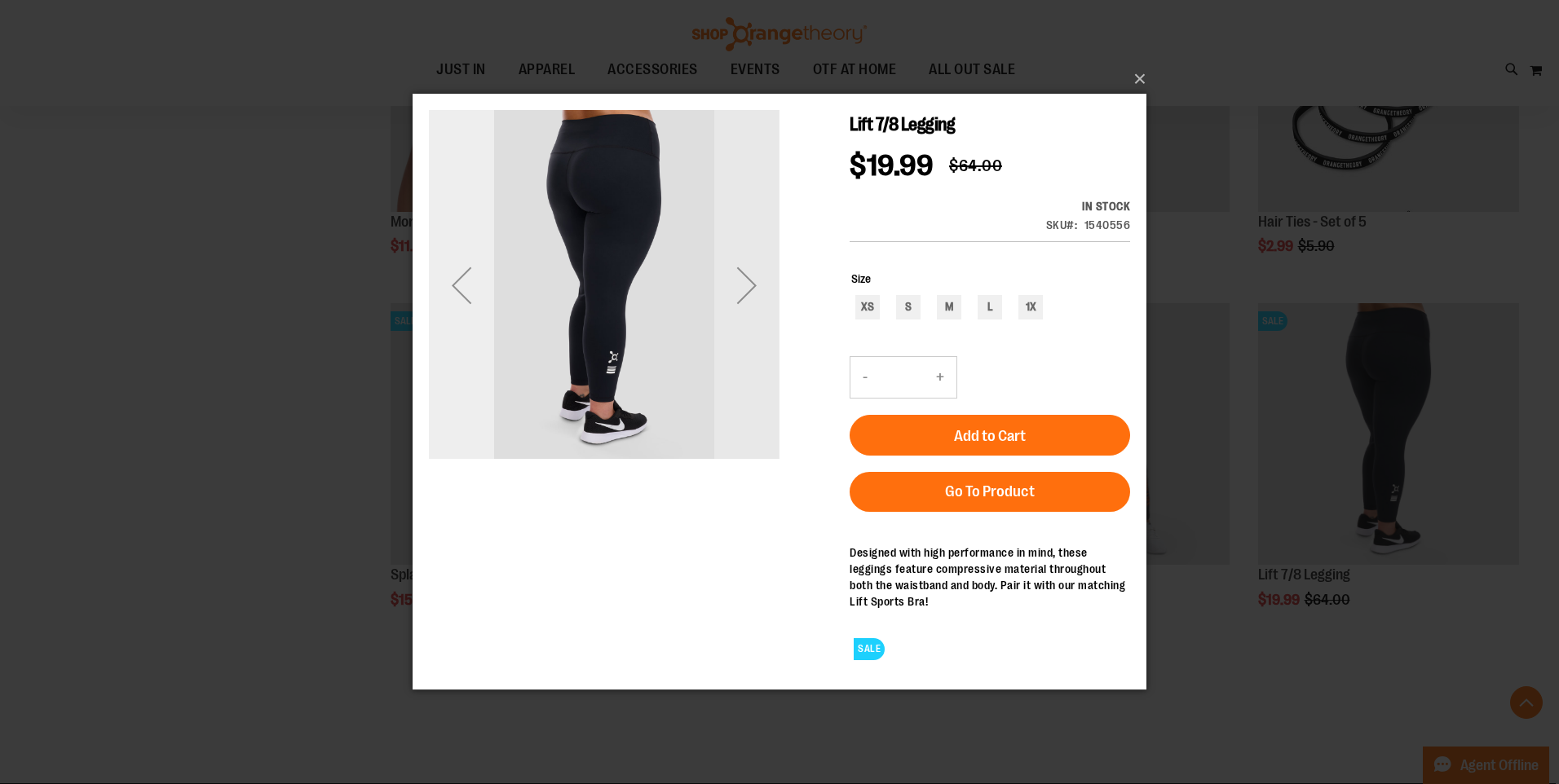
click at [460, 283] on div "Previous" at bounding box center [461, 284] width 65 height 65
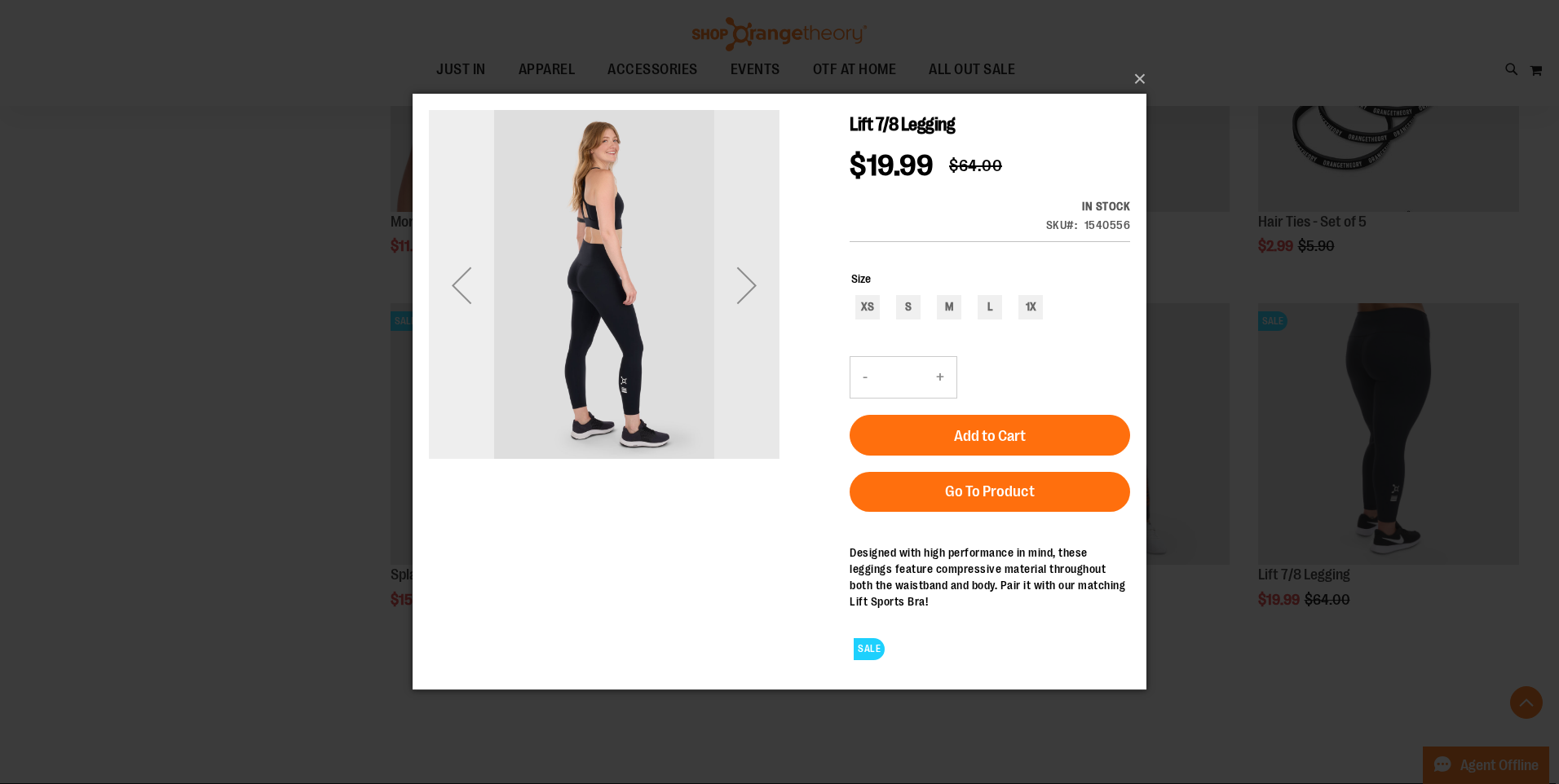
click at [460, 283] on div "Previous" at bounding box center [461, 284] width 65 height 65
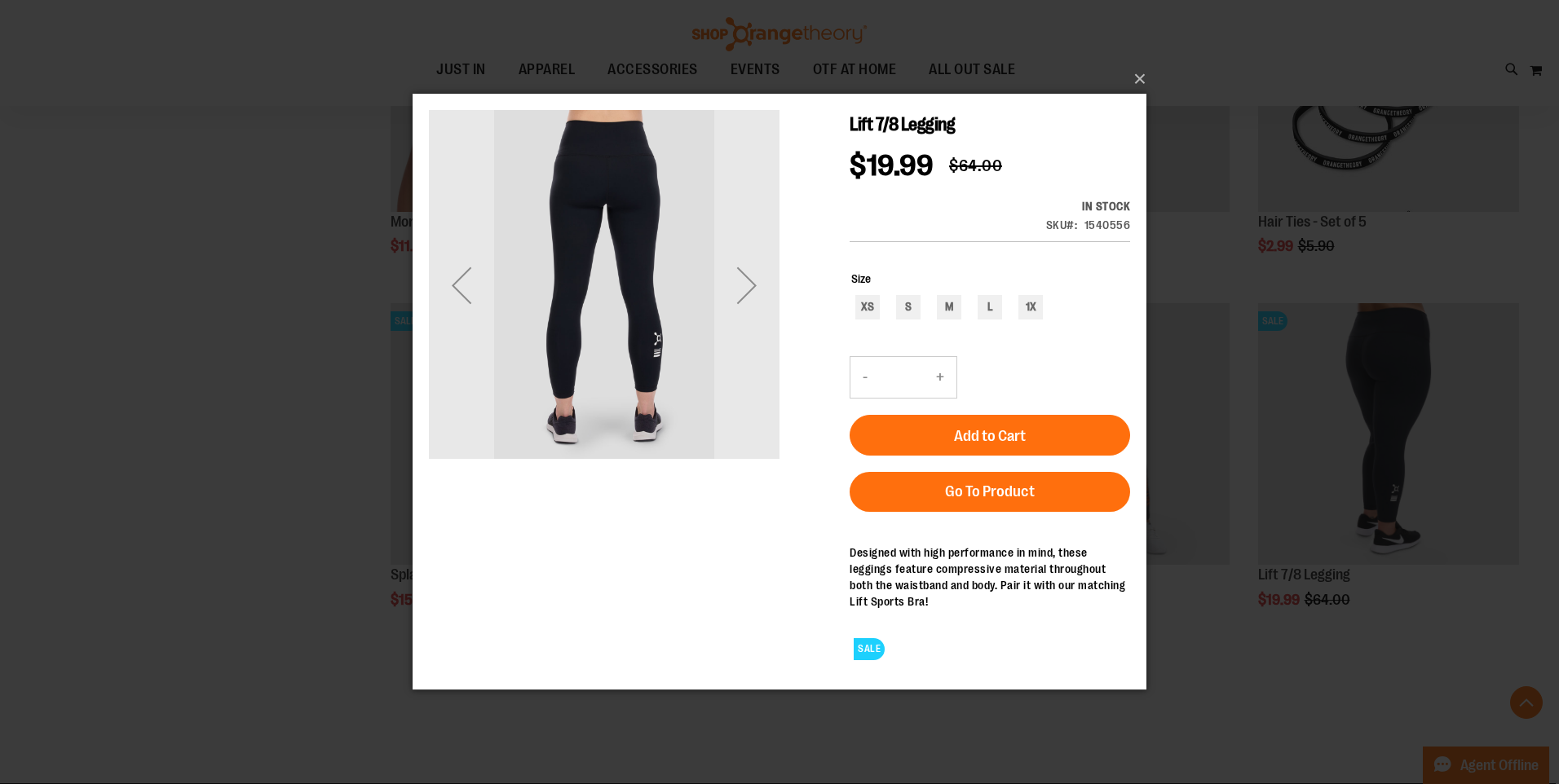
click at [768, 295] on div "Next" at bounding box center [746, 284] width 65 height 65
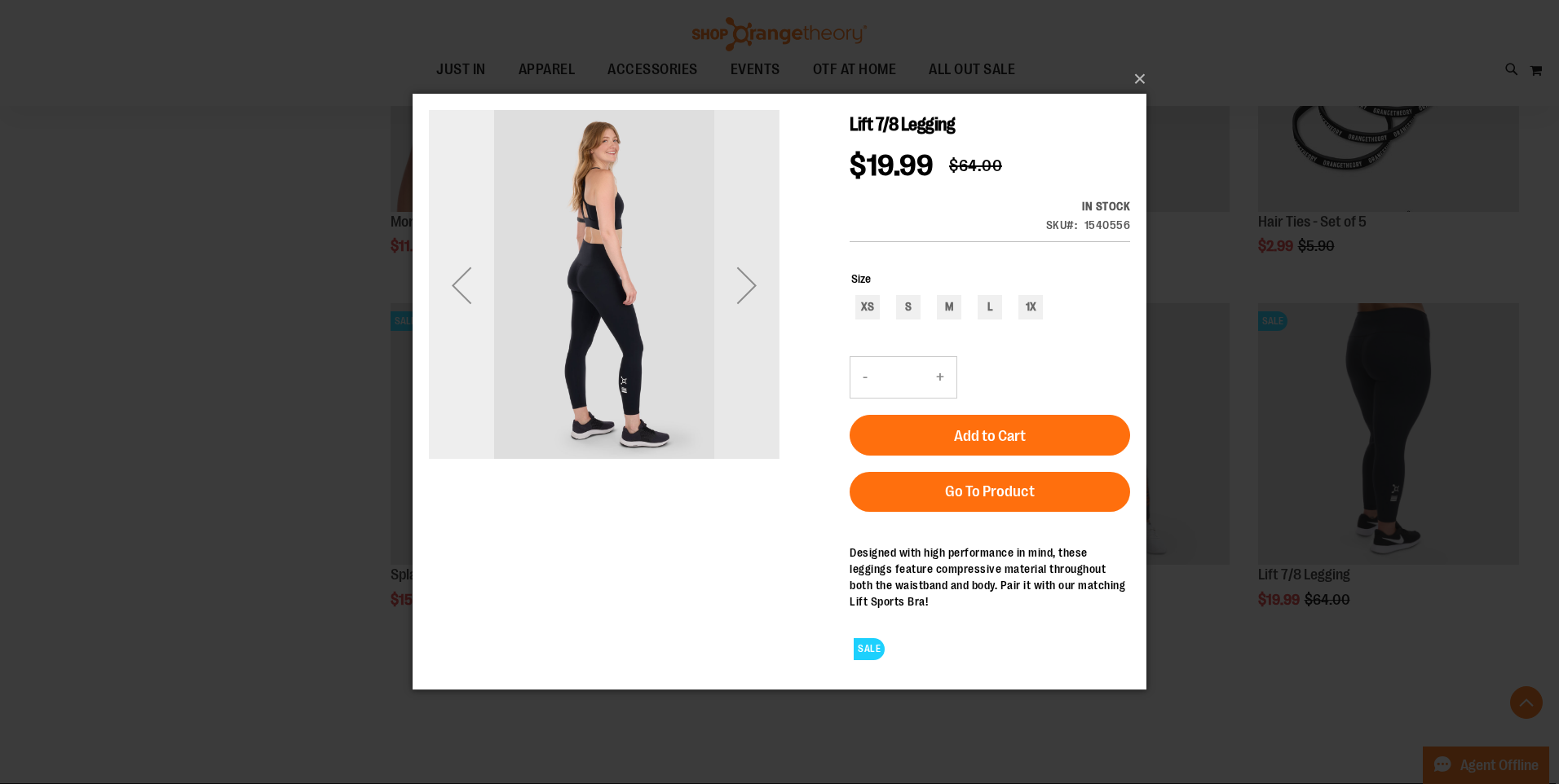
click at [464, 303] on div "Previous" at bounding box center [461, 284] width 65 height 65
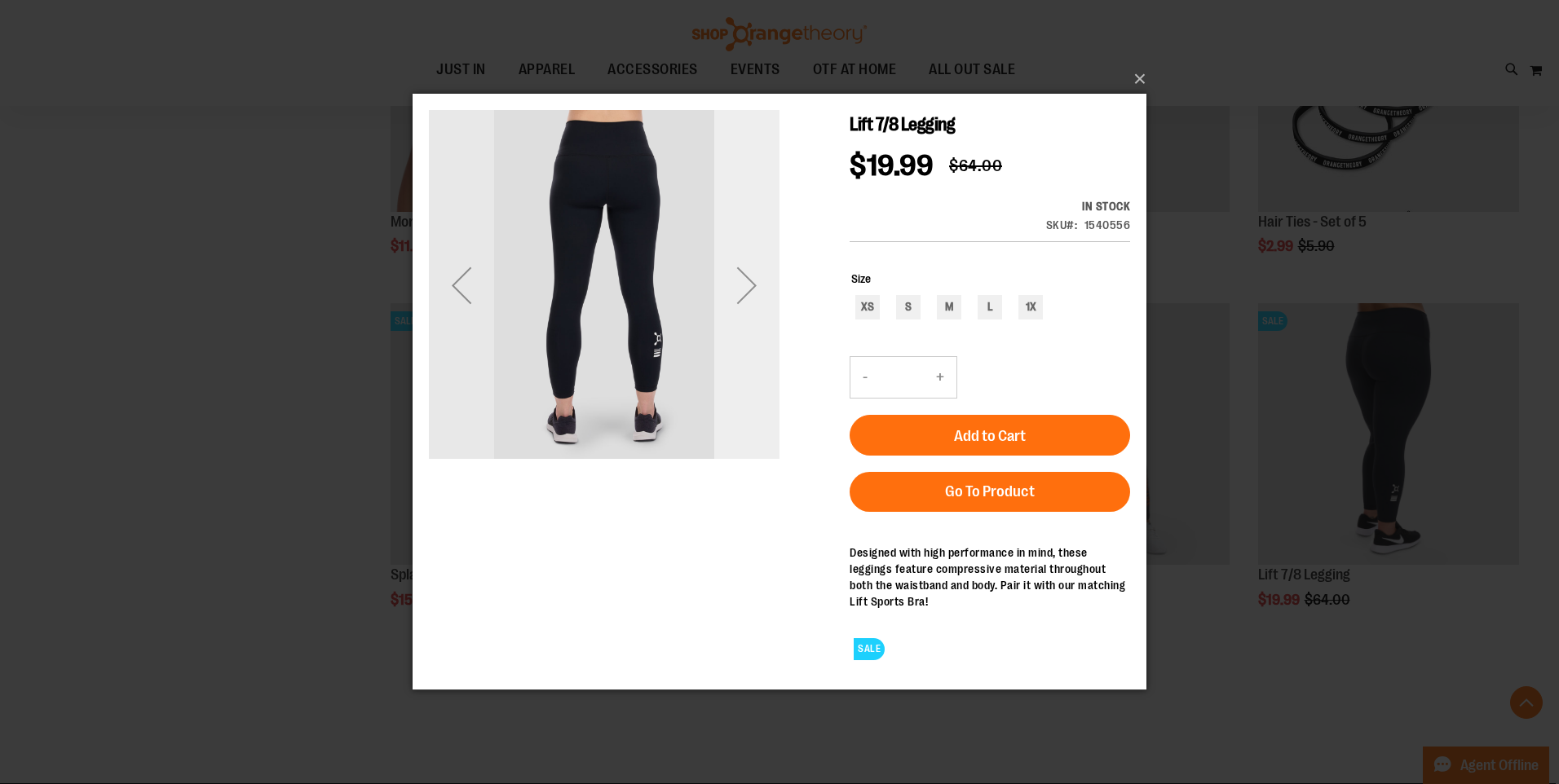
click at [752, 282] on div "Next" at bounding box center [746, 284] width 65 height 65
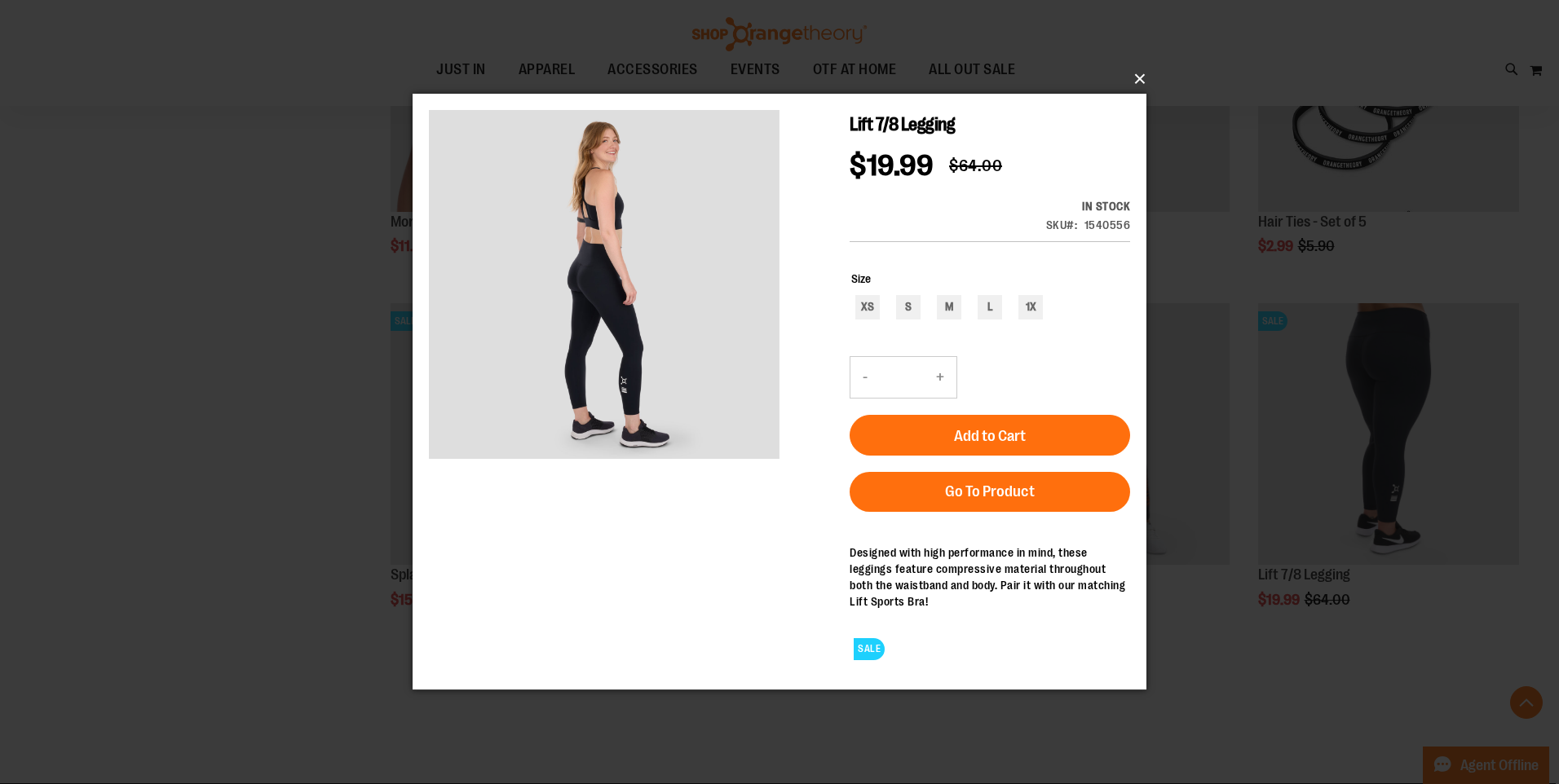
click at [1147, 73] on button "×" at bounding box center [783, 79] width 734 height 36
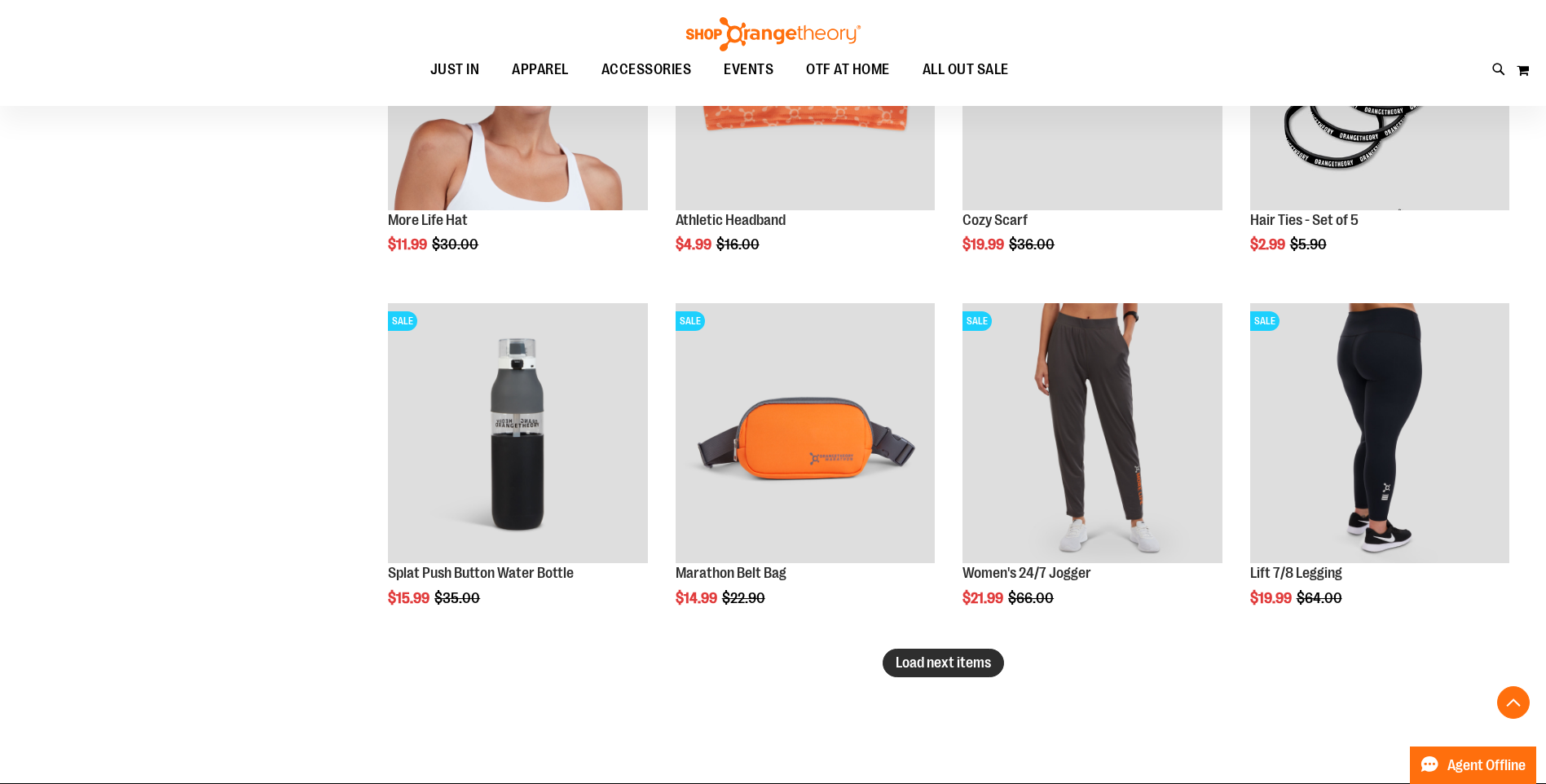
click at [952, 665] on span "Load next items" at bounding box center [944, 662] width 95 height 17
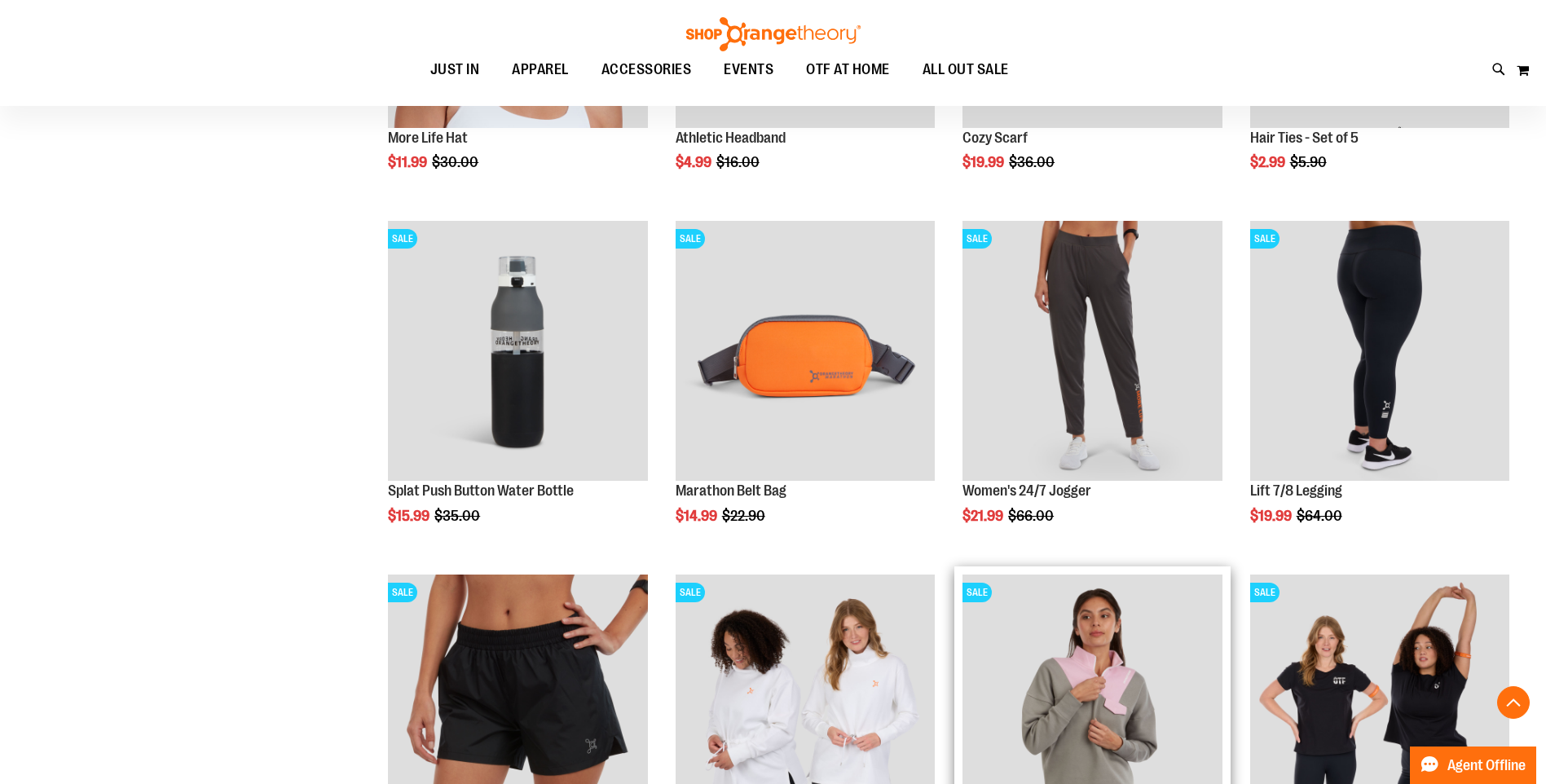
scroll to position [5541, 0]
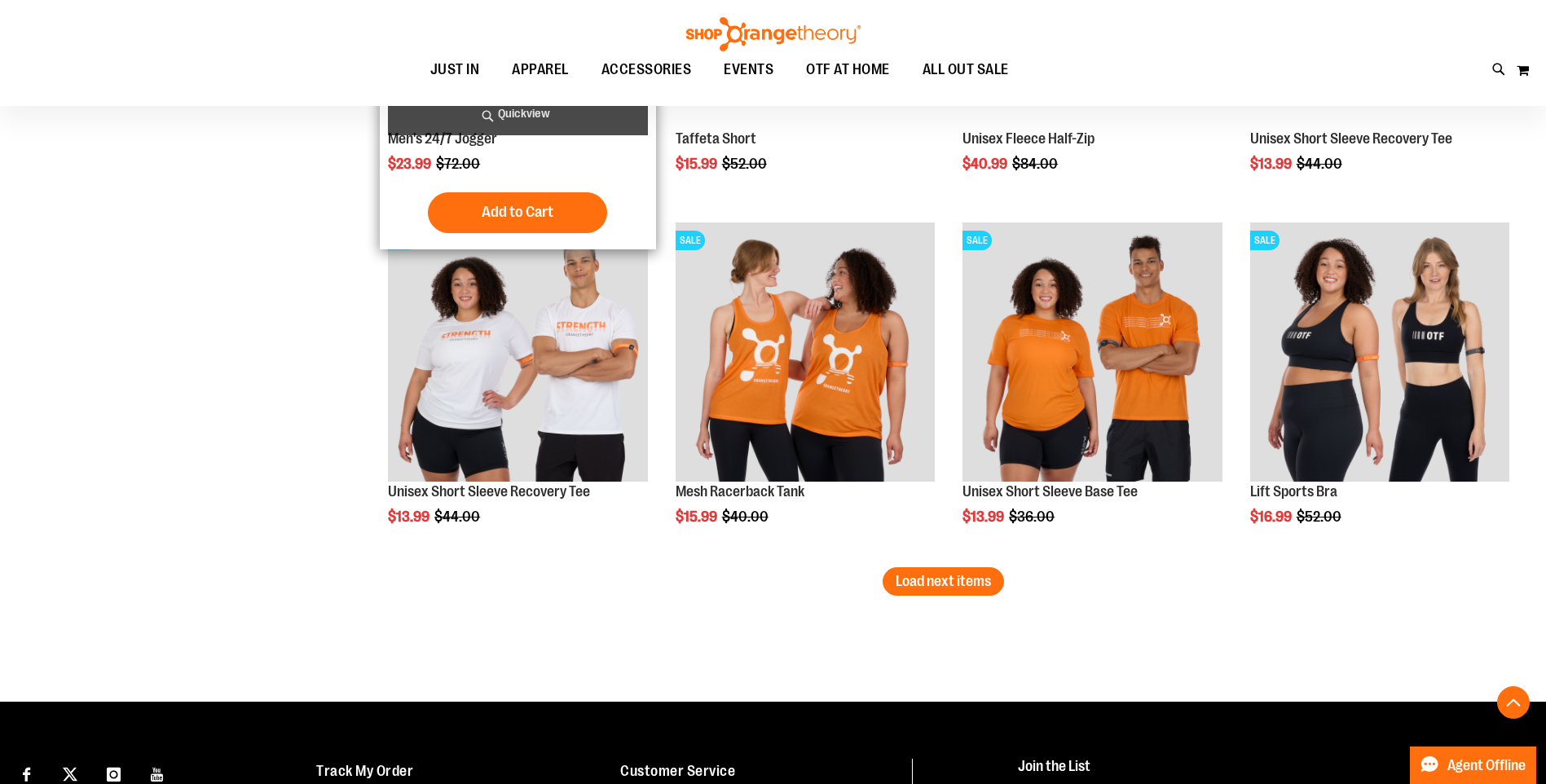
scroll to position [6111, 0]
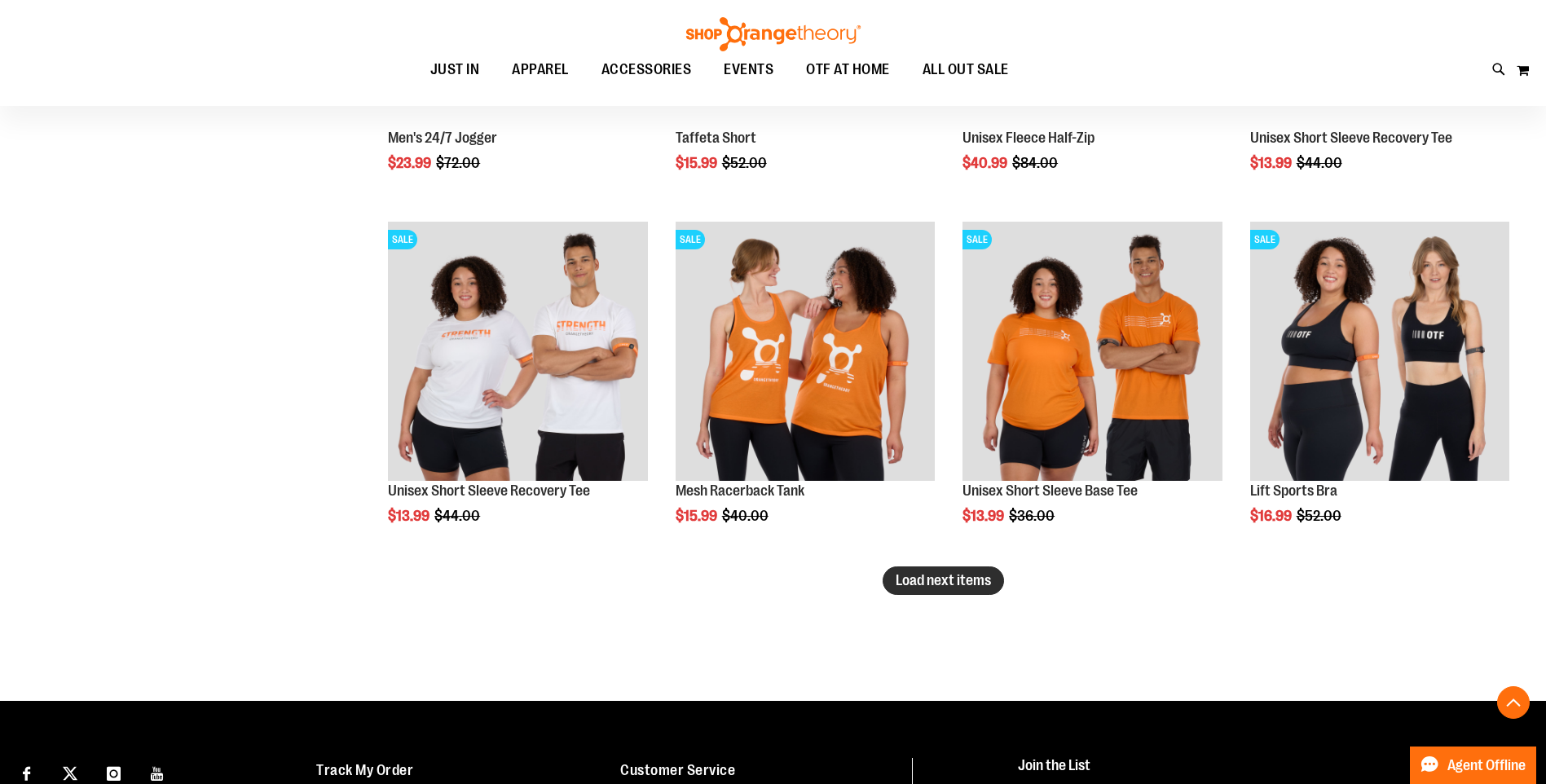
click at [997, 586] on button "Load next items" at bounding box center [943, 580] width 122 height 28
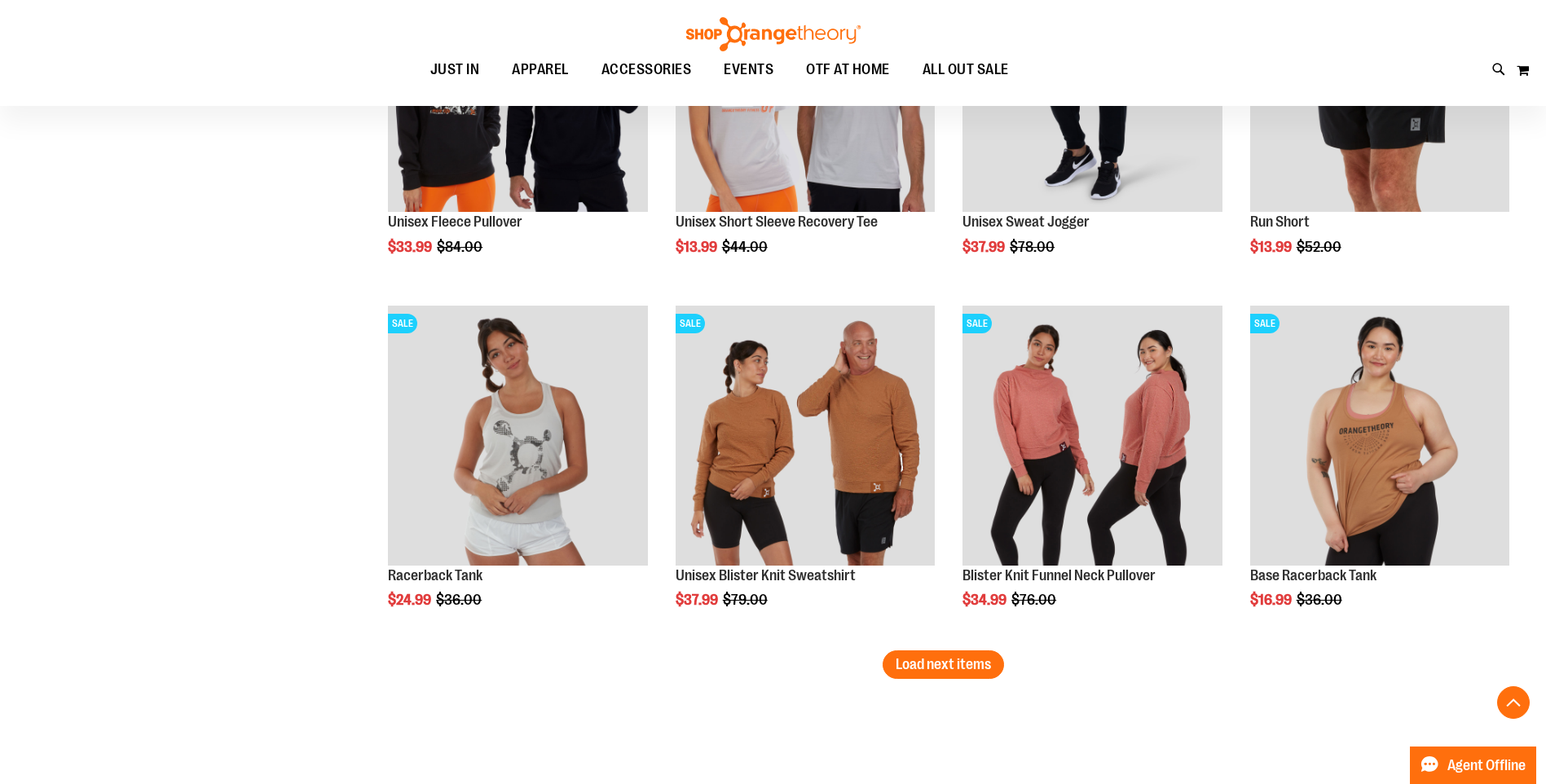
scroll to position [7089, 0]
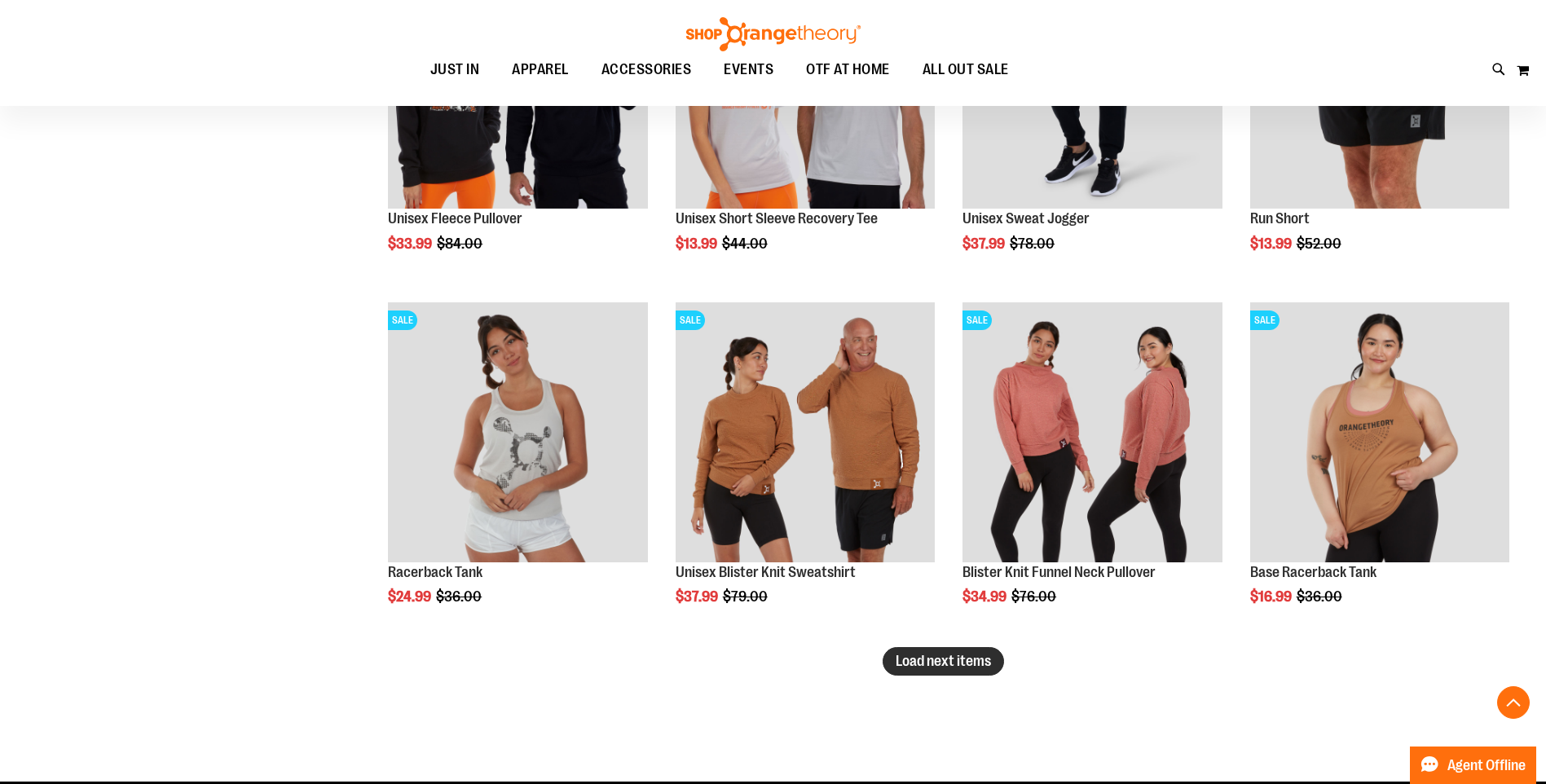
click at [935, 657] on span "Load next items" at bounding box center [944, 660] width 95 height 17
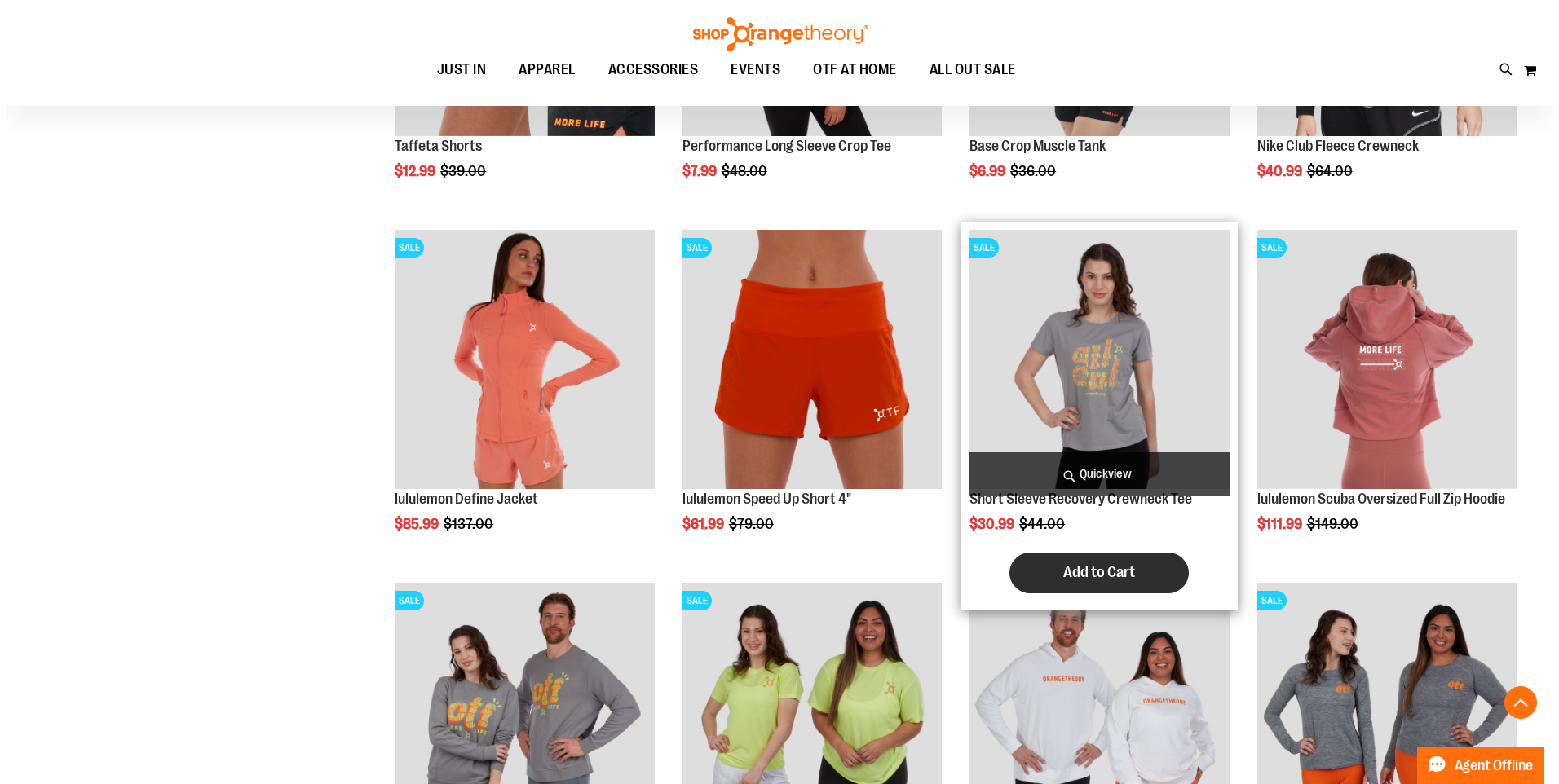
scroll to position [7904, 0]
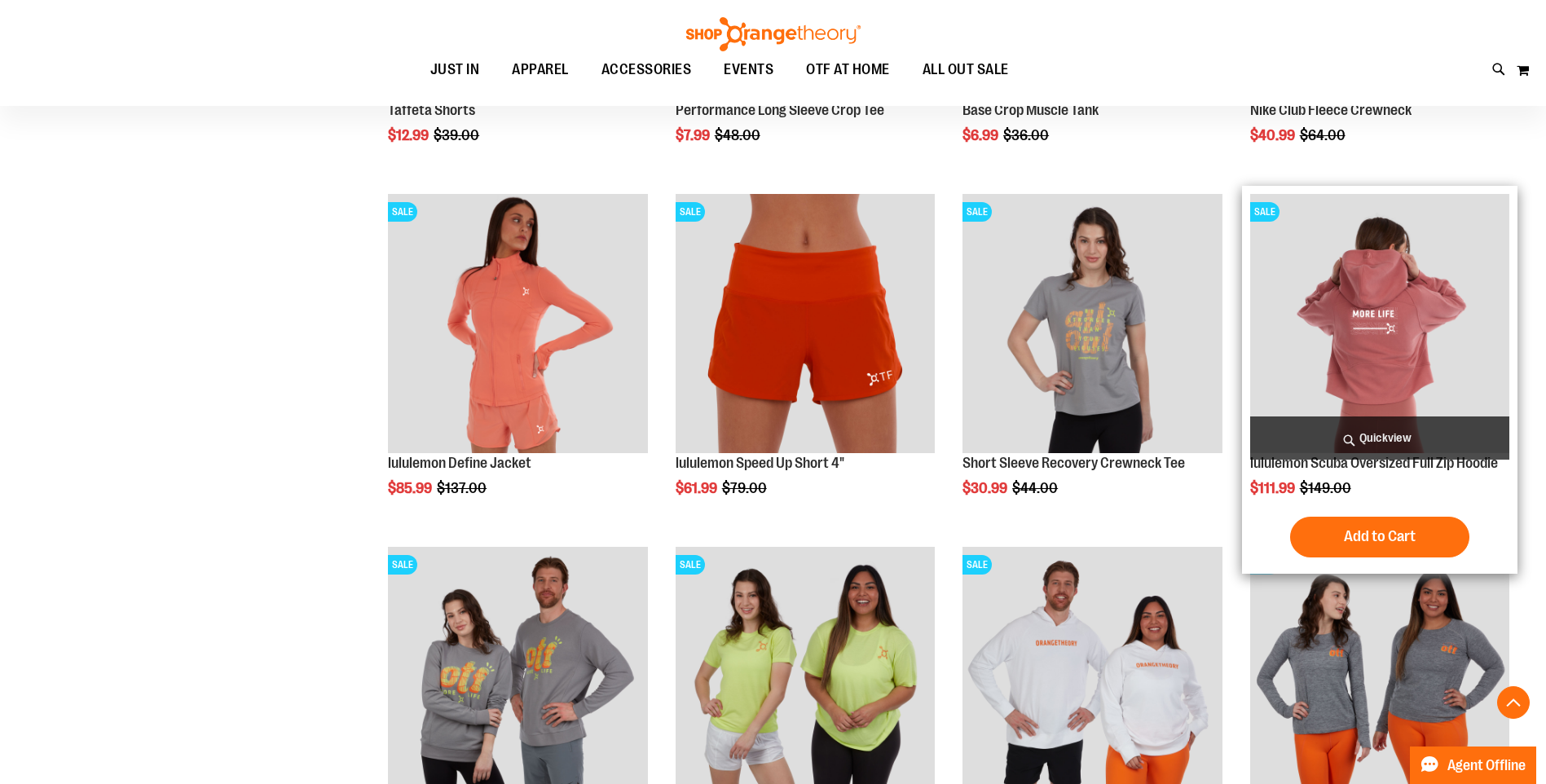
click at [1452, 435] on span "Quickview" at bounding box center [1380, 438] width 259 height 43
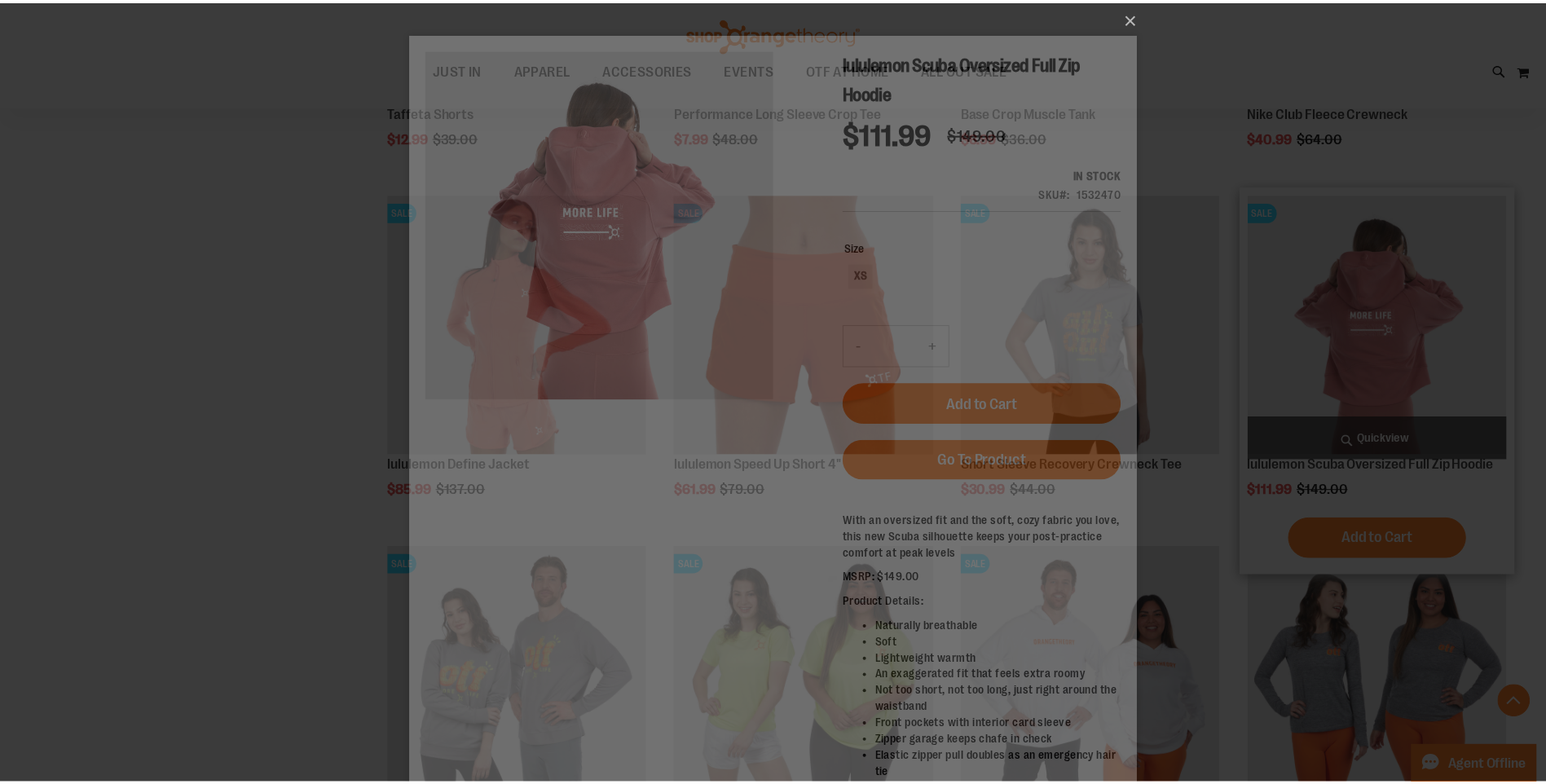
scroll to position [0, 0]
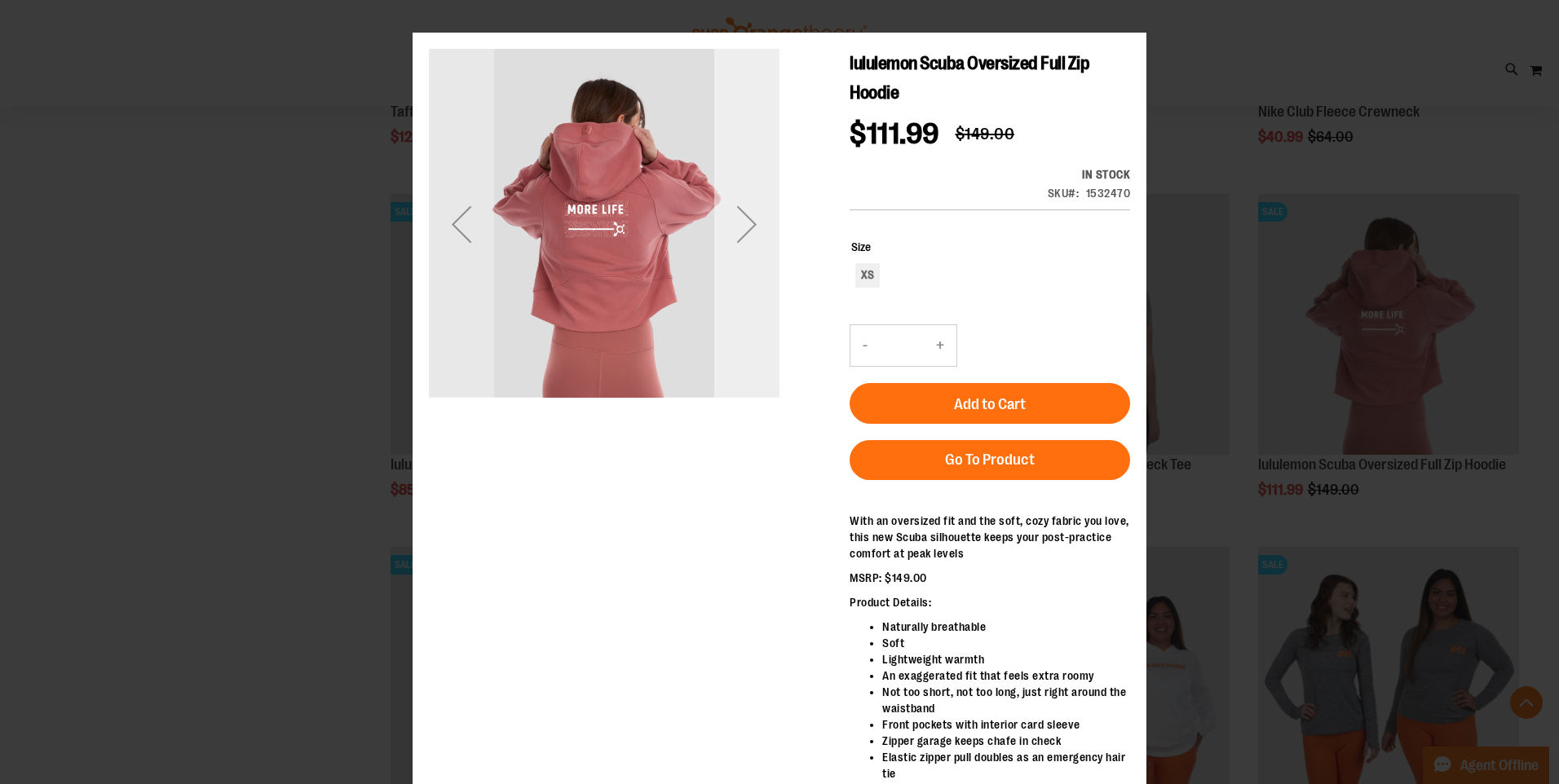
click at [759, 250] on div "Next" at bounding box center [746, 224] width 65 height 65
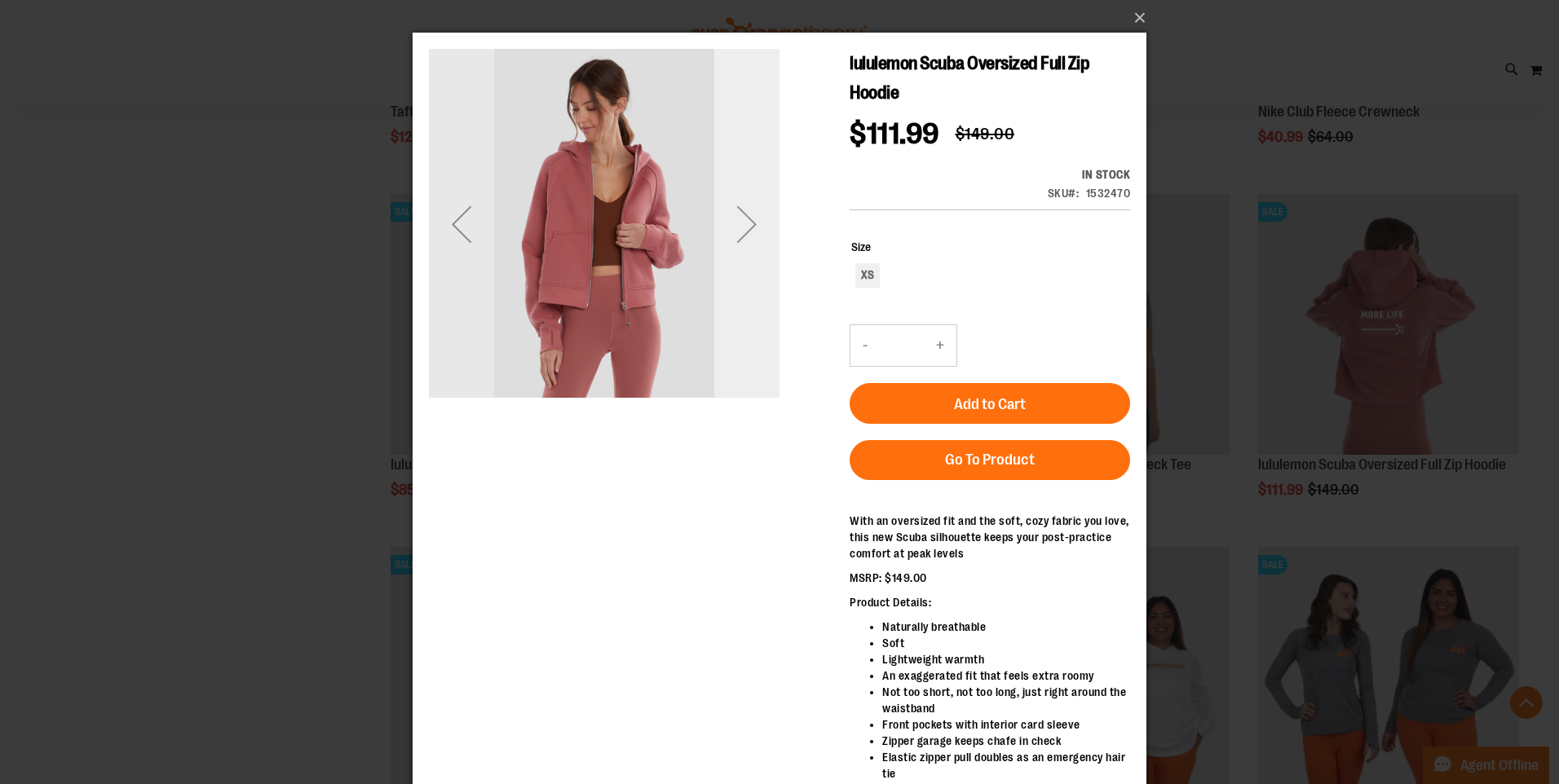
click at [759, 250] on div "Next" at bounding box center [746, 224] width 65 height 65
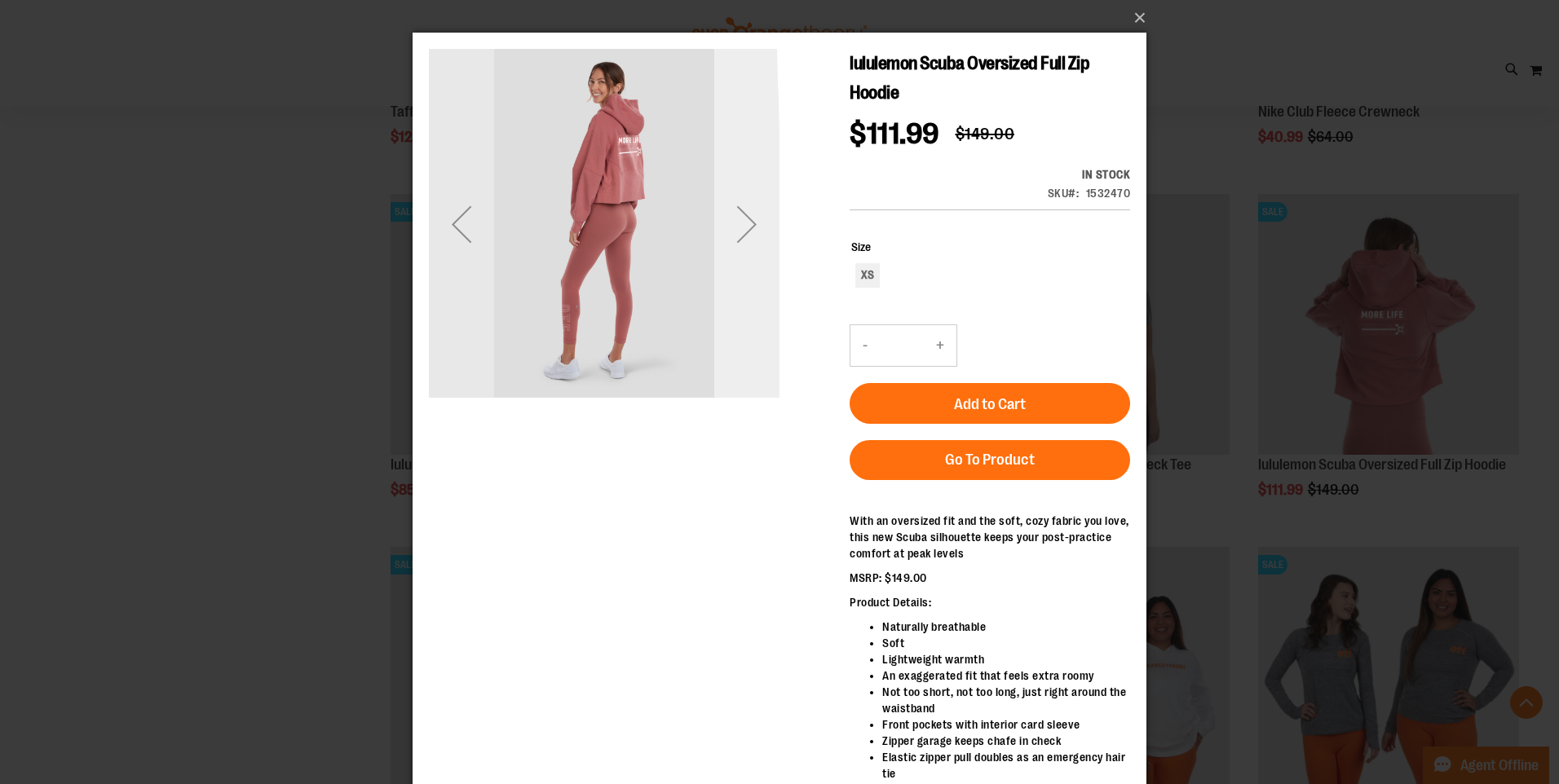
click at [759, 250] on div "Next" at bounding box center [746, 224] width 65 height 65
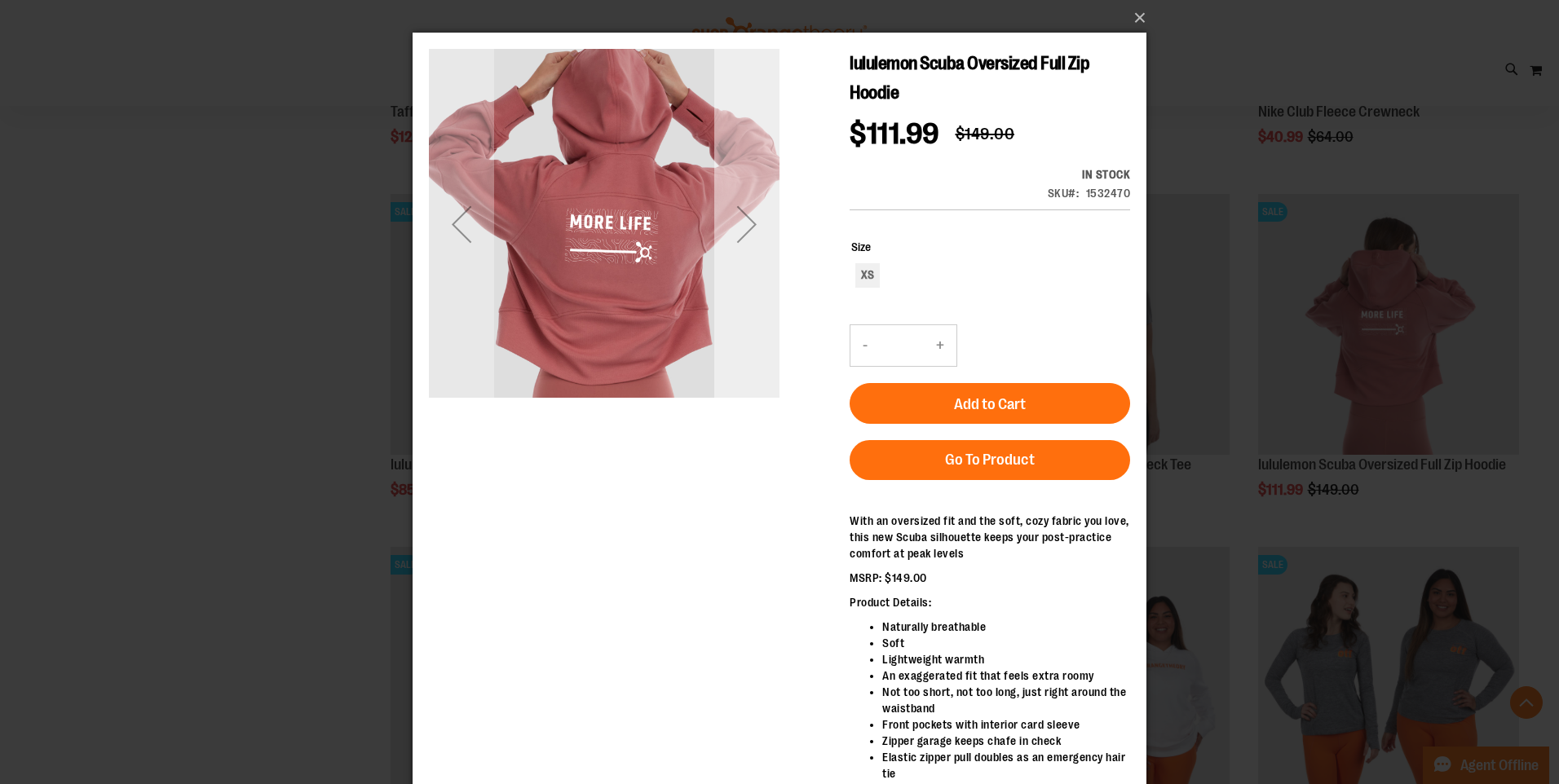
click at [759, 250] on div "Next" at bounding box center [746, 224] width 65 height 65
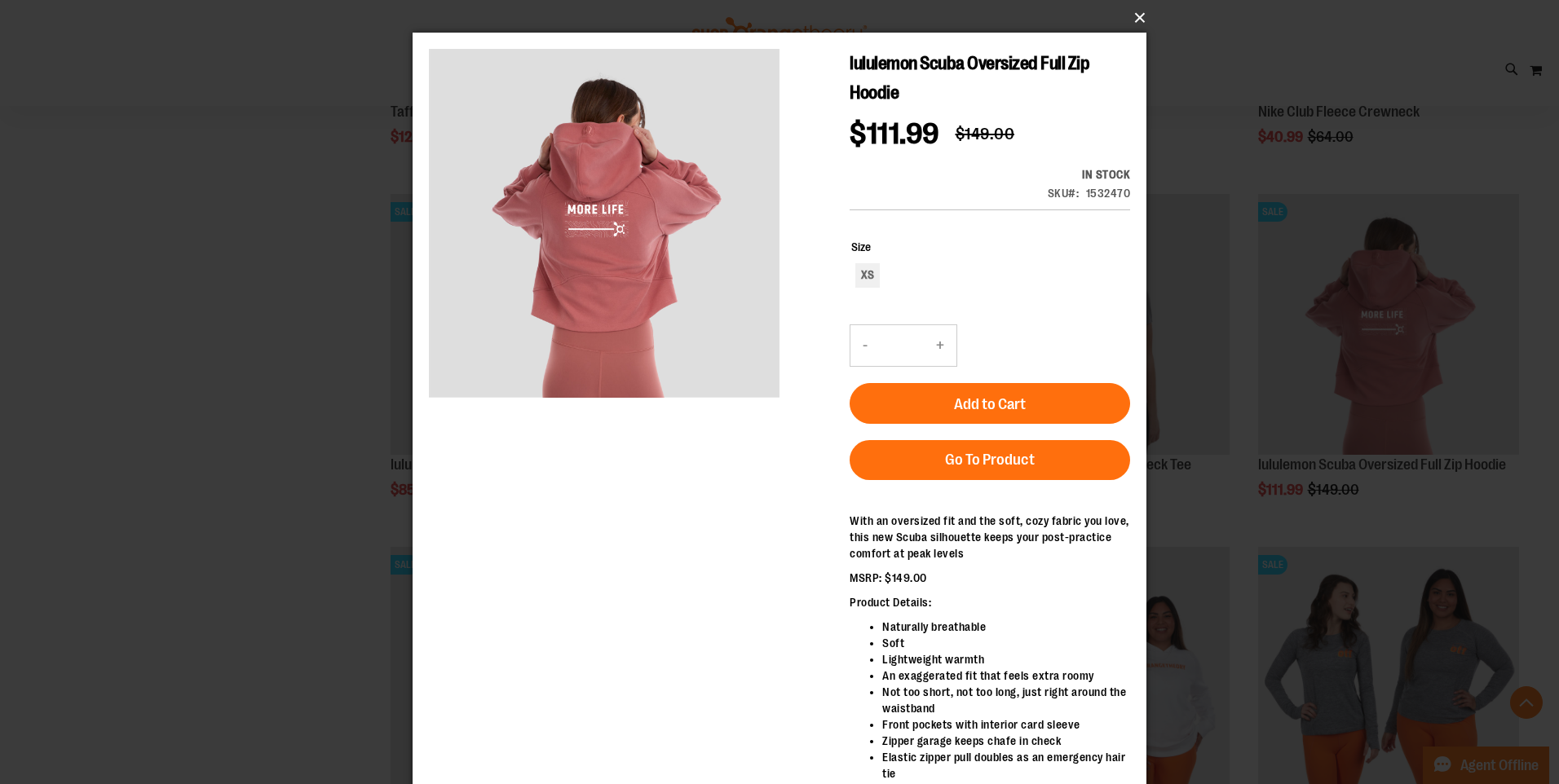
click at [1132, 18] on button "×" at bounding box center [783, 18] width 734 height 36
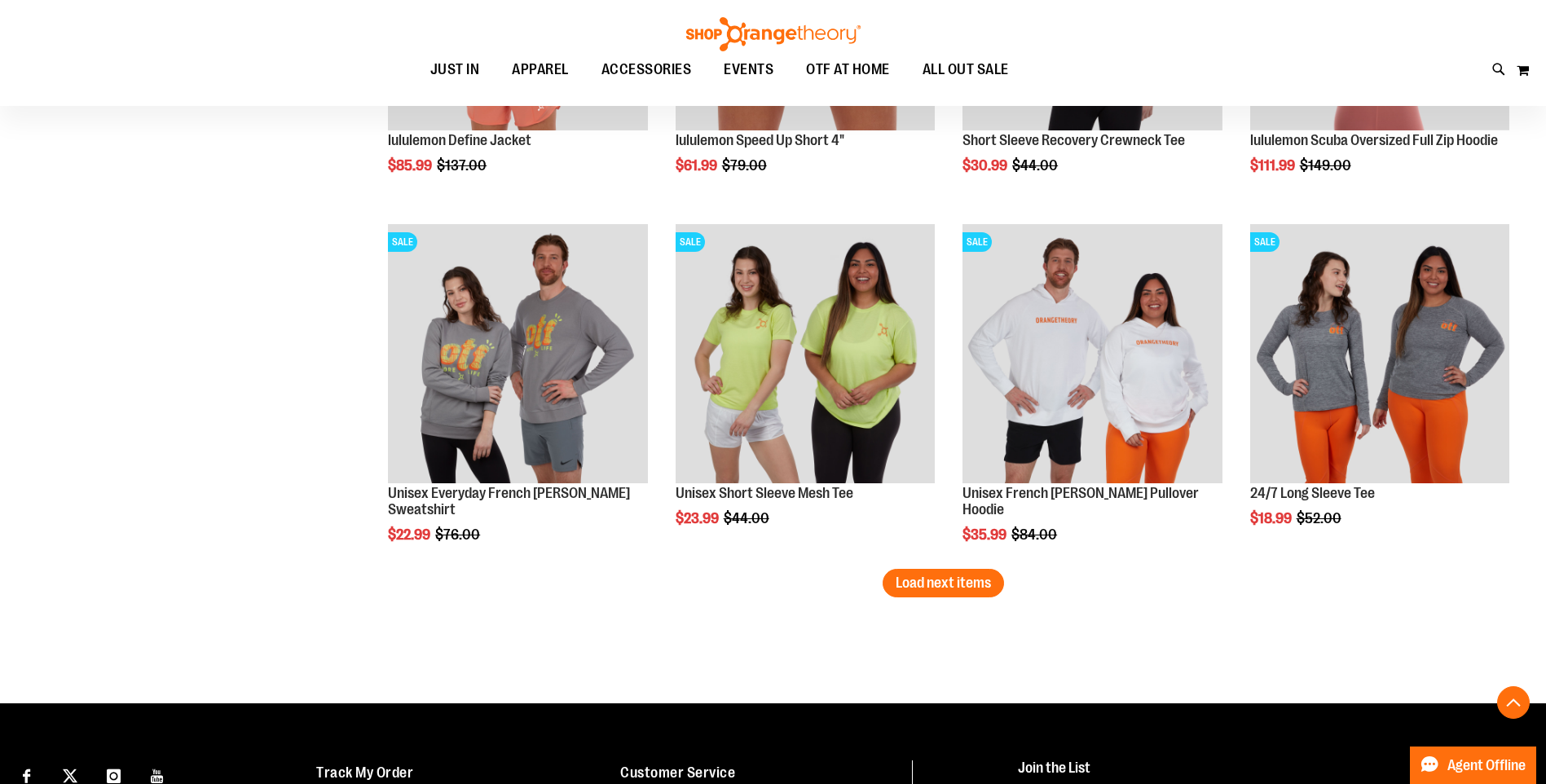
scroll to position [8231, 0]
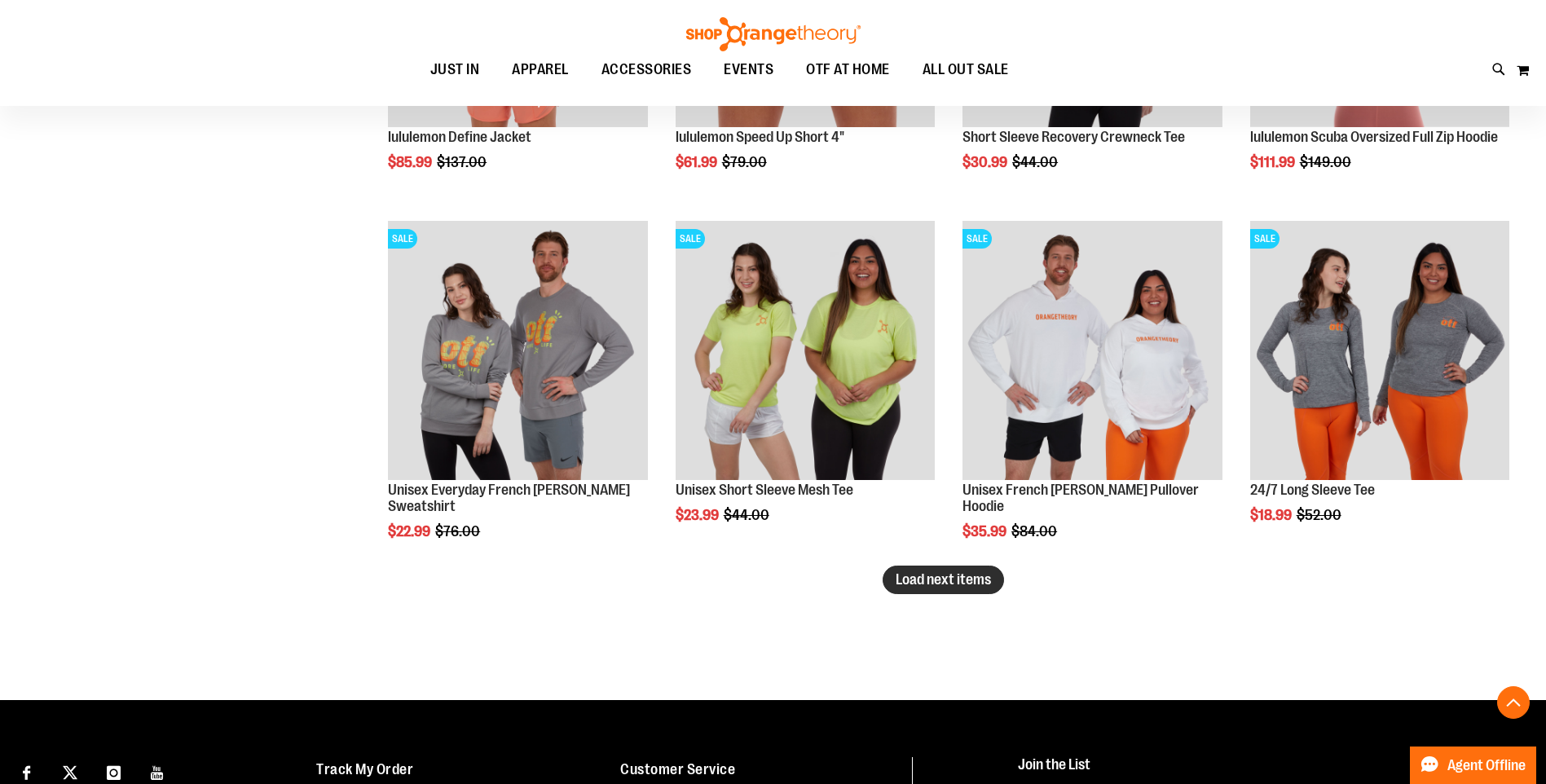
click at [935, 589] on button "Load next items" at bounding box center [943, 579] width 122 height 28
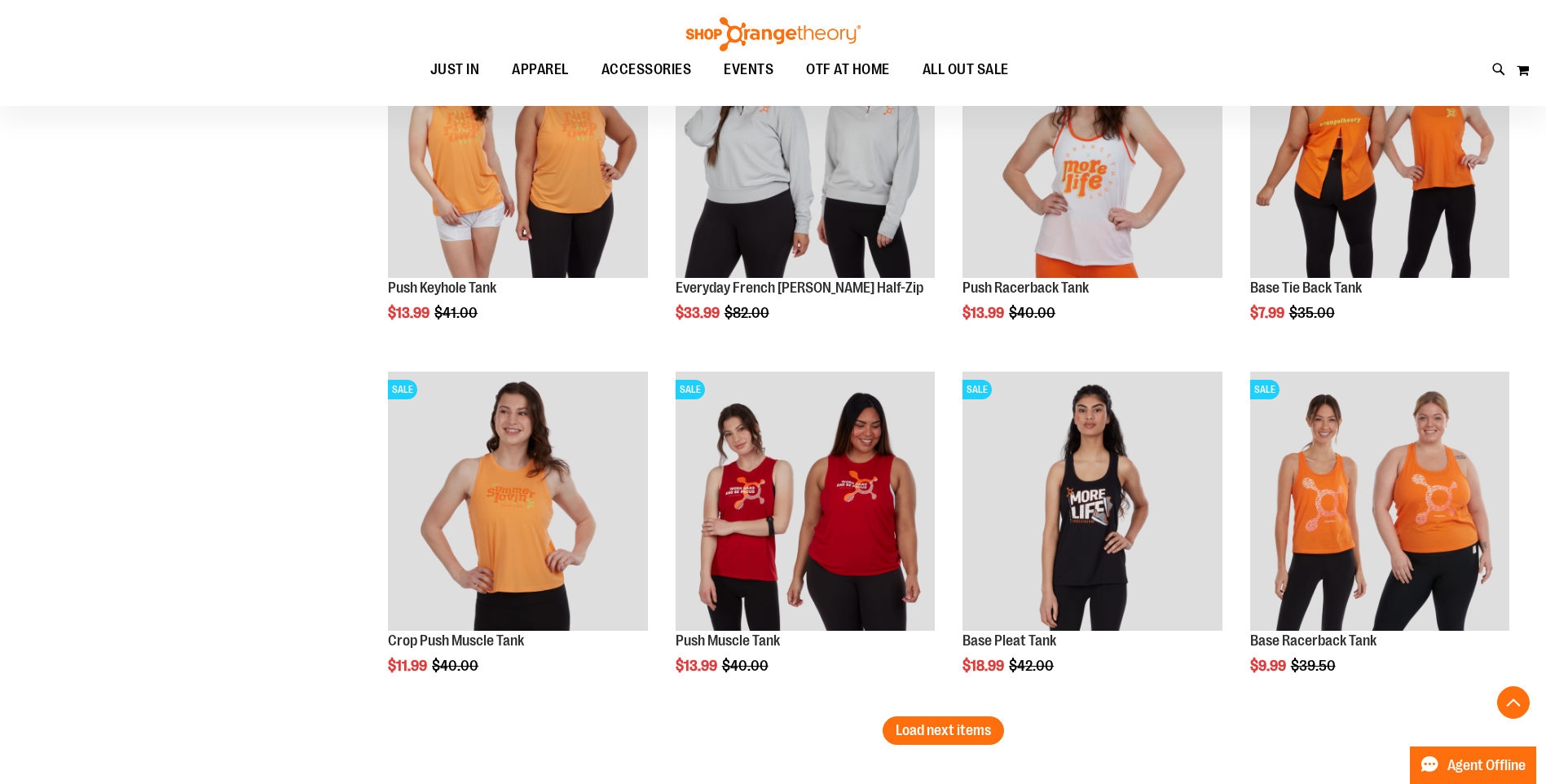
scroll to position [9208, 0]
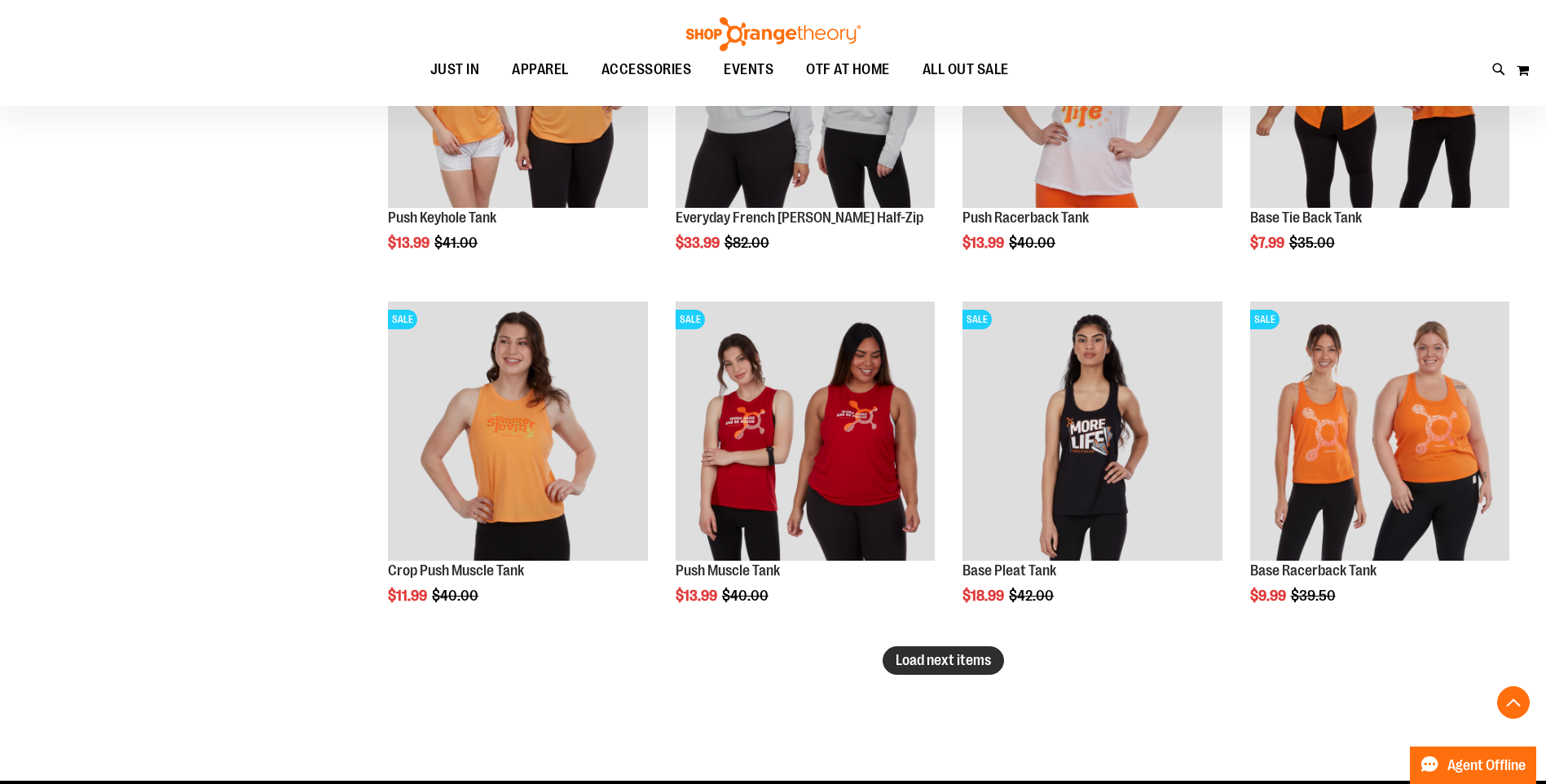
click at [904, 664] on span "Load next items" at bounding box center [944, 659] width 95 height 17
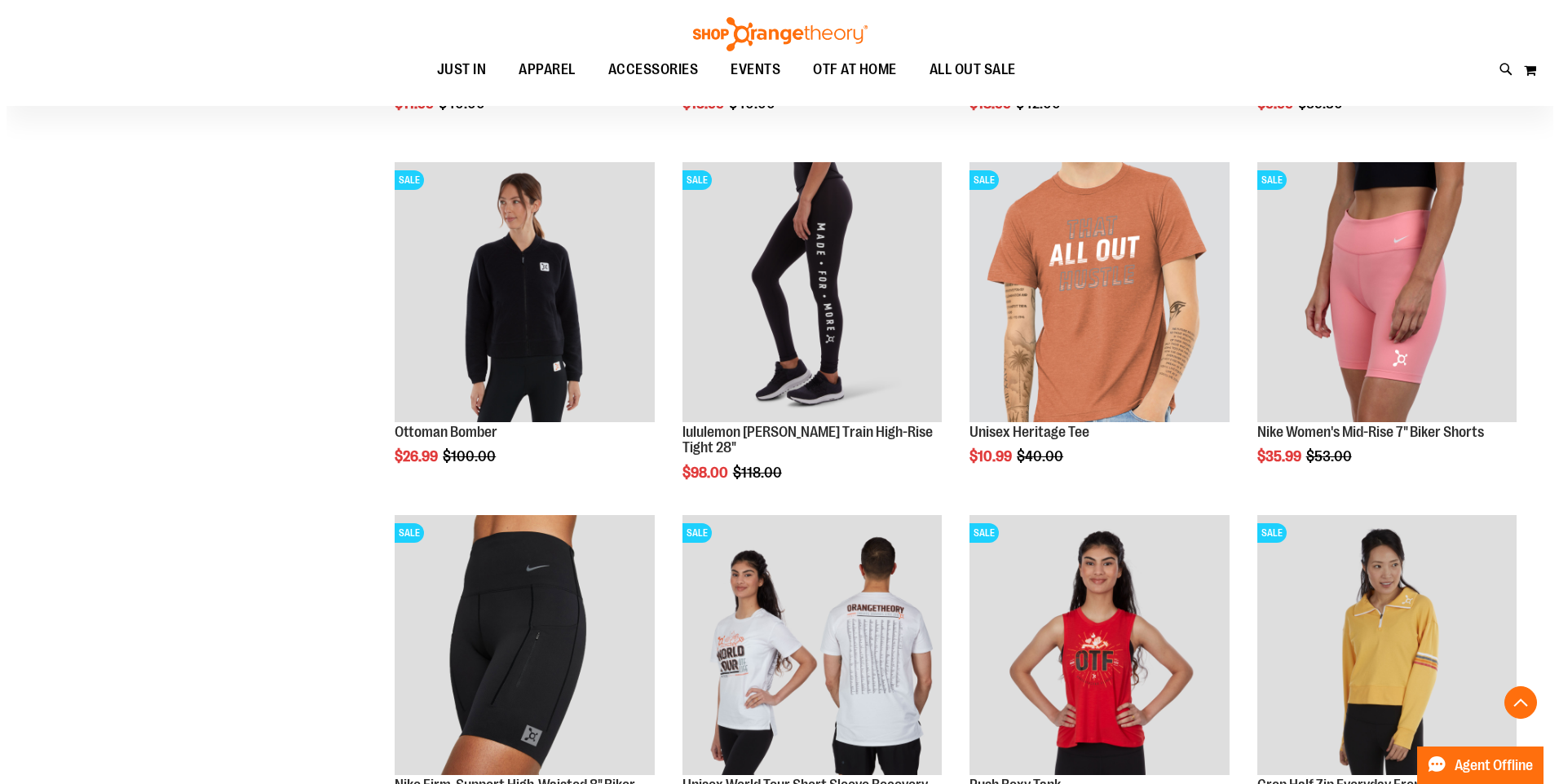
scroll to position [9697, 0]
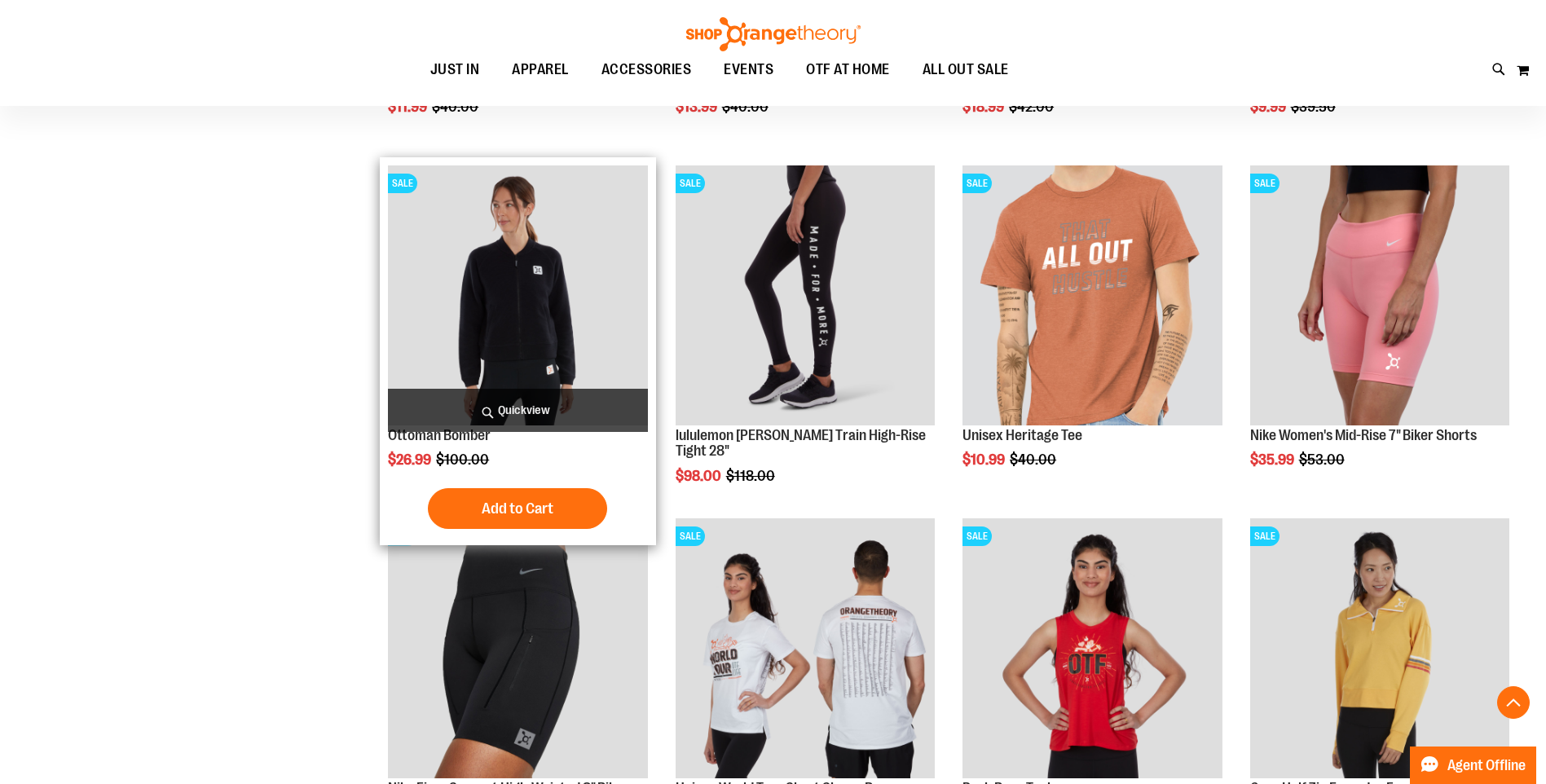
click at [563, 404] on span "Quickview" at bounding box center [517, 410] width 259 height 43
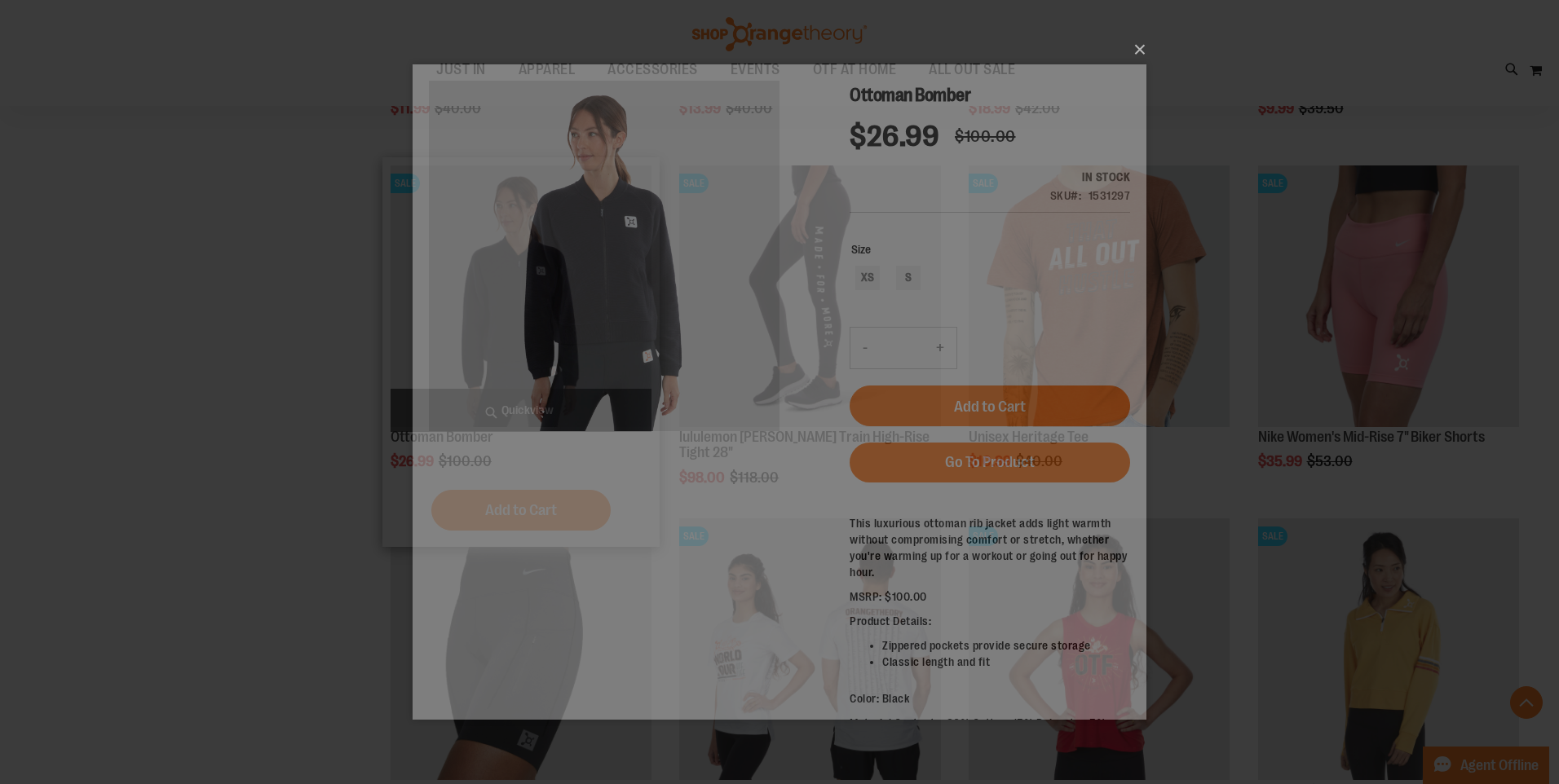
scroll to position [0, 0]
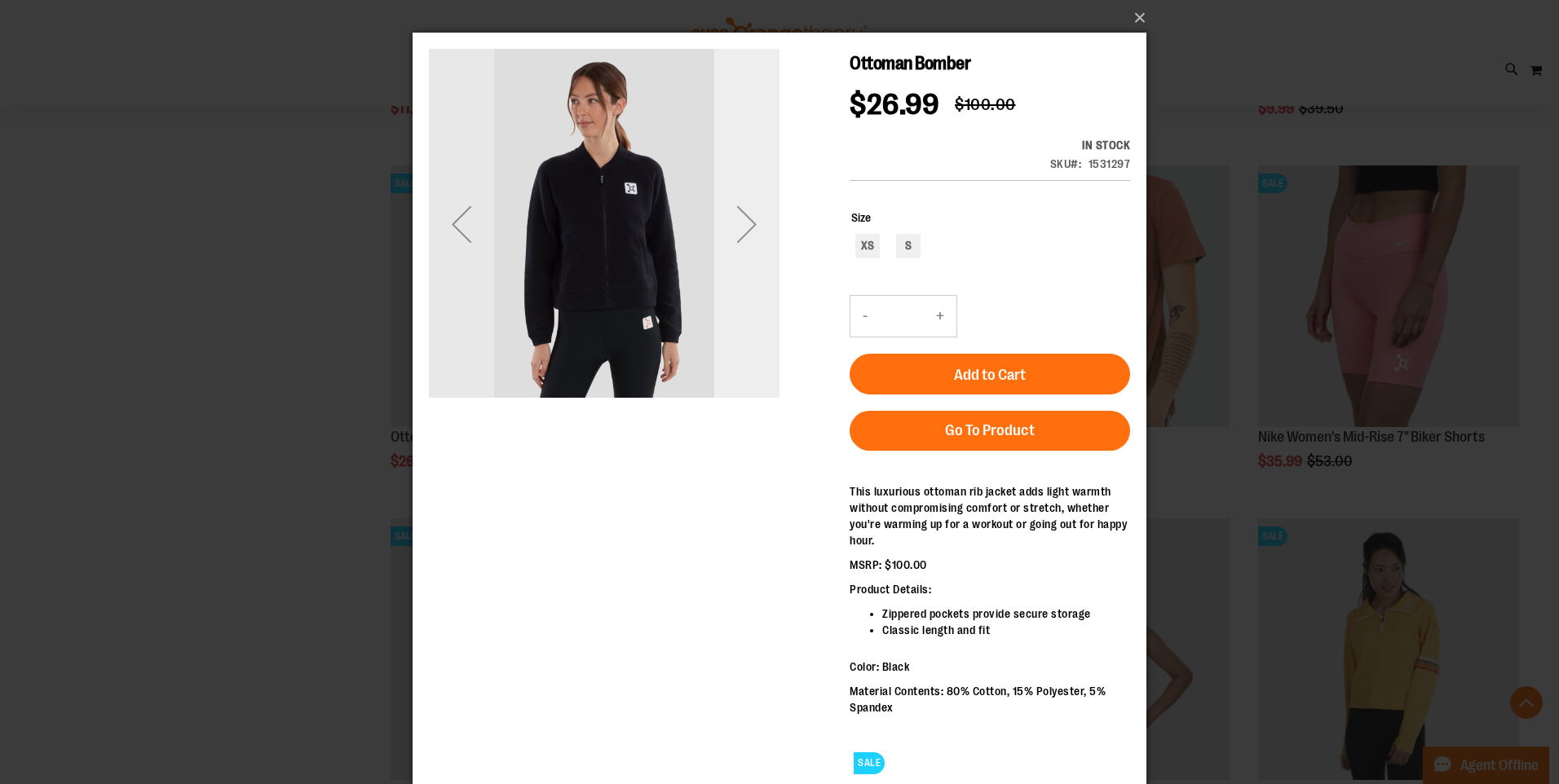
click at [732, 220] on div "Next" at bounding box center [746, 224] width 65 height 65
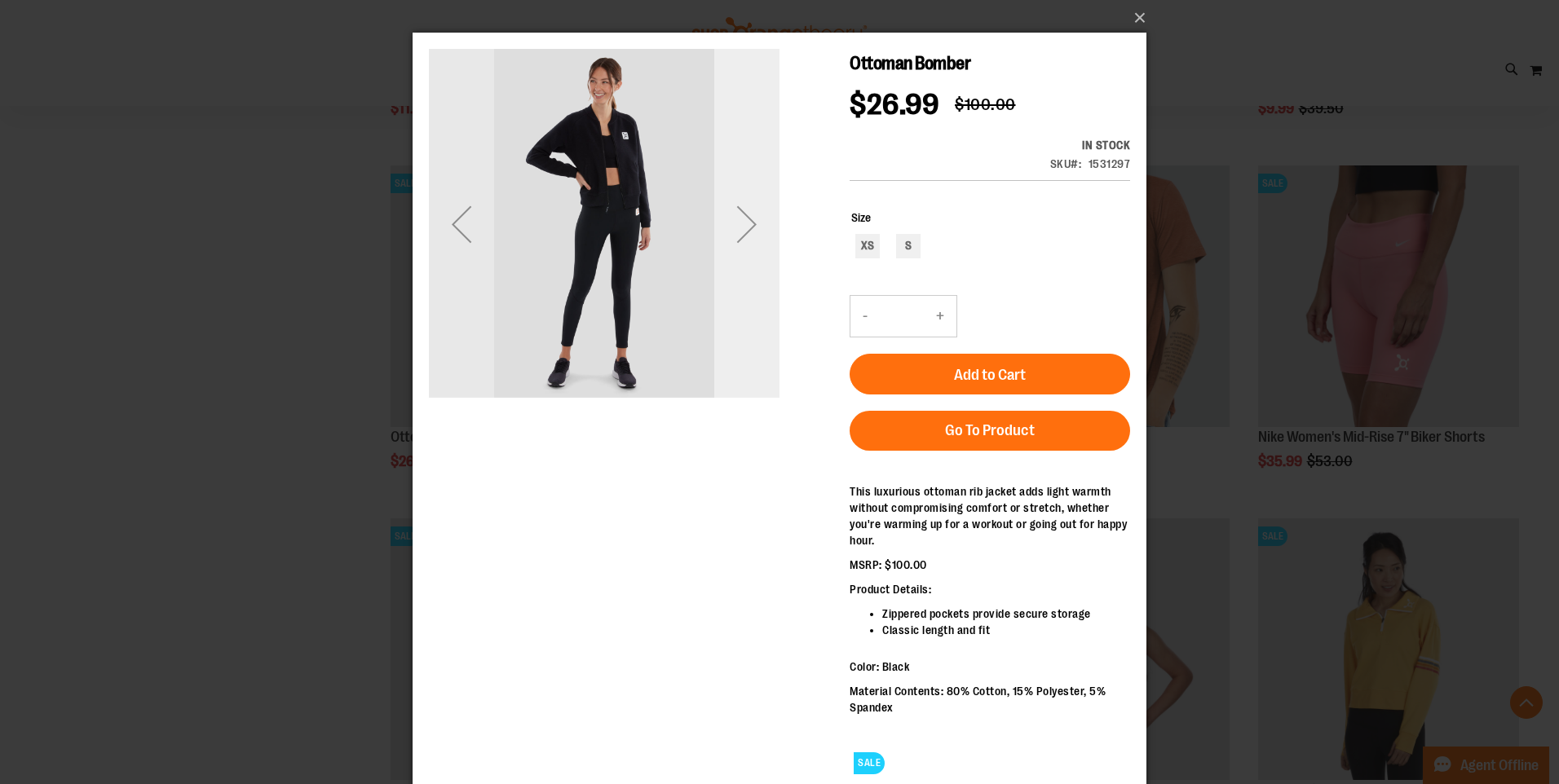
click at [739, 224] on div "Next" at bounding box center [746, 224] width 65 height 65
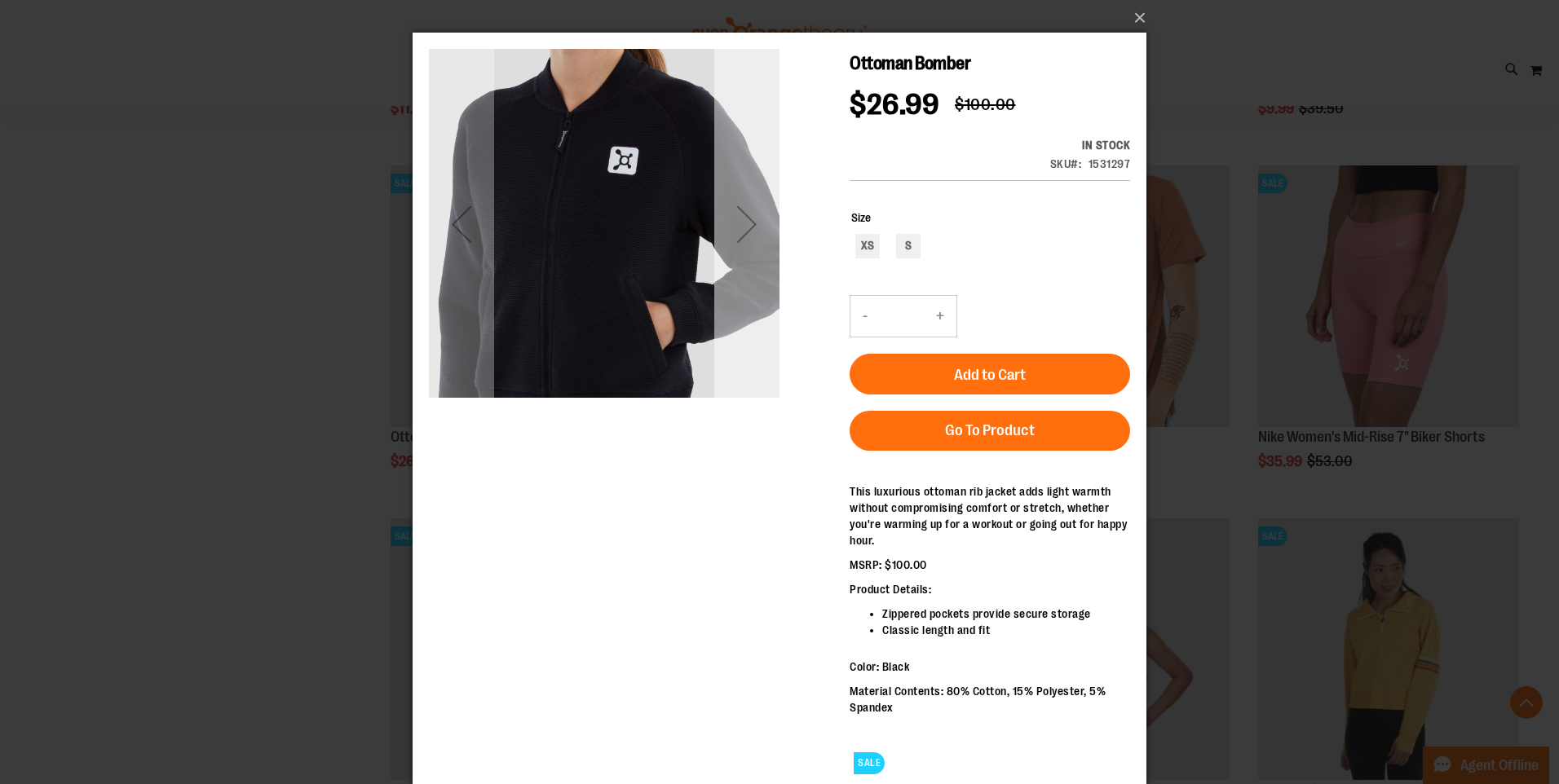
click at [741, 222] on div "Next" at bounding box center [746, 224] width 65 height 65
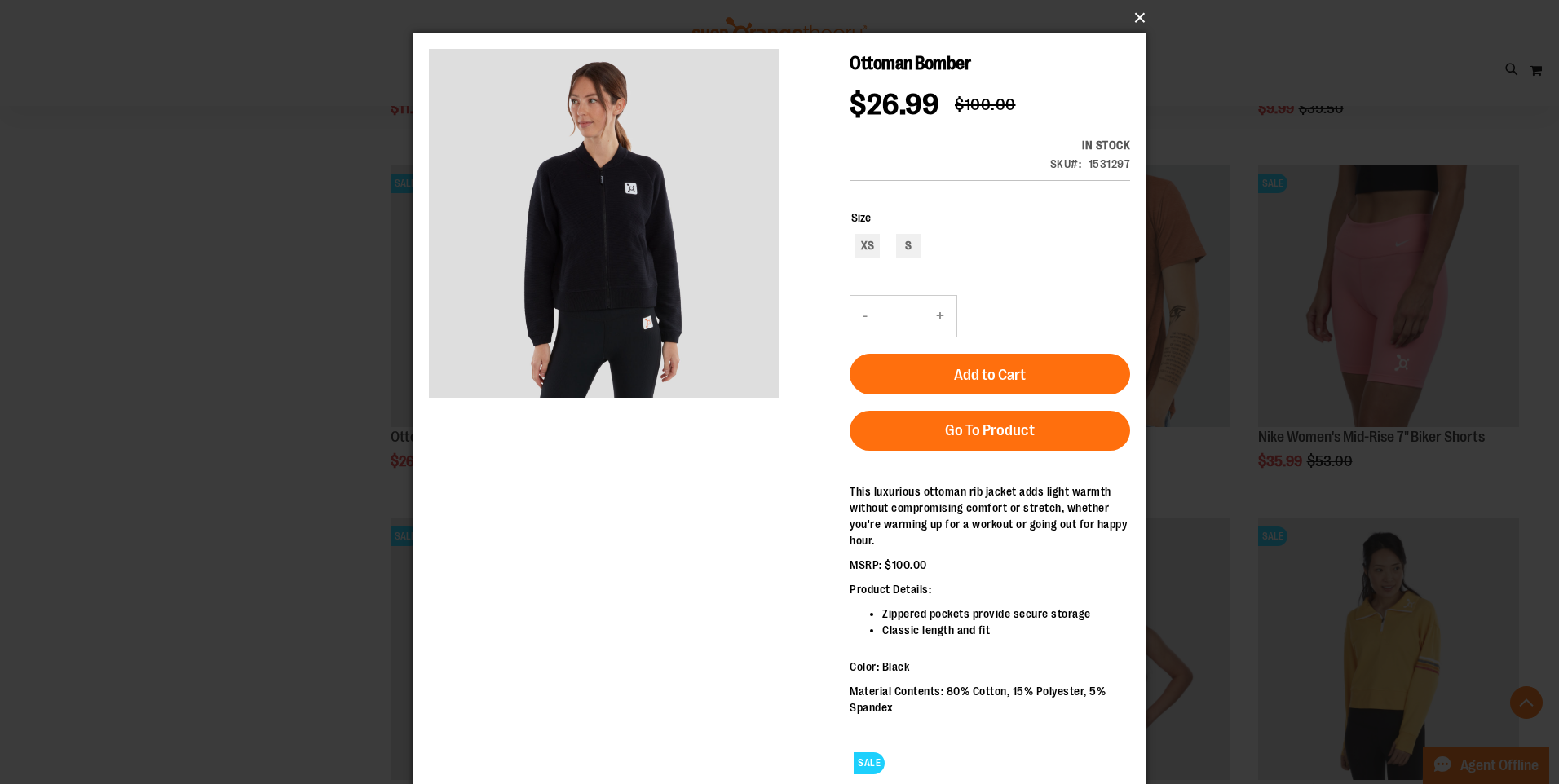
click at [1137, 12] on button "×" at bounding box center [783, 18] width 734 height 36
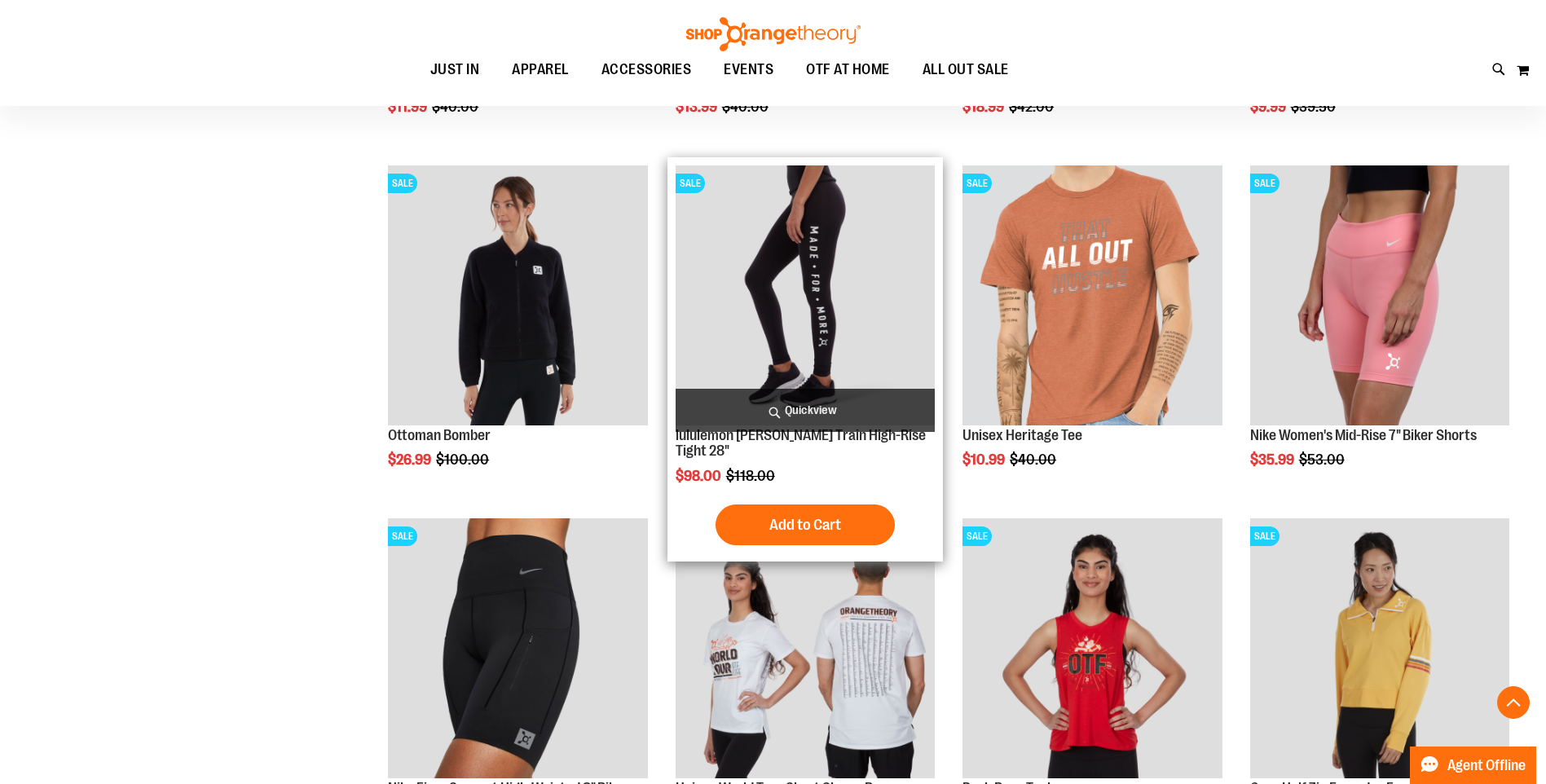
click at [851, 416] on span "Quickview" at bounding box center [806, 410] width 259 height 43
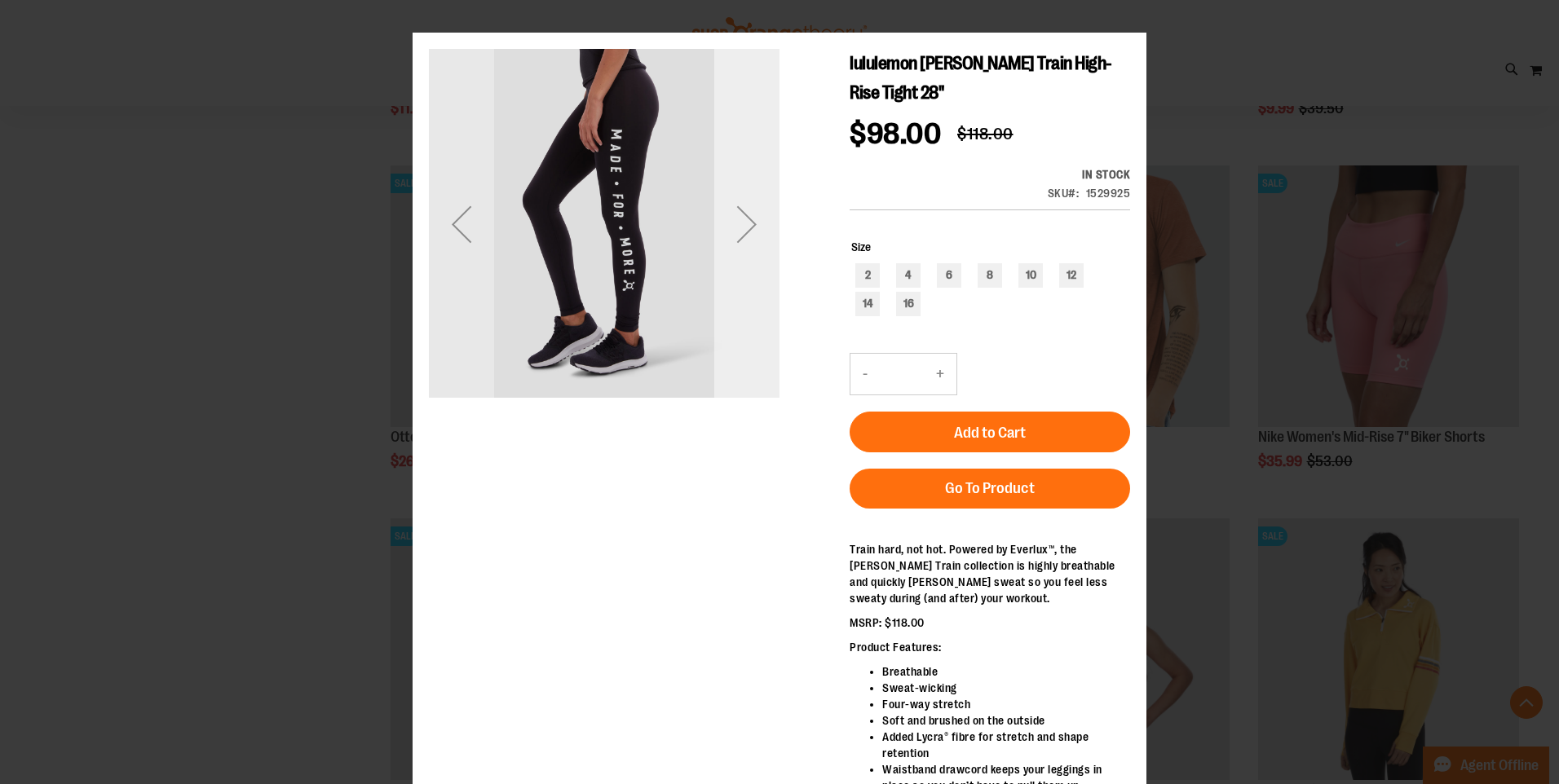
click at [760, 244] on div "Next" at bounding box center [746, 224] width 65 height 65
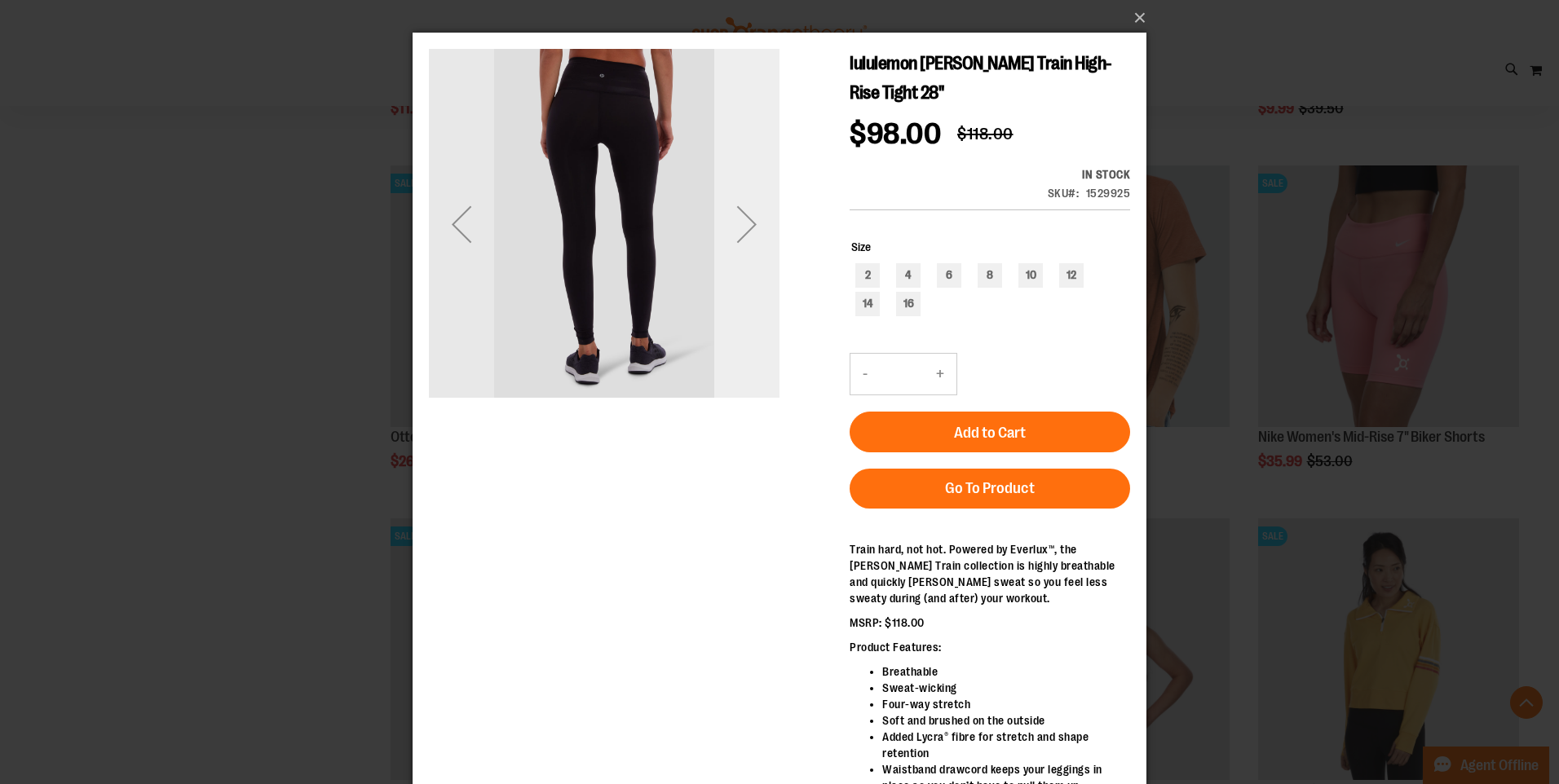
click at [760, 244] on div "Next" at bounding box center [746, 224] width 65 height 65
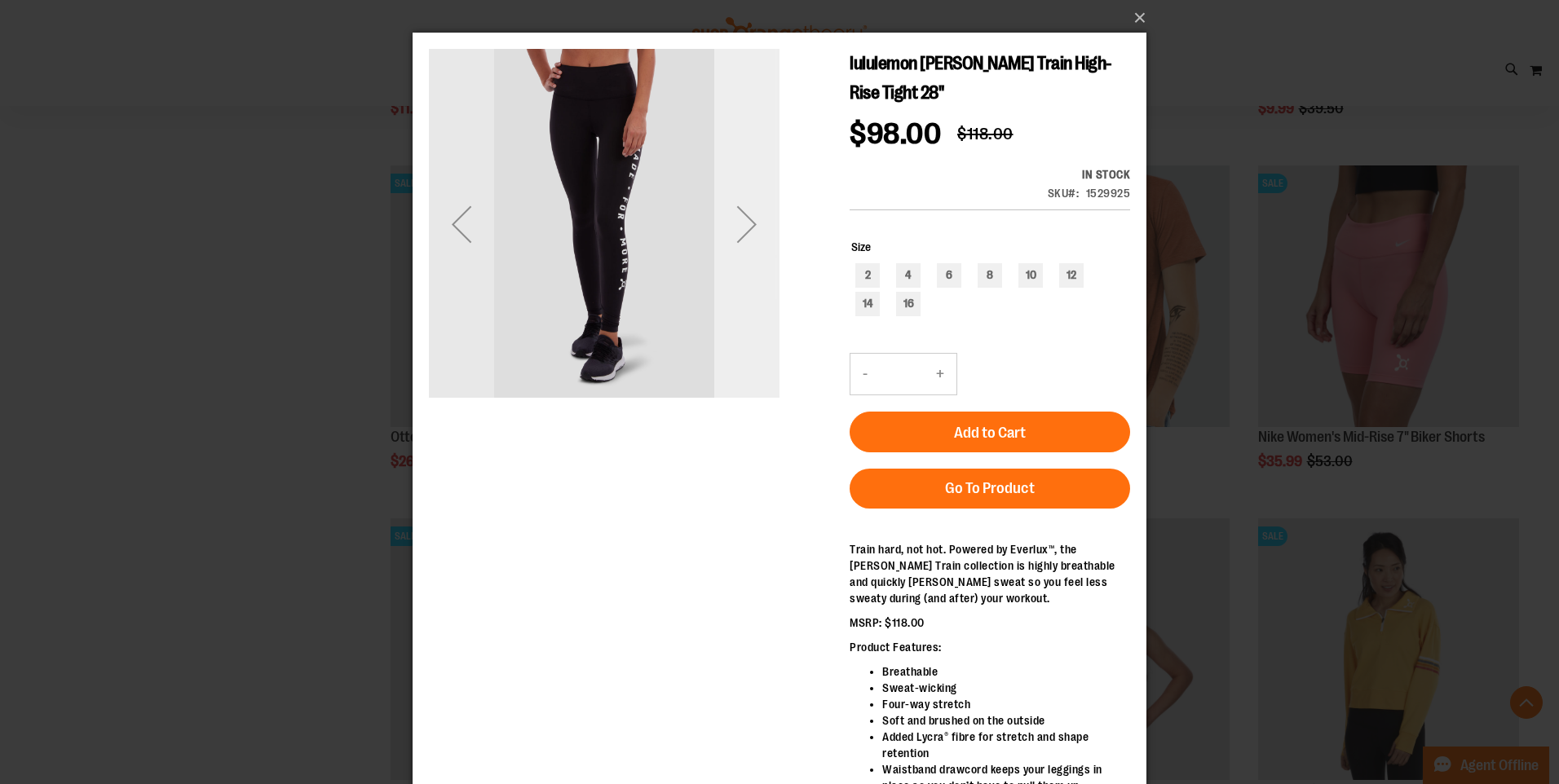
click at [760, 244] on div "Next" at bounding box center [746, 224] width 65 height 65
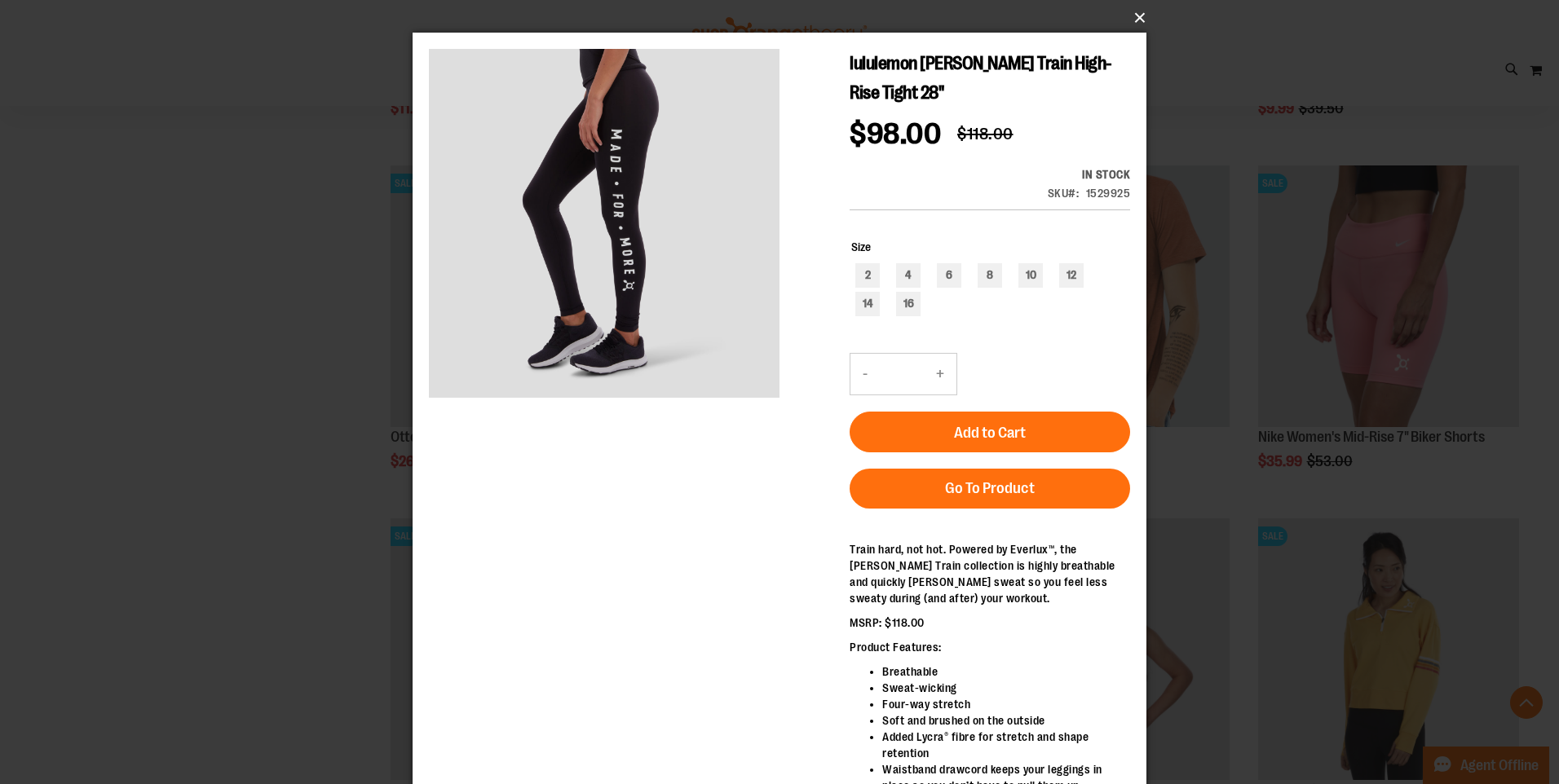
click at [1132, 19] on button "×" at bounding box center [783, 18] width 734 height 36
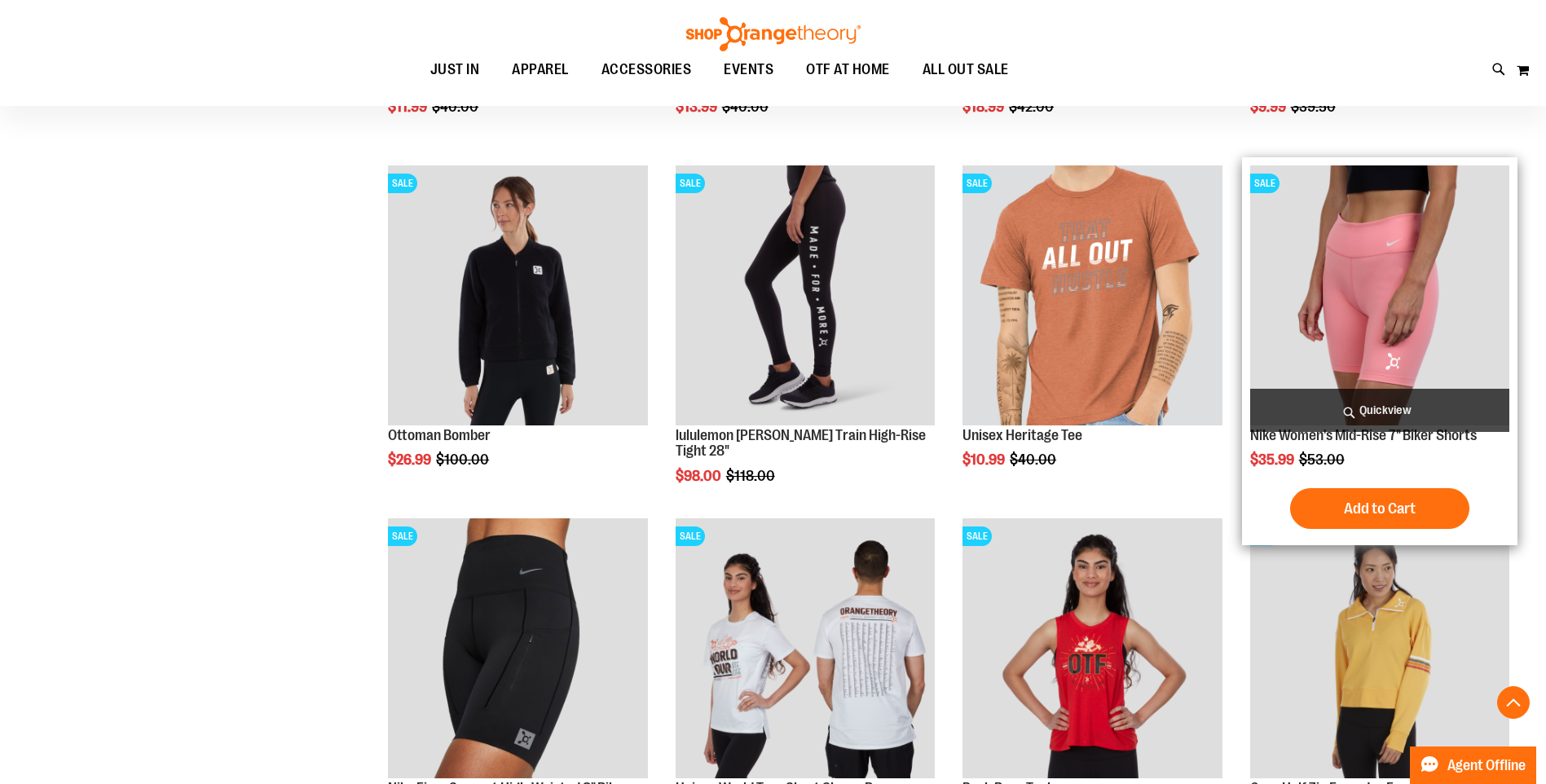
click at [1466, 400] on span "Quickview" at bounding box center [1380, 410] width 259 height 43
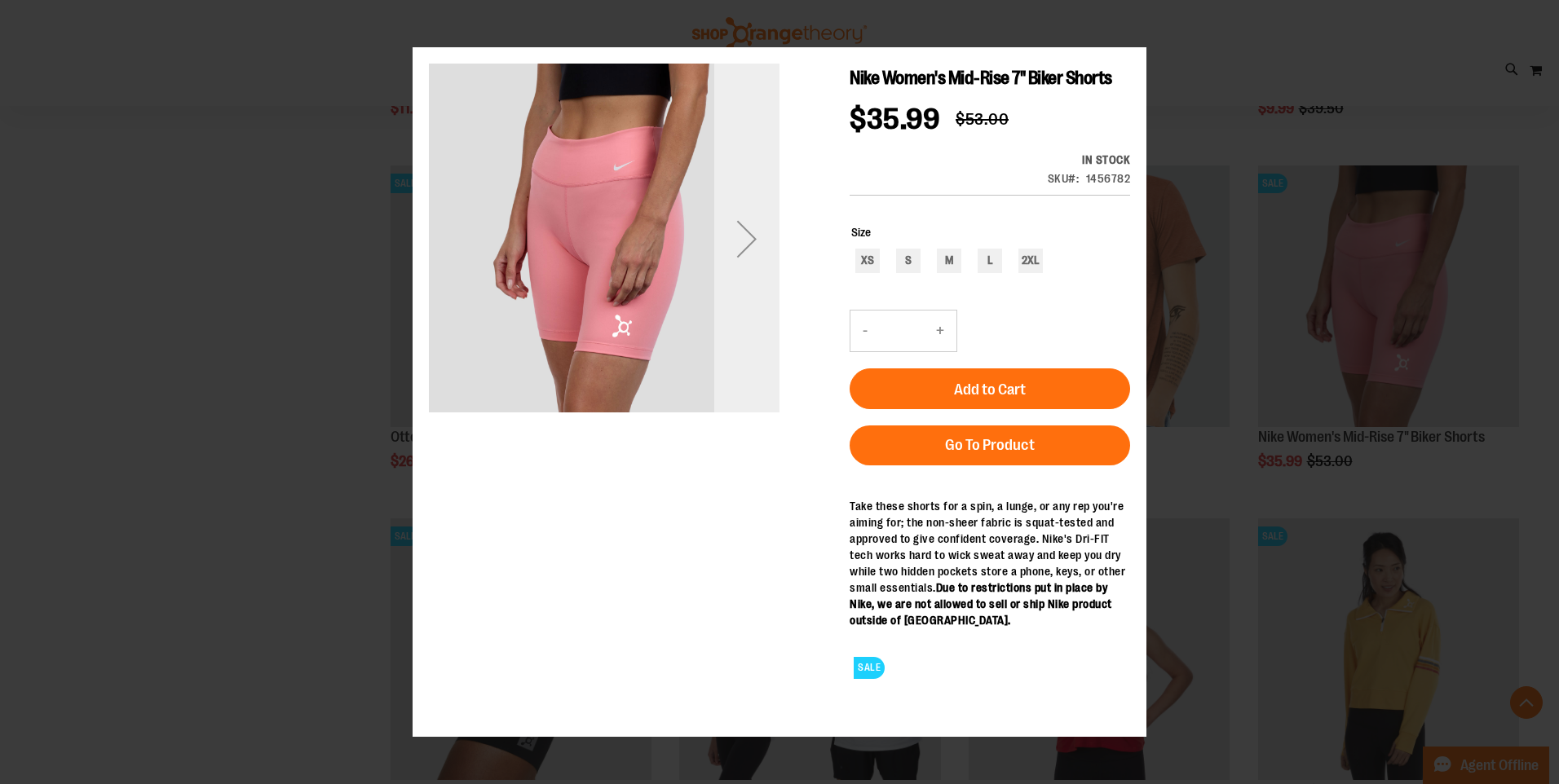
click at [771, 315] on div "Next" at bounding box center [746, 239] width 65 height 351
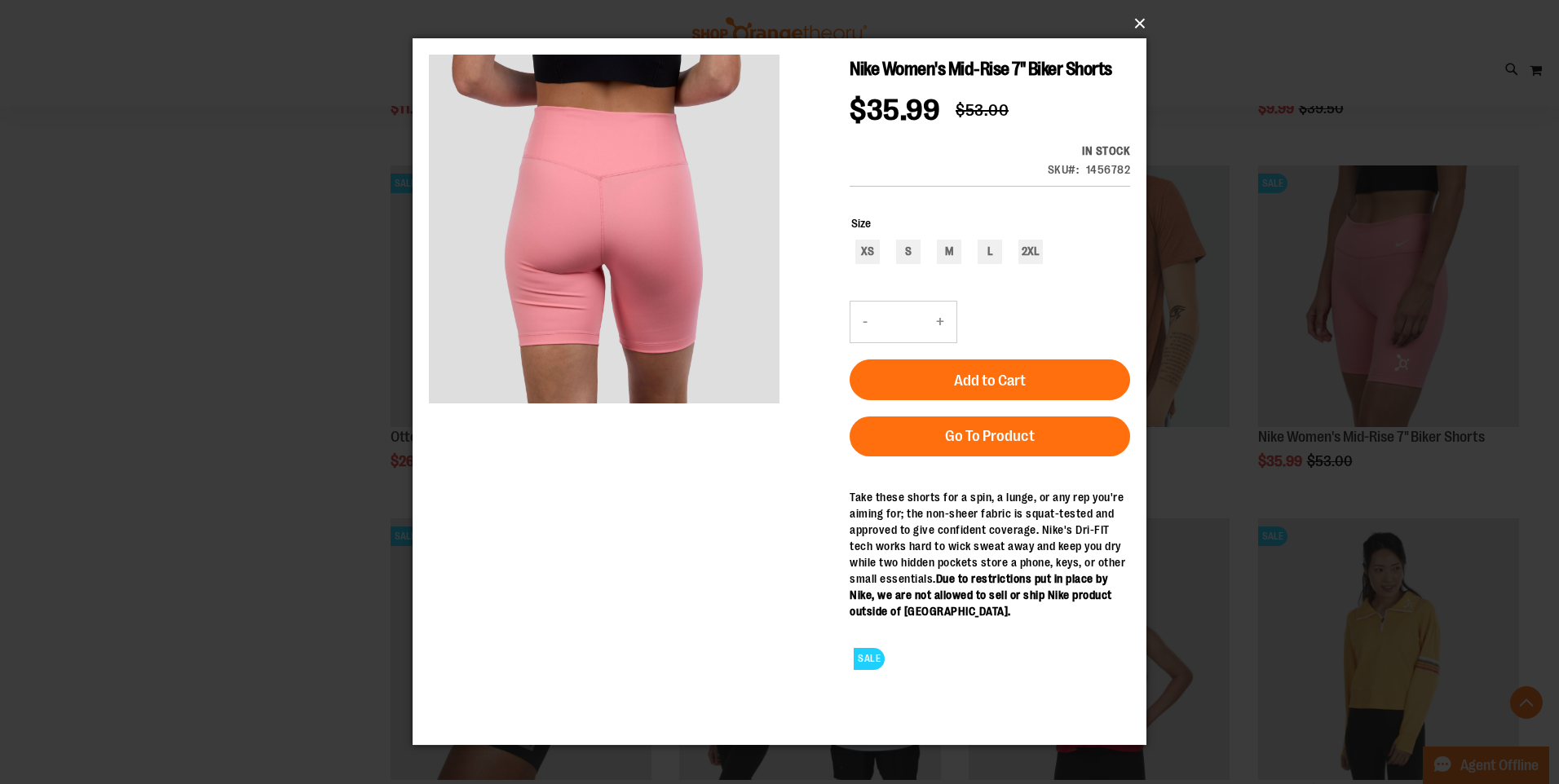
click at [1141, 21] on button "×" at bounding box center [783, 23] width 734 height 36
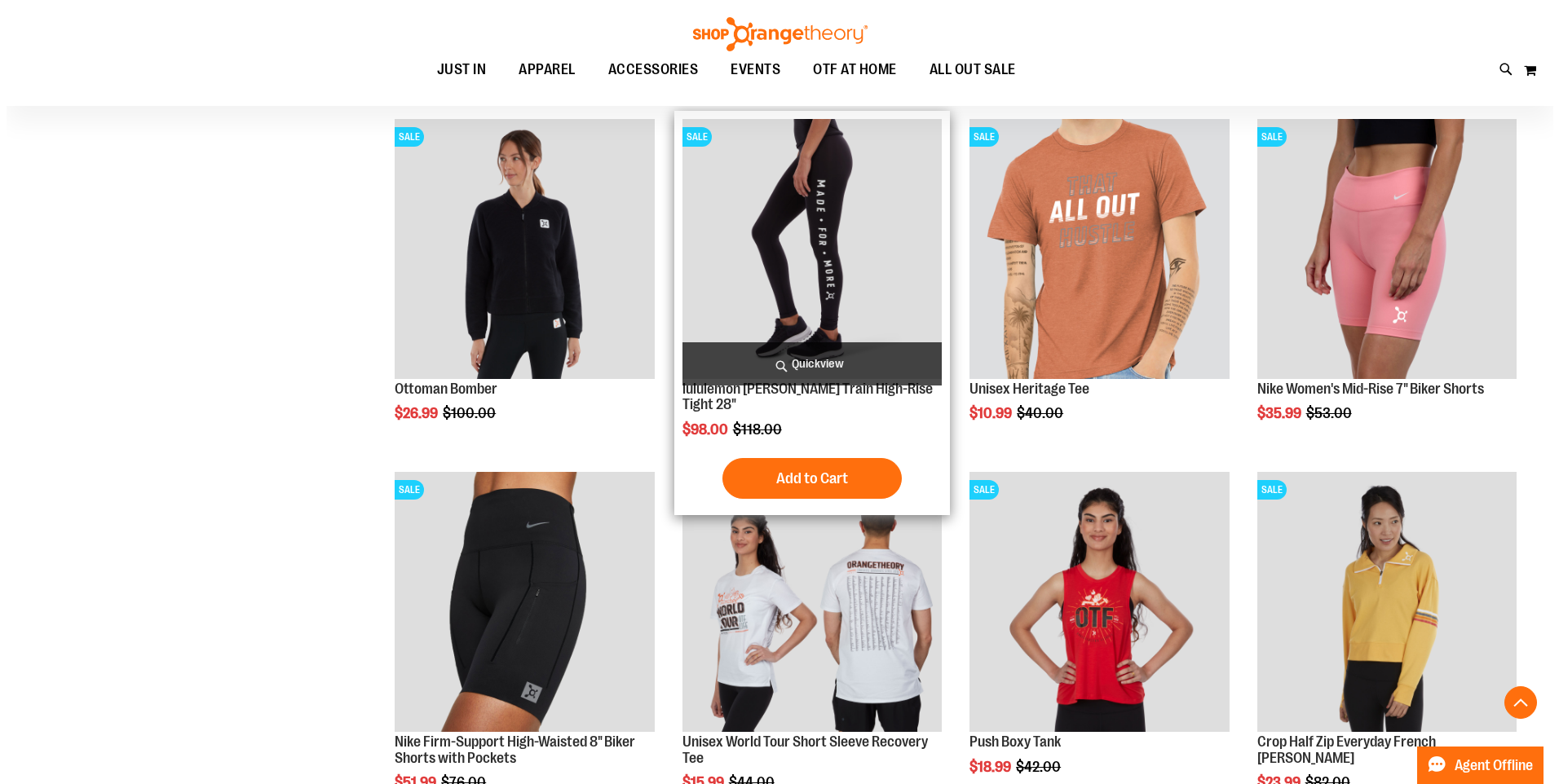
scroll to position [9860, 0]
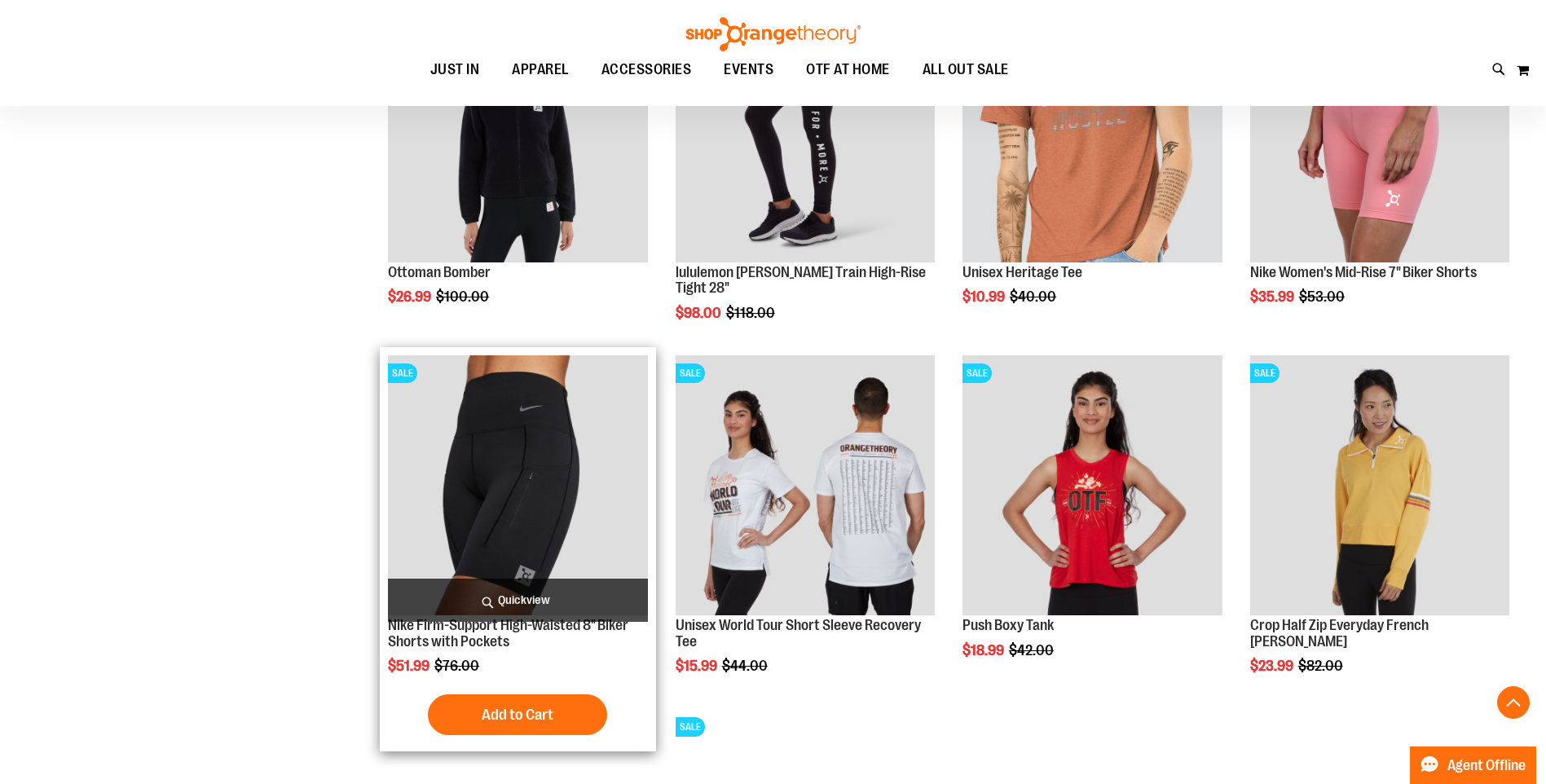
click at [621, 612] on span "Quickview" at bounding box center [517, 600] width 259 height 43
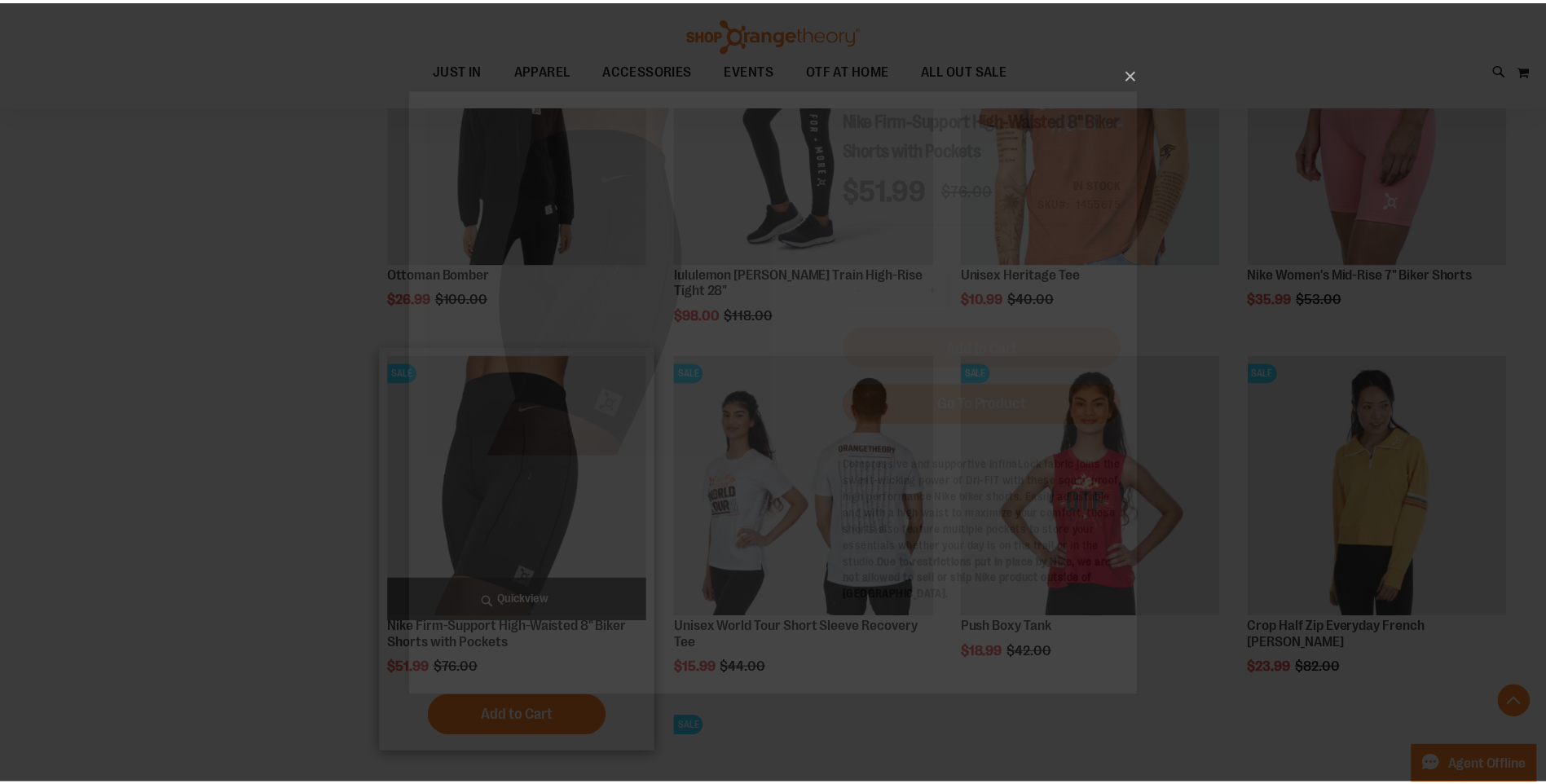
scroll to position [0, 0]
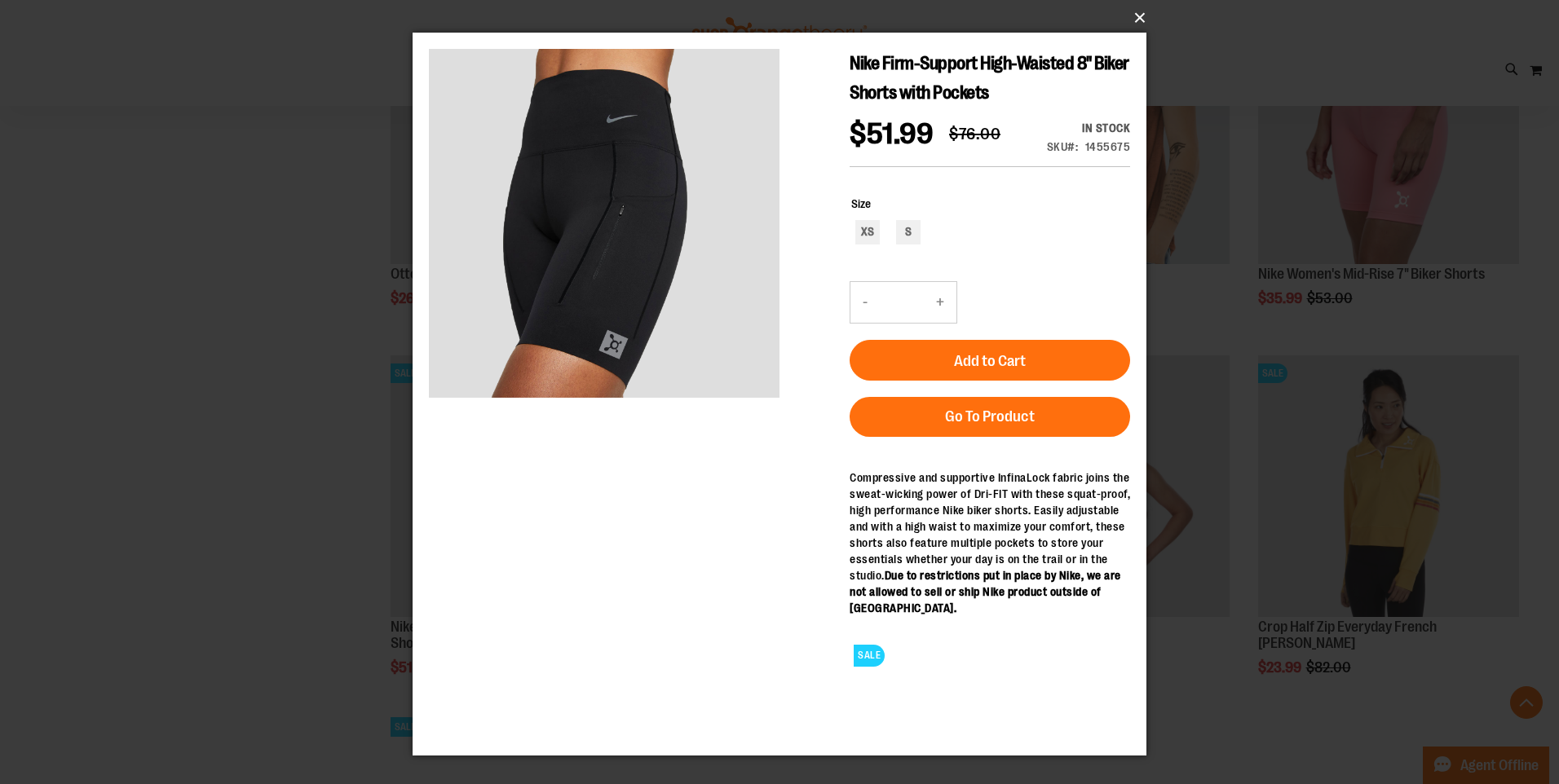
click at [1134, 19] on button "×" at bounding box center [783, 18] width 734 height 36
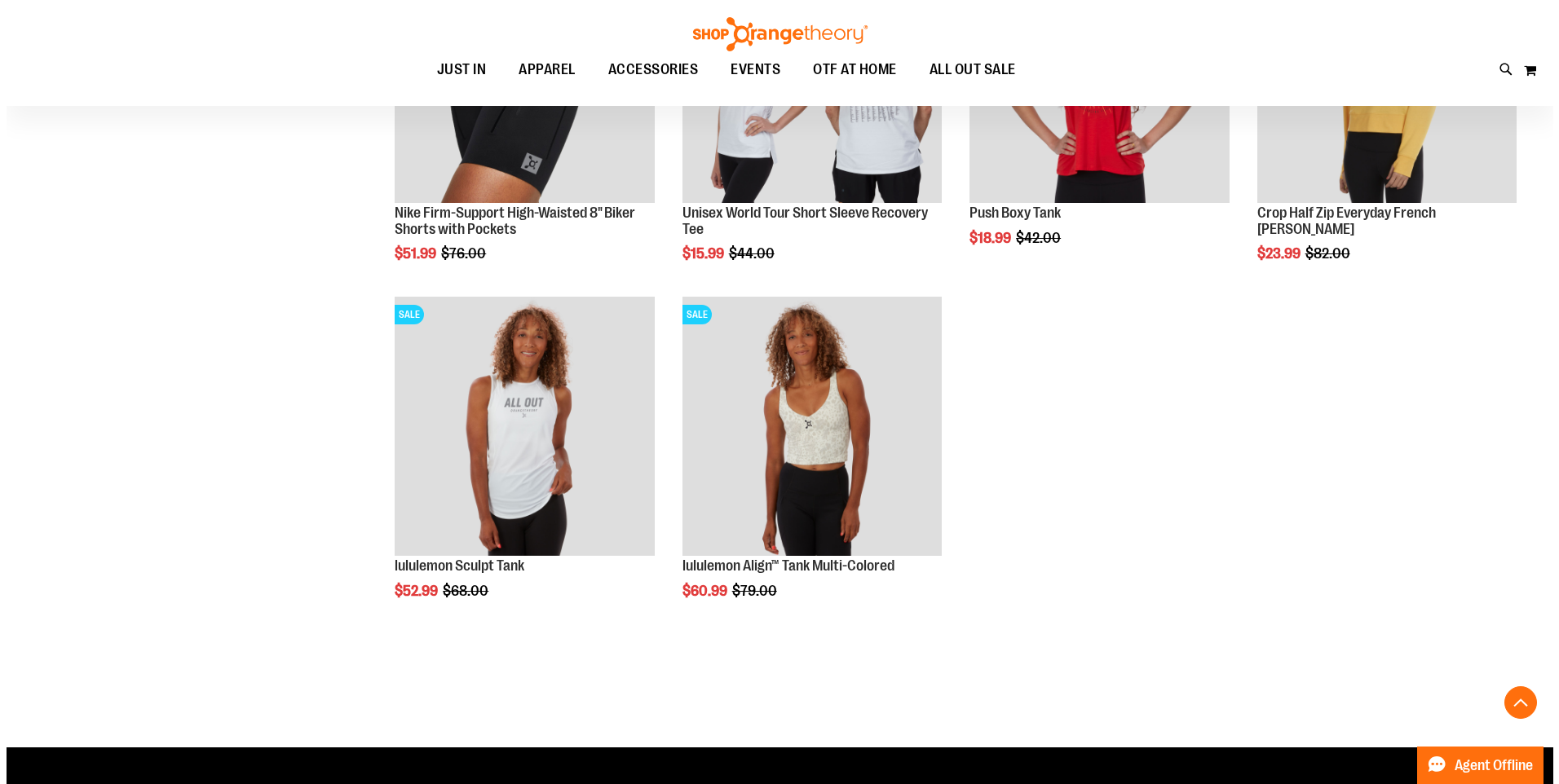
scroll to position [10267, 0]
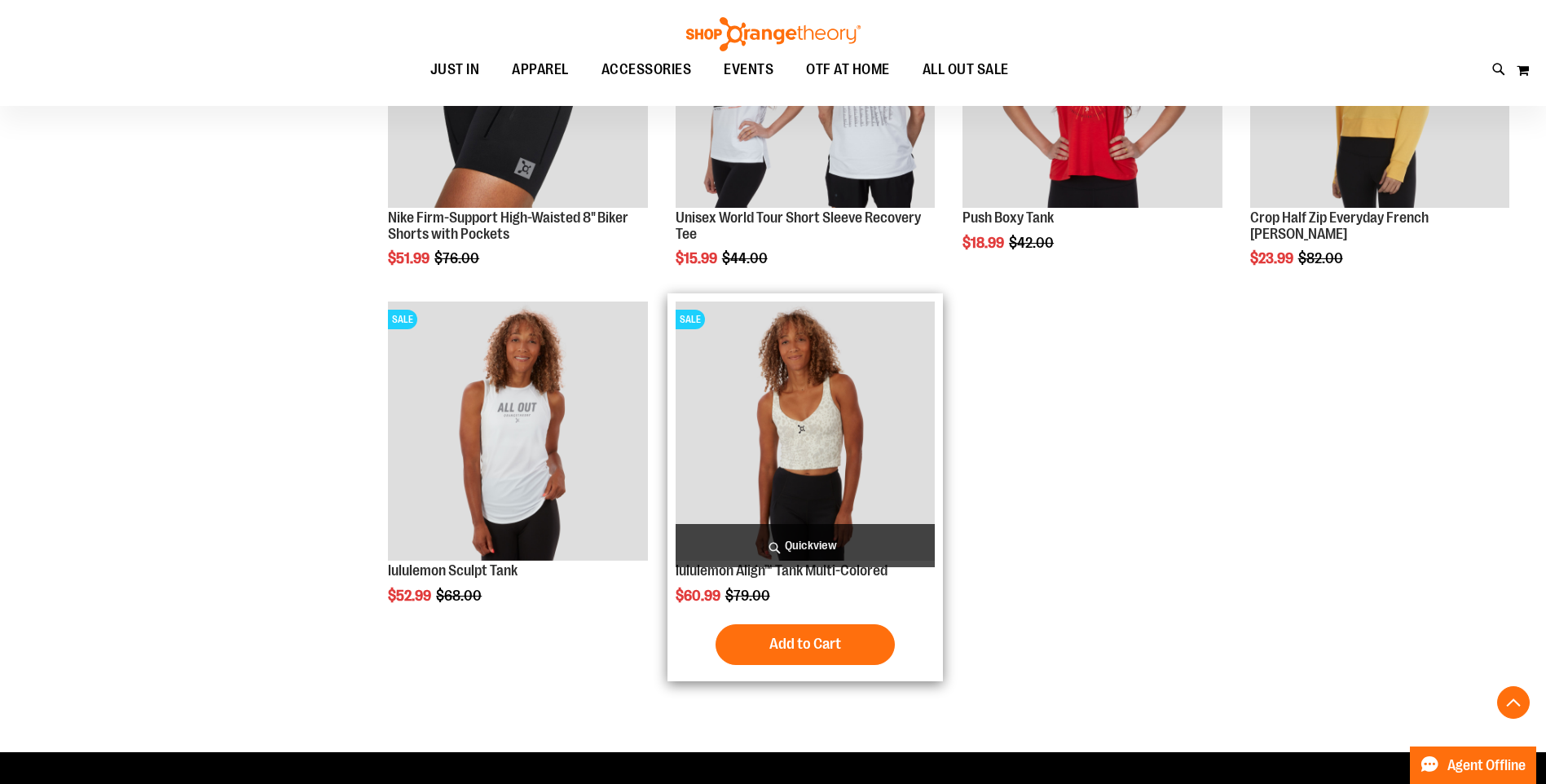
click at [862, 465] on img "product" at bounding box center [806, 431] width 259 height 259
click at [836, 553] on span "Quickview" at bounding box center [806, 545] width 259 height 43
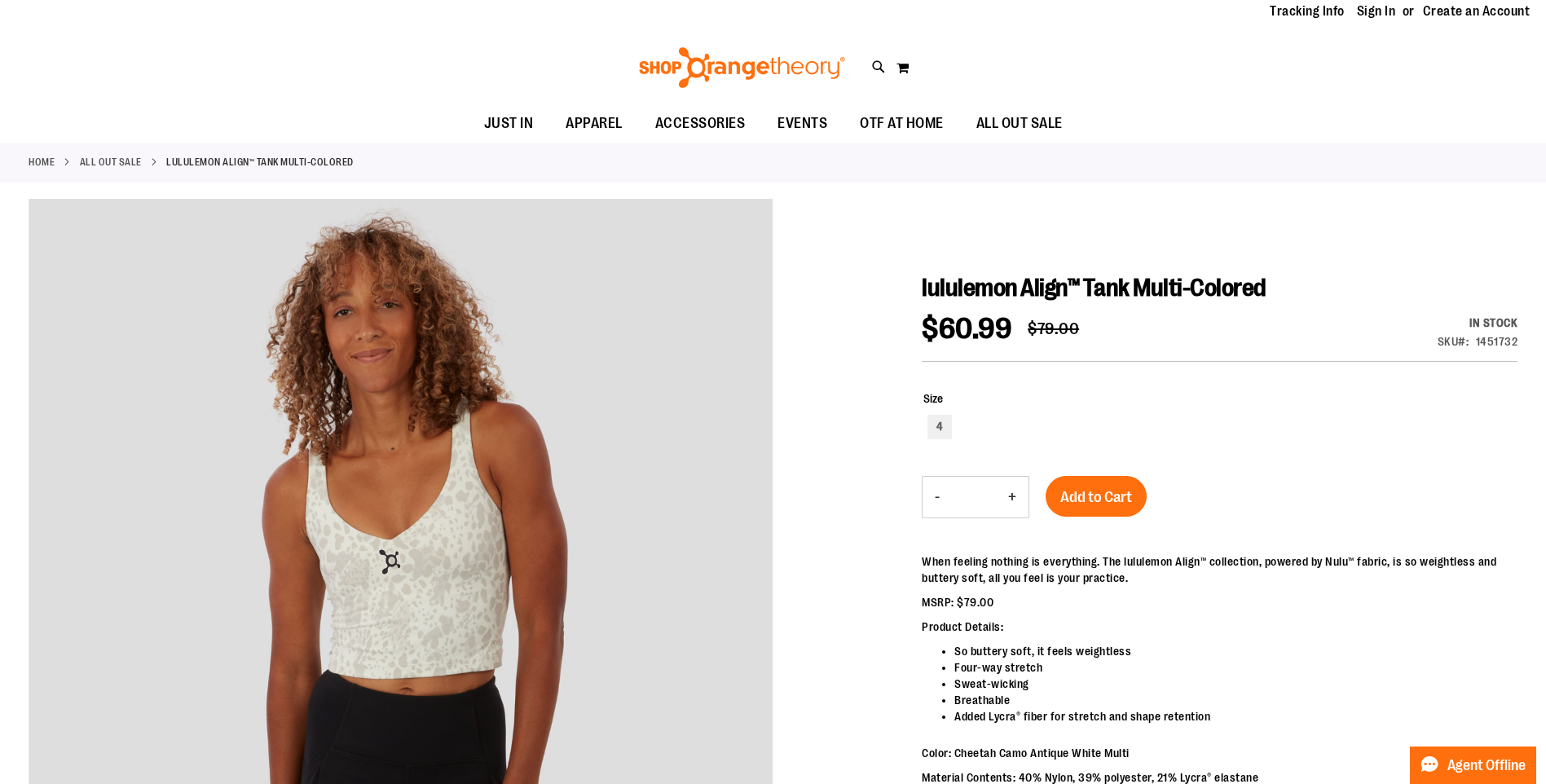
scroll to position [81, 0]
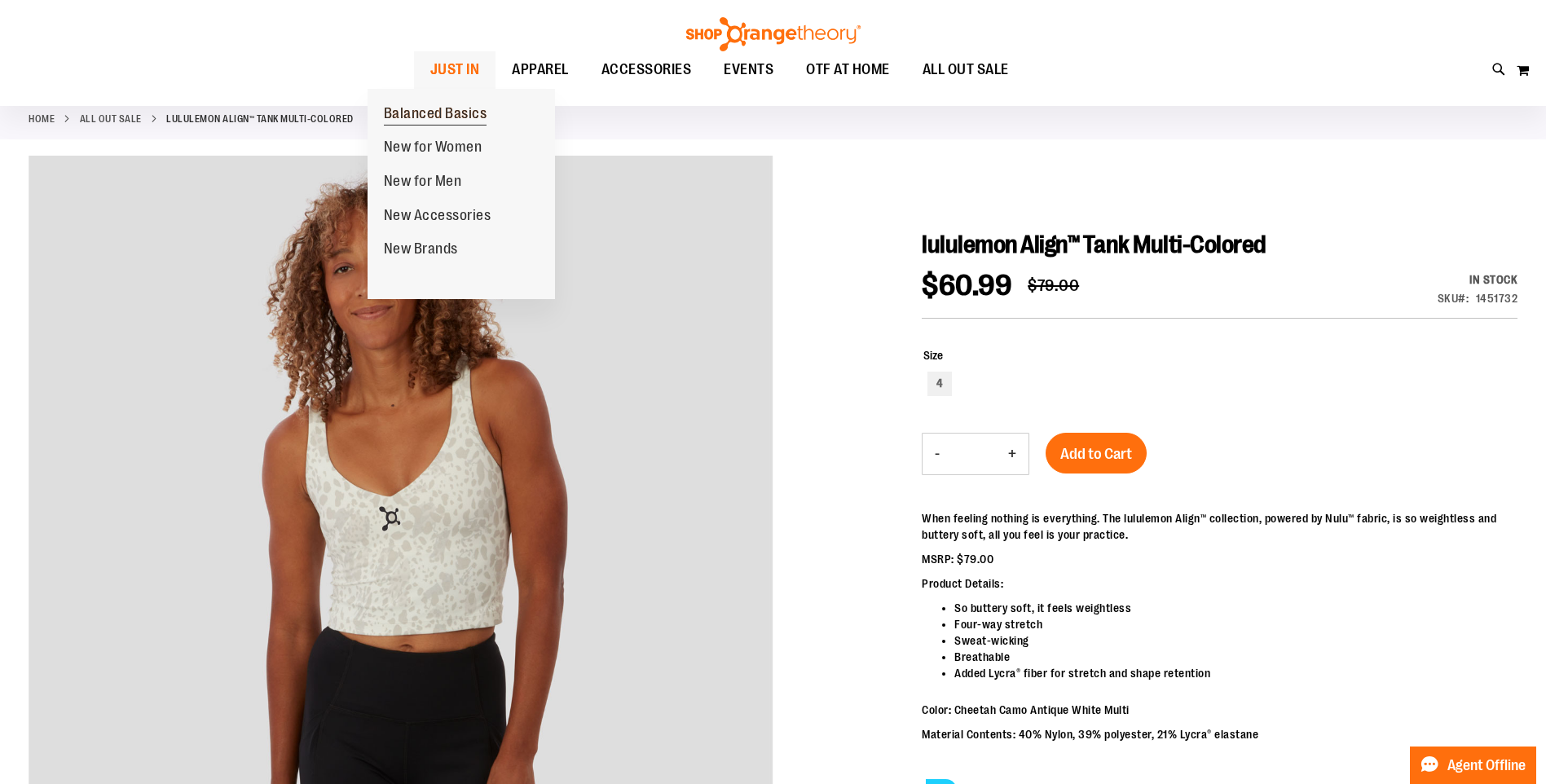
type input "**********"
click at [449, 107] on span "Balanced Basics" at bounding box center [435, 115] width 103 height 20
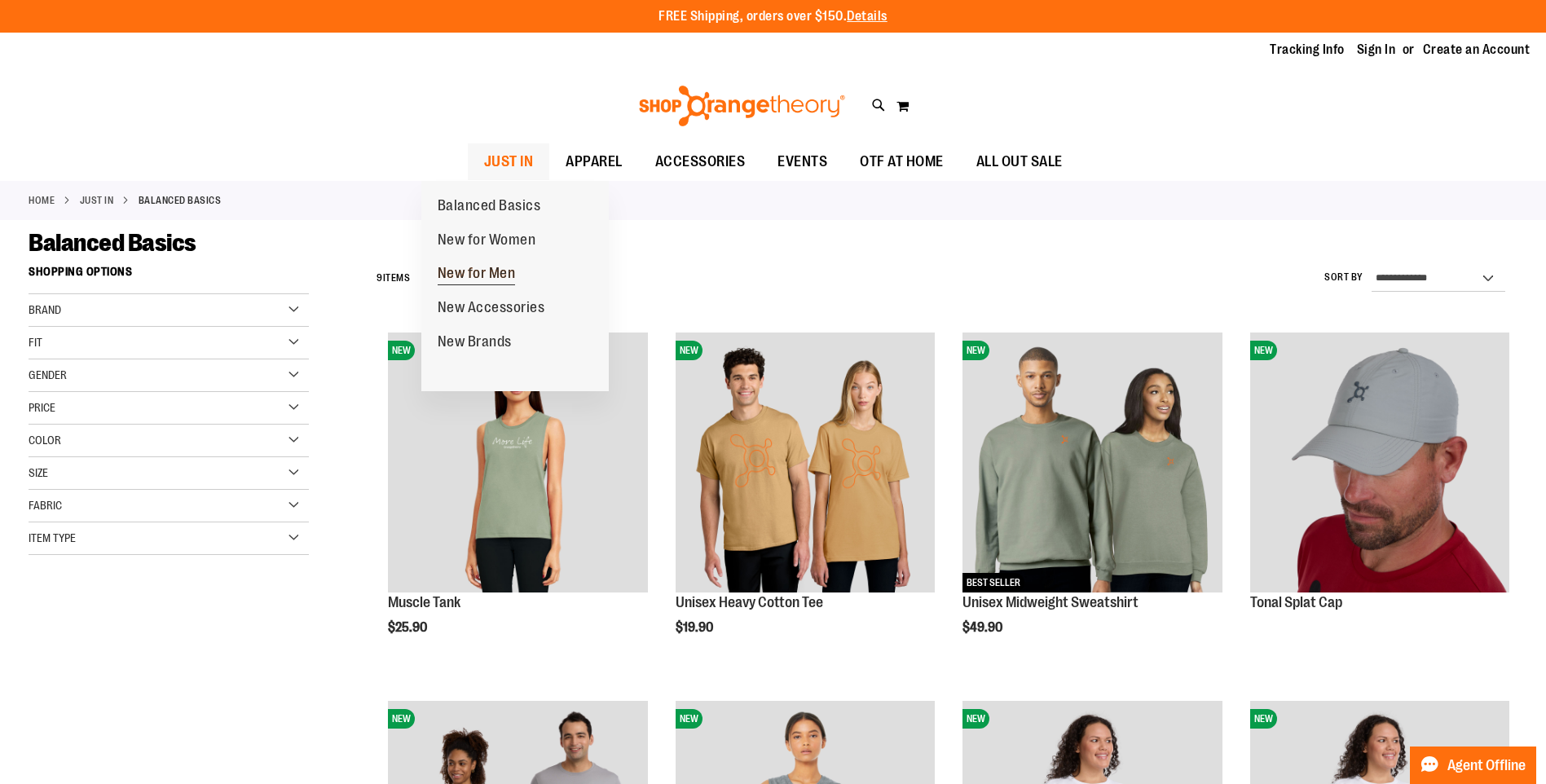
type input "**********"
click at [495, 263] on link "New for Men" at bounding box center [477, 274] width 111 height 34
